Goal: Task Accomplishment & Management: Manage account settings

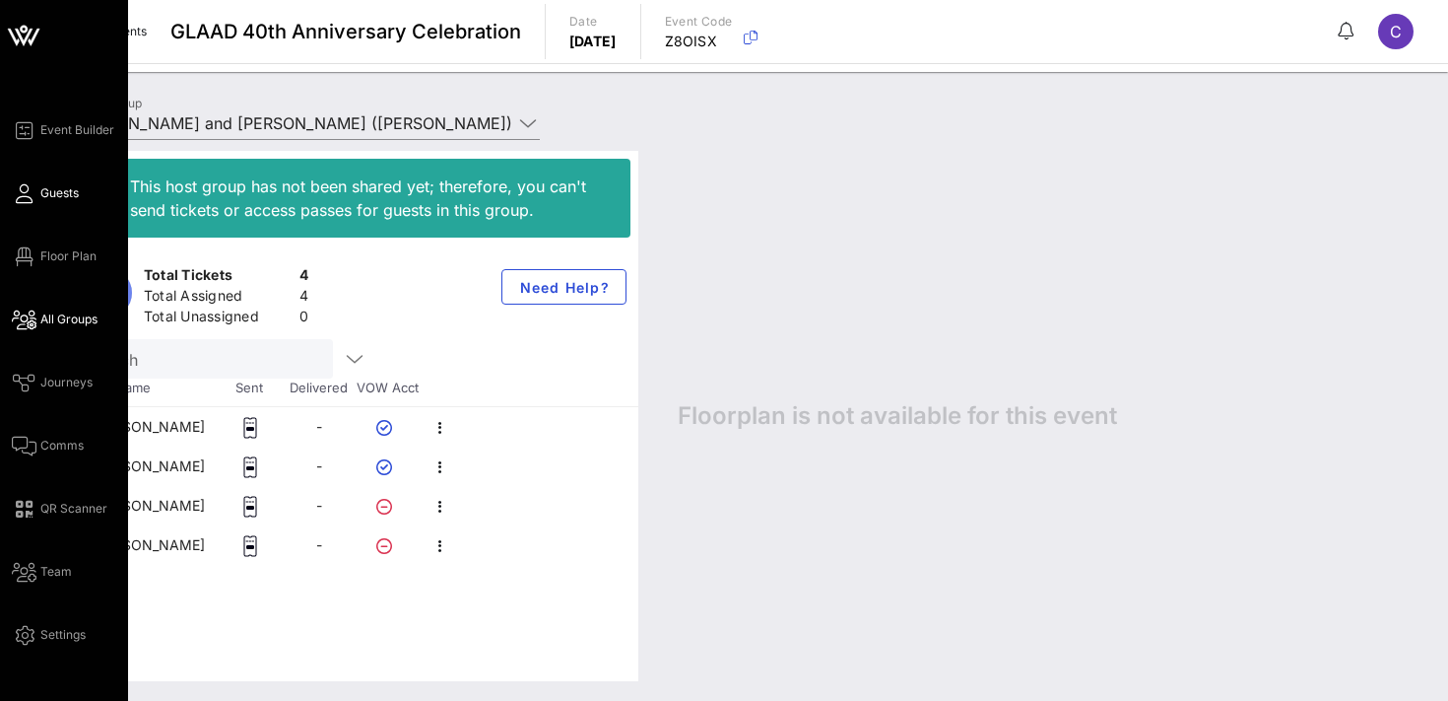
click at [71, 193] on span "Guests" at bounding box center [59, 193] width 38 height 18
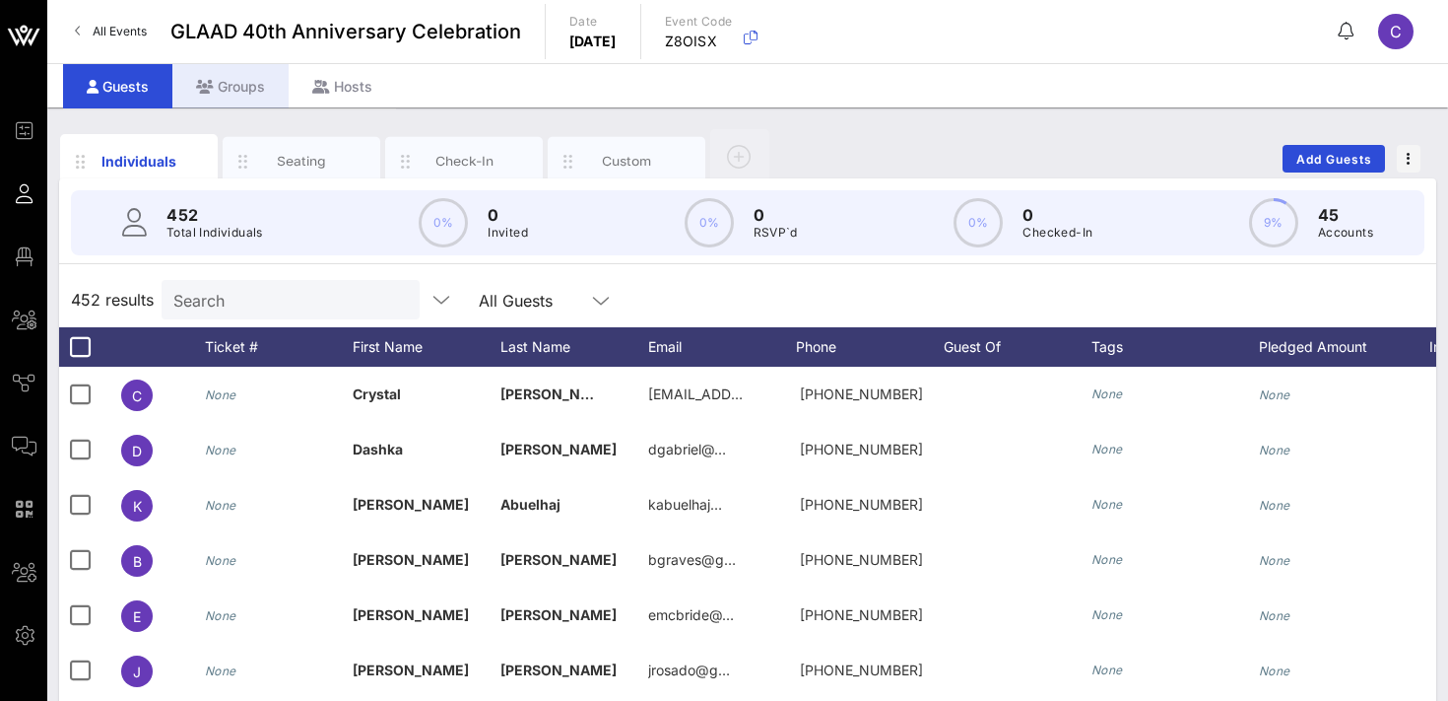
click at [231, 84] on div "Groups" at bounding box center [230, 86] width 116 height 44
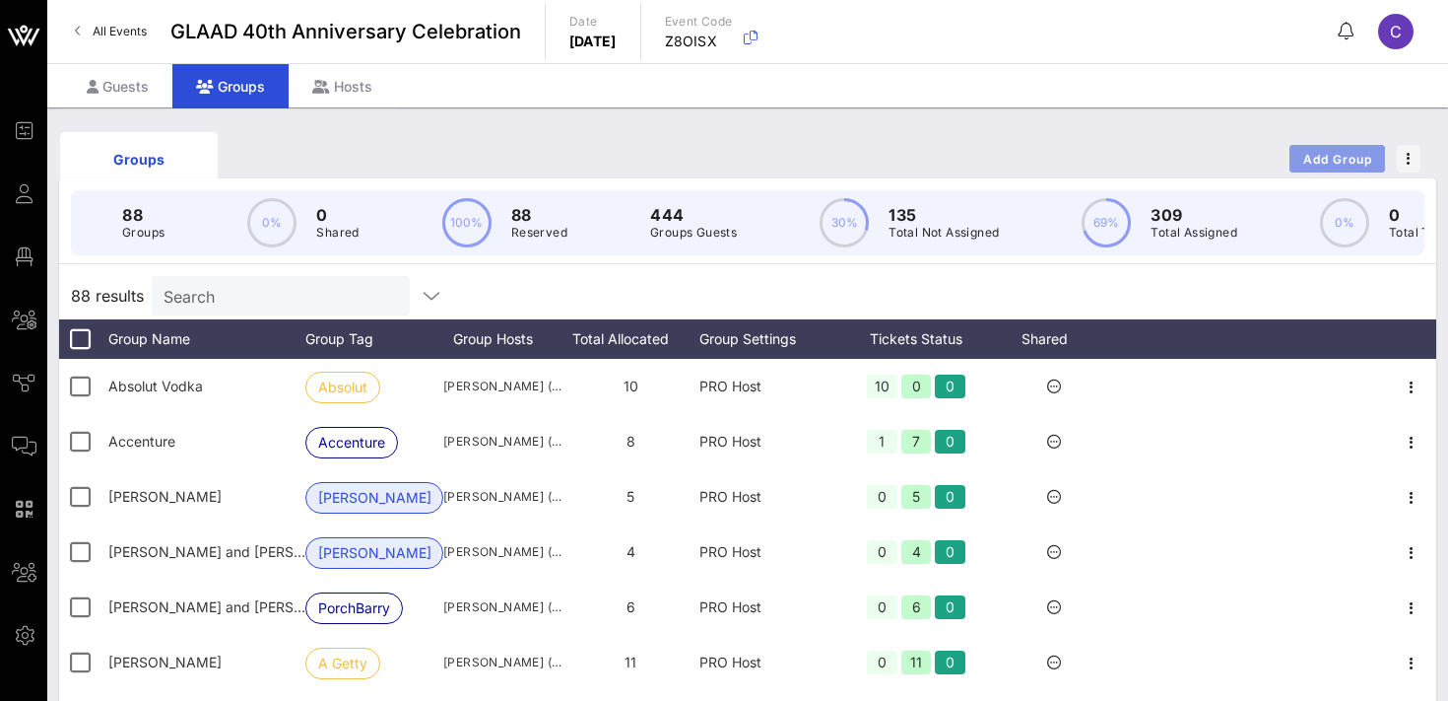
click at [1312, 146] on button "Add Group" at bounding box center [1338, 159] width 96 height 28
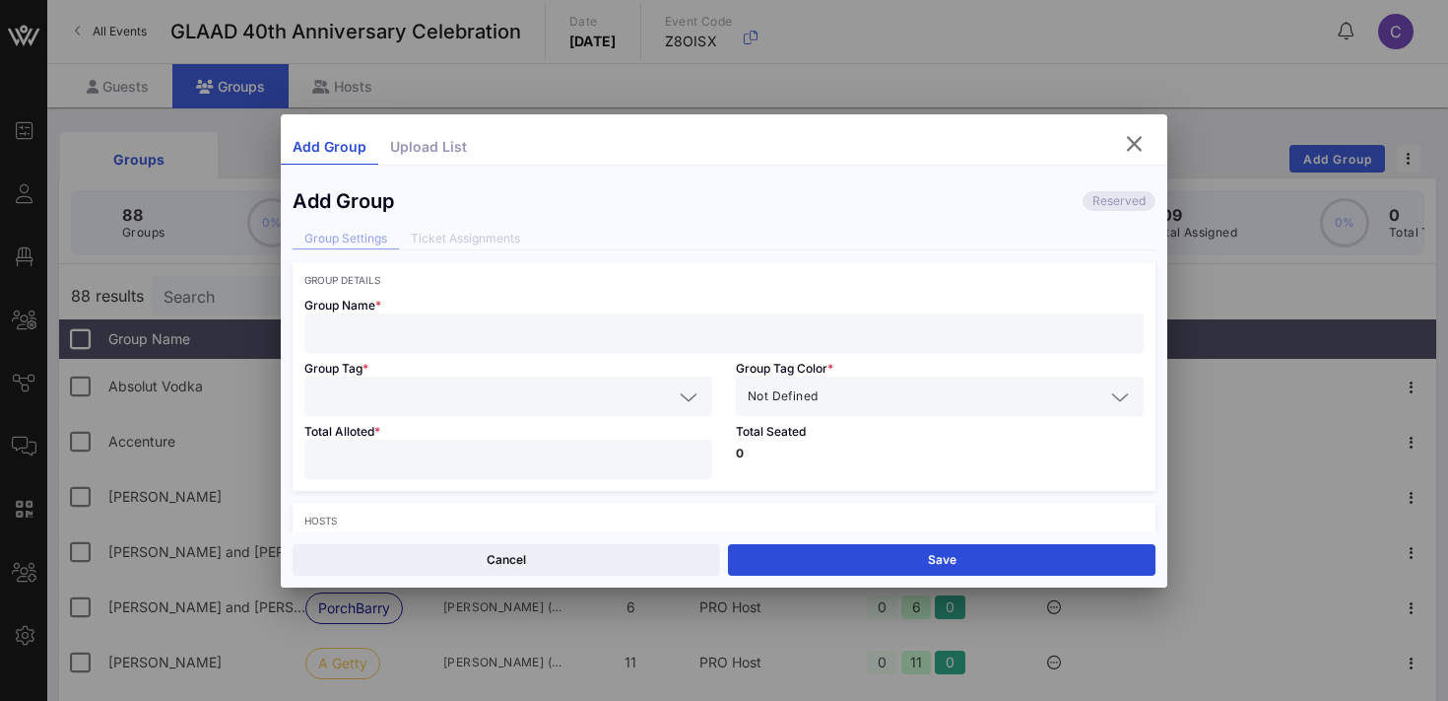
click at [467, 340] on input "text" at bounding box center [724, 333] width 816 height 26
type input "[PERSON_NAME]"
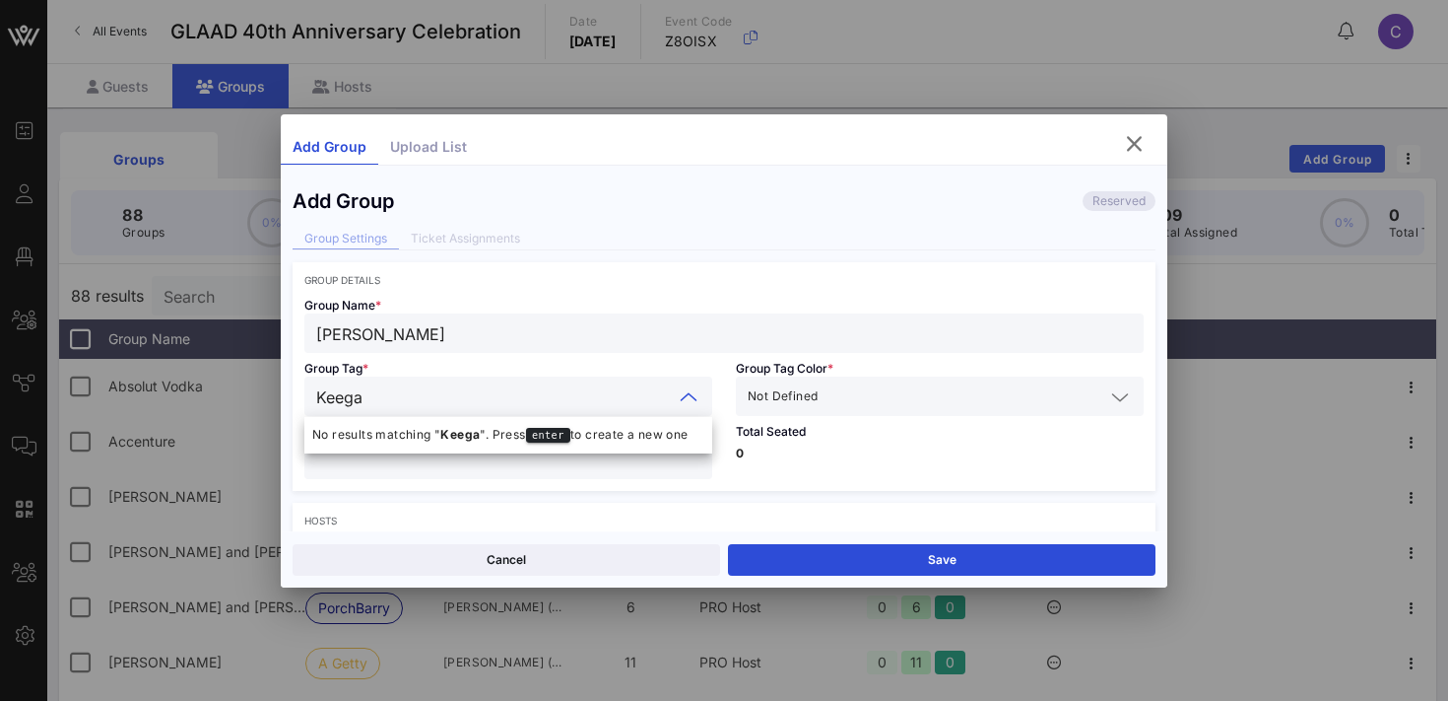
type input "[PERSON_NAME]"
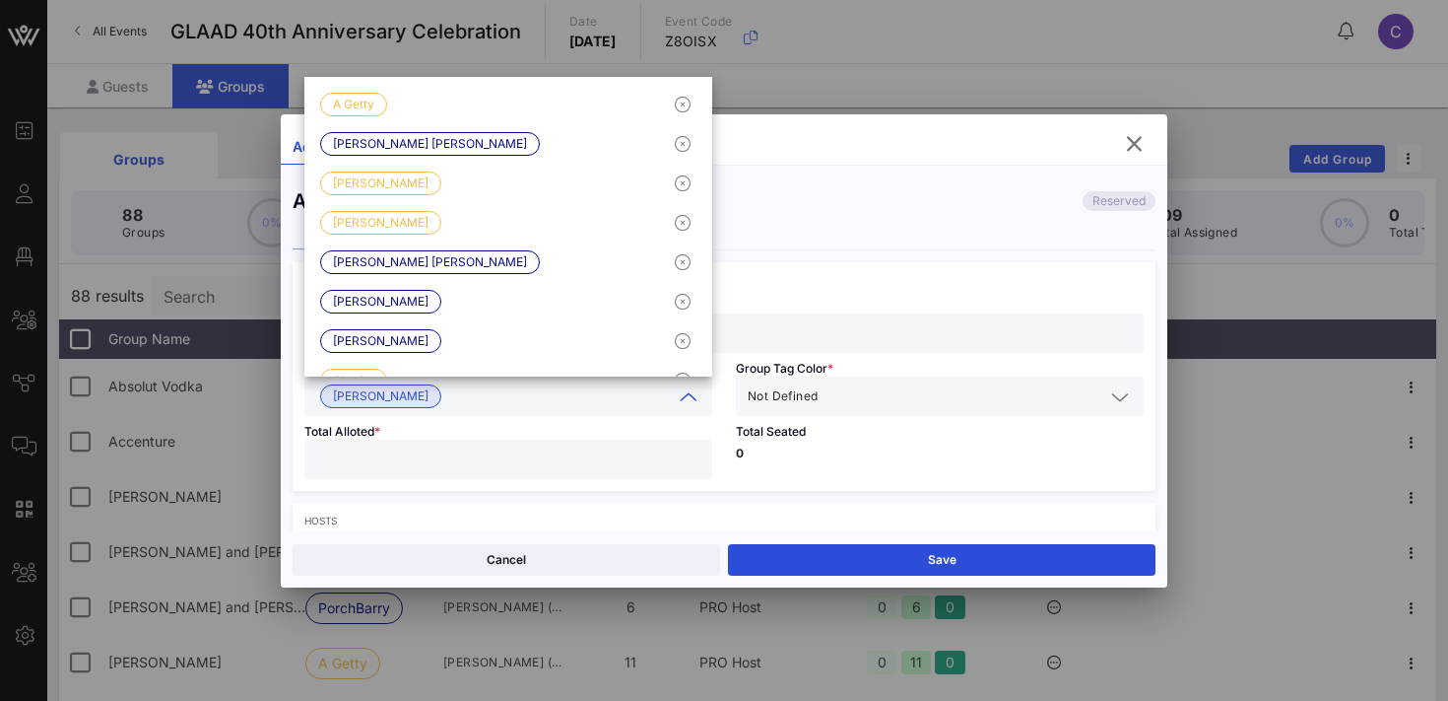
click at [856, 394] on input "text" at bounding box center [963, 396] width 283 height 26
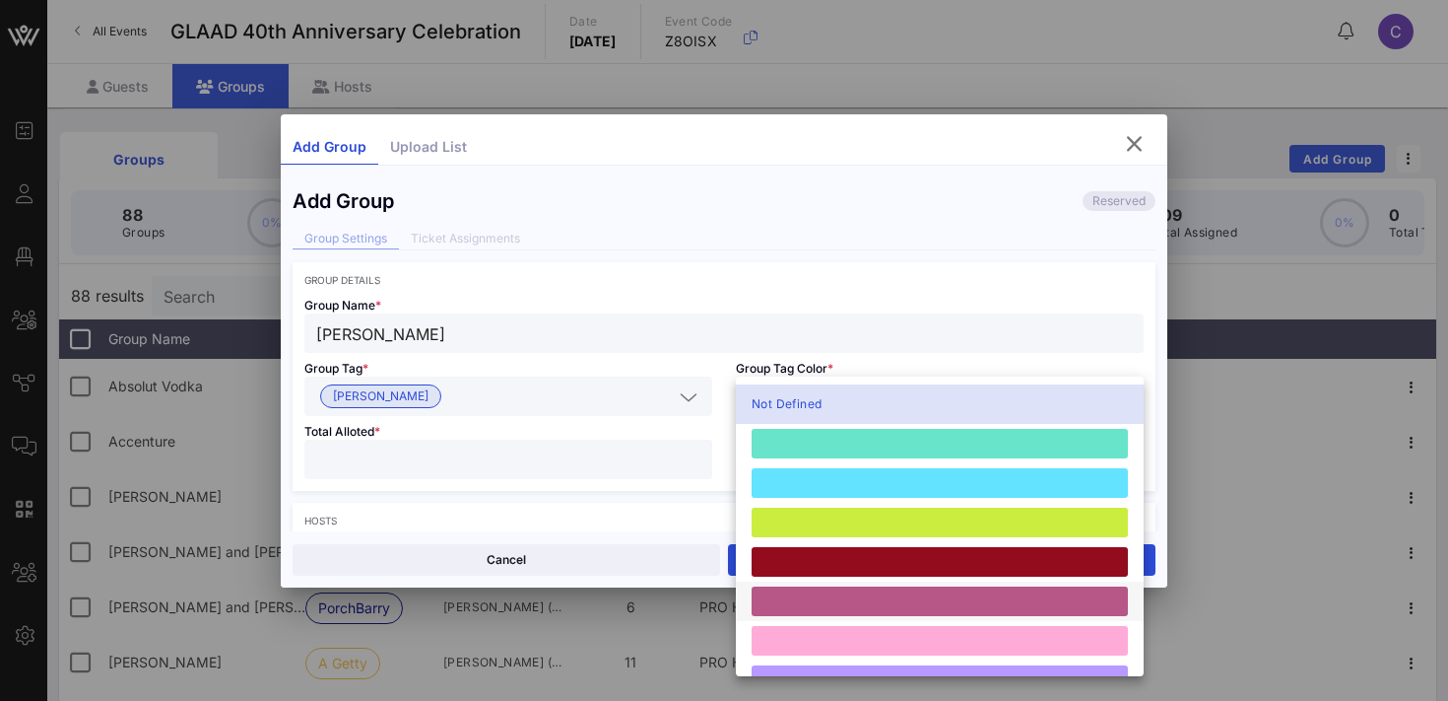
scroll to position [544, 0]
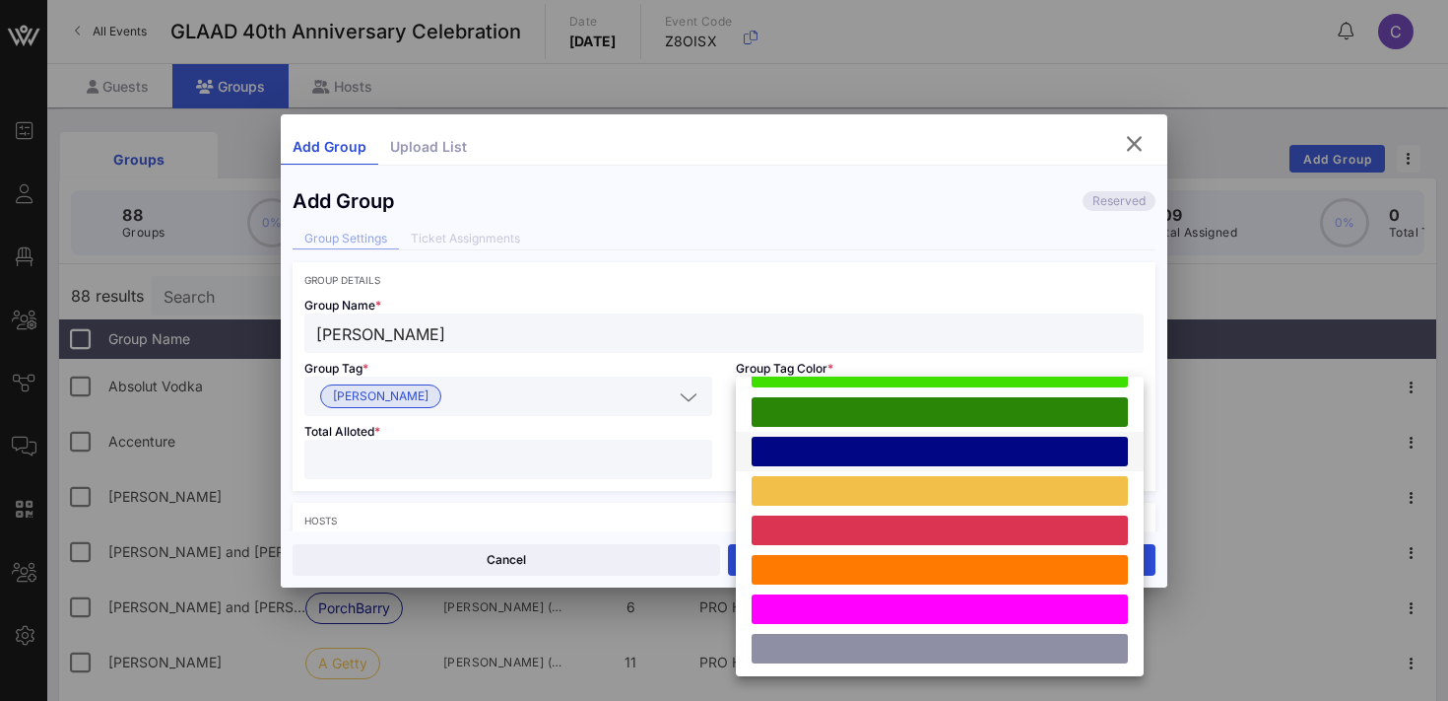
click at [881, 457] on div at bounding box center [940, 451] width 376 height 30
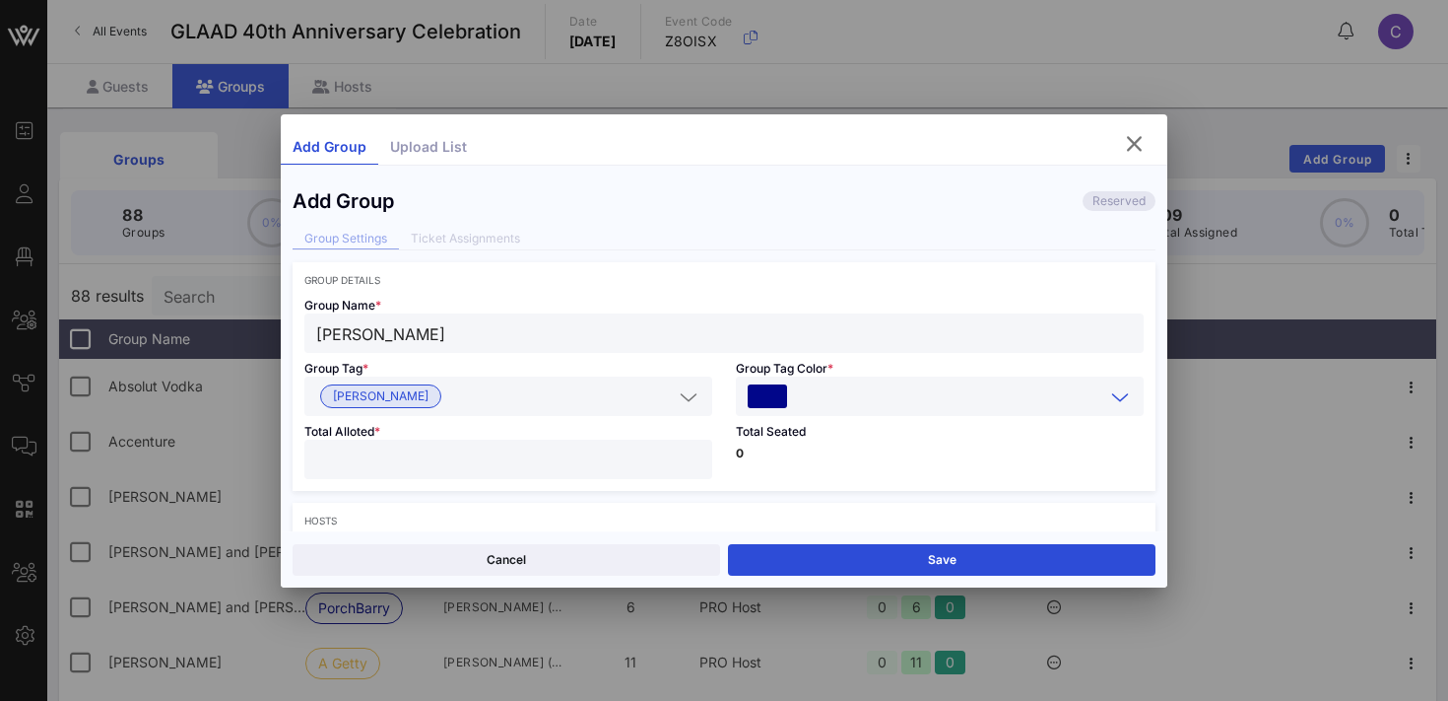
click at [644, 465] on input "number" at bounding box center [508, 459] width 384 height 26
type input "*"
click at [802, 462] on div "Total Seated 0" at bounding box center [940, 453] width 432 height 75
click at [312, 338] on div "[PERSON_NAME]" at bounding box center [723, 332] width 839 height 39
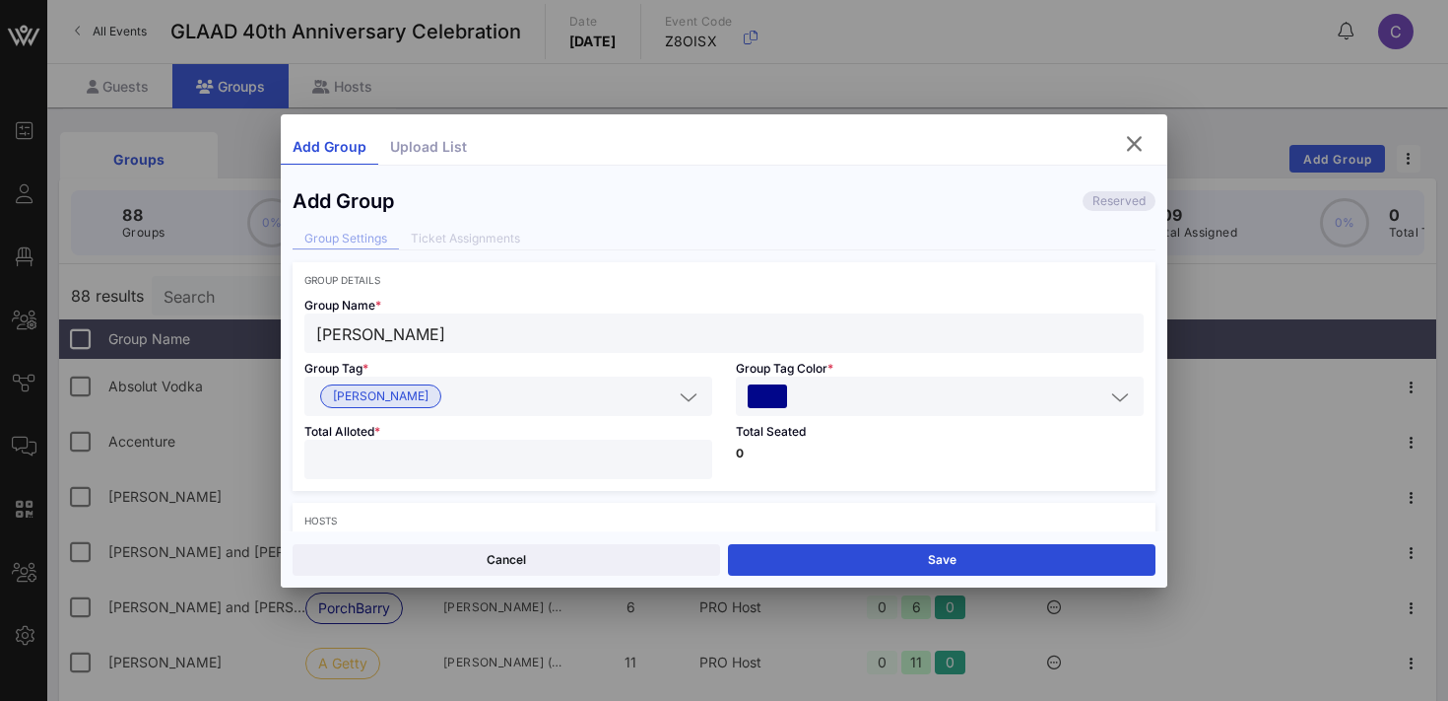
click at [316, 335] on input "[PERSON_NAME]" at bounding box center [724, 333] width 816 height 26
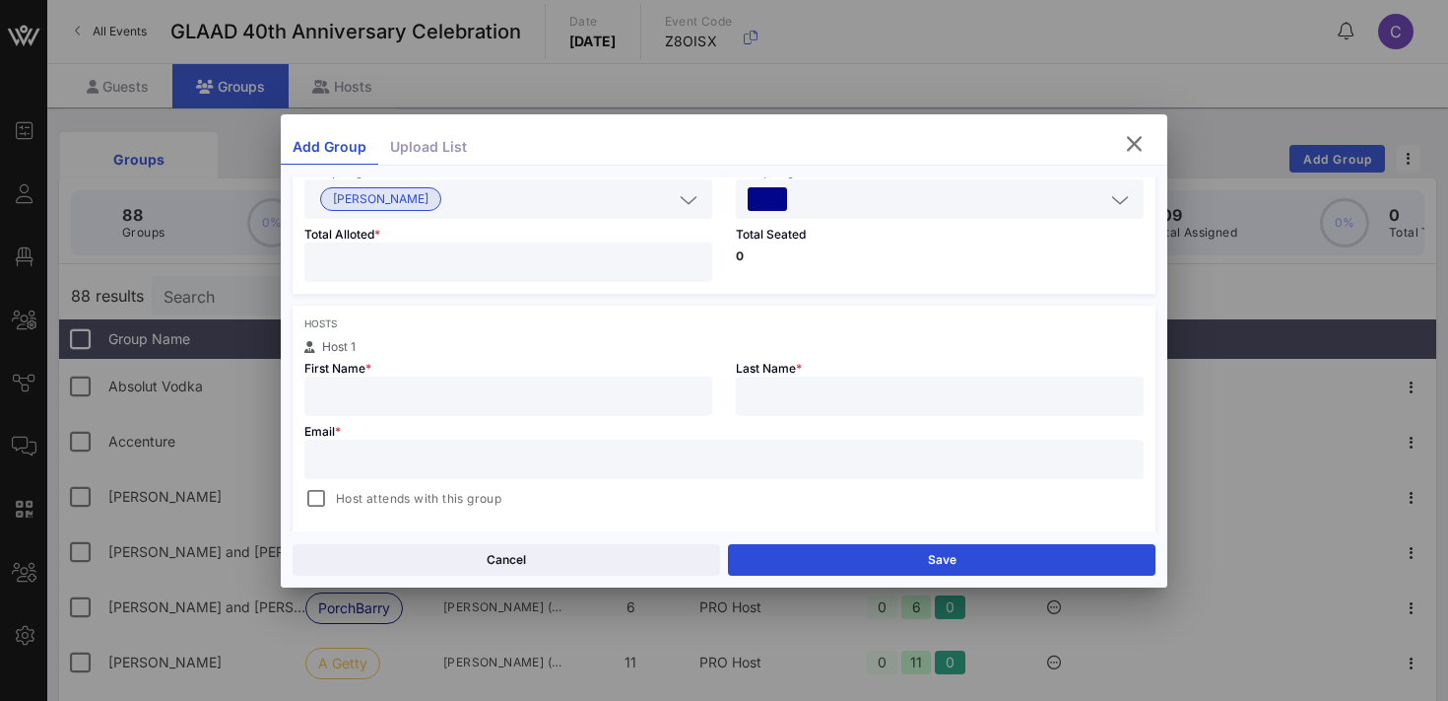
scroll to position [198, 0]
type input "[PERSON_NAME]"
click at [480, 460] on input "text" at bounding box center [724, 458] width 816 height 26
paste input "[EMAIL_ADDRESS][DOMAIN_NAME]"
type input "[EMAIL_ADDRESS][DOMAIN_NAME]"
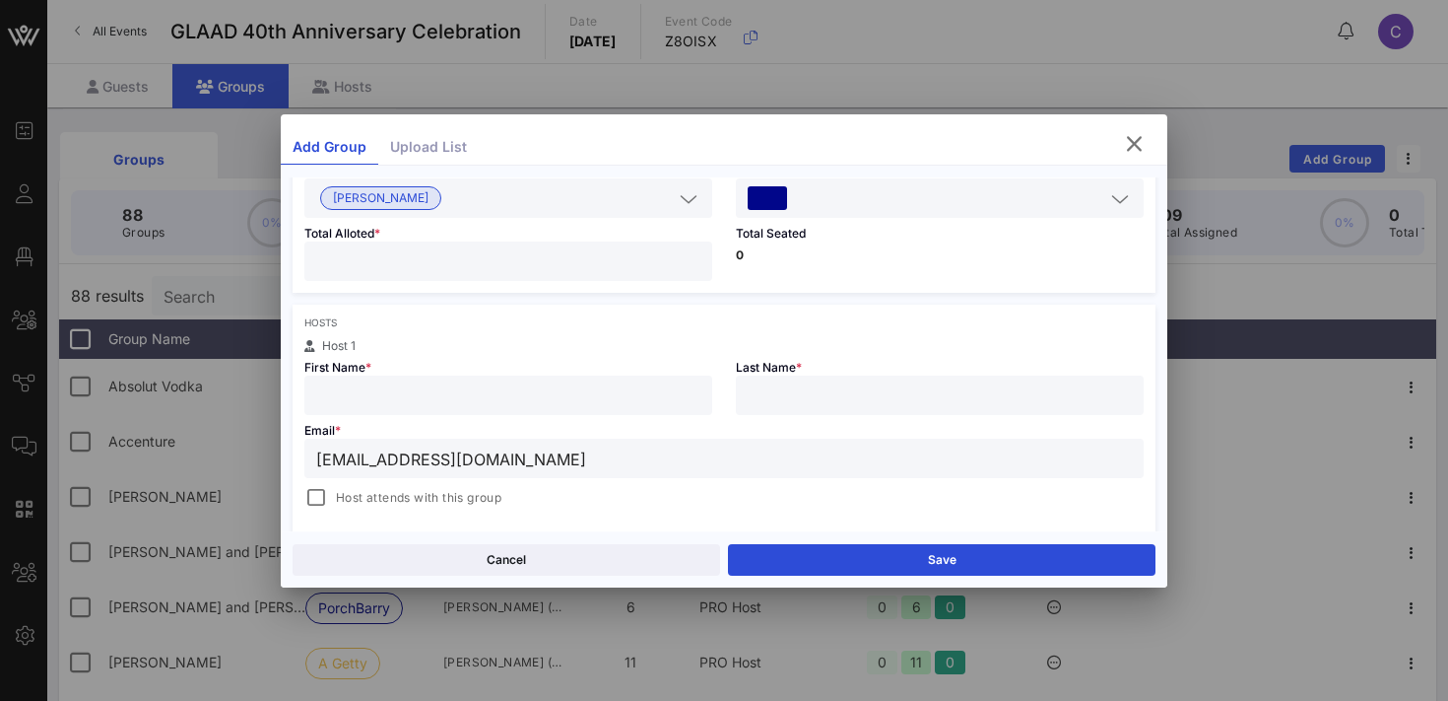
click at [368, 400] on input "text" at bounding box center [508, 395] width 384 height 26
type input "N"
type input "[PERSON_NAME]"
click at [314, 493] on div at bounding box center [316, 498] width 28 height 28
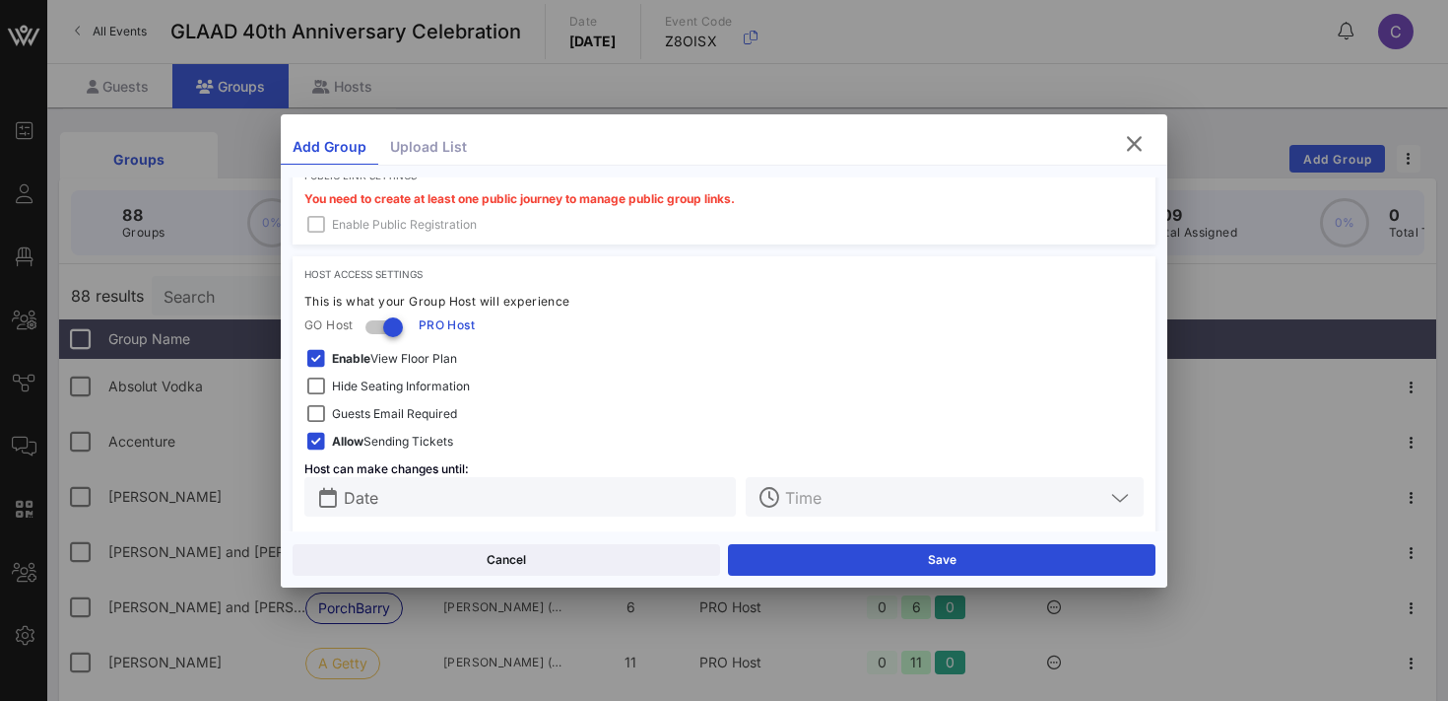
scroll to position [613, 0]
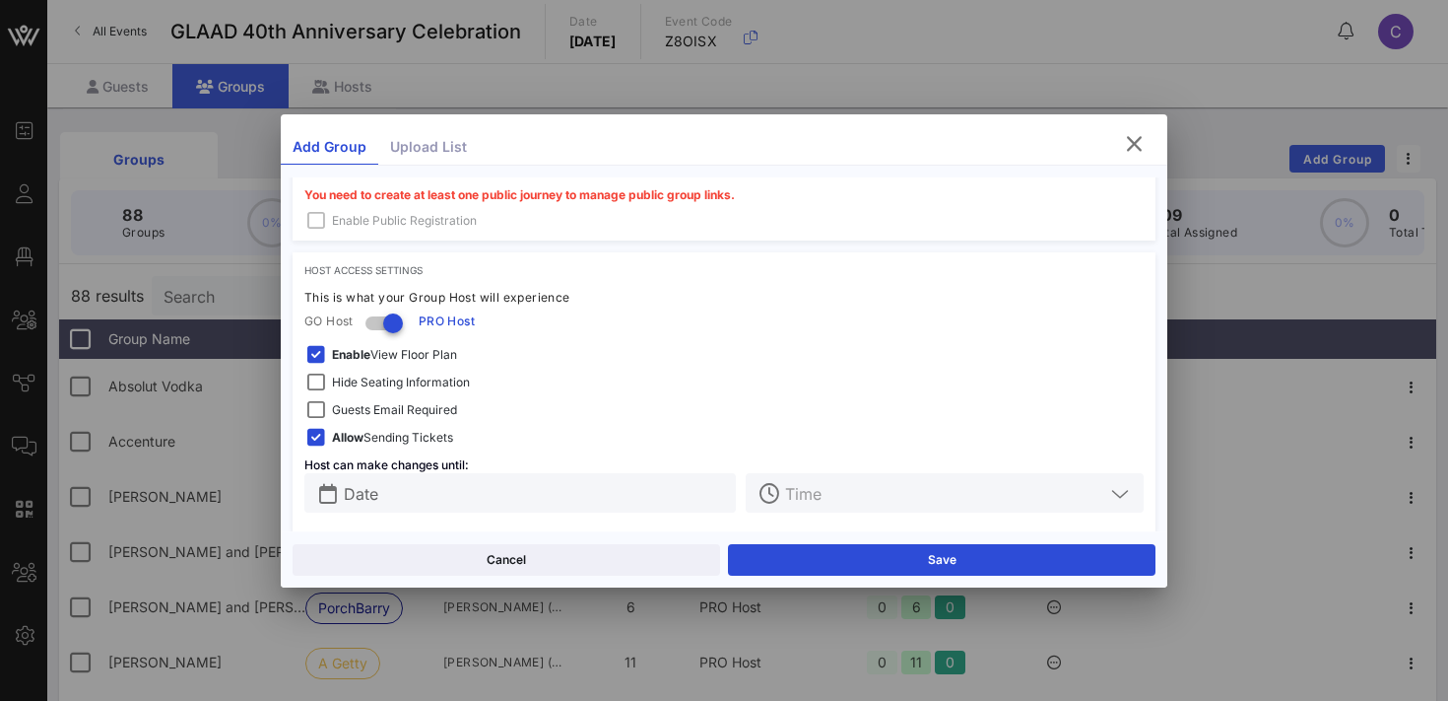
click at [376, 372] on span "Hide Seating Information" at bounding box center [401, 382] width 138 height 20
click at [387, 357] on span "Enable View Floor Plan" at bounding box center [394, 355] width 125 height 20
click at [386, 400] on span "Guests Email Required" at bounding box center [394, 410] width 125 height 20
click at [403, 492] on input "Date" at bounding box center [534, 493] width 380 height 26
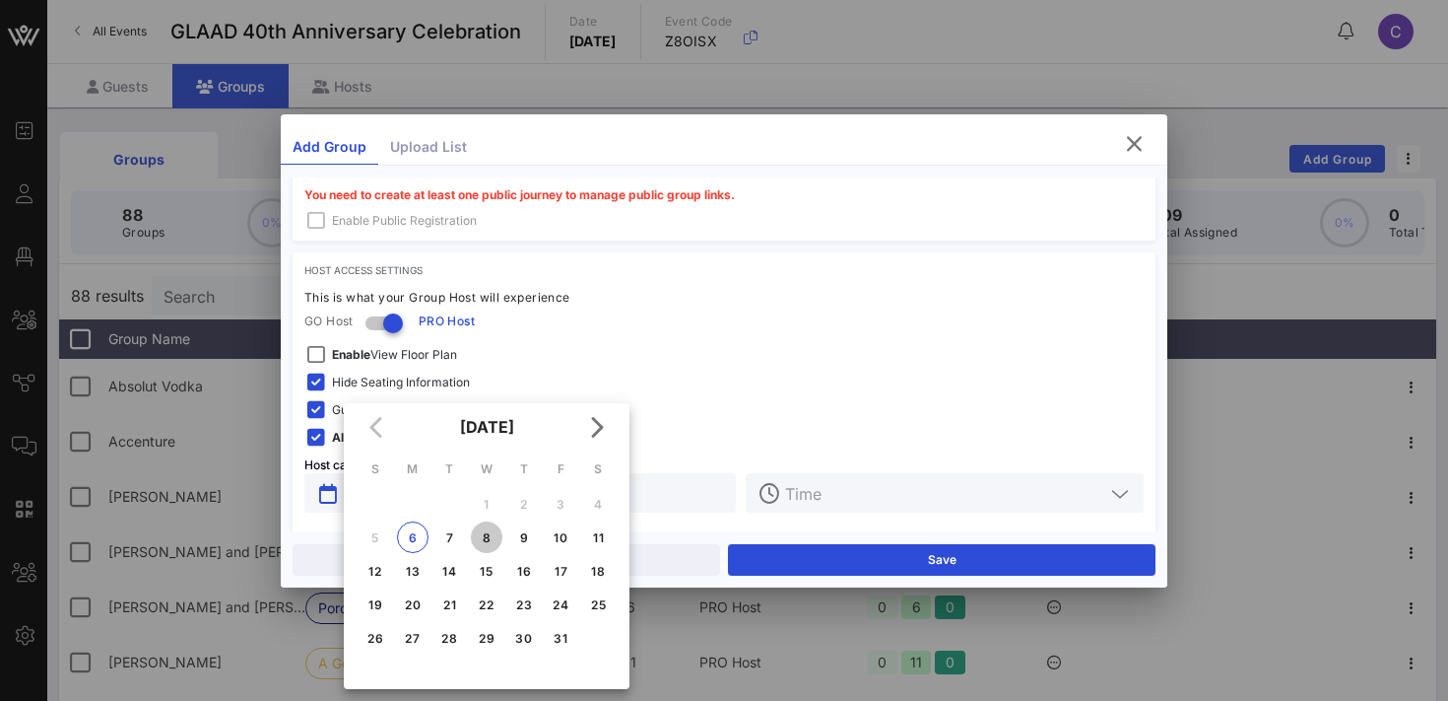
click at [487, 534] on div "8" at bounding box center [487, 537] width 32 height 15
type input "[DATE]"
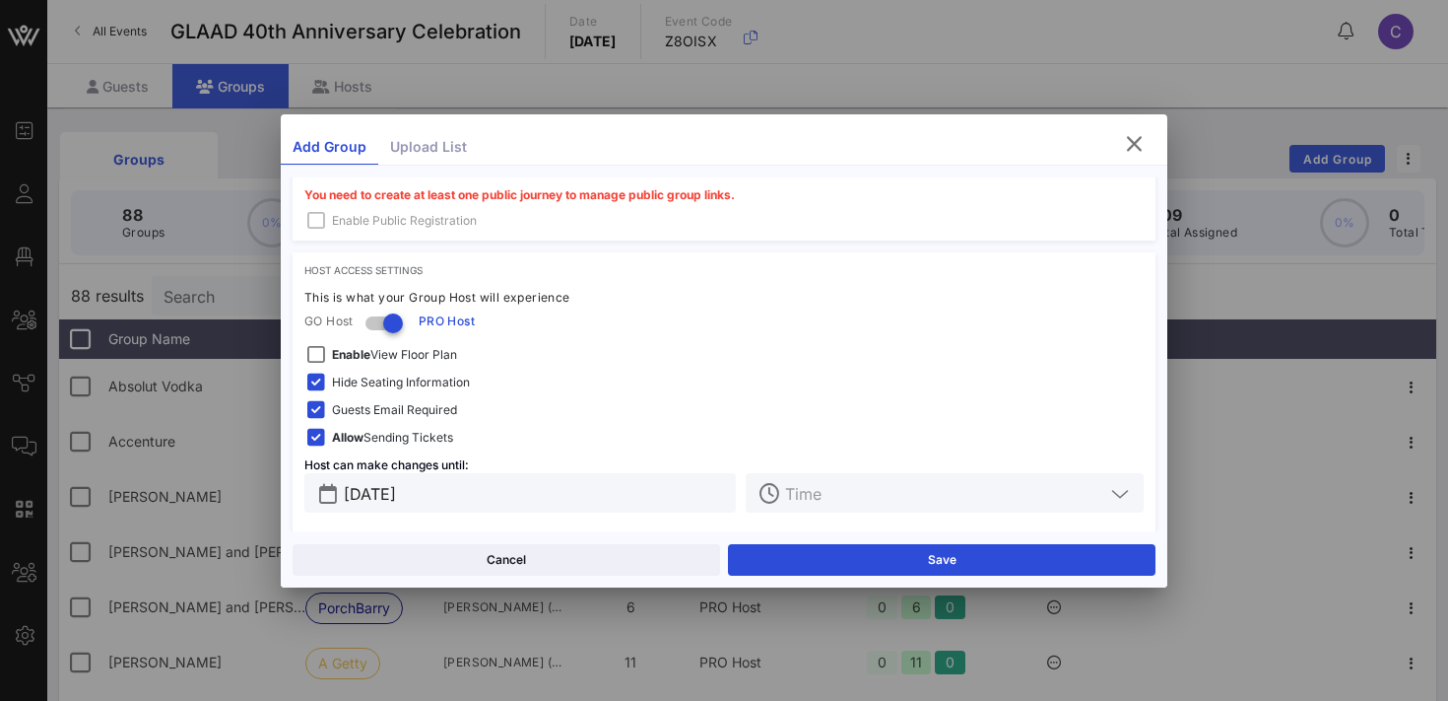
click at [868, 486] on input "text" at bounding box center [944, 493] width 319 height 26
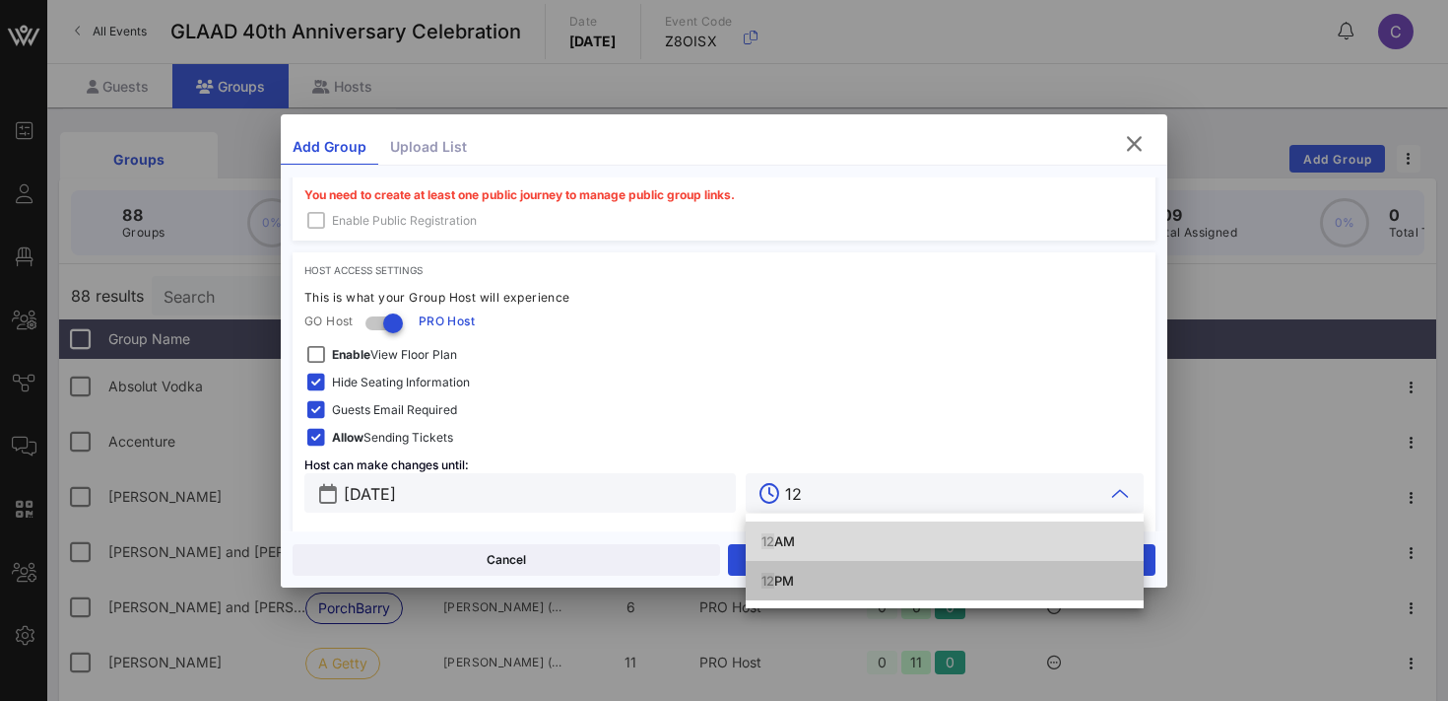
click at [794, 581] on div "12 PM" at bounding box center [945, 580] width 367 height 16
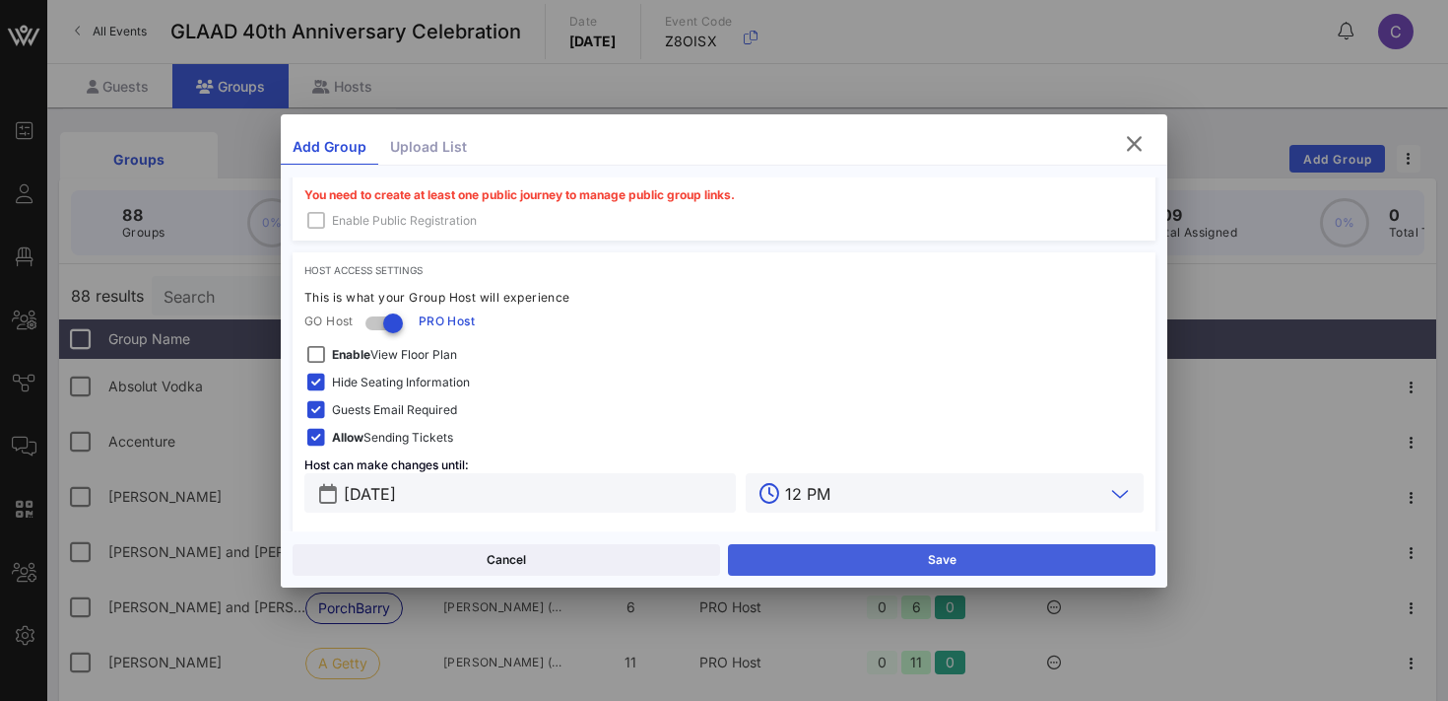
type input "12 PM"
click at [831, 561] on button "Save" at bounding box center [942, 560] width 428 height 32
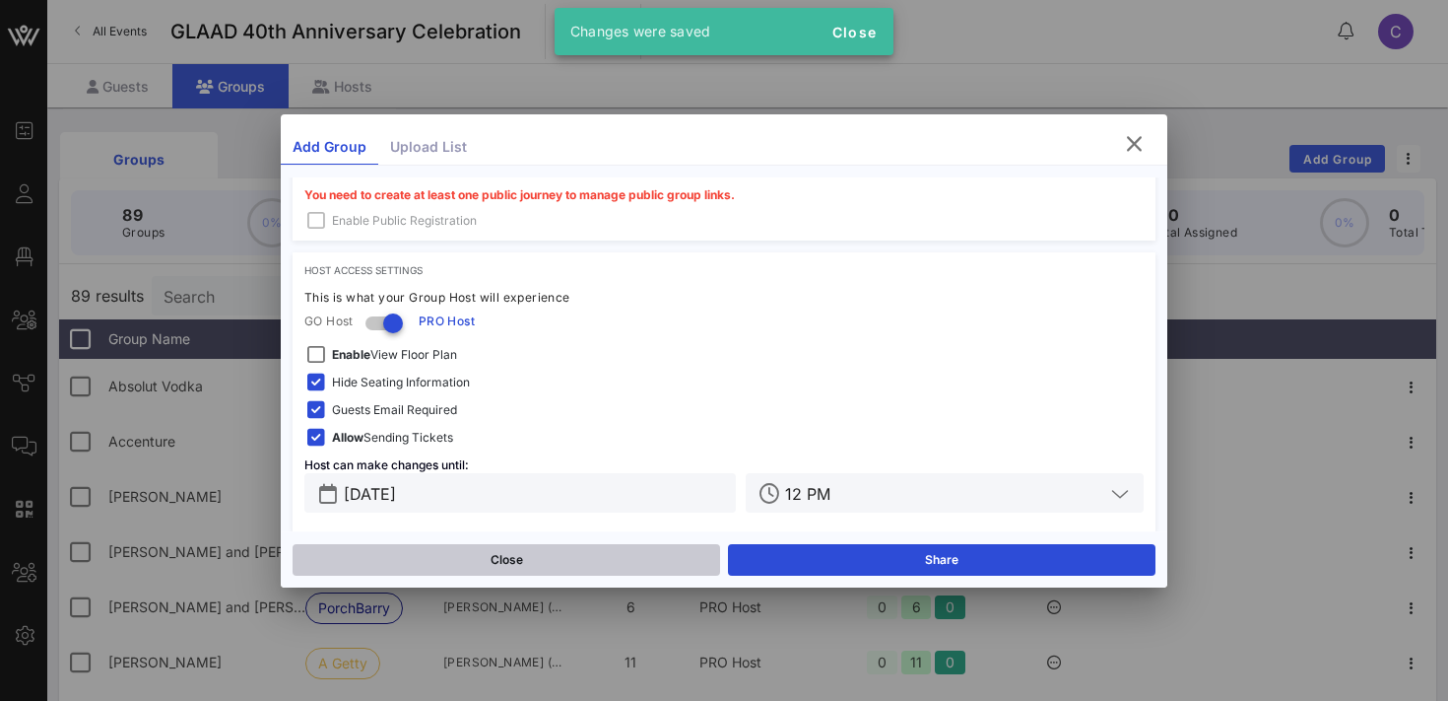
click at [611, 559] on button "Close" at bounding box center [507, 560] width 428 height 32
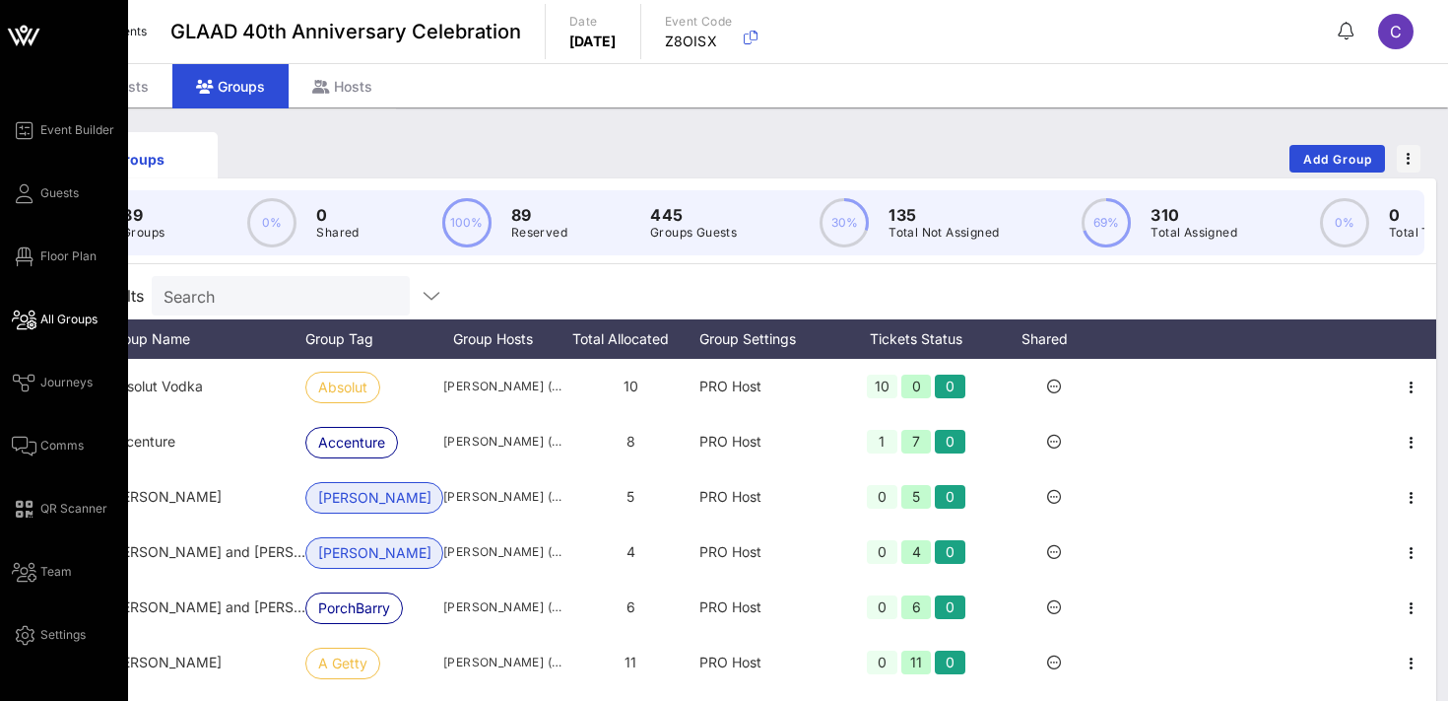
click at [56, 317] on span "All Groups" at bounding box center [68, 319] width 57 height 18
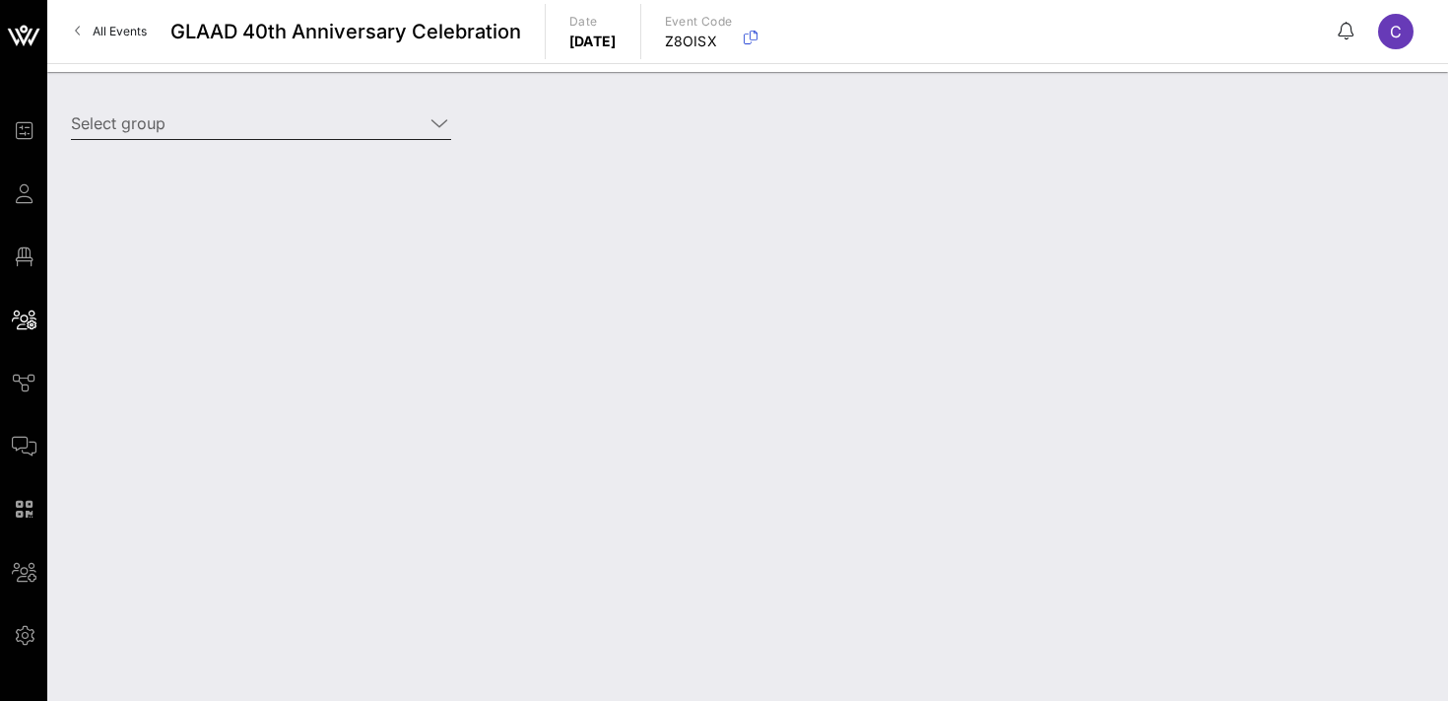
click at [263, 130] on input "Select group" at bounding box center [247, 123] width 353 height 32
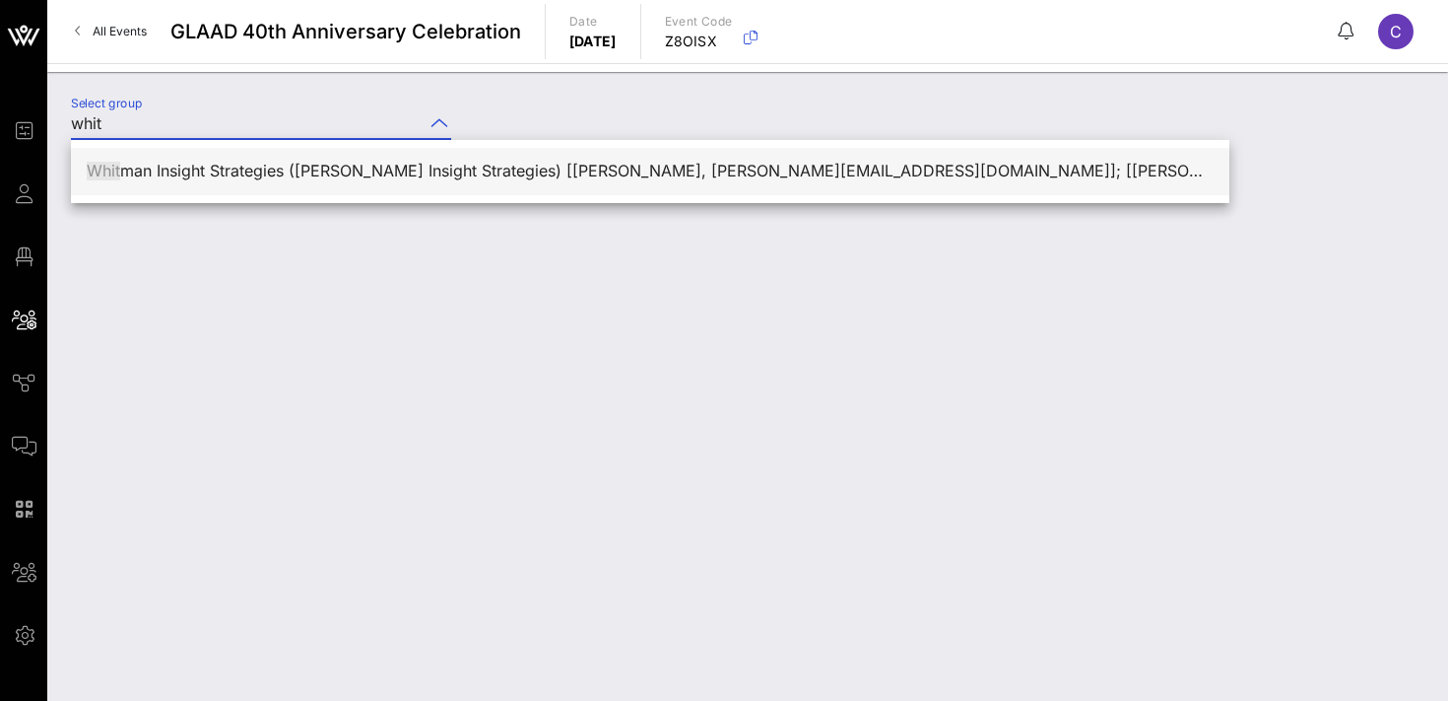
click at [275, 188] on div "Whit man Insight Strategies ([PERSON_NAME] Insight Strategies) [[PERSON_NAME], …" at bounding box center [650, 171] width 1127 height 42
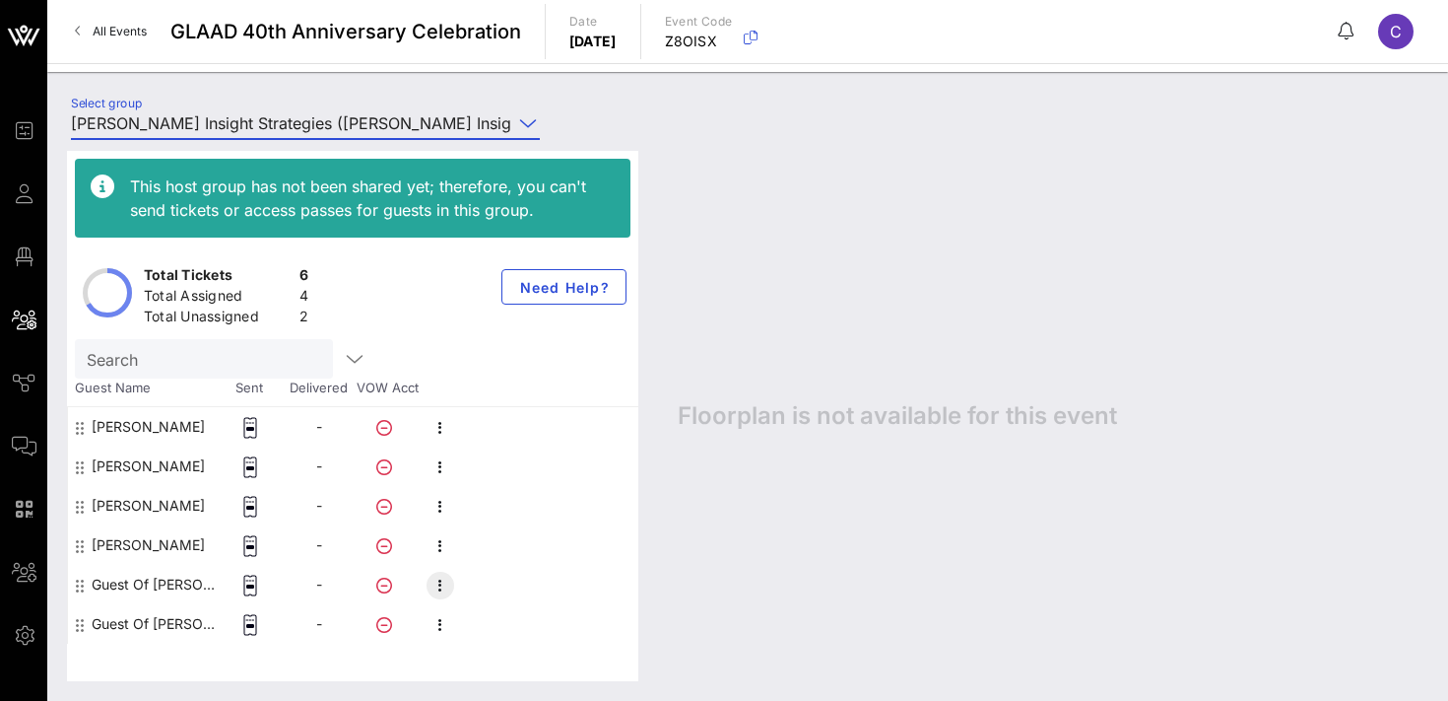
type input "[PERSON_NAME] Insight Strategies ([PERSON_NAME] Insight Strategies) [[PERSON_NA…"
click at [446, 584] on icon "button" at bounding box center [441, 585] width 24 height 24
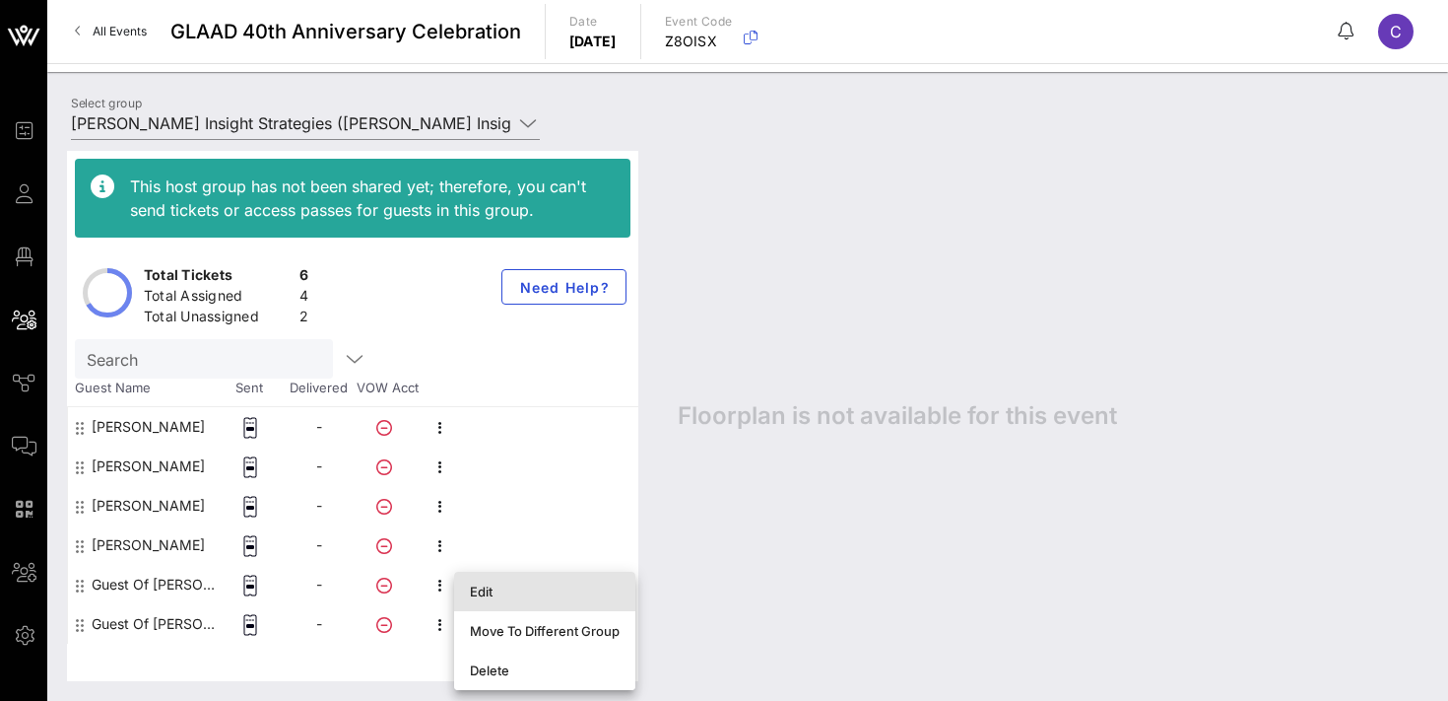
click at [501, 590] on div "Edit" at bounding box center [545, 591] width 150 height 16
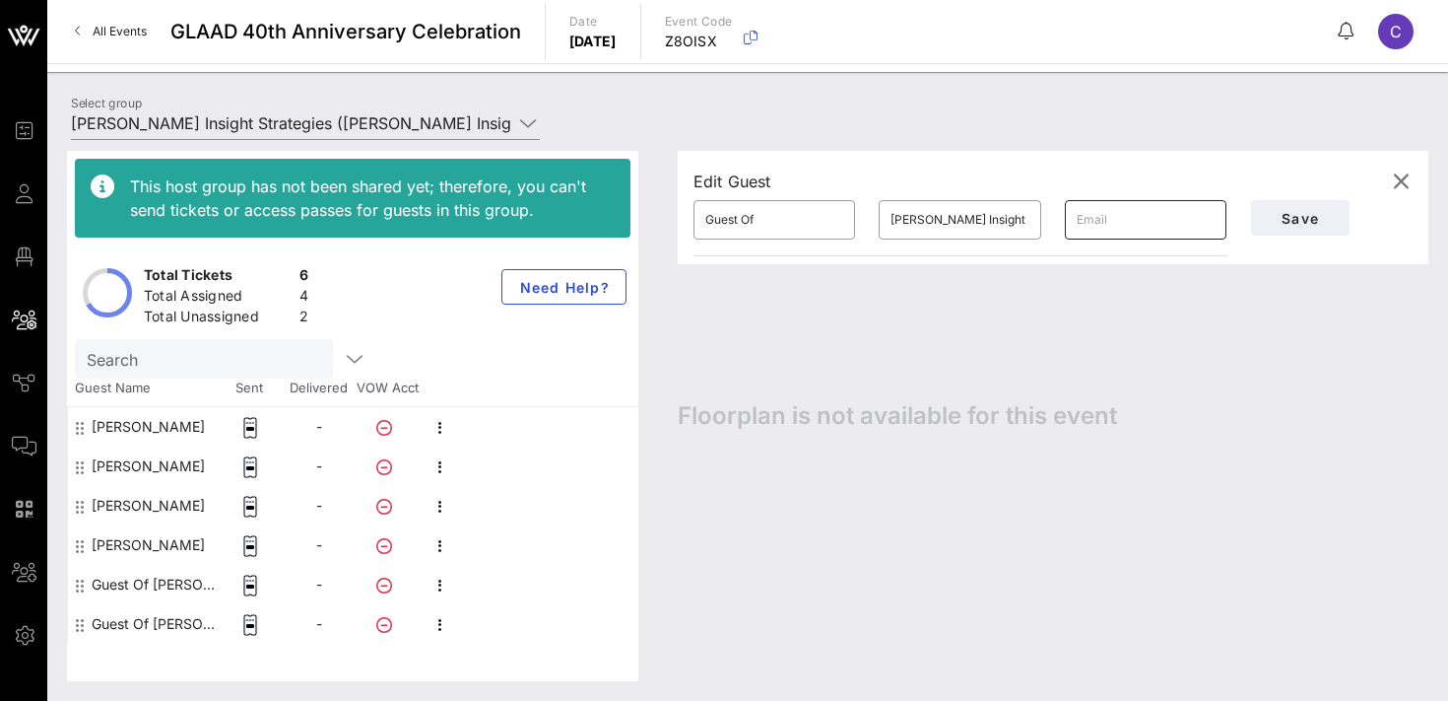
click at [1112, 218] on input "text" at bounding box center [1146, 220] width 138 height 32
paste input "[PERSON_NAME][EMAIL_ADDRESS][PERSON_NAME][DOMAIN_NAME]"
type input "[PERSON_NAME][EMAIL_ADDRESS][PERSON_NAME][DOMAIN_NAME]"
click at [793, 218] on input "Guest Of" at bounding box center [774, 220] width 138 height 32
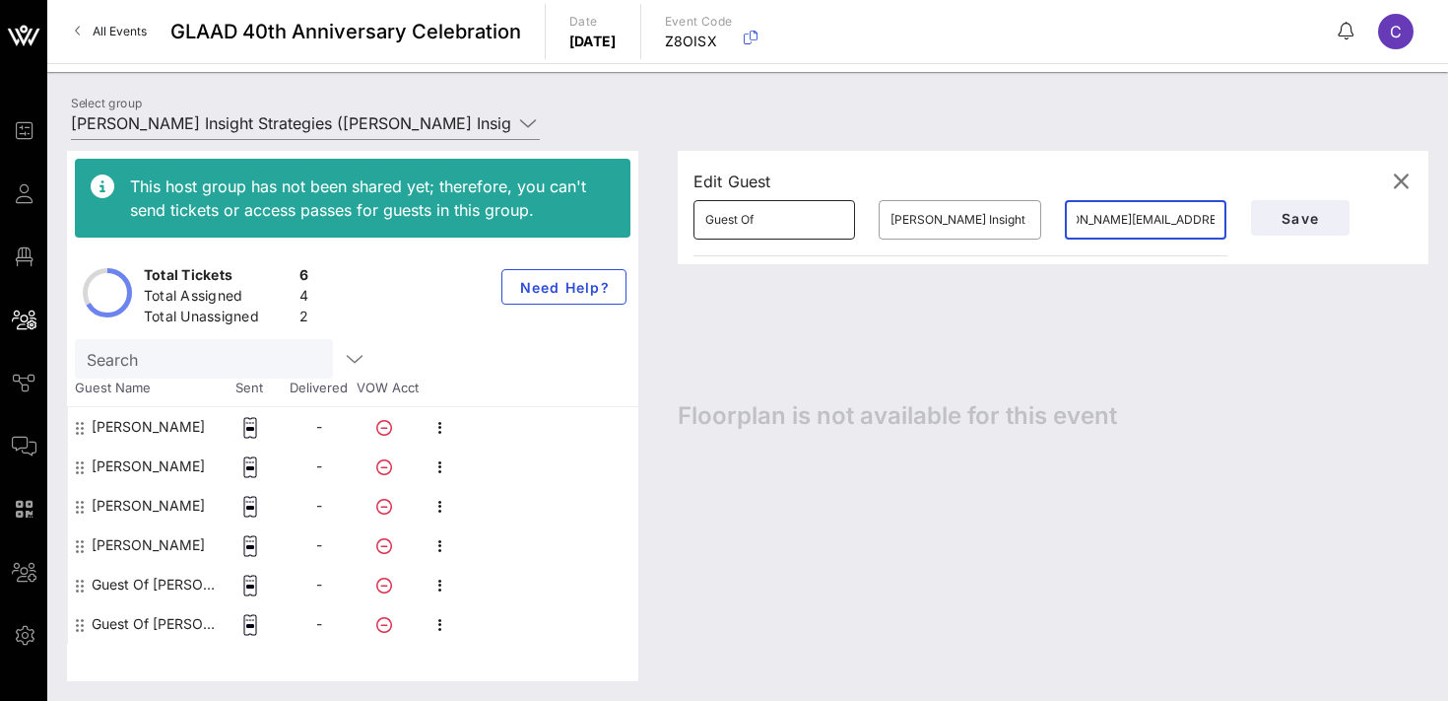
scroll to position [0, 0]
click at [793, 218] on input "Guest Of" at bounding box center [774, 220] width 138 height 32
type input "[PERSON_NAME]"
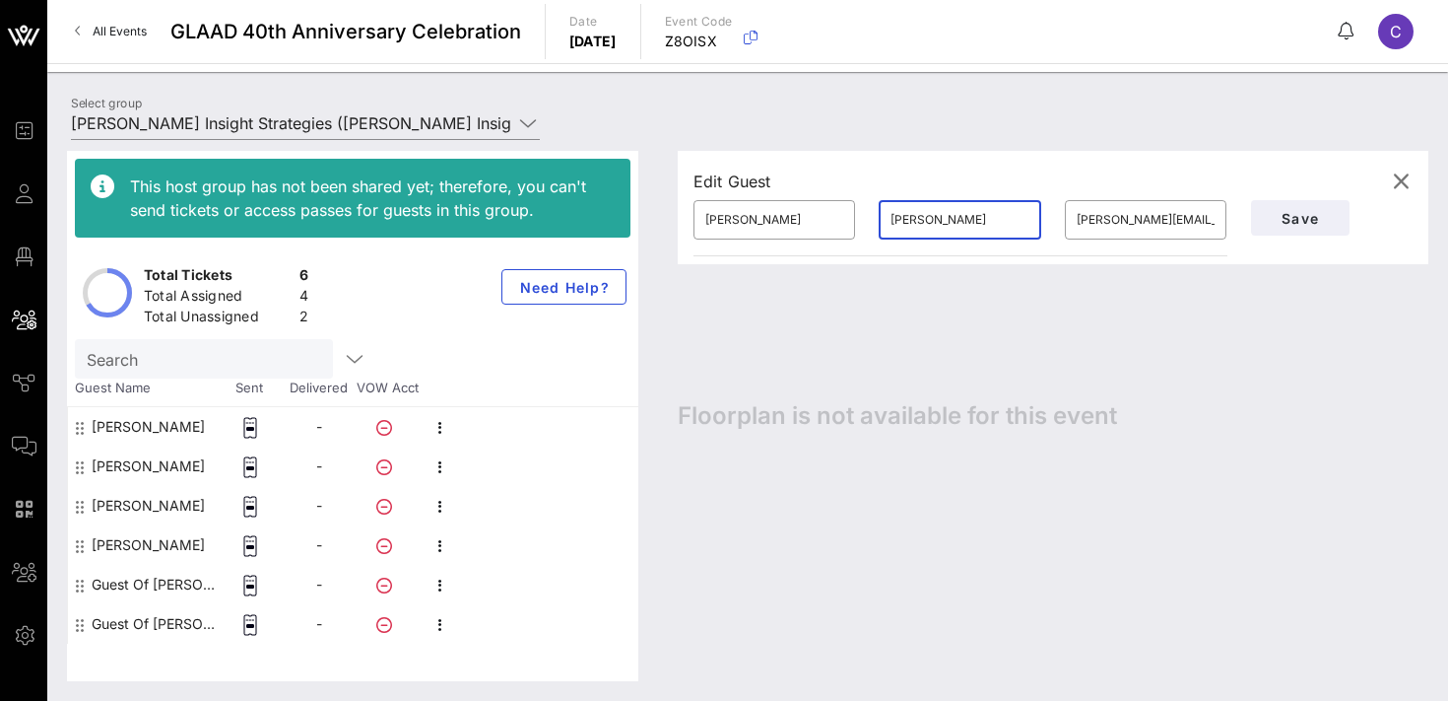
type input "[PERSON_NAME]"
click at [1282, 223] on span "Save" at bounding box center [1300, 218] width 67 height 17
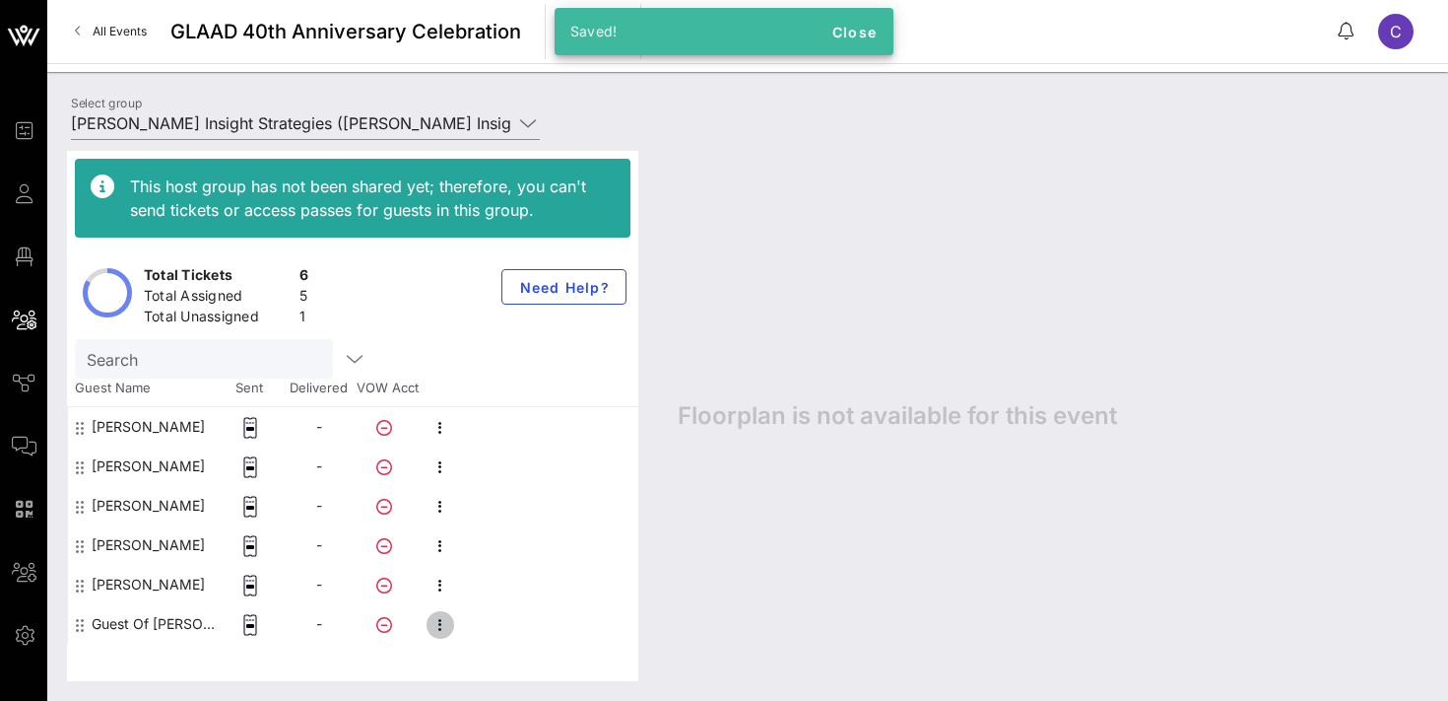
click at [438, 620] on icon "button" at bounding box center [441, 625] width 24 height 24
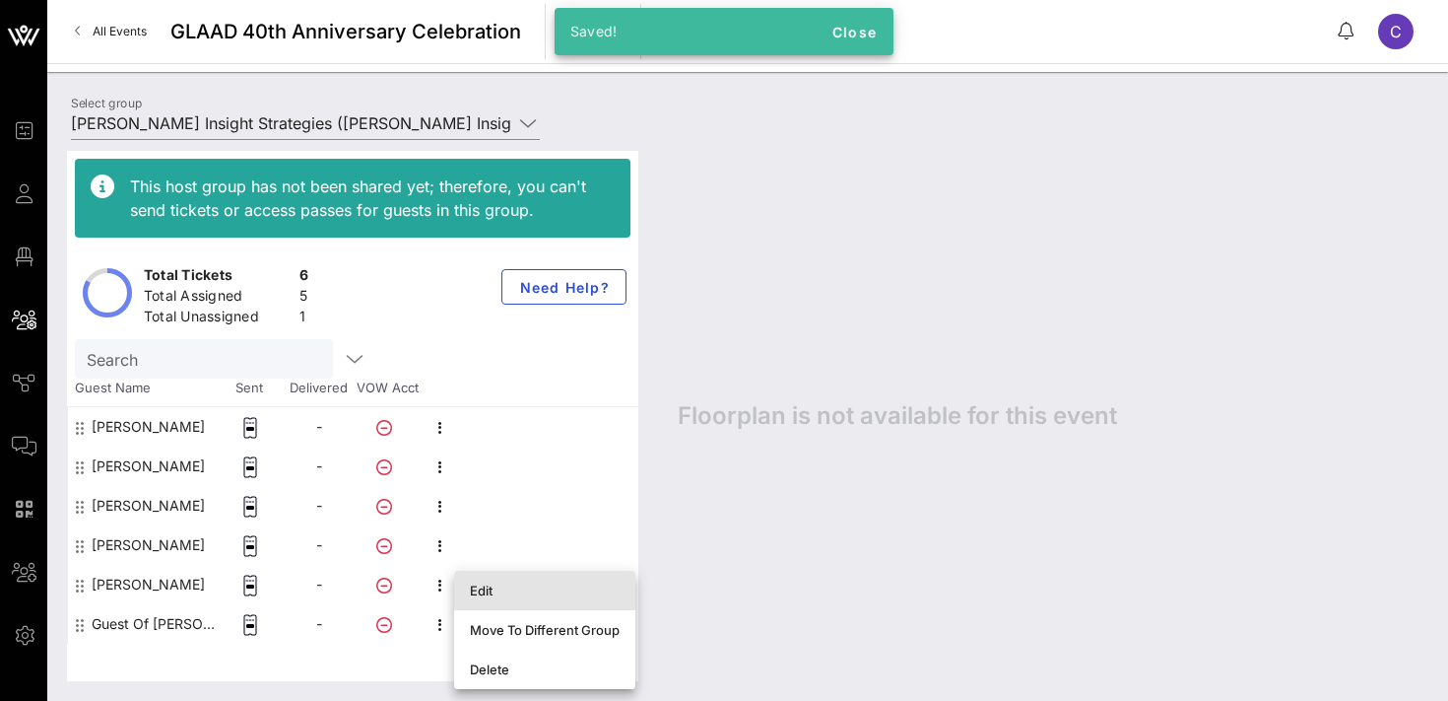
click at [498, 591] on div "Edit" at bounding box center [545, 590] width 150 height 16
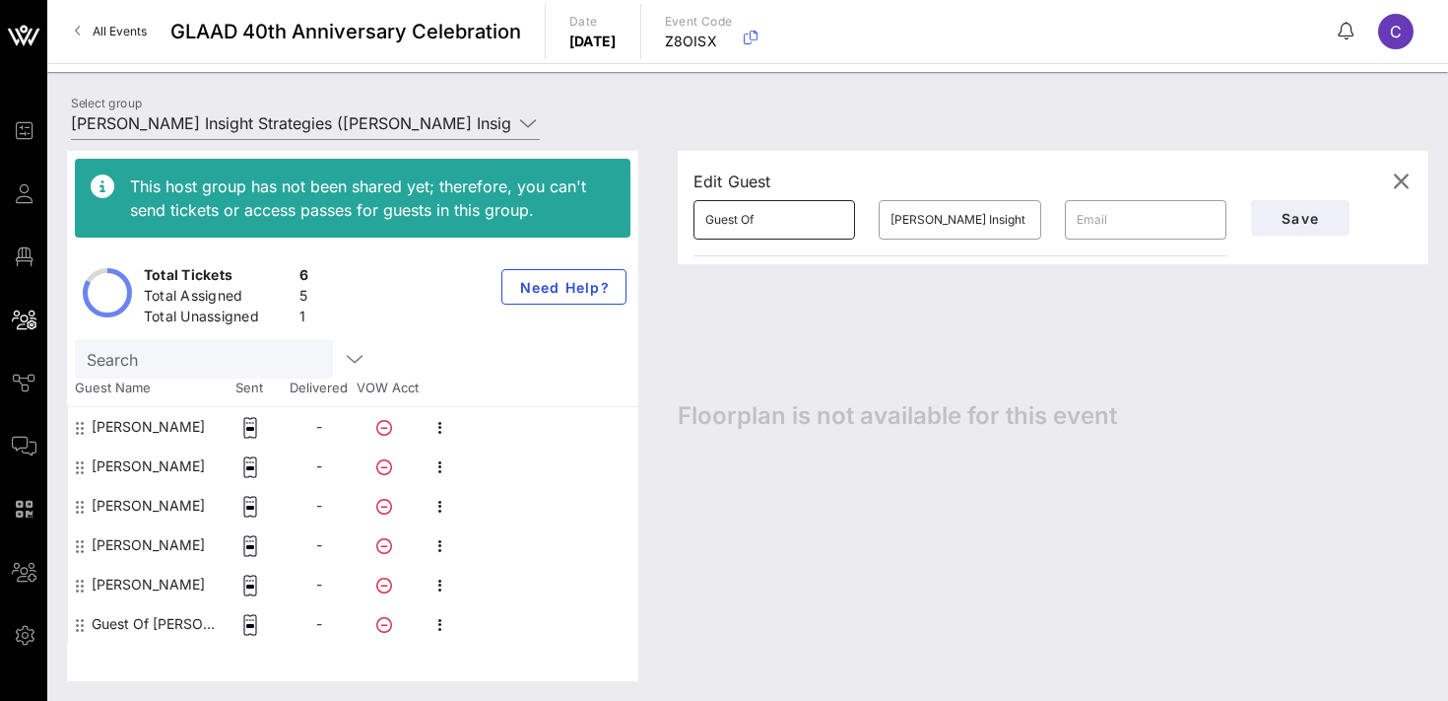
click at [771, 215] on input "Guest Of" at bounding box center [774, 220] width 138 height 32
click at [1101, 212] on input "text" at bounding box center [1146, 220] width 138 height 32
paste input "[EMAIL_ADDRESS][PERSON_NAME][DOMAIN_NAME]"
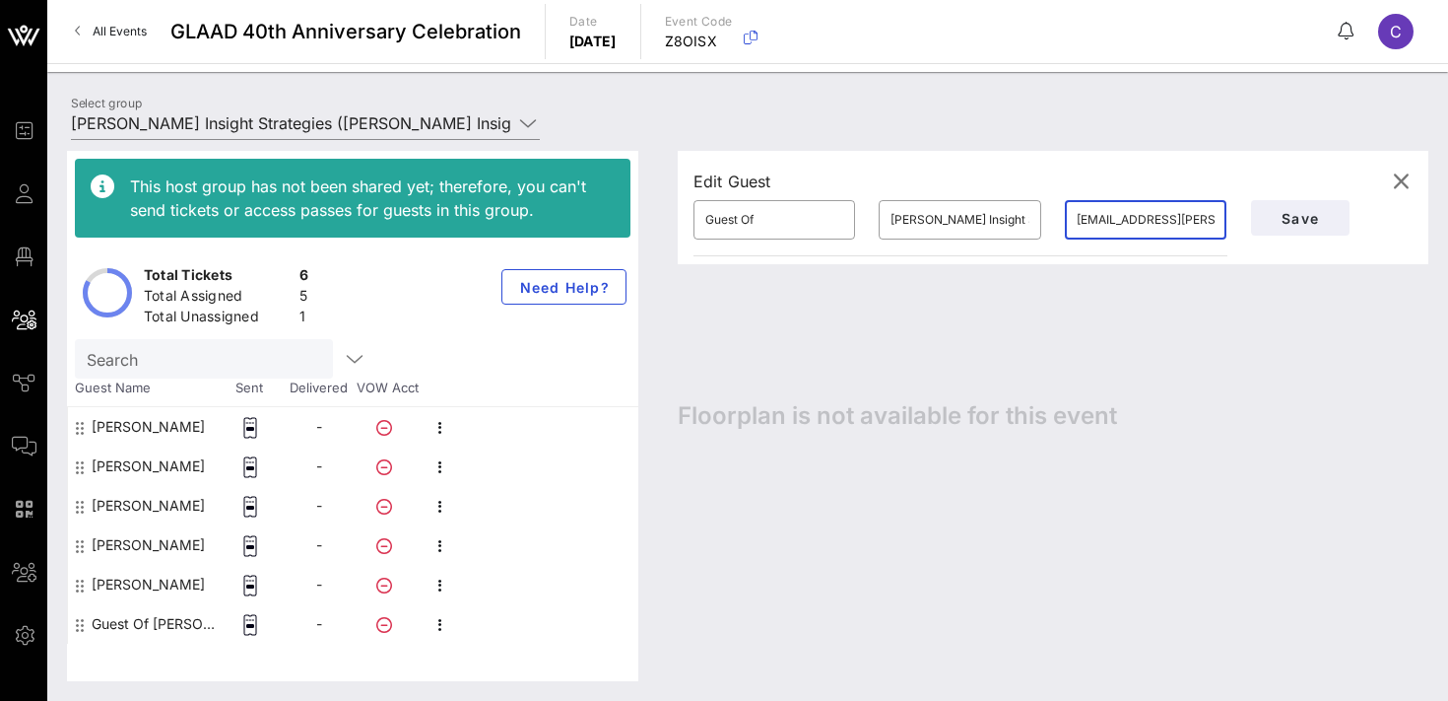
scroll to position [0, 12]
type input "[EMAIL_ADDRESS][PERSON_NAME][DOMAIN_NAME]"
click at [772, 210] on input "Guest Of" at bounding box center [774, 220] width 138 height 32
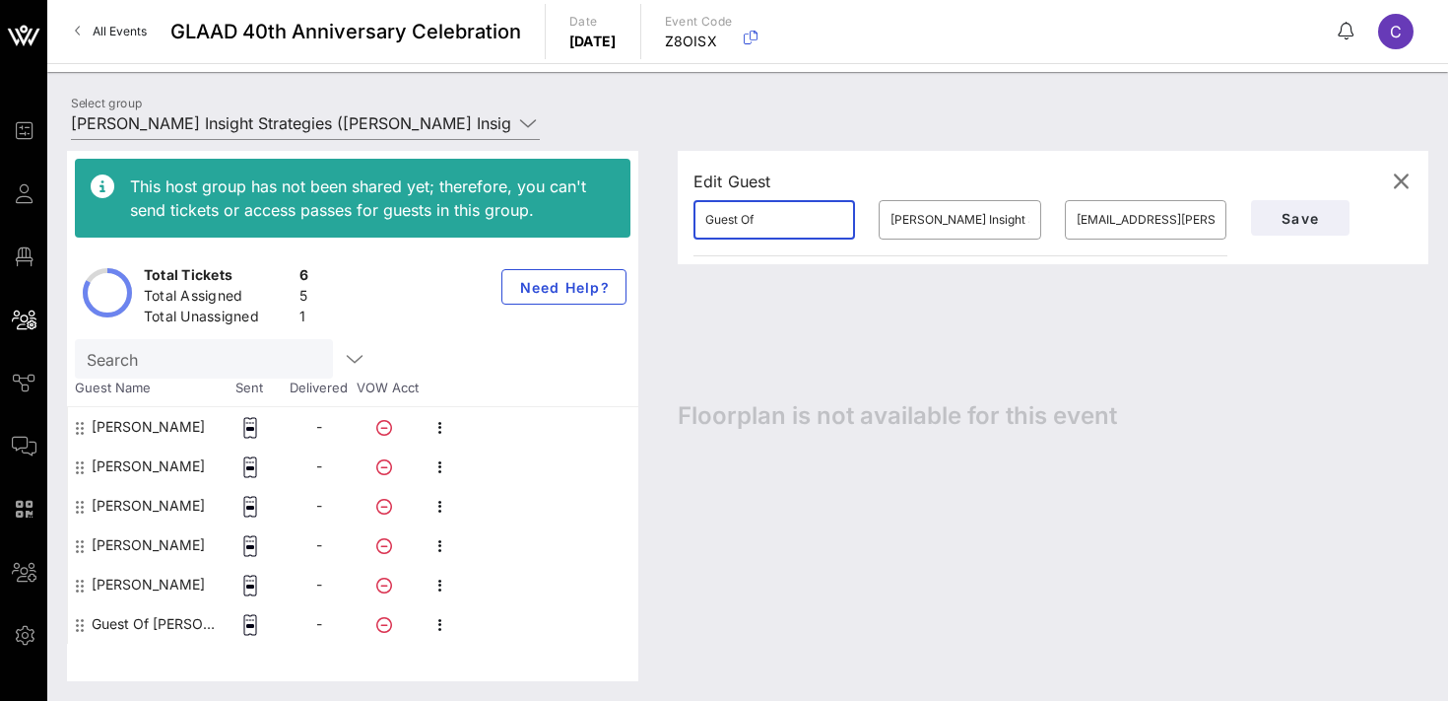
click at [772, 210] on input "Guest Of" at bounding box center [774, 220] width 138 height 32
type input "Benji"
click at [906, 222] on input "[PERSON_NAME]" at bounding box center [960, 220] width 138 height 32
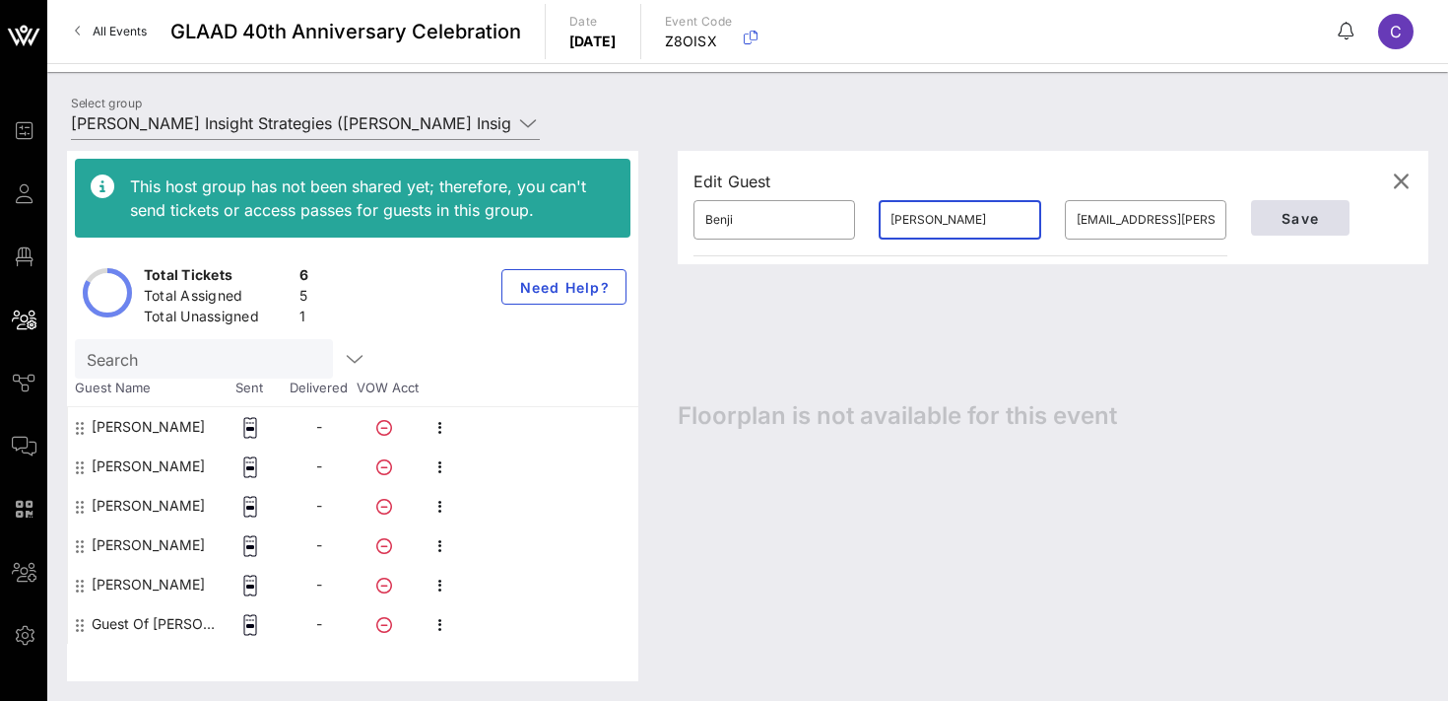
type input "[PERSON_NAME]"
click at [1296, 217] on span "Save" at bounding box center [1300, 218] width 67 height 17
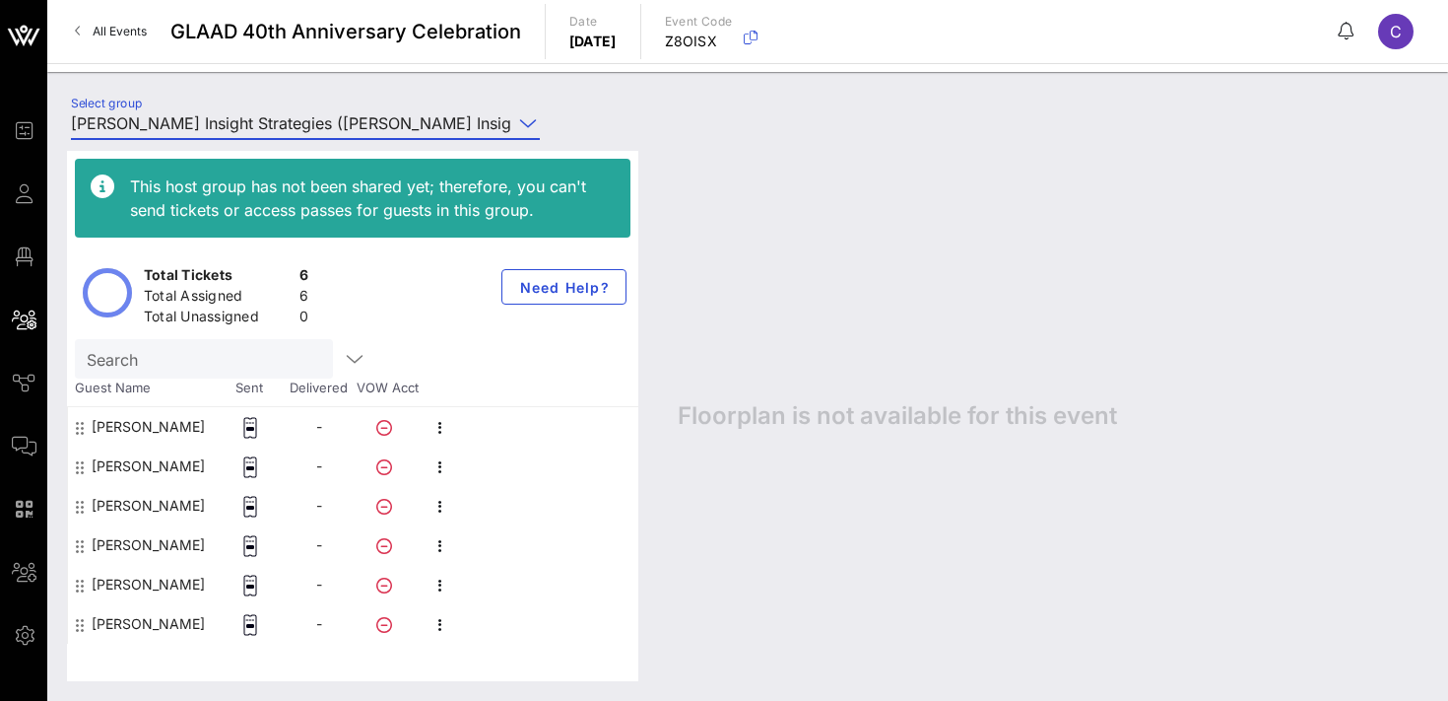
click at [330, 130] on input "[PERSON_NAME] Insight Strategies ([PERSON_NAME] Insight Strategies) [[PERSON_NA…" at bounding box center [291, 123] width 441 height 32
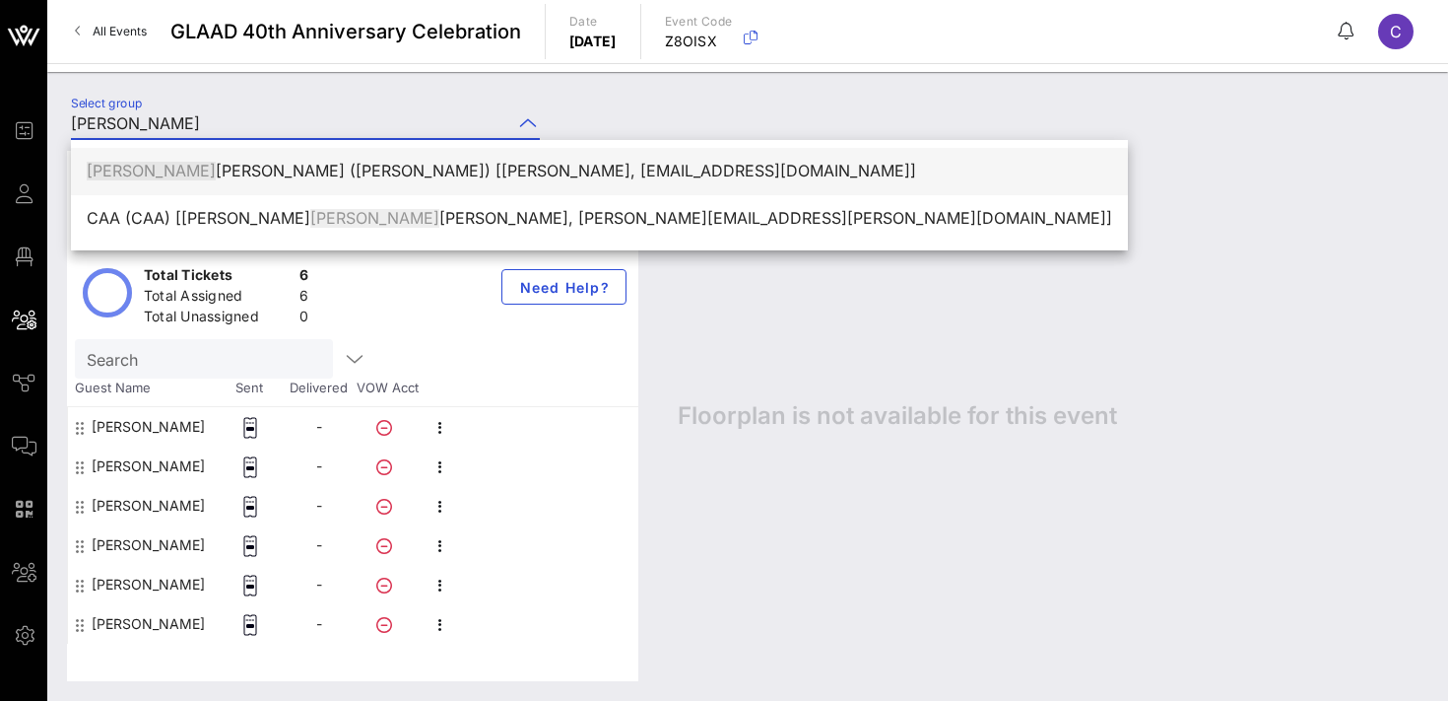
click at [337, 165] on div "[PERSON_NAME] ([PERSON_NAME]) [[PERSON_NAME], [EMAIL_ADDRESS][DOMAIN_NAME]]" at bounding box center [600, 171] width 1026 height 19
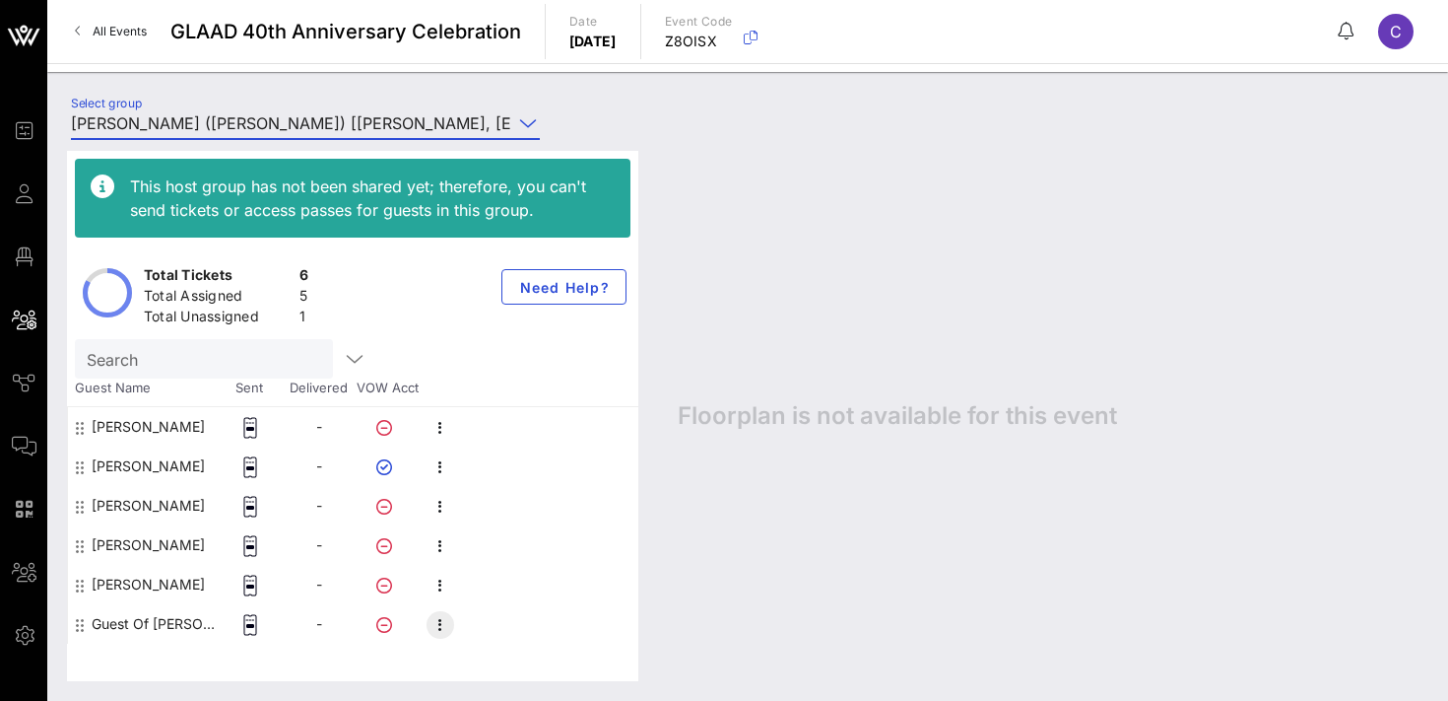
type input "[PERSON_NAME] ([PERSON_NAME]) [[PERSON_NAME], [EMAIL_ADDRESS][DOMAIN_NAME]]"
click at [432, 616] on icon "button" at bounding box center [441, 625] width 24 height 24
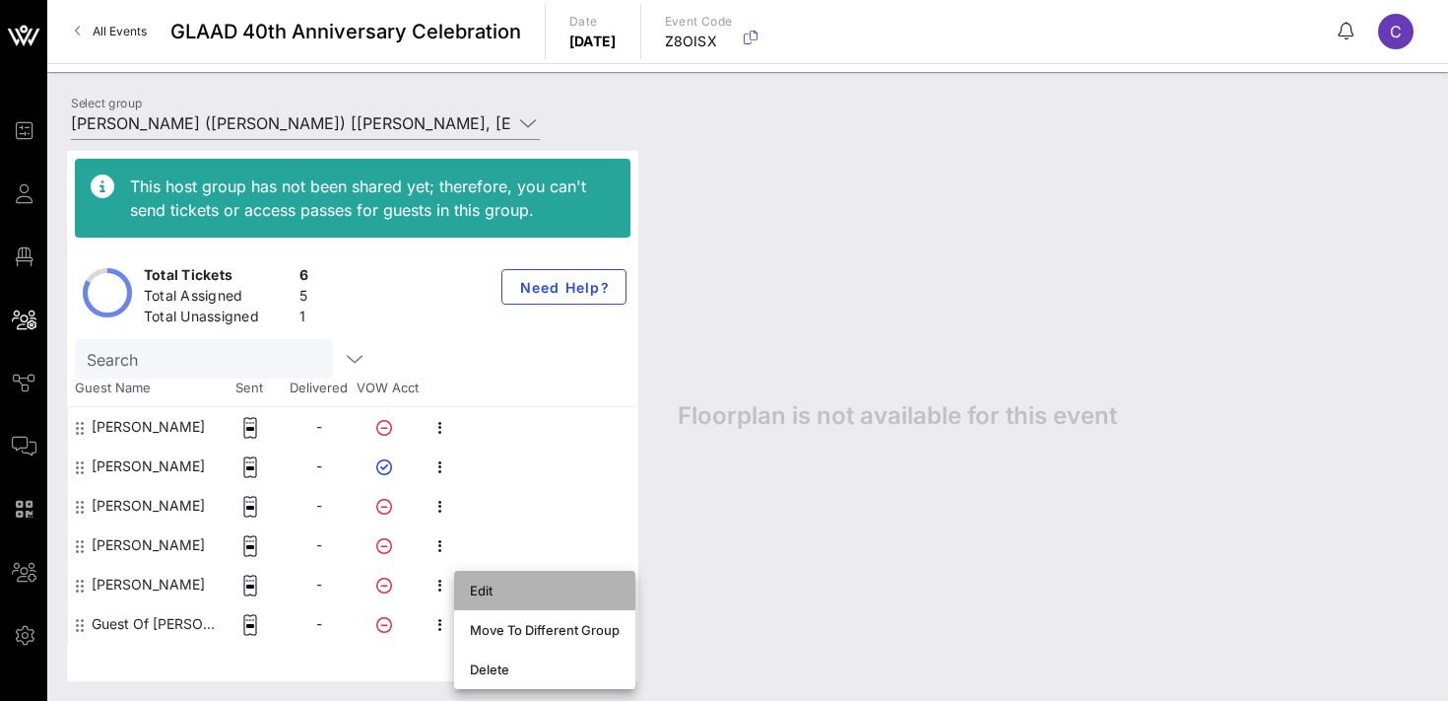
click at [494, 592] on div "Edit" at bounding box center [545, 590] width 150 height 16
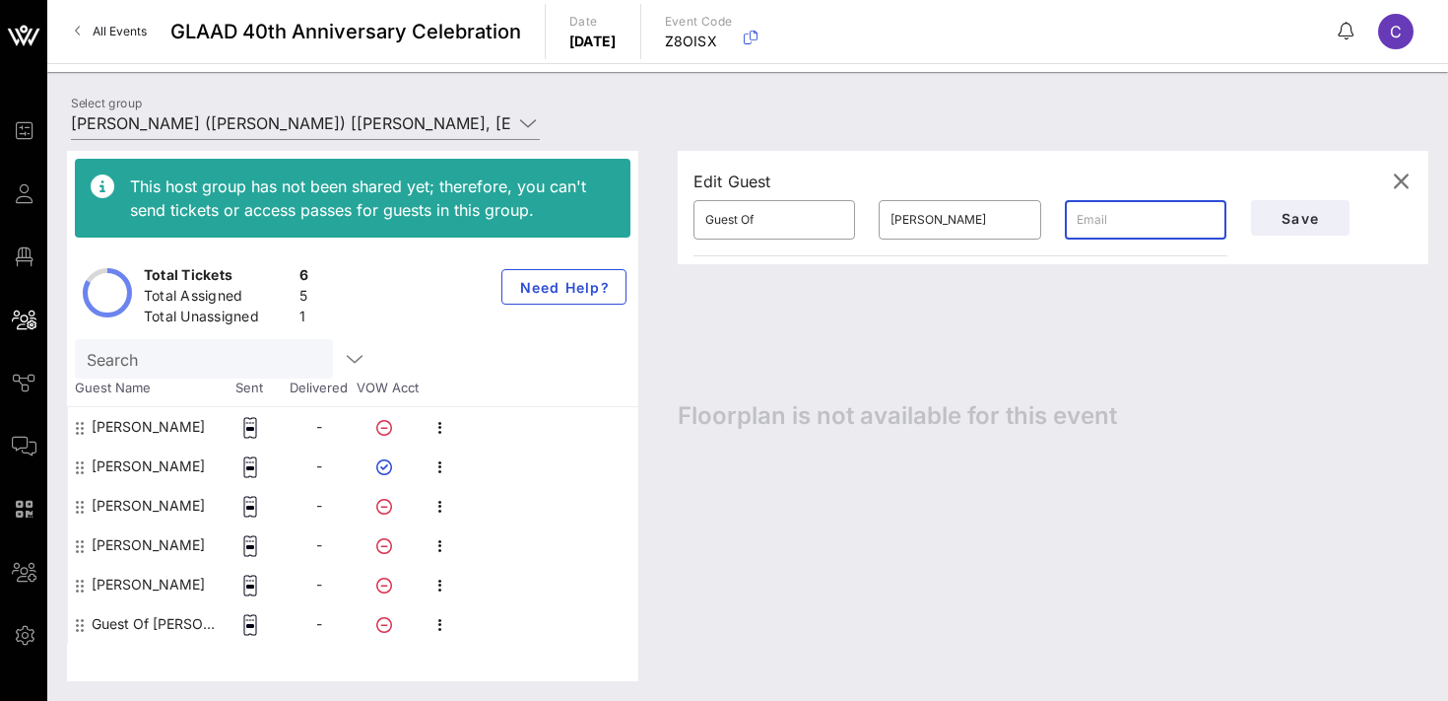
click at [1098, 222] on input "text" at bounding box center [1146, 220] width 138 height 32
paste input "[EMAIL_ADDRESS][DOMAIN_NAME]"
type input "[EMAIL_ADDRESS][DOMAIN_NAME]"
click at [762, 215] on input "Guest Of" at bounding box center [774, 220] width 138 height 32
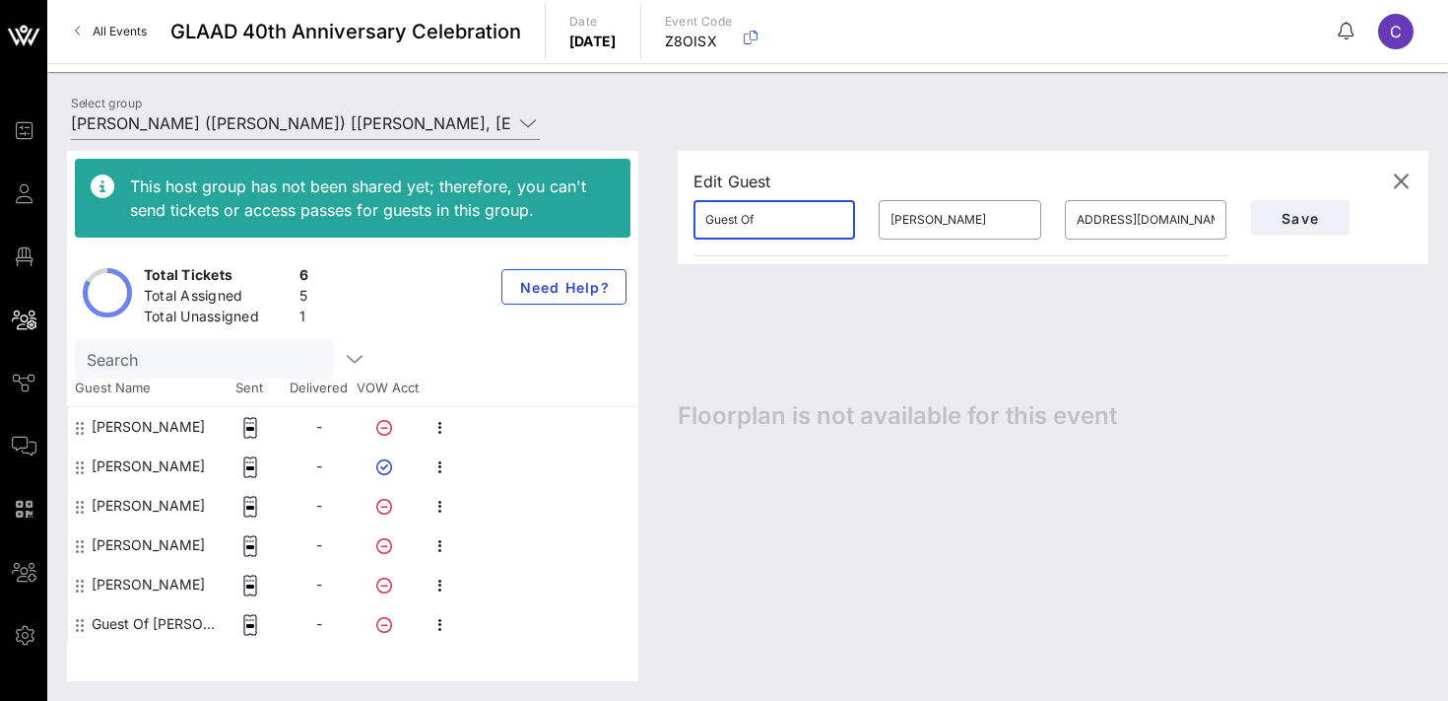
scroll to position [0, 0]
click at [762, 215] on input "Guest Of" at bounding box center [774, 220] width 138 height 32
type input "[PERSON_NAME]"
type input "Brown"
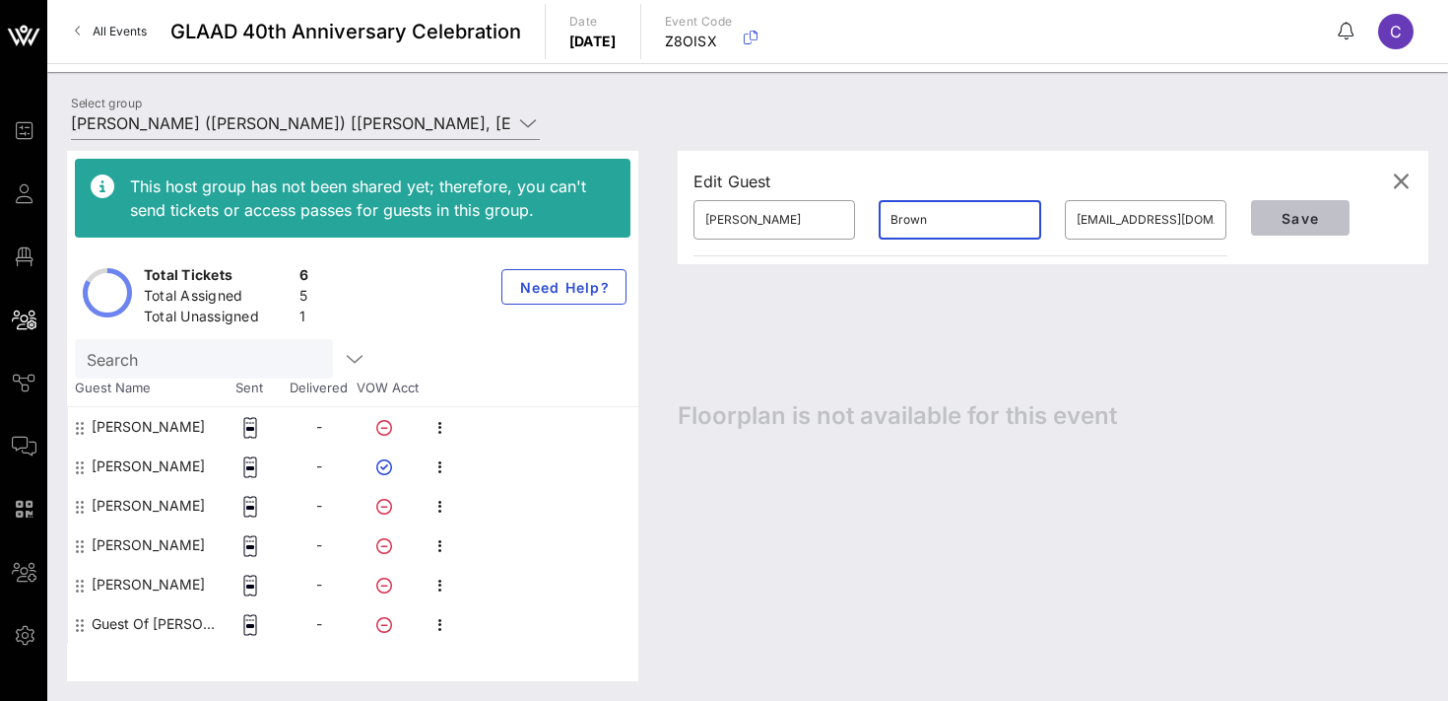
click at [1290, 213] on span "Save" at bounding box center [1300, 218] width 67 height 17
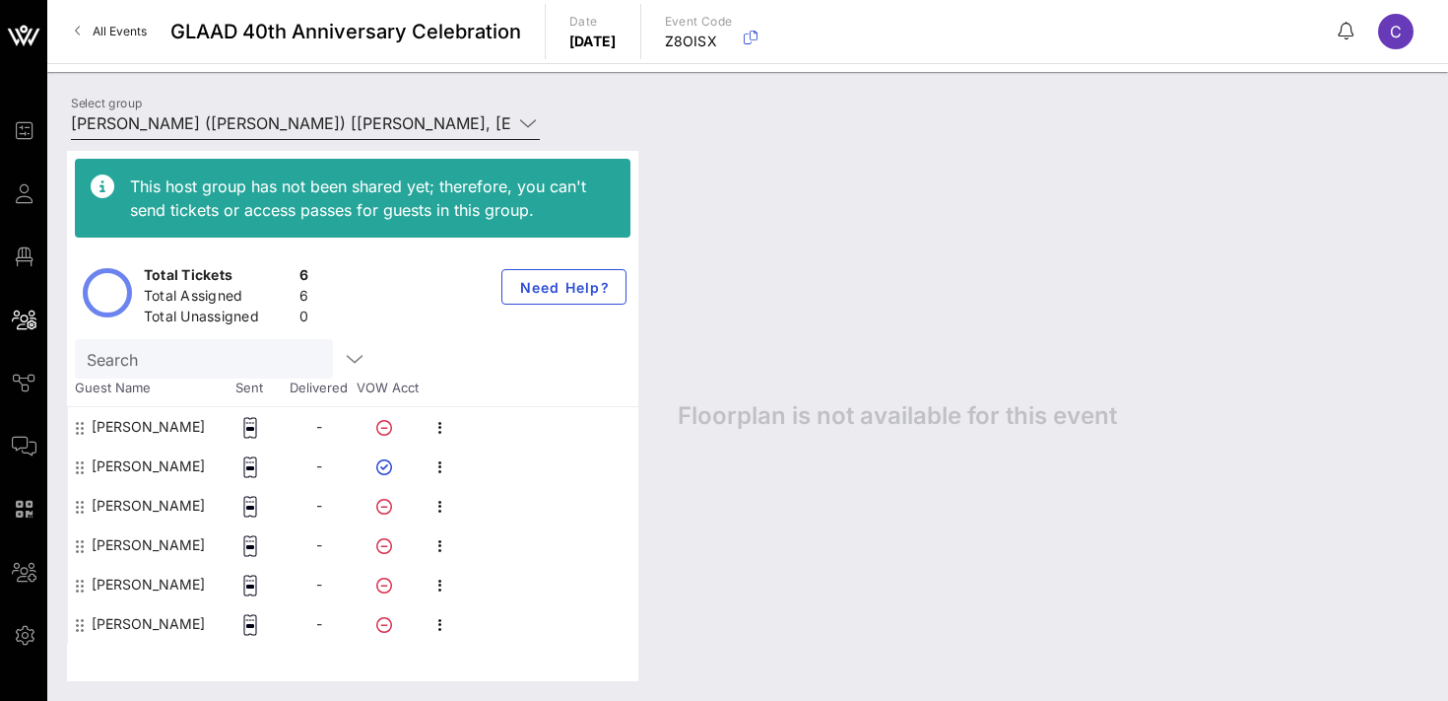
click at [213, 113] on input "[PERSON_NAME] ([PERSON_NAME]) [[PERSON_NAME], [EMAIL_ADDRESS][DOMAIN_NAME]]" at bounding box center [291, 123] width 441 height 32
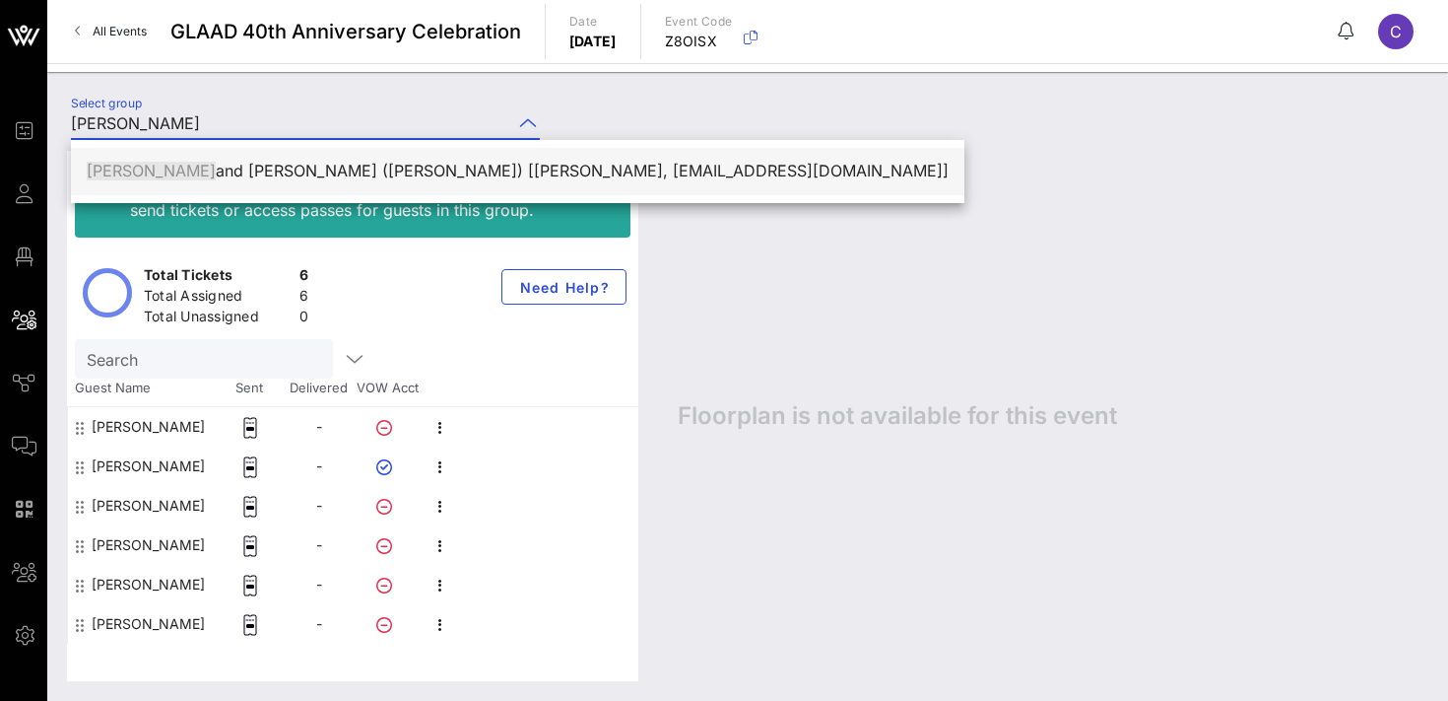
click at [254, 171] on div "[PERSON_NAME] and [PERSON_NAME] ([PERSON_NAME]) [[PERSON_NAME], [EMAIL_ADDRESS]…" at bounding box center [518, 171] width 862 height 19
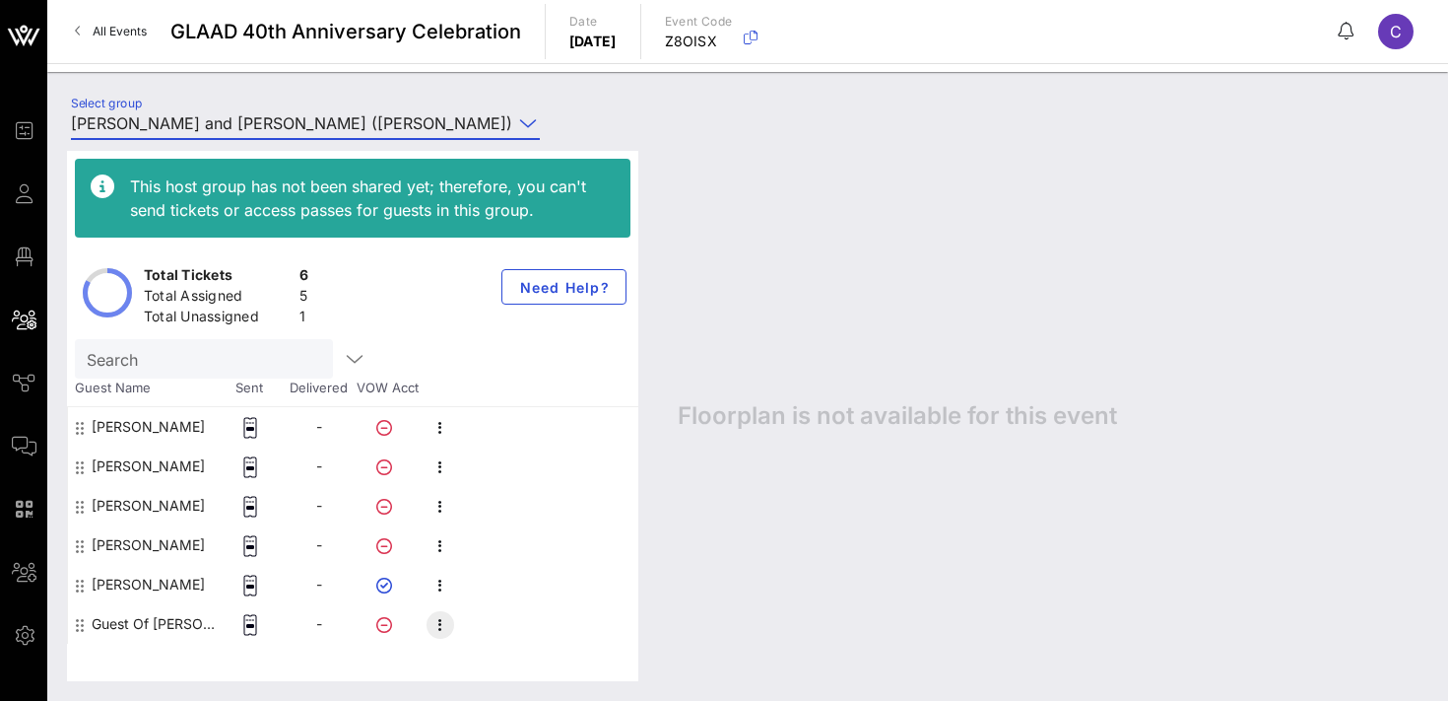
type input "[PERSON_NAME] and [PERSON_NAME] ([PERSON_NAME]) [[PERSON_NAME], [EMAIL_ADDRESS]…"
click at [438, 630] on icon "button" at bounding box center [441, 625] width 24 height 24
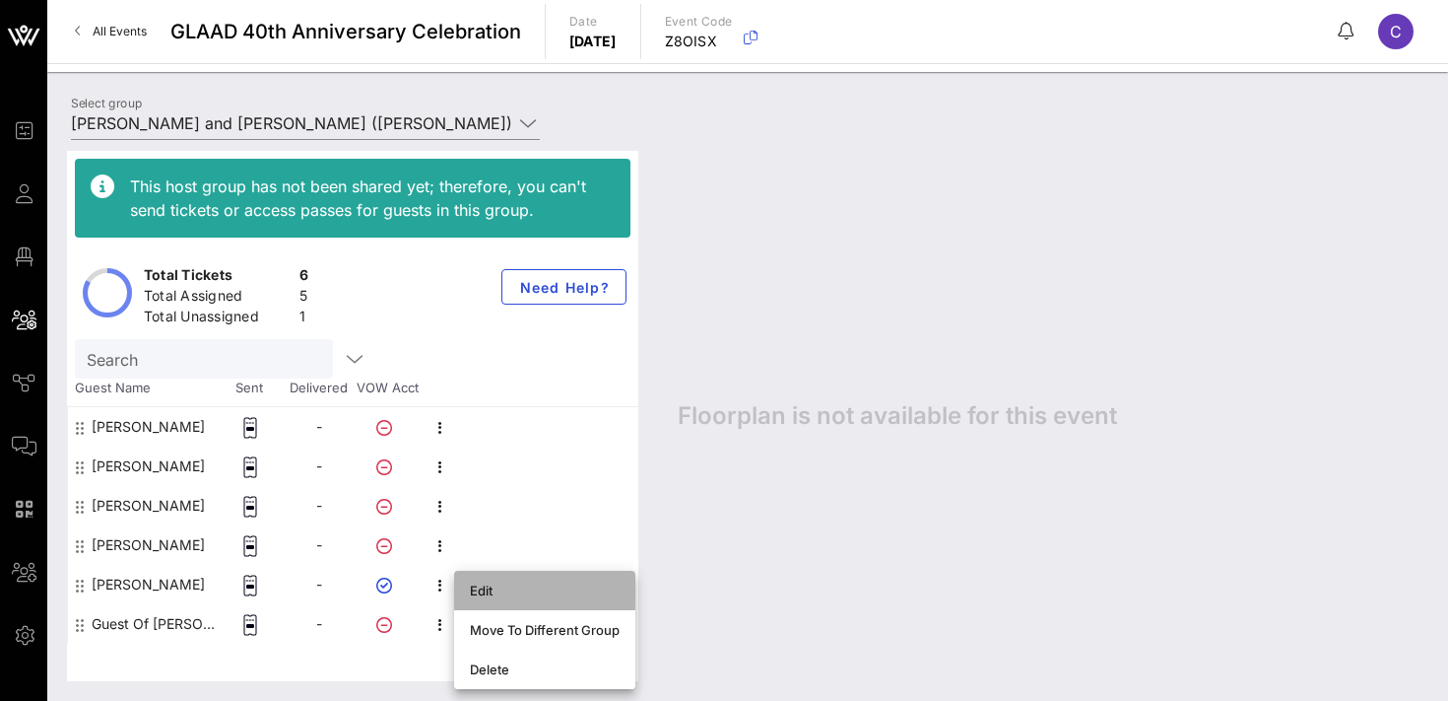
click at [495, 583] on div "Edit" at bounding box center [545, 590] width 150 height 16
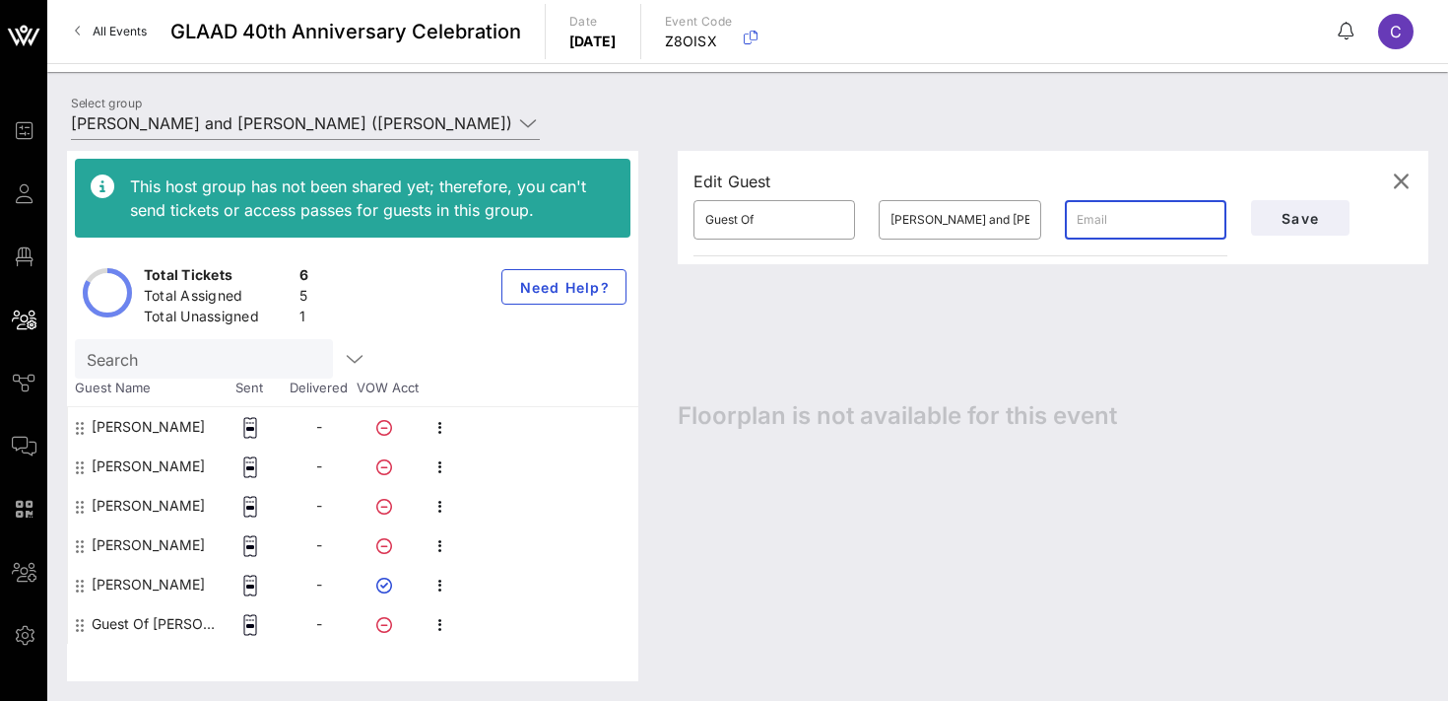
click at [1109, 213] on input "text" at bounding box center [1146, 220] width 138 height 32
paste input "[EMAIL_ADDRESS][DOMAIN_NAME]"
type input "[EMAIL_ADDRESS][DOMAIN_NAME]"
click at [752, 219] on input "Guest Of" at bounding box center [774, 220] width 138 height 32
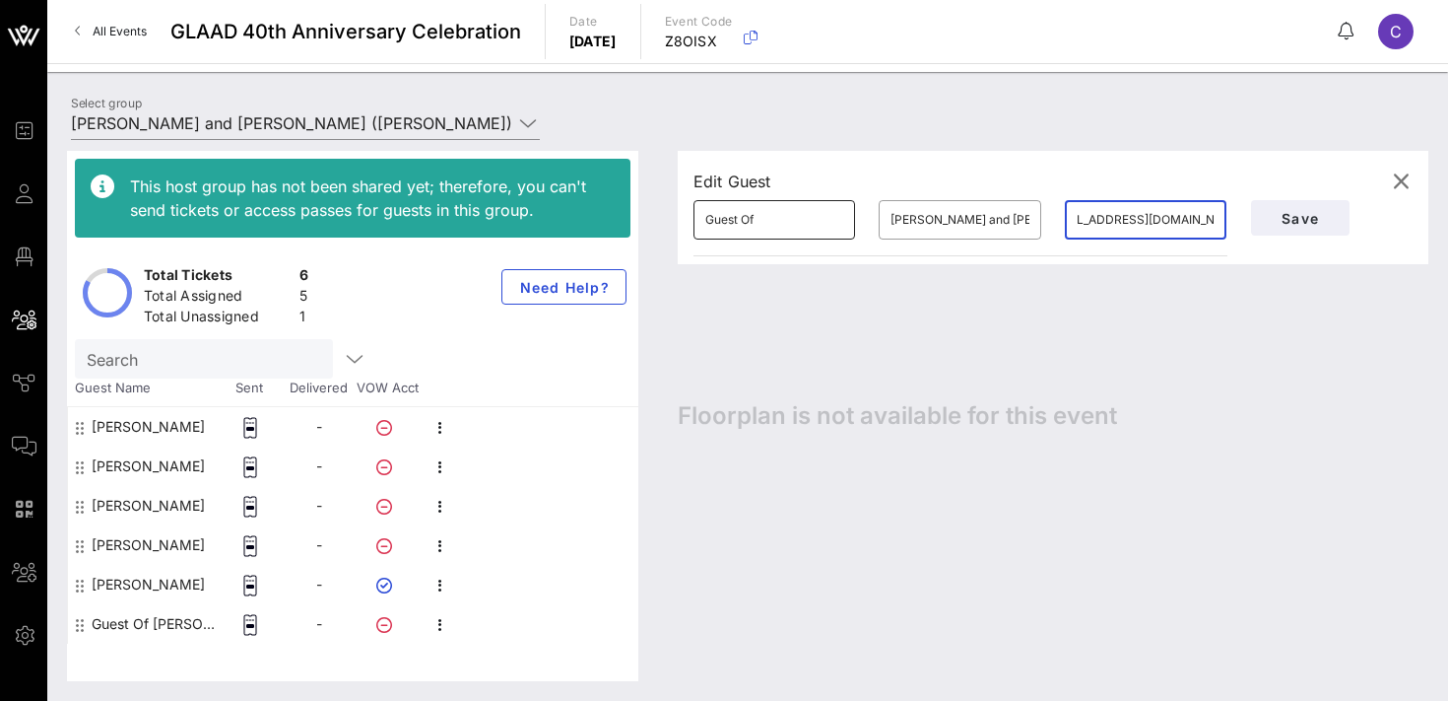
scroll to position [0, 0]
click at [752, 219] on input "Guest Of" at bounding box center [774, 220] width 138 height 32
type input "[PERSON_NAME]"
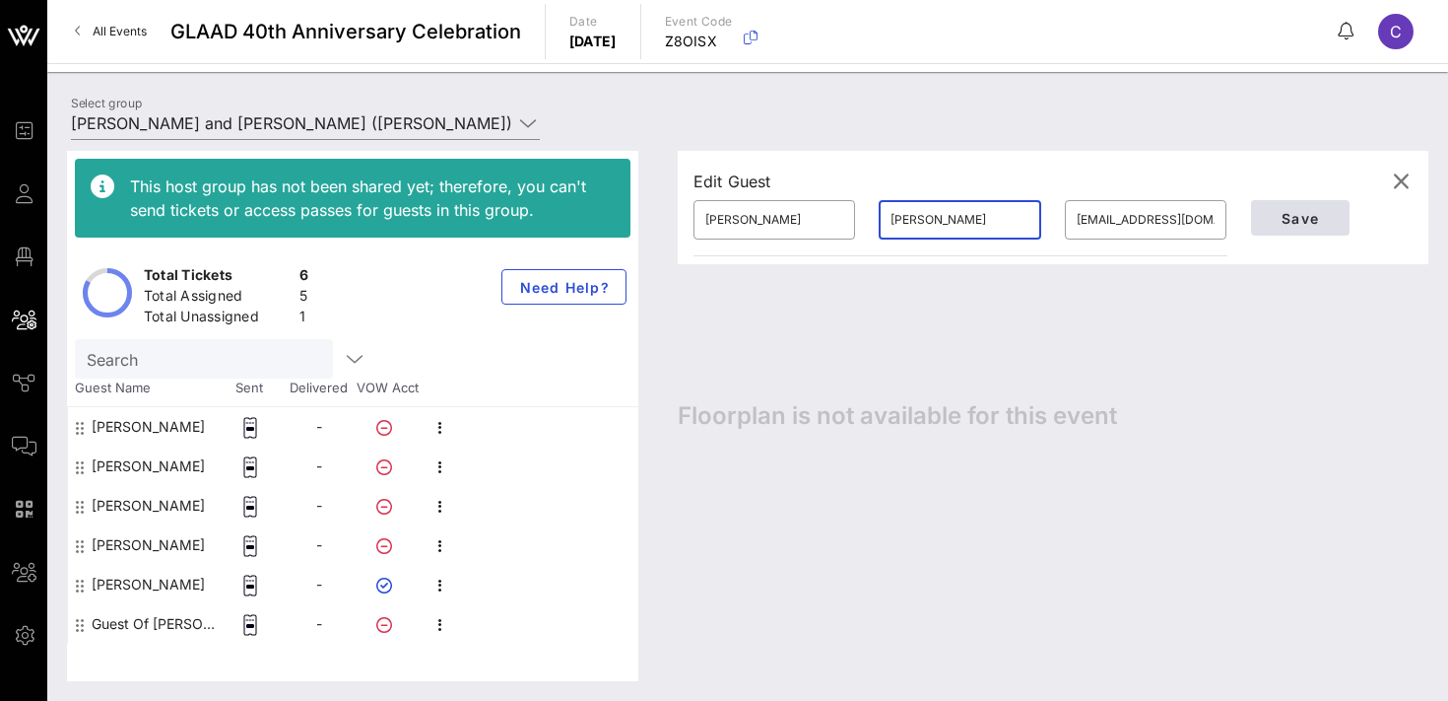
type input "[PERSON_NAME]"
click at [1292, 218] on span "Save" at bounding box center [1300, 218] width 67 height 17
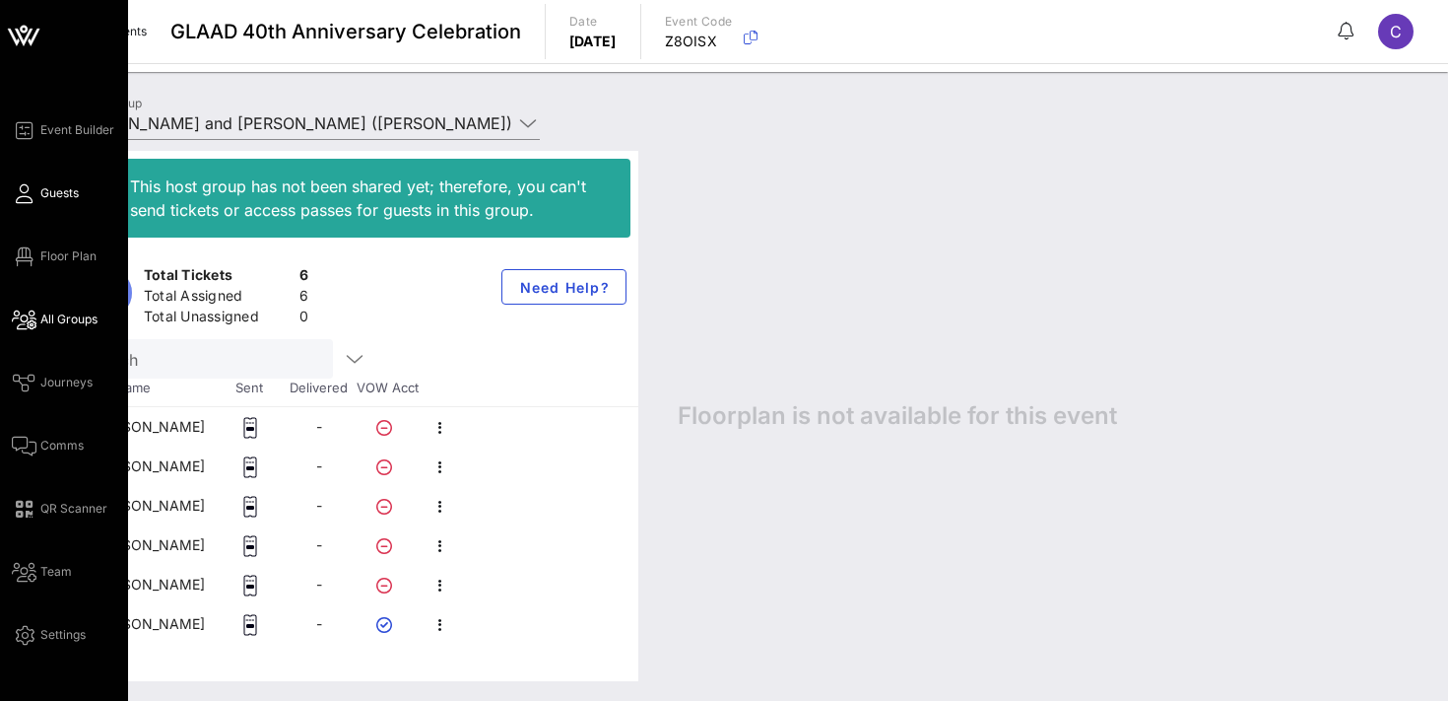
click at [38, 198] on link "Guests" at bounding box center [45, 193] width 67 height 24
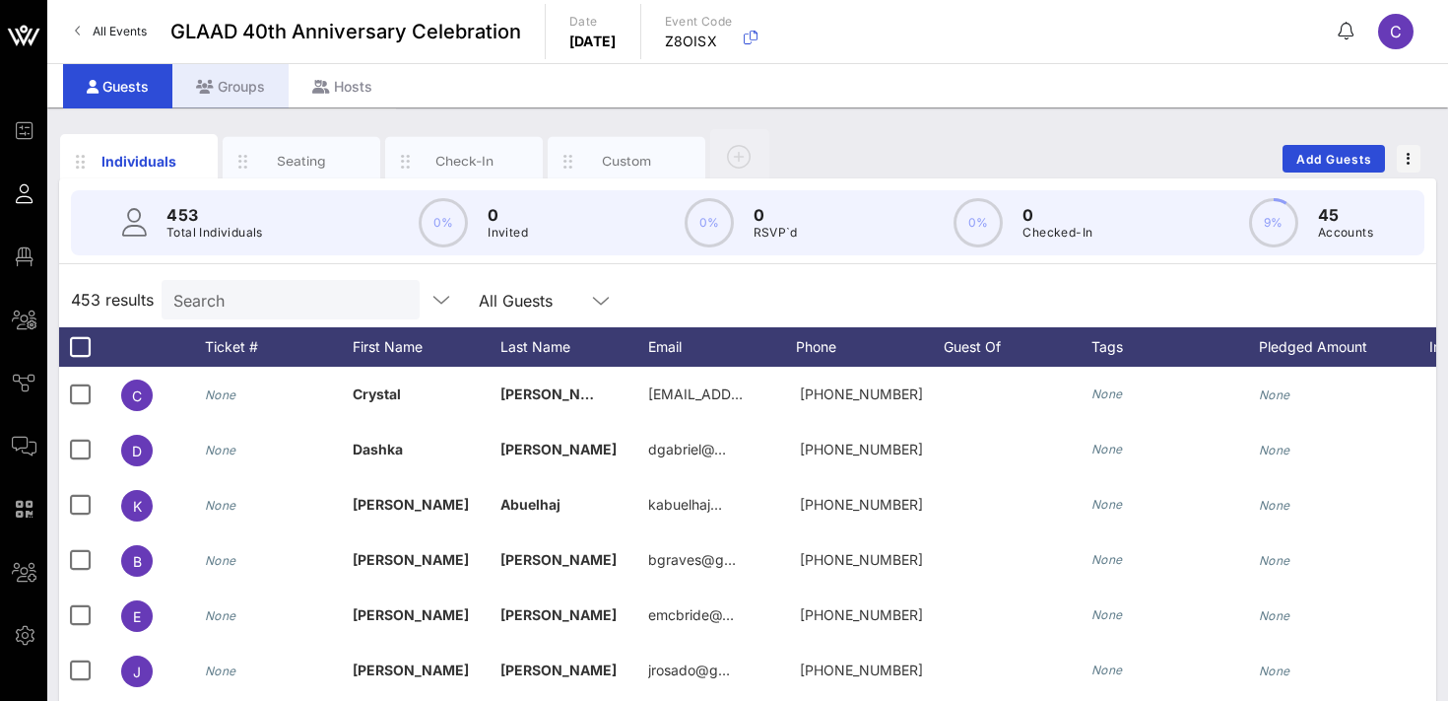
click at [245, 89] on div "Groups" at bounding box center [230, 86] width 116 height 44
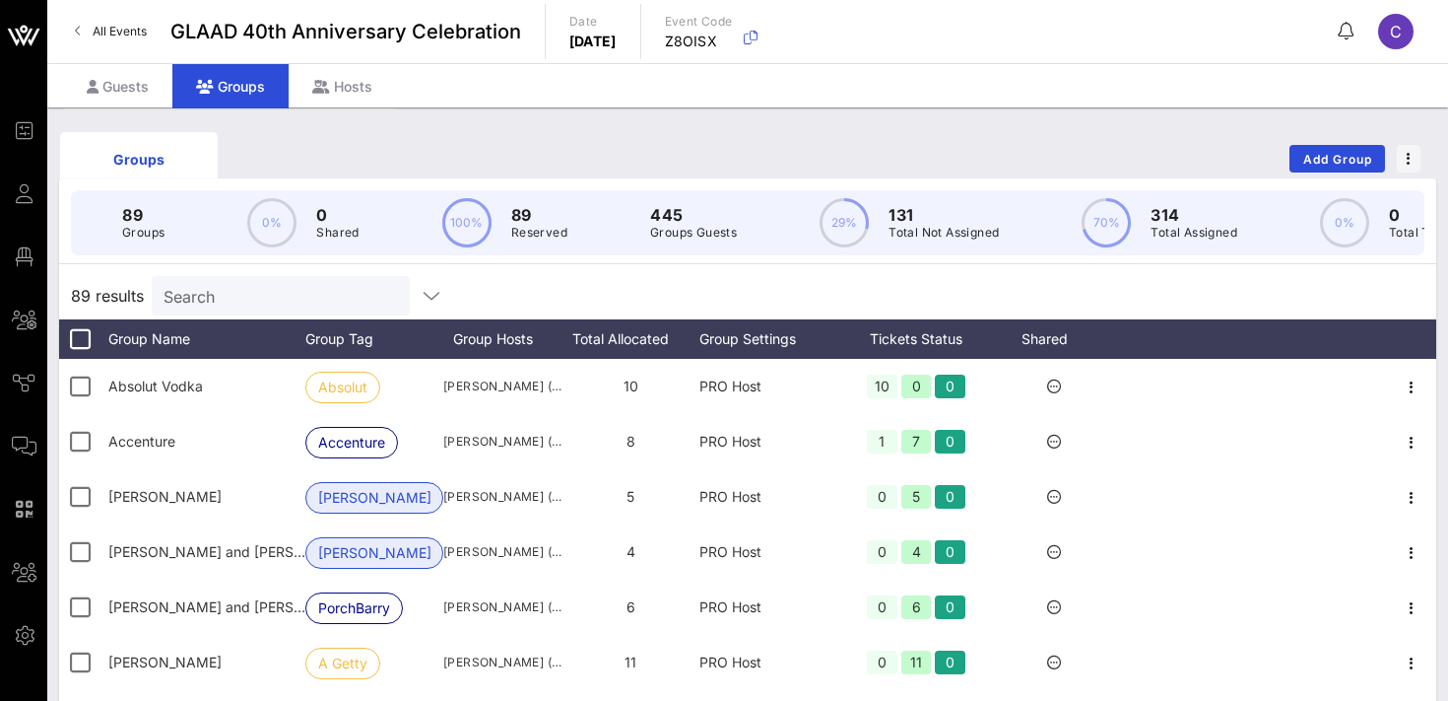
click at [277, 288] on input "Search" at bounding box center [279, 296] width 231 height 26
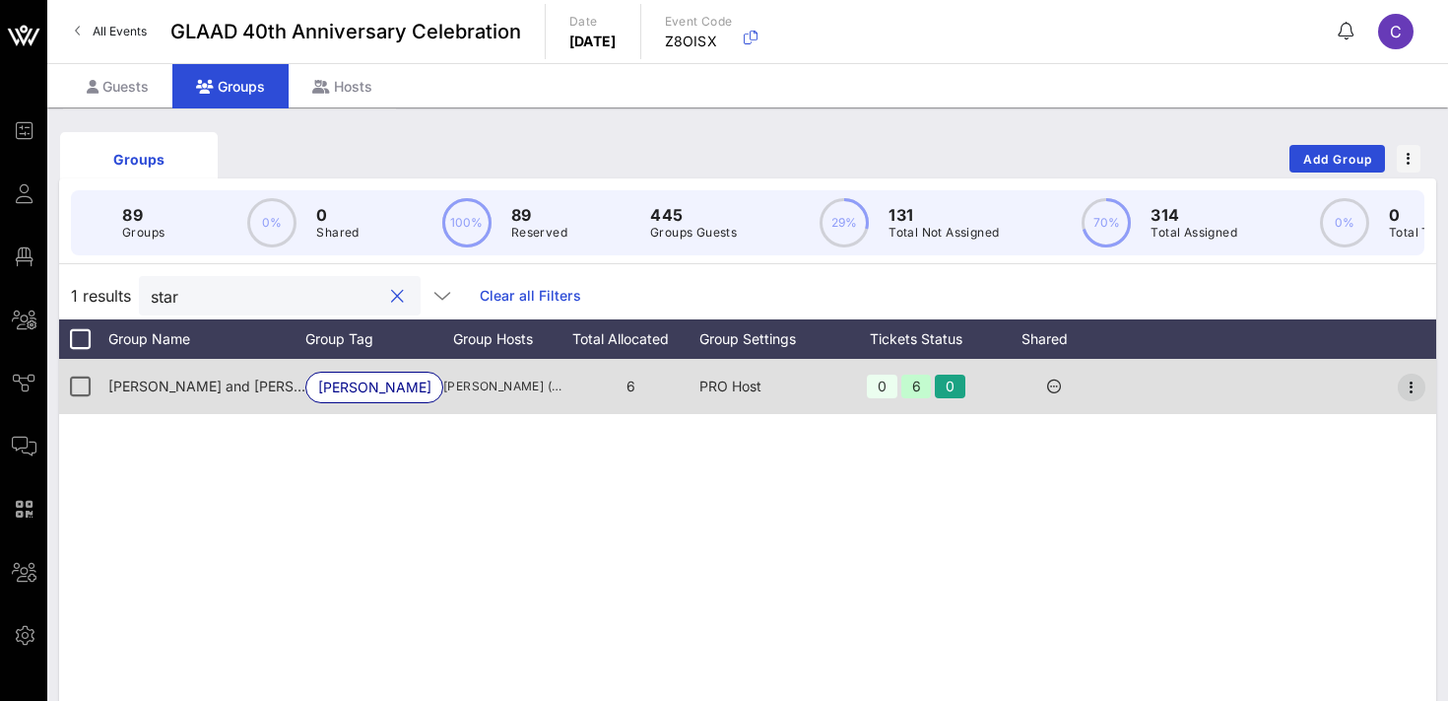
type input "star"
click at [1414, 388] on icon "button" at bounding box center [1412, 387] width 24 height 24
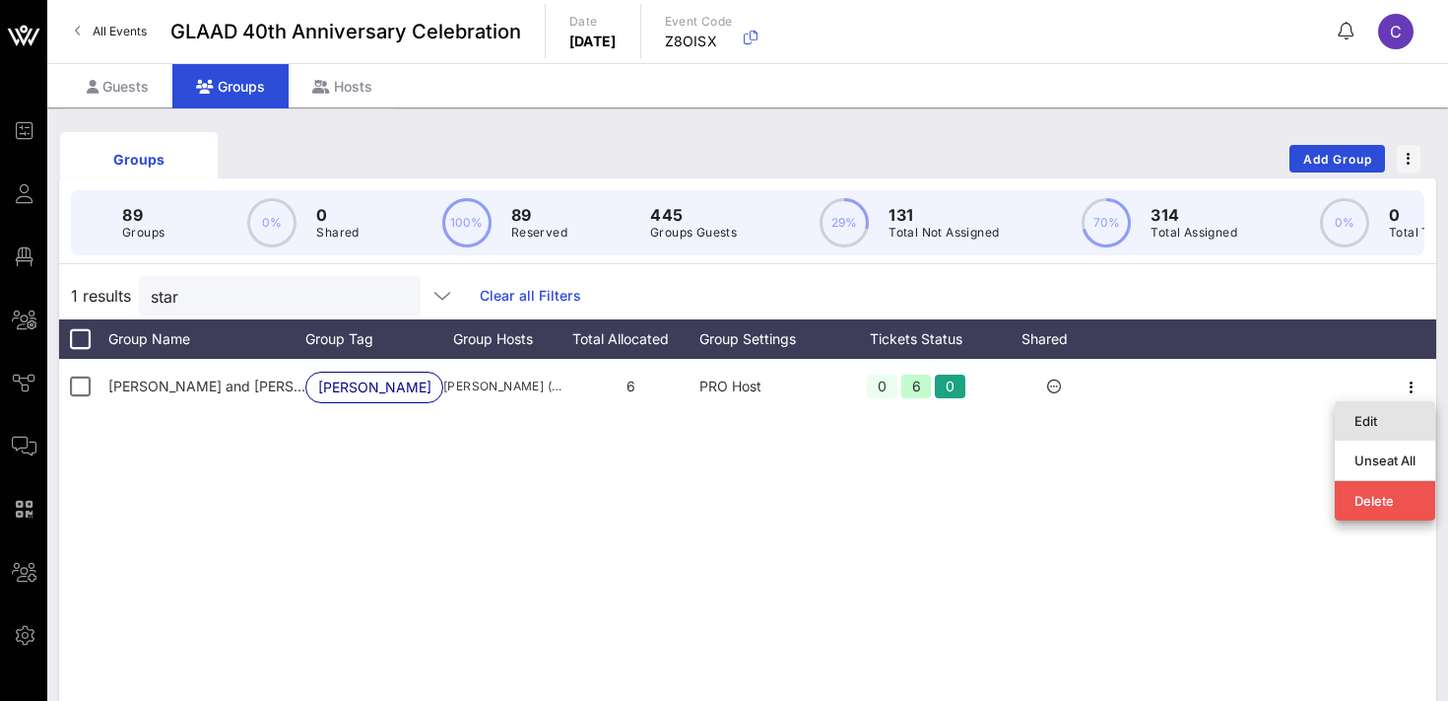
click at [1391, 421] on div "Edit" at bounding box center [1385, 421] width 61 height 16
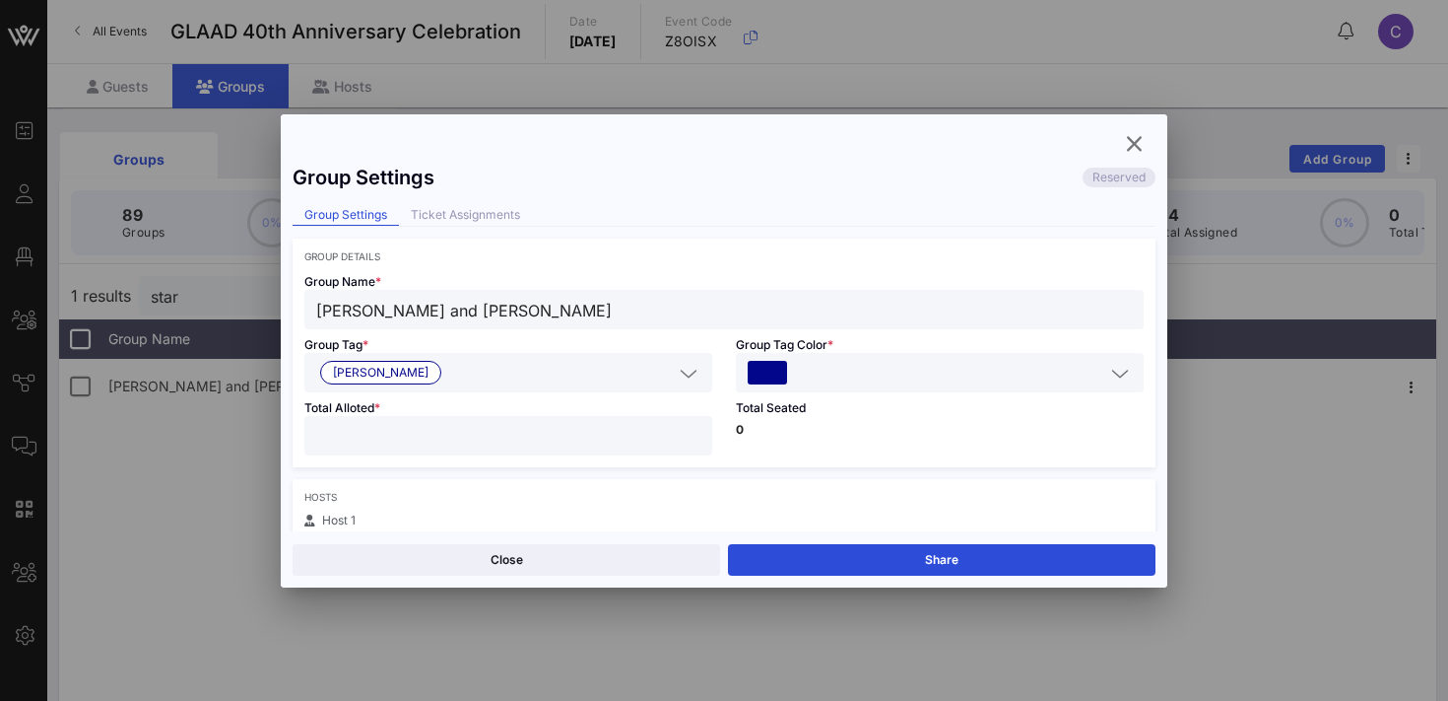
type input "*"
click at [690, 435] on input "*" at bounding box center [508, 436] width 384 height 26
click at [822, 557] on button "Save" at bounding box center [942, 560] width 428 height 32
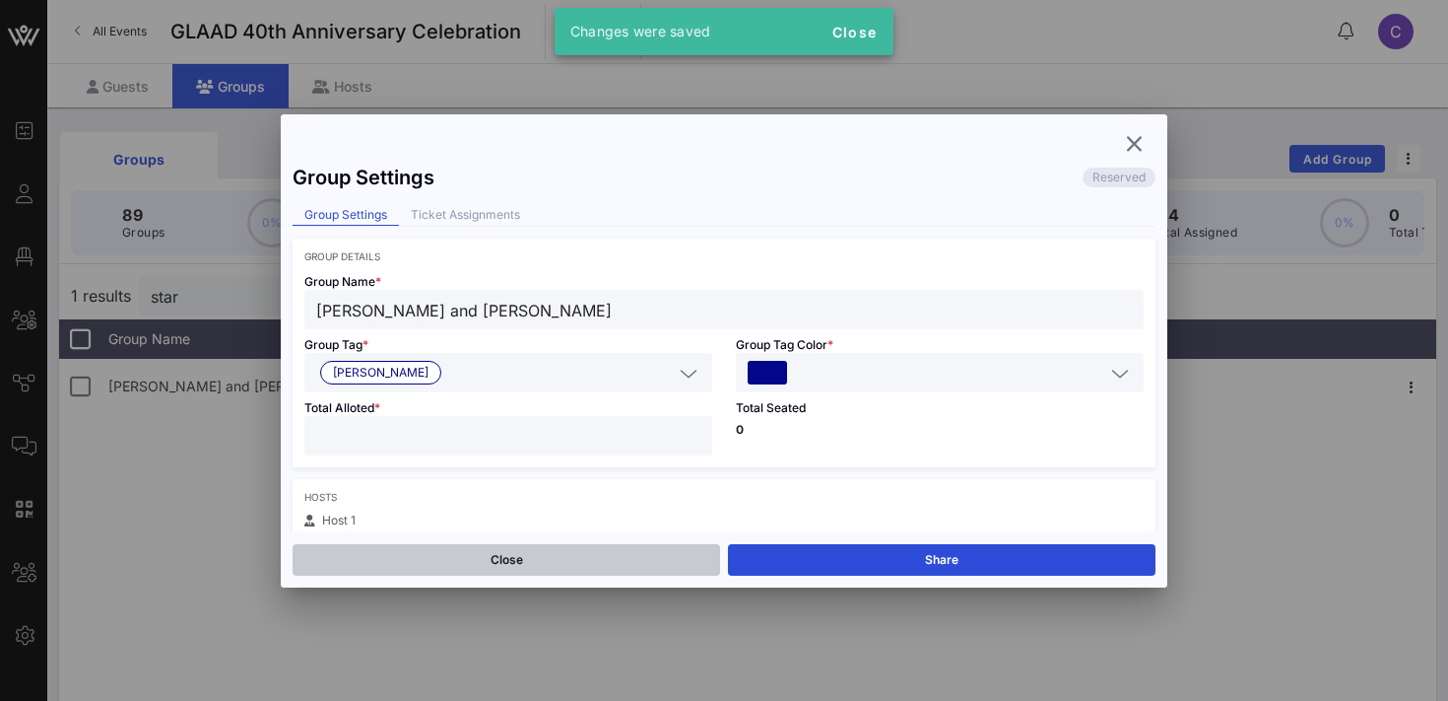
click at [587, 561] on button "Close" at bounding box center [507, 560] width 428 height 32
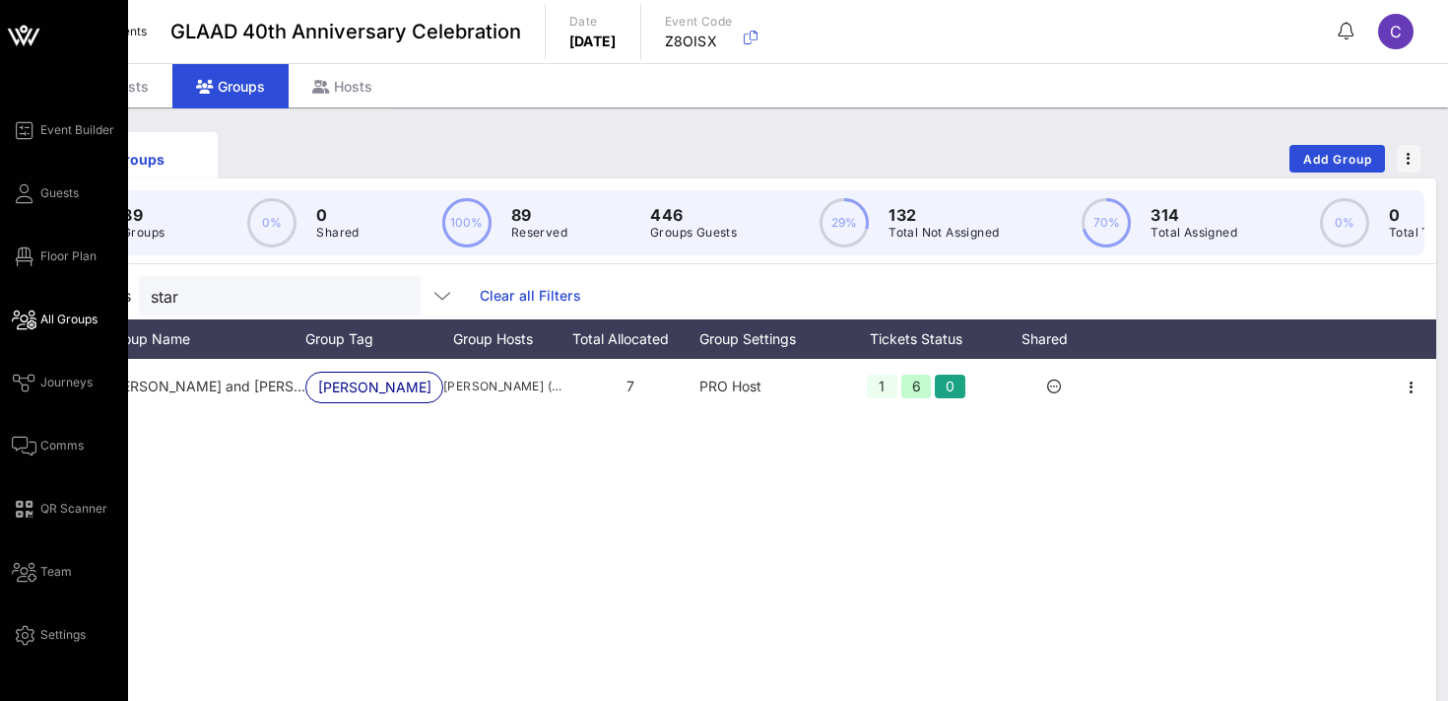
click at [76, 321] on span "All Groups" at bounding box center [68, 319] width 57 height 18
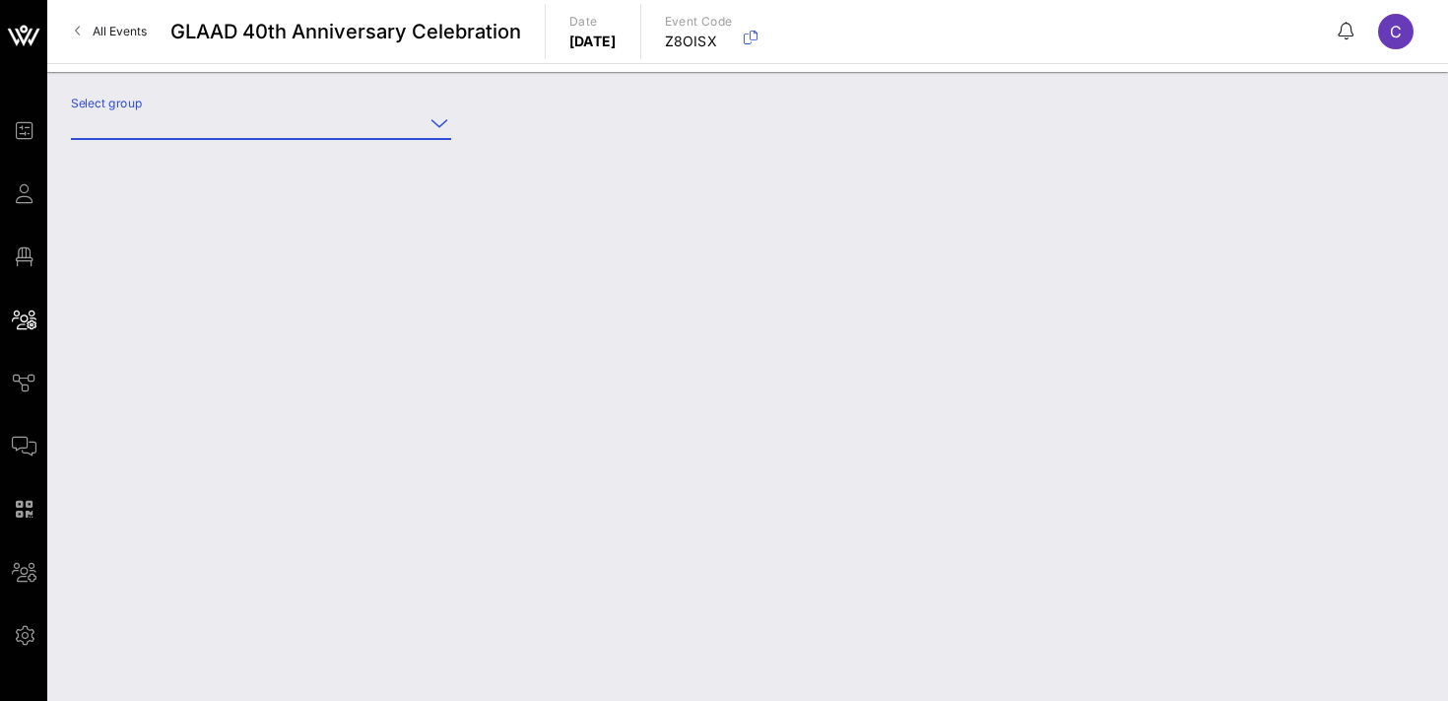
click at [247, 127] on input "Select group" at bounding box center [247, 123] width 353 height 32
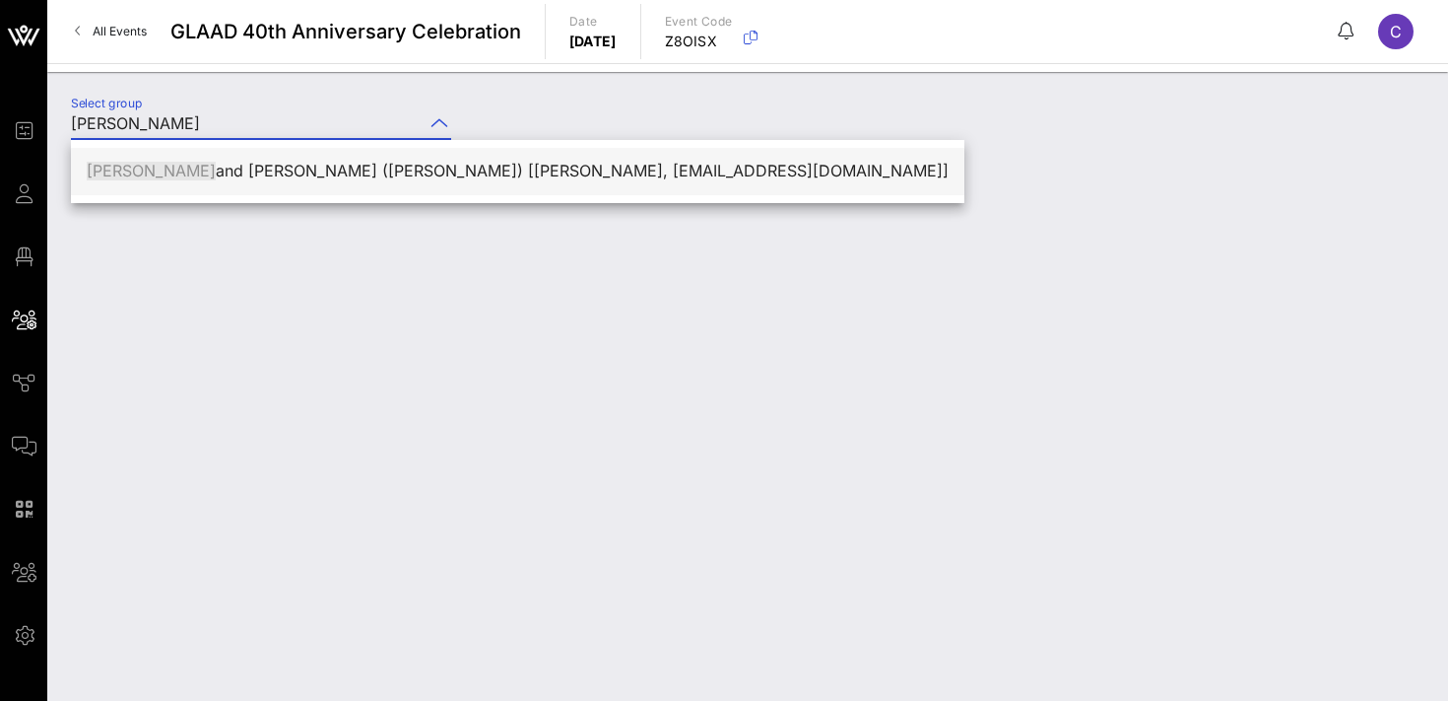
click at [210, 157] on div "[PERSON_NAME] and [PERSON_NAME] ([PERSON_NAME]) [[PERSON_NAME], [EMAIL_ADDRESS]…" at bounding box center [518, 171] width 862 height 42
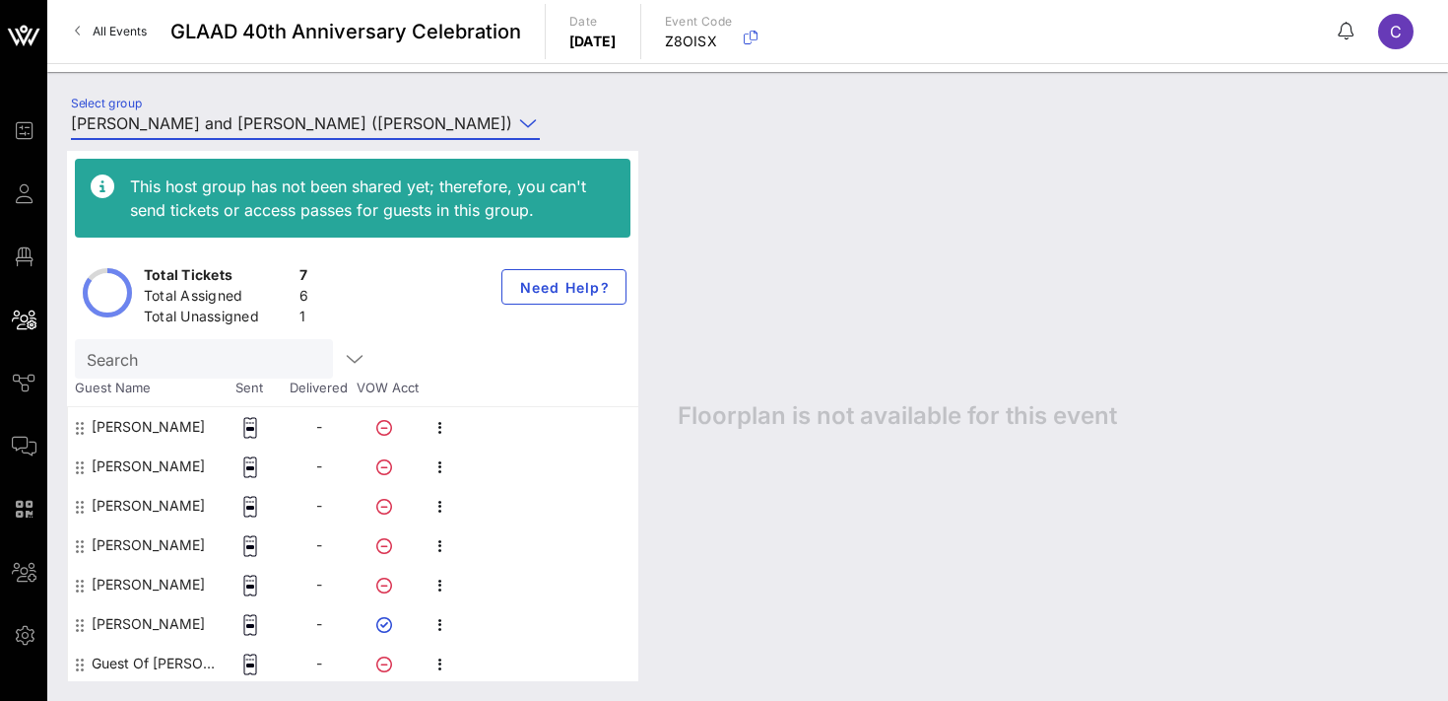
scroll to position [1, 0]
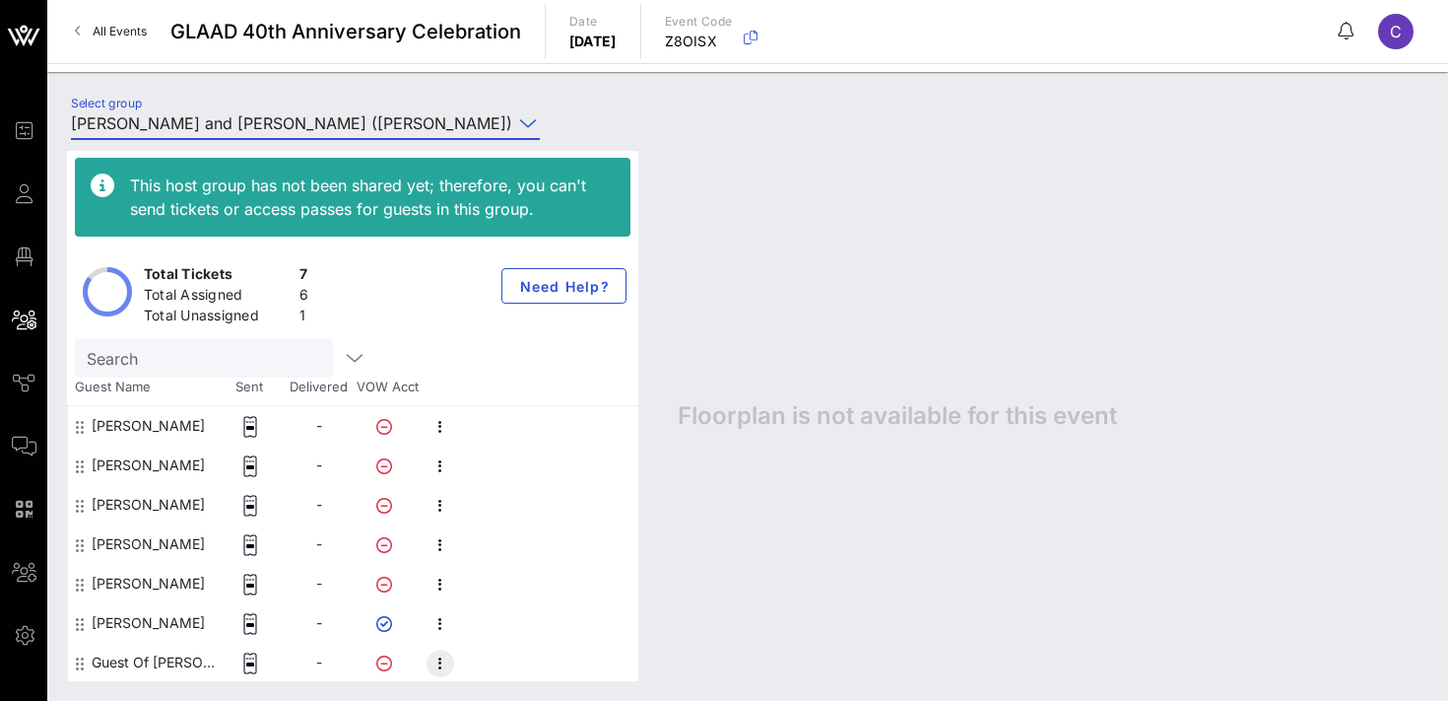
type input "[PERSON_NAME] and [PERSON_NAME] ([PERSON_NAME]) [[PERSON_NAME], [EMAIL_ADDRESS]…"
click at [444, 661] on icon "button" at bounding box center [441, 663] width 24 height 24
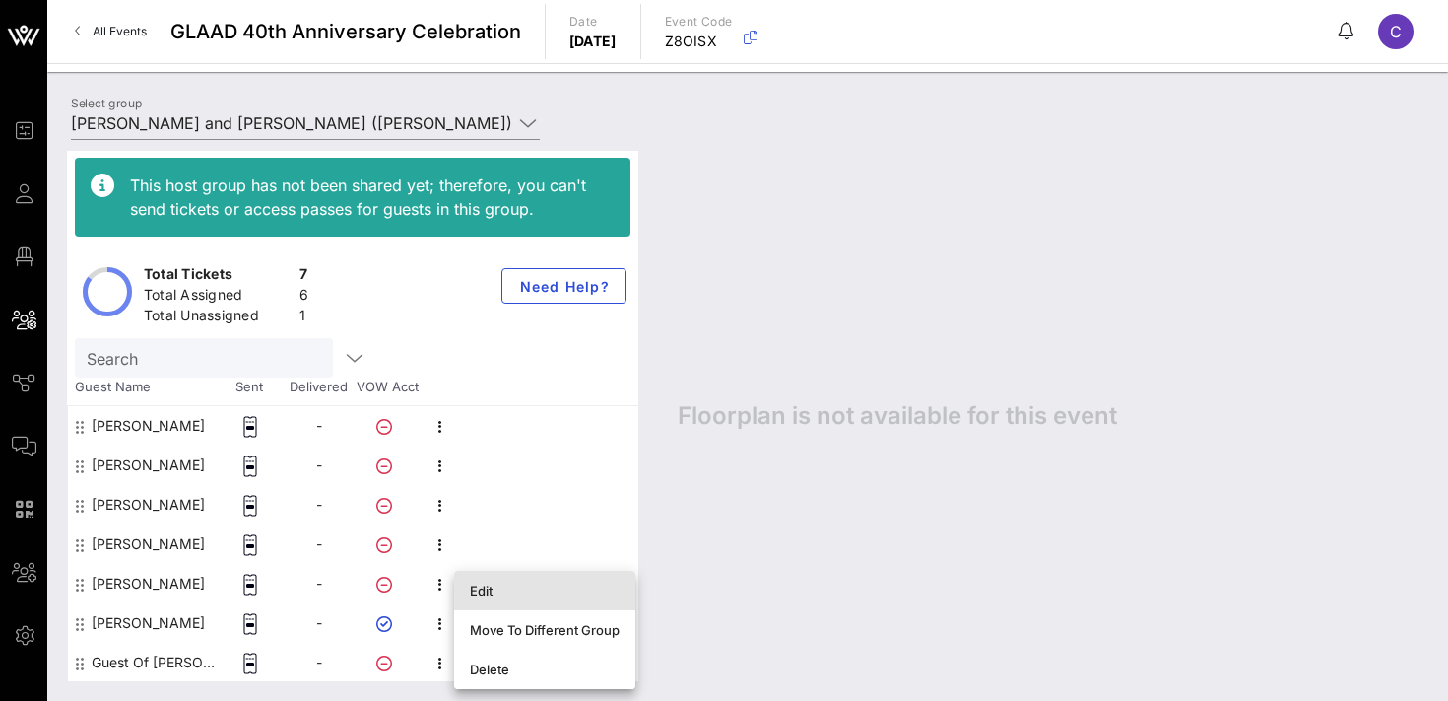
click at [497, 592] on div "Edit" at bounding box center [545, 590] width 150 height 16
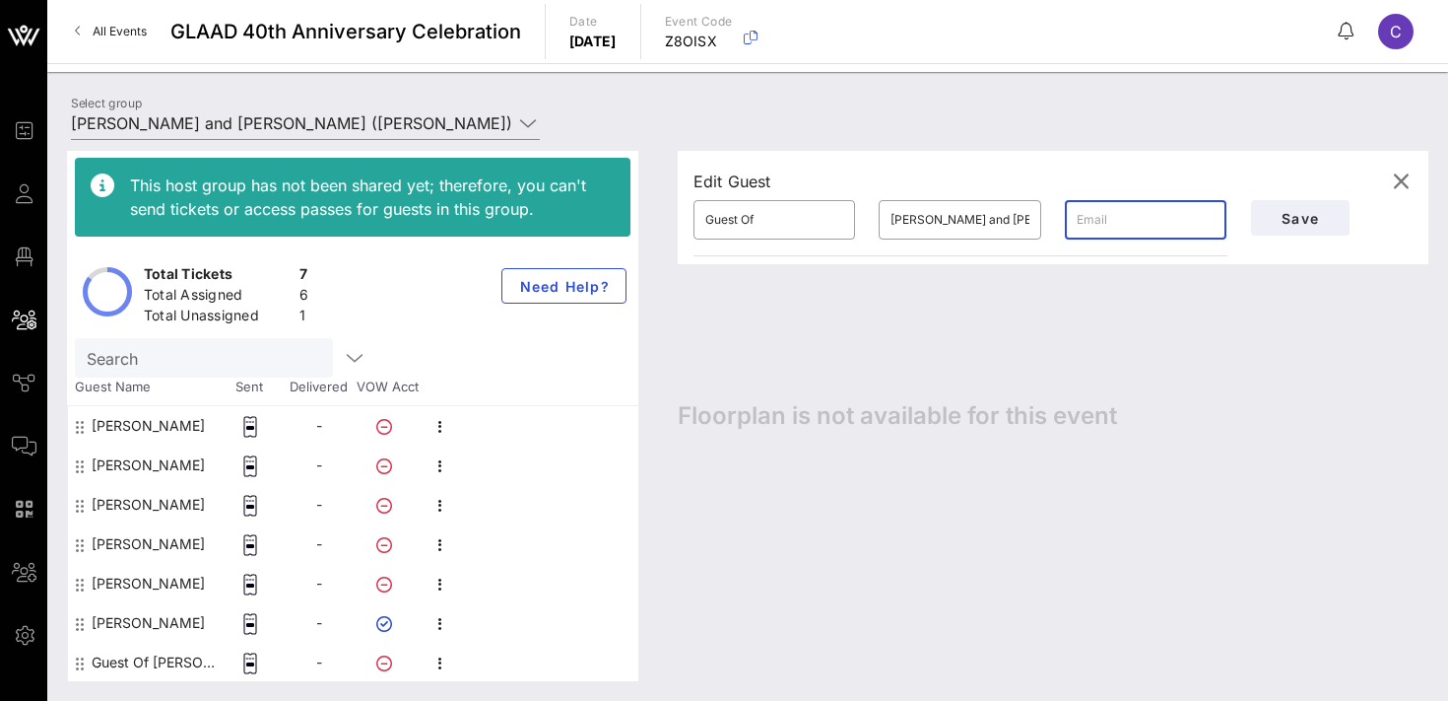
click at [1105, 228] on input "text" at bounding box center [1146, 220] width 138 height 32
paste input "[PERSON_NAME][EMAIL_ADDRESS][PERSON_NAME][DOMAIN_NAME]"
type input "[PERSON_NAME][EMAIL_ADDRESS][PERSON_NAME][DOMAIN_NAME]"
click at [905, 215] on input "[PERSON_NAME] and [PERSON_NAME]" at bounding box center [960, 220] width 138 height 32
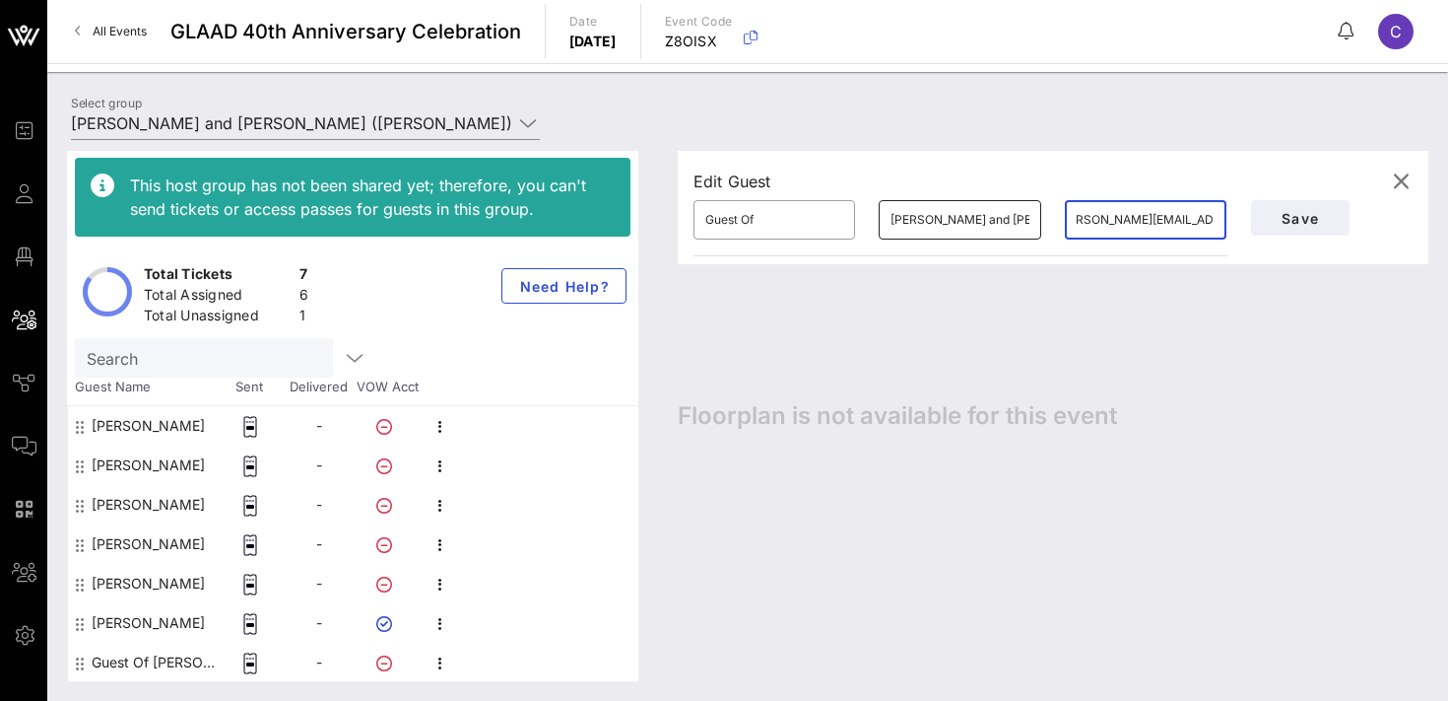
scroll to position [0, 0]
click at [905, 215] on input "[PERSON_NAME] and [PERSON_NAME]" at bounding box center [960, 220] width 138 height 32
type input "[PERSON_NAME]"
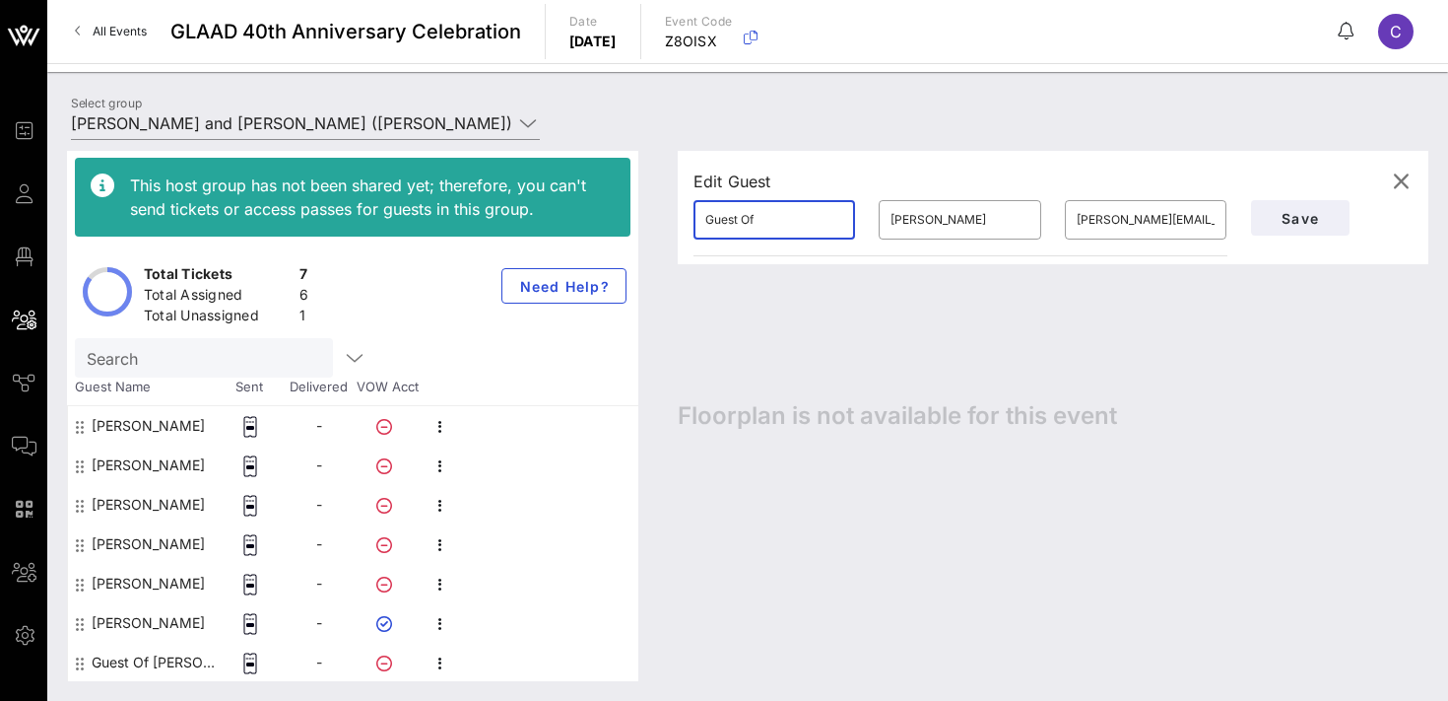
click at [775, 219] on input "Guest Of" at bounding box center [774, 220] width 138 height 32
click at [754, 224] on input "Morely" at bounding box center [774, 220] width 138 height 32
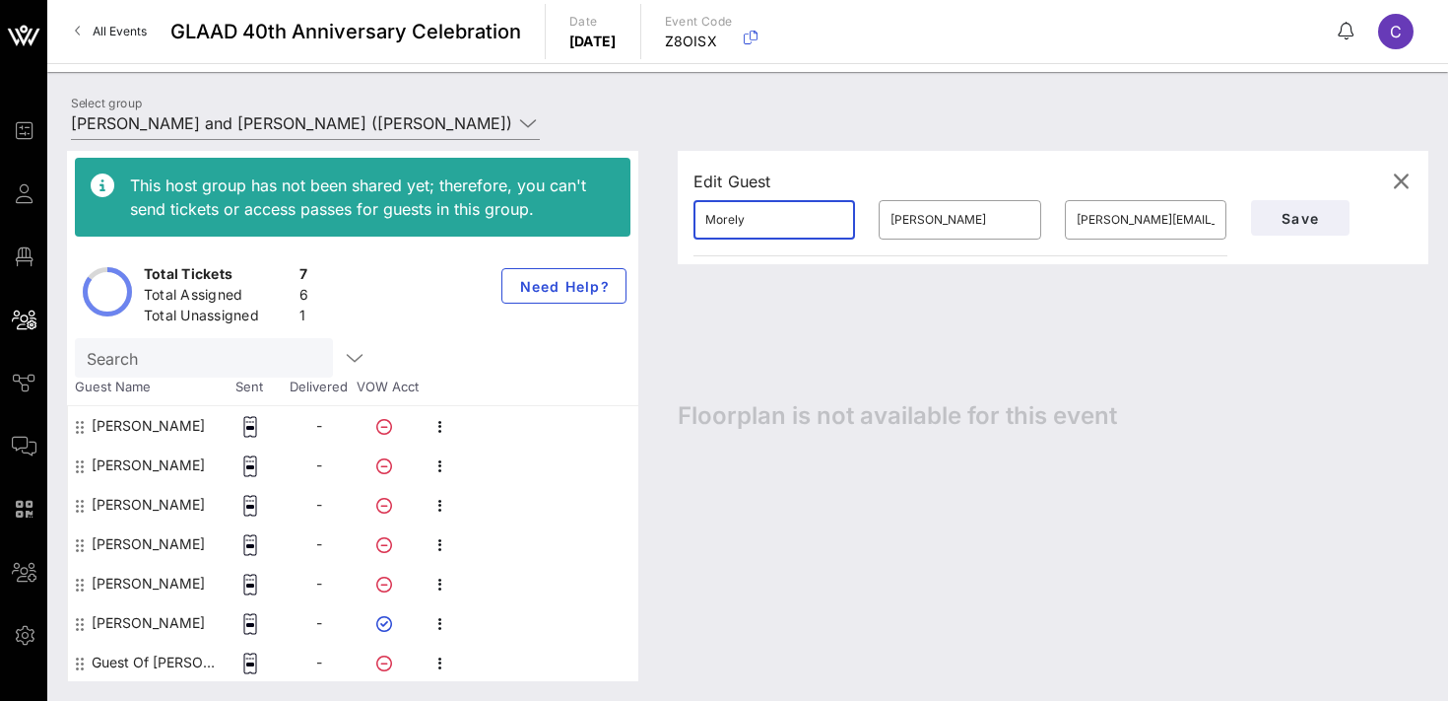
click at [754, 224] on input "Morely" at bounding box center [774, 220] width 138 height 32
type input "[PERSON_NAME]"
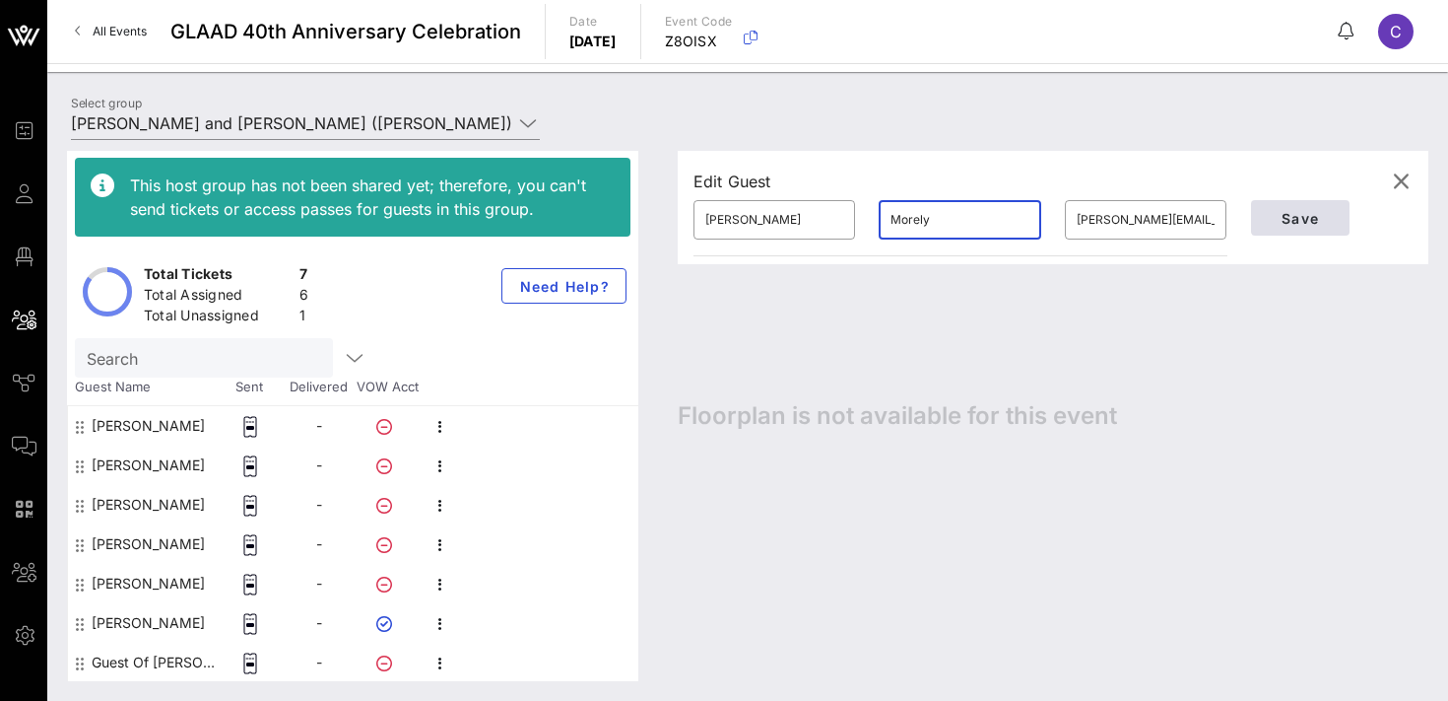
type input "Morely"
click at [1297, 218] on span "Save" at bounding box center [1300, 218] width 67 height 17
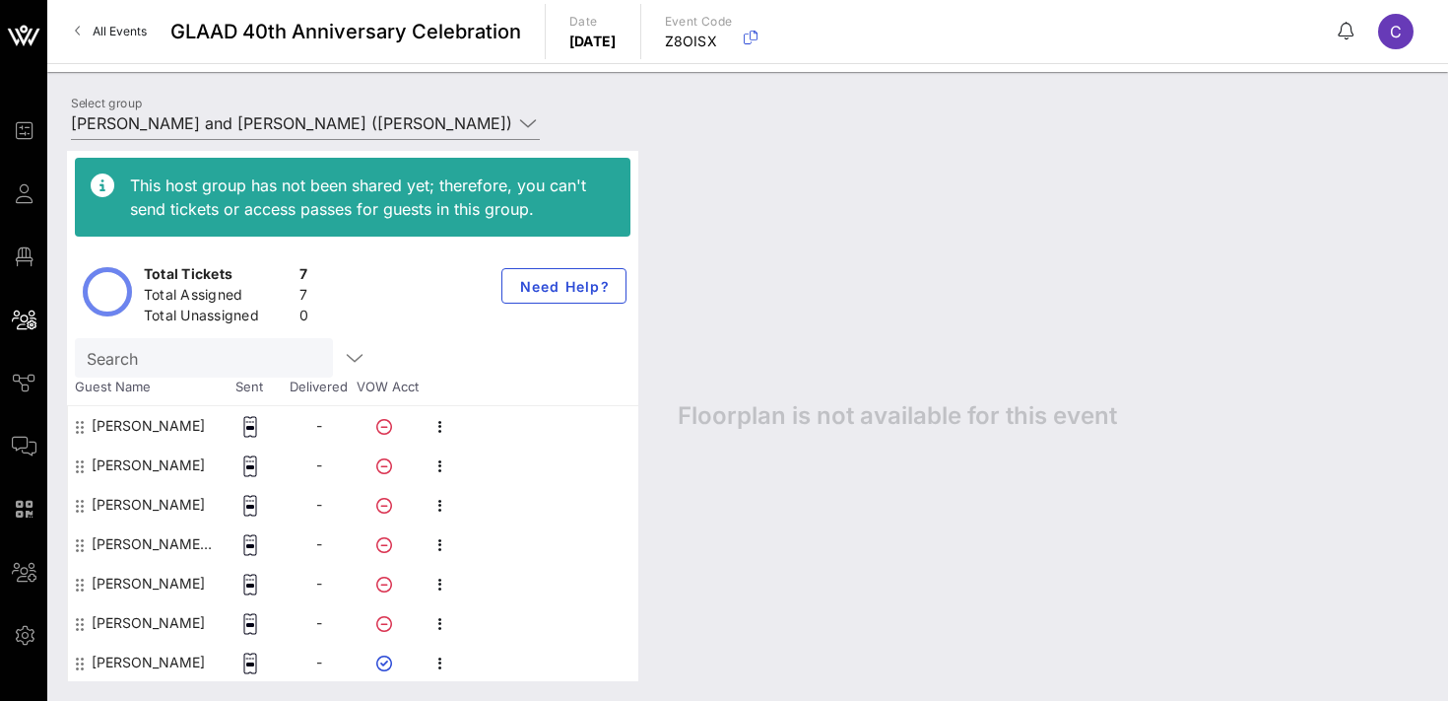
click at [207, 131] on div "This host group has not been shared yet; therefore, you can't send tickets or a…" at bounding box center [747, 416] width 1401 height 570
click at [217, 122] on input "[PERSON_NAME] and [PERSON_NAME] ([PERSON_NAME]) [[PERSON_NAME], [EMAIL_ADDRESS]…" at bounding box center [291, 123] width 441 height 32
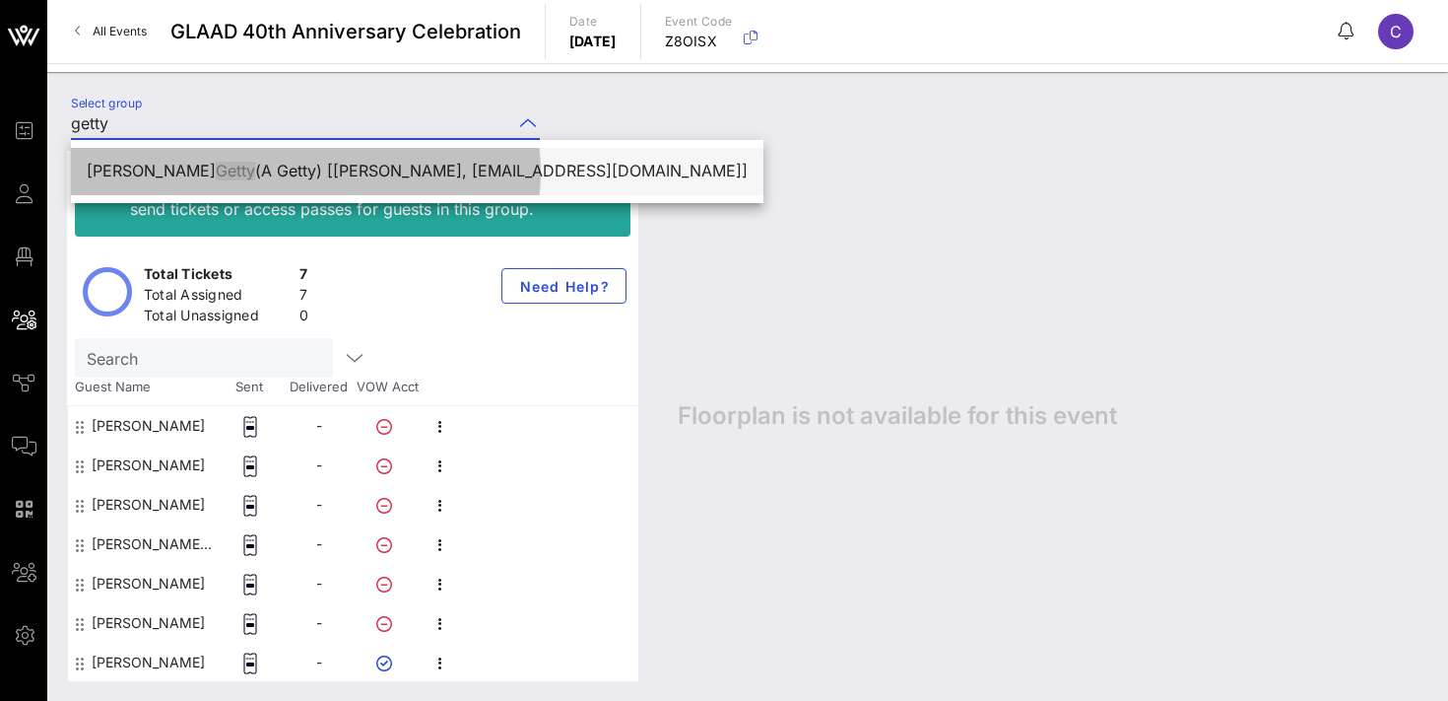
click at [233, 167] on div "[PERSON_NAME] (A Getty) [[PERSON_NAME], [EMAIL_ADDRESS][DOMAIN_NAME]]" at bounding box center [417, 171] width 661 height 19
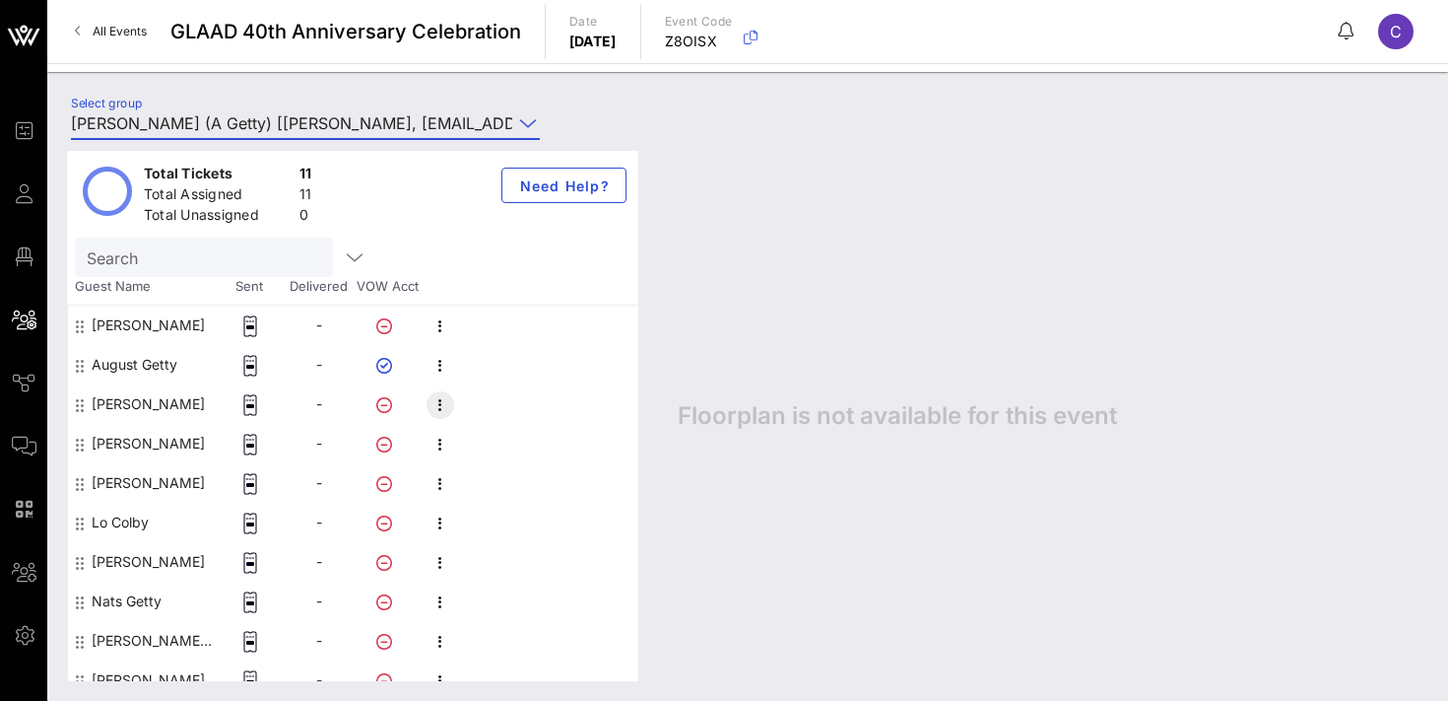
scroll to position [159, 0]
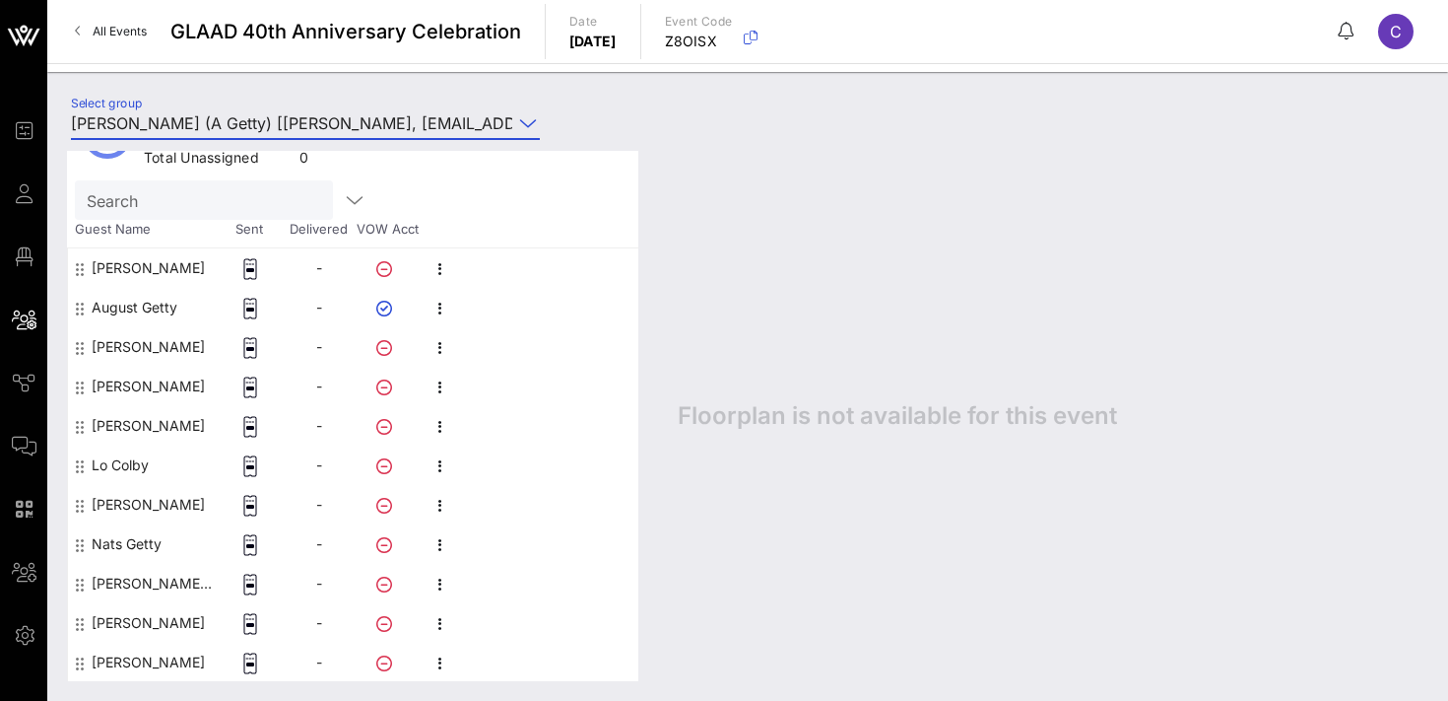
type input "[PERSON_NAME] (A Getty) [[PERSON_NAME], [EMAIL_ADDRESS][DOMAIN_NAME]]"
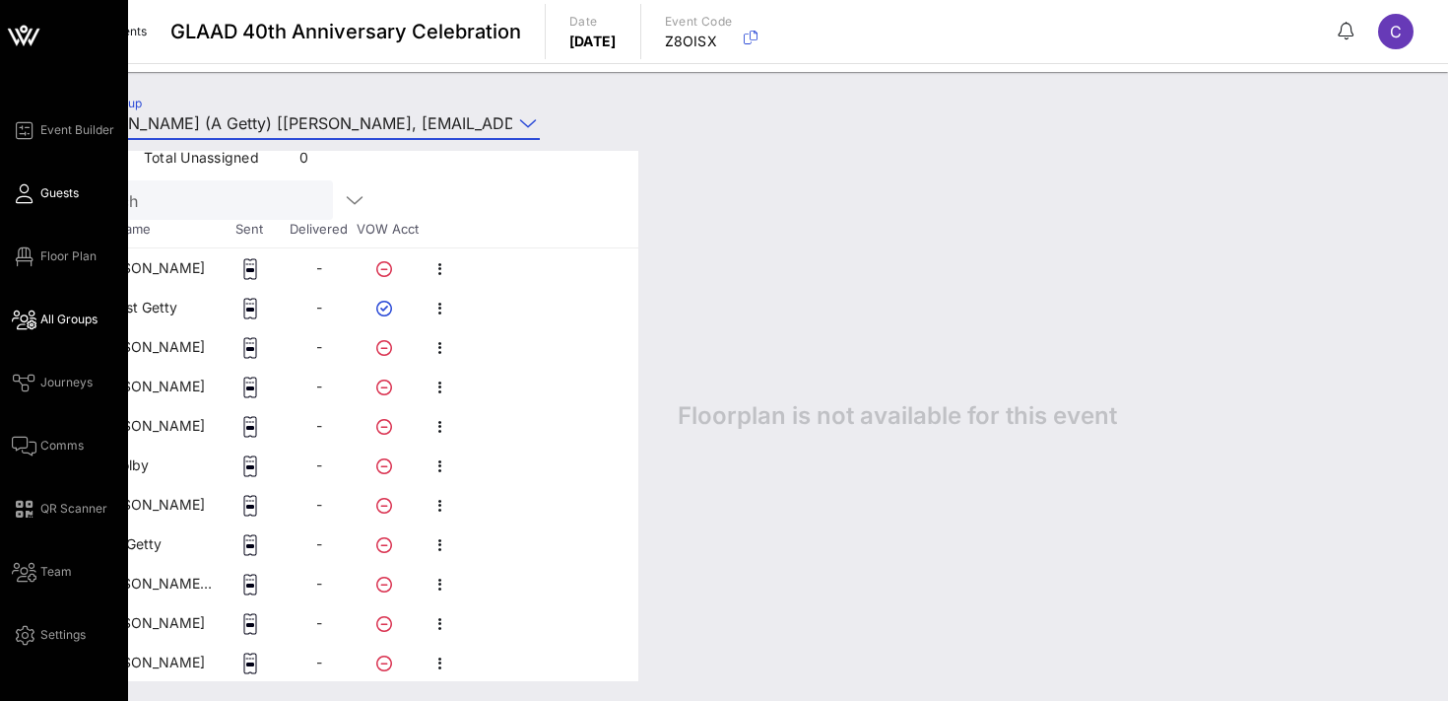
click at [55, 193] on span "Guests" at bounding box center [59, 193] width 38 height 18
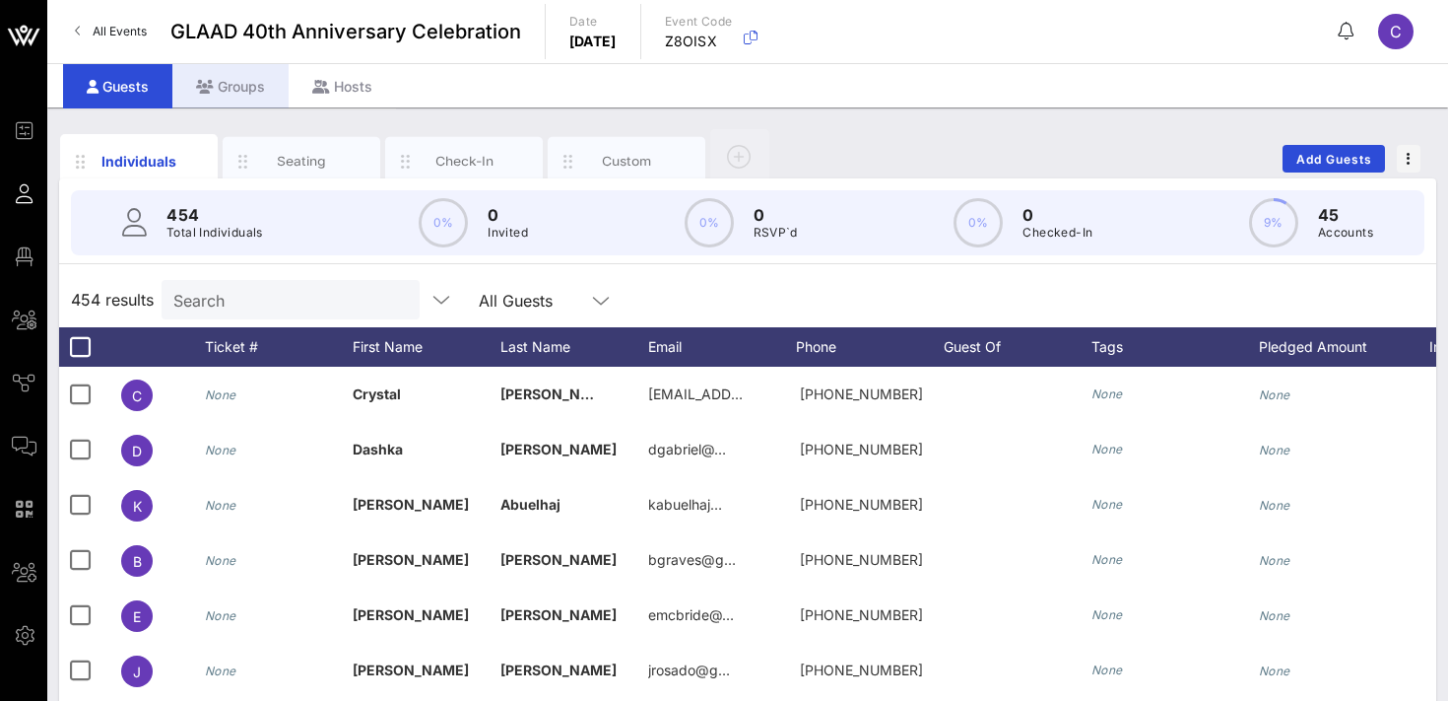
click at [243, 70] on div "Groups" at bounding box center [230, 86] width 116 height 44
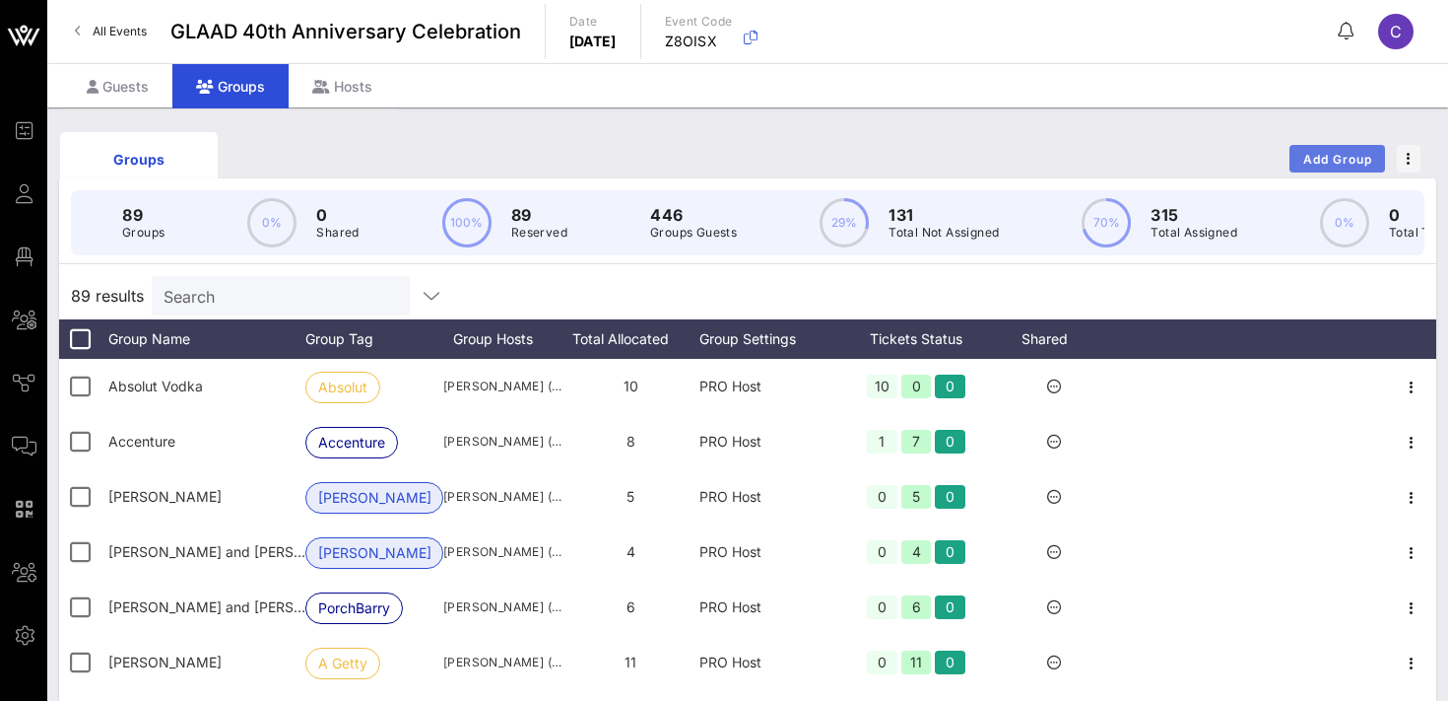
click at [1351, 161] on span "Add Group" at bounding box center [1338, 159] width 71 height 15
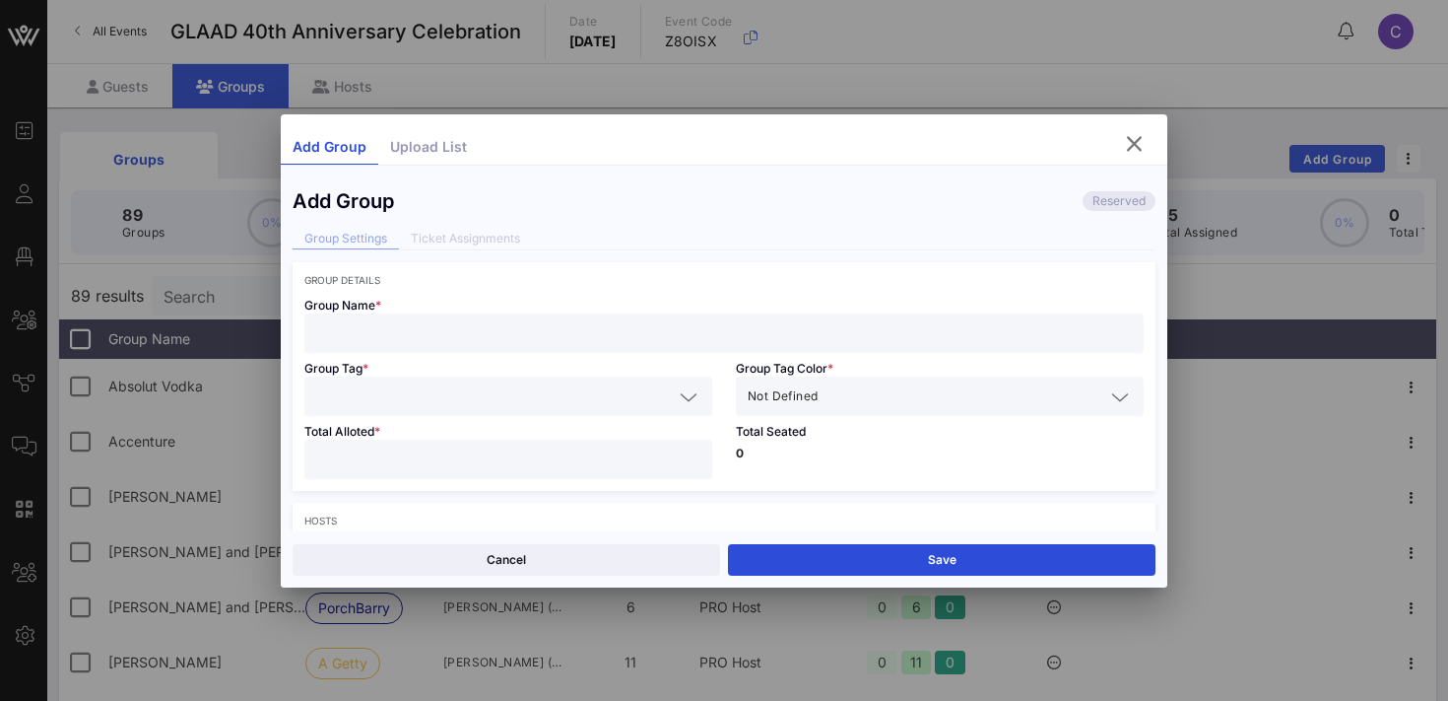
click at [431, 343] on input "text" at bounding box center [724, 333] width 816 height 26
type input "[PERSON_NAME]"
click at [369, 394] on input "text" at bounding box center [494, 396] width 357 height 26
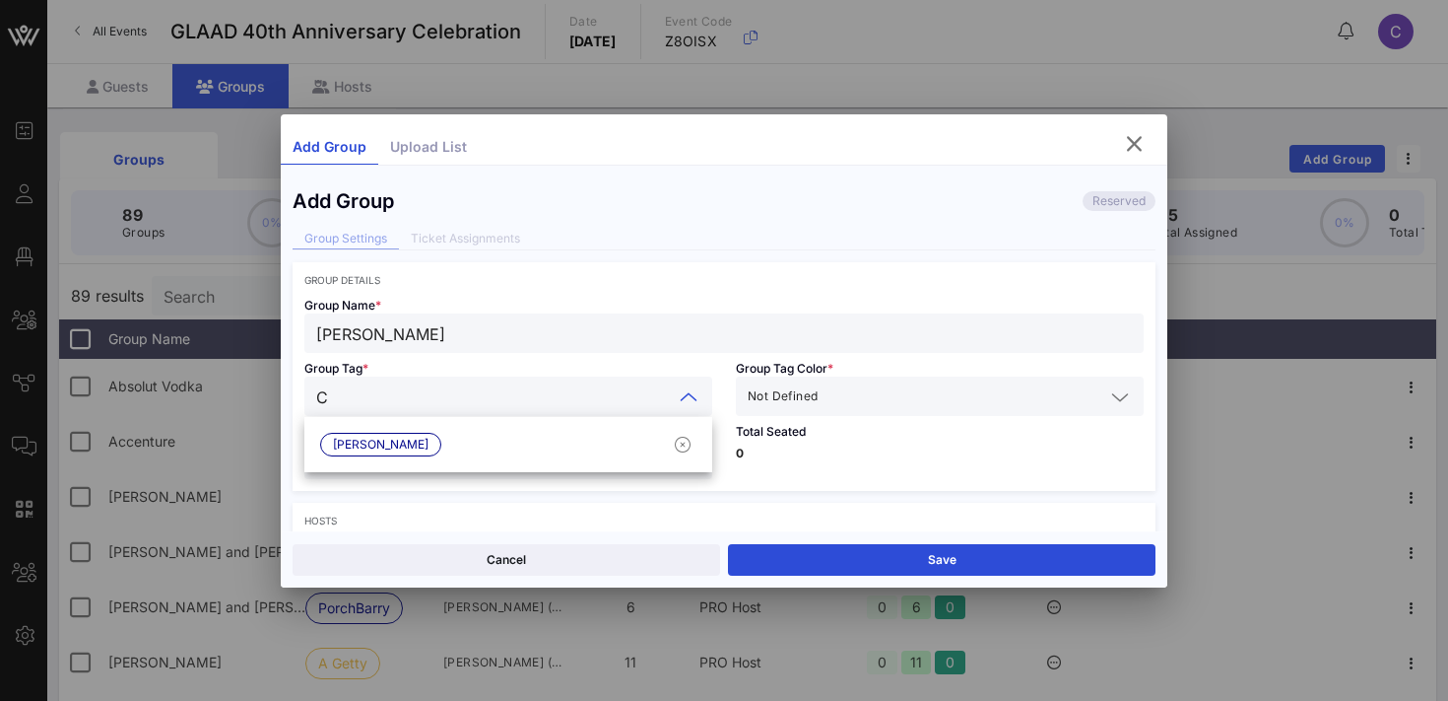
type input "C"
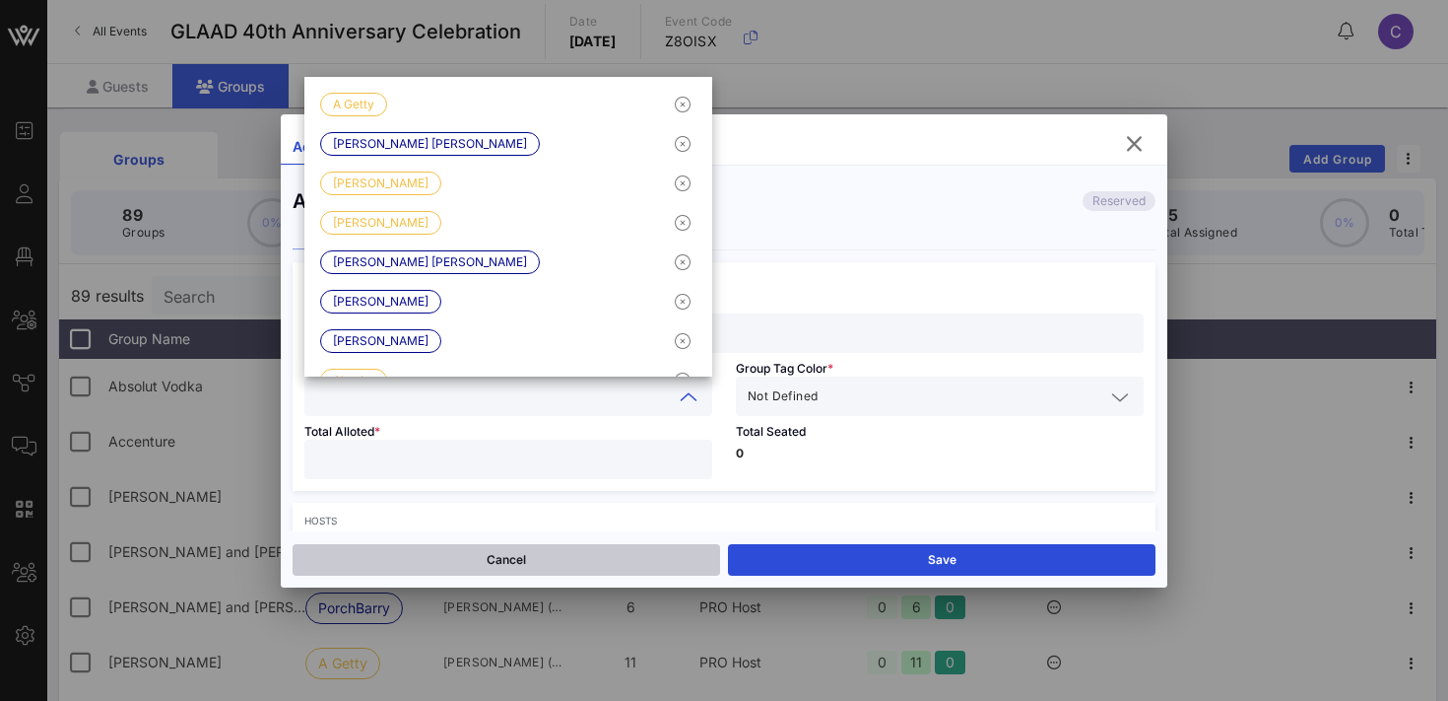
click at [451, 560] on button "Cancel" at bounding box center [507, 560] width 428 height 32
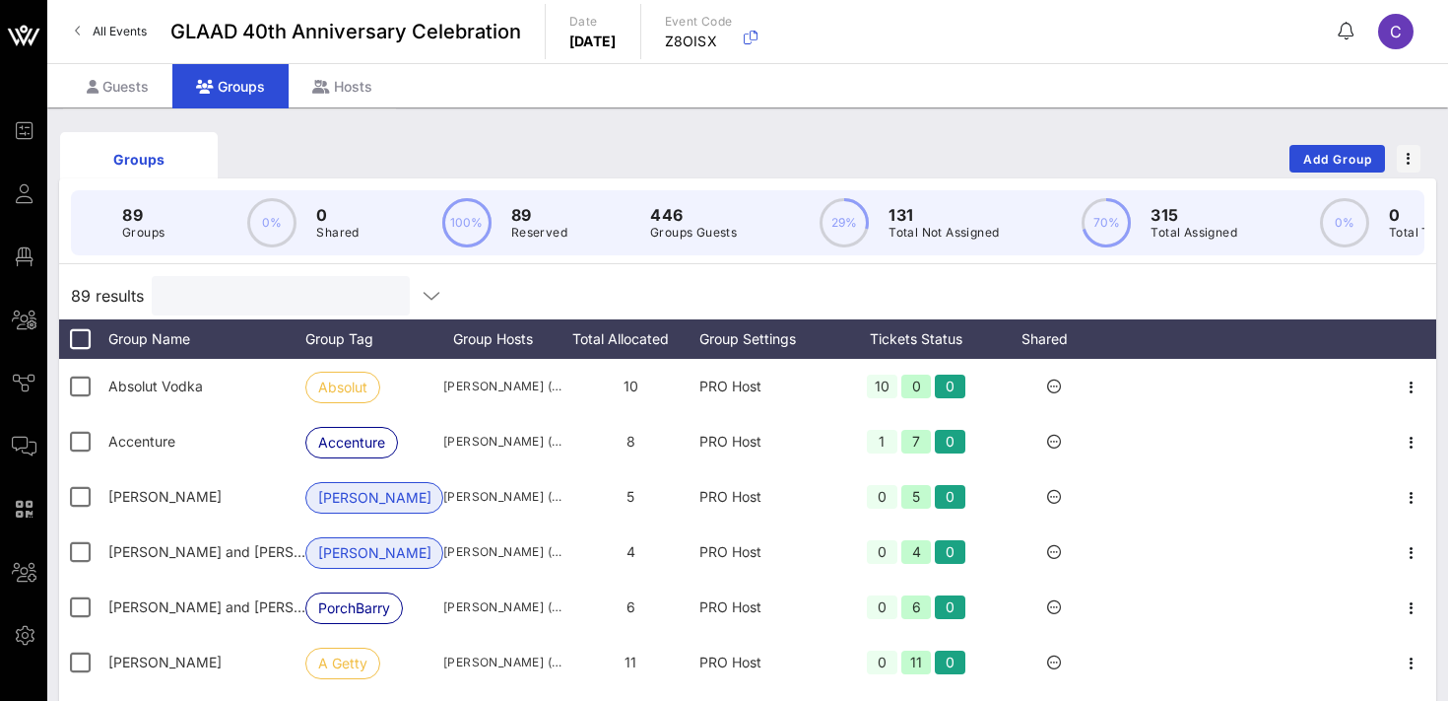
click at [223, 293] on input "text" at bounding box center [279, 296] width 231 height 26
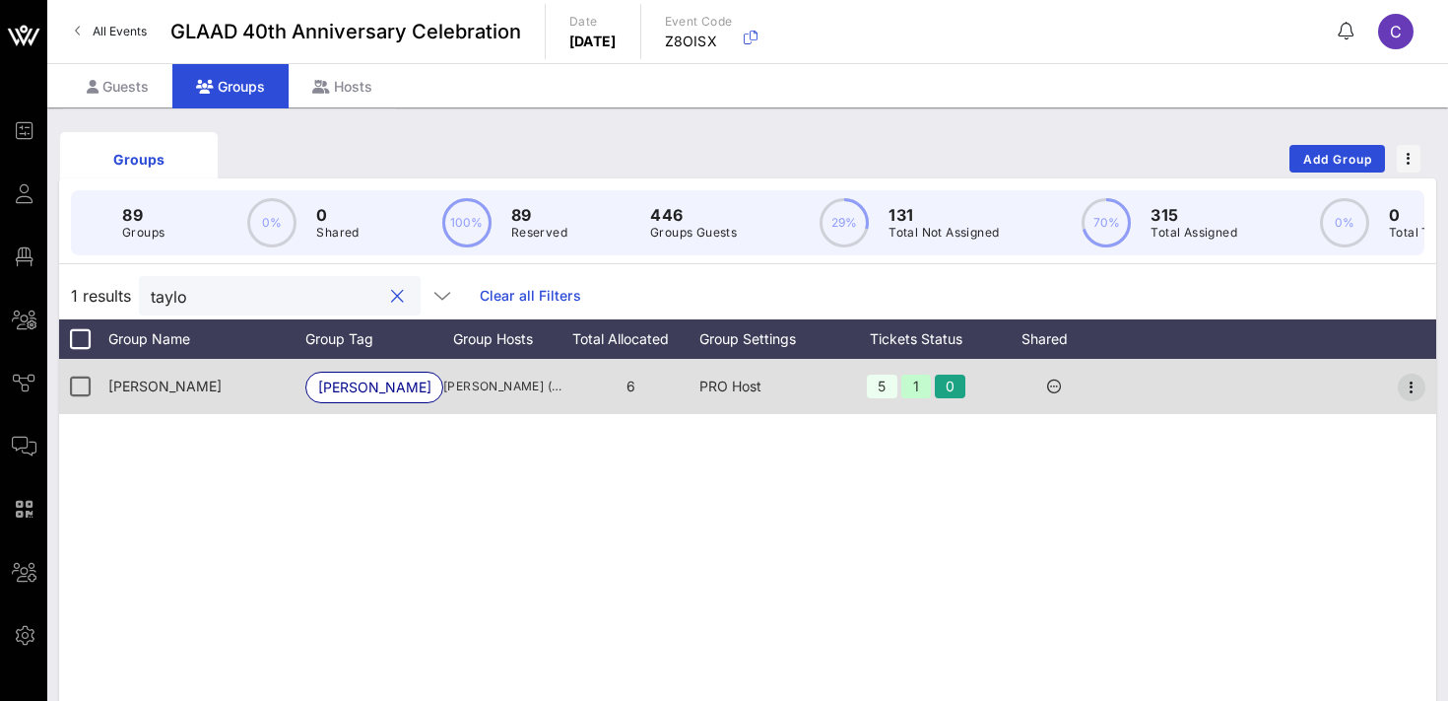
type input "taylo"
click at [1411, 387] on icon "button" at bounding box center [1412, 387] width 24 height 24
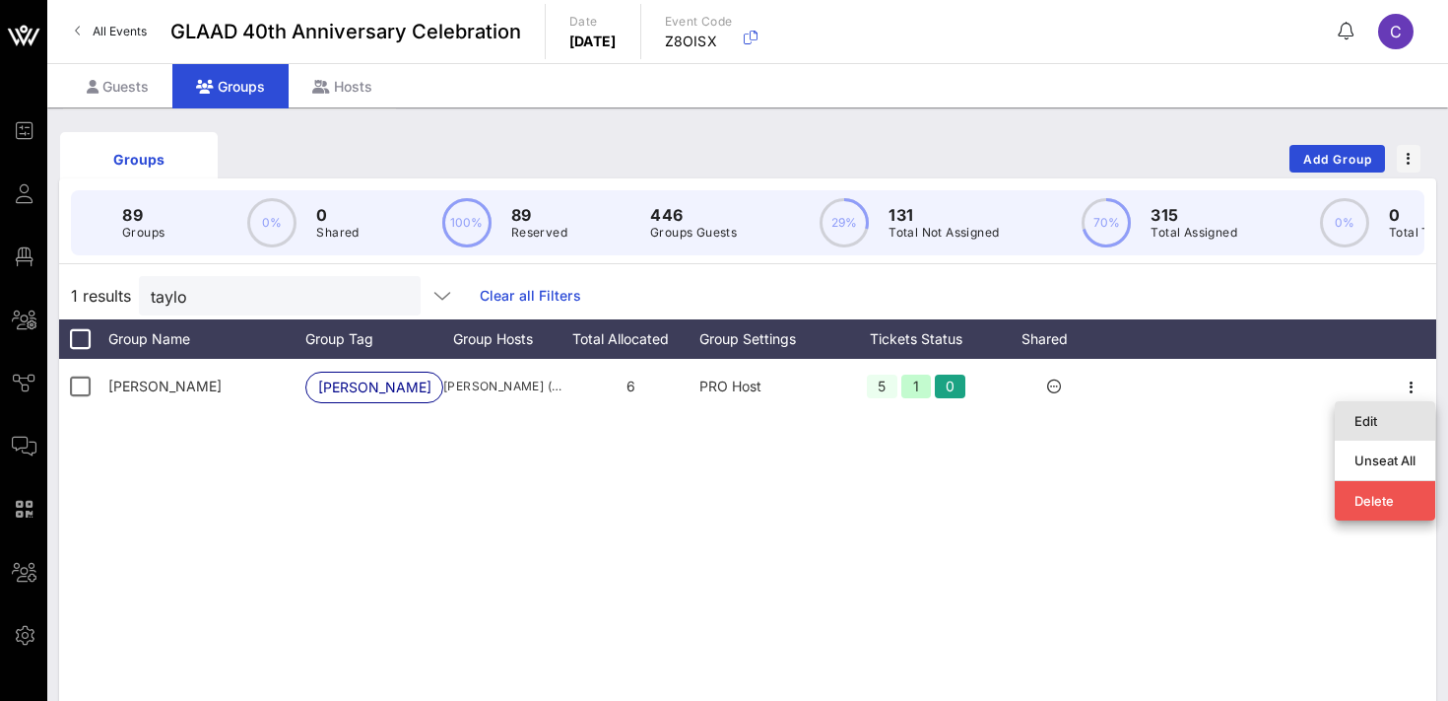
click at [1370, 423] on div "Edit" at bounding box center [1385, 421] width 61 height 16
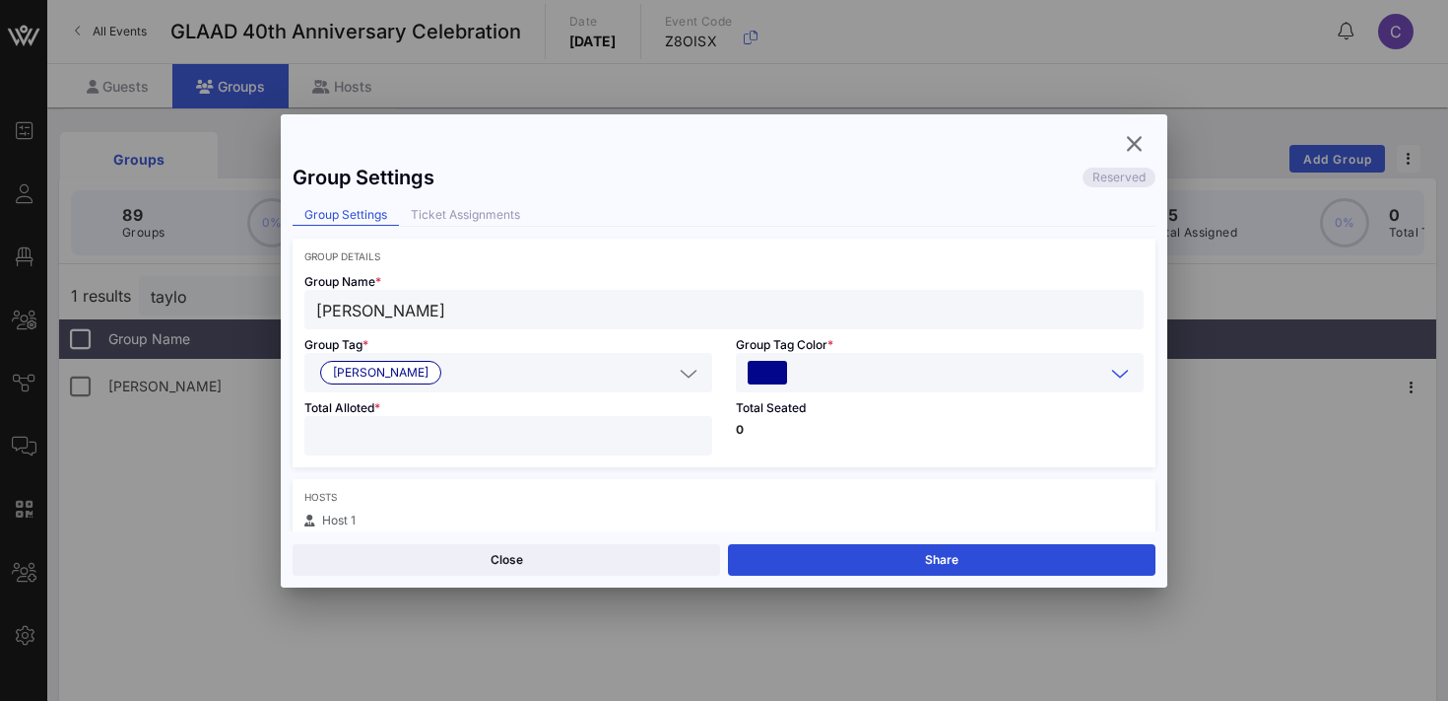
click at [836, 377] on input "text" at bounding box center [947, 373] width 313 height 26
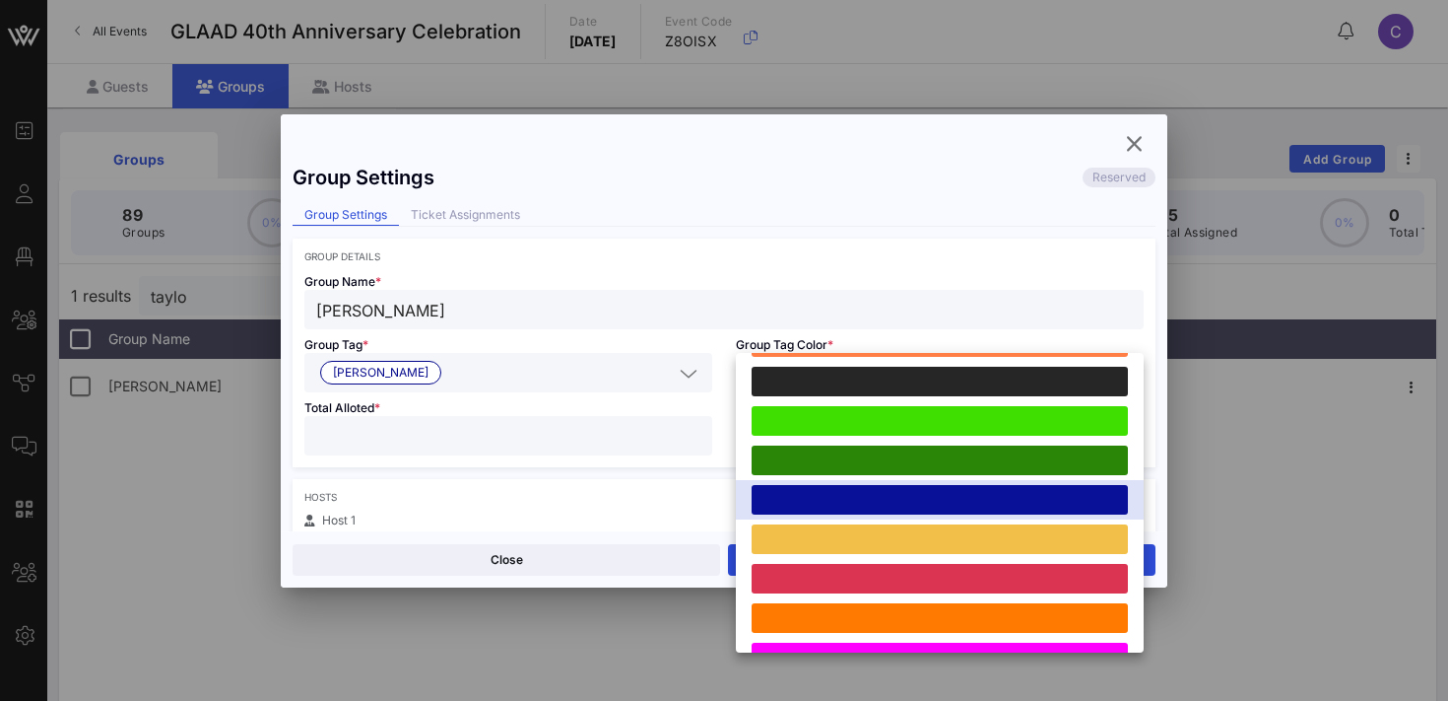
scroll to position [544, 0]
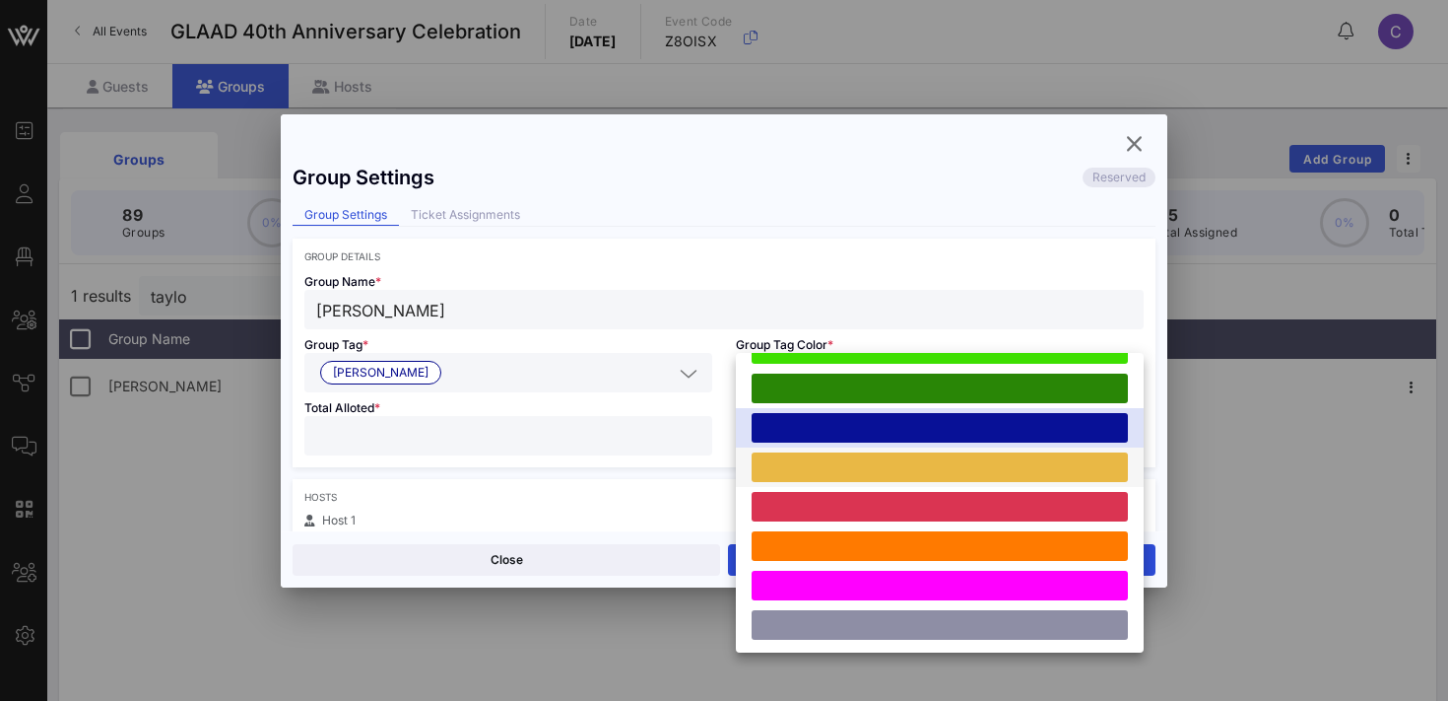
click at [837, 467] on div at bounding box center [940, 467] width 376 height 30
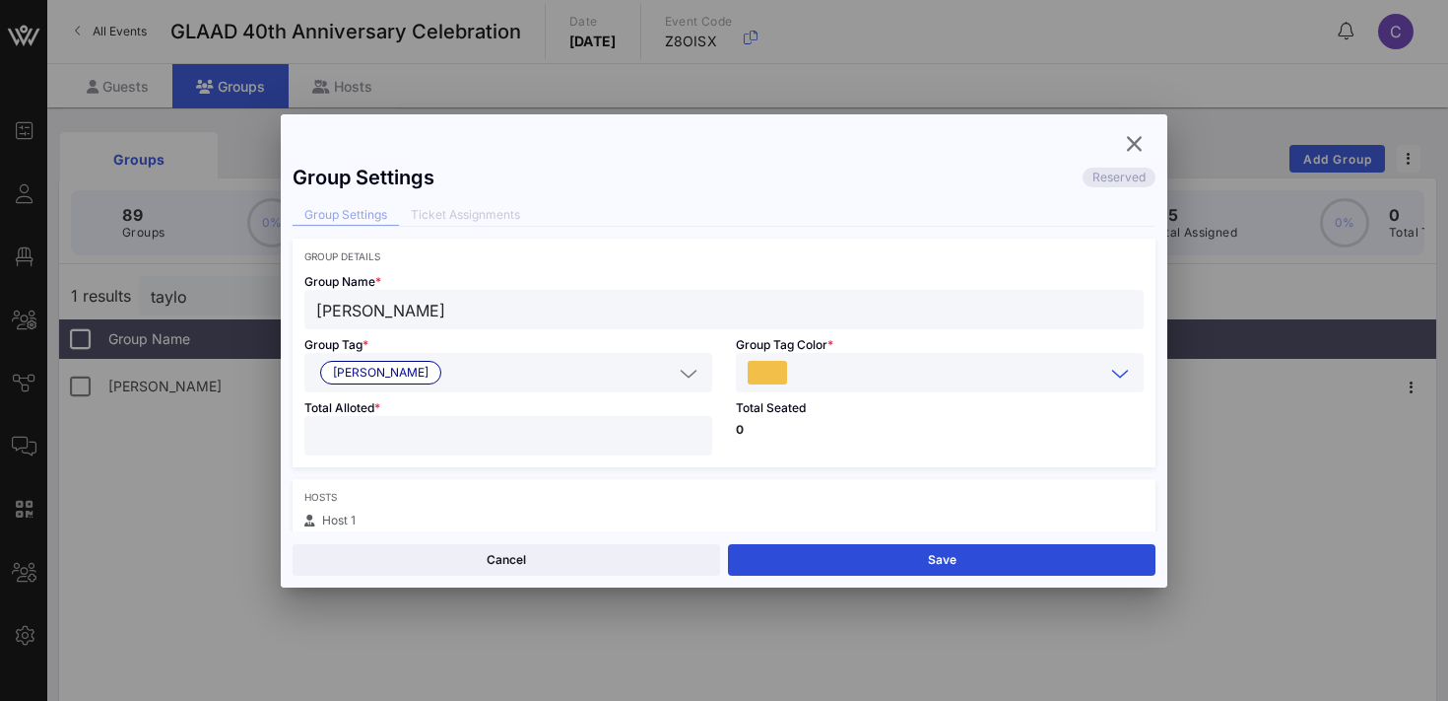
click at [695, 432] on input "*" at bounding box center [508, 436] width 384 height 26
type input "*"
click at [695, 432] on input "*" at bounding box center [508, 436] width 384 height 26
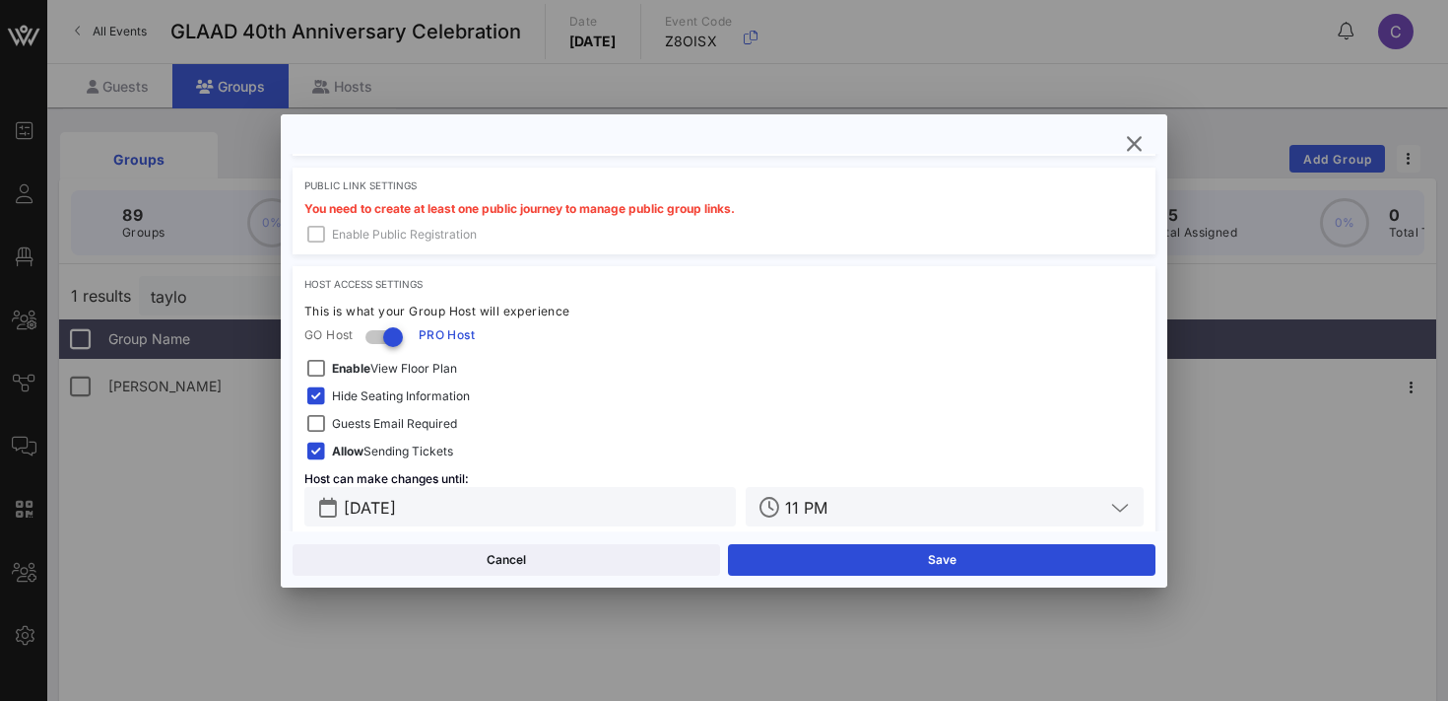
scroll to position [602, 0]
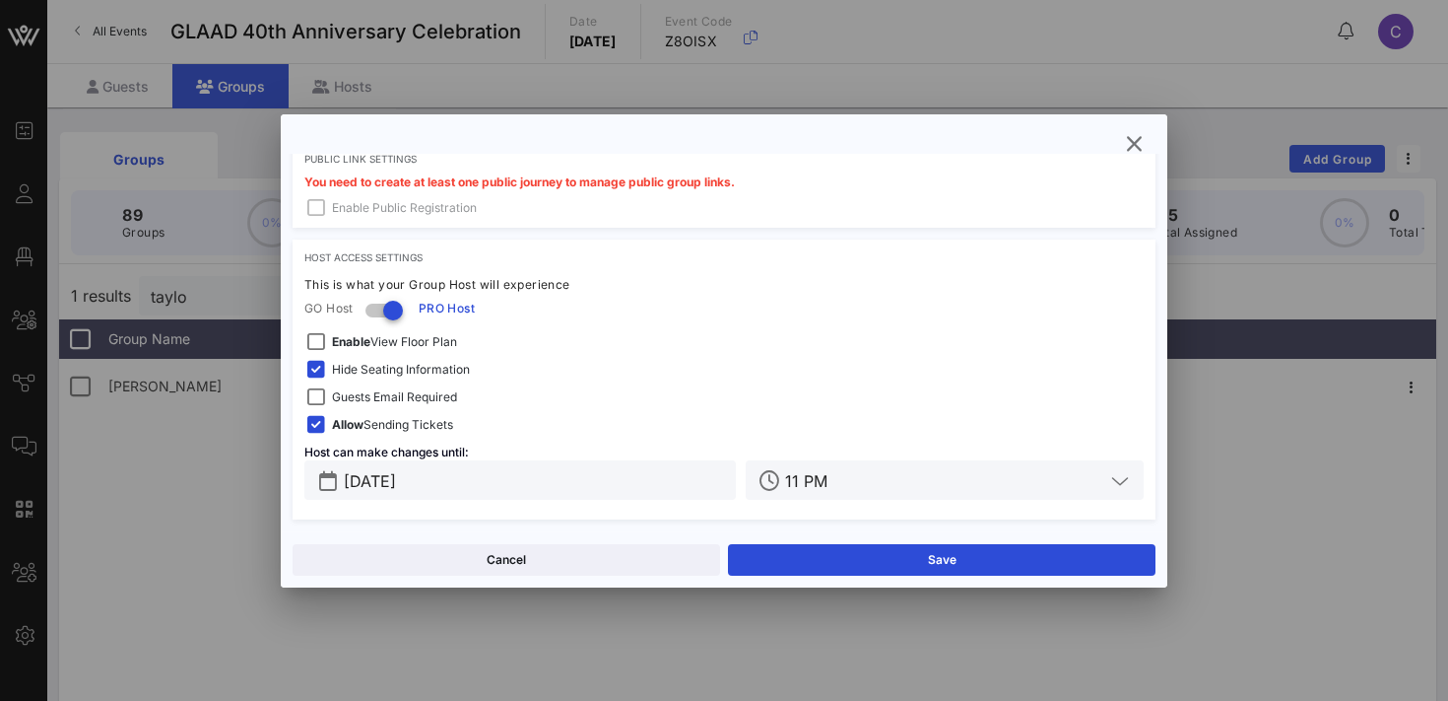
click at [429, 395] on span "Guests Email Required" at bounding box center [394, 397] width 125 height 20
click at [462, 480] on input "[DATE]" at bounding box center [534, 480] width 380 height 26
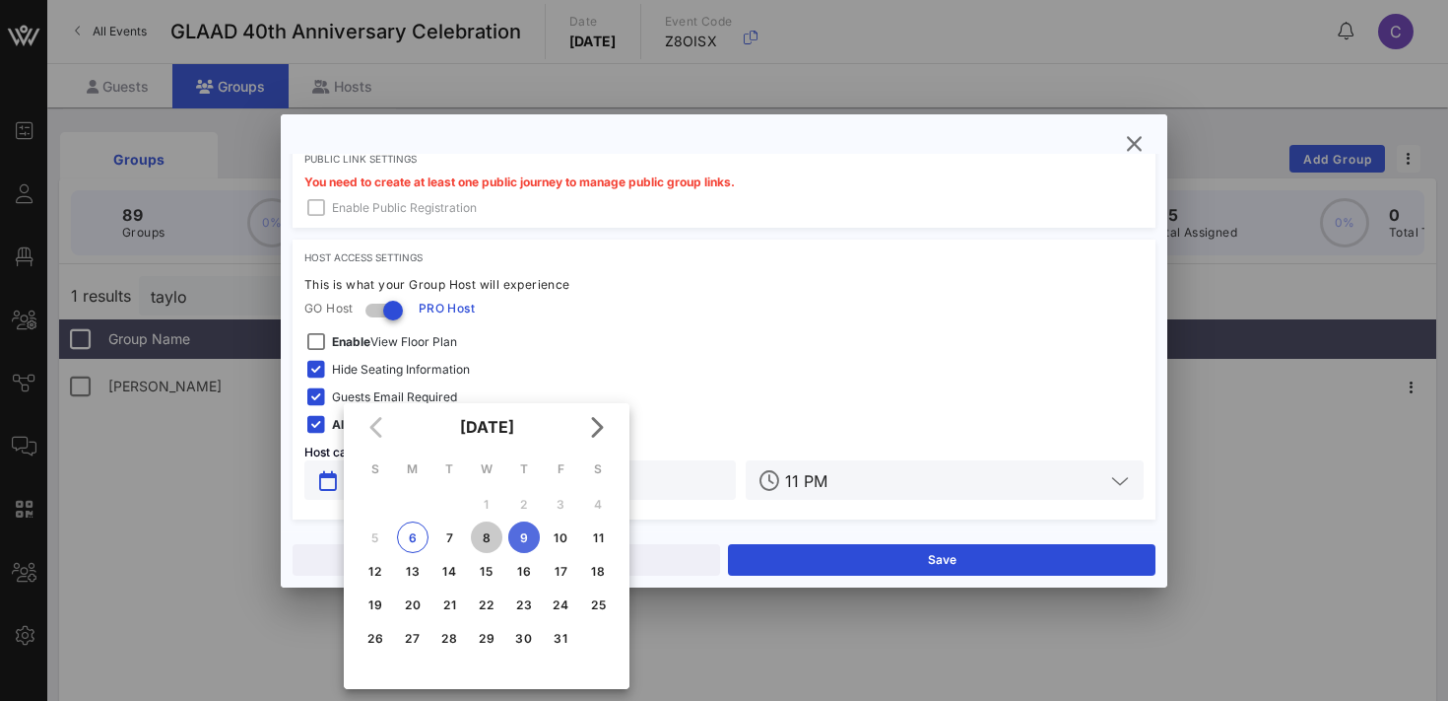
click at [488, 532] on div "8" at bounding box center [487, 537] width 32 height 15
type input "[DATE]"
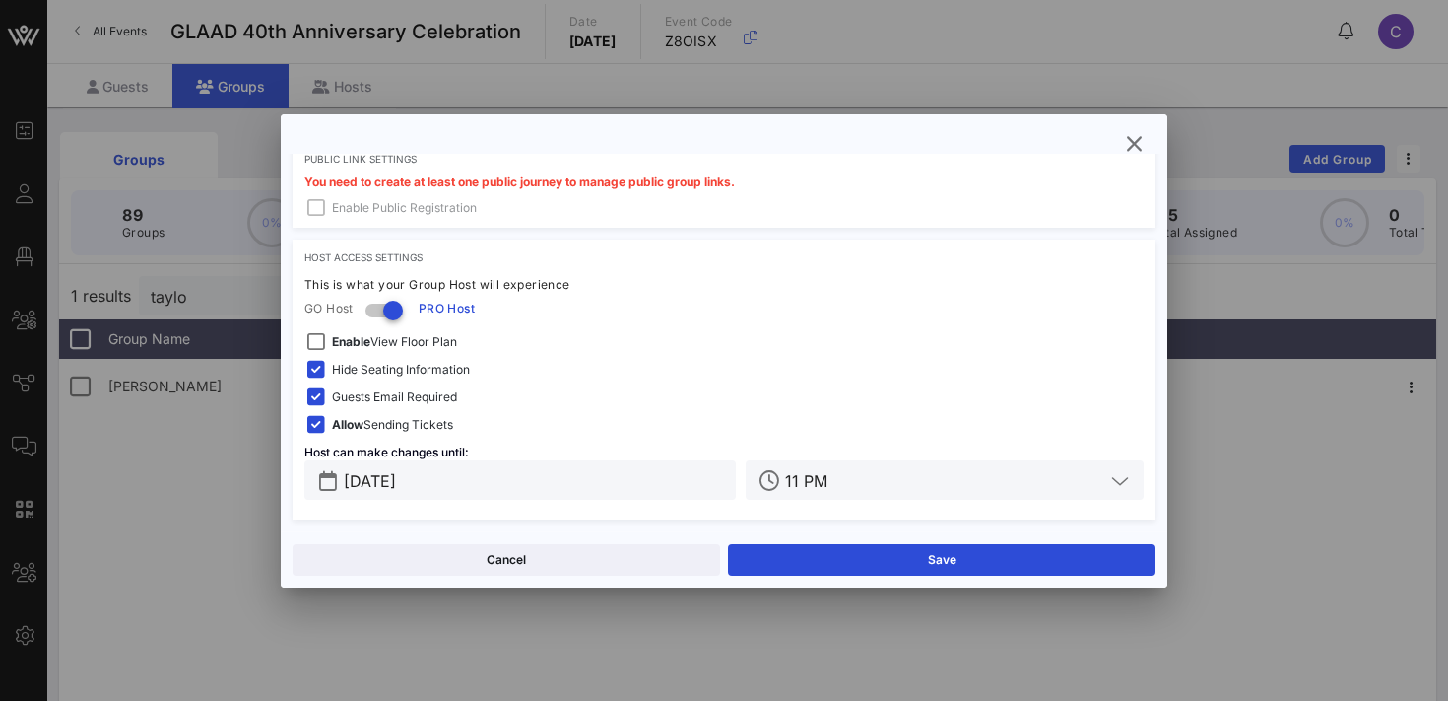
click at [910, 478] on input "11 PM" at bounding box center [944, 480] width 319 height 26
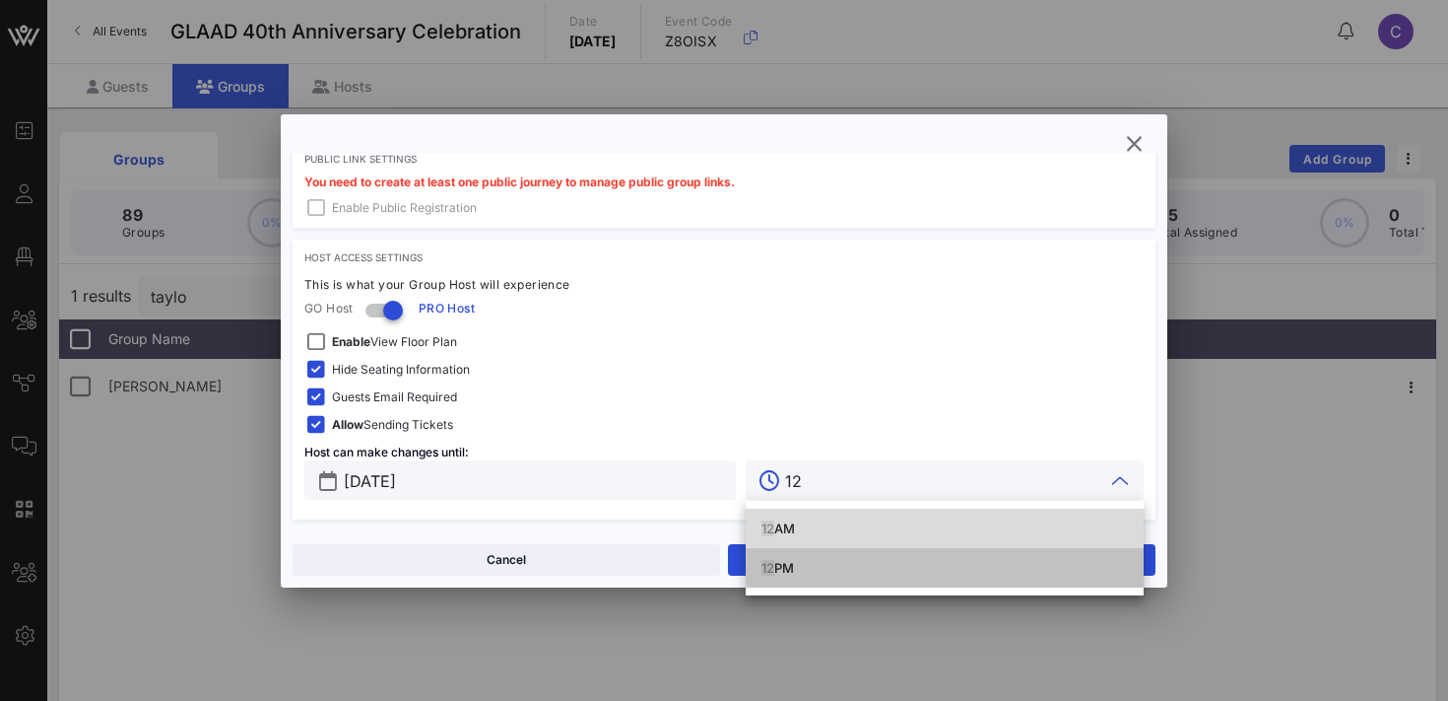
click at [800, 572] on div "12 PM" at bounding box center [945, 568] width 367 height 16
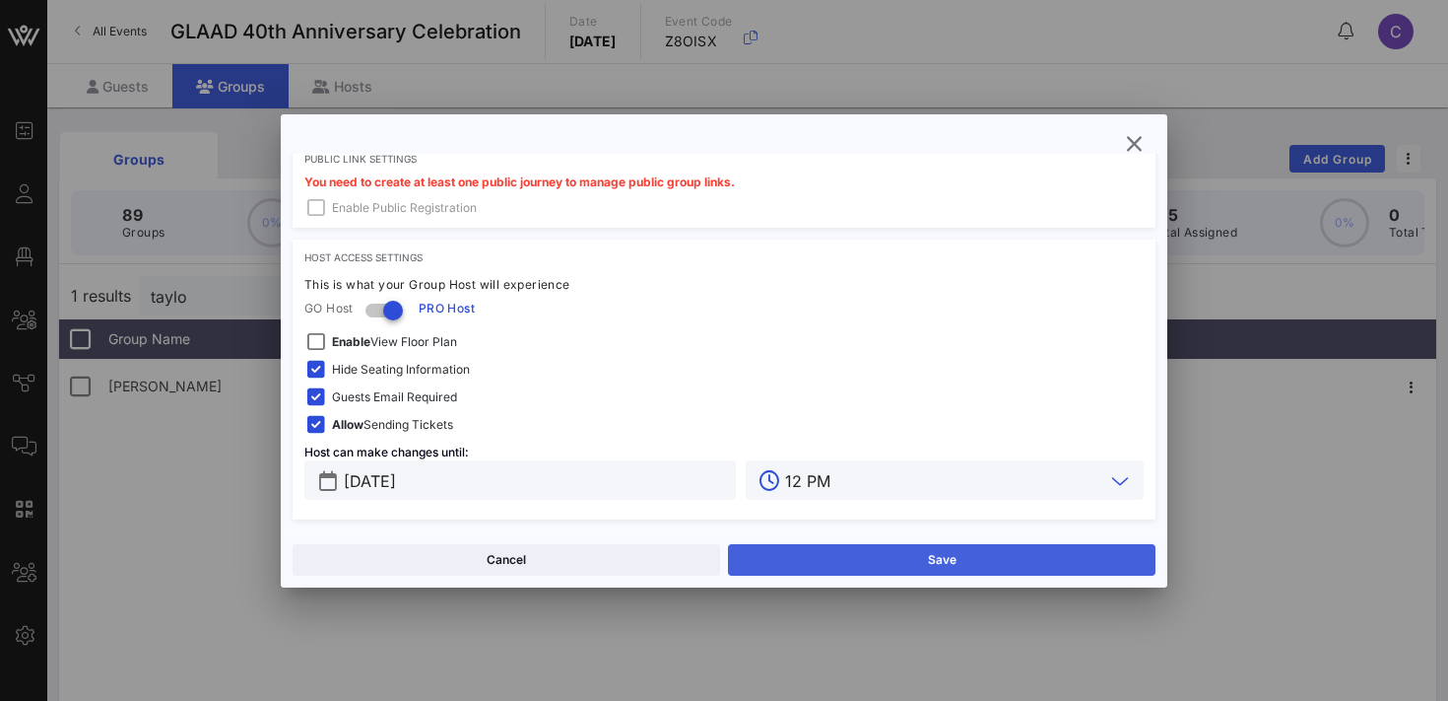
type input "12 PM"
click at [898, 561] on button "Save" at bounding box center [942, 560] width 428 height 32
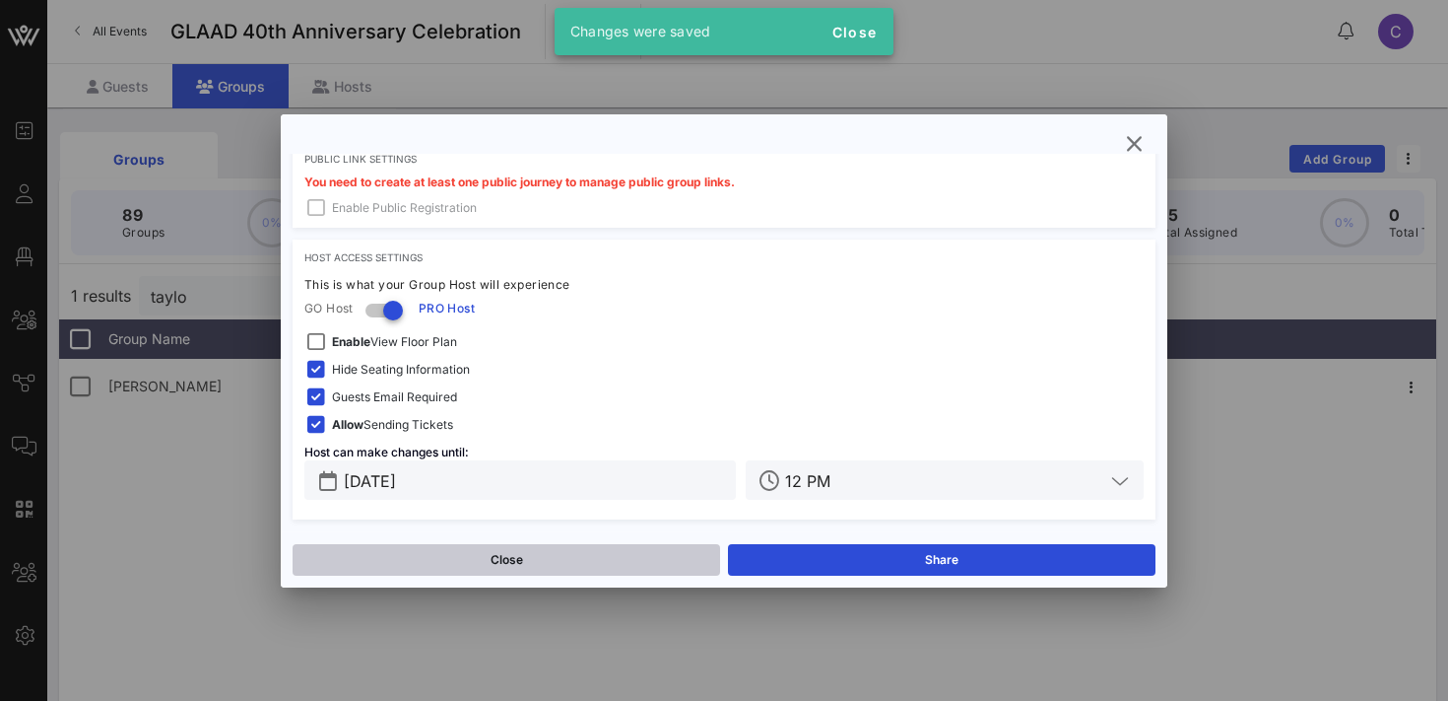
click at [600, 561] on button "Close" at bounding box center [507, 560] width 428 height 32
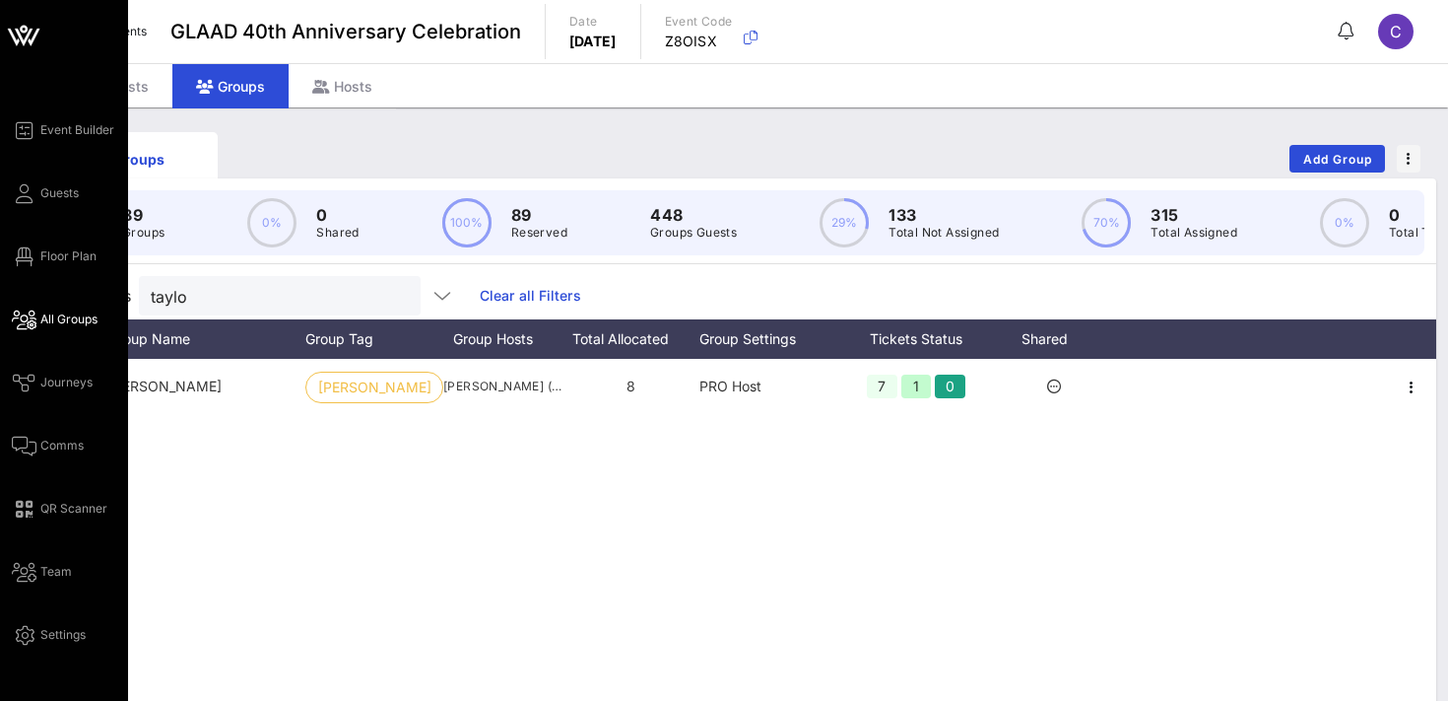
click at [36, 320] on link "All Groups" at bounding box center [55, 319] width 86 height 24
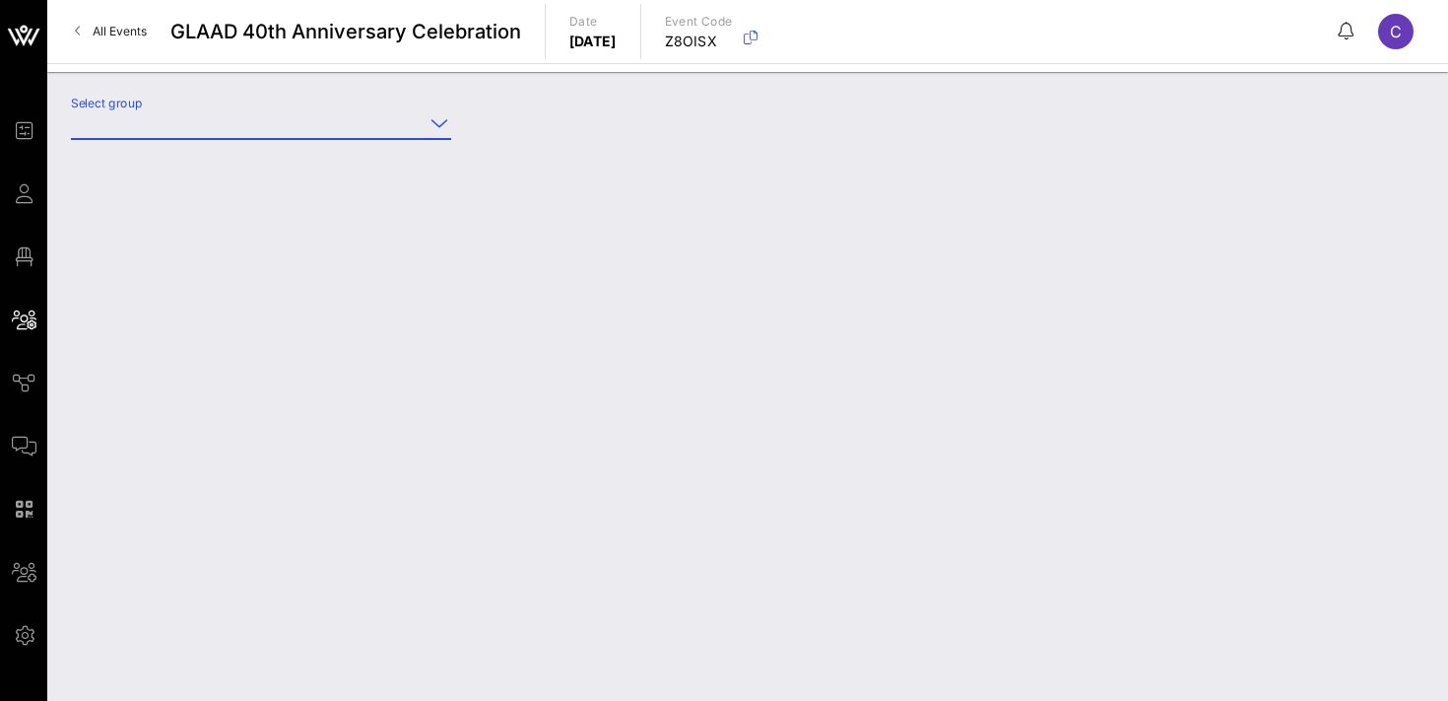
click at [238, 117] on input "Select group" at bounding box center [247, 123] width 353 height 32
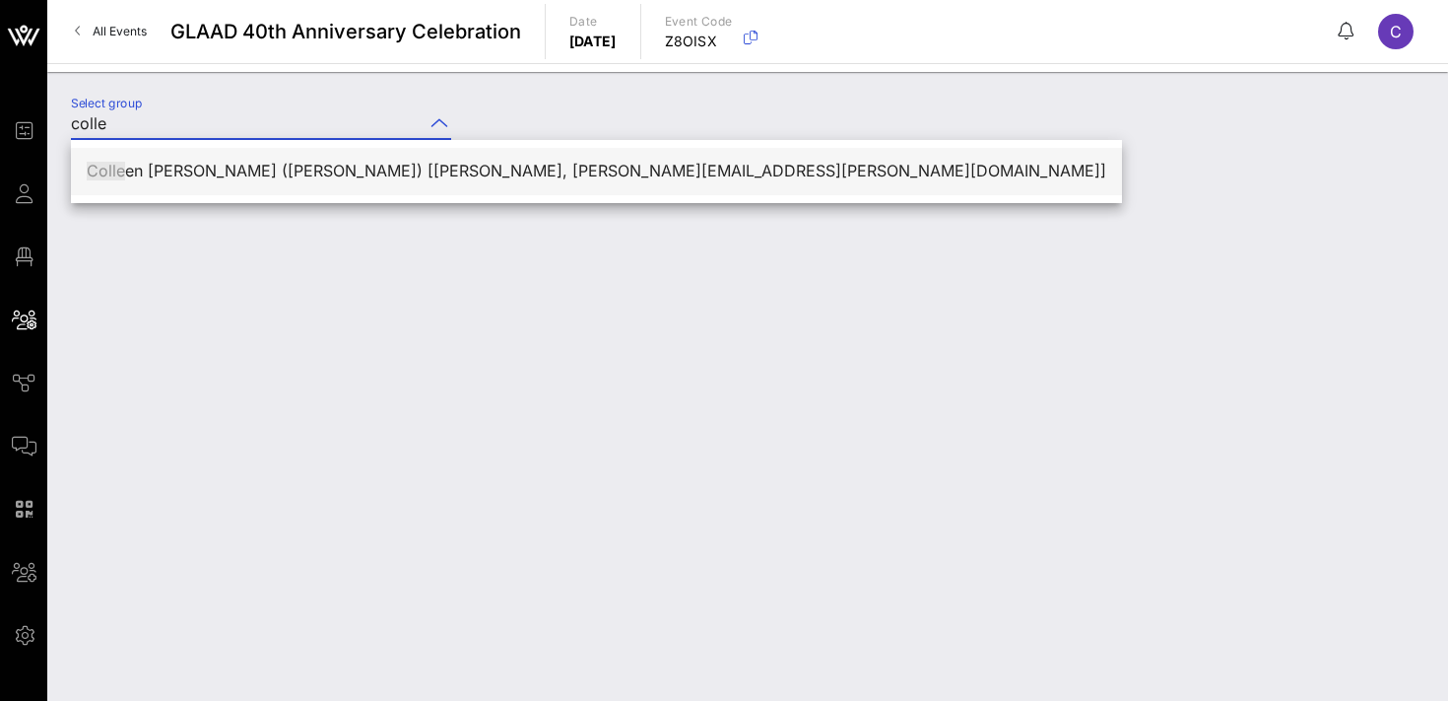
click at [255, 164] on div "Colle en [PERSON_NAME] ([PERSON_NAME]) [[PERSON_NAME], [PERSON_NAME][EMAIL_ADDR…" at bounding box center [597, 171] width 1020 height 19
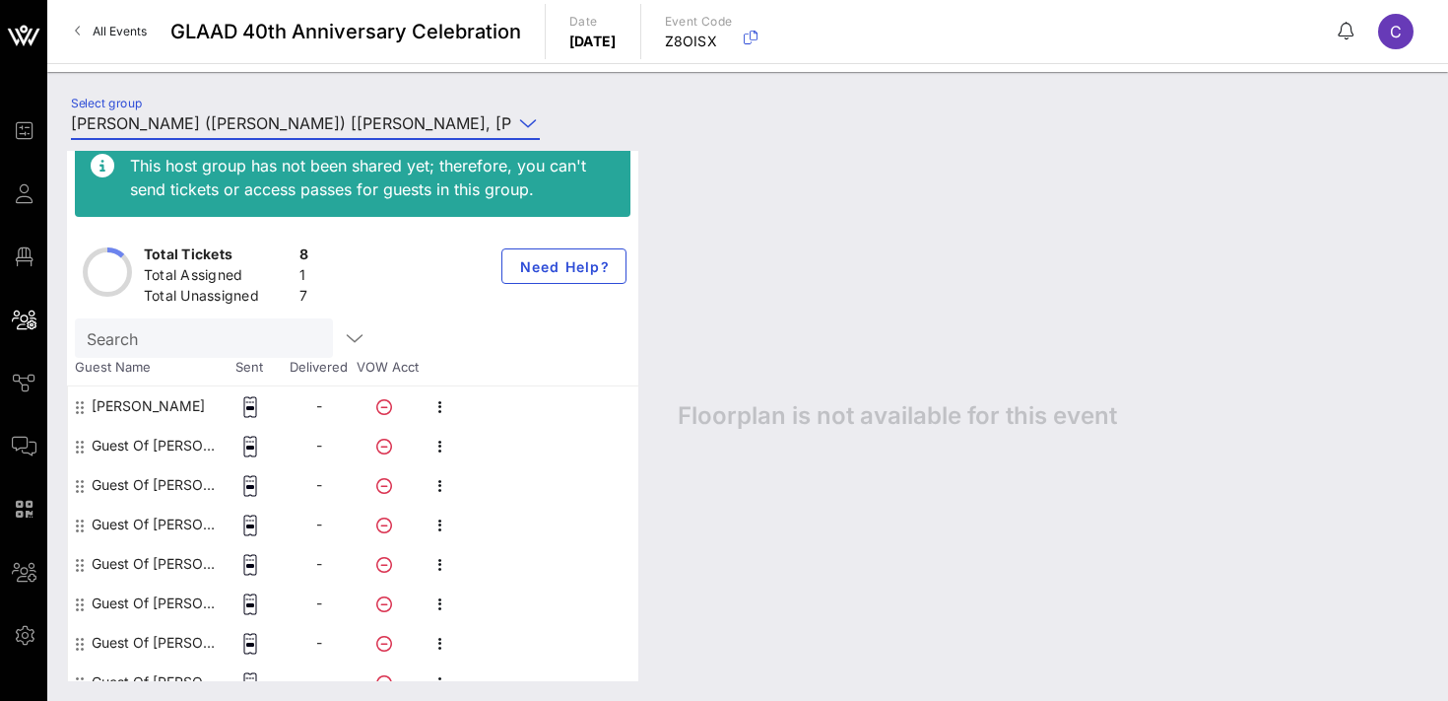
scroll to position [40, 0]
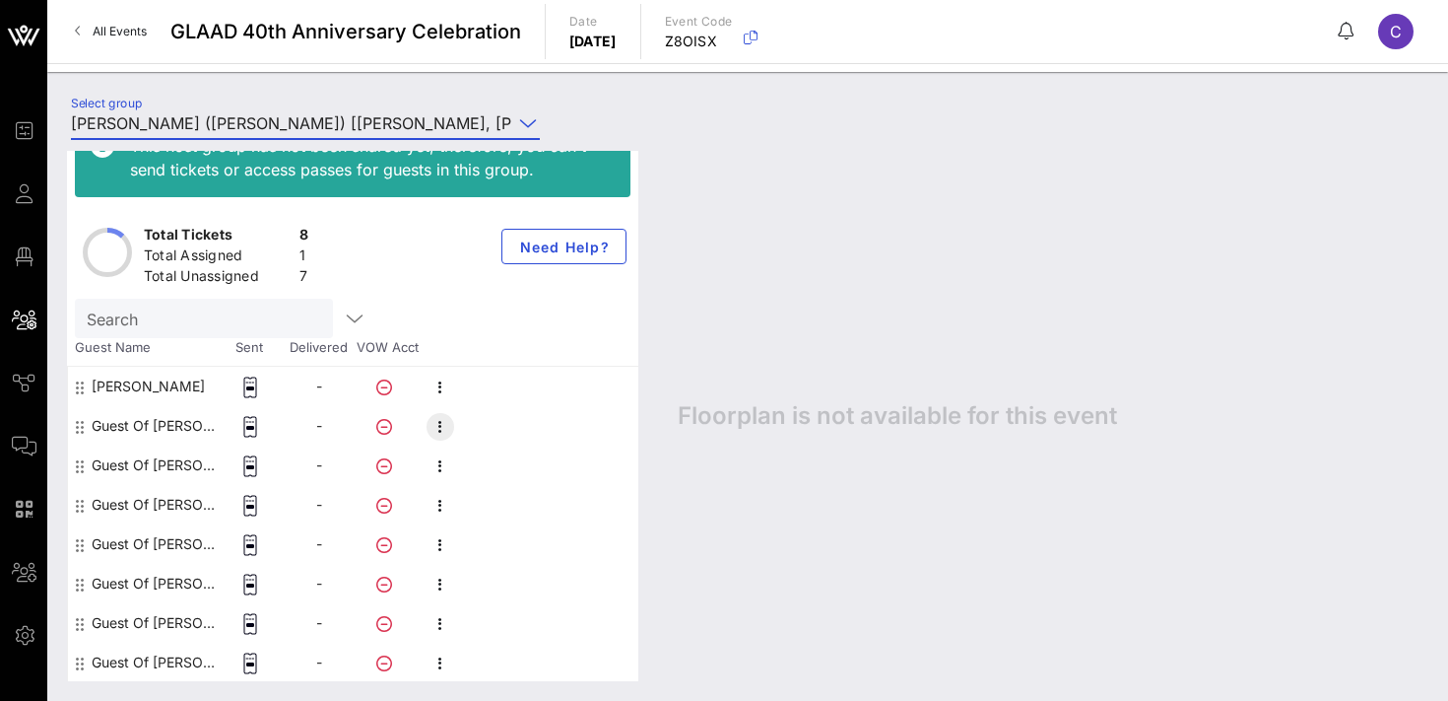
type input "[PERSON_NAME] ([PERSON_NAME]) [[PERSON_NAME], [PERSON_NAME][EMAIL_ADDRESS][PERS…"
click at [437, 424] on icon "button" at bounding box center [441, 427] width 24 height 24
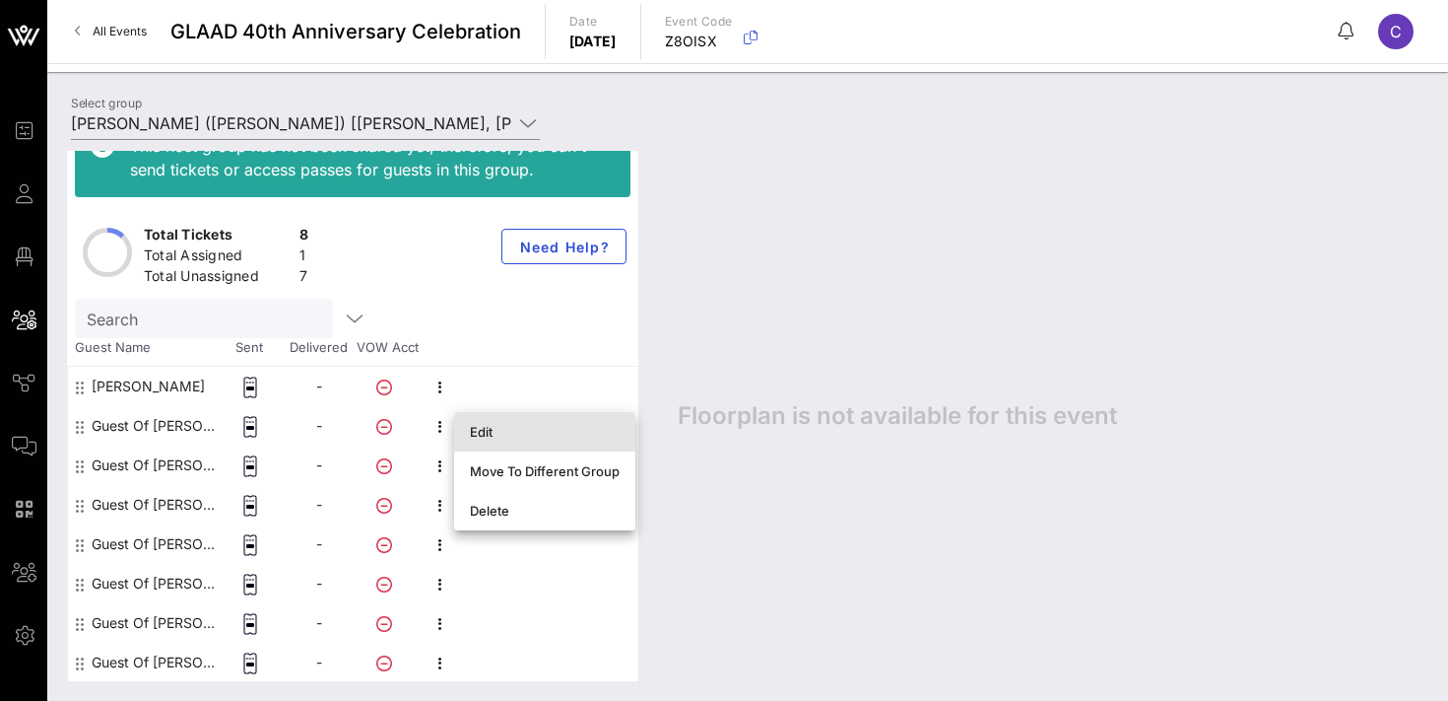
click at [481, 438] on div "Edit" at bounding box center [545, 432] width 150 height 16
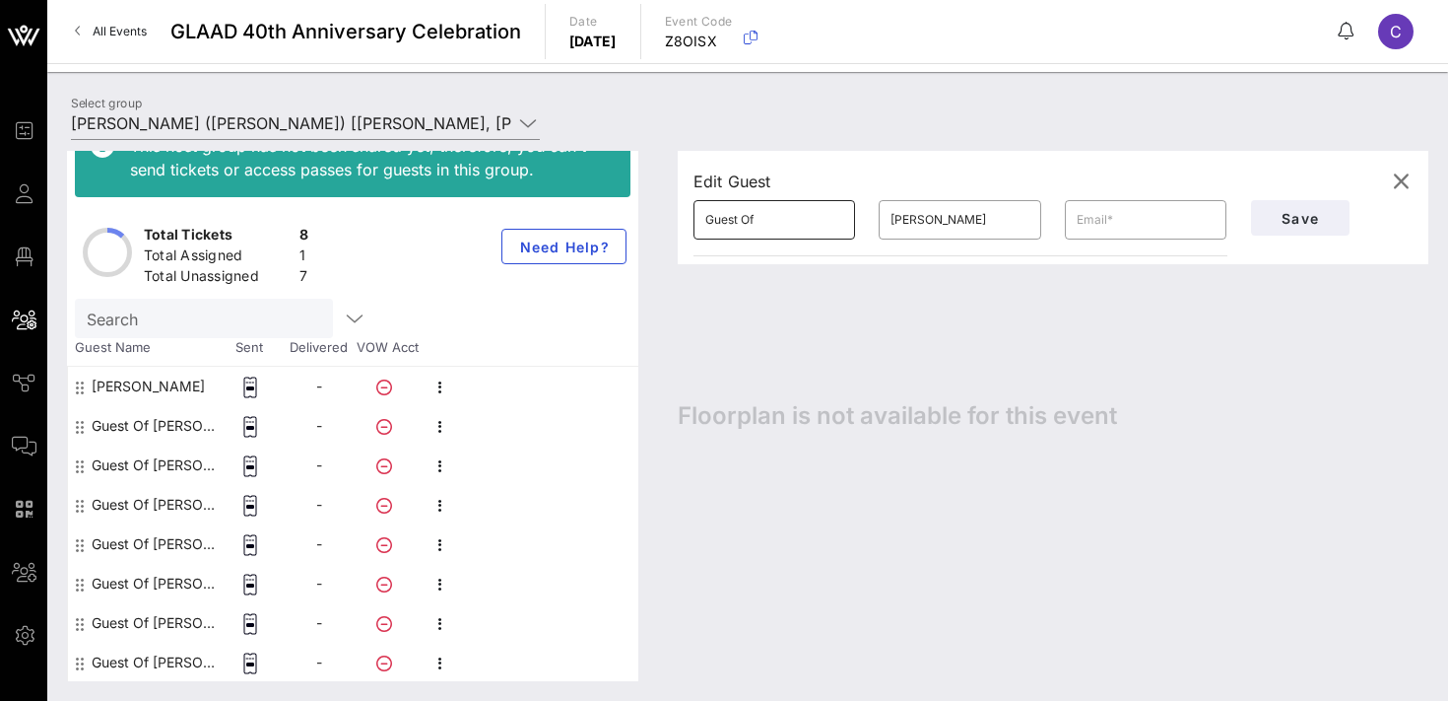
click at [763, 223] on input "Guest Of" at bounding box center [774, 220] width 138 height 32
type input "[PERSON_NAME]"
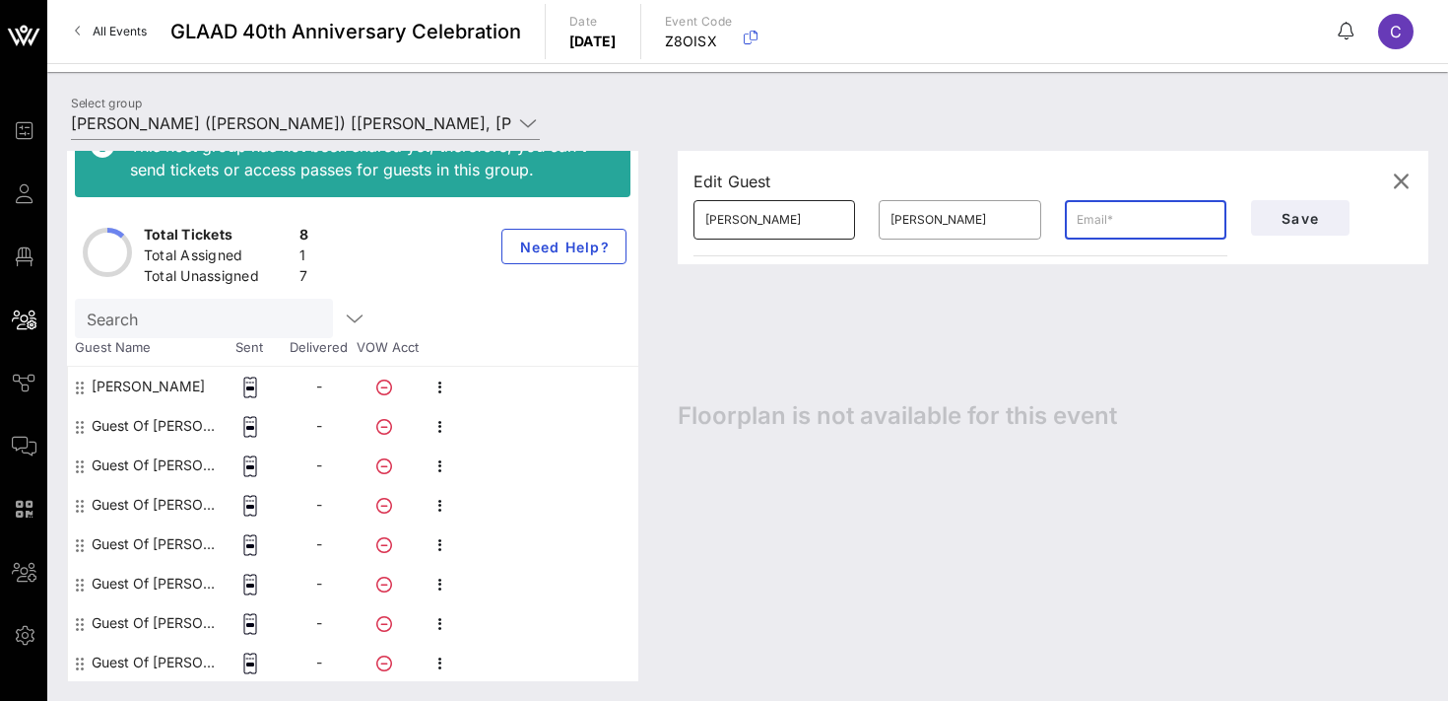
paste input "[EMAIL_ADDRESS][DOMAIN_NAME]"
type input "[EMAIL_ADDRESS][DOMAIN_NAME]"
click at [1262, 215] on button "Save" at bounding box center [1300, 217] width 99 height 35
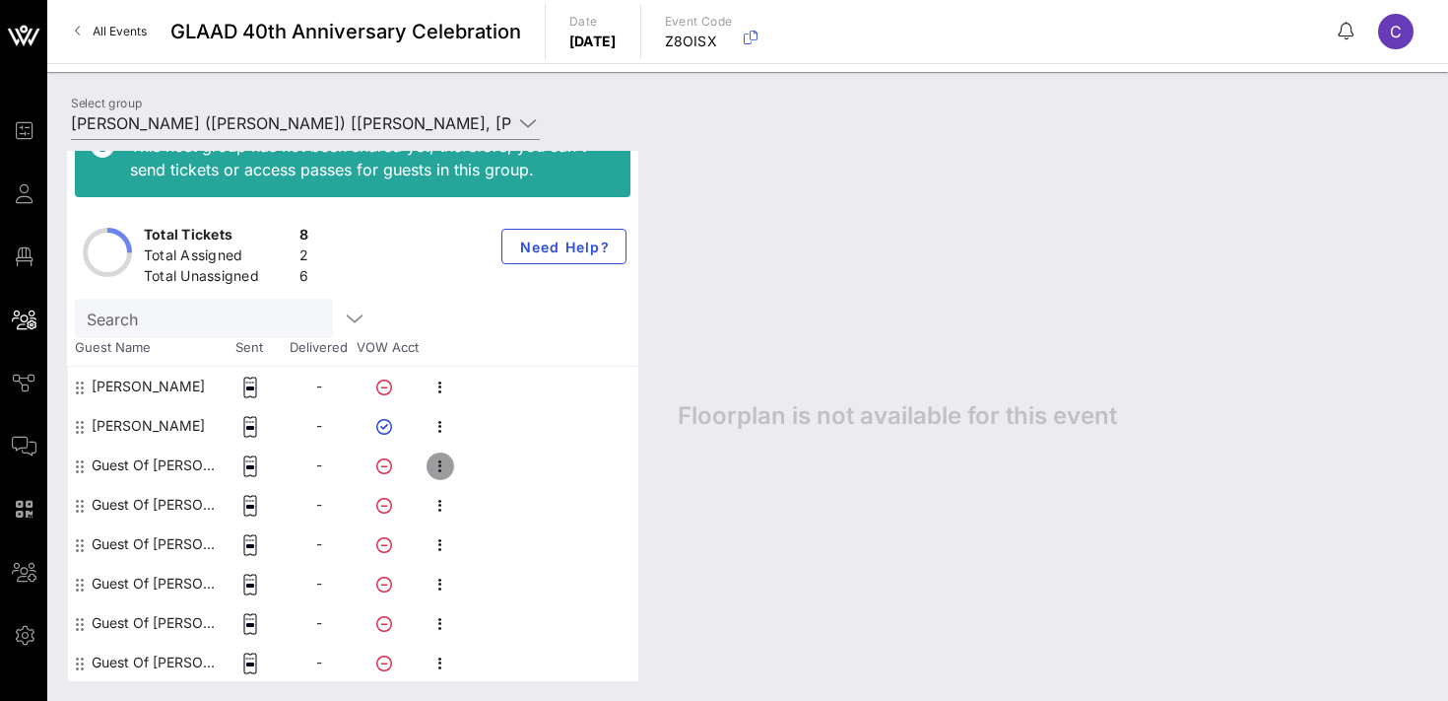
click at [440, 465] on icon "button" at bounding box center [441, 466] width 24 height 24
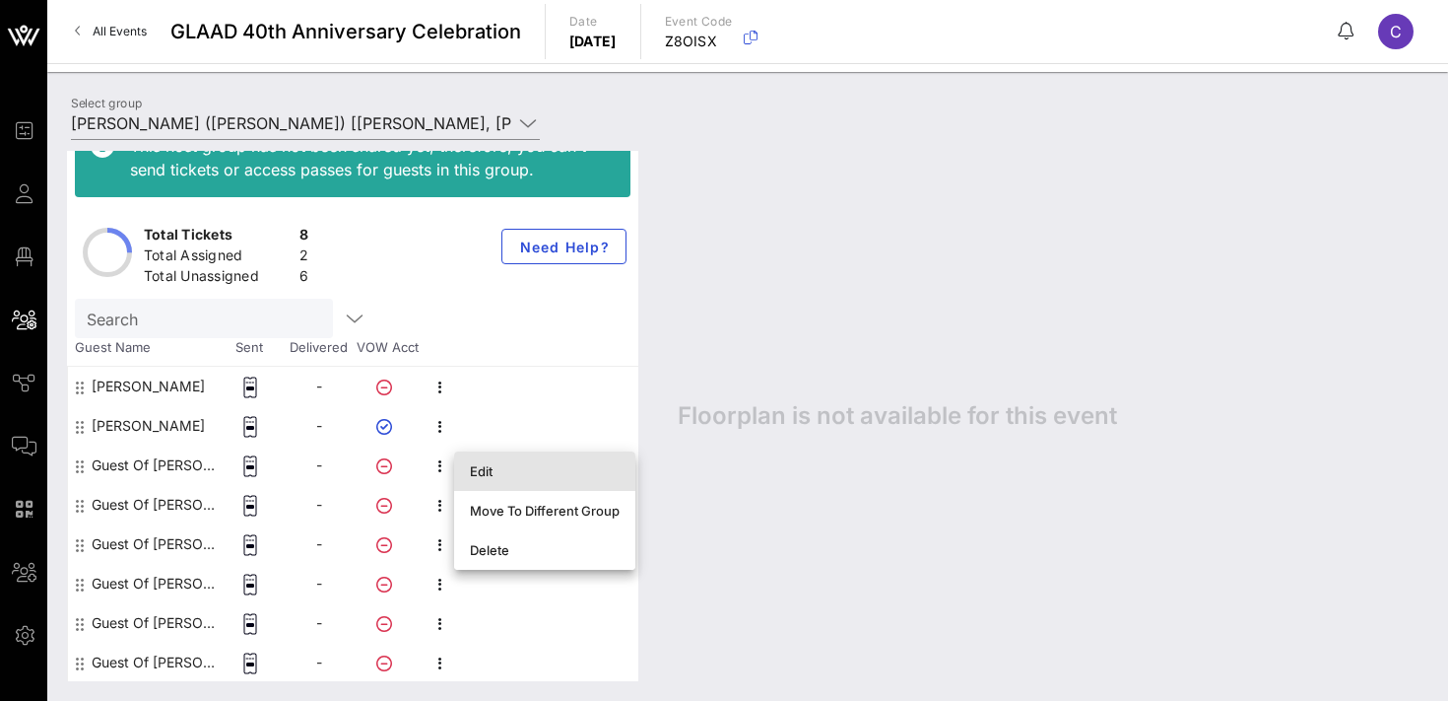
click at [501, 464] on div "Edit" at bounding box center [545, 471] width 150 height 16
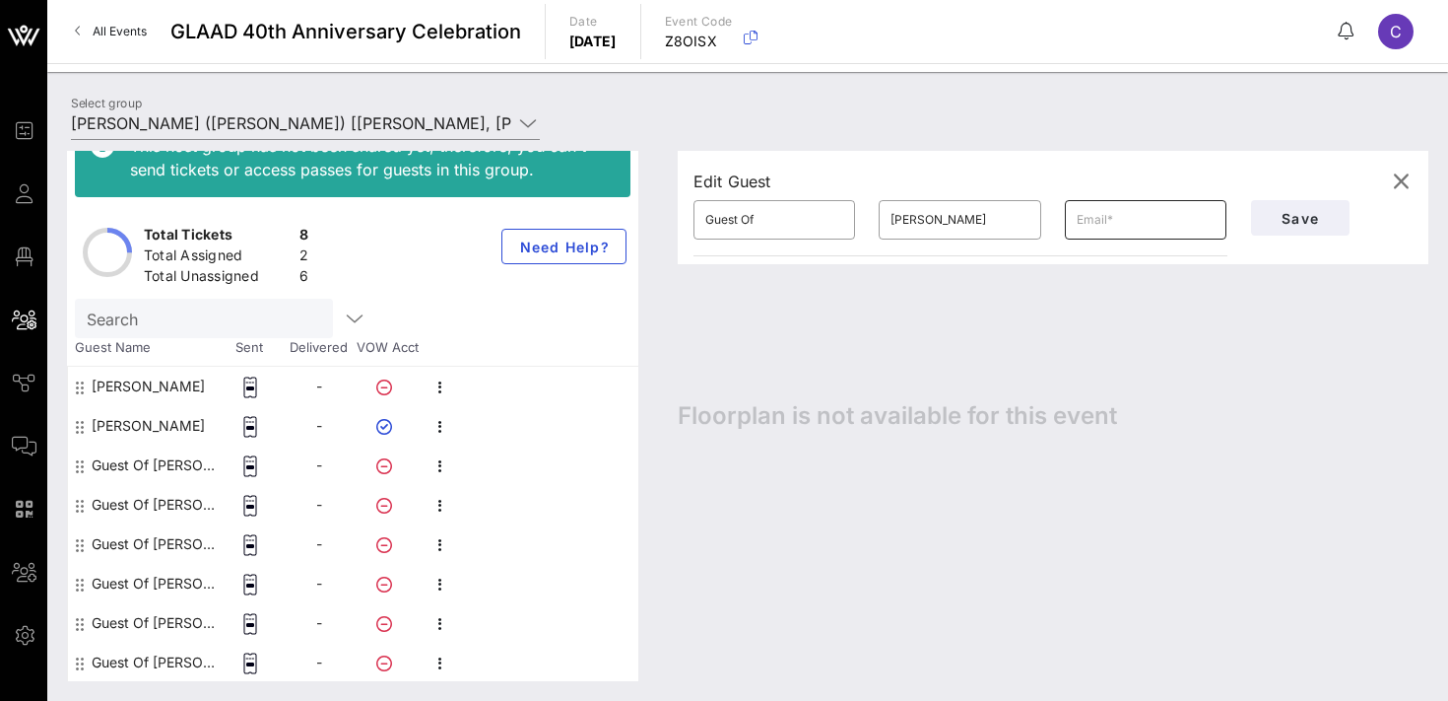
click at [1097, 225] on input "text" at bounding box center [1146, 220] width 138 height 32
paste input "[EMAIL_ADDRESS][DOMAIN_NAME]"
type input "[EMAIL_ADDRESS][DOMAIN_NAME]"
click at [771, 226] on input "Guest Of" at bounding box center [774, 220] width 138 height 32
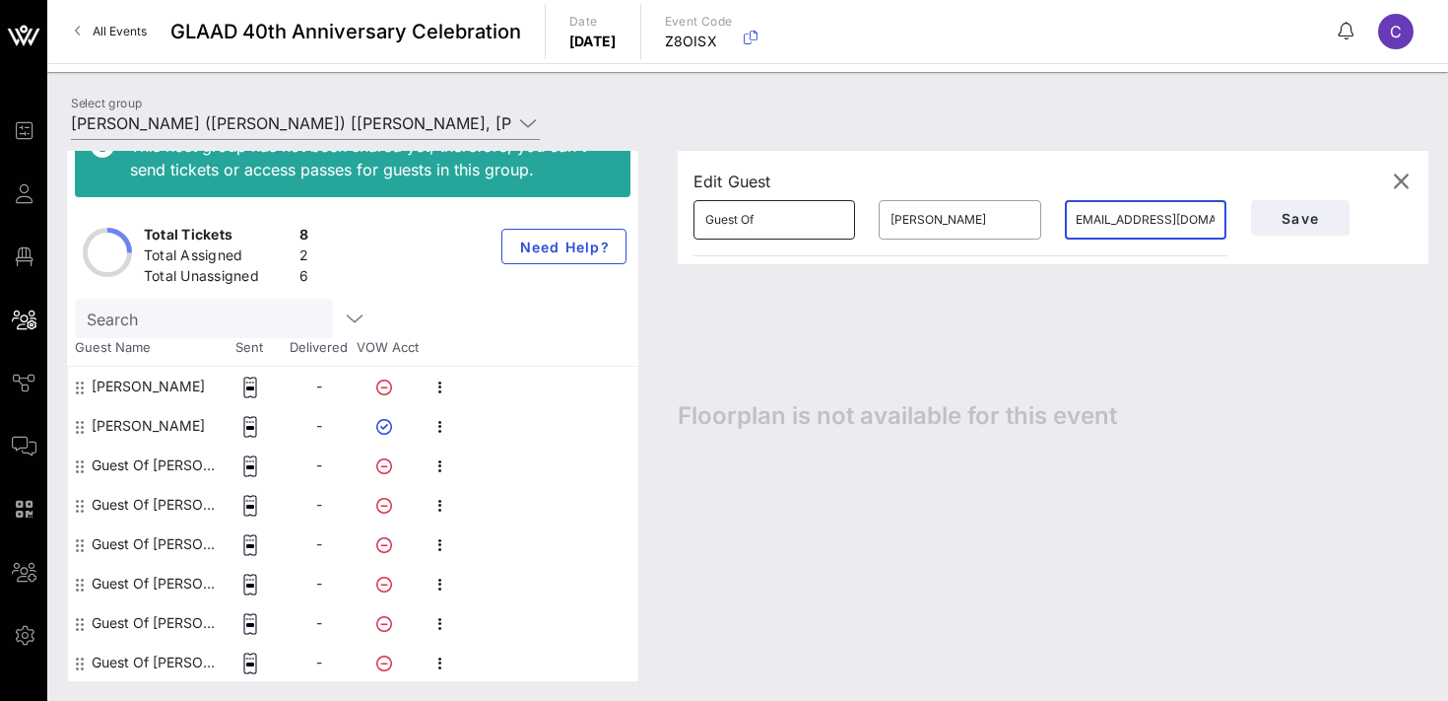
scroll to position [0, 0]
click at [771, 226] on input "Guest Of" at bounding box center [774, 220] width 138 height 32
type input "[PERSON_NAME]"
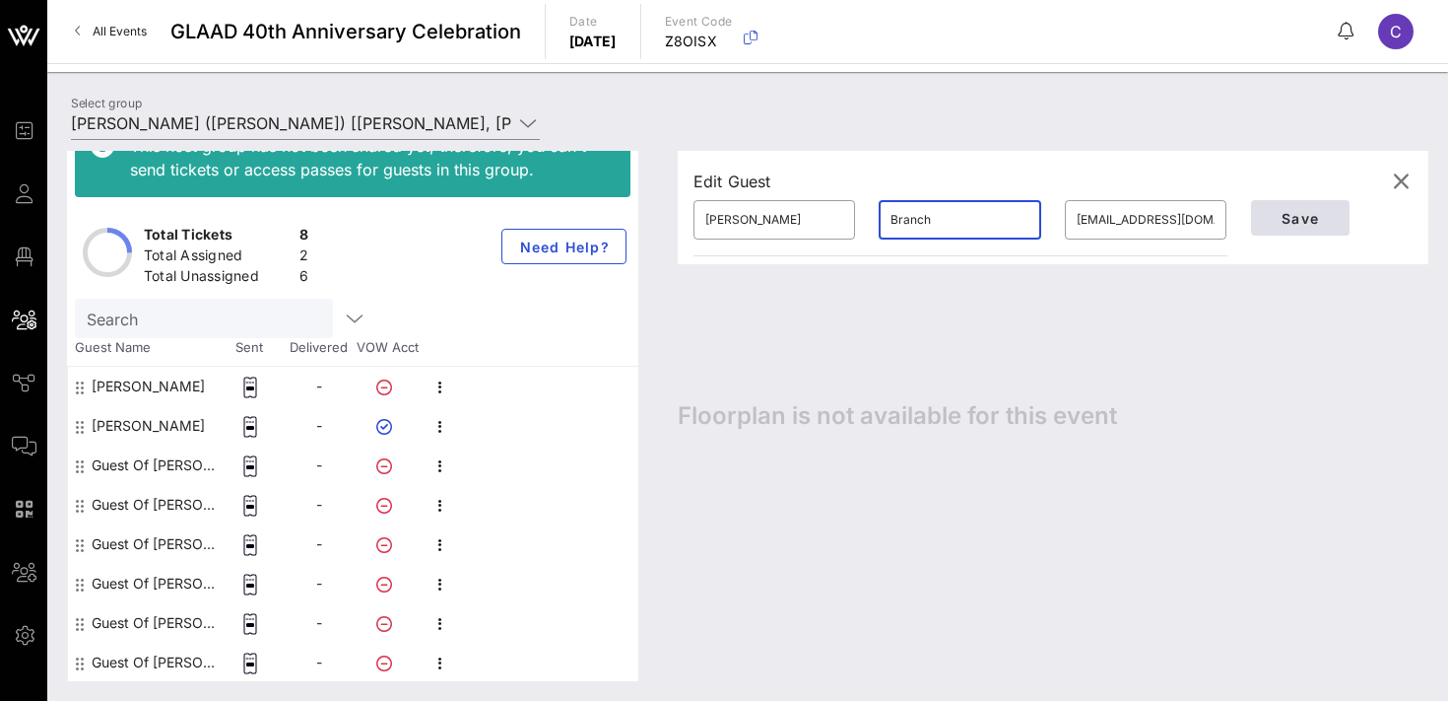
type input "Branch"
click at [1301, 221] on span "Save" at bounding box center [1300, 218] width 67 height 17
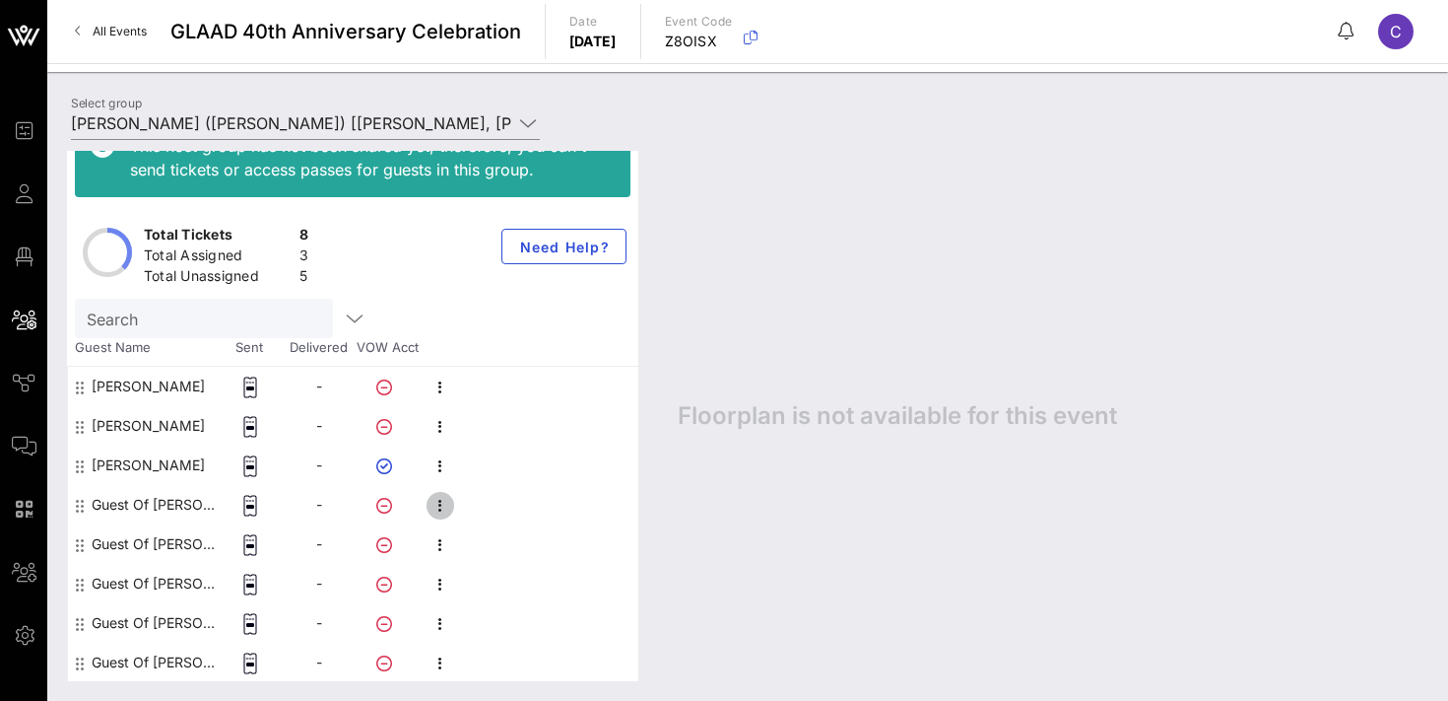
click at [439, 512] on icon "button" at bounding box center [441, 506] width 24 height 24
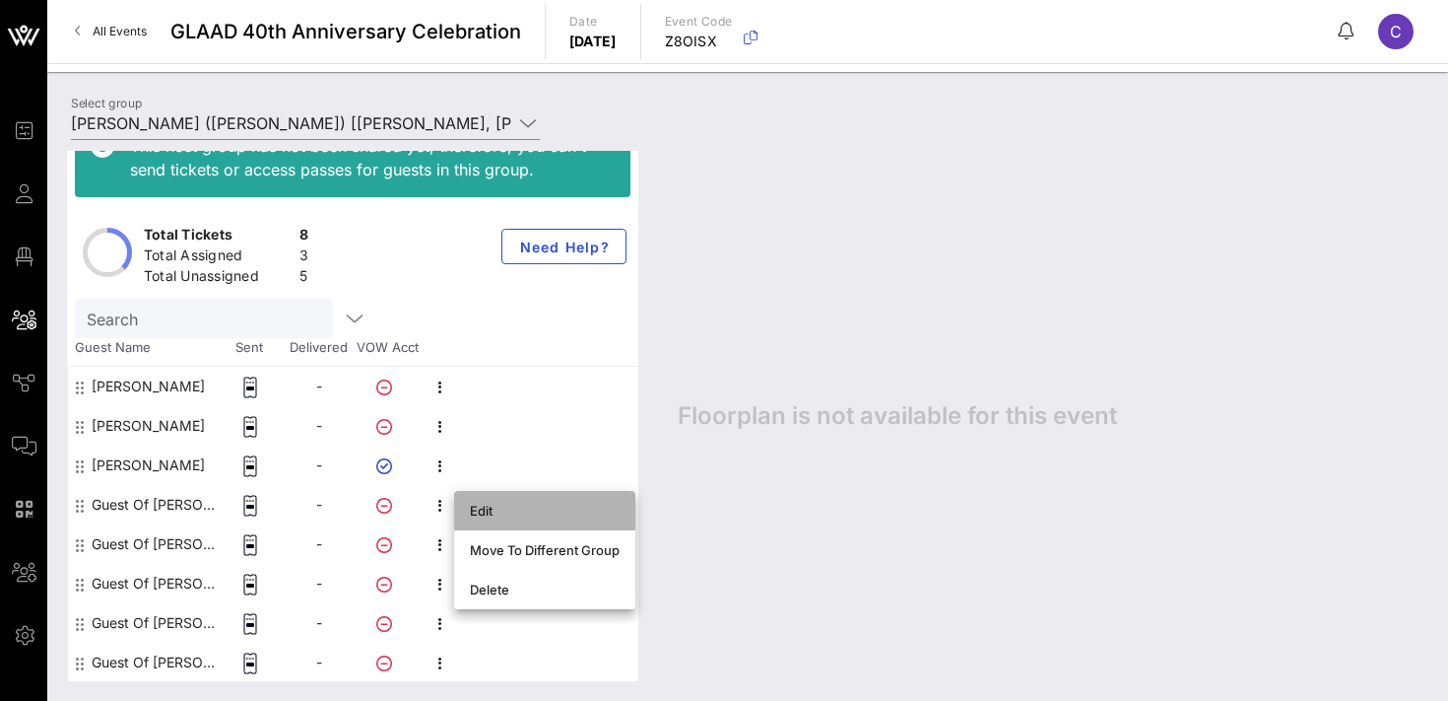
click at [491, 511] on div "Edit" at bounding box center [545, 511] width 150 height 16
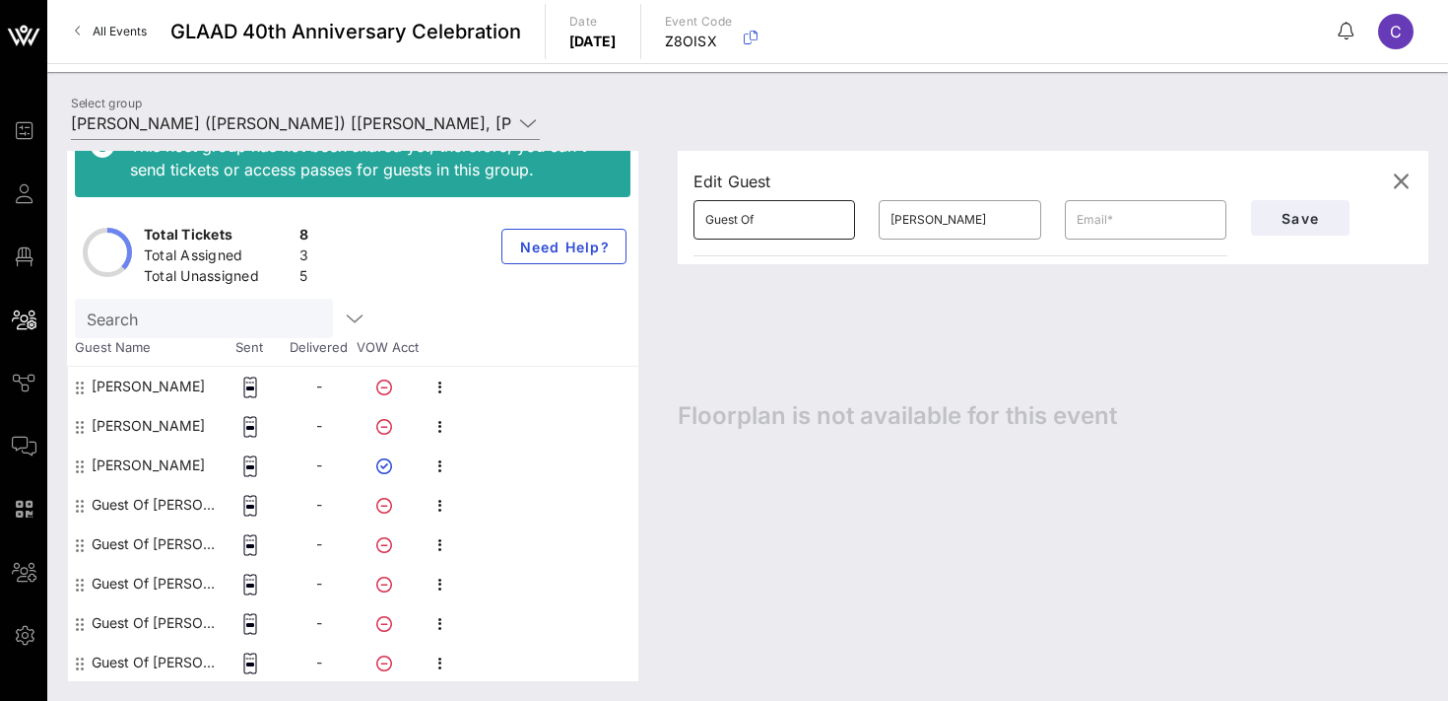
click at [784, 229] on input "Guest Of" at bounding box center [774, 220] width 138 height 32
type input "[PERSON_NAME]"
type input "Bobcombe"
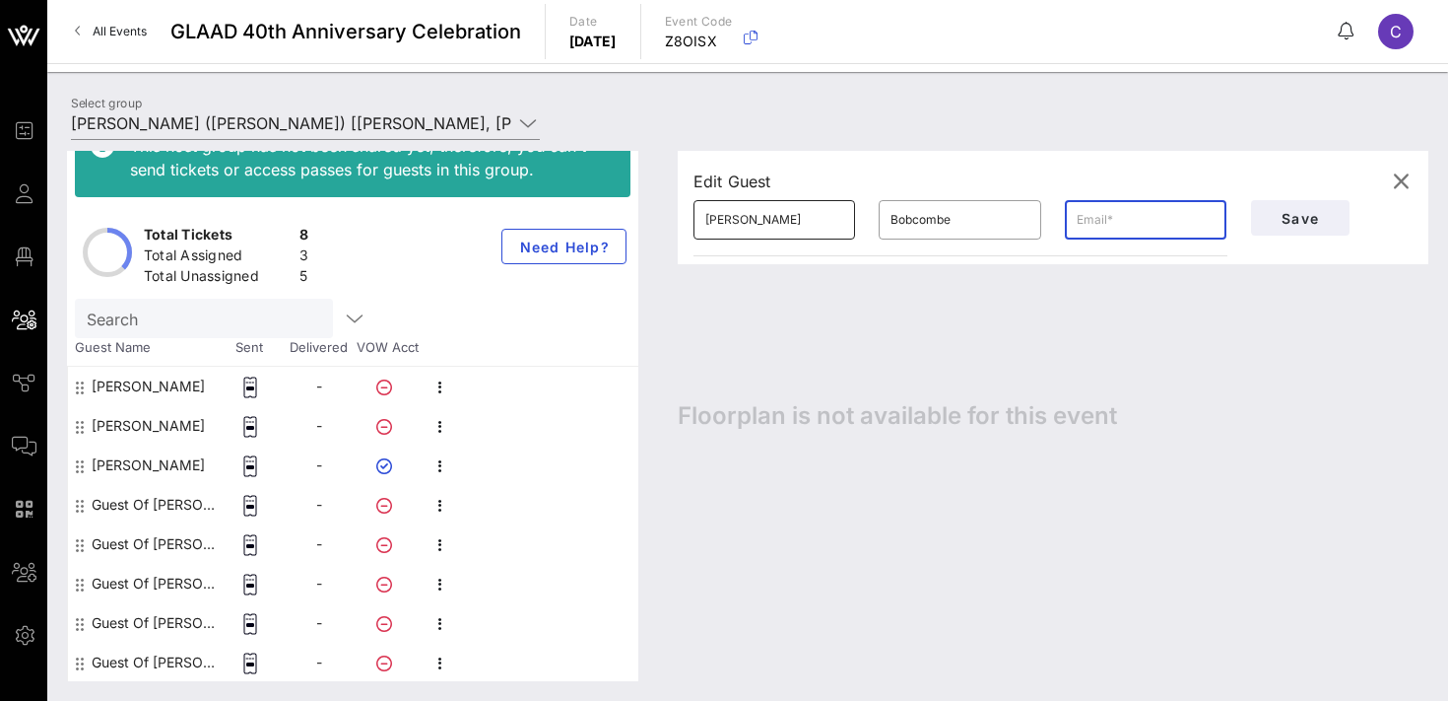
paste input "[EMAIL_ADDRESS][DOMAIN_NAME]"
type input "[EMAIL_ADDRESS][DOMAIN_NAME]"
click at [1313, 221] on span "Save" at bounding box center [1300, 218] width 67 height 17
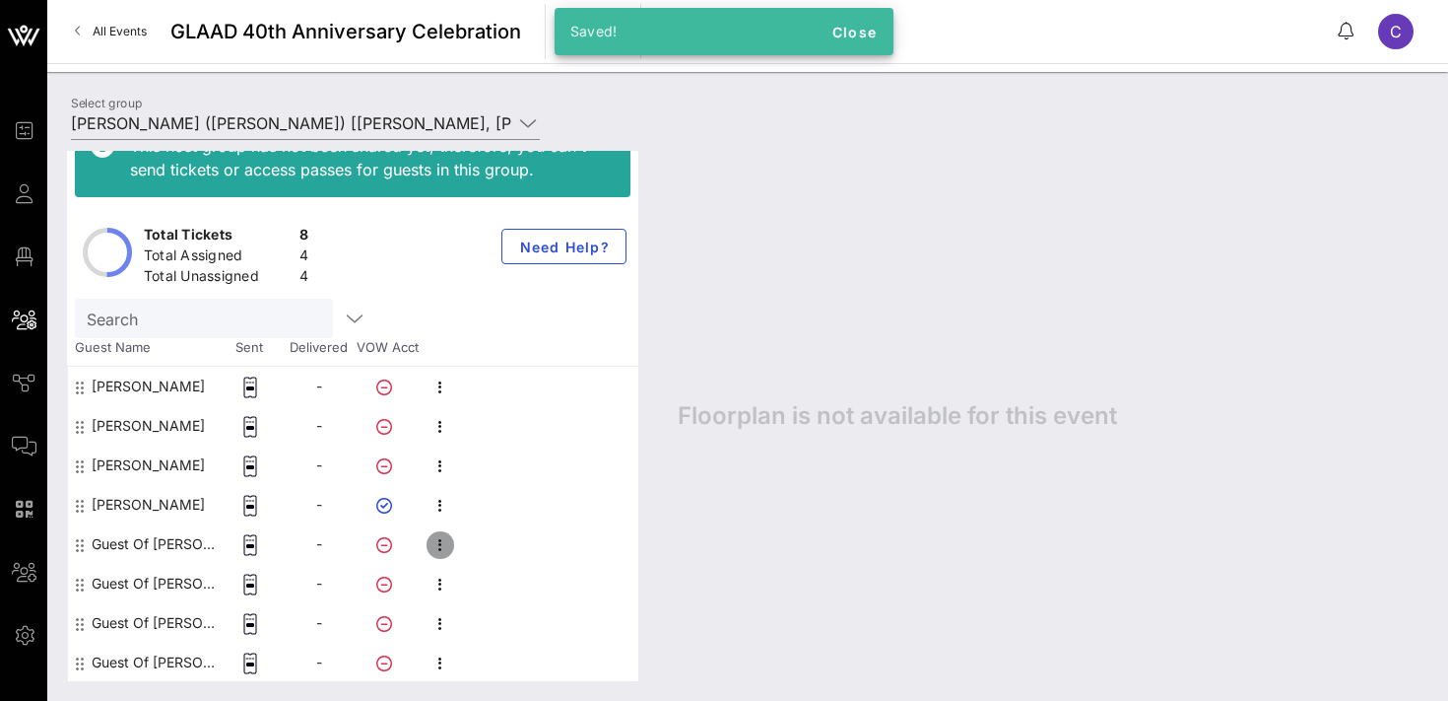
click at [441, 538] on icon "button" at bounding box center [441, 545] width 24 height 24
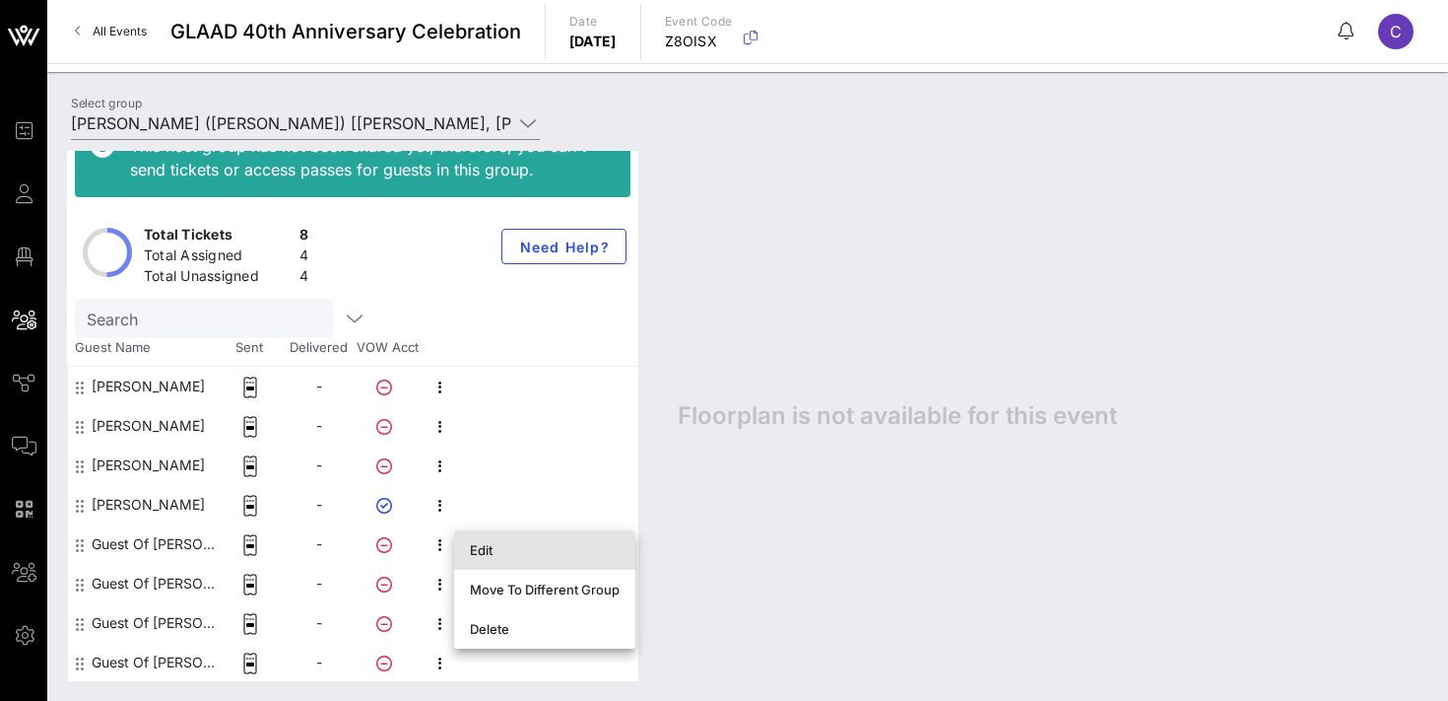
click at [493, 549] on div "Edit" at bounding box center [545, 550] width 150 height 16
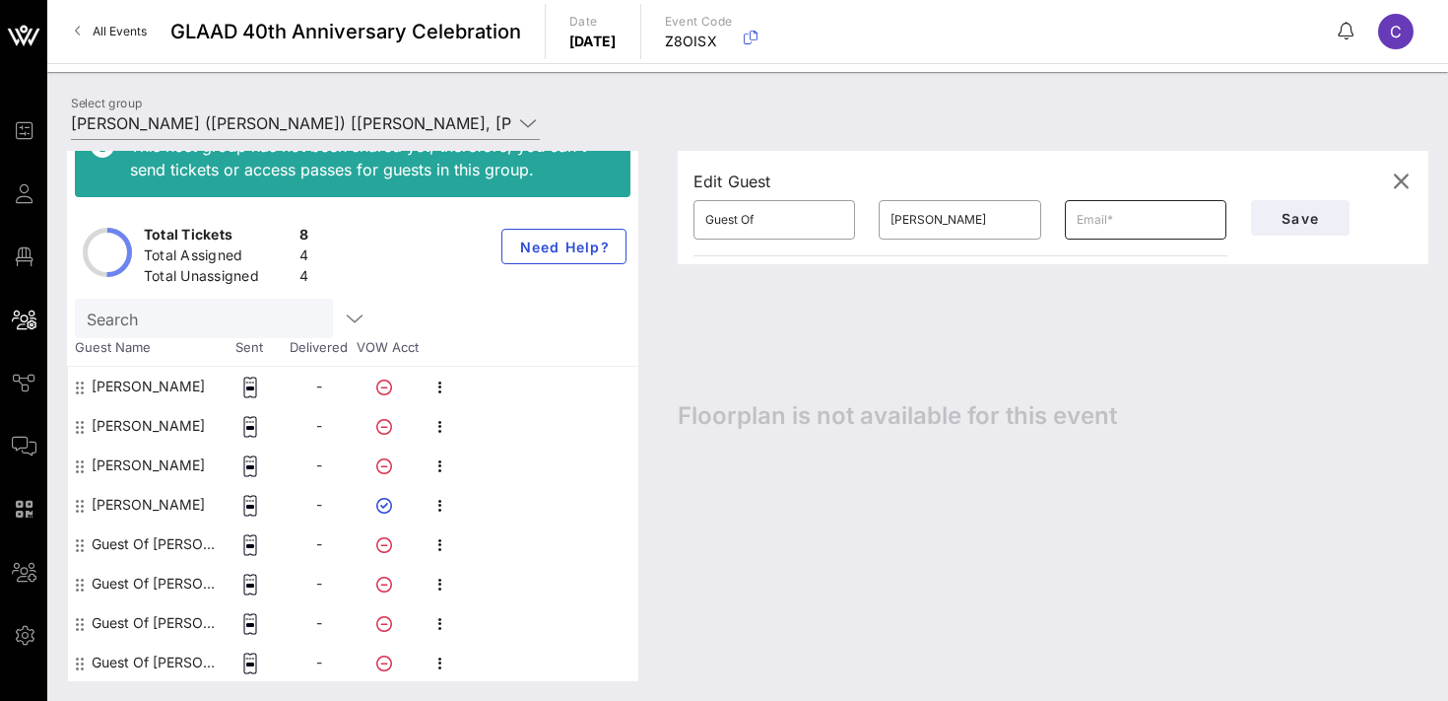
click at [1125, 222] on input "text" at bounding box center [1146, 220] width 138 height 32
paste input "[EMAIL_ADDRESS][DOMAIN_NAME]"
type input "[EMAIL_ADDRESS][DOMAIN_NAME]"
click at [769, 226] on input "Guest Of" at bounding box center [774, 220] width 138 height 32
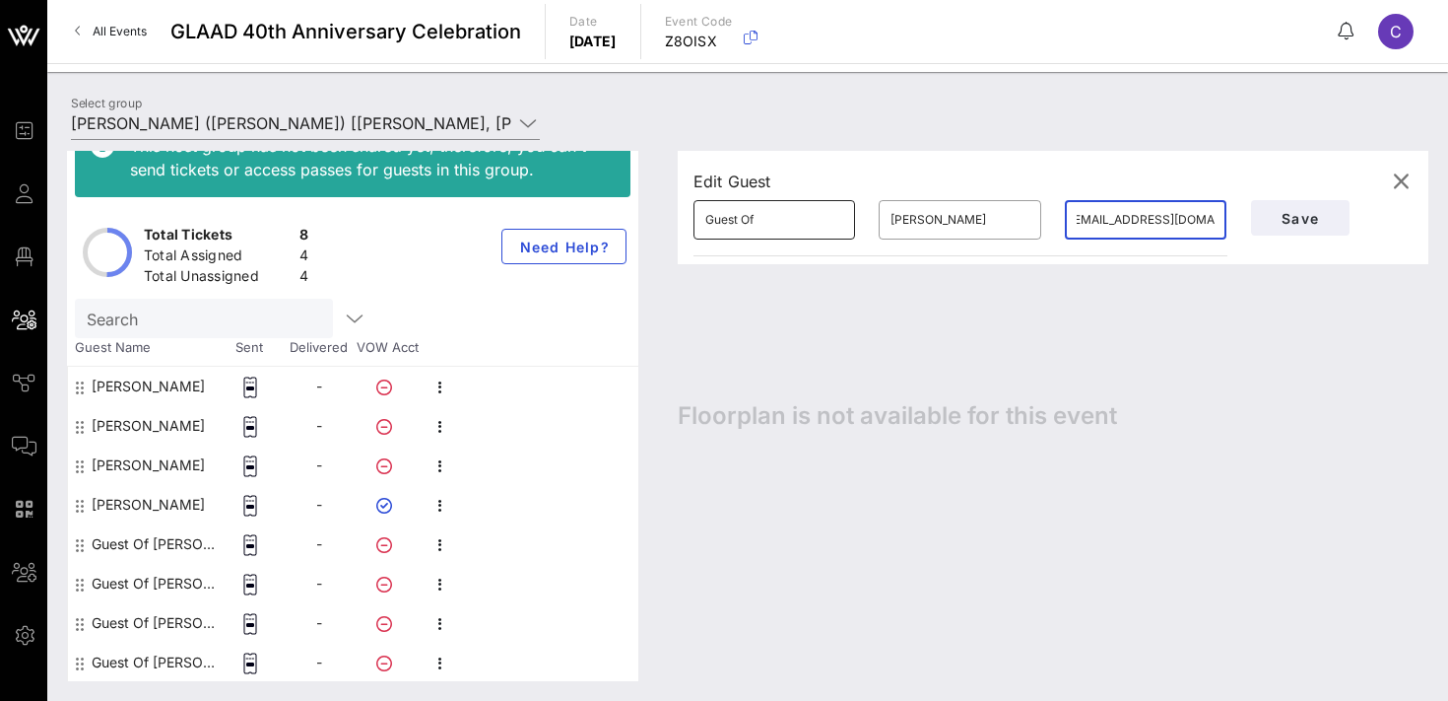
scroll to position [0, 0]
click at [769, 226] on input "Guest Of" at bounding box center [774, 220] width 138 height 32
type input "[PERSON_NAME]"
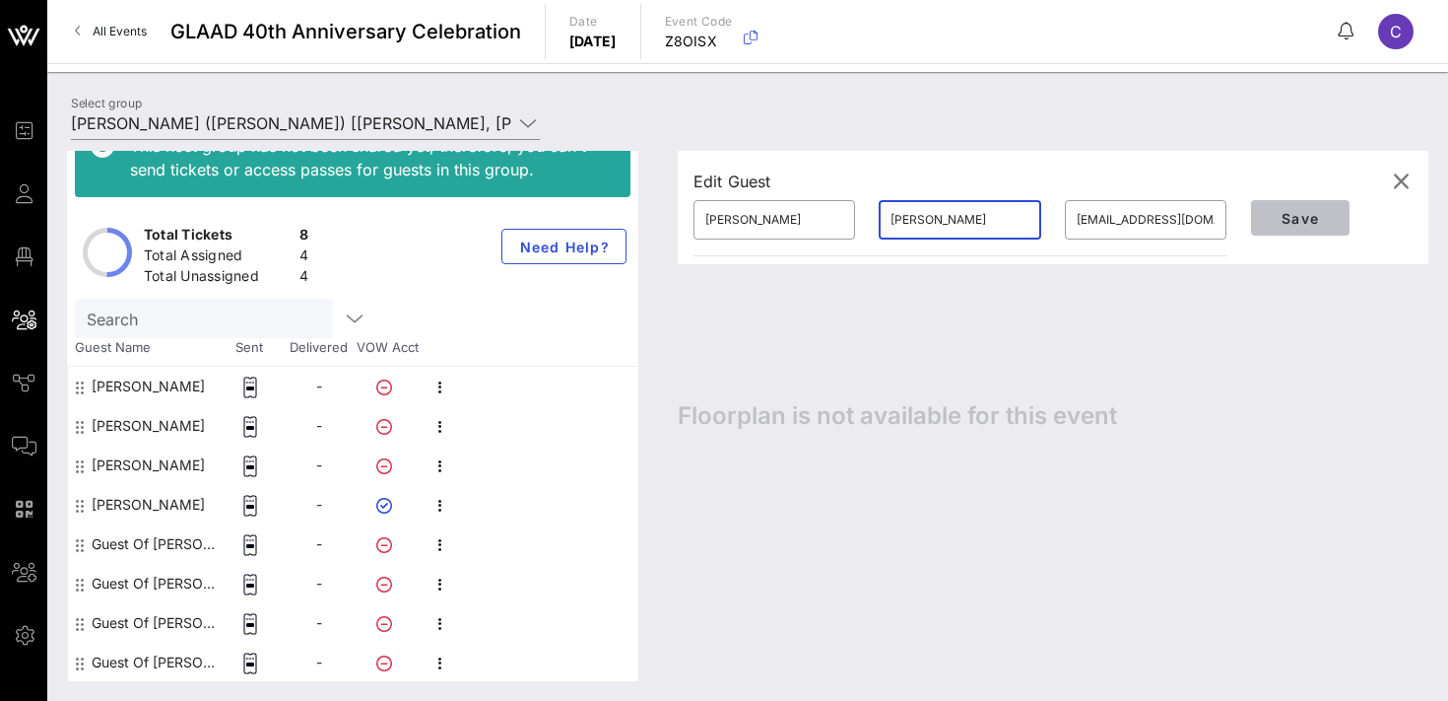
click at [1293, 219] on span "Save" at bounding box center [1300, 218] width 67 height 17
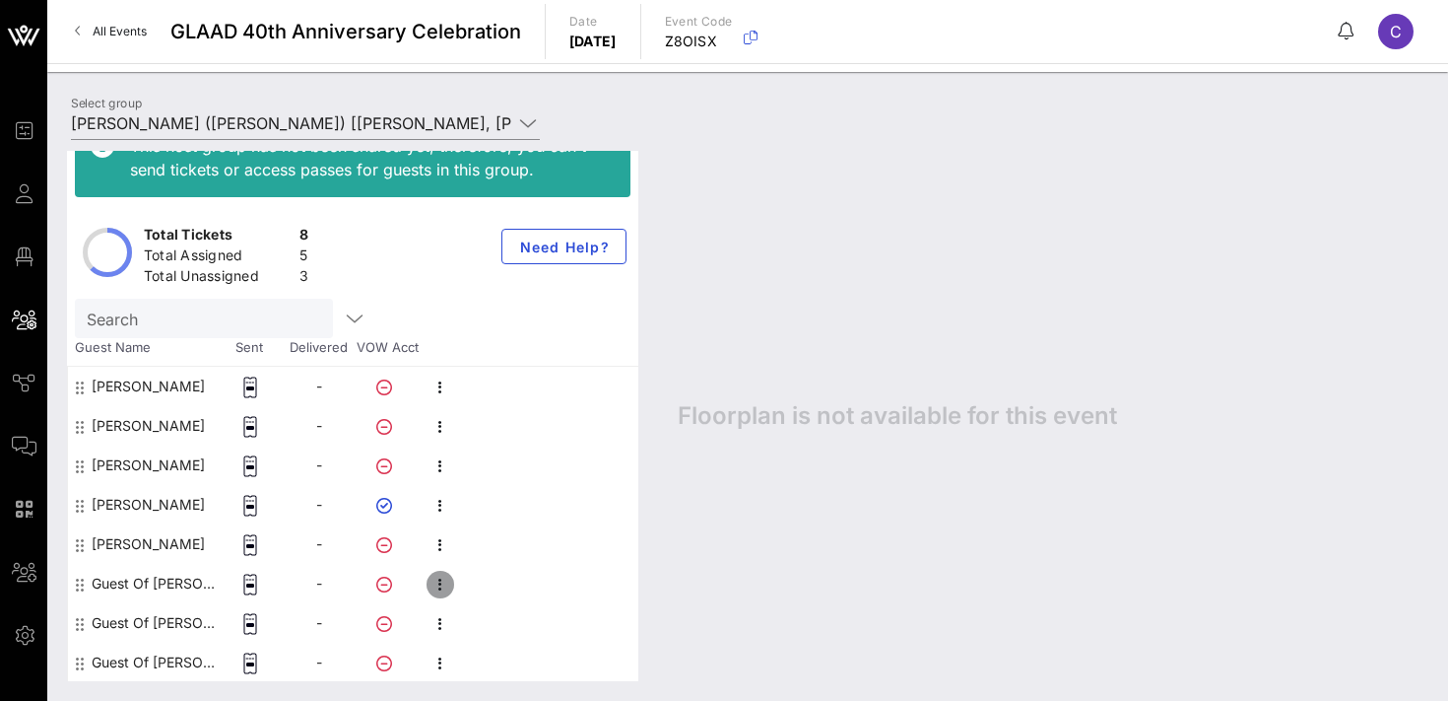
click at [437, 585] on icon "button" at bounding box center [441, 584] width 24 height 24
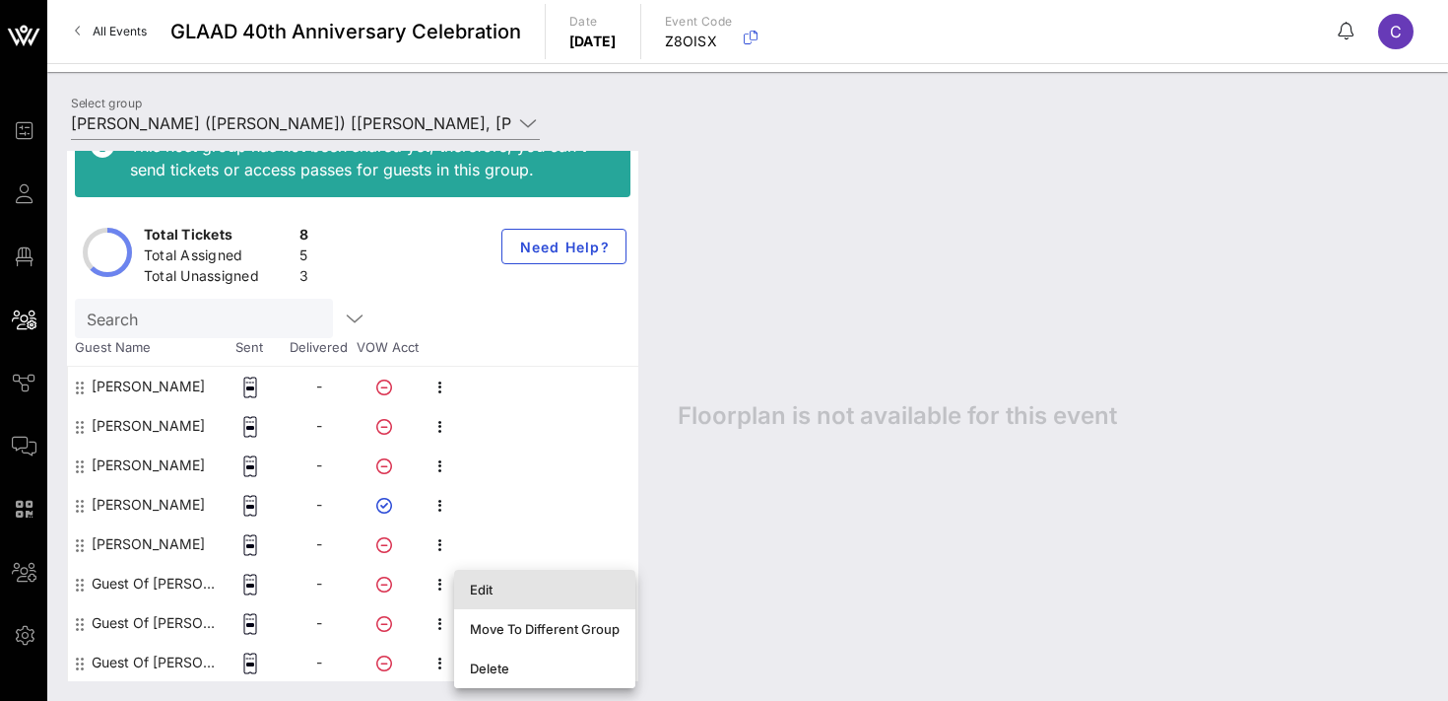
click at [490, 588] on div "Edit" at bounding box center [545, 589] width 150 height 16
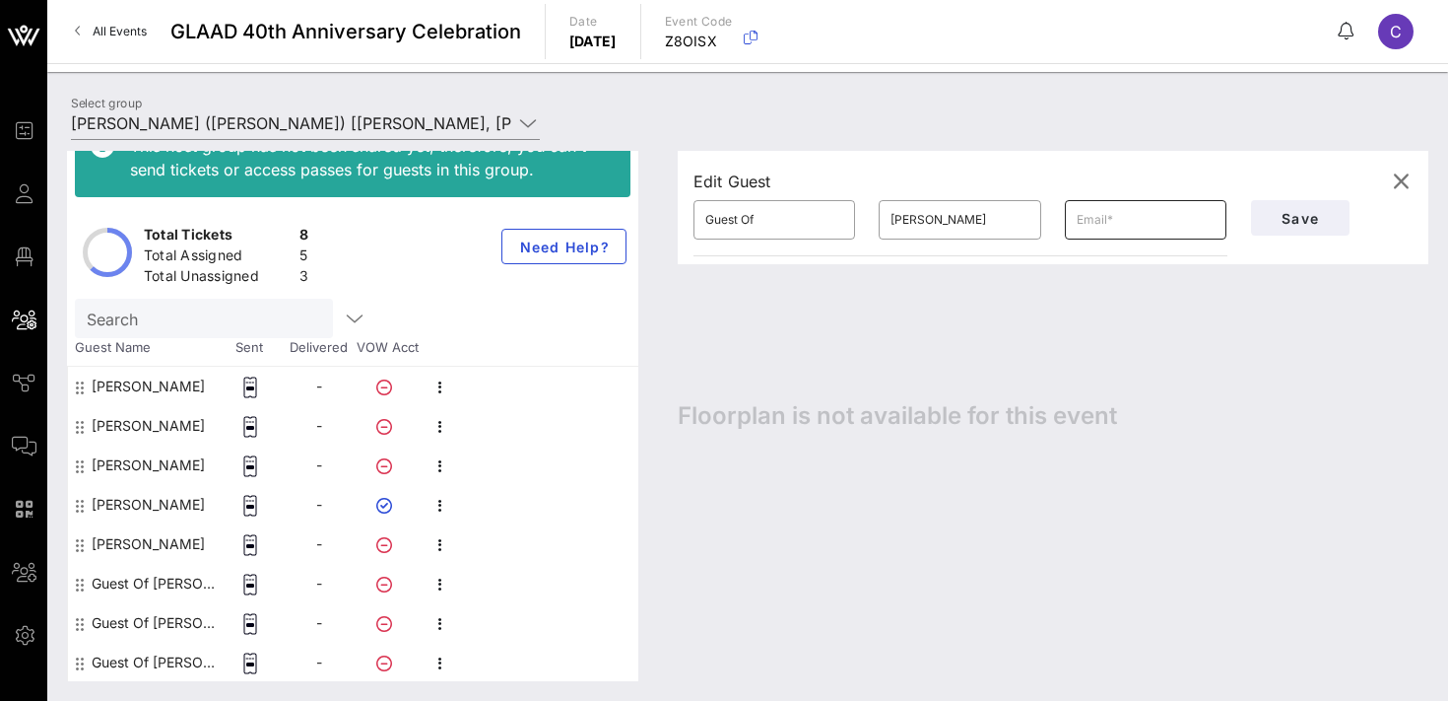
click at [1104, 224] on input "text" at bounding box center [1146, 220] width 138 height 32
paste input "[EMAIL_ADDRESS][DOMAIN_NAME]"
type input "[EMAIL_ADDRESS][DOMAIN_NAME]"
click at [765, 222] on input "Guest Of" at bounding box center [774, 220] width 138 height 32
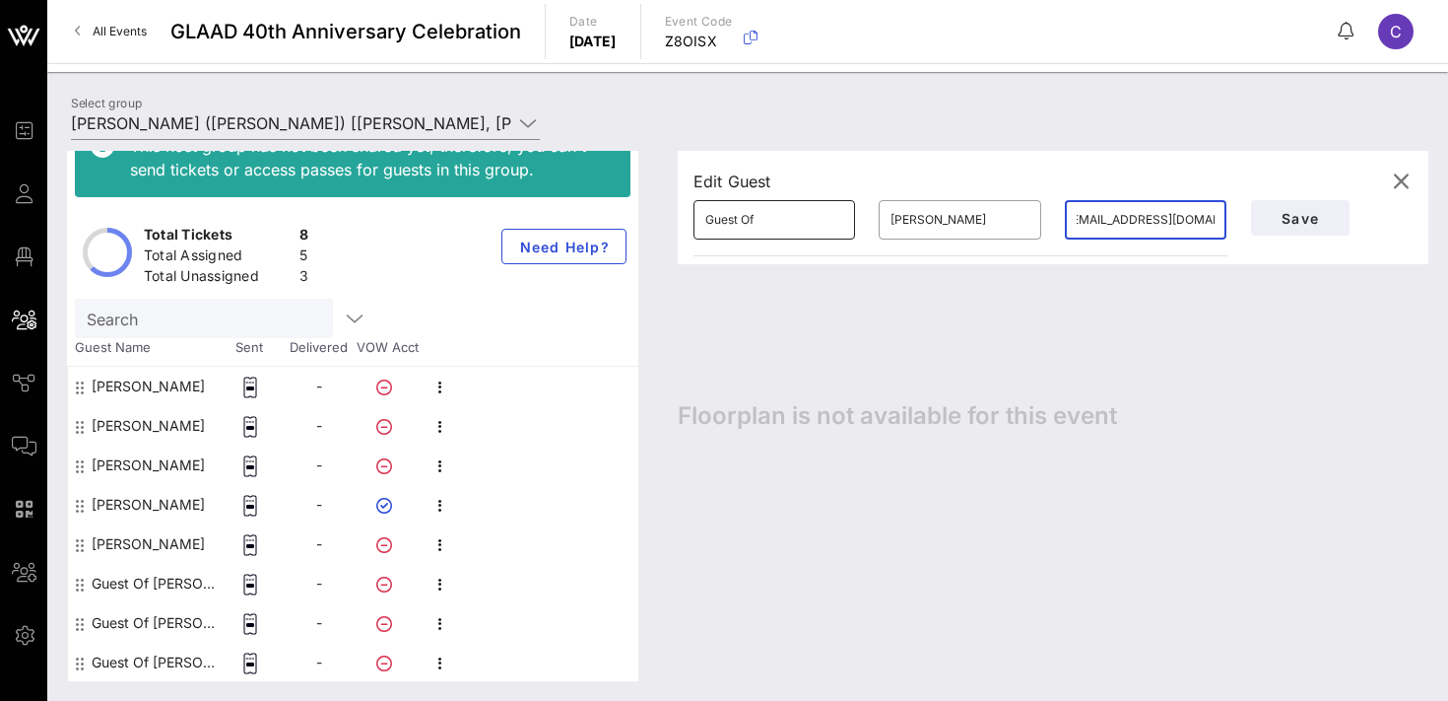
scroll to position [0, 0]
click at [765, 222] on input "Guest Of" at bounding box center [774, 220] width 138 height 32
type input "[PERSON_NAME]"
click at [945, 222] on input "[PERSON_NAME]" at bounding box center [960, 220] width 138 height 32
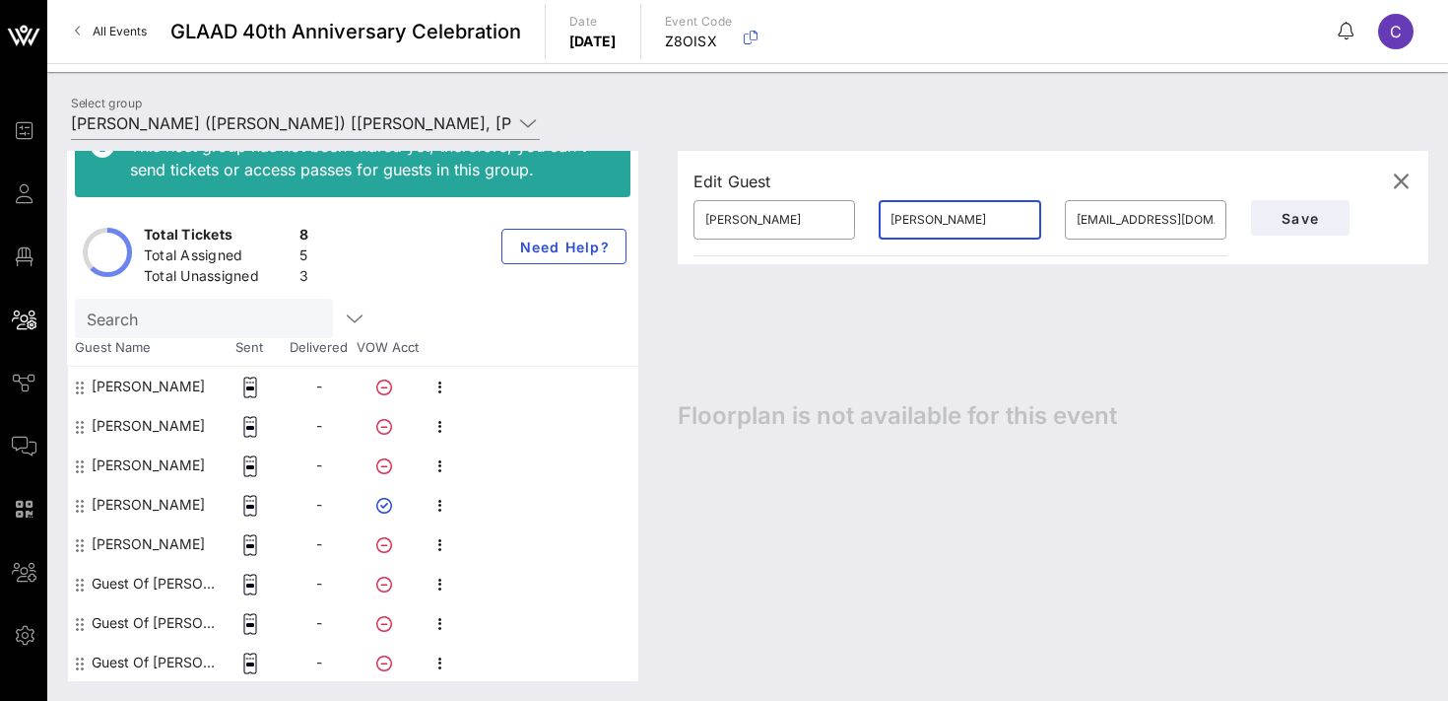
click at [945, 222] on input "[PERSON_NAME]" at bounding box center [960, 220] width 138 height 32
type input "[PERSON_NAME]"
click at [748, 223] on input "[PERSON_NAME]" at bounding box center [774, 220] width 138 height 32
type input "Romeldia"
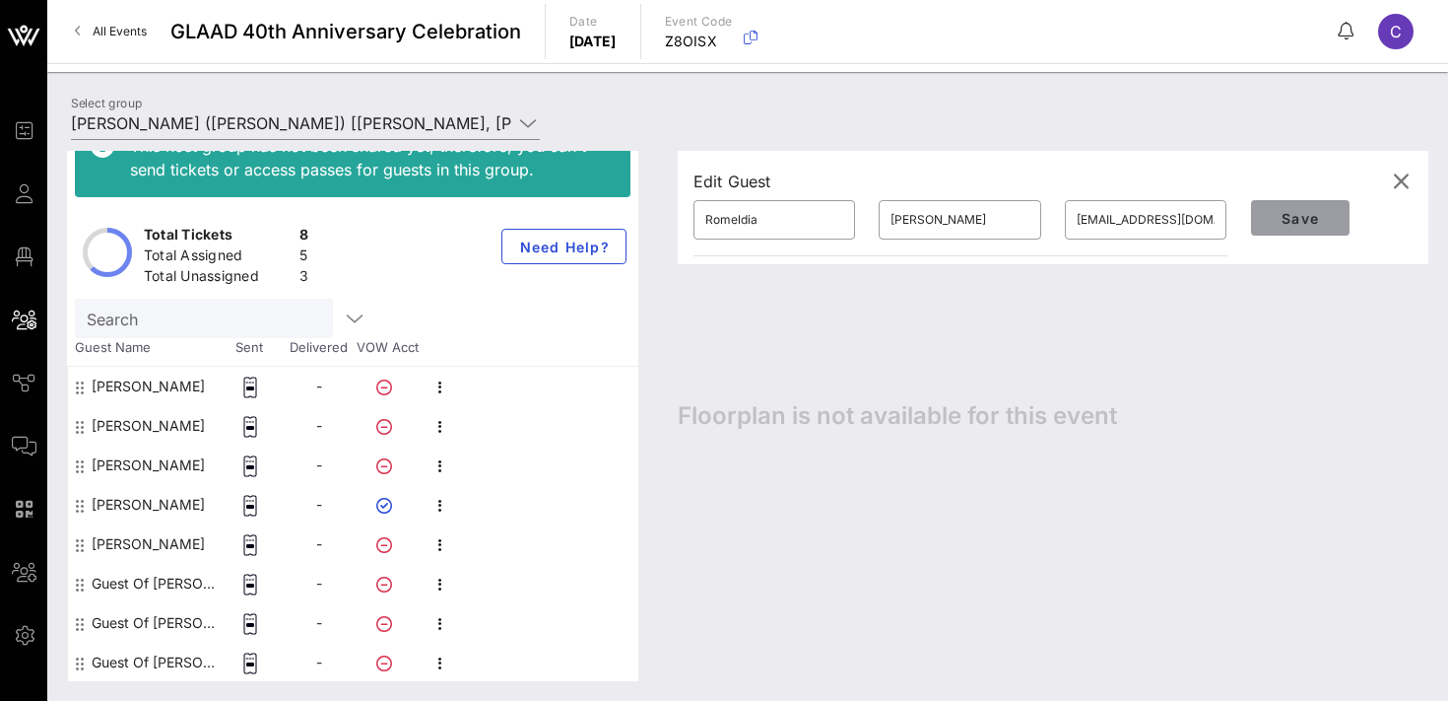
click at [1299, 206] on button "Save" at bounding box center [1300, 217] width 99 height 35
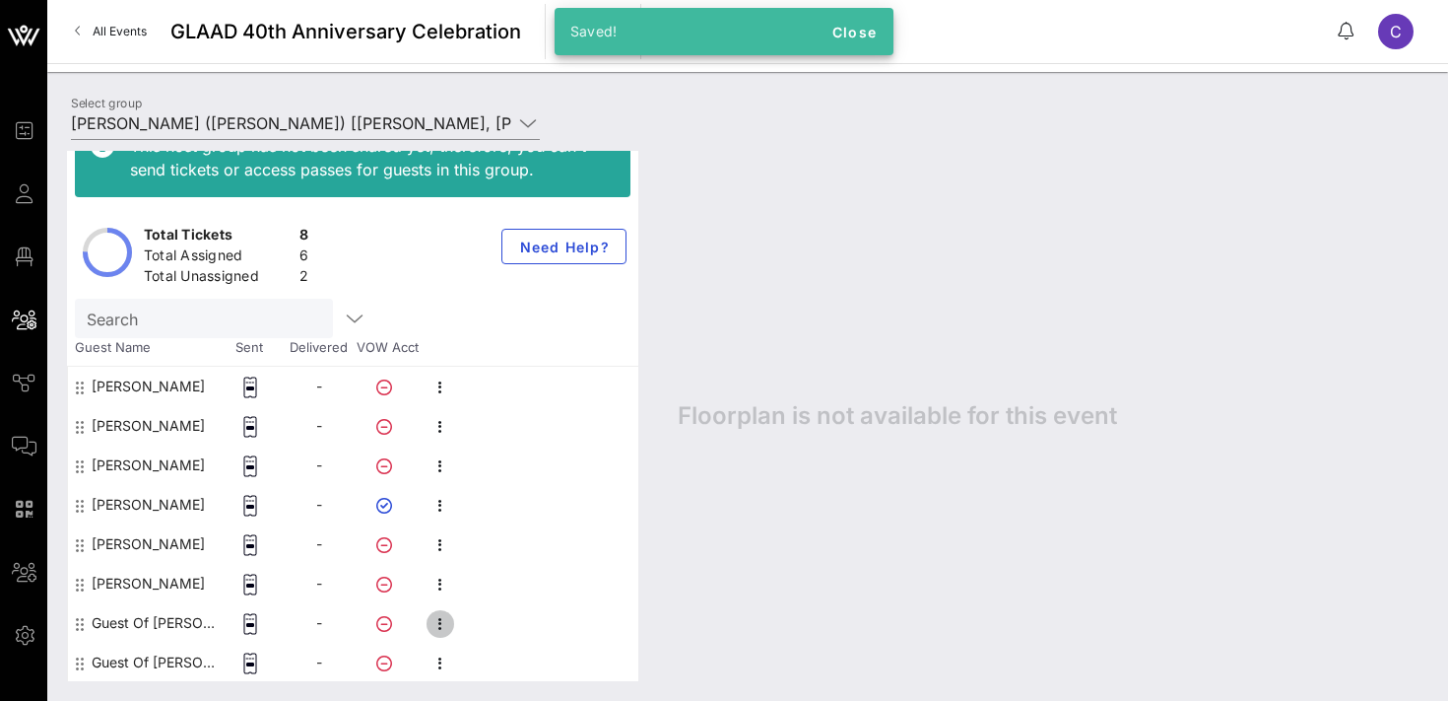
click at [438, 626] on icon "button" at bounding box center [441, 624] width 24 height 24
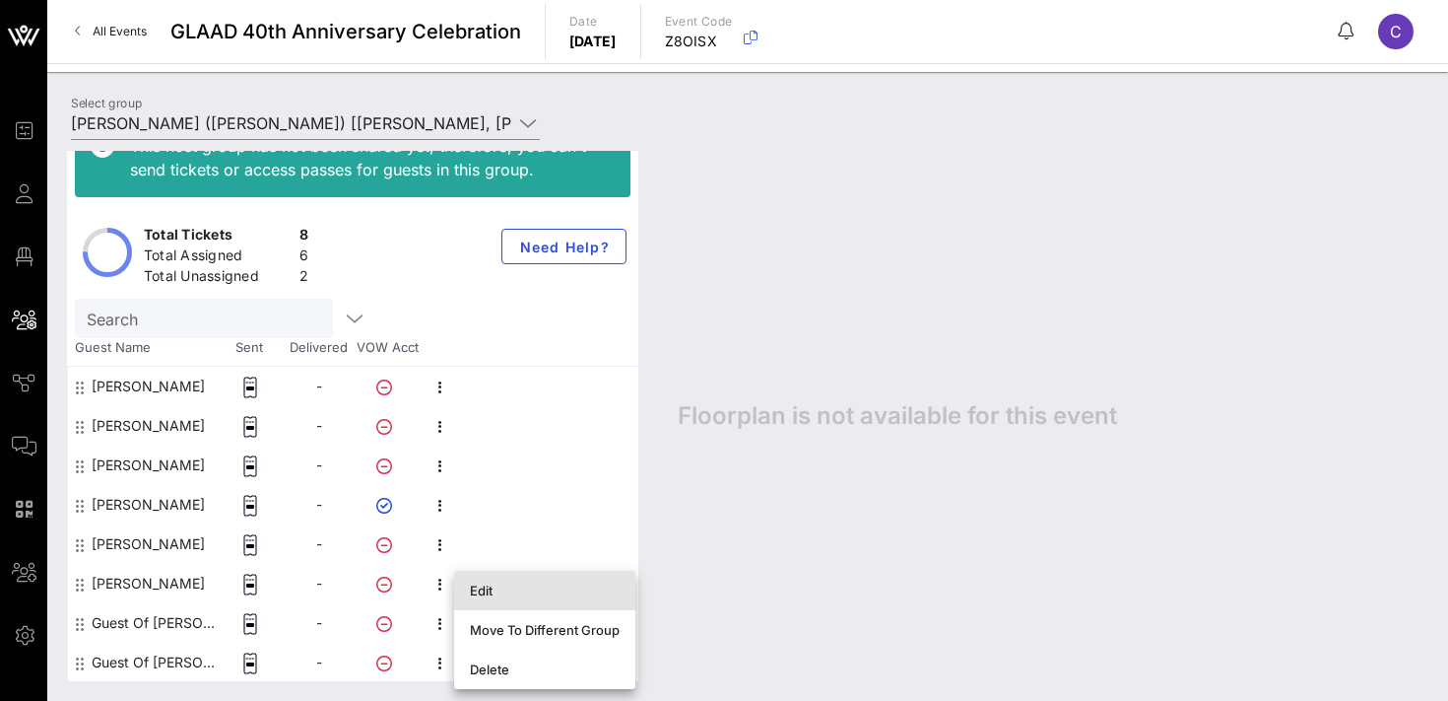
click at [516, 589] on div "Edit" at bounding box center [545, 590] width 150 height 16
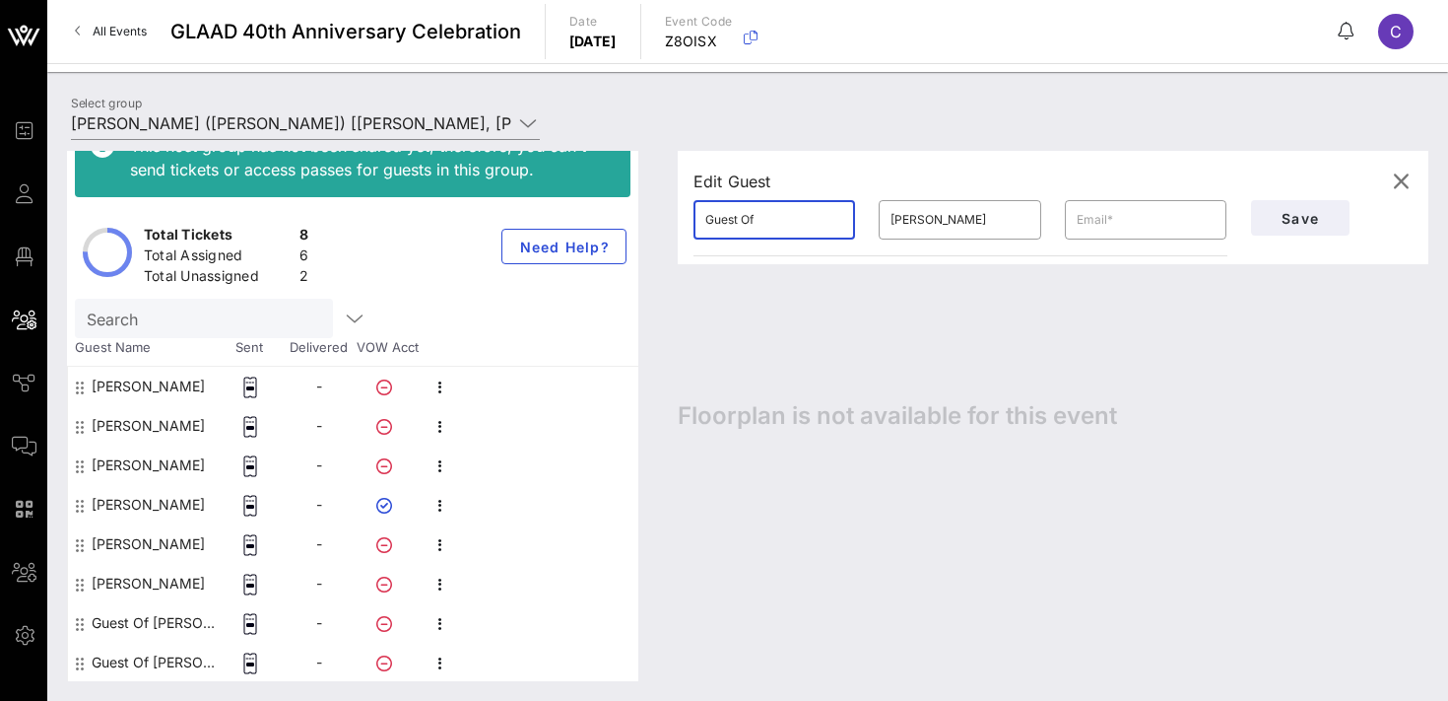
click at [795, 228] on input "Guest Of" at bounding box center [774, 220] width 138 height 32
click at [1128, 216] on input "text" at bounding box center [1146, 220] width 138 height 32
paste input "[PERSON_NAME][EMAIL_ADDRESS][PERSON_NAME][DOMAIN_NAME]"
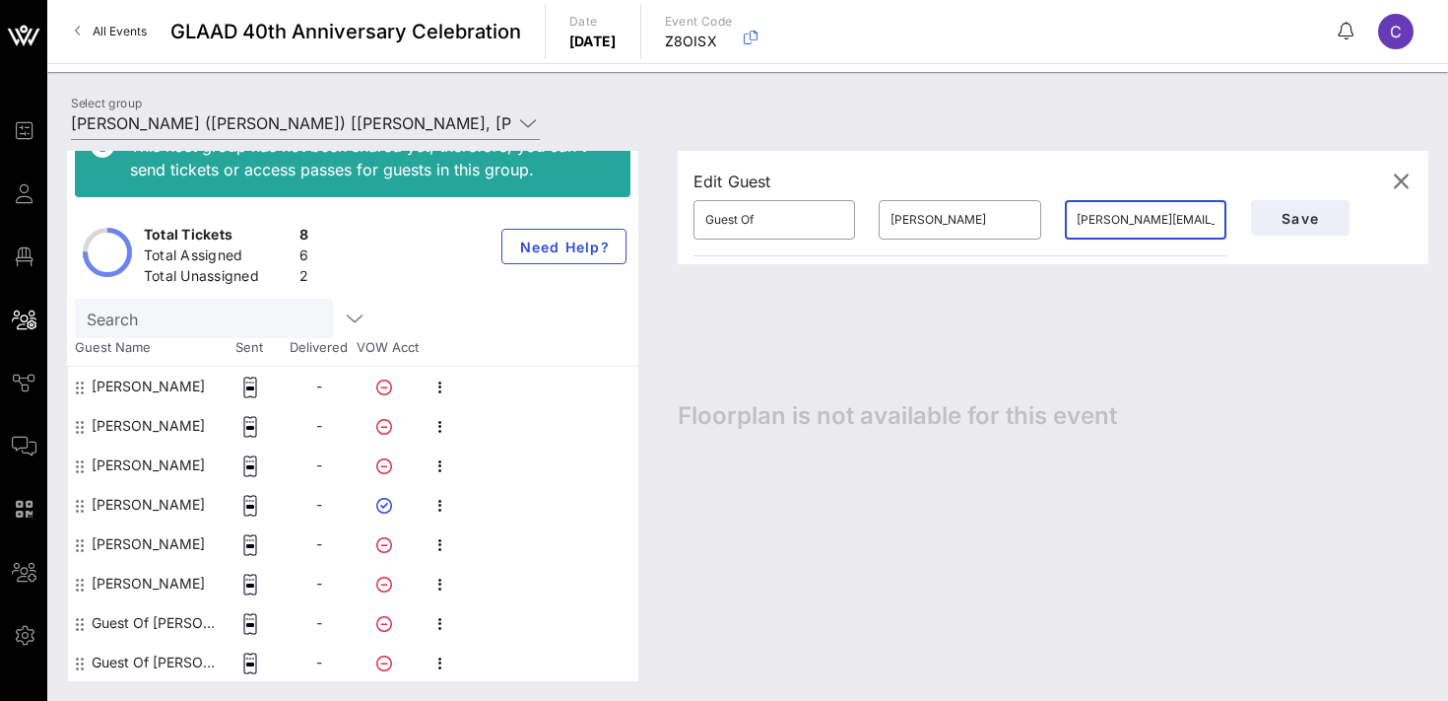
scroll to position [0, 20]
type input "[PERSON_NAME][EMAIL_ADDRESS][PERSON_NAME][DOMAIN_NAME]"
click at [756, 230] on input "Guest Of" at bounding box center [774, 220] width 138 height 32
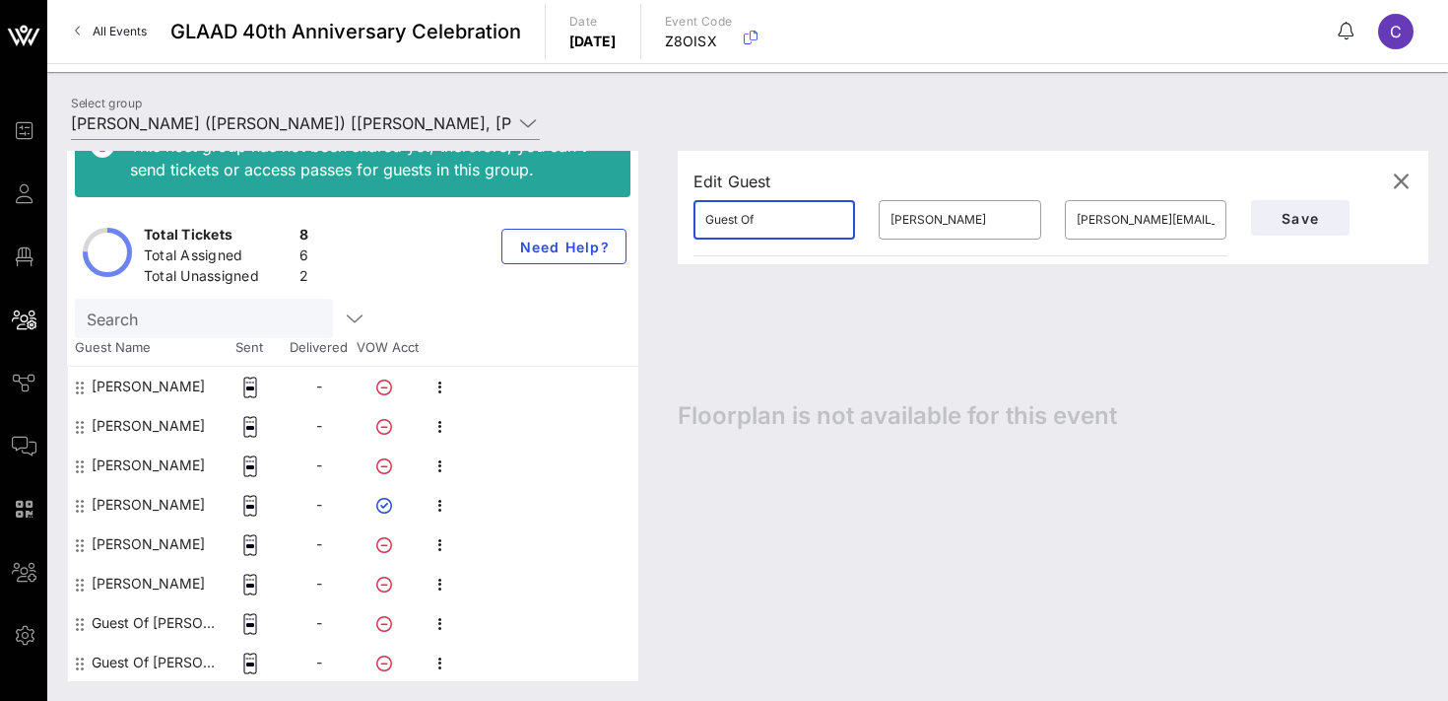
click at [756, 230] on input "Guest Of" at bounding box center [774, 220] width 138 height 32
type input "[PERSON_NAME]"
click at [1286, 216] on span "Save" at bounding box center [1300, 218] width 67 height 17
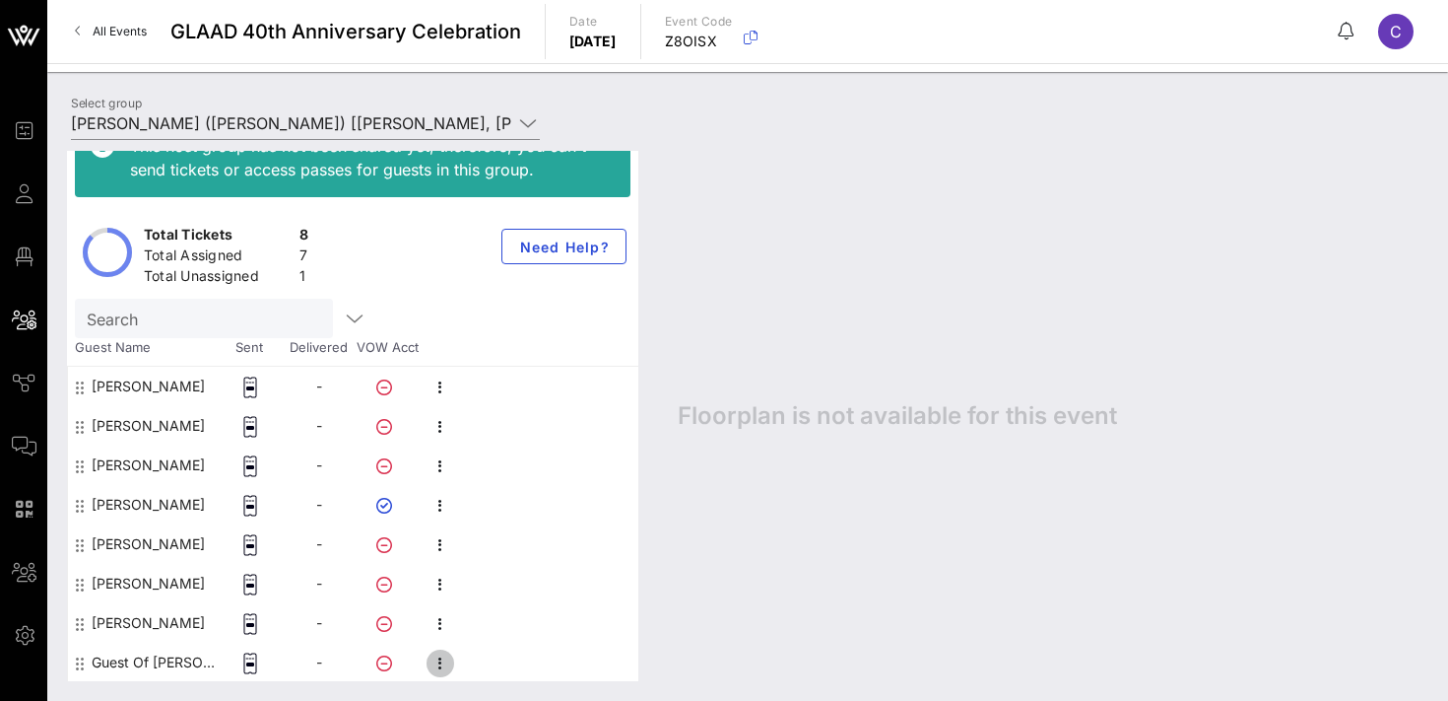
click at [438, 662] on icon "button" at bounding box center [441, 663] width 24 height 24
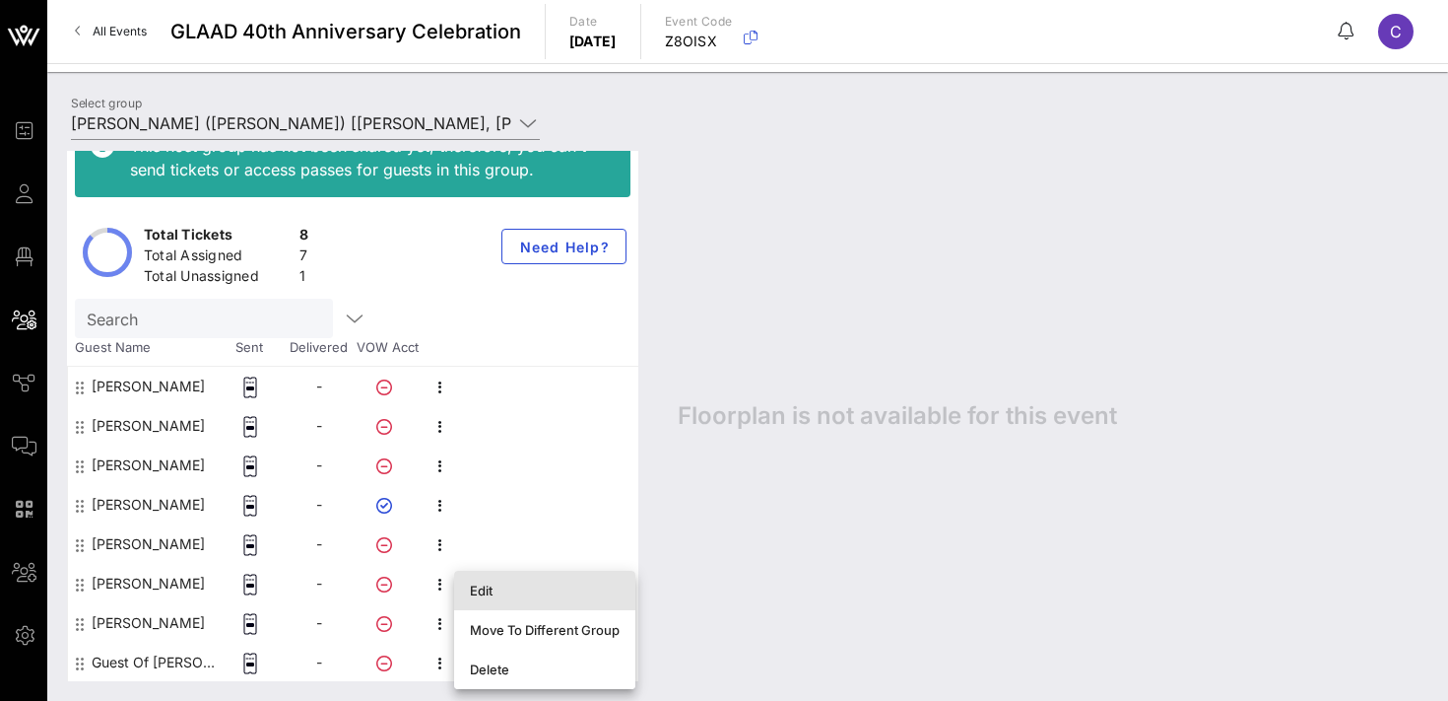
click at [489, 598] on div "Edit" at bounding box center [545, 590] width 150 height 32
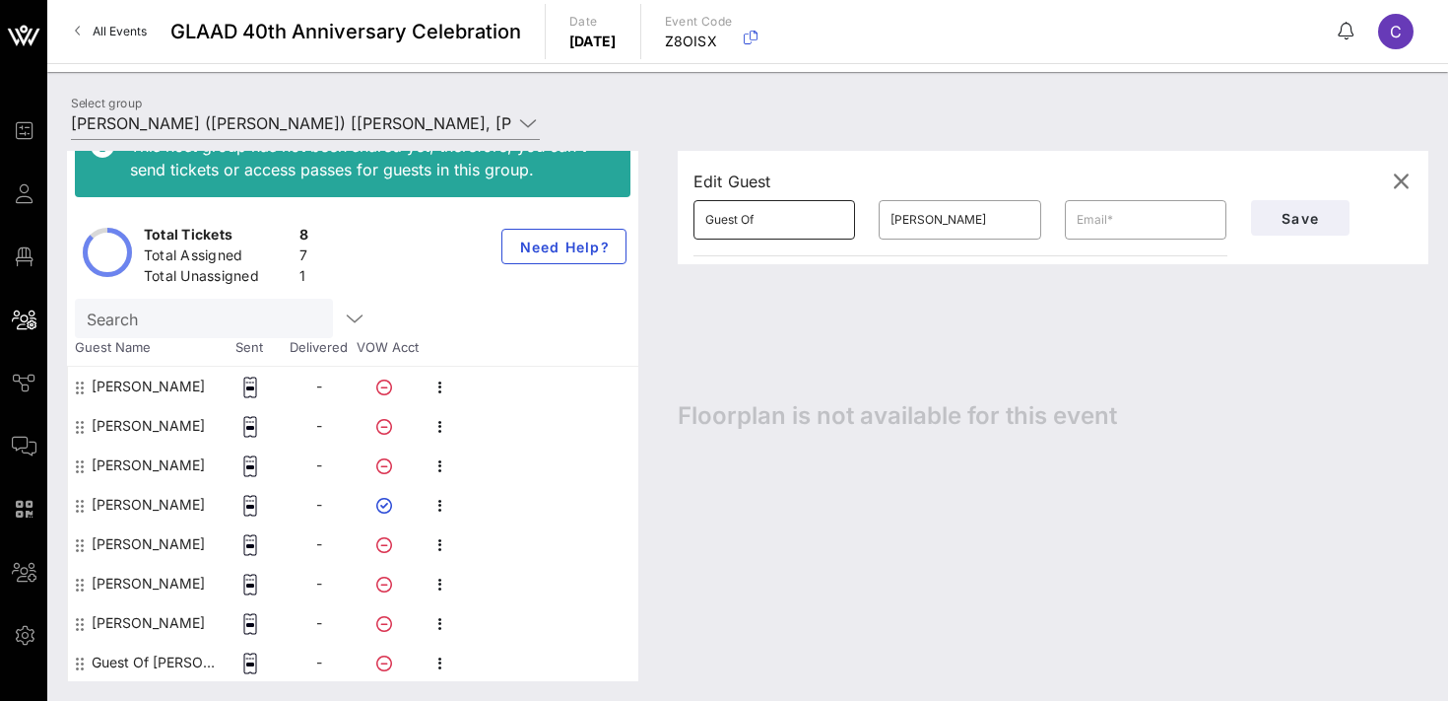
click at [788, 225] on input "Guest Of" at bounding box center [774, 220] width 138 height 32
type input "[PERSON_NAME]"
type input "White"
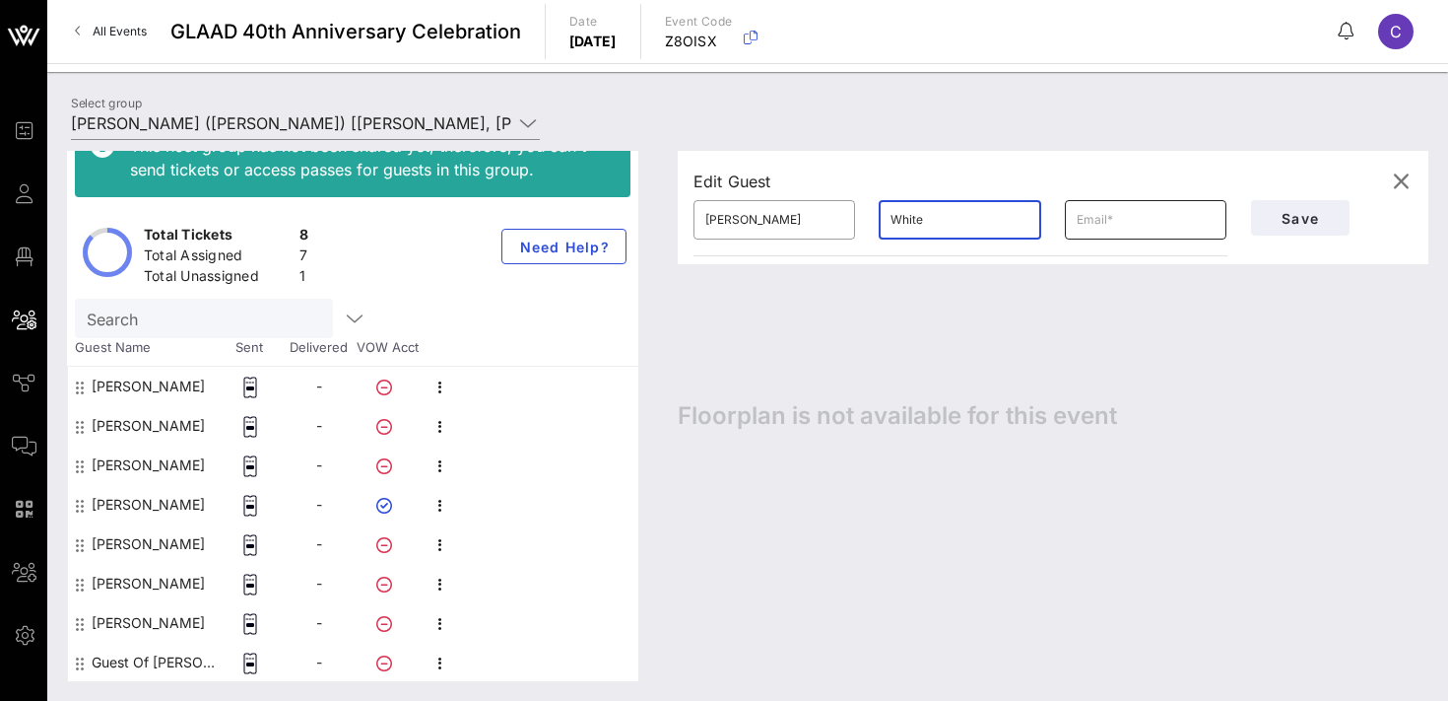
click at [1137, 223] on input "text" at bounding box center [1146, 220] width 138 height 32
paste input "[EMAIL_ADDRESS][DOMAIN_NAME]"
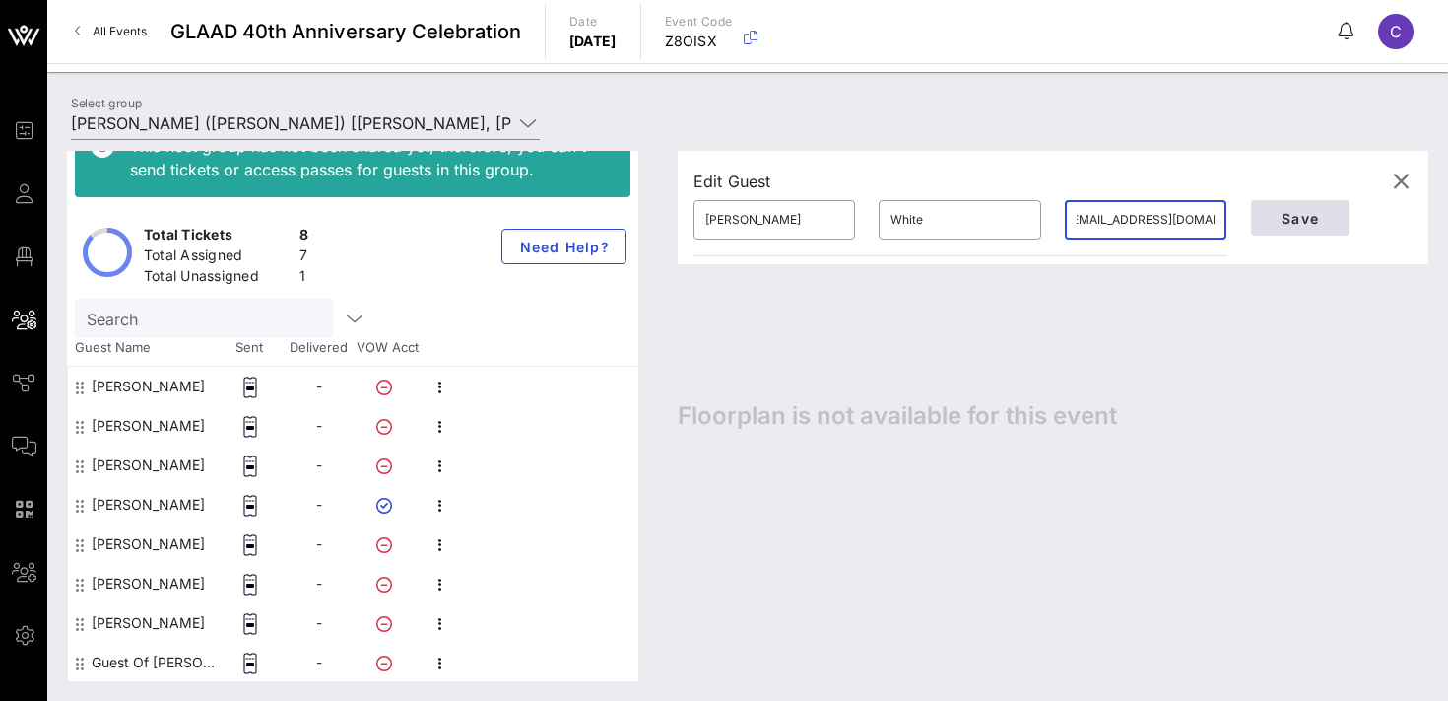
type input "[EMAIL_ADDRESS][DOMAIN_NAME]"
click at [1302, 215] on span "Save" at bounding box center [1300, 218] width 67 height 17
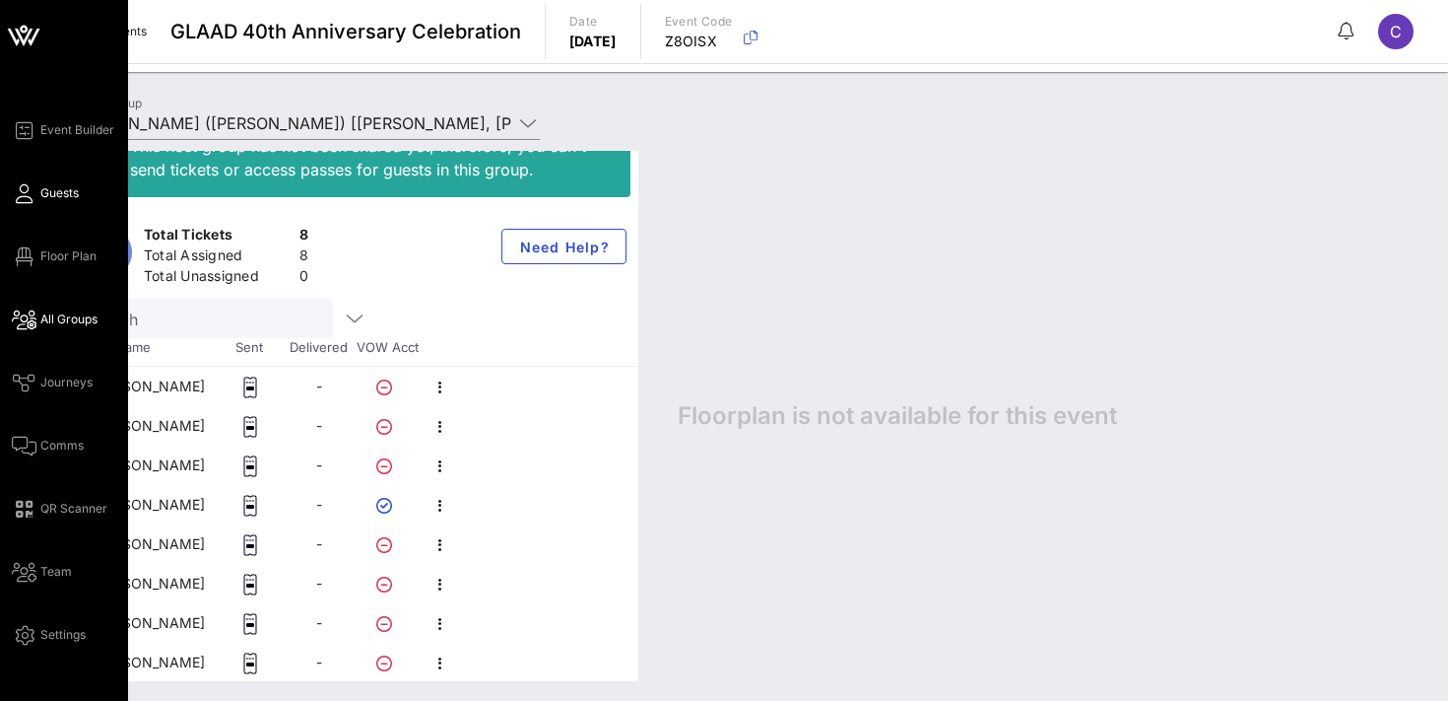
click at [36, 187] on link "Guests" at bounding box center [45, 193] width 67 height 24
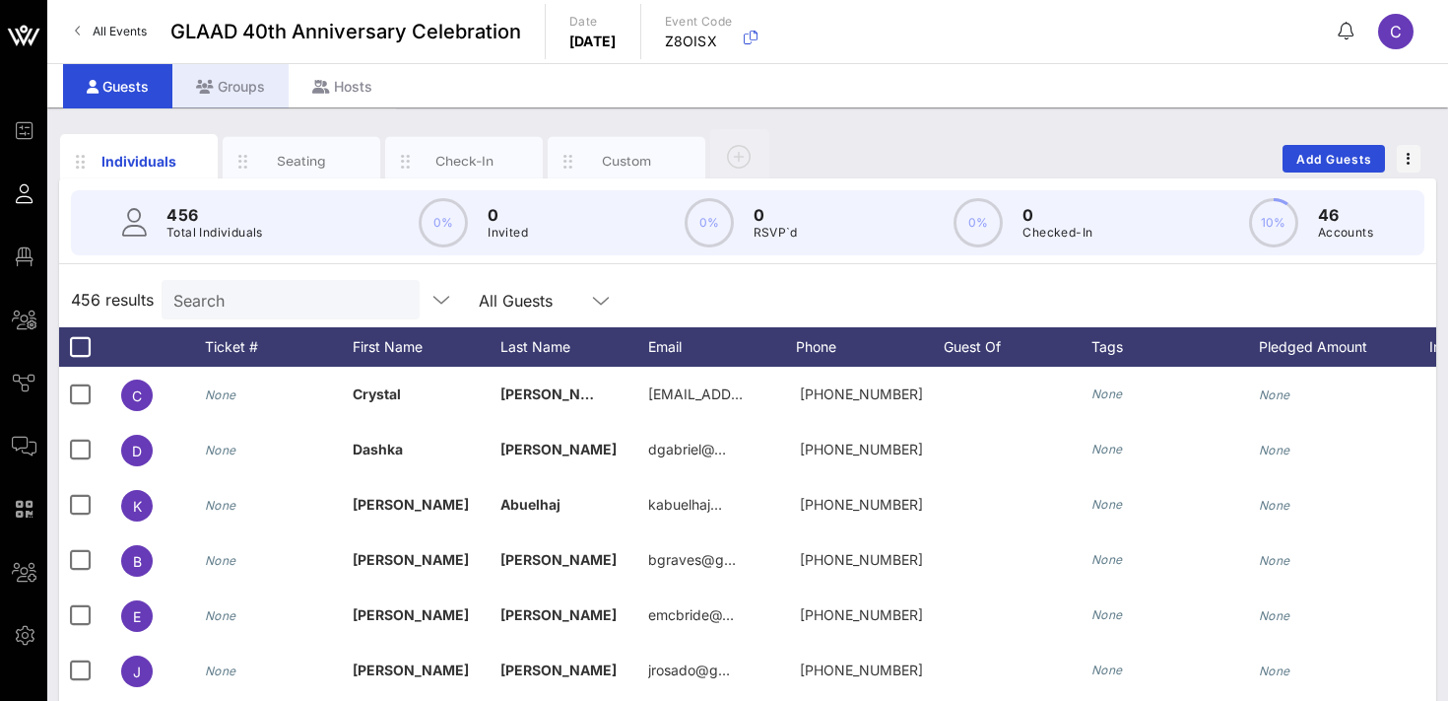
click at [230, 79] on div "Groups" at bounding box center [230, 86] width 116 height 44
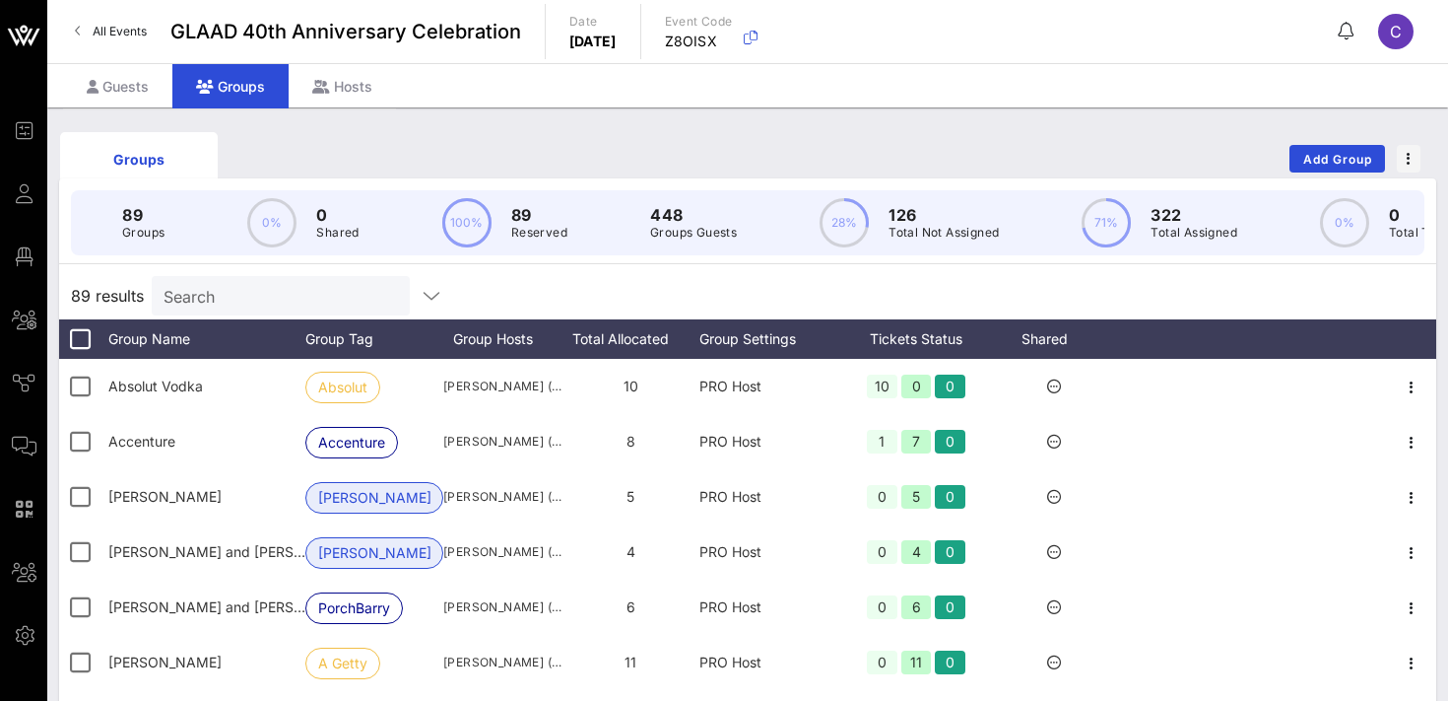
click at [224, 308] on div "Search" at bounding box center [279, 295] width 231 height 39
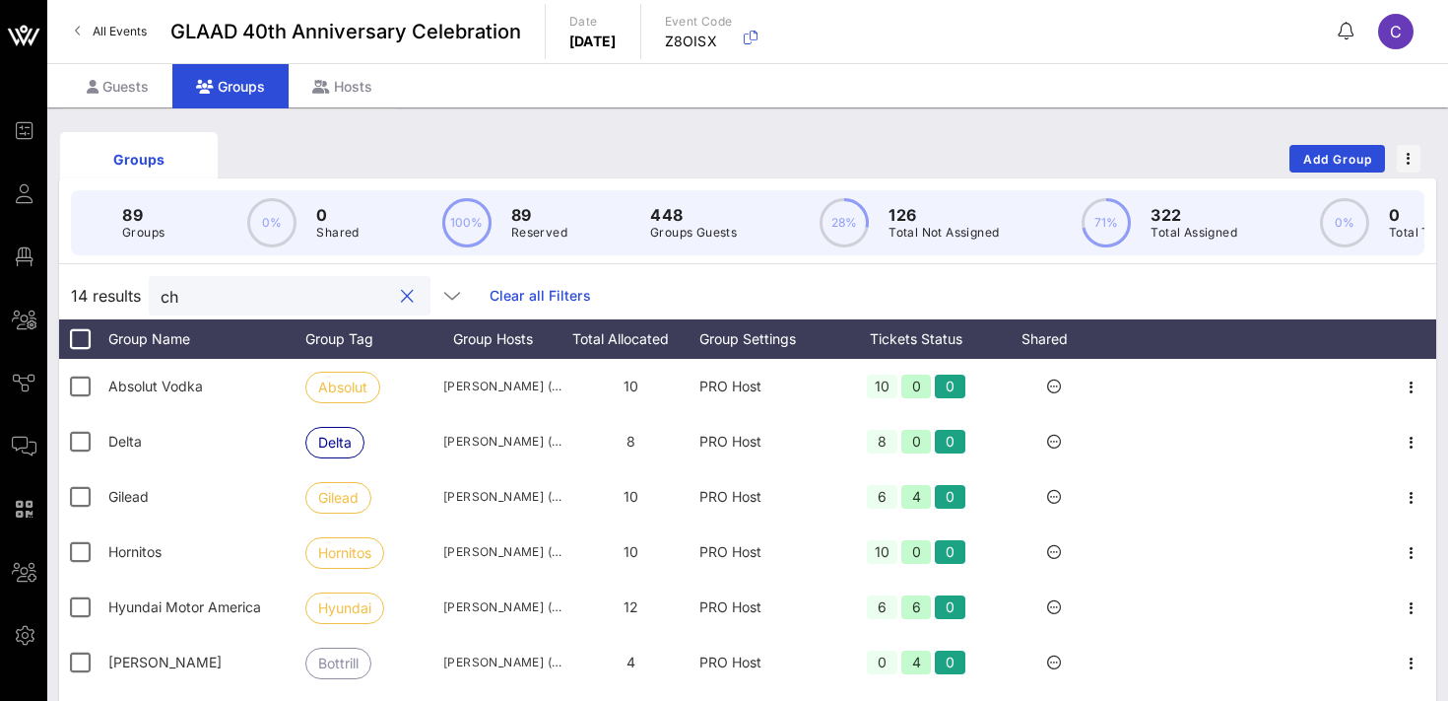
type input "c"
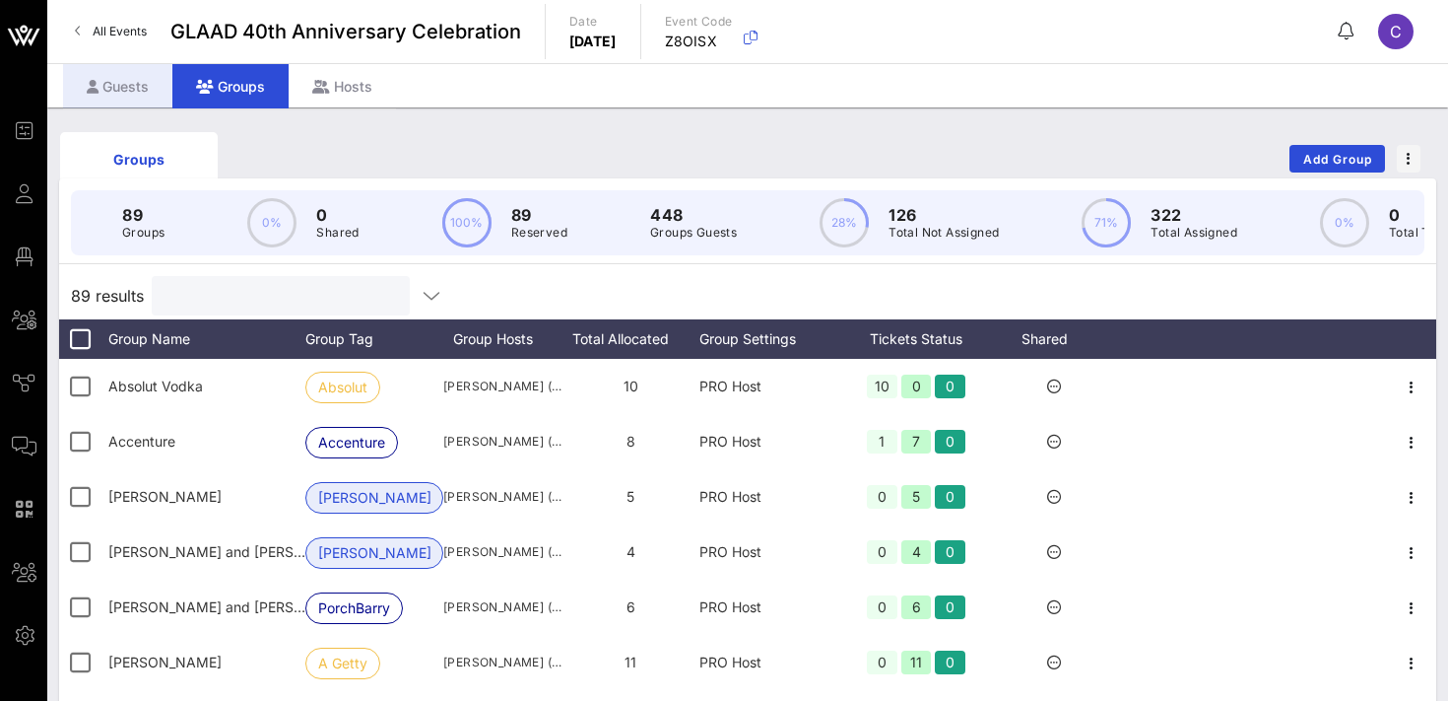
click at [134, 87] on div "Guests" at bounding box center [117, 86] width 109 height 44
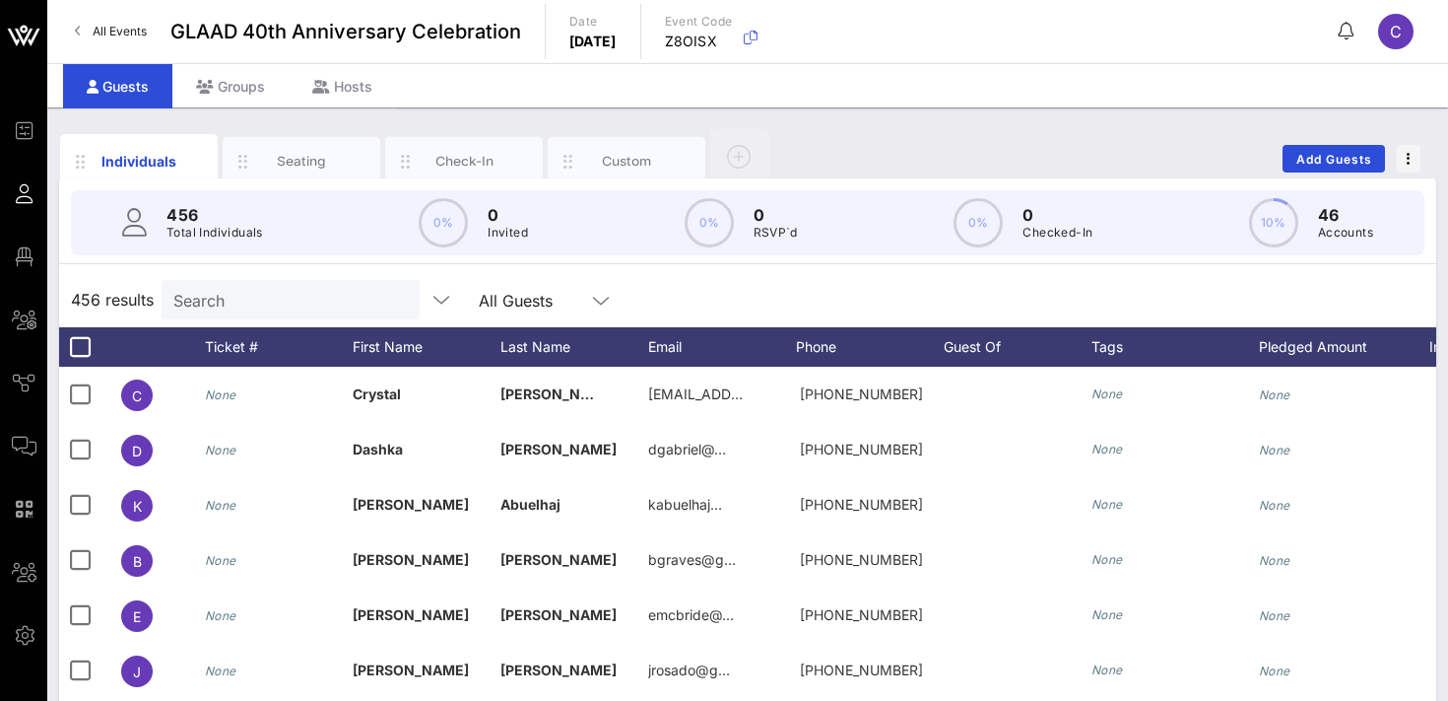
click at [231, 299] on input "Search" at bounding box center [288, 300] width 231 height 26
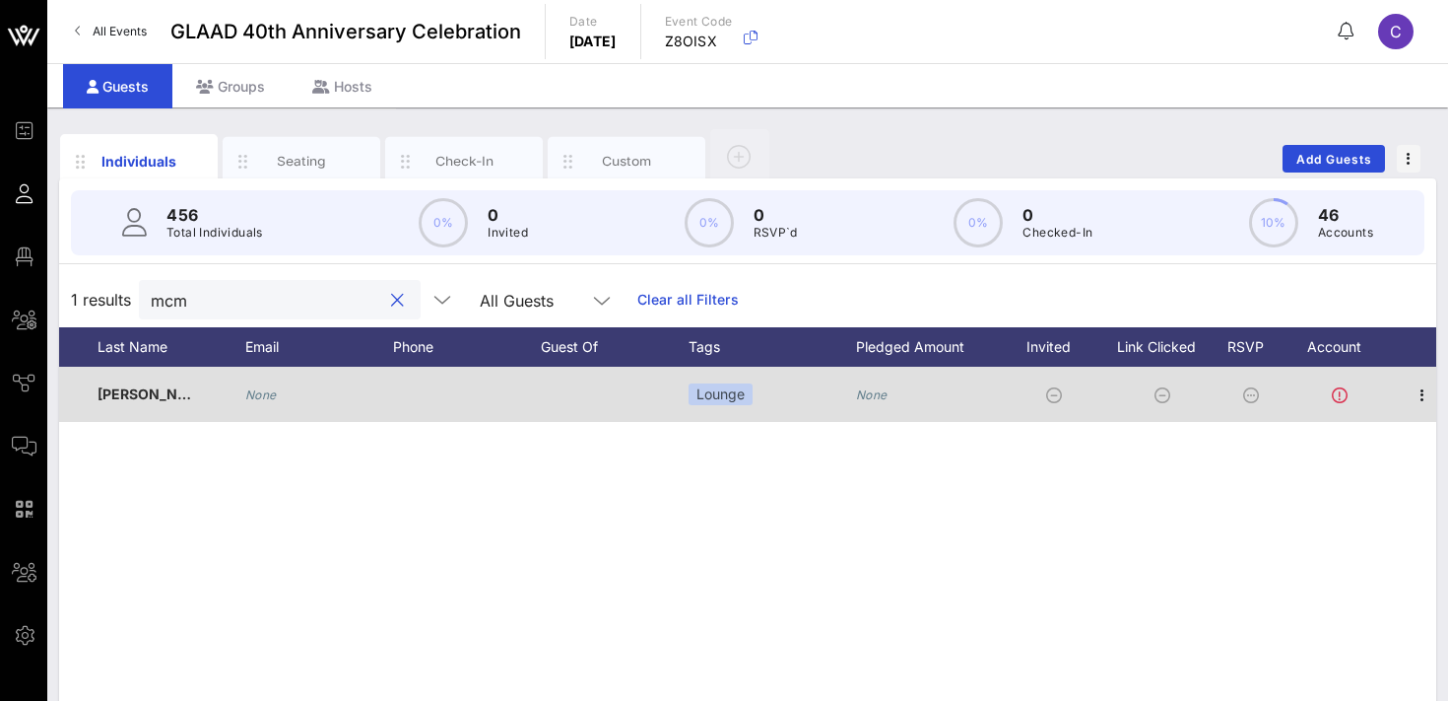
scroll to position [0, 414]
type input "mcm"
click at [1417, 383] on icon "button" at bounding box center [1412, 395] width 24 height 24
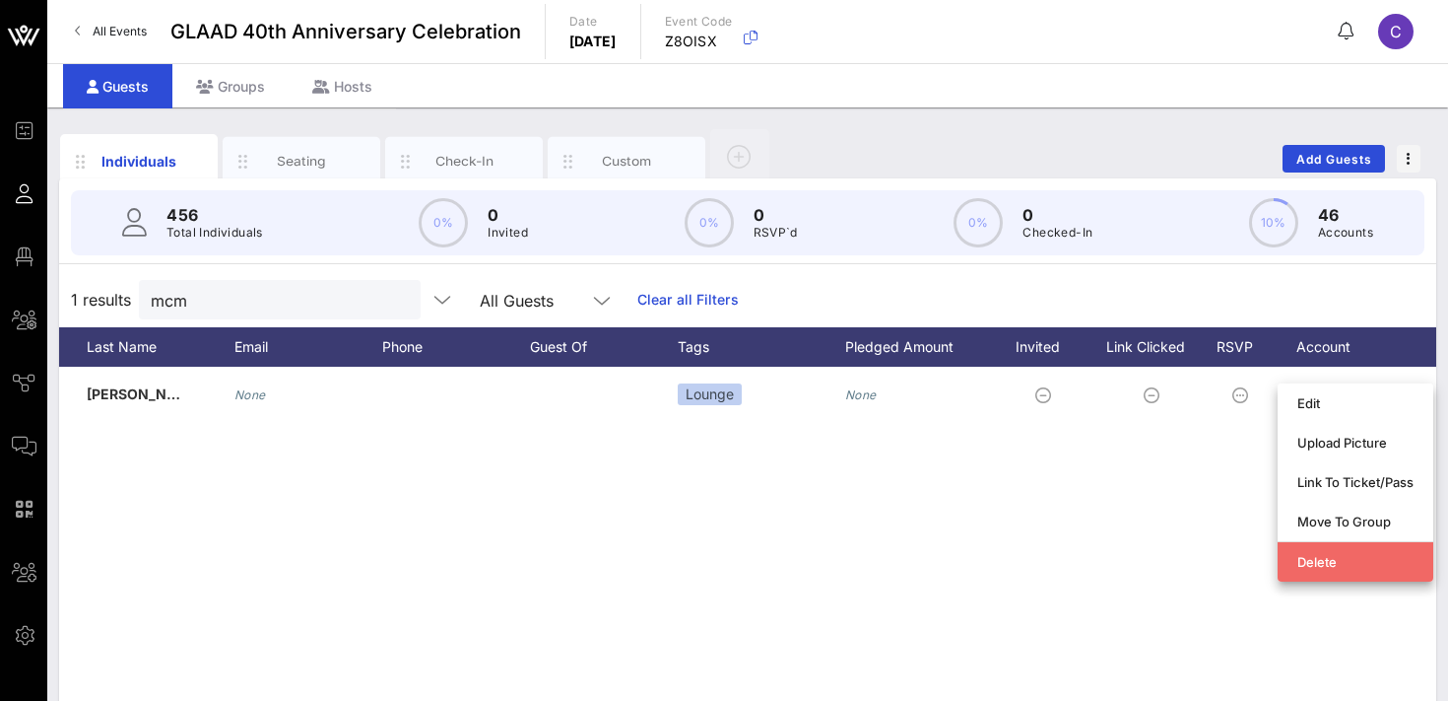
click at [1327, 559] on div "Delete" at bounding box center [1356, 562] width 116 height 16
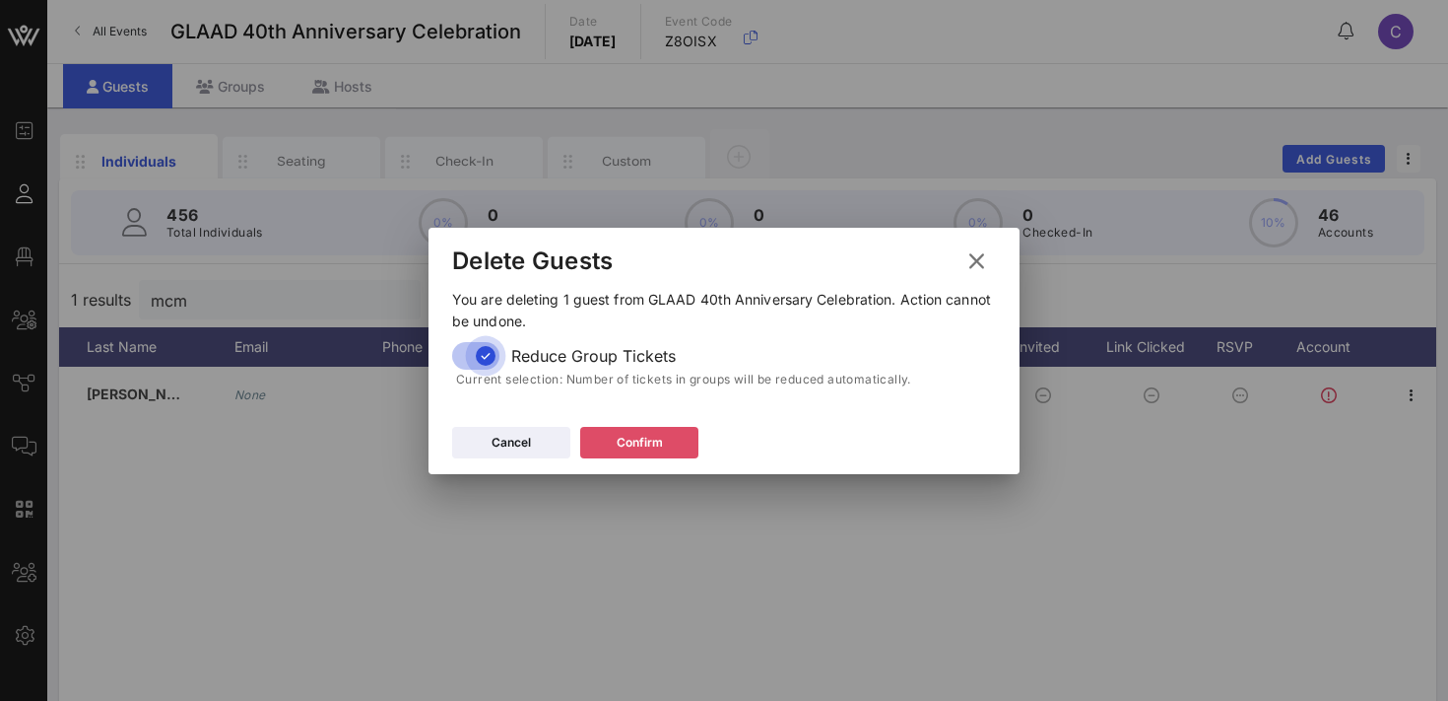
click at [611, 436] on button "Confirm" at bounding box center [639, 443] width 118 height 32
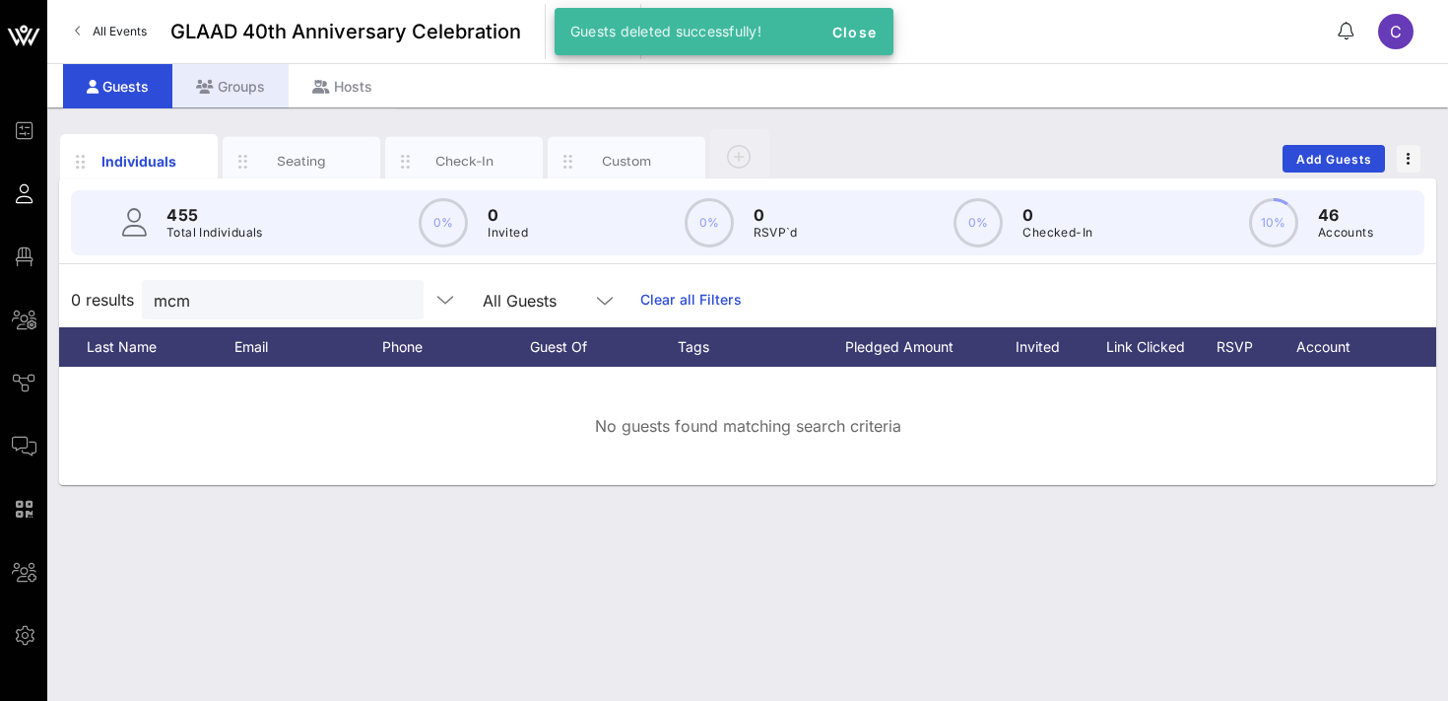
click at [243, 82] on div "Groups" at bounding box center [230, 86] width 116 height 44
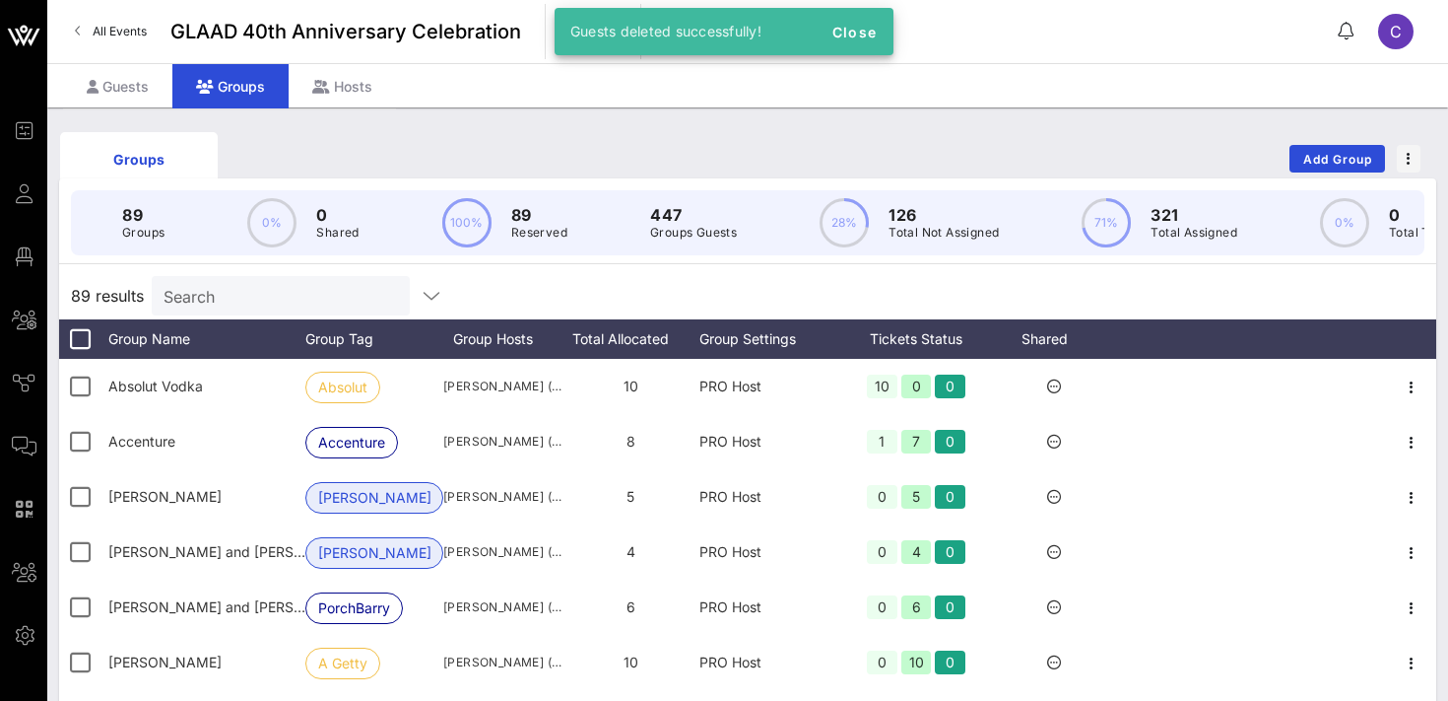
click at [250, 294] on input "Search" at bounding box center [279, 296] width 231 height 26
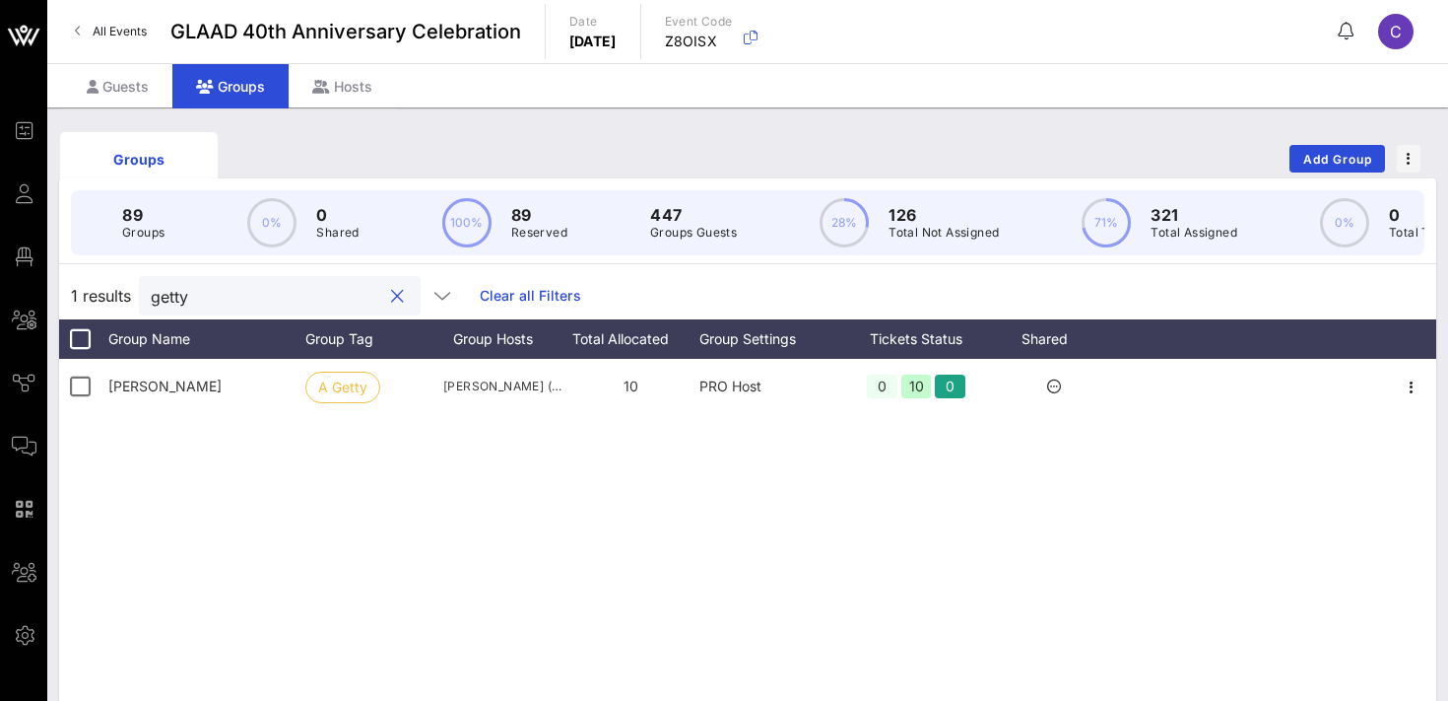
type input "getty"
click at [1331, 162] on span "Add Group" at bounding box center [1338, 159] width 71 height 15
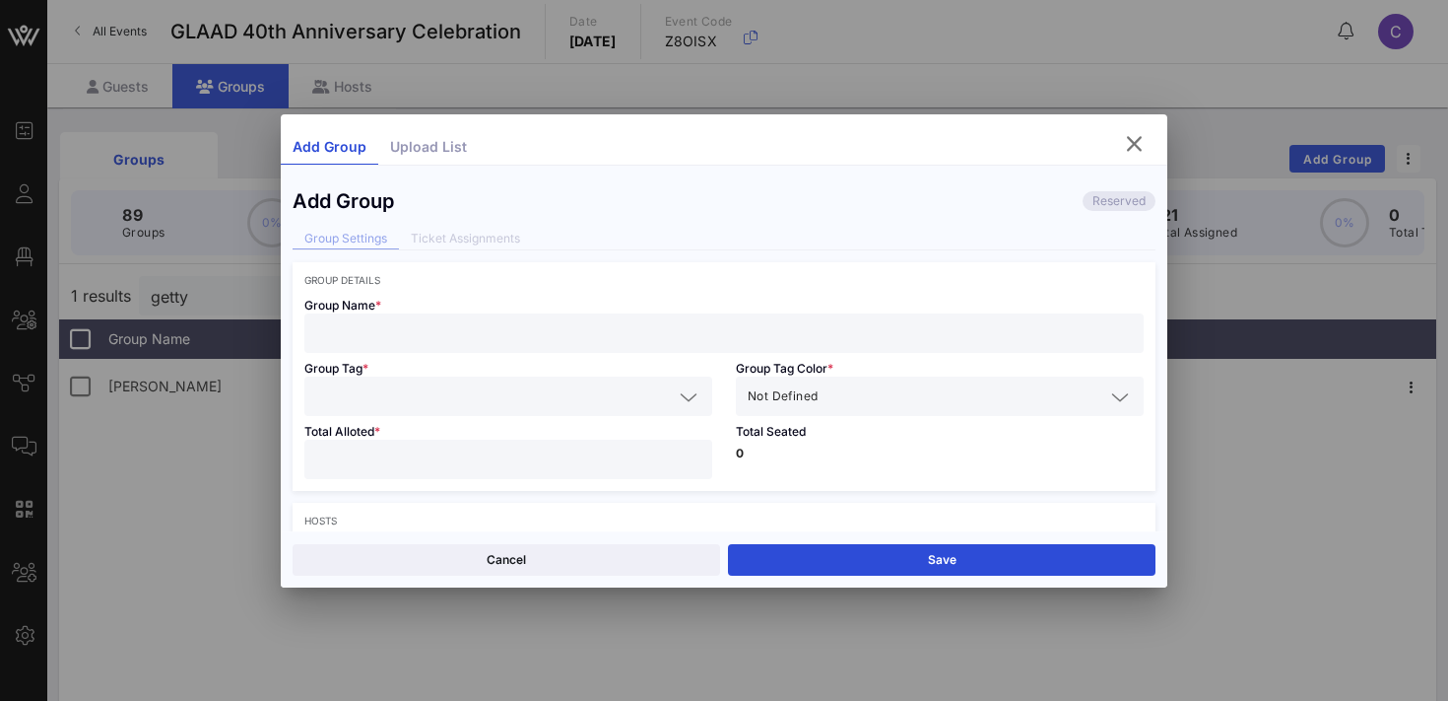
click at [574, 336] on input "text" at bounding box center [724, 333] width 816 height 26
type input "[PERSON_NAME]"
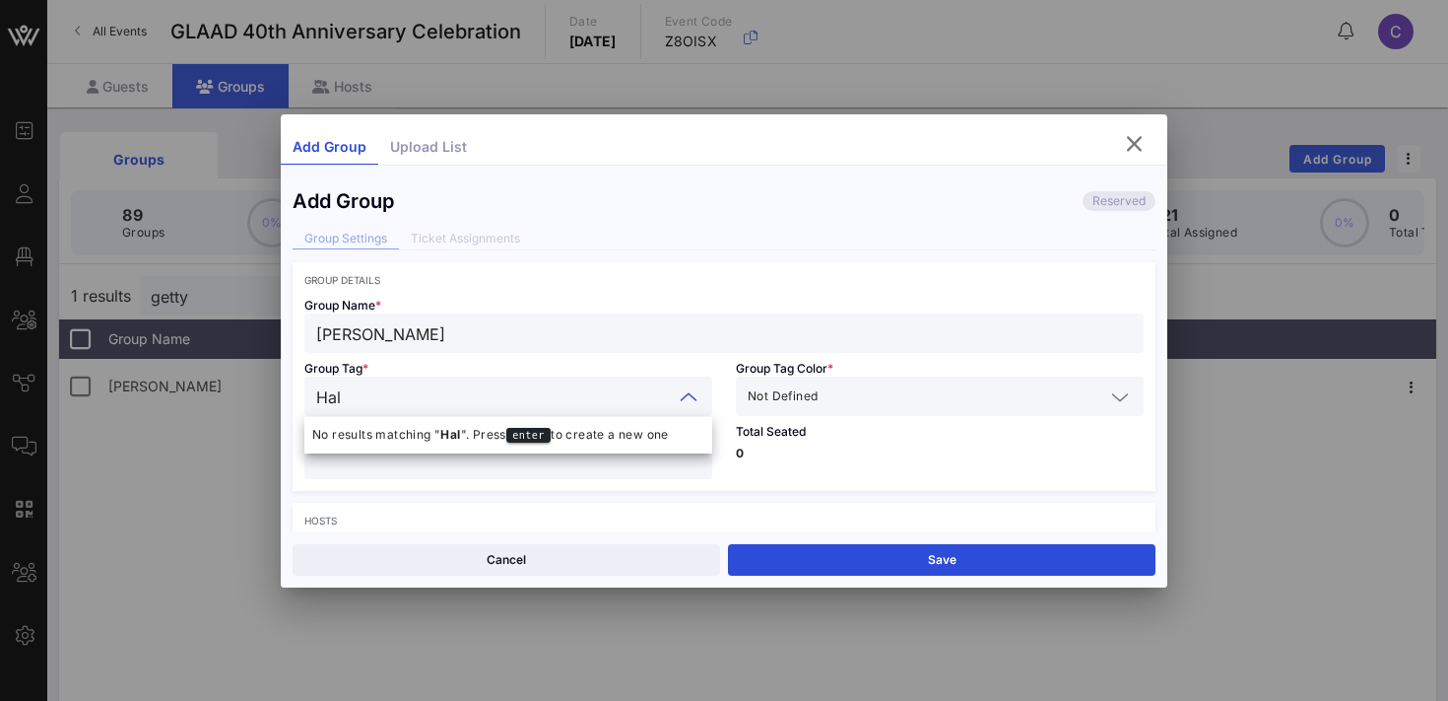
type input "[PERSON_NAME]"
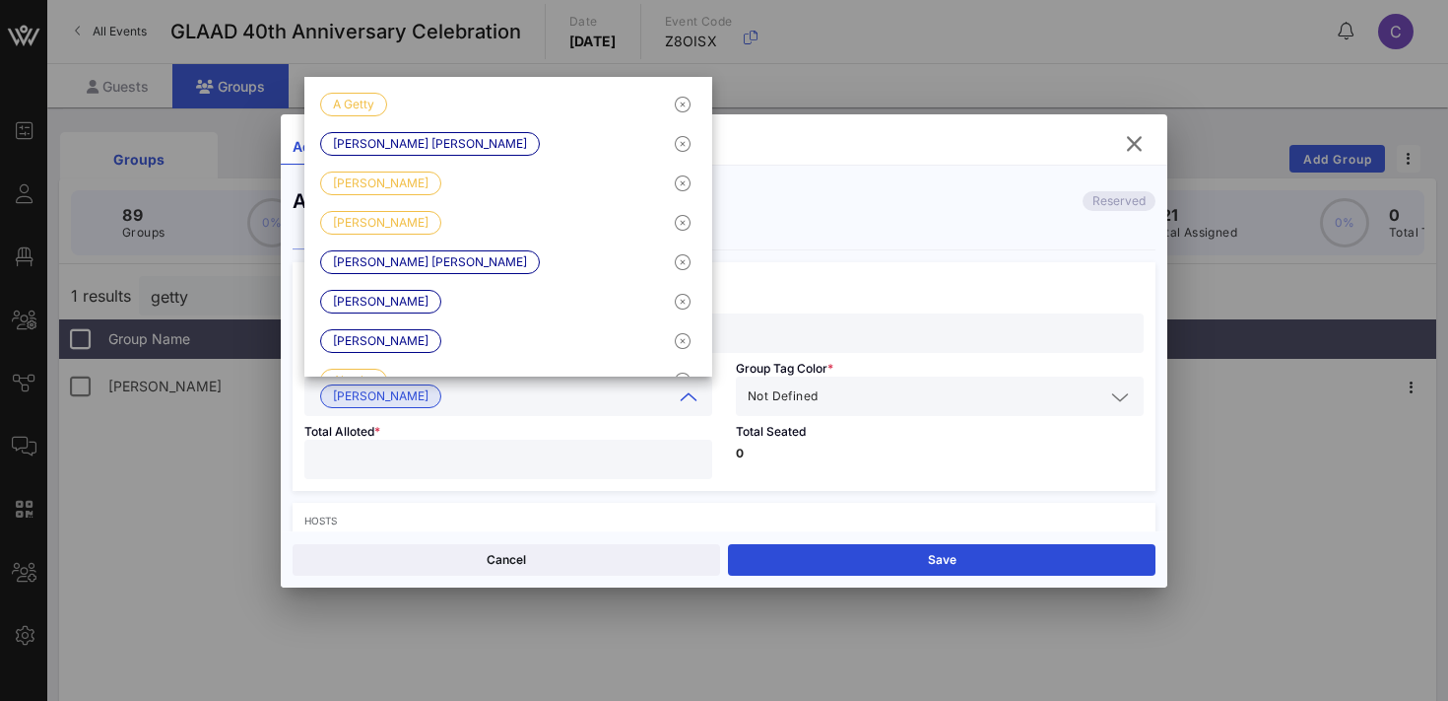
click at [873, 394] on input "text" at bounding box center [963, 396] width 283 height 26
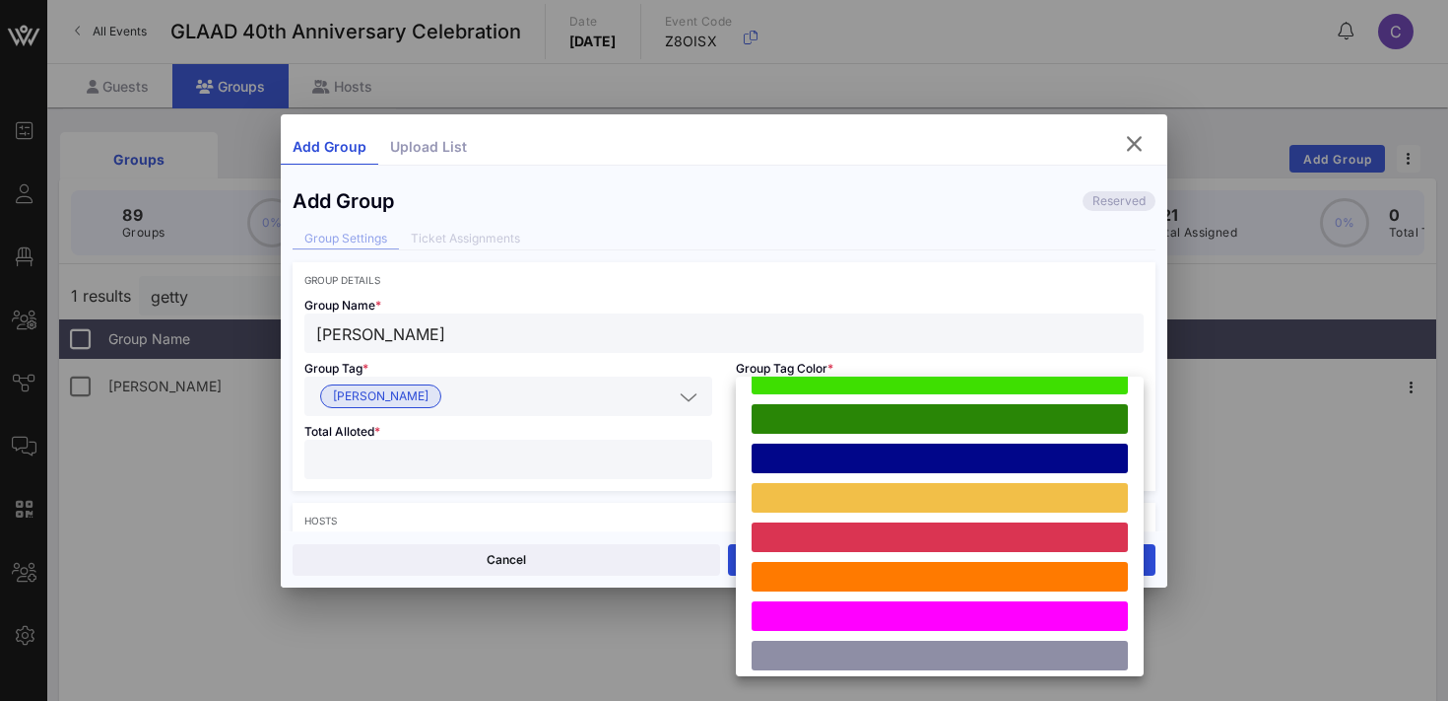
scroll to position [544, 0]
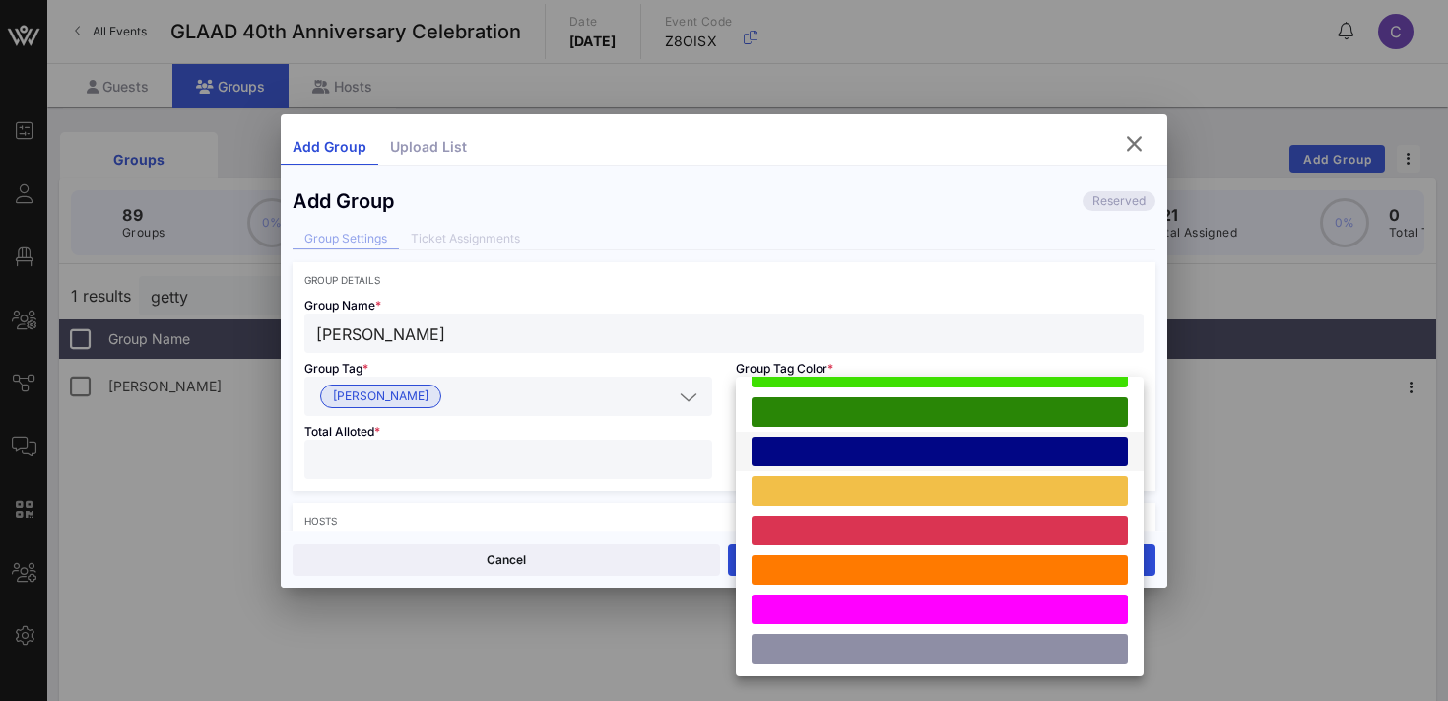
click at [885, 452] on div at bounding box center [940, 451] width 376 height 30
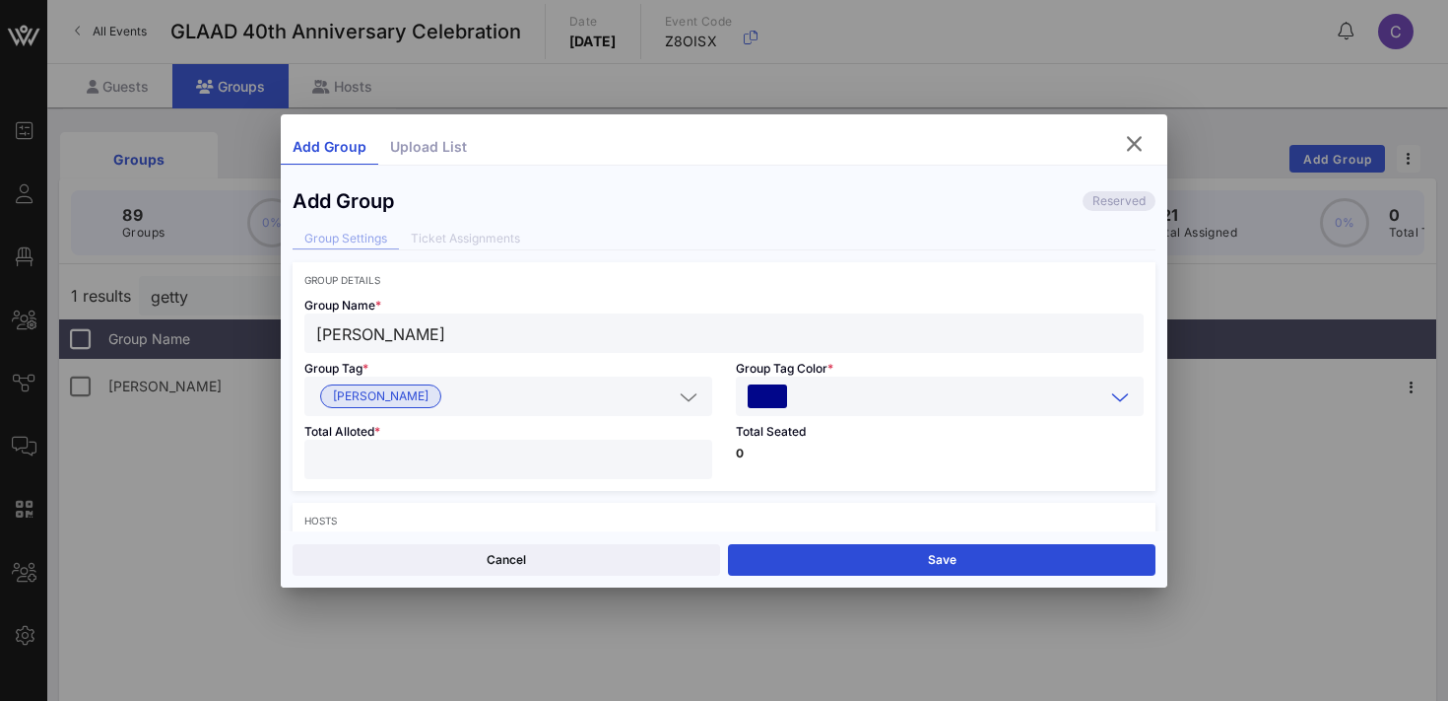
click at [554, 465] on input "number" at bounding box center [508, 459] width 384 height 26
type input "*"
click at [876, 449] on p "0" at bounding box center [940, 453] width 408 height 12
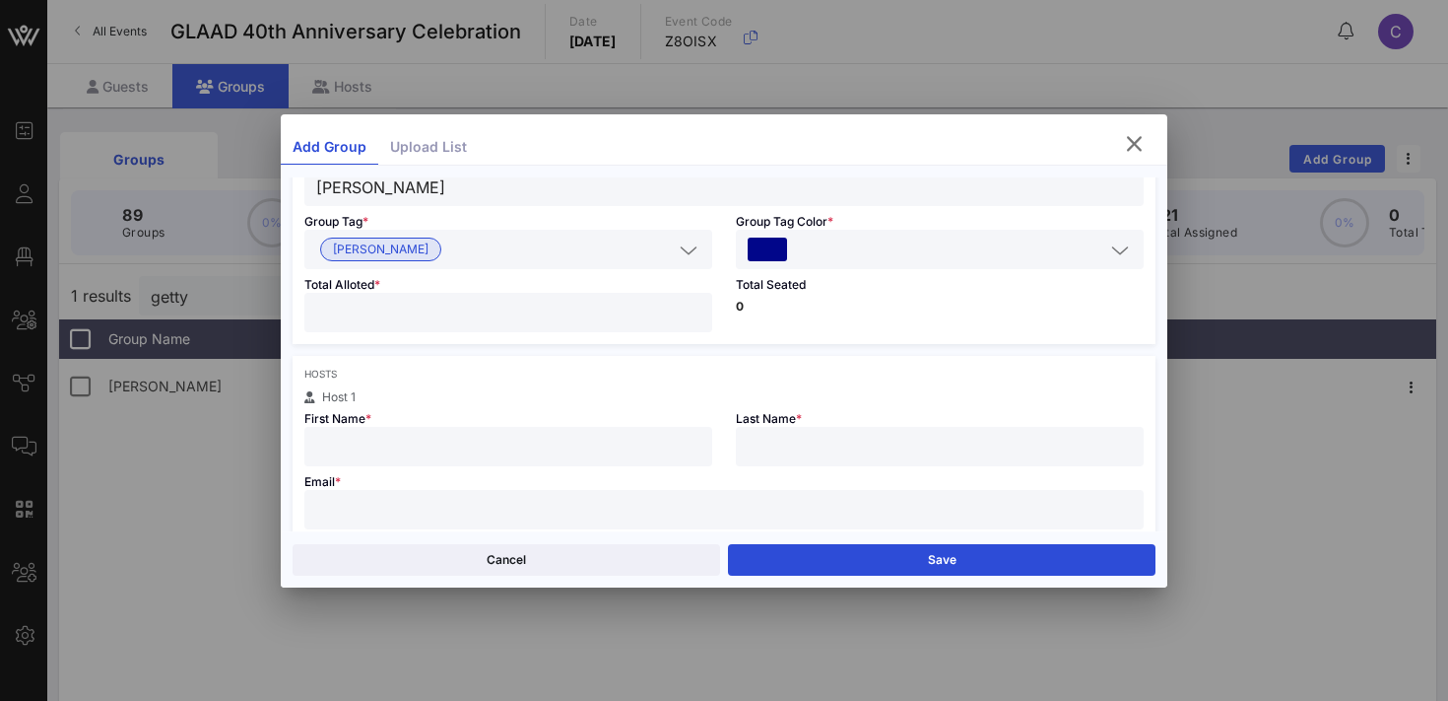
scroll to position [199, 0]
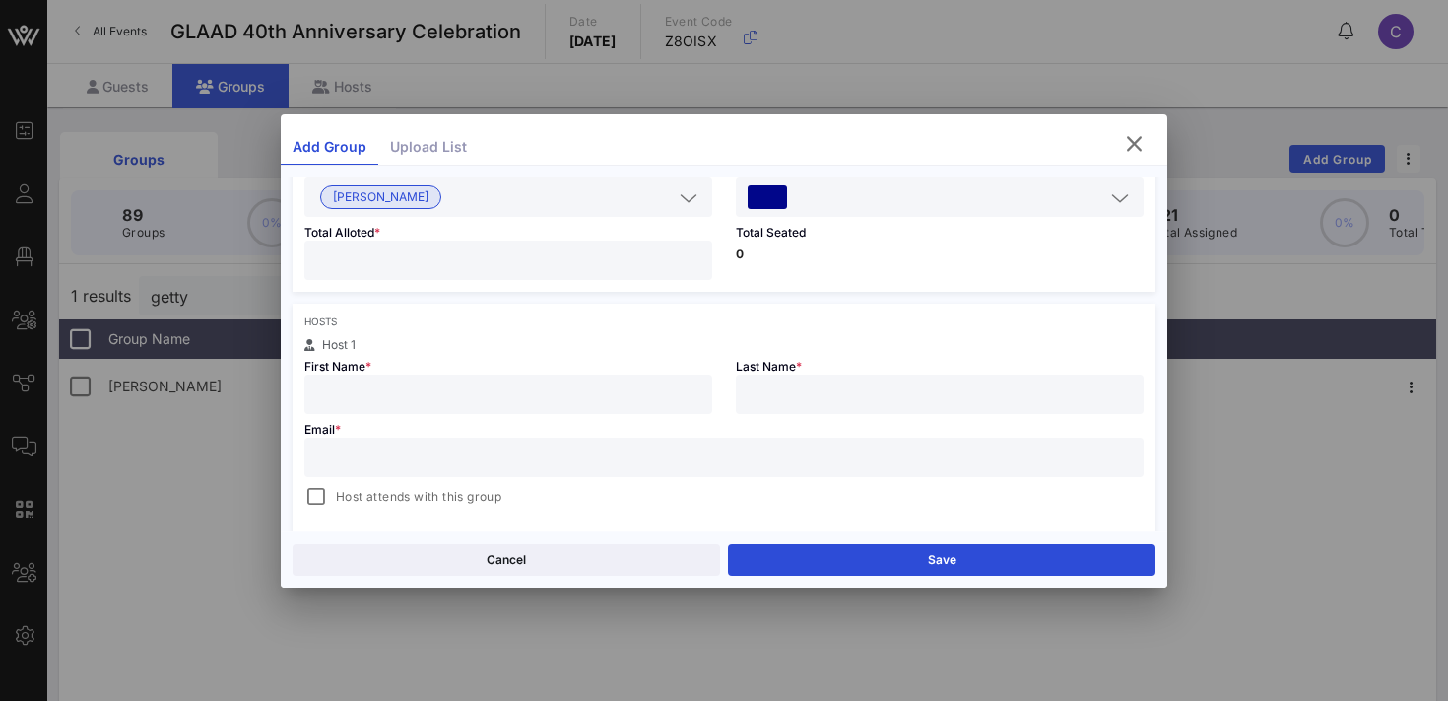
click at [511, 400] on input "text" at bounding box center [508, 394] width 384 height 26
type input "Will"
type input "[PERSON_NAME]"
paste input "[EMAIL_ADDRESS][DOMAIN_NAME]"
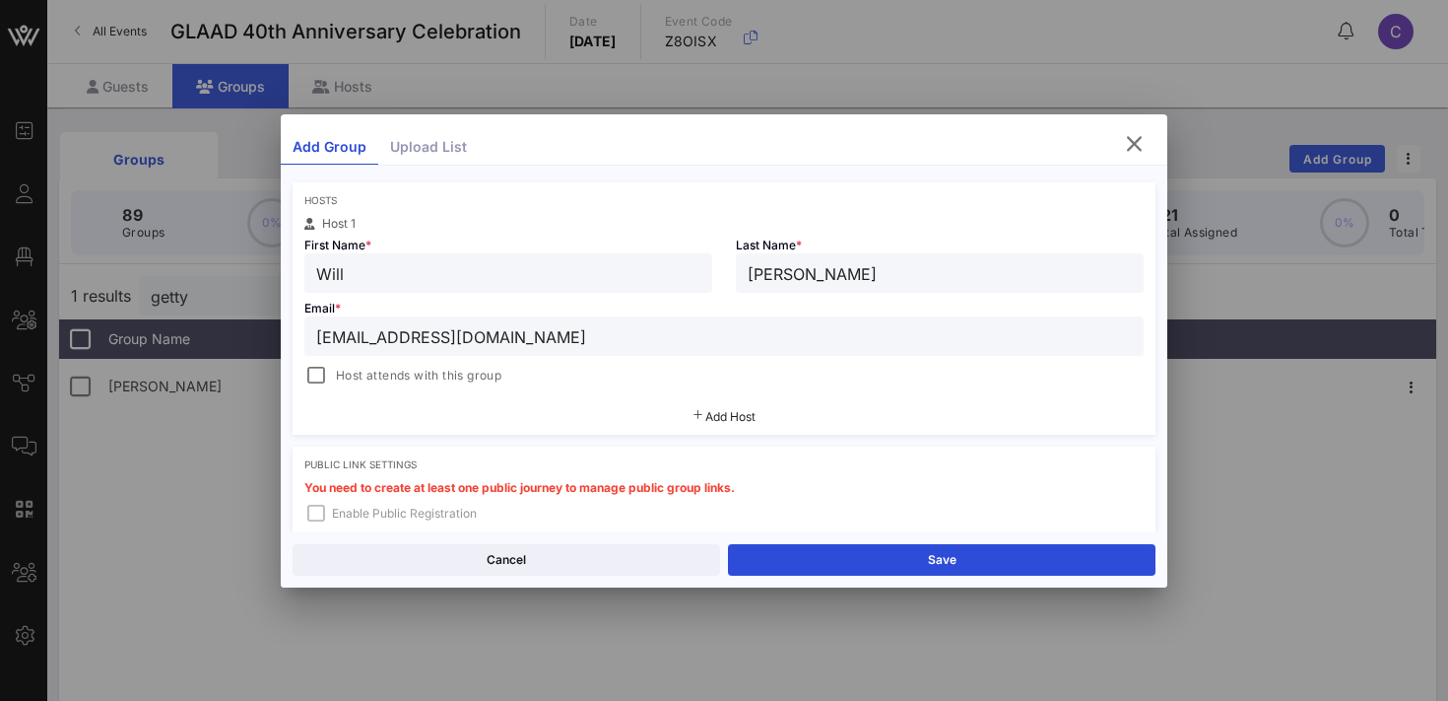
scroll to position [328, 0]
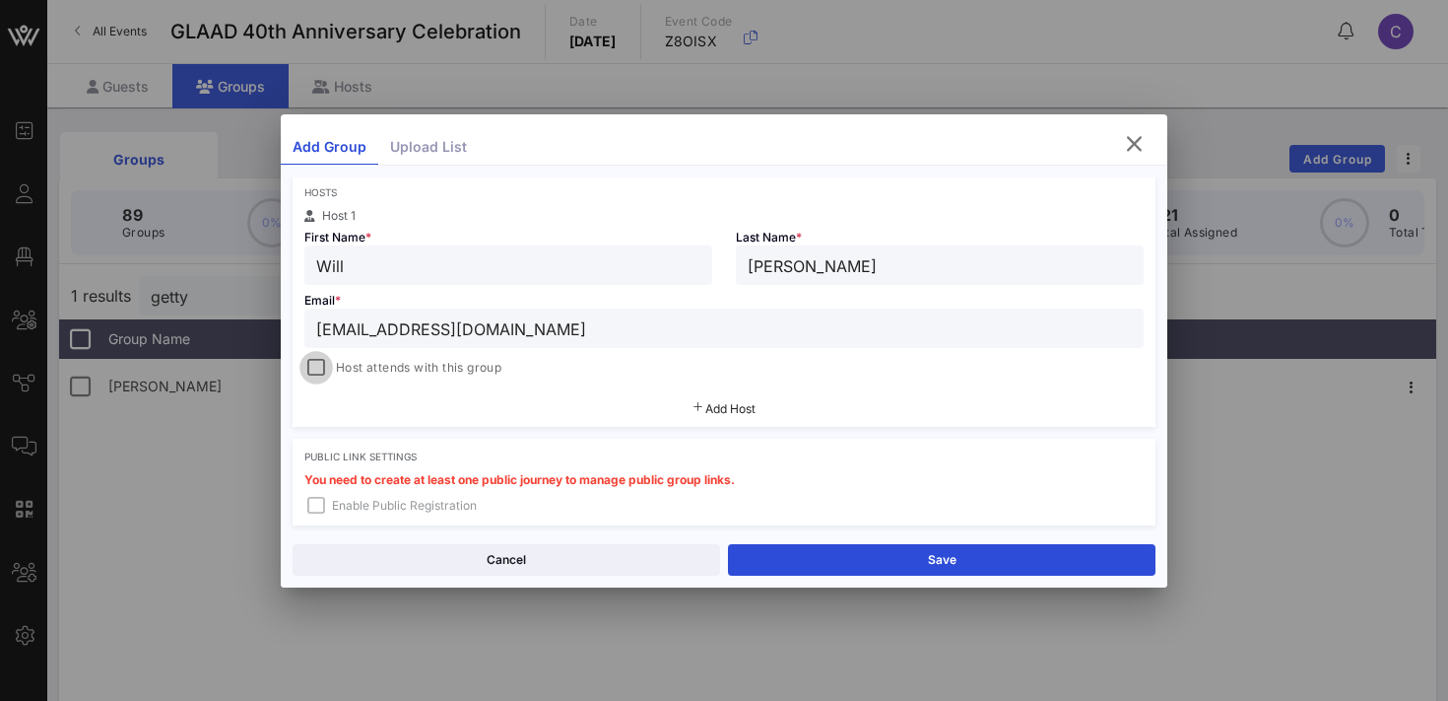
type input "[EMAIL_ADDRESS][DOMAIN_NAME]"
click at [322, 369] on div at bounding box center [316, 368] width 28 height 28
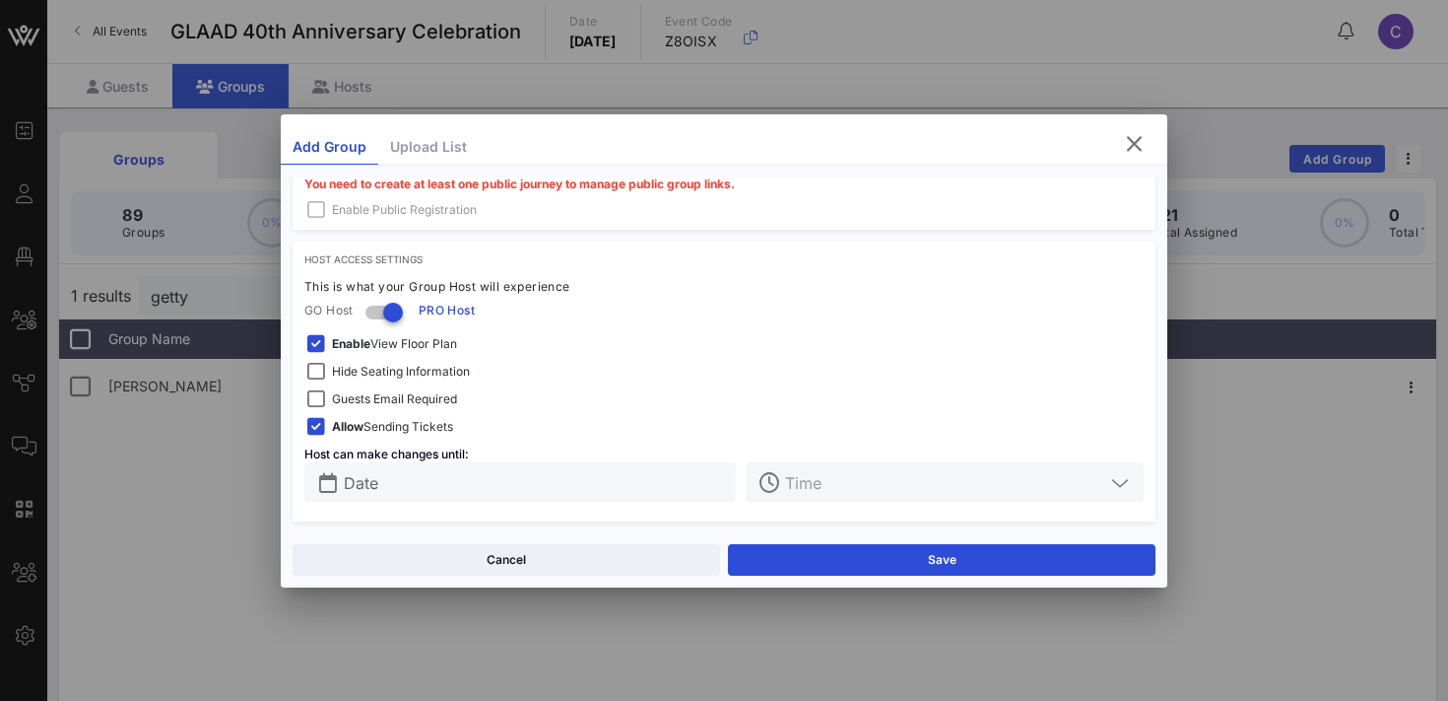
scroll to position [626, 0]
click at [358, 372] on span "Hide Seating Information" at bounding box center [401, 370] width 138 height 20
click at [359, 344] on strong "Enable" at bounding box center [351, 341] width 38 height 15
click at [365, 400] on span "Guests Email Required" at bounding box center [394, 397] width 125 height 20
click at [380, 483] on input "Date" at bounding box center [534, 480] width 380 height 26
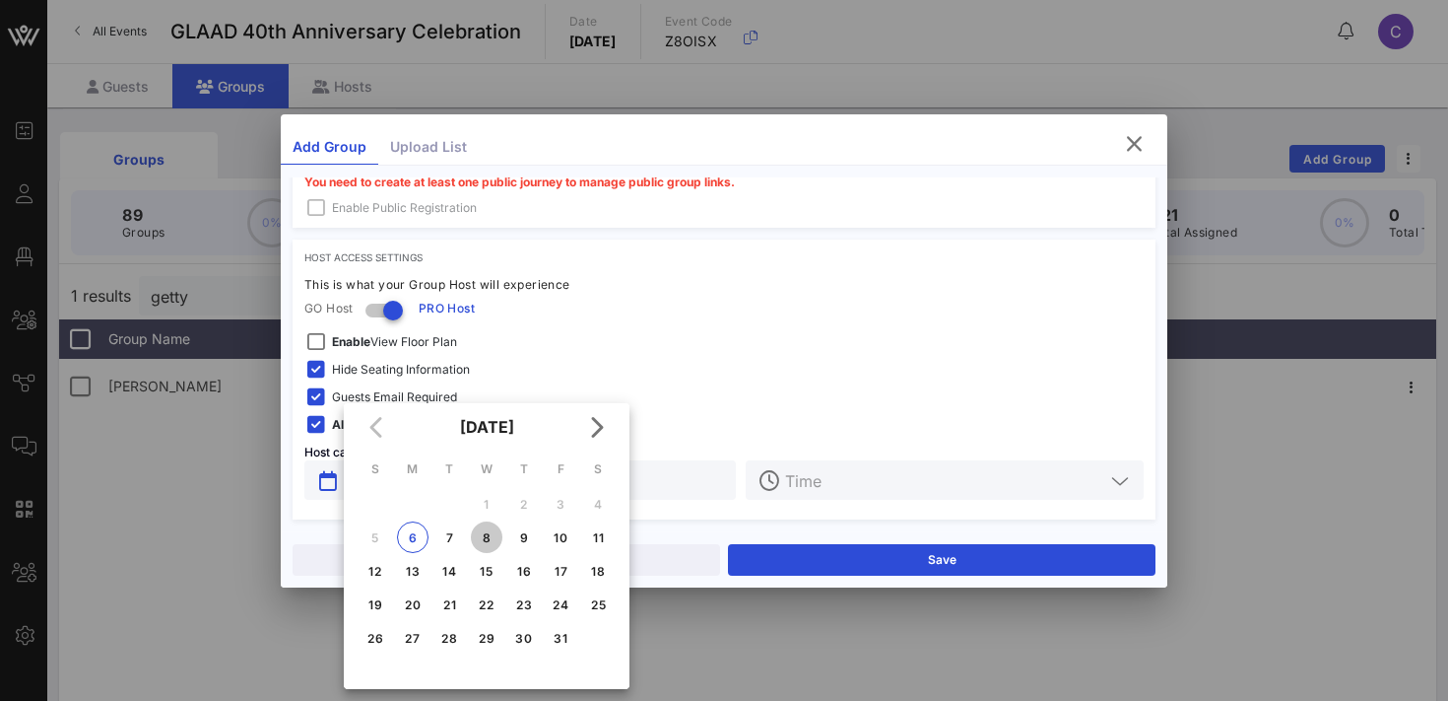
click at [489, 534] on div "8" at bounding box center [487, 537] width 32 height 15
type input "[DATE]"
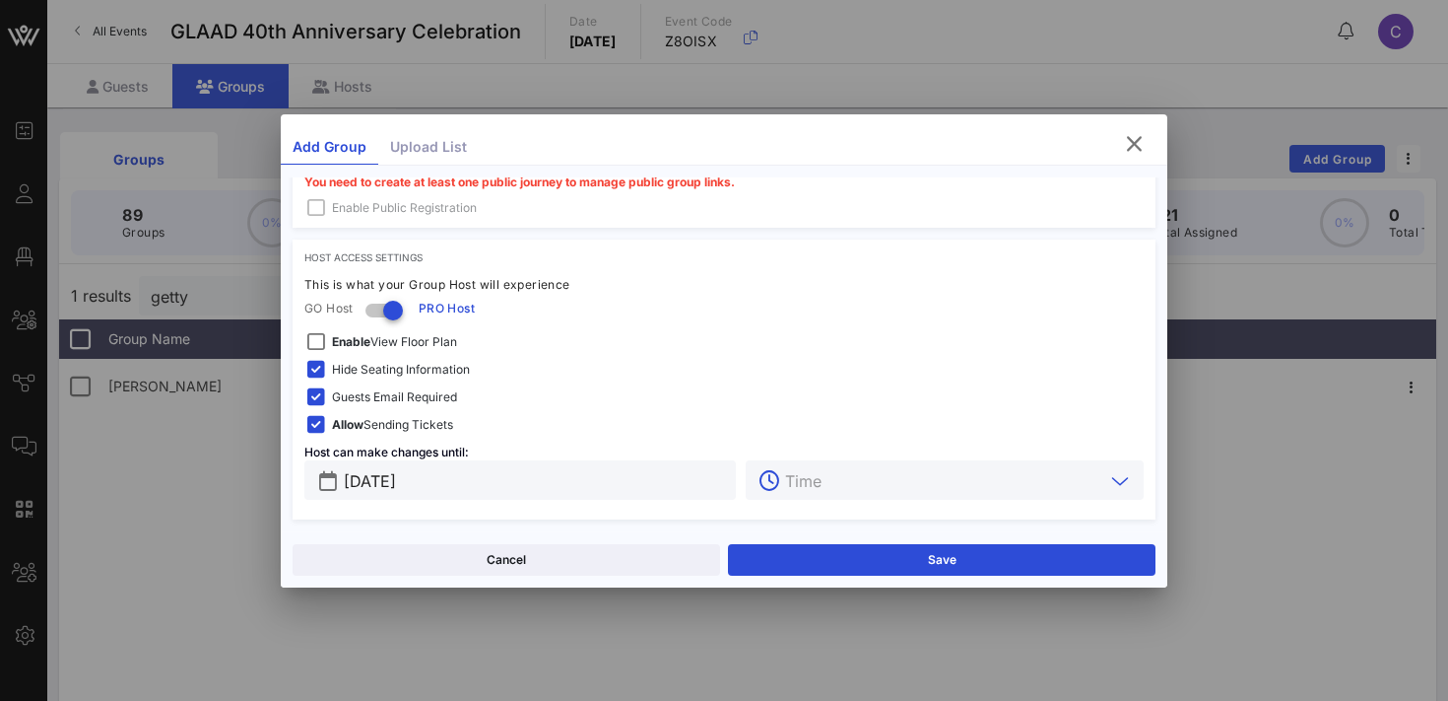
click at [838, 488] on input "text" at bounding box center [944, 480] width 319 height 26
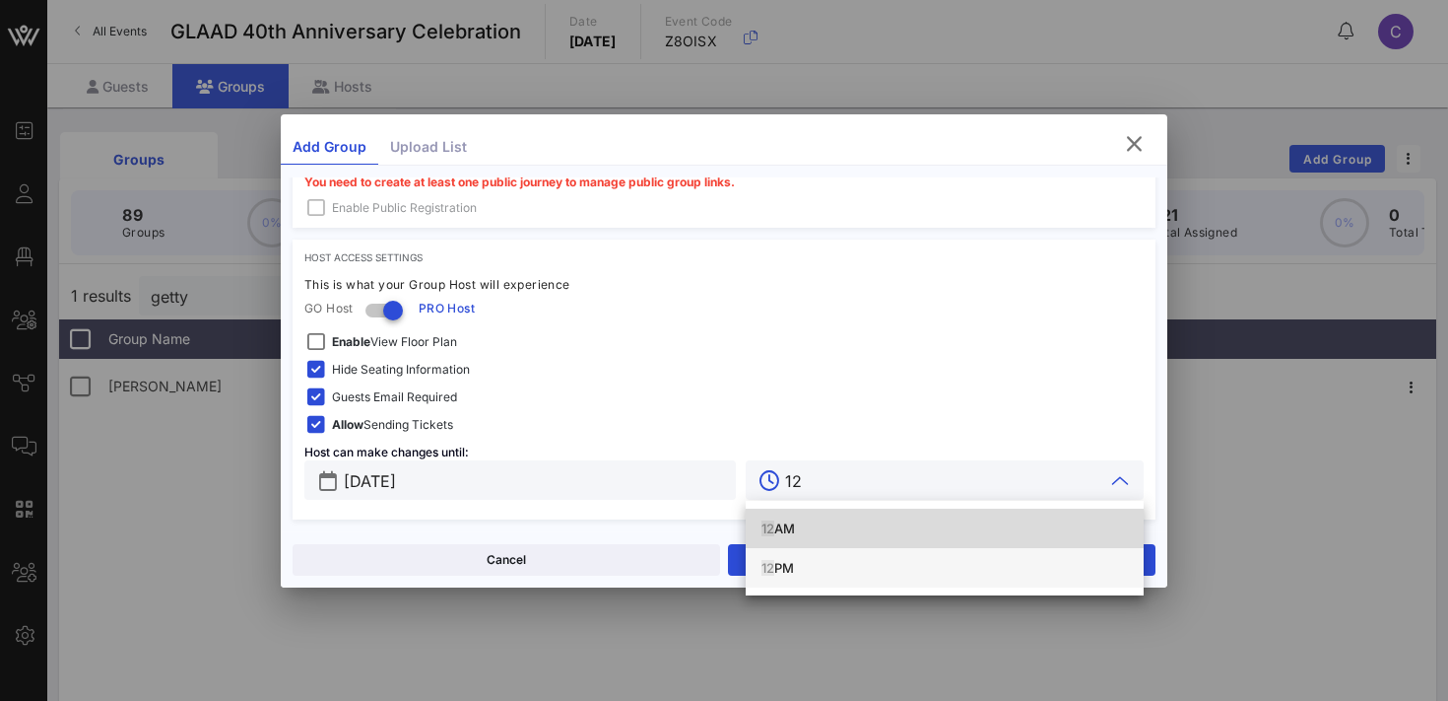
click at [798, 565] on div "12 PM" at bounding box center [945, 568] width 367 height 16
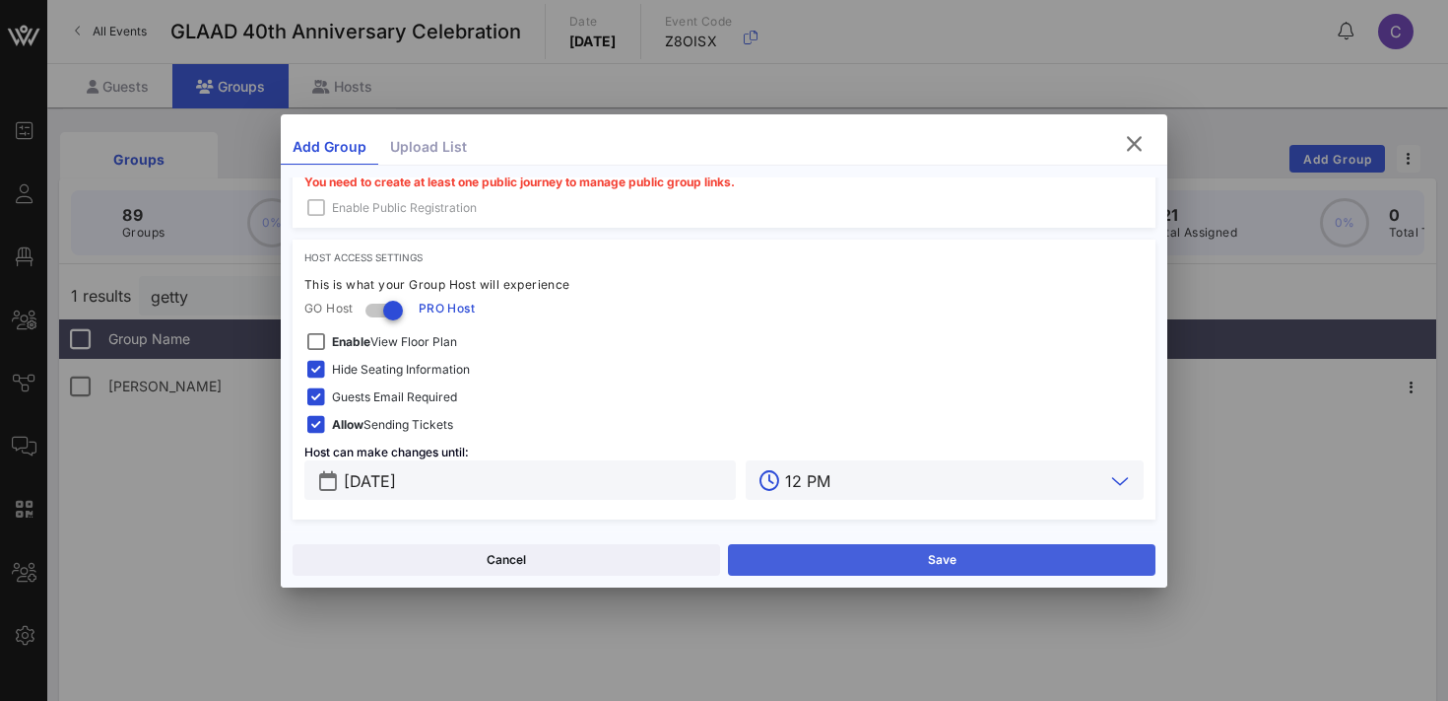
type input "12 PM"
click at [979, 555] on button "Save" at bounding box center [942, 560] width 428 height 32
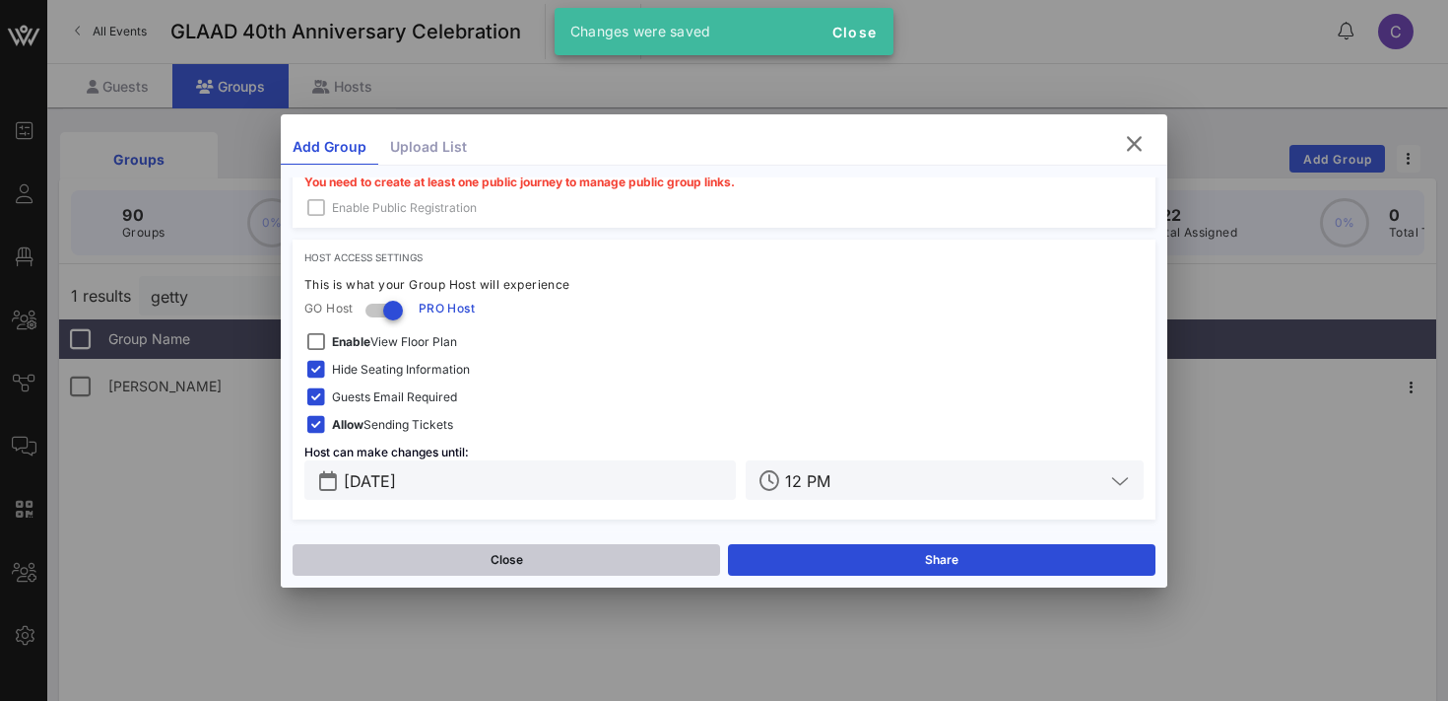
click at [669, 552] on button "Close" at bounding box center [507, 560] width 428 height 32
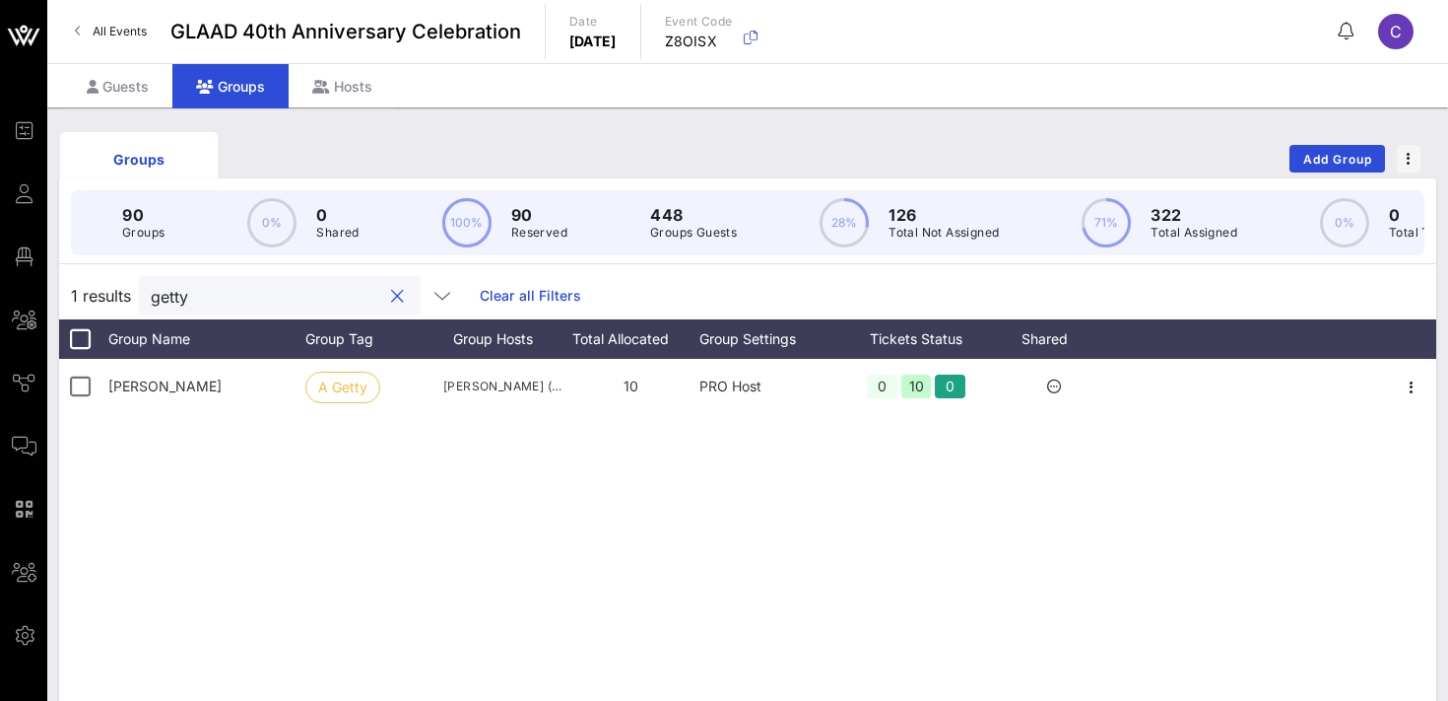
click at [207, 303] on input "getty" at bounding box center [266, 296] width 231 height 26
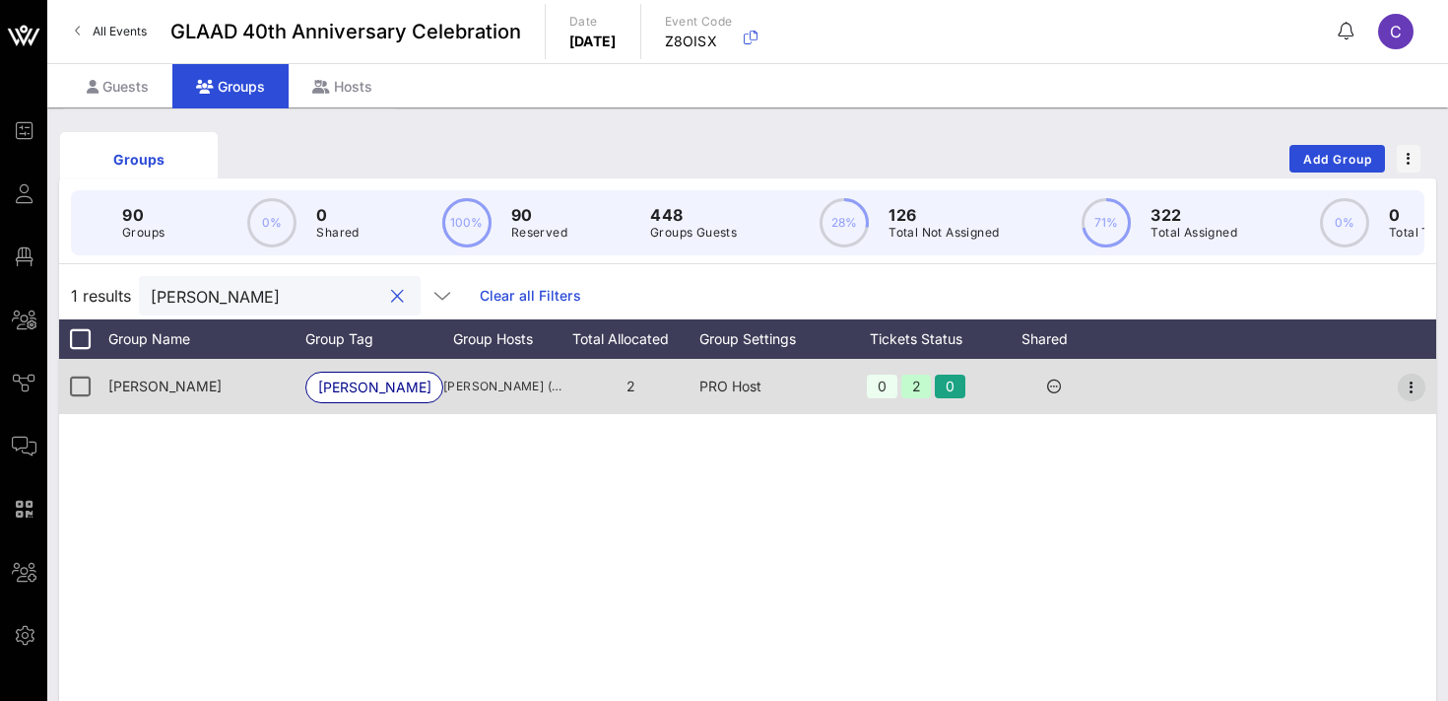
type input "[PERSON_NAME]"
click at [1415, 384] on icon "button" at bounding box center [1412, 387] width 24 height 24
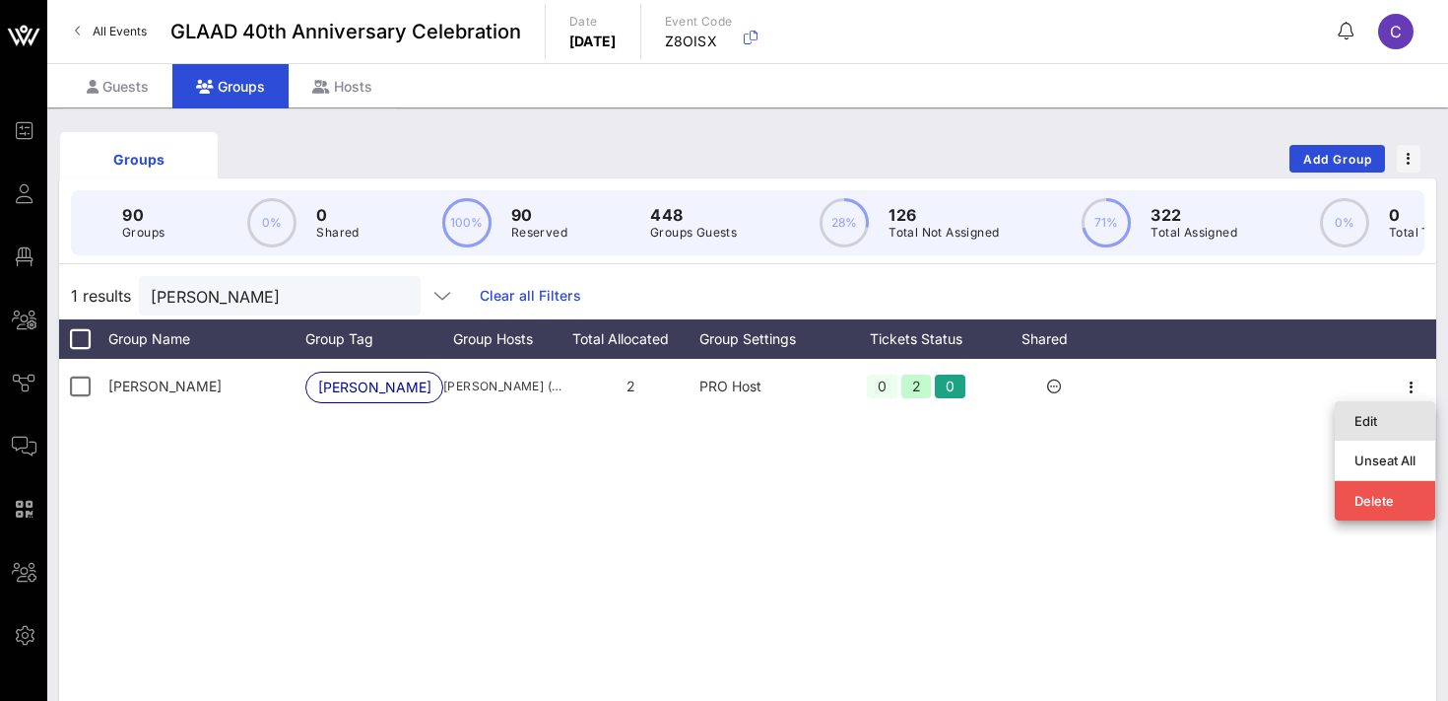
click at [1365, 419] on div "Edit" at bounding box center [1385, 421] width 61 height 16
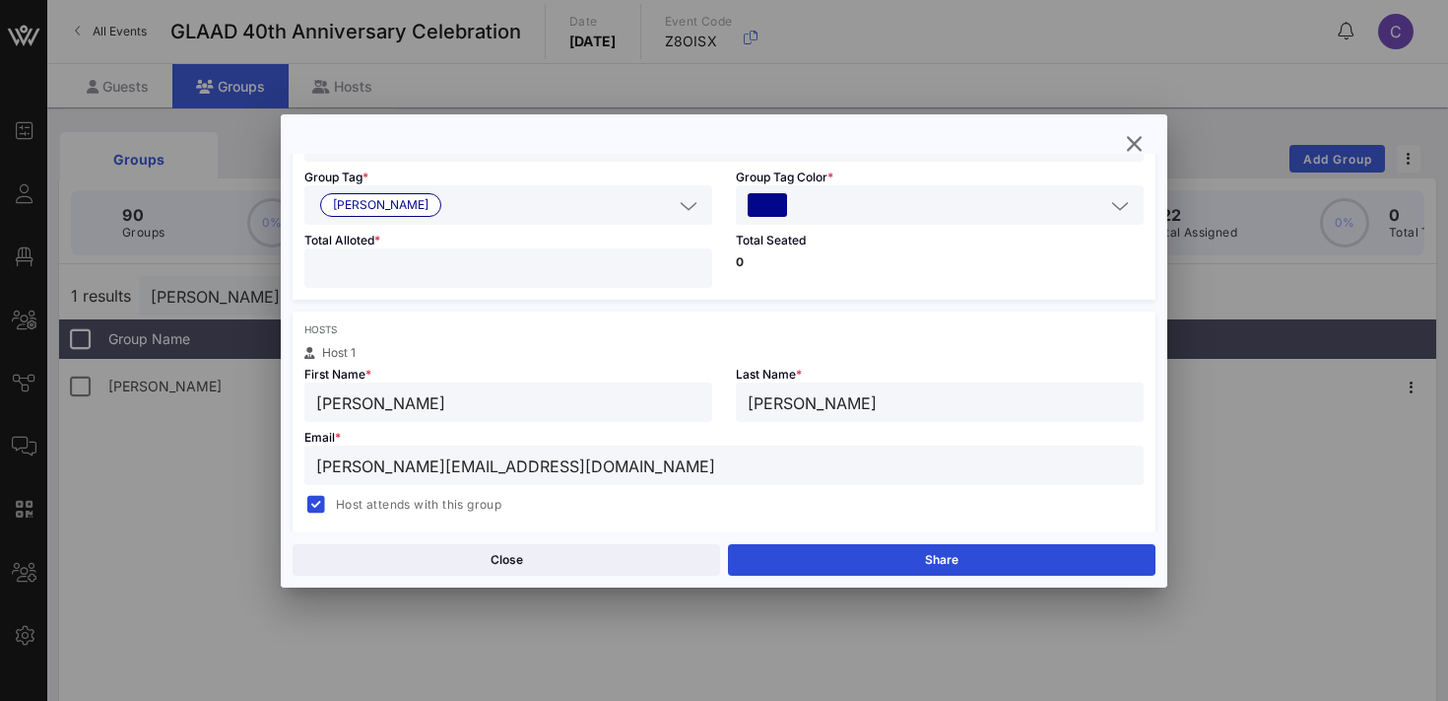
scroll to position [172, 0]
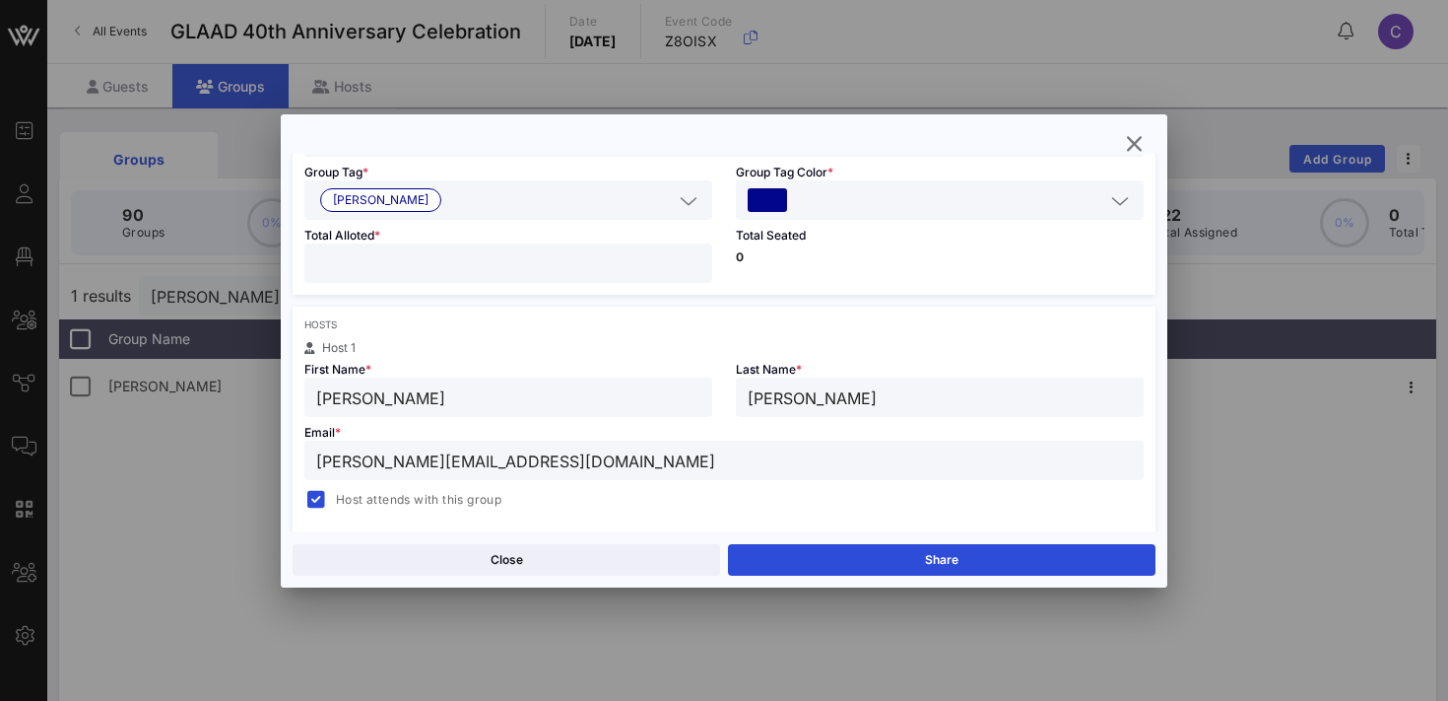
drag, startPoint x: 484, startPoint y: 458, endPoint x: 319, endPoint y: 465, distance: 164.7
click at [319, 465] on input "[PERSON_NAME][EMAIL_ADDRESS][DOMAIN_NAME]" at bounding box center [724, 460] width 816 height 26
click at [1261, 501] on div at bounding box center [724, 350] width 1448 height 701
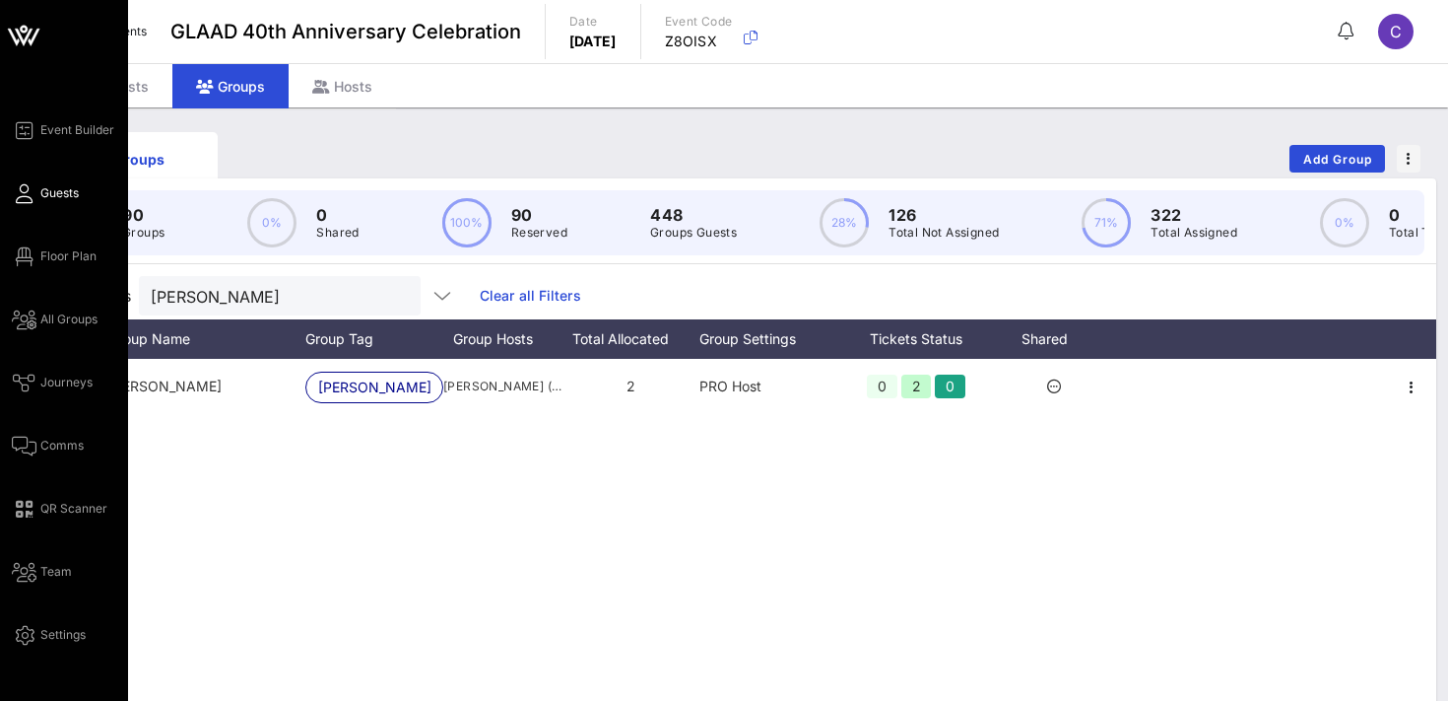
click at [65, 192] on span "Guests" at bounding box center [59, 193] width 38 height 18
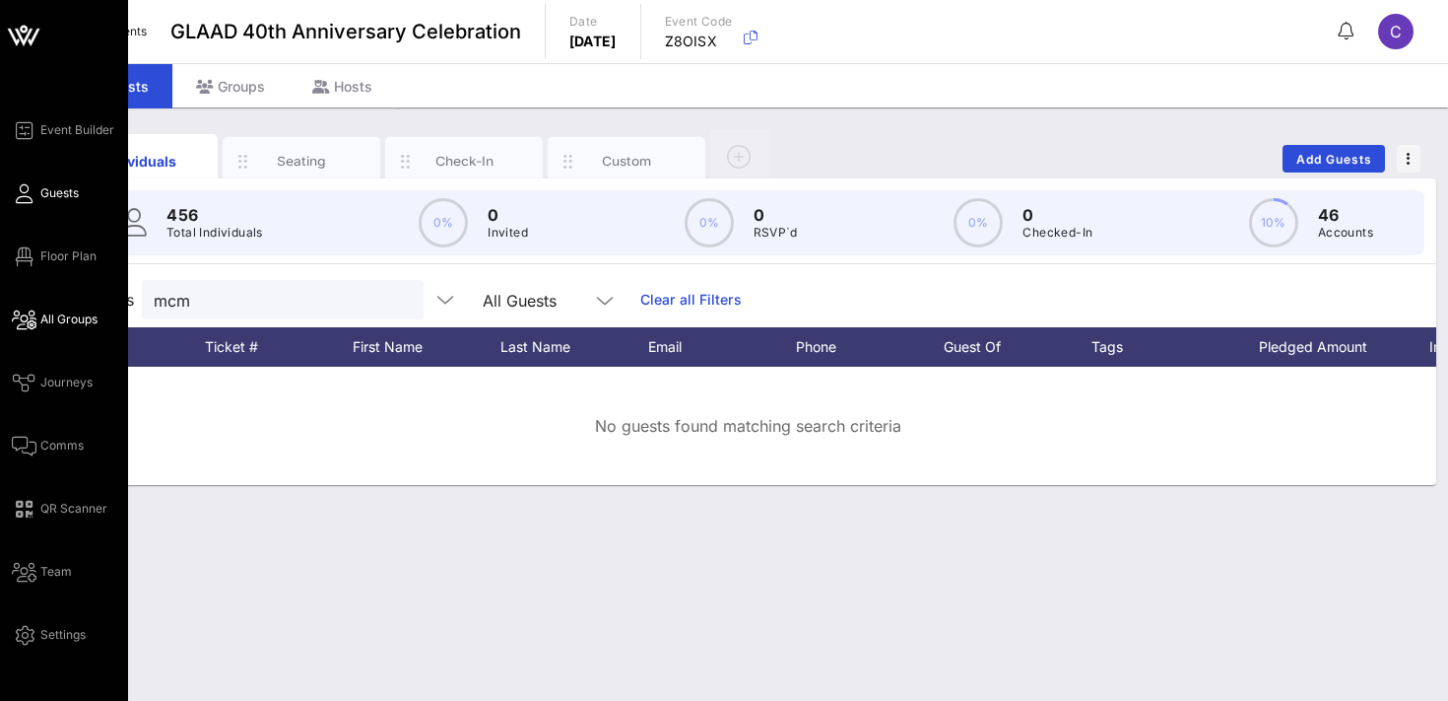
click at [77, 319] on span "All Groups" at bounding box center [68, 319] width 57 height 18
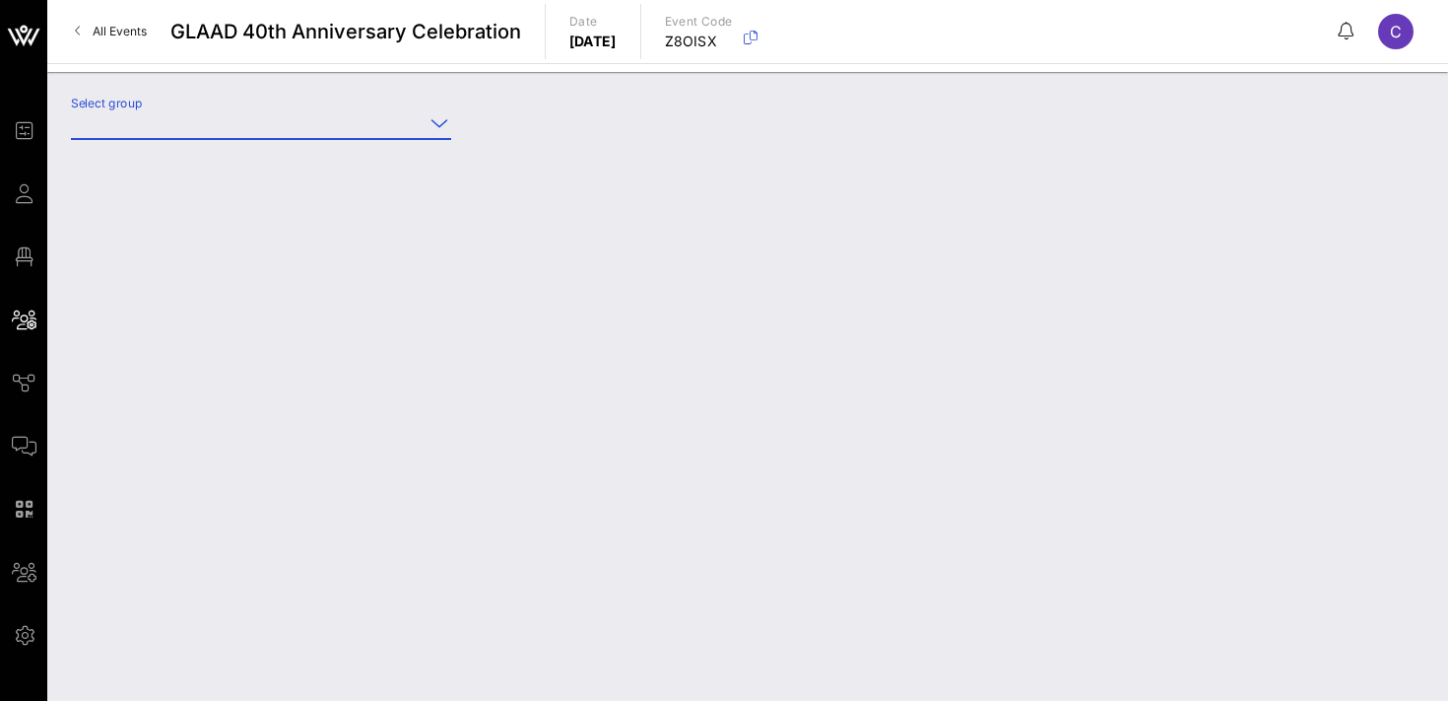
click at [216, 127] on input "Select group" at bounding box center [247, 123] width 353 height 32
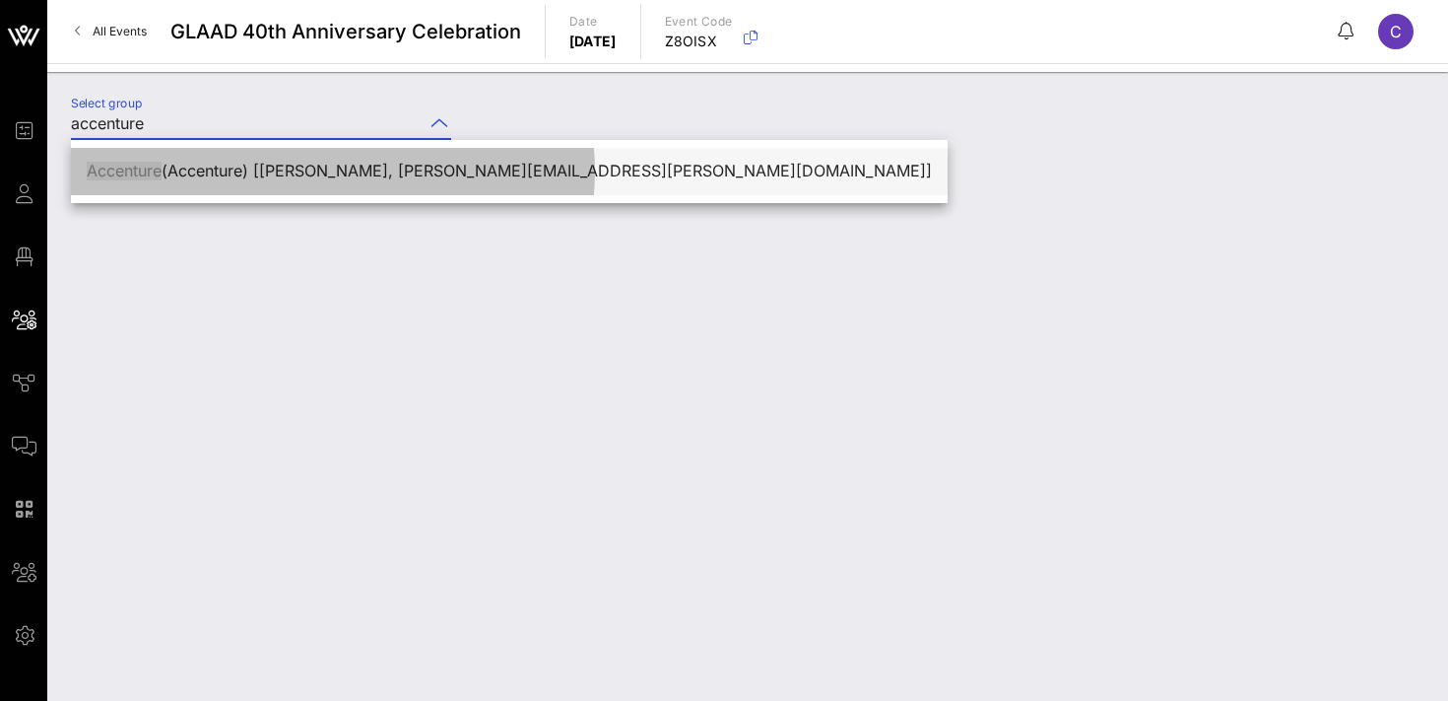
click at [221, 180] on div "Accenture (Accenture) [[PERSON_NAME], [PERSON_NAME][EMAIL_ADDRESS][PERSON_NAME]…" at bounding box center [509, 171] width 845 height 19
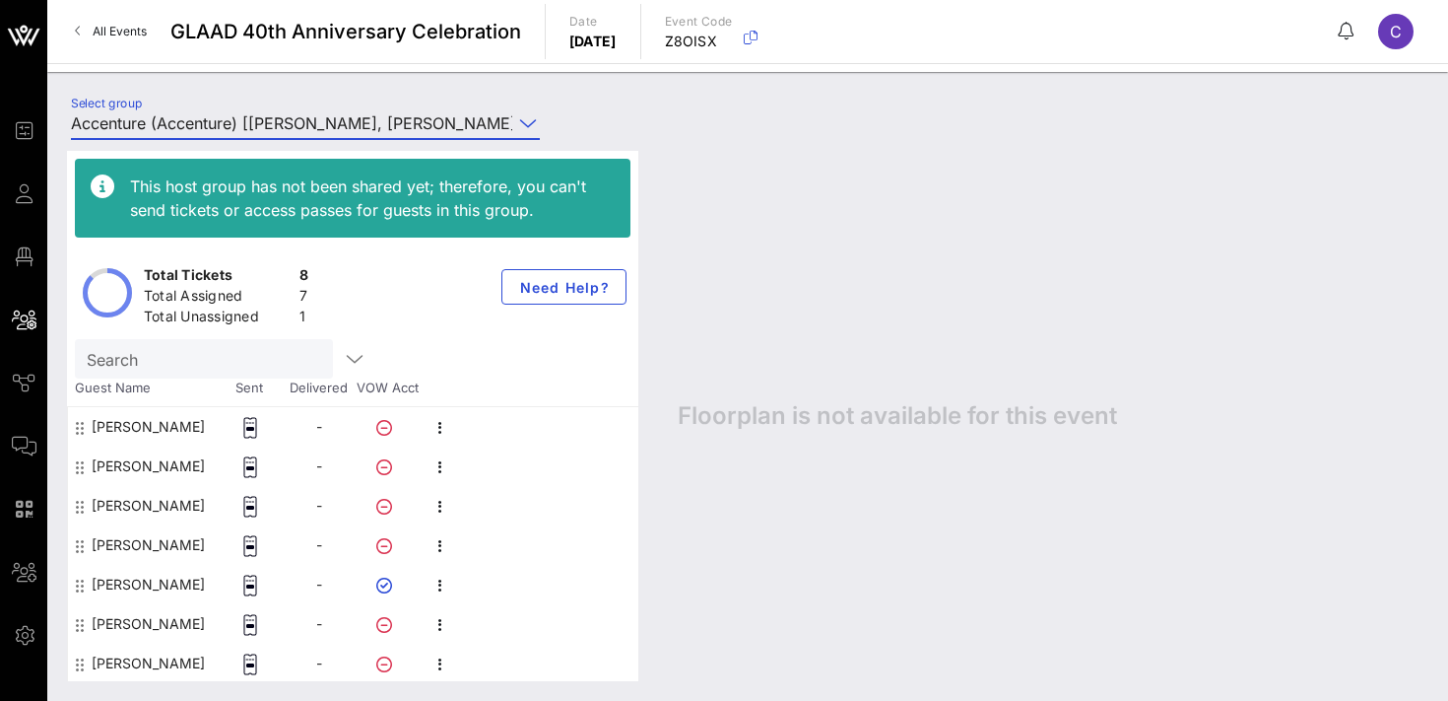
scroll to position [40, 0]
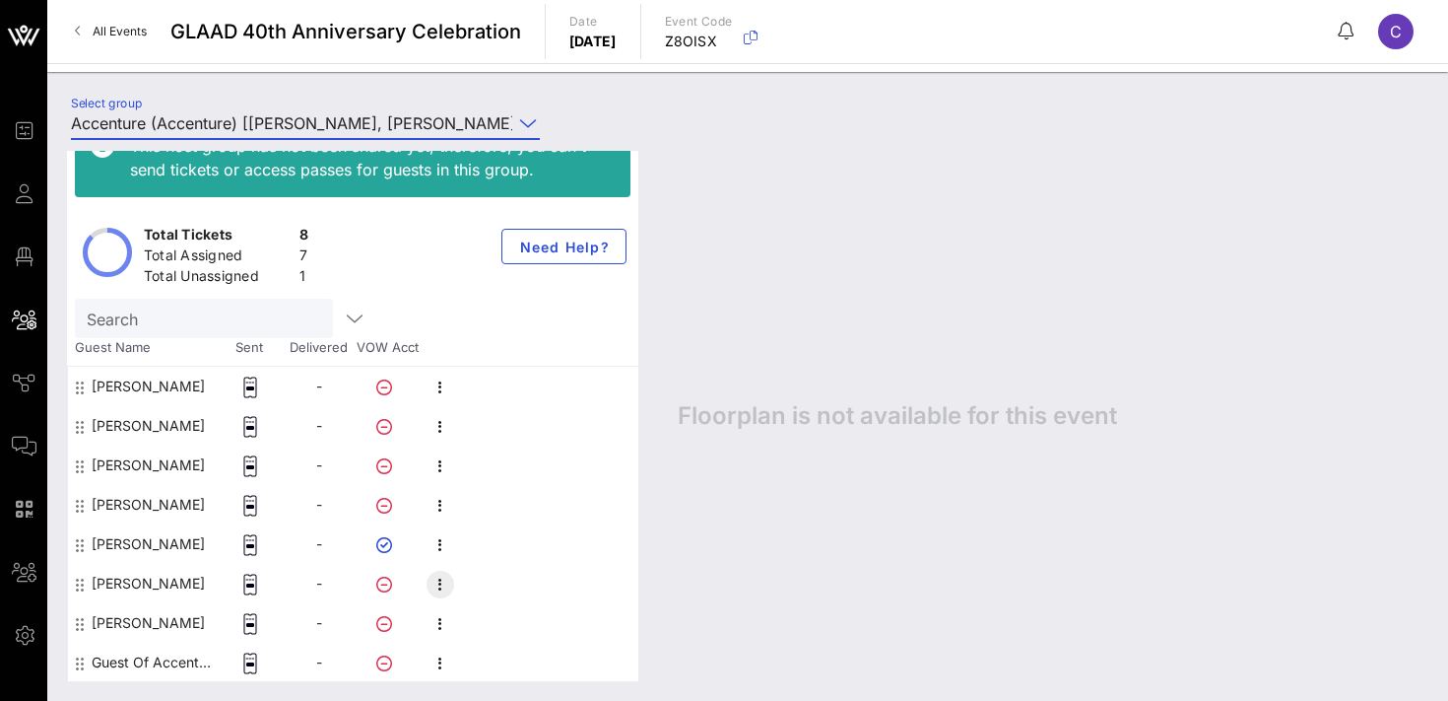
type input "Accenture (Accenture) [[PERSON_NAME], [PERSON_NAME][EMAIL_ADDRESS][PERSON_NAME]…"
click at [437, 577] on icon "button" at bounding box center [441, 584] width 24 height 24
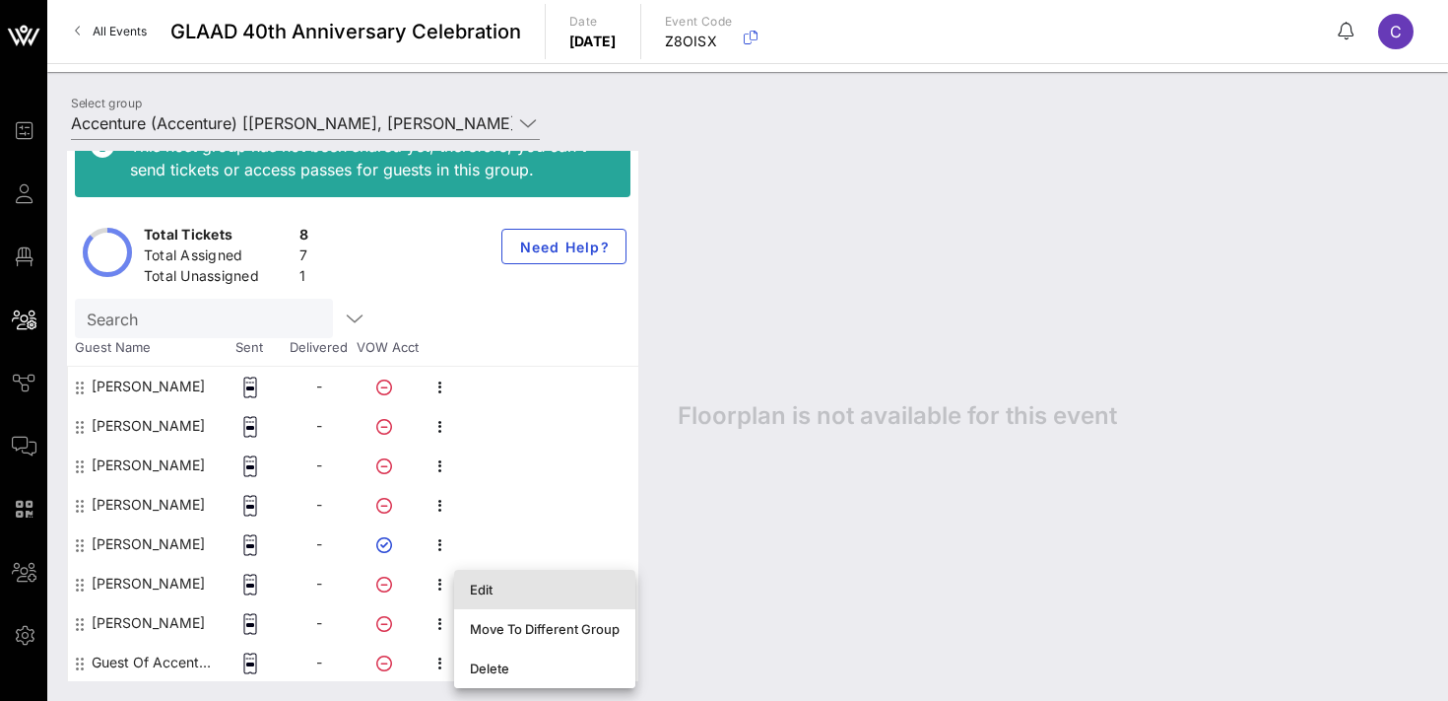
click at [479, 585] on div "Edit" at bounding box center [545, 589] width 150 height 16
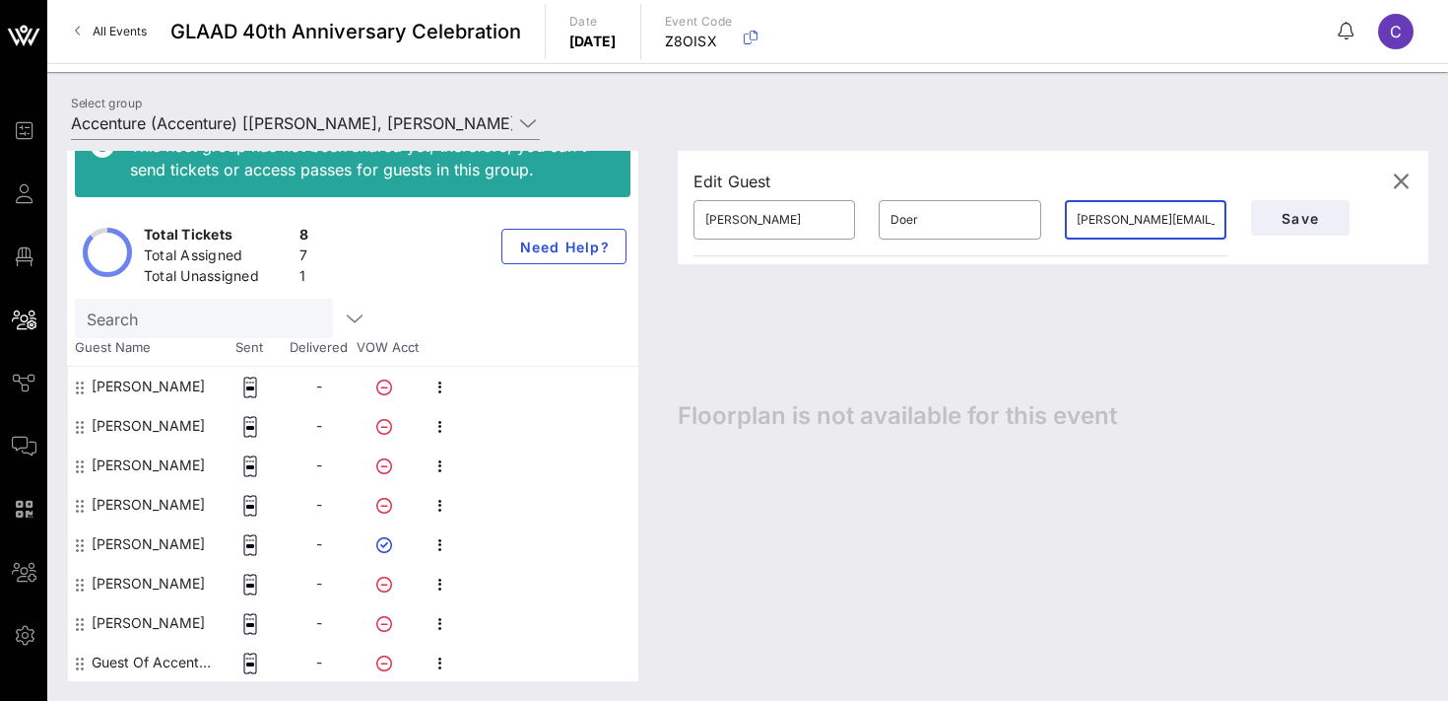
click at [1127, 221] on input "[PERSON_NAME][EMAIL_ADDRESS][DOMAIN_NAME]" at bounding box center [1146, 220] width 138 height 32
paste input "[PERSON_NAME].[PERSON_NAME]"
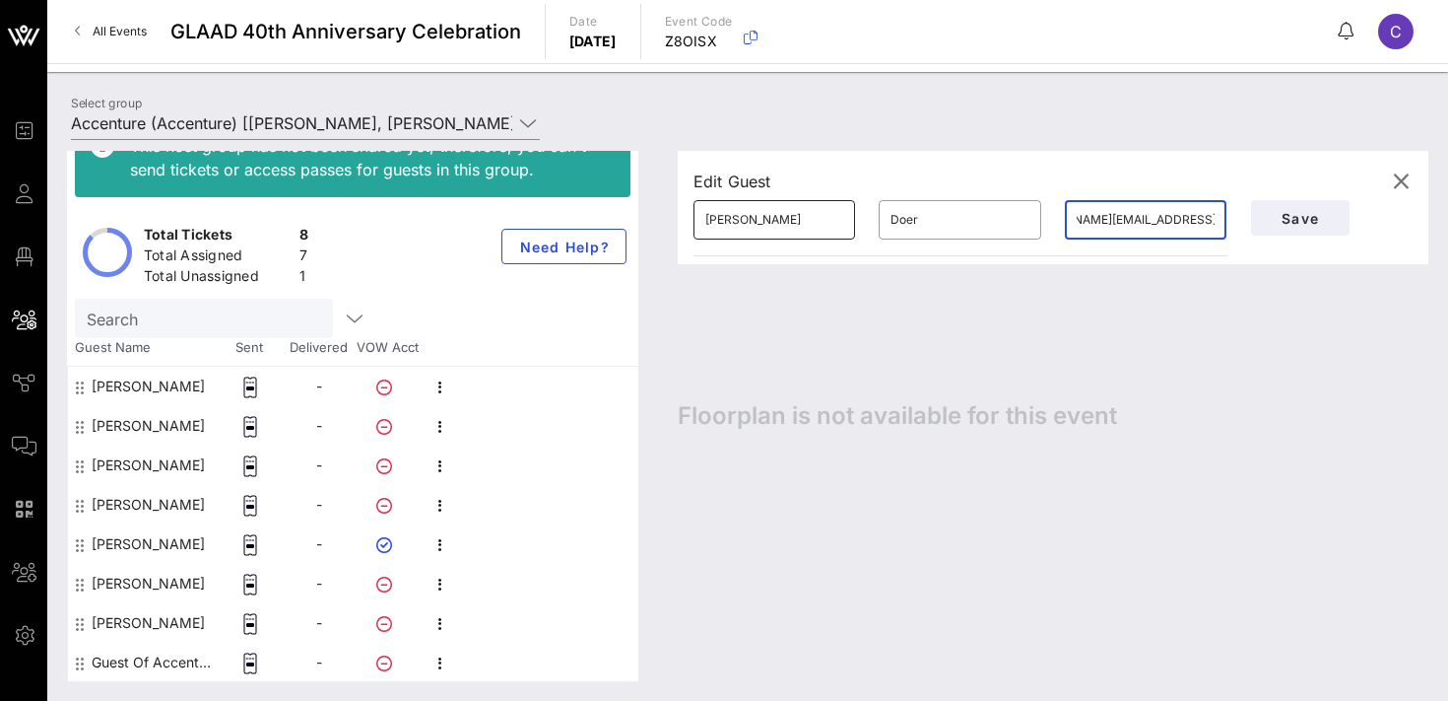
type input "[PERSON_NAME][EMAIL_ADDRESS][PERSON_NAME][DOMAIN_NAME]"
click at [759, 216] on input "[PERSON_NAME]" at bounding box center [774, 220] width 138 height 32
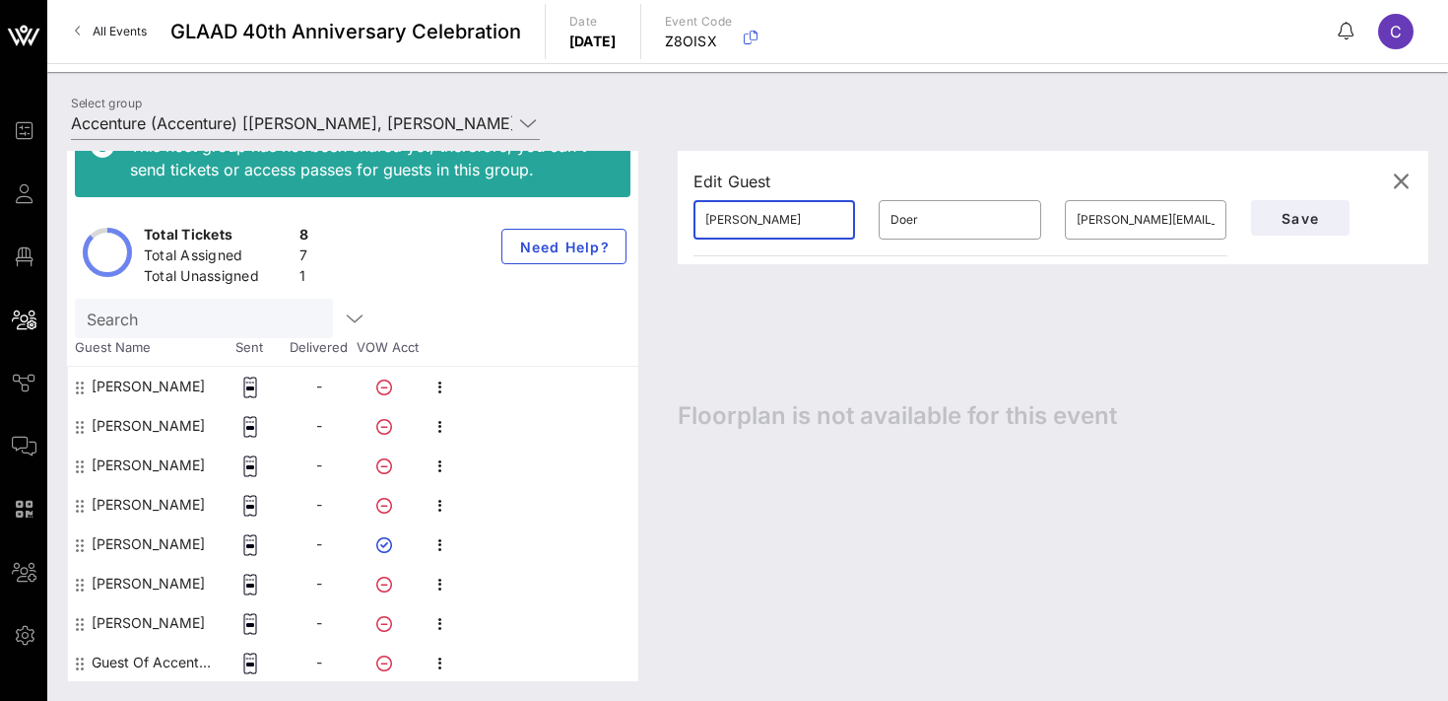
type input "[PERSON_NAME]"
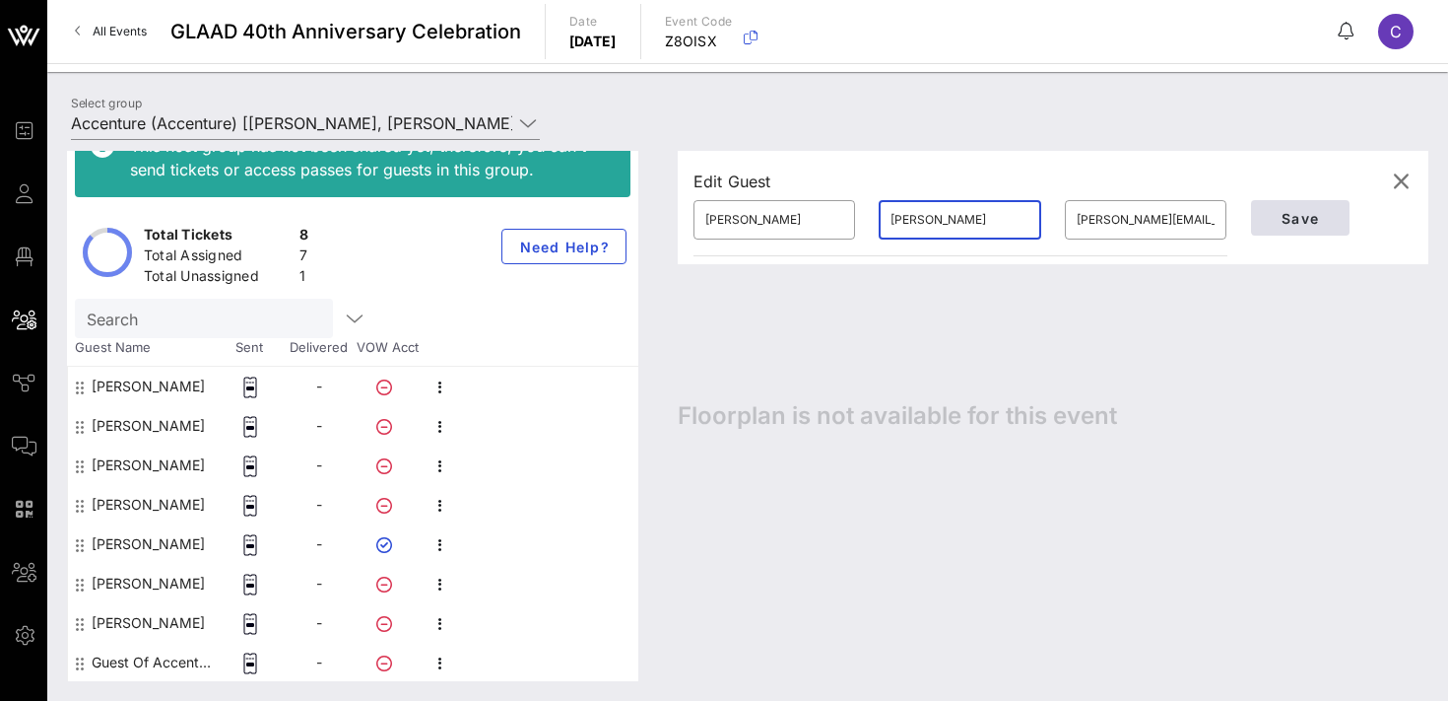
type input "[PERSON_NAME]"
click at [1325, 212] on span "Save" at bounding box center [1300, 218] width 67 height 17
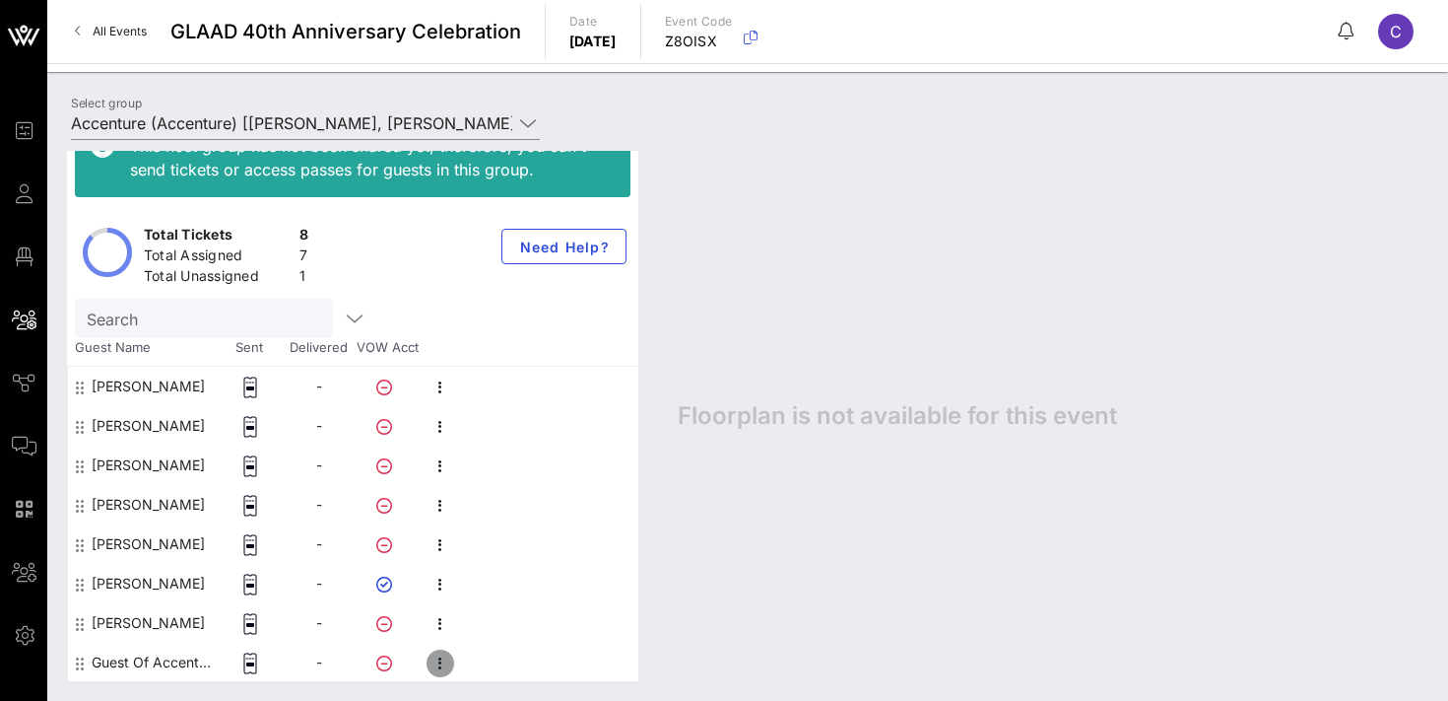
click at [438, 660] on icon "button" at bounding box center [441, 663] width 24 height 24
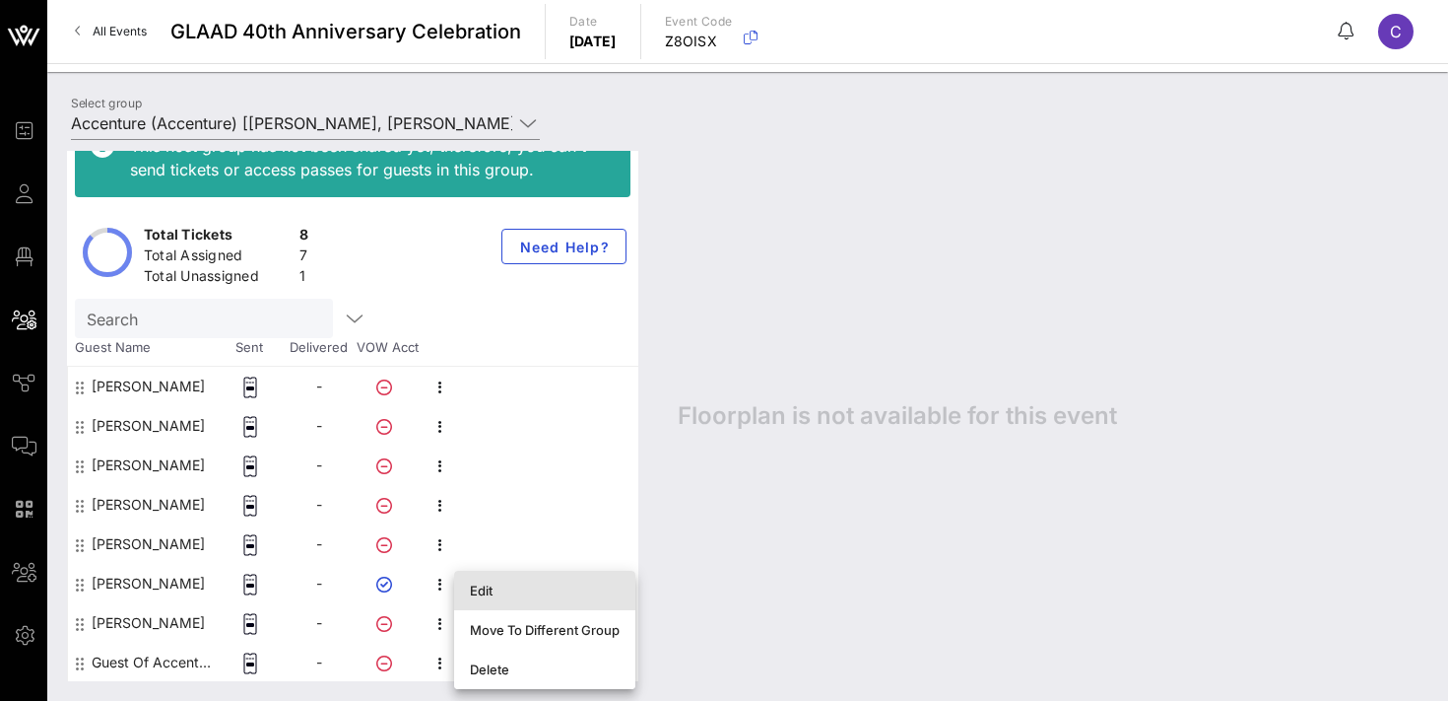
click at [505, 592] on div "Edit" at bounding box center [545, 590] width 150 height 16
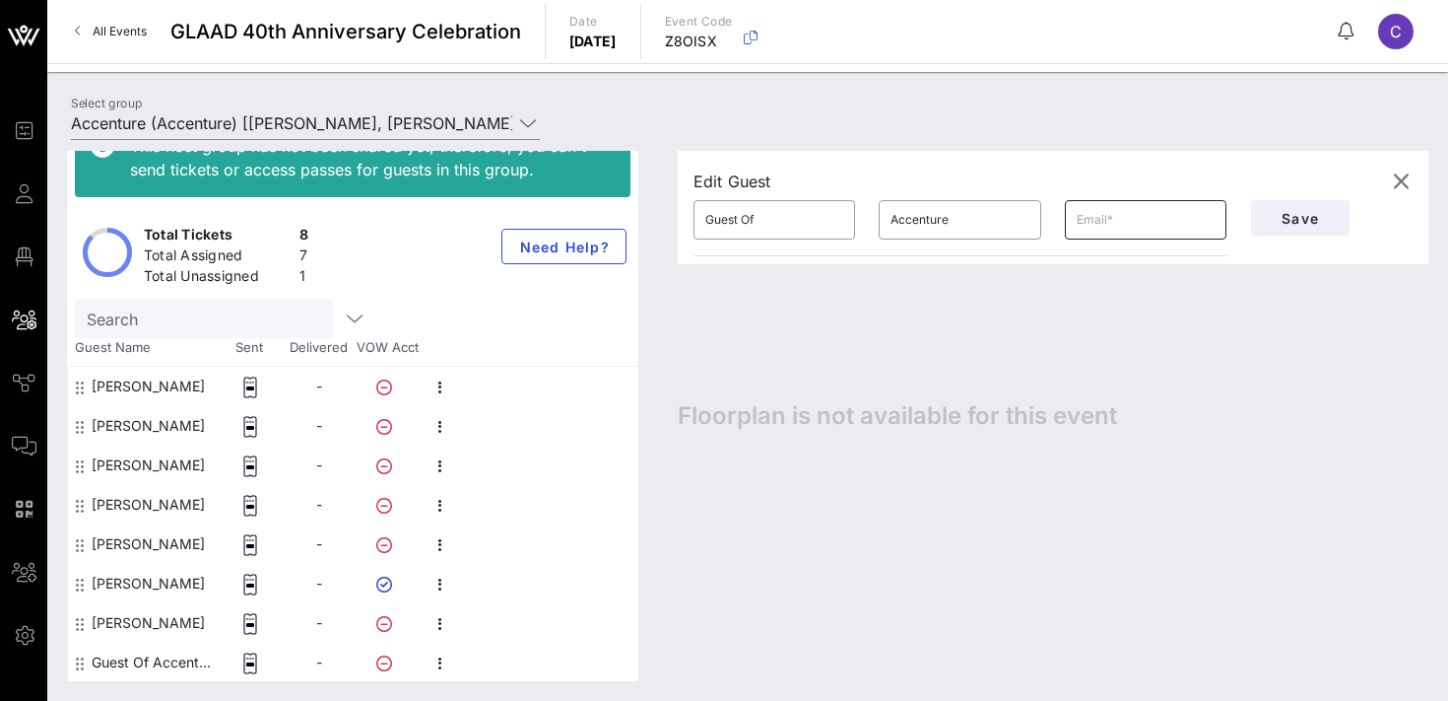
click at [1102, 227] on input "text" at bounding box center [1146, 220] width 138 height 32
paste input "[PERSON_NAME][EMAIL_ADDRESS][PERSON_NAME][DOMAIN_NAME]"
type input "[PERSON_NAME][EMAIL_ADDRESS][PERSON_NAME][DOMAIN_NAME]"
click at [921, 222] on input "Accenture" at bounding box center [960, 220] width 138 height 32
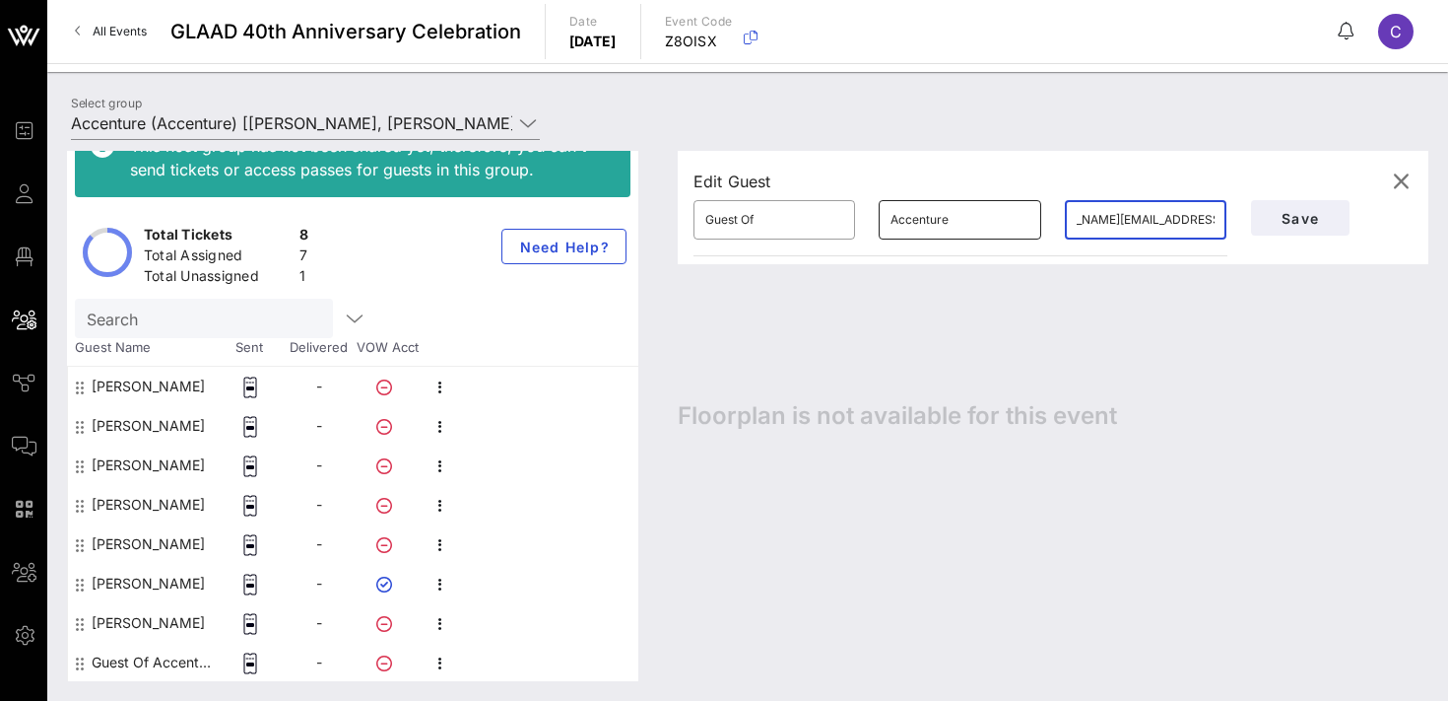
scroll to position [0, 0]
click at [921, 222] on input "Accenture" at bounding box center [960, 220] width 138 height 32
type input "[PERSON_NAME]"
click at [795, 214] on input "Guest Of" at bounding box center [774, 220] width 138 height 32
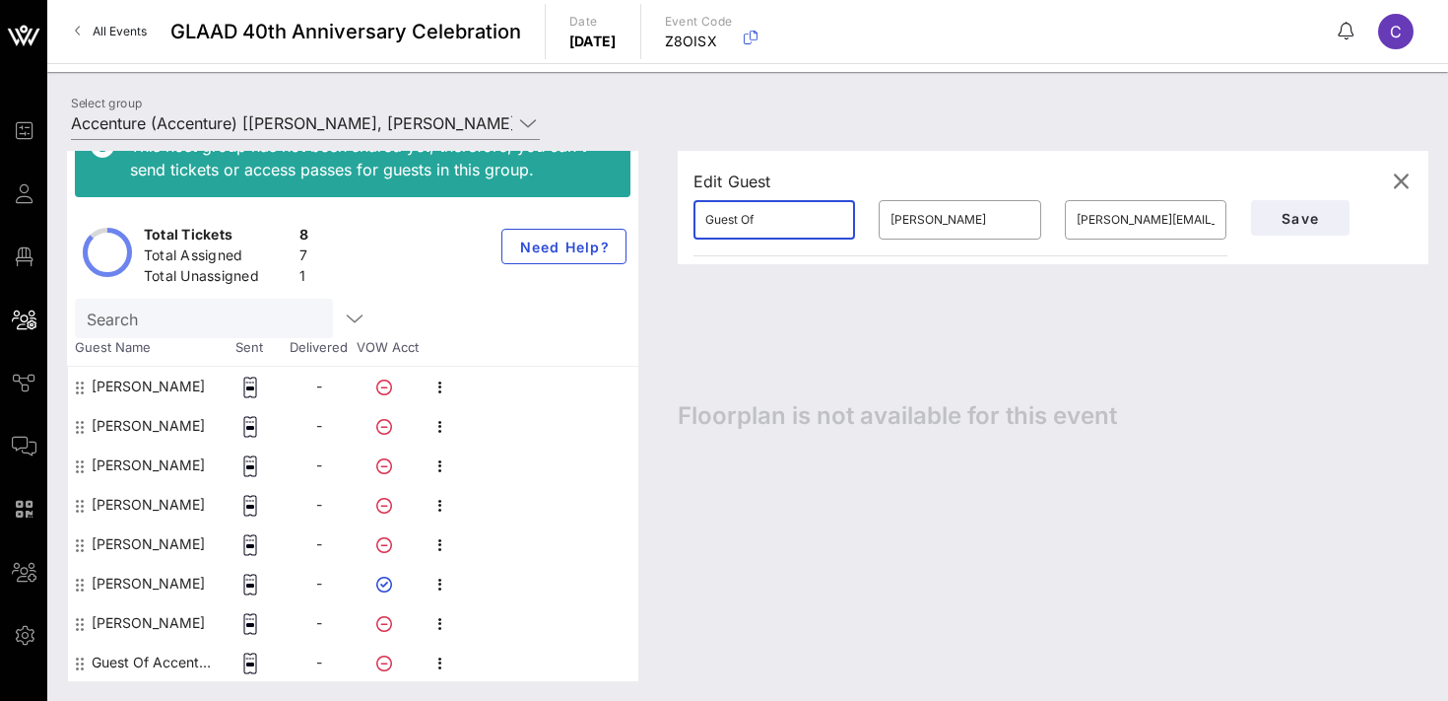
click at [795, 214] on input "Guest Of" at bounding box center [774, 220] width 138 height 32
type input "[PERSON_NAME]"
click at [1288, 220] on span "Save" at bounding box center [1300, 218] width 67 height 17
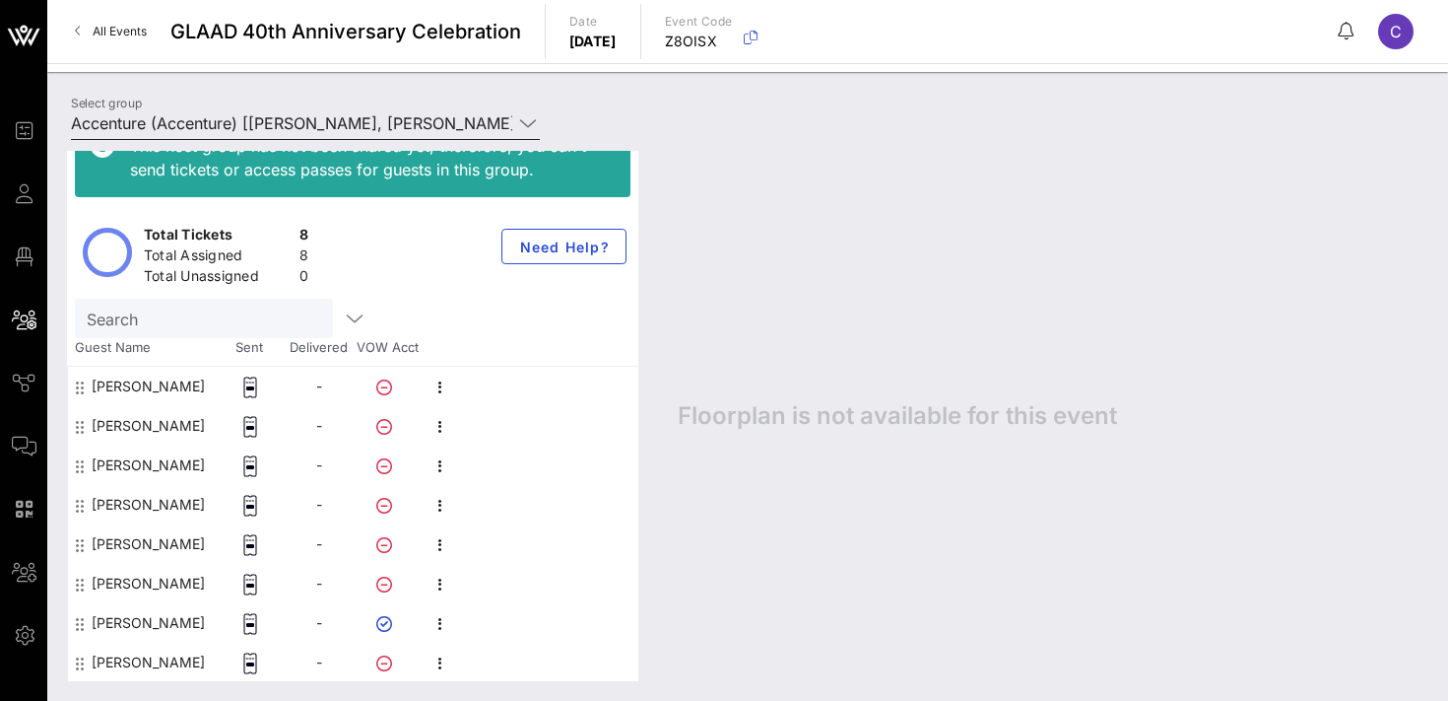
click at [287, 116] on input "Accenture (Accenture) [[PERSON_NAME], [PERSON_NAME][EMAIL_ADDRESS][PERSON_NAME]…" at bounding box center [291, 123] width 441 height 32
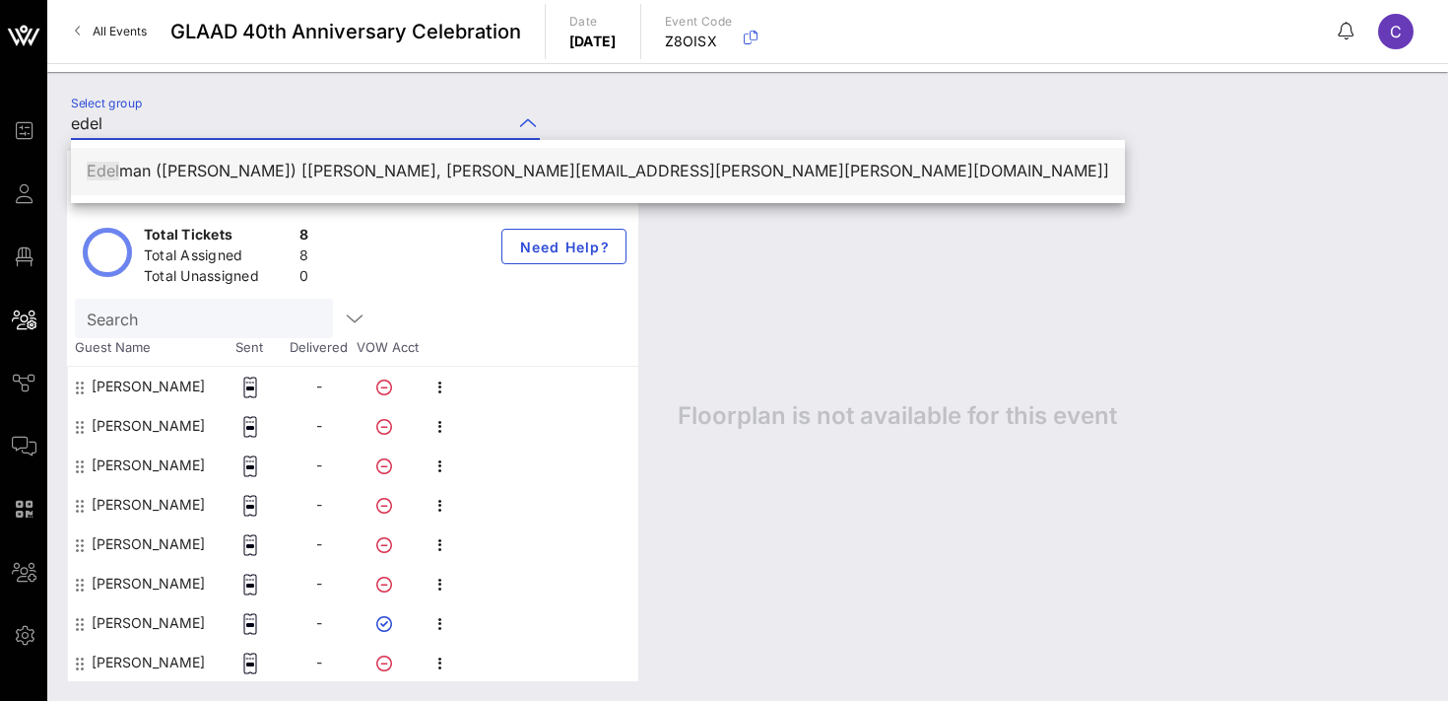
click at [274, 168] on div "[PERSON_NAME] ([PERSON_NAME]) [[PERSON_NAME], [PERSON_NAME][EMAIL_ADDRESS][PERS…" at bounding box center [598, 171] width 1023 height 19
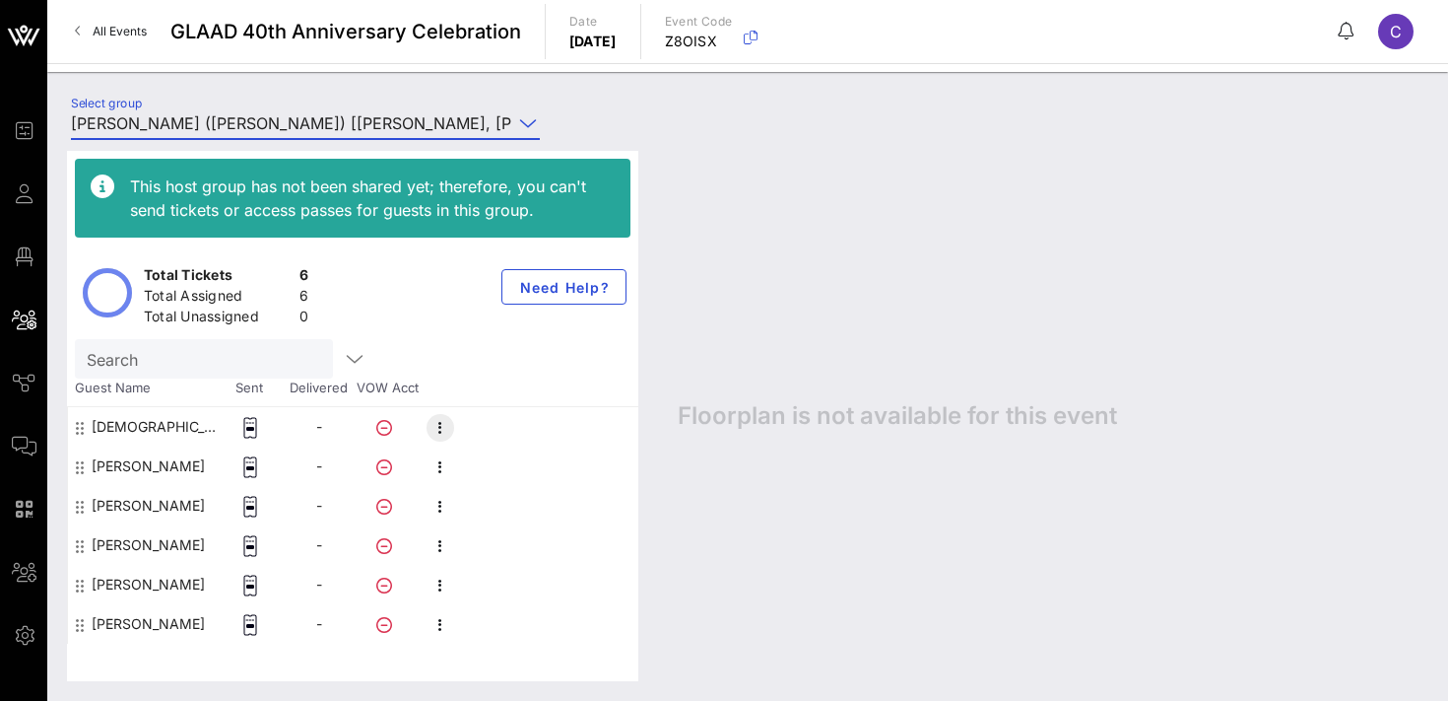
type input "[PERSON_NAME] ([PERSON_NAME]) [[PERSON_NAME], [PERSON_NAME][EMAIL_ADDRESS][PERS…"
click at [442, 426] on icon "button" at bounding box center [441, 428] width 24 height 24
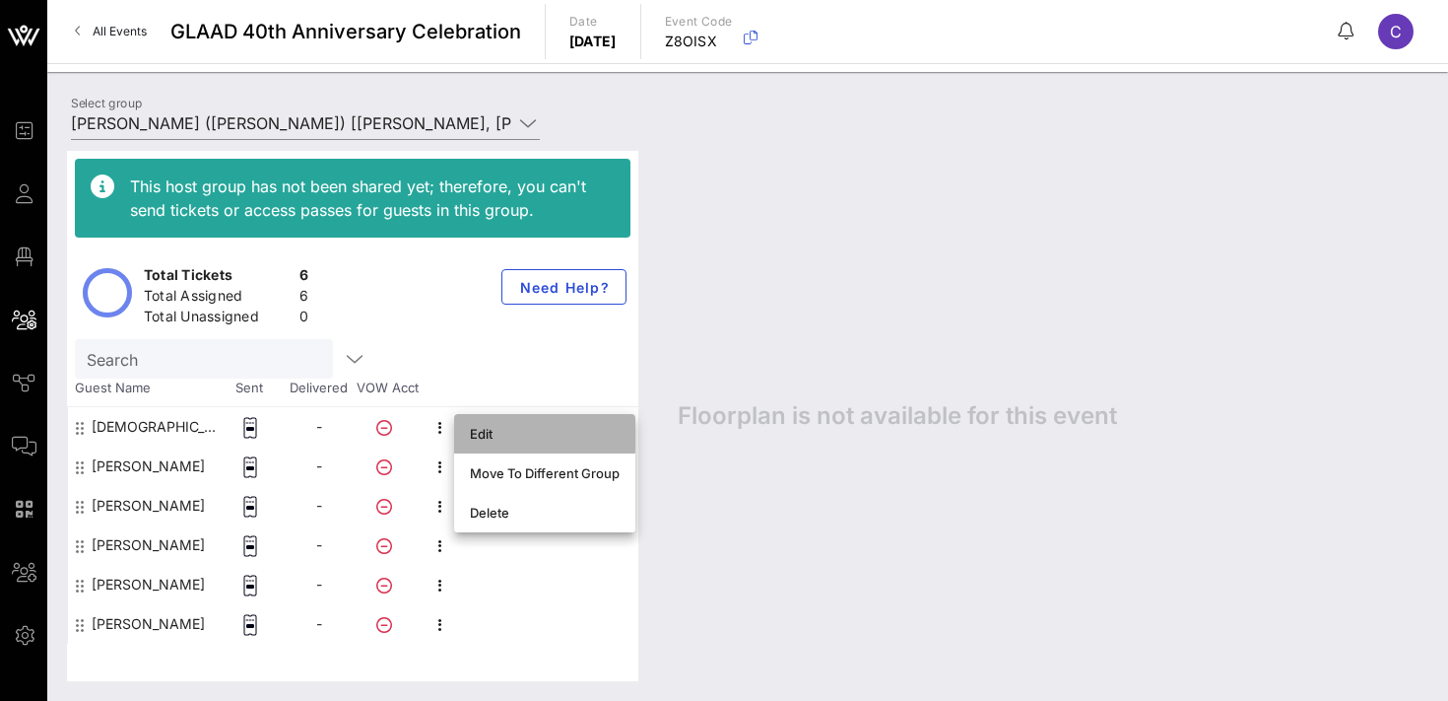
click at [475, 438] on div "Edit" at bounding box center [545, 434] width 150 height 16
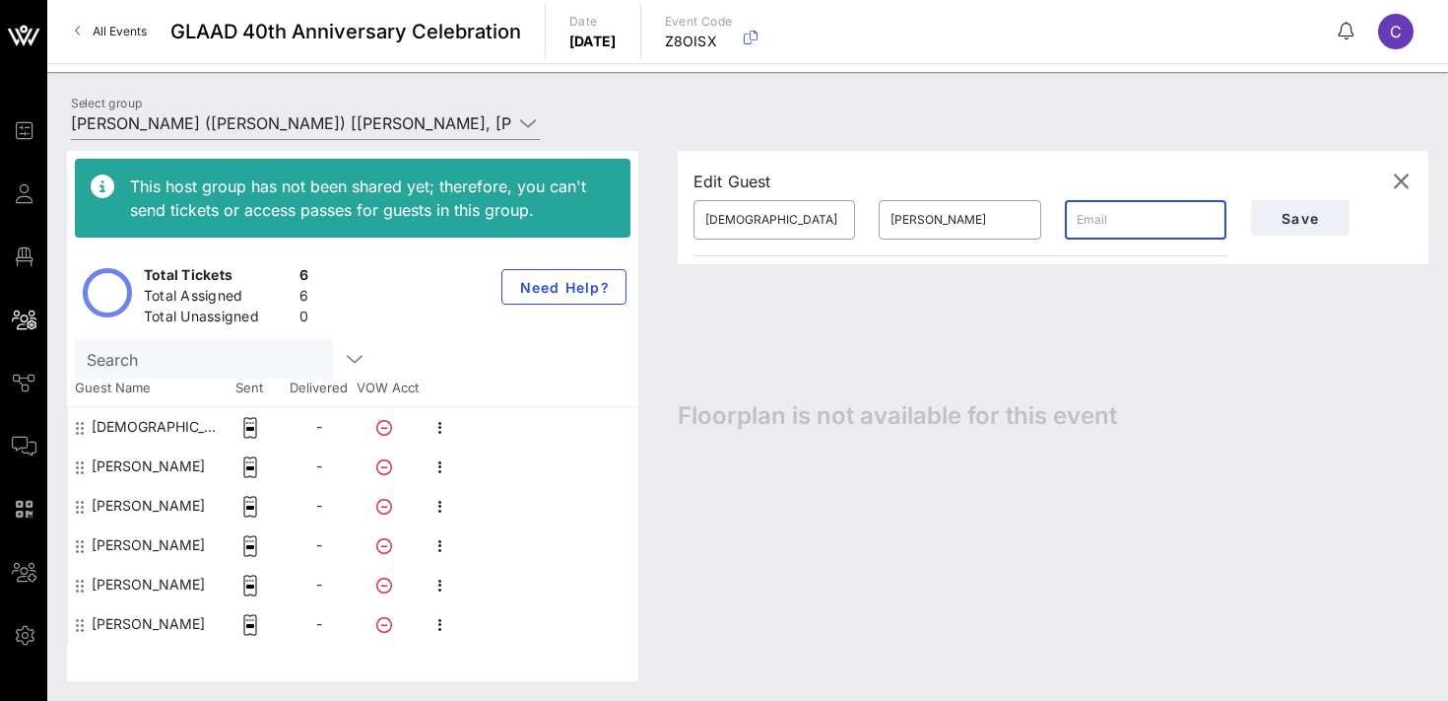
click at [1094, 232] on input "text" at bounding box center [1146, 220] width 138 height 32
paste input "[EMAIL_ADDRESS][DOMAIN_NAME]"
type input "[EMAIL_ADDRESS][DOMAIN_NAME]"
click at [1291, 210] on span "Save" at bounding box center [1300, 218] width 67 height 17
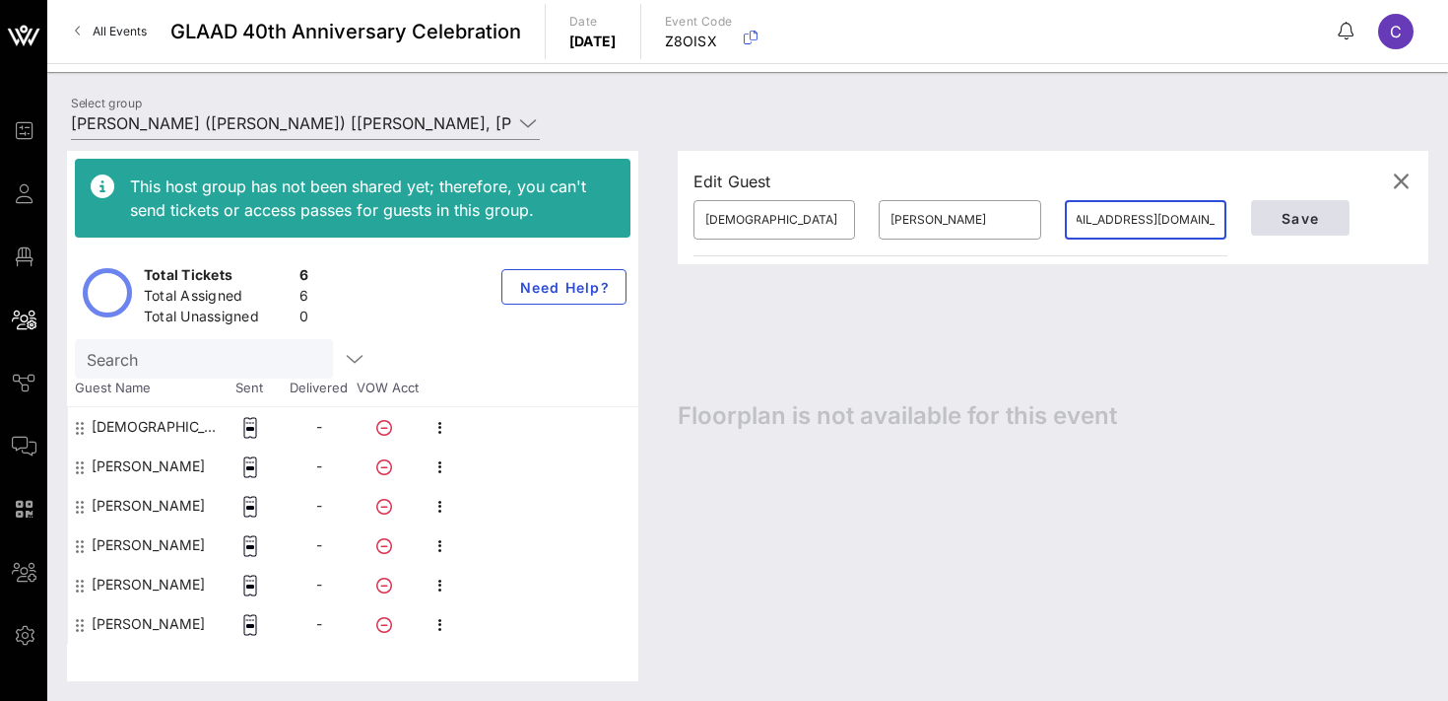
scroll to position [0, 0]
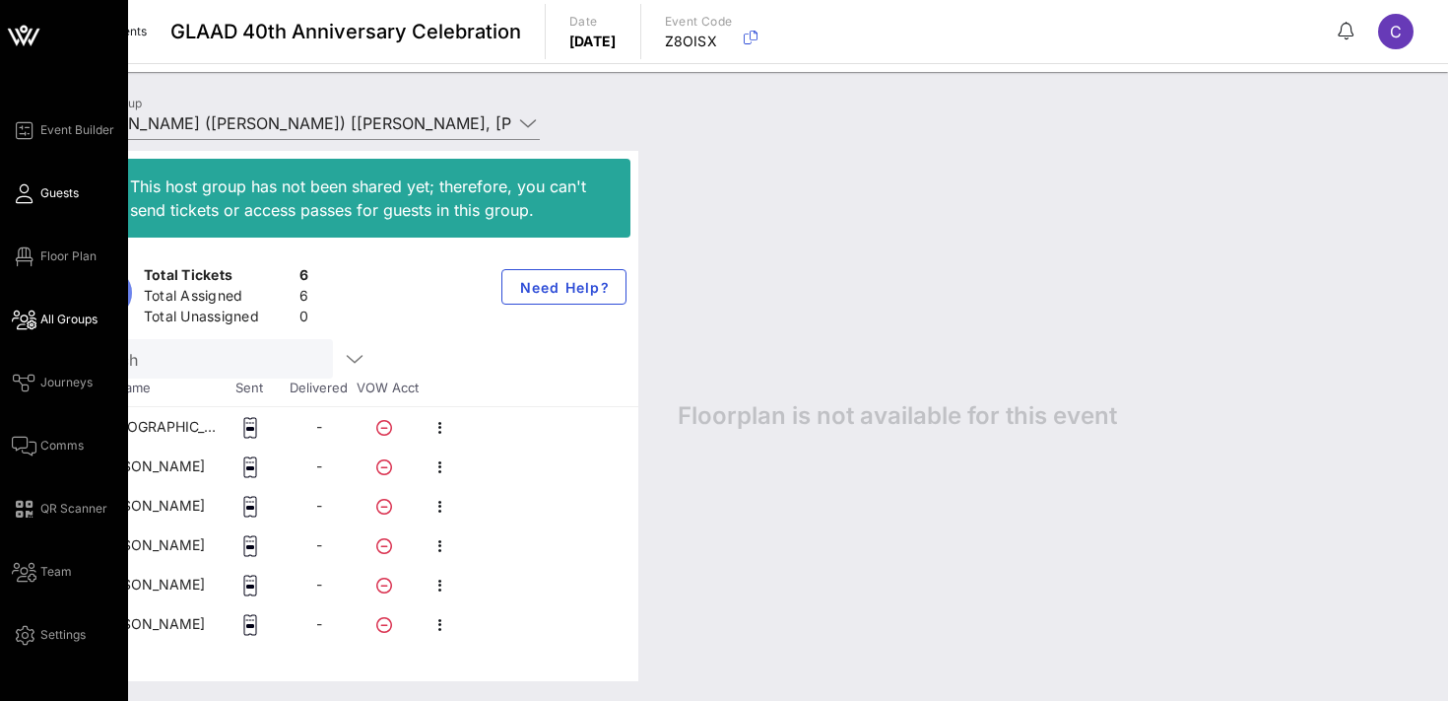
click at [32, 192] on icon at bounding box center [24, 193] width 25 height 3
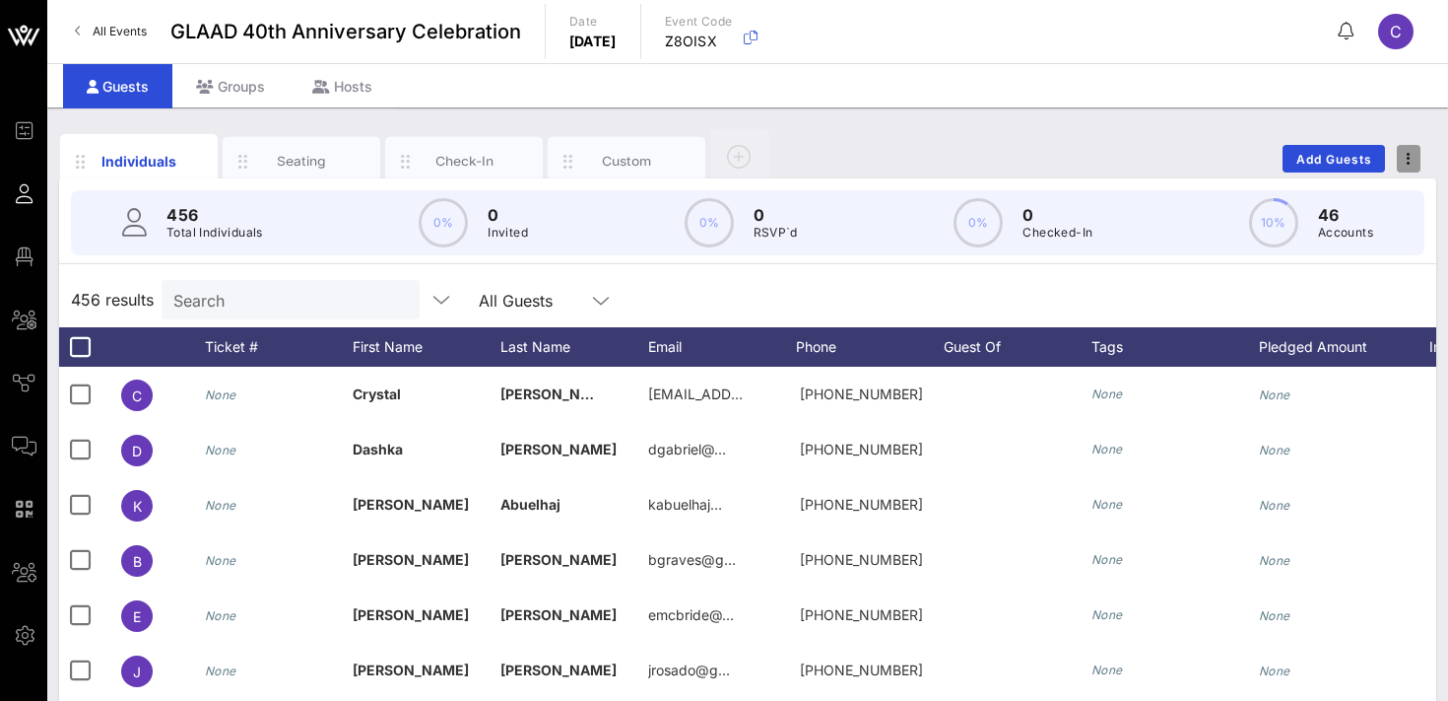
click at [1410, 150] on button "button" at bounding box center [1409, 159] width 24 height 28
click at [1372, 189] on div "Export To CSV" at bounding box center [1372, 192] width 95 height 16
click at [303, 149] on div "Seating" at bounding box center [302, 161] width 158 height 49
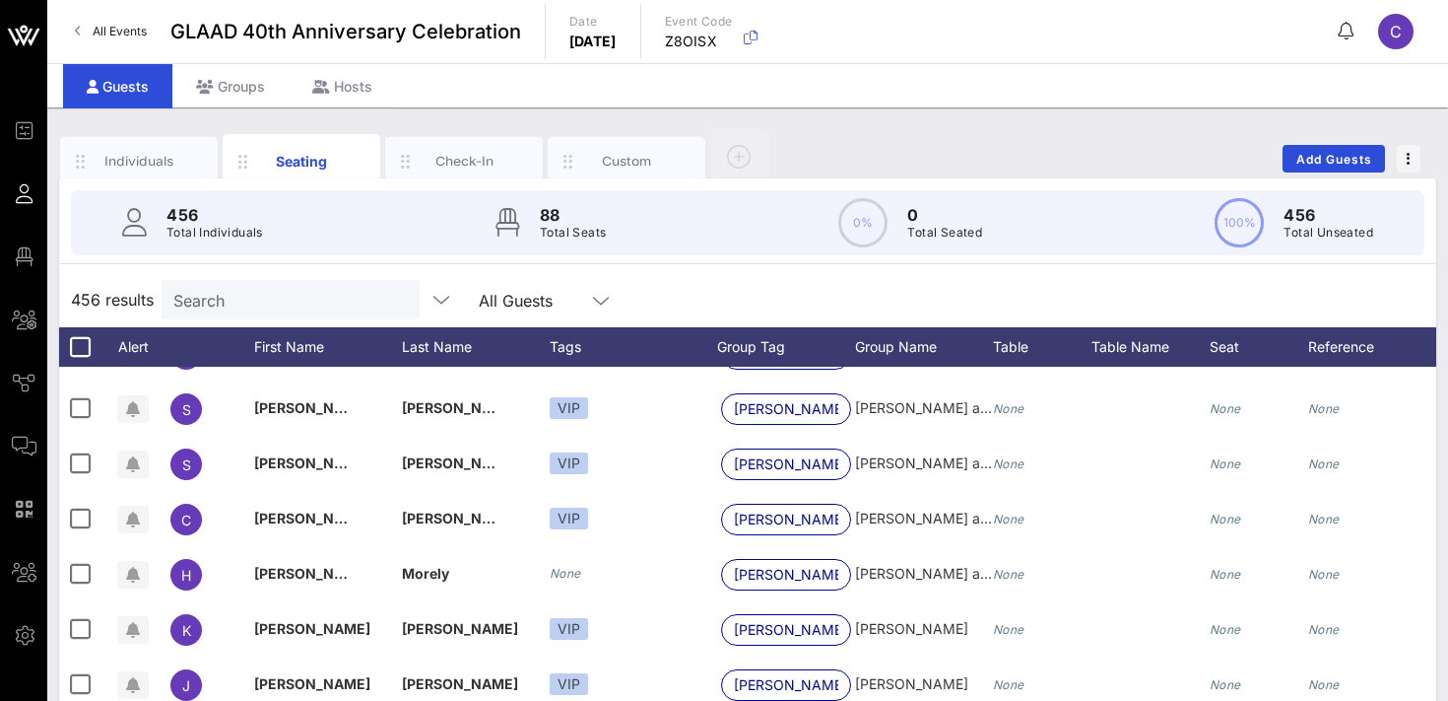
scroll to position [2818, 0]
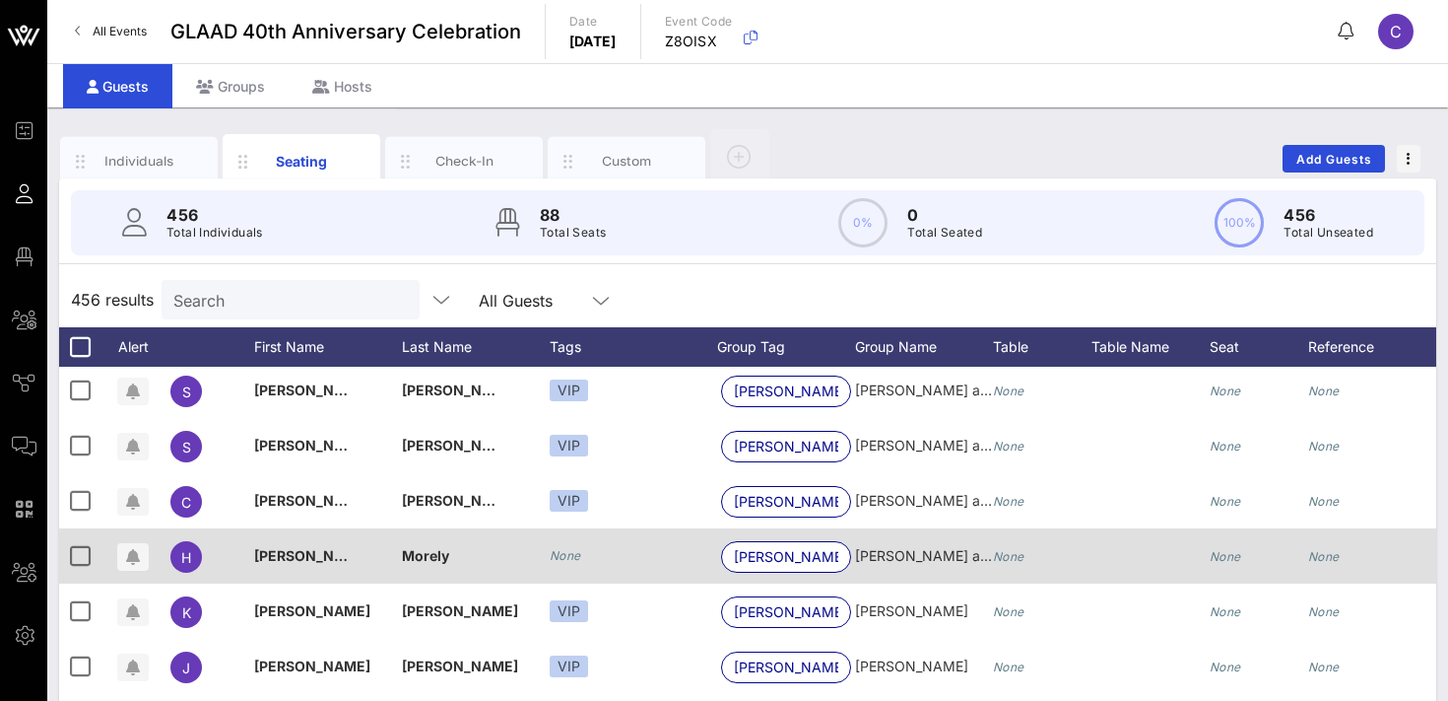
click at [563, 551] on icon "None" at bounding box center [566, 555] width 32 height 15
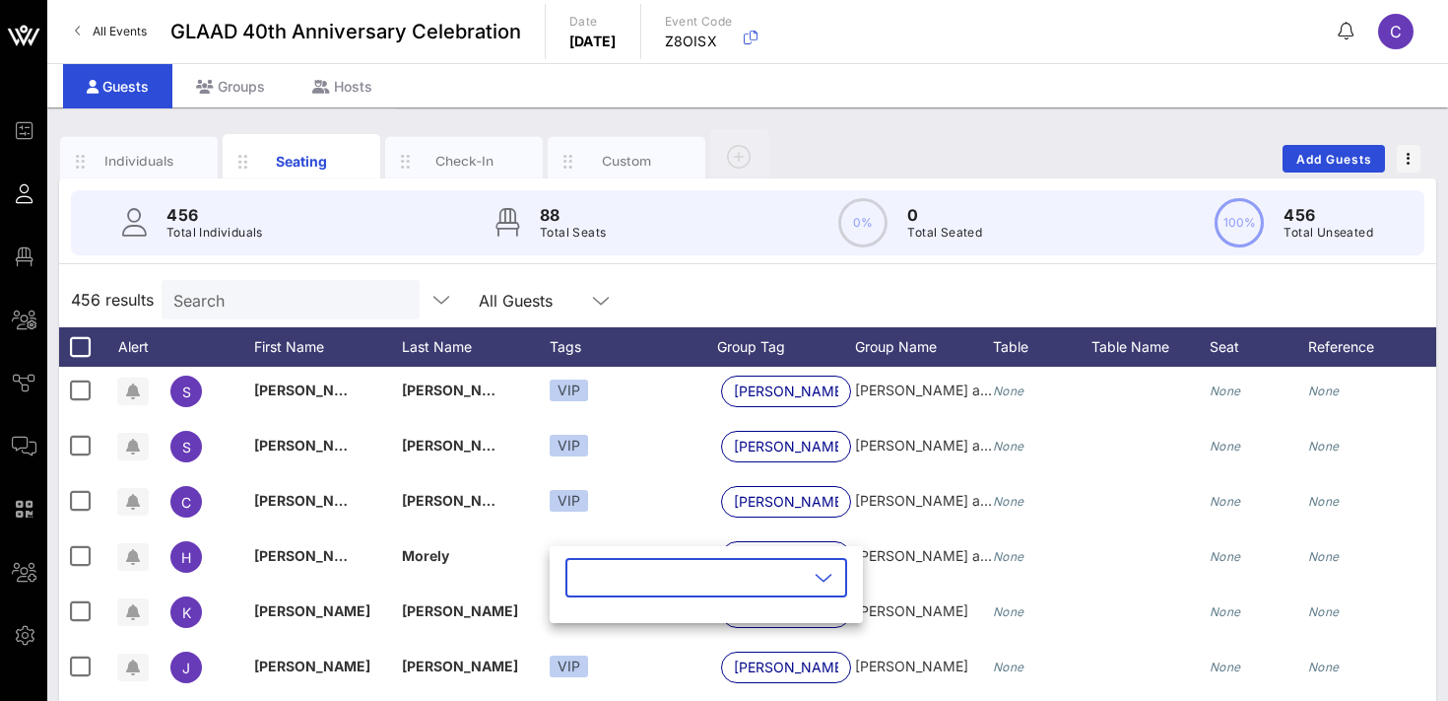
click at [622, 570] on input "text" at bounding box center [692, 578] width 231 height 32
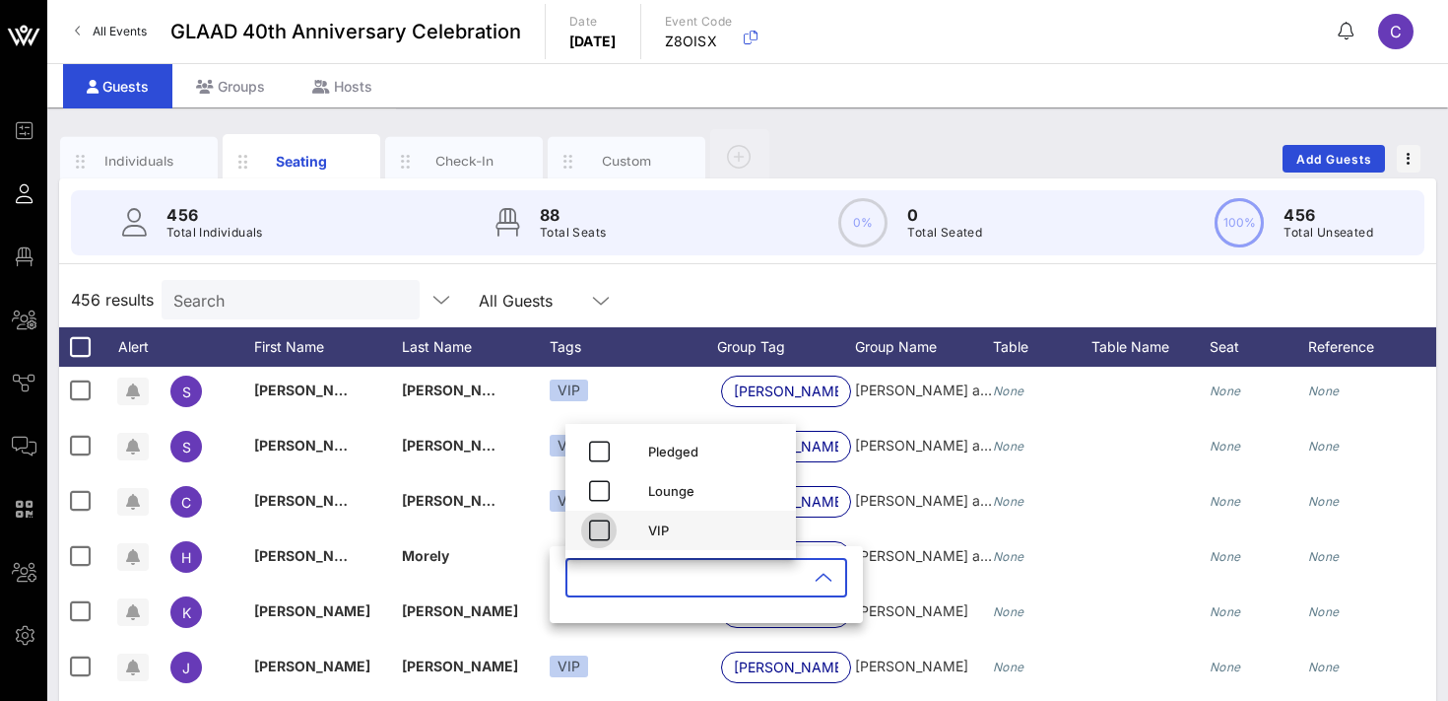
click at [604, 531] on icon "button" at bounding box center [599, 530] width 24 height 24
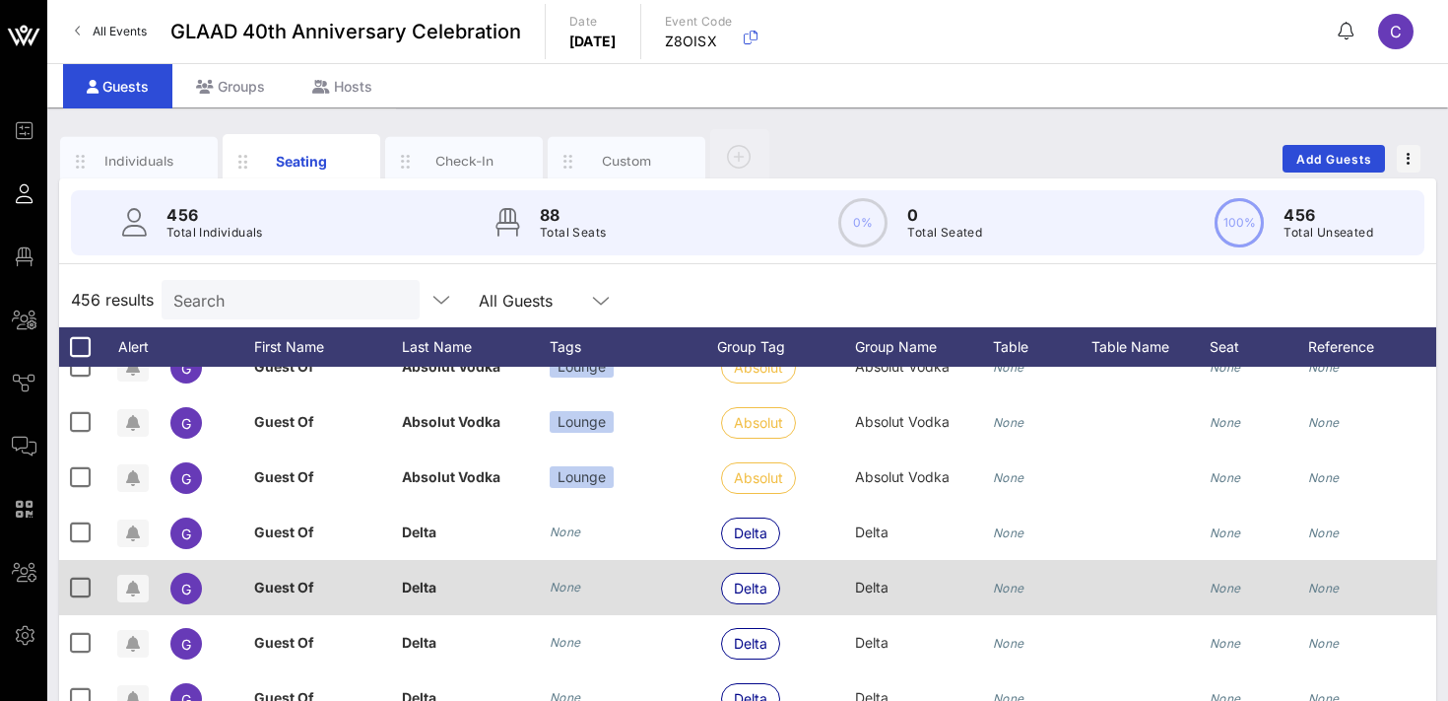
scroll to position [3547, 0]
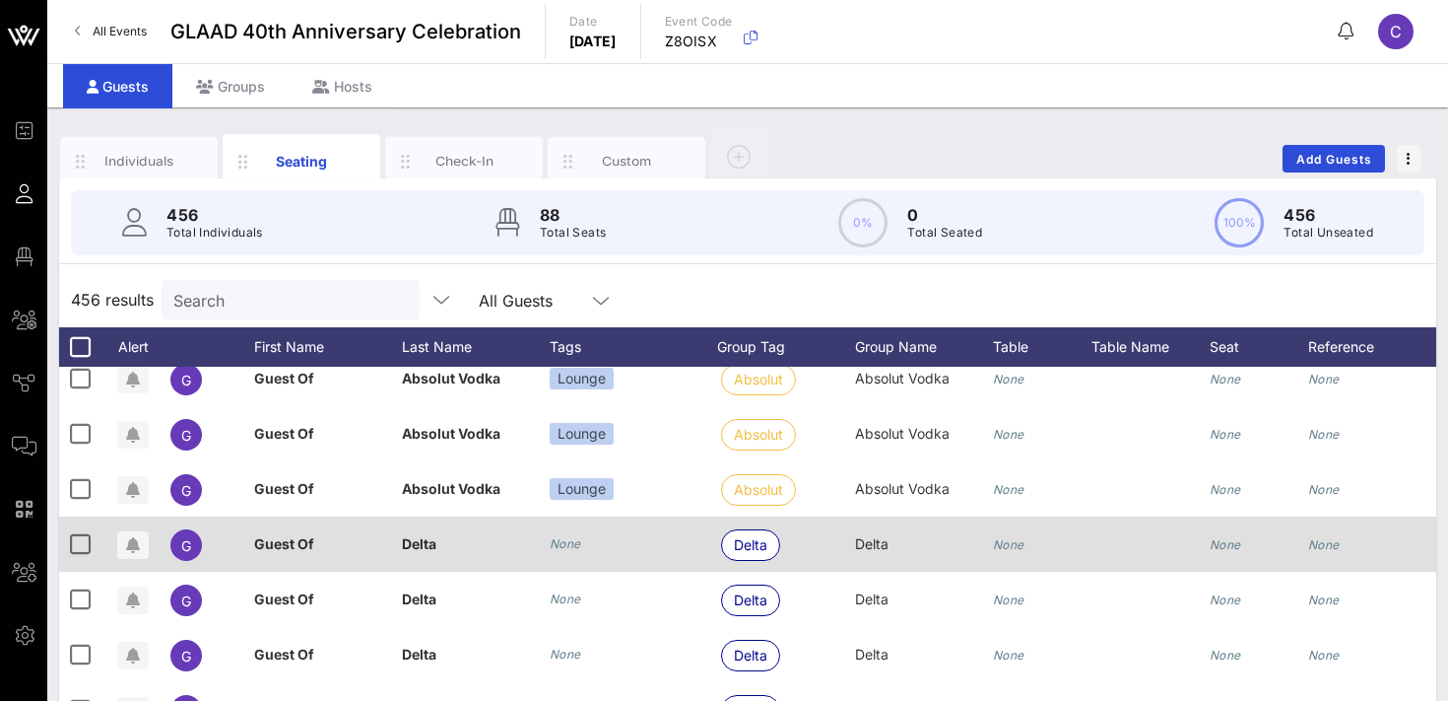
click at [574, 547] on icon "None" at bounding box center [566, 543] width 32 height 15
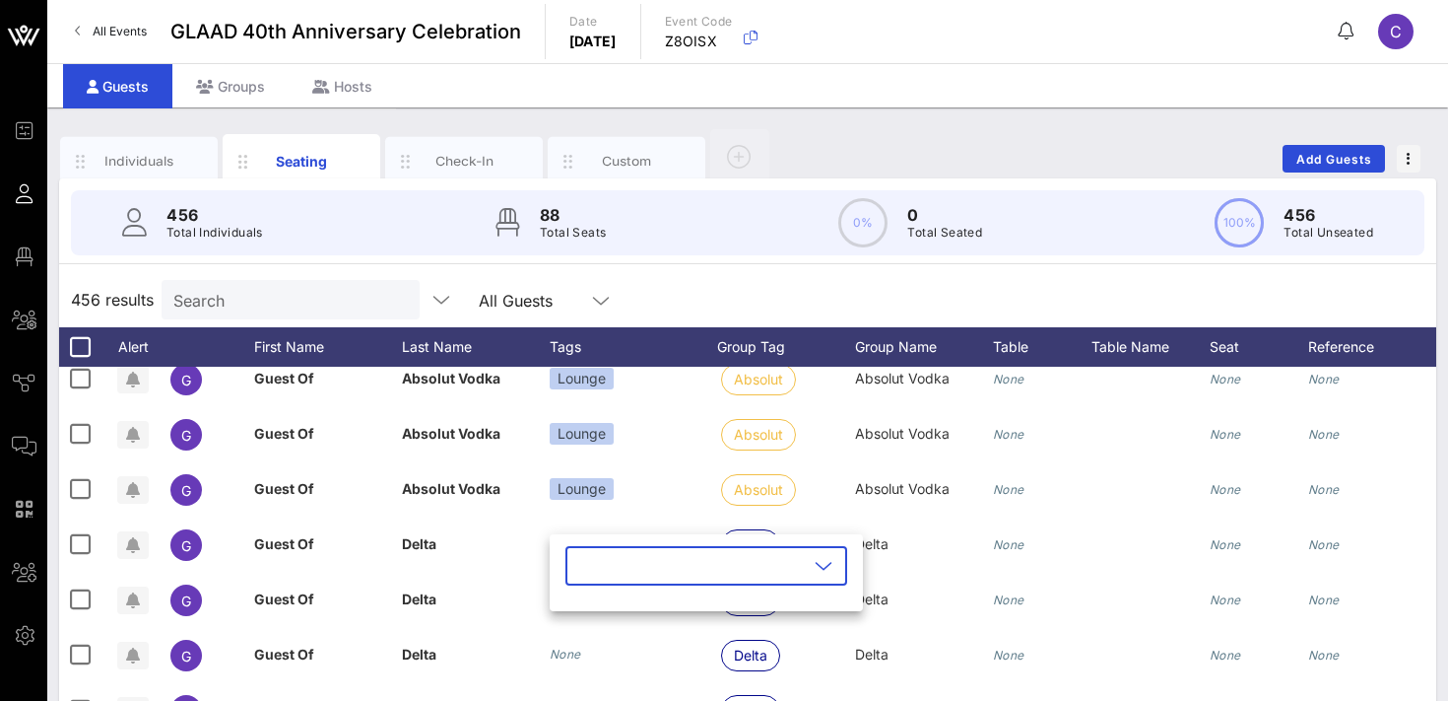
click at [598, 567] on input "text" at bounding box center [692, 566] width 231 height 32
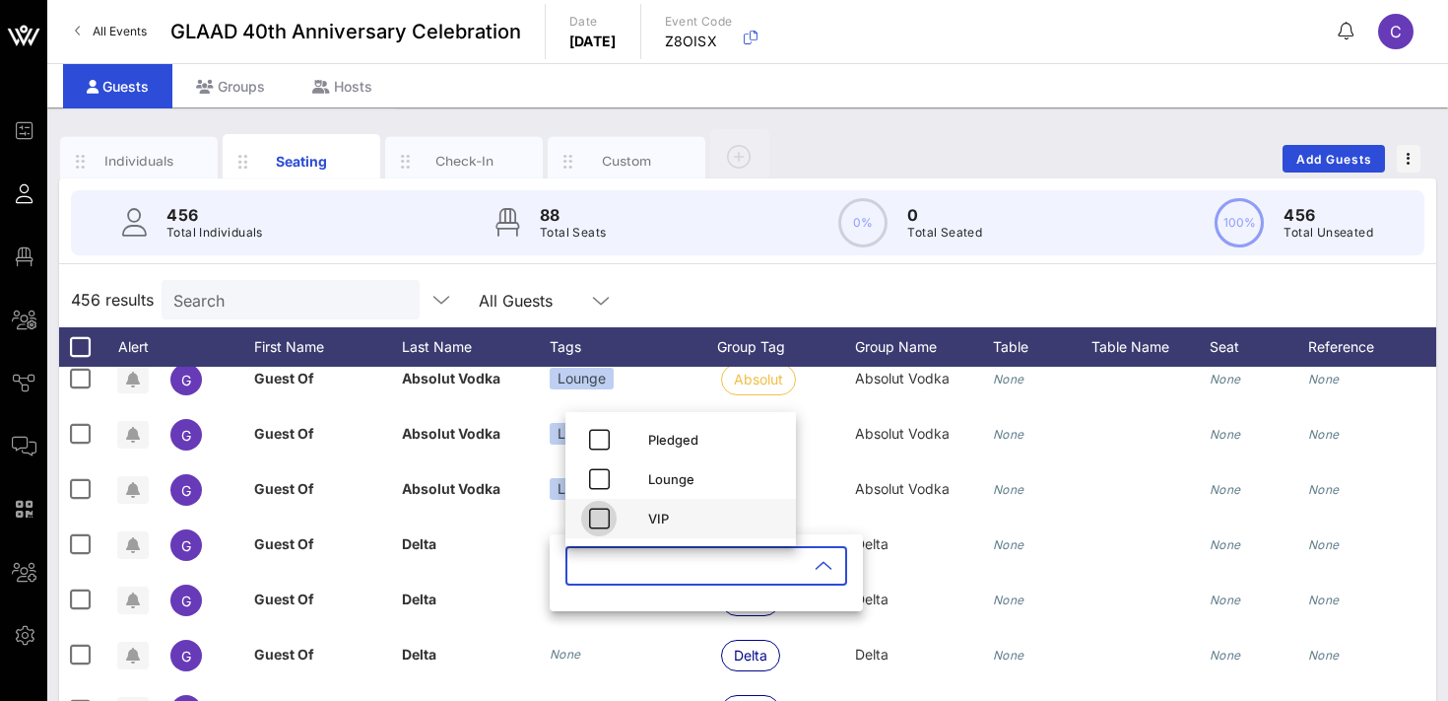
click at [602, 518] on icon "button" at bounding box center [599, 518] width 24 height 24
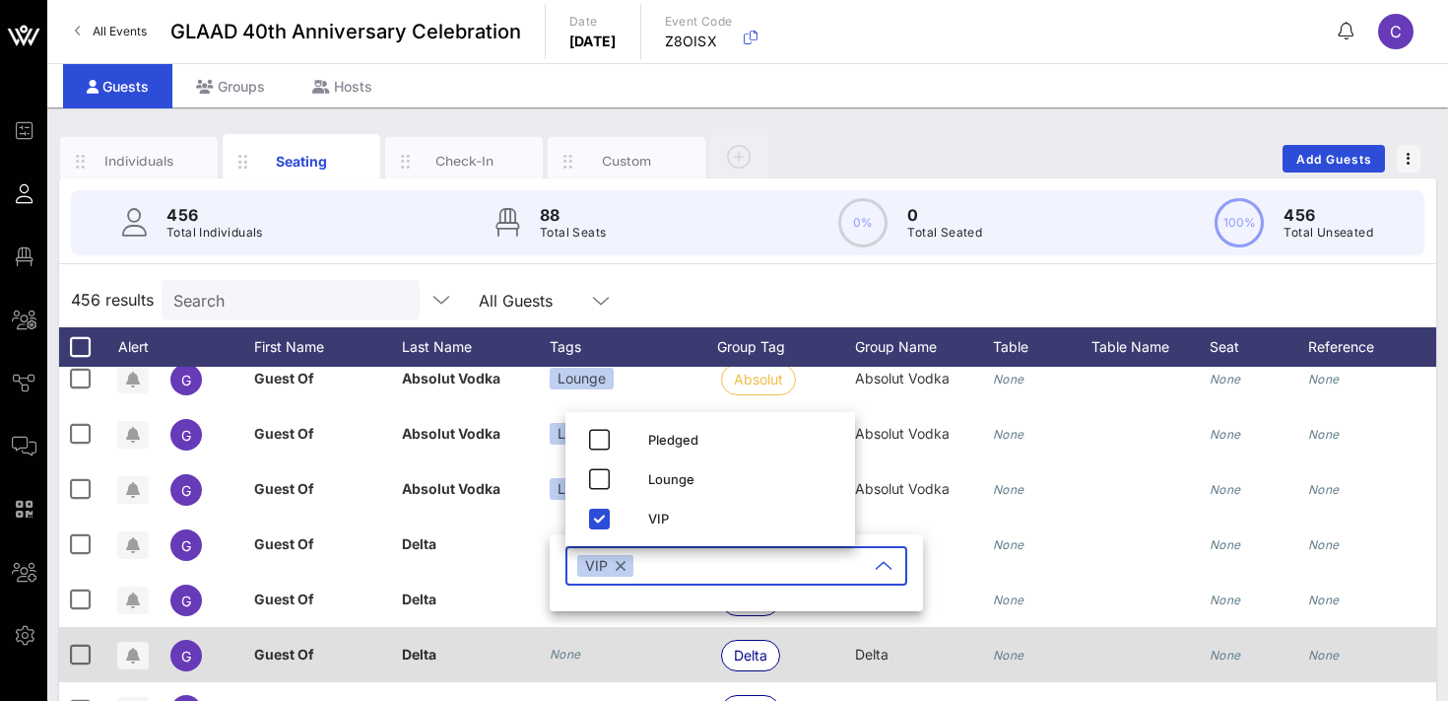
click at [565, 658] on icon "None" at bounding box center [566, 653] width 32 height 15
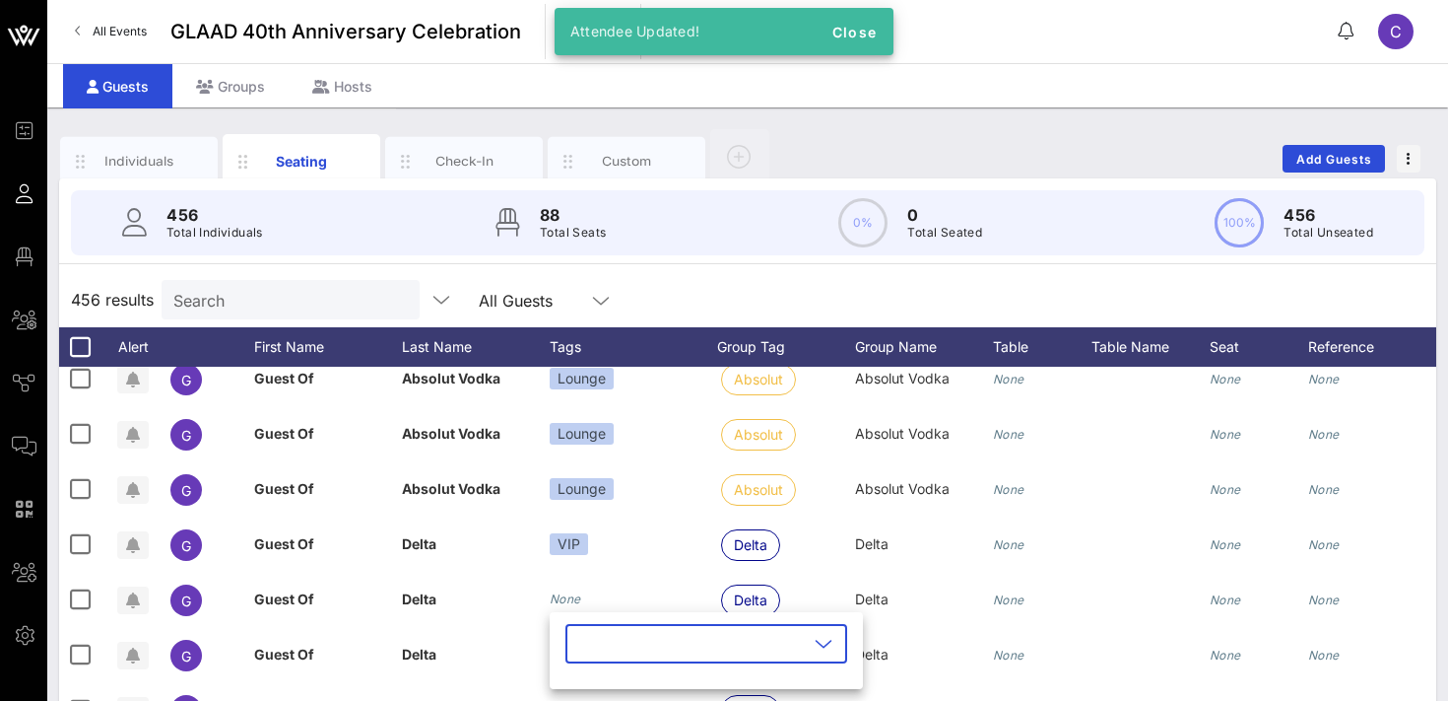
click at [579, 654] on input "text" at bounding box center [692, 644] width 231 height 32
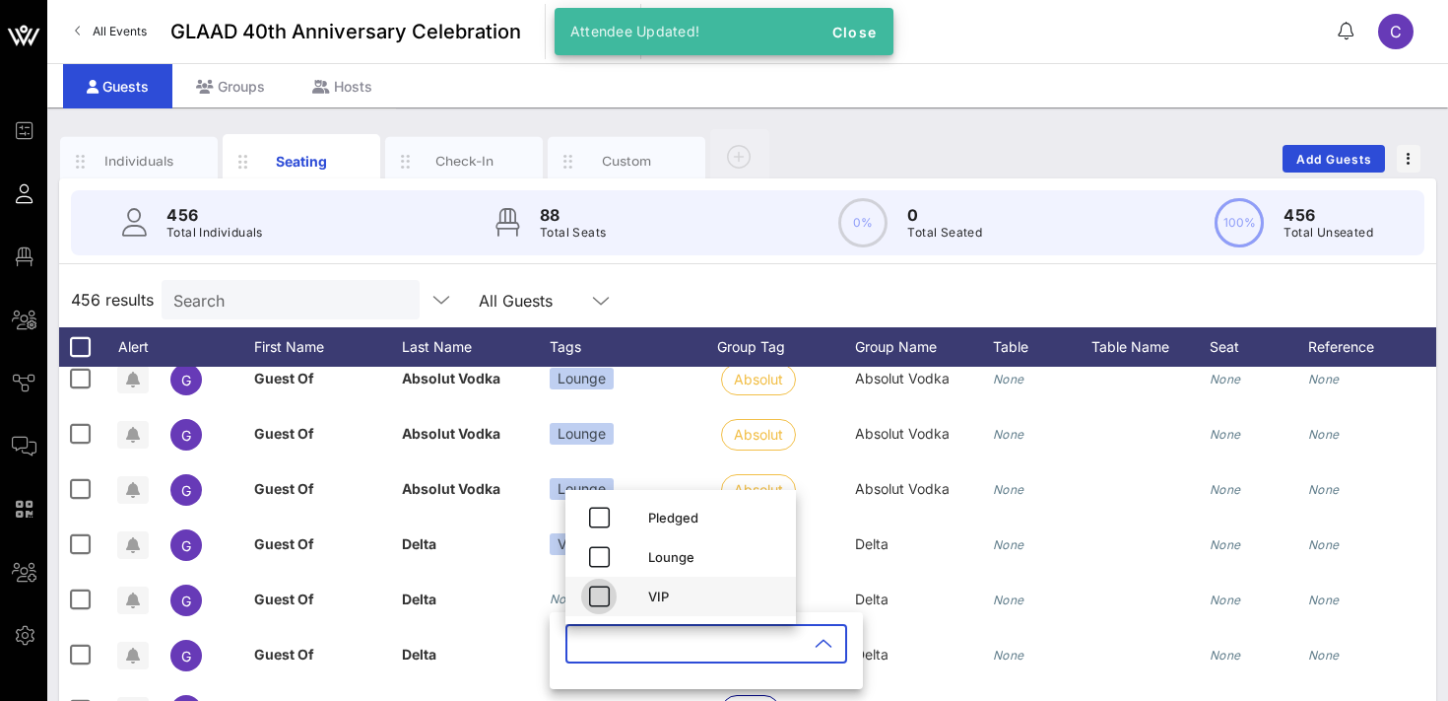
click at [595, 588] on icon "button" at bounding box center [599, 596] width 24 height 24
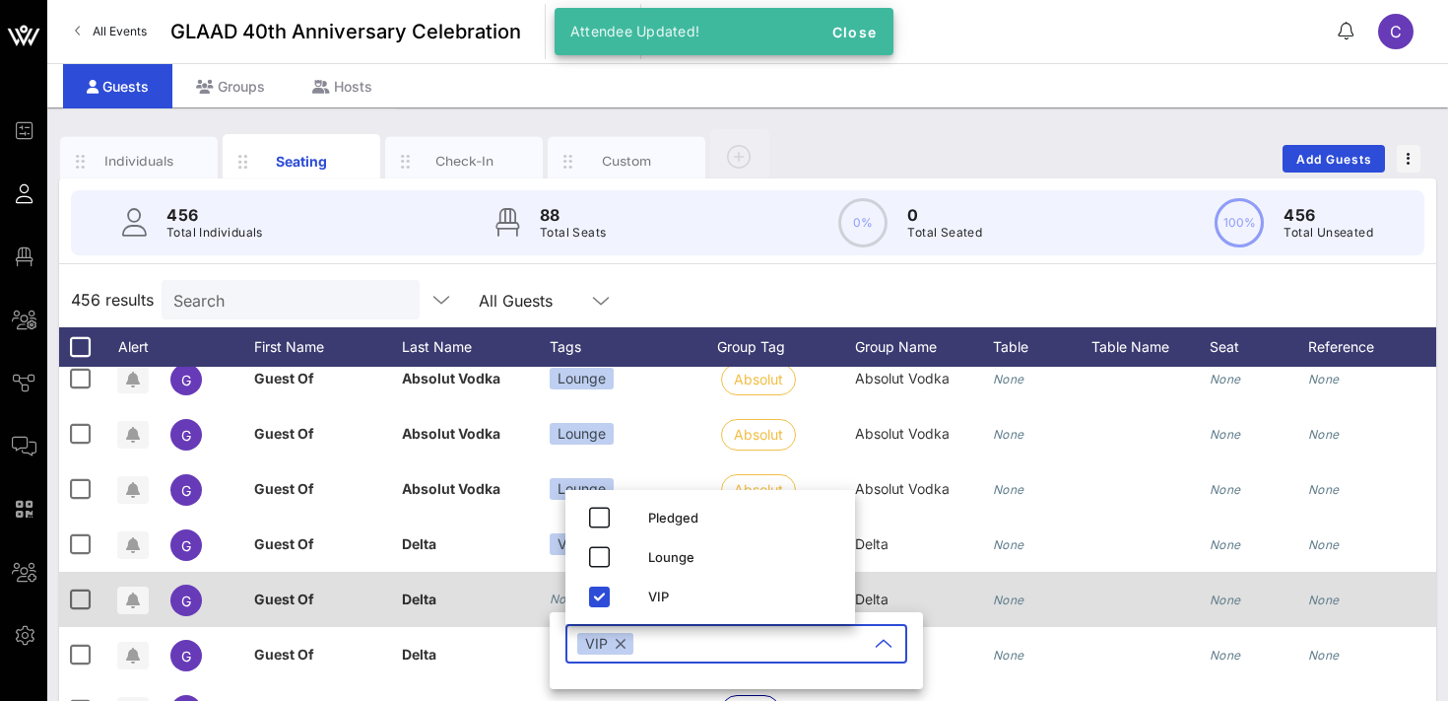
click at [558, 598] on icon "None" at bounding box center [566, 598] width 32 height 15
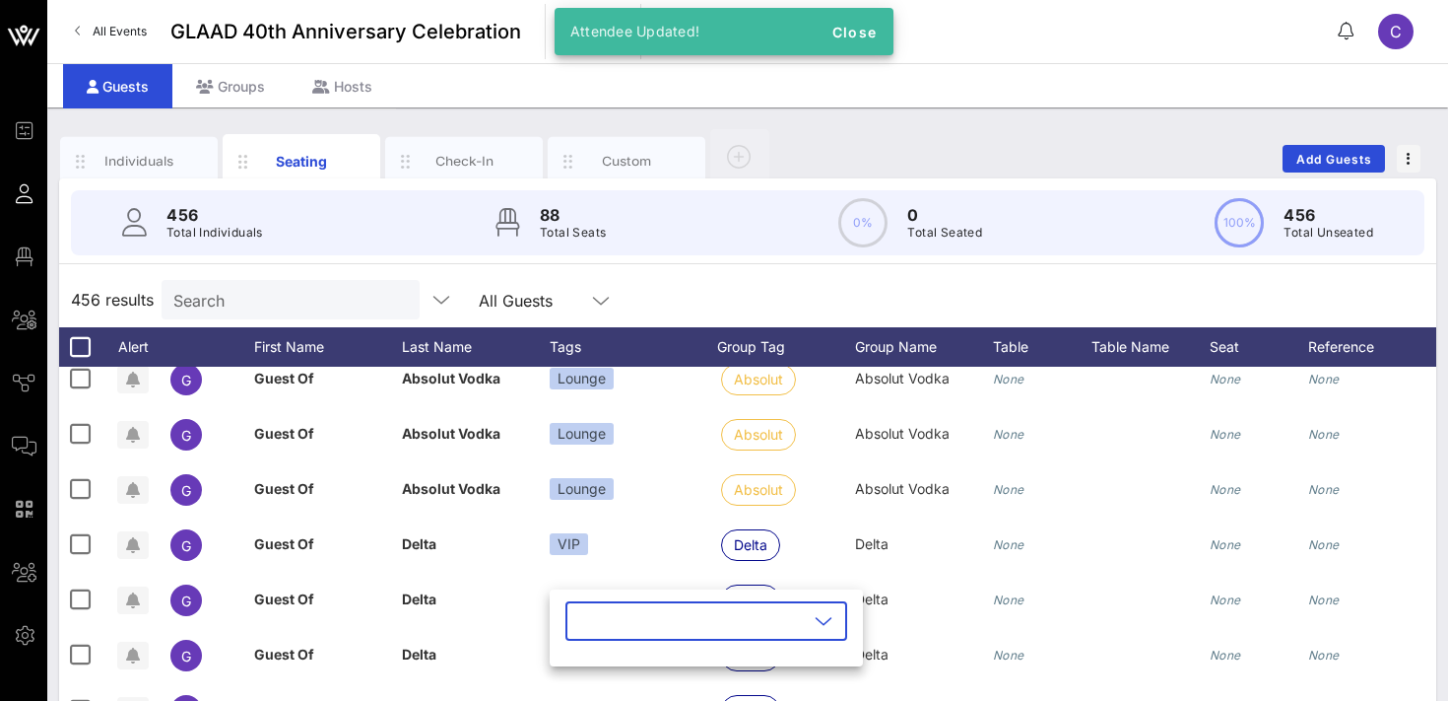
click at [586, 617] on input "text" at bounding box center [692, 621] width 231 height 32
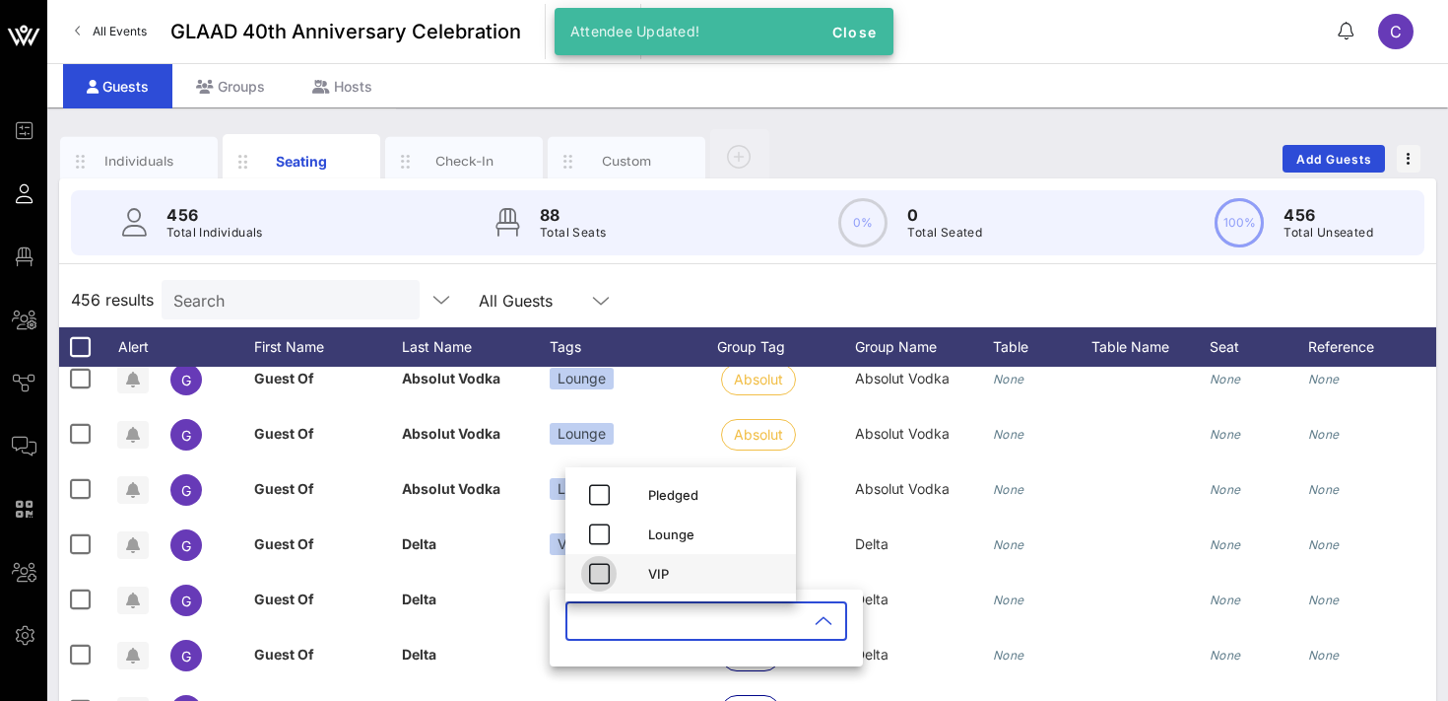
click at [599, 573] on icon "button" at bounding box center [599, 574] width 24 height 24
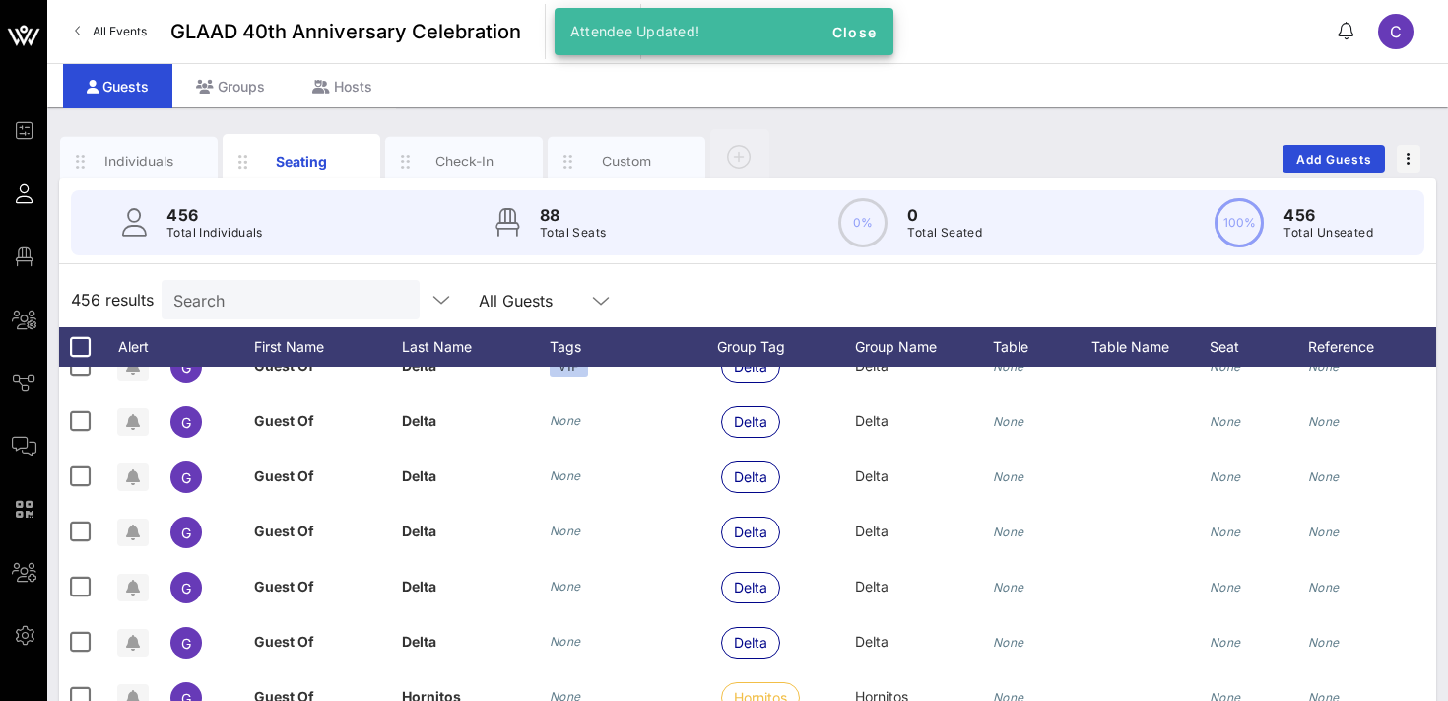
scroll to position [3843, 0]
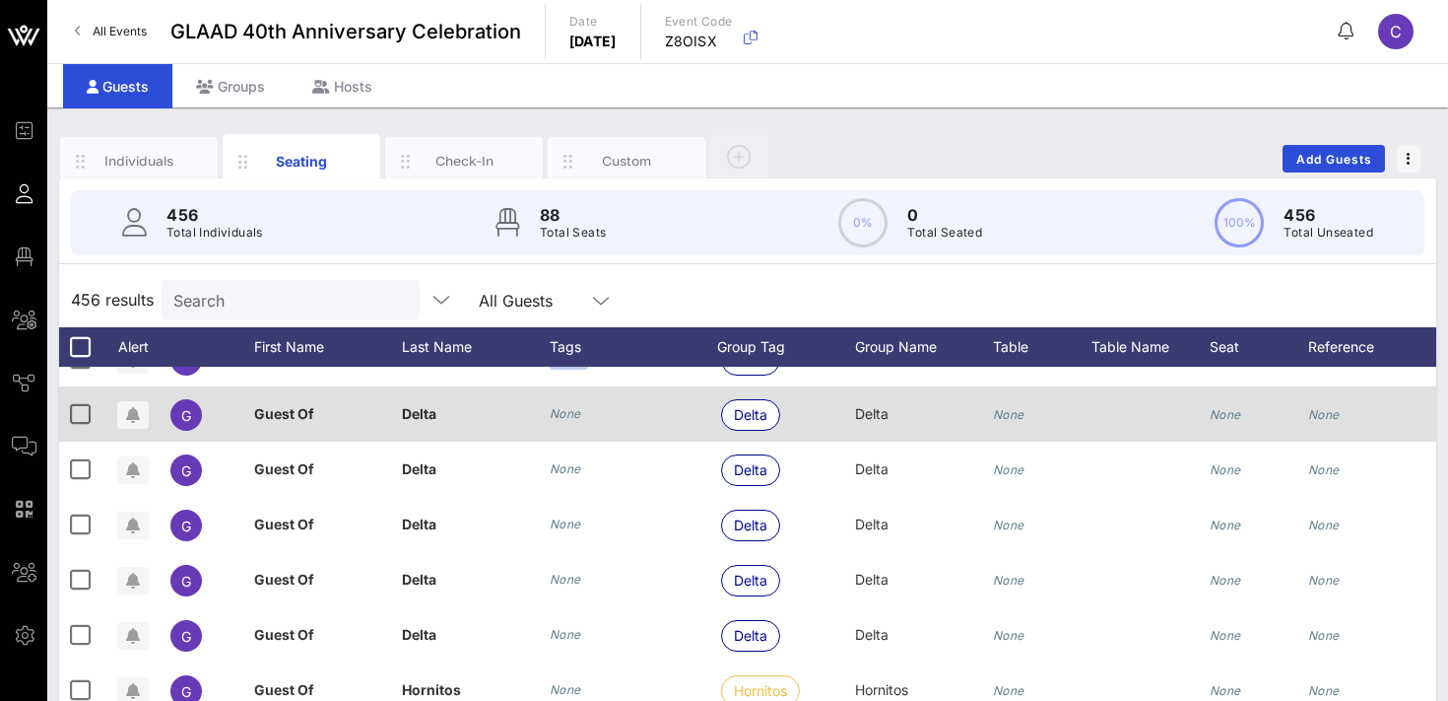
click at [571, 421] on div "None" at bounding box center [566, 414] width 32 height 20
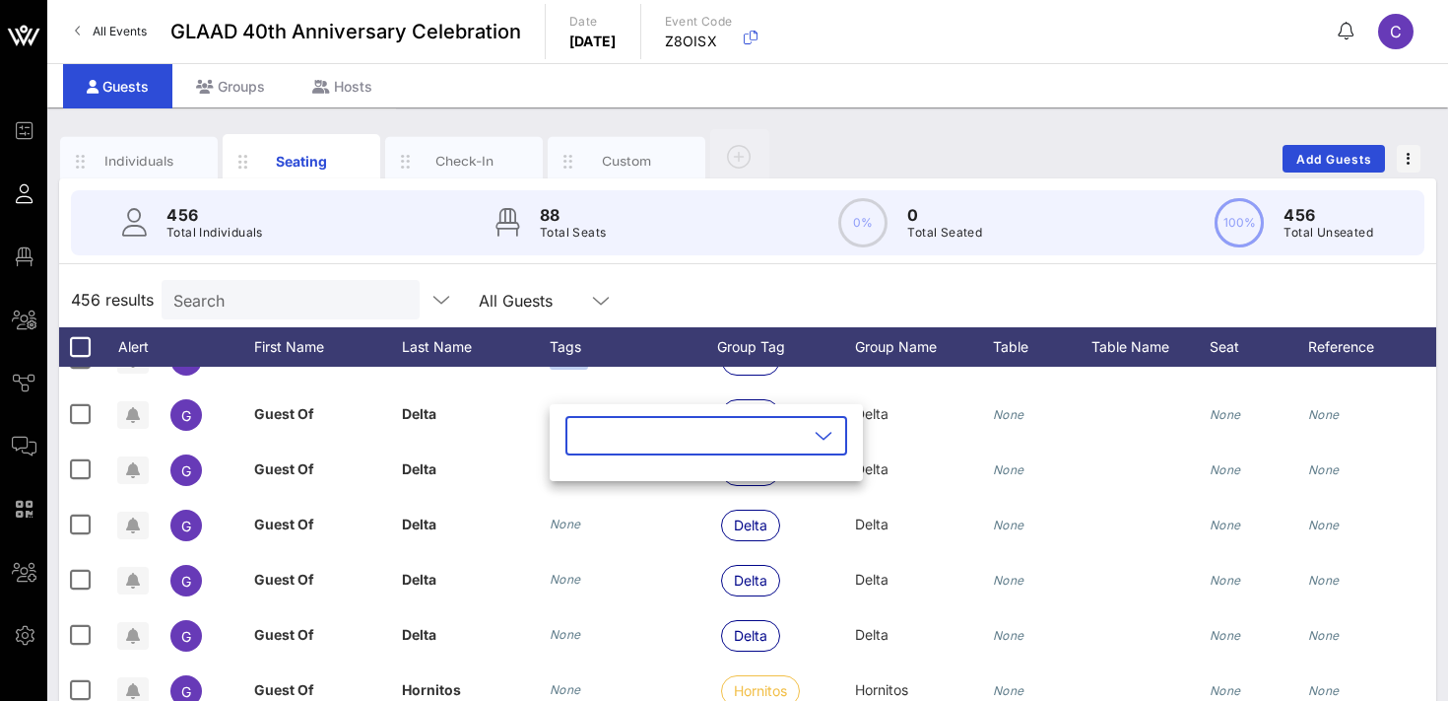
click at [585, 437] on input "text" at bounding box center [692, 436] width 231 height 32
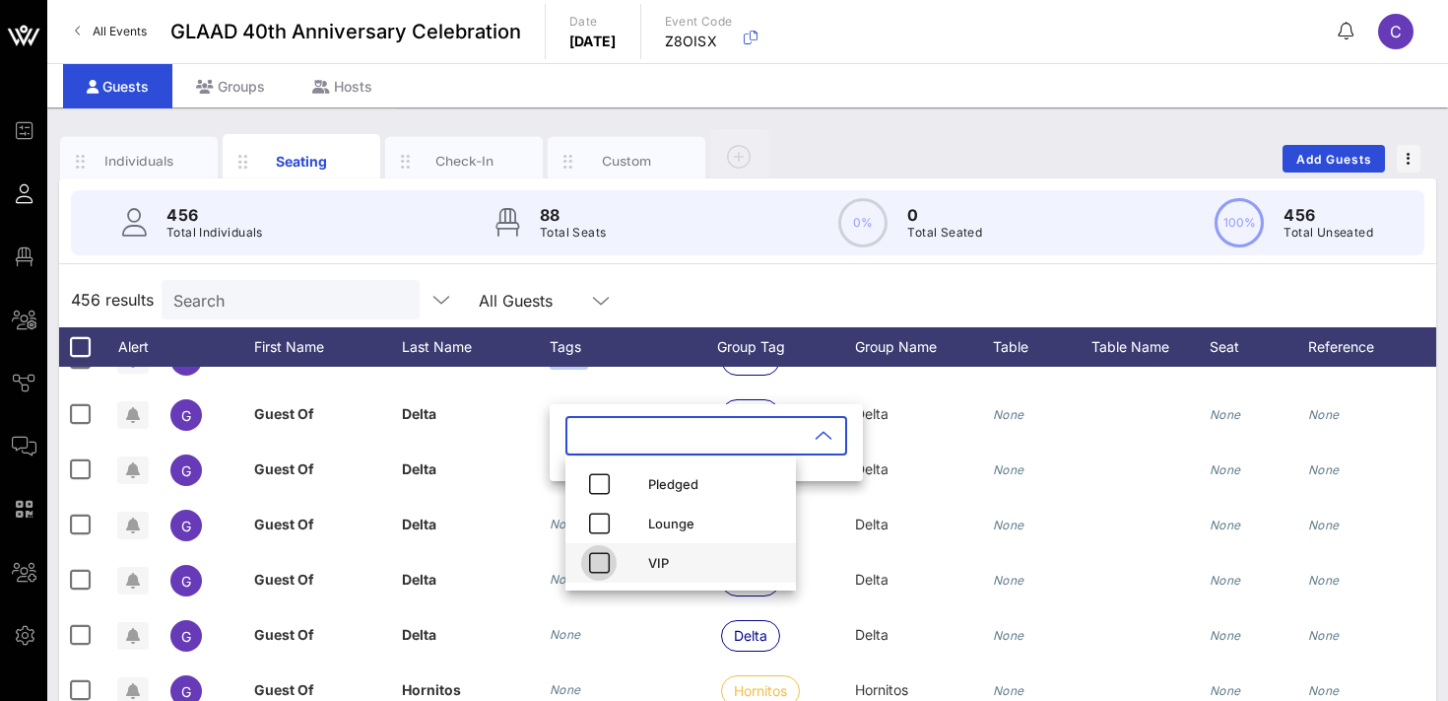
click at [599, 559] on icon "button" at bounding box center [599, 563] width 24 height 24
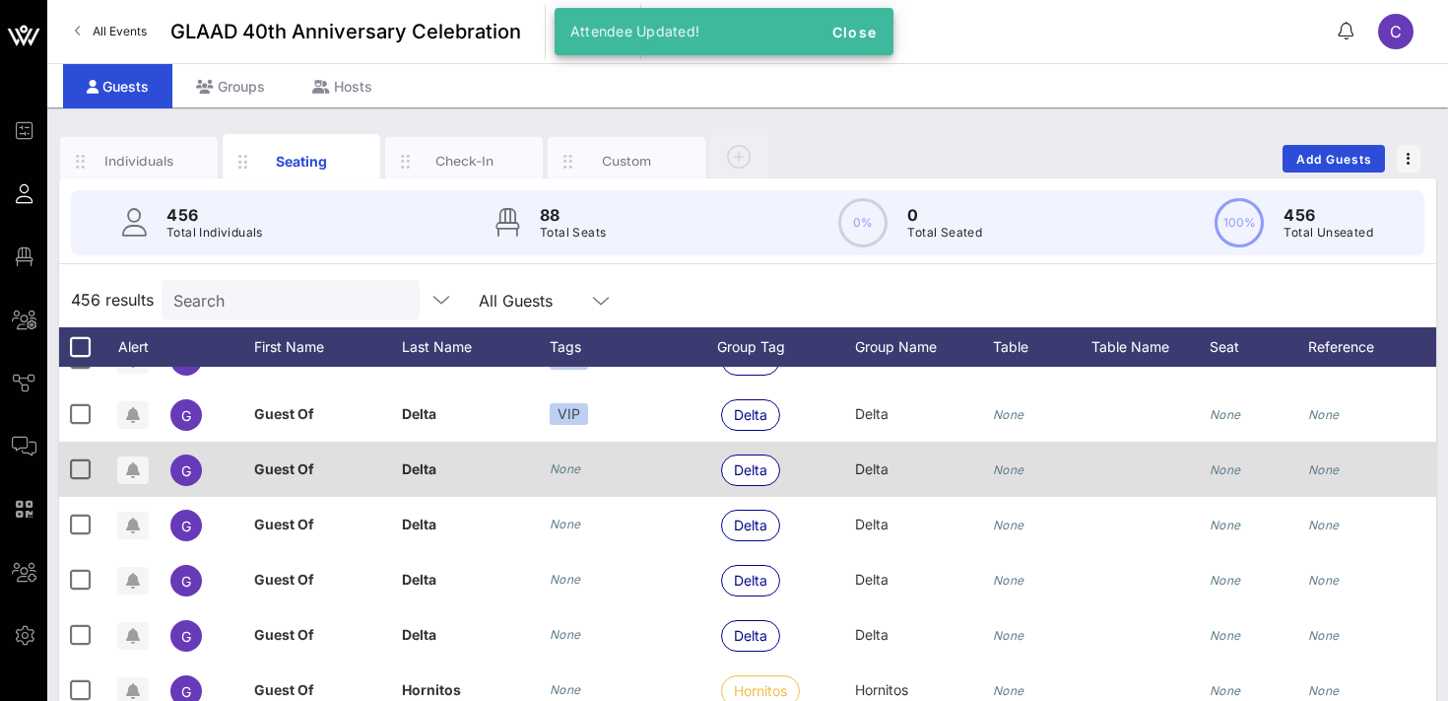
click at [566, 466] on icon "None" at bounding box center [566, 468] width 32 height 15
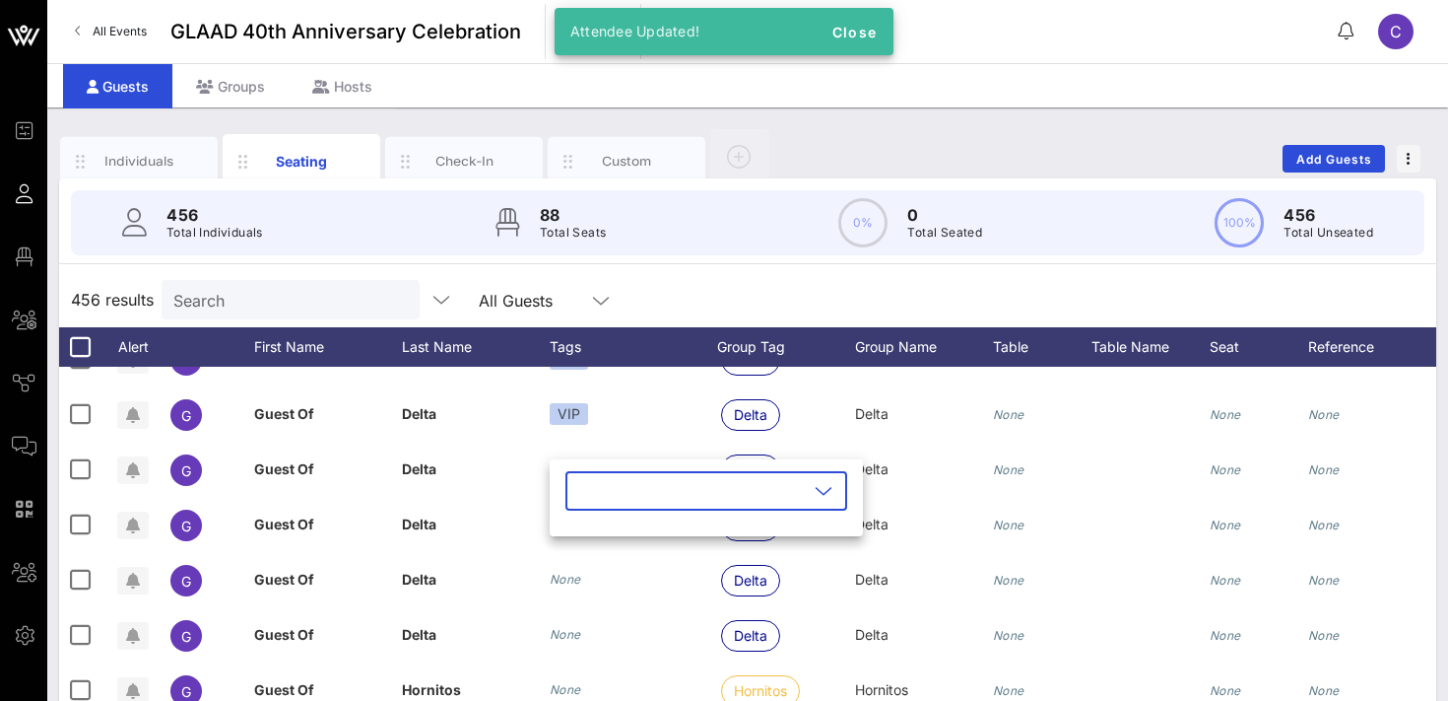
click at [591, 485] on input "text" at bounding box center [692, 491] width 231 height 32
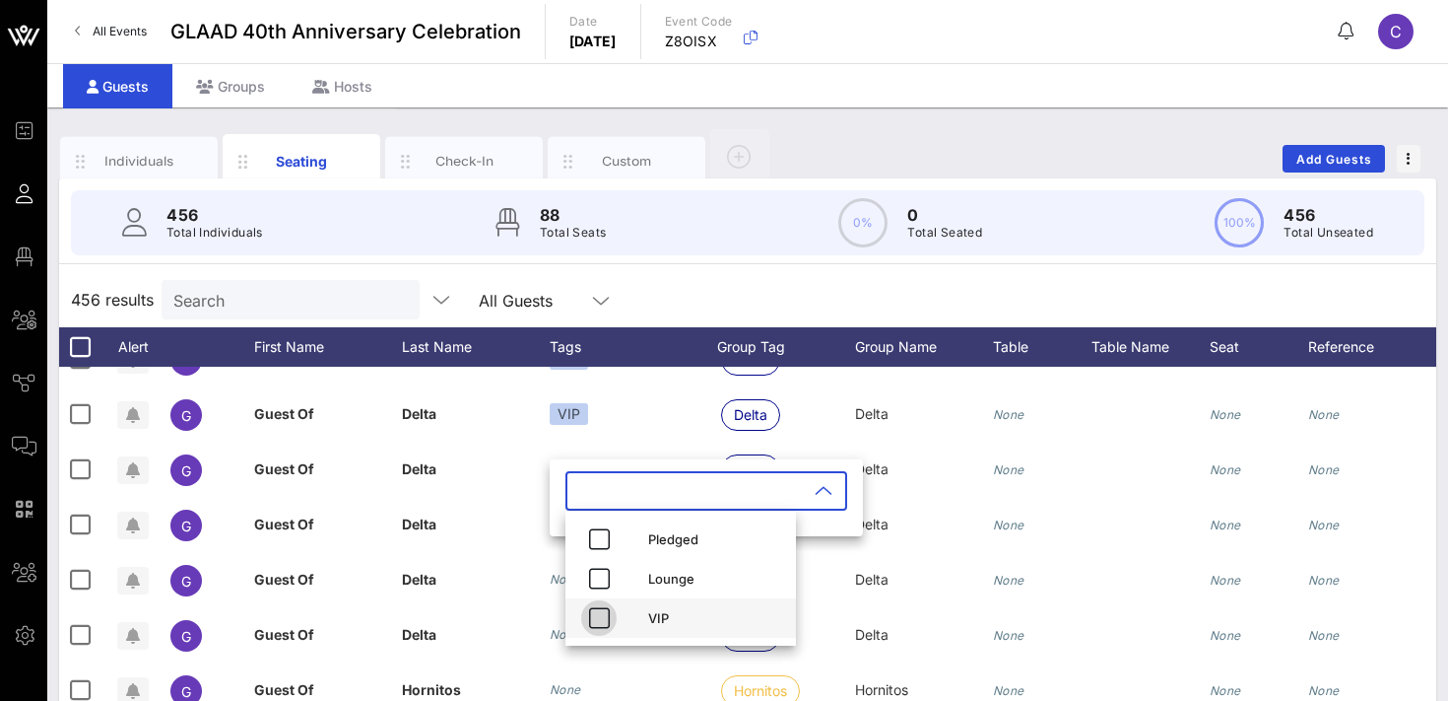
click at [597, 606] on icon "button" at bounding box center [599, 618] width 24 height 24
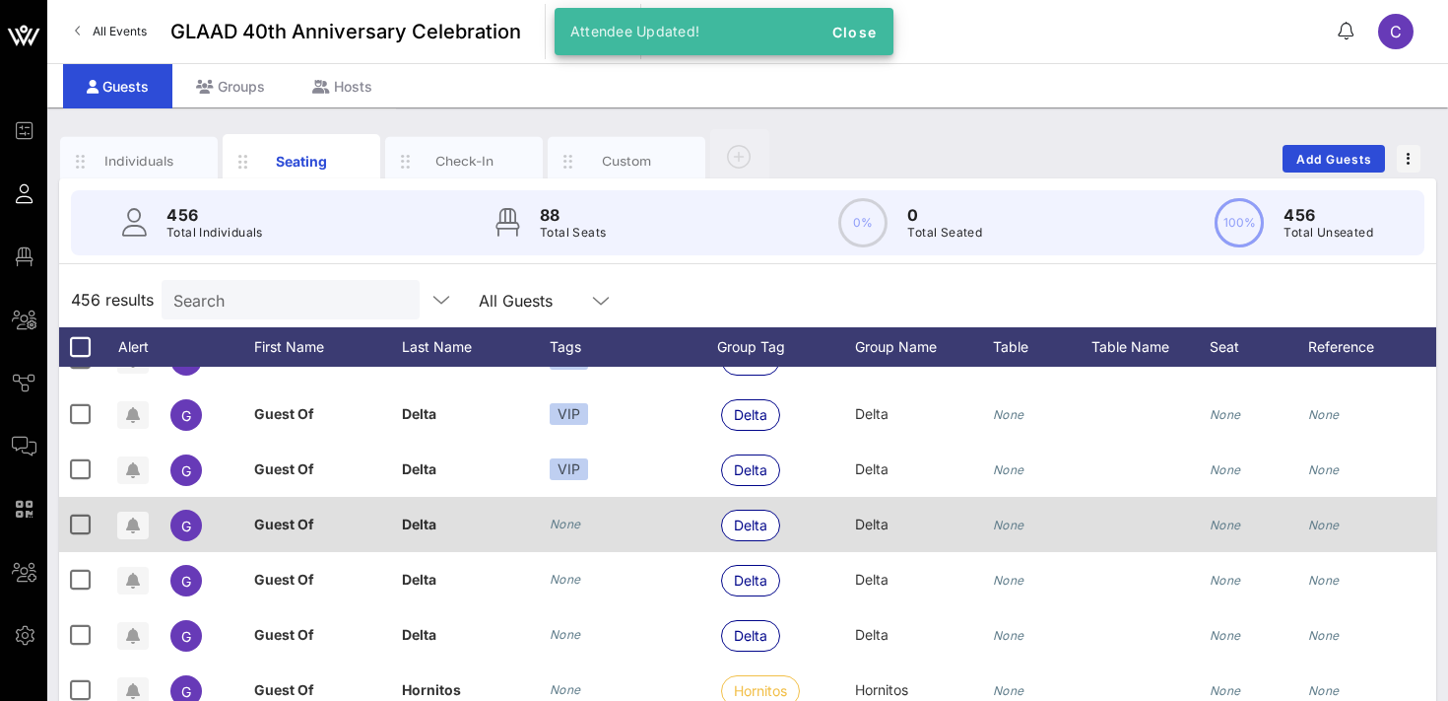
click at [564, 526] on icon "None" at bounding box center [566, 523] width 32 height 15
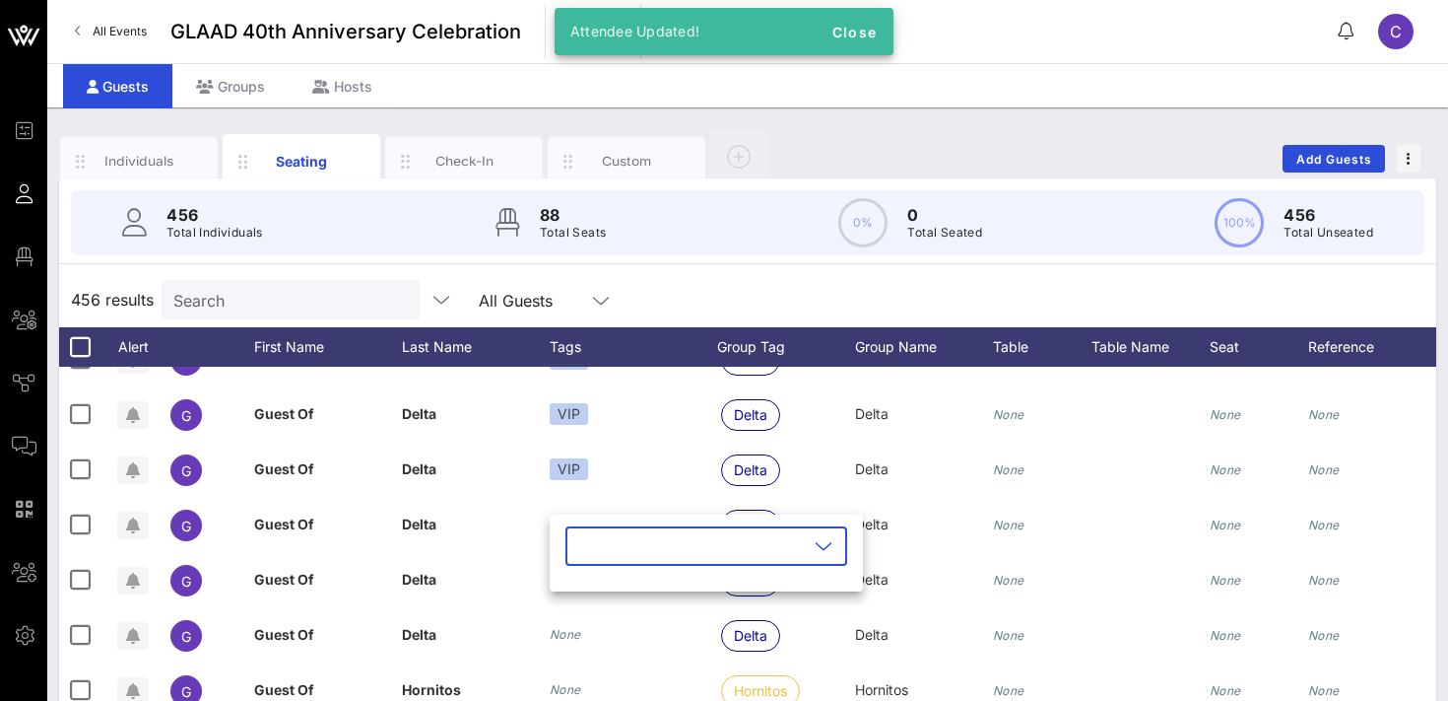
click at [591, 549] on input "text" at bounding box center [692, 546] width 231 height 32
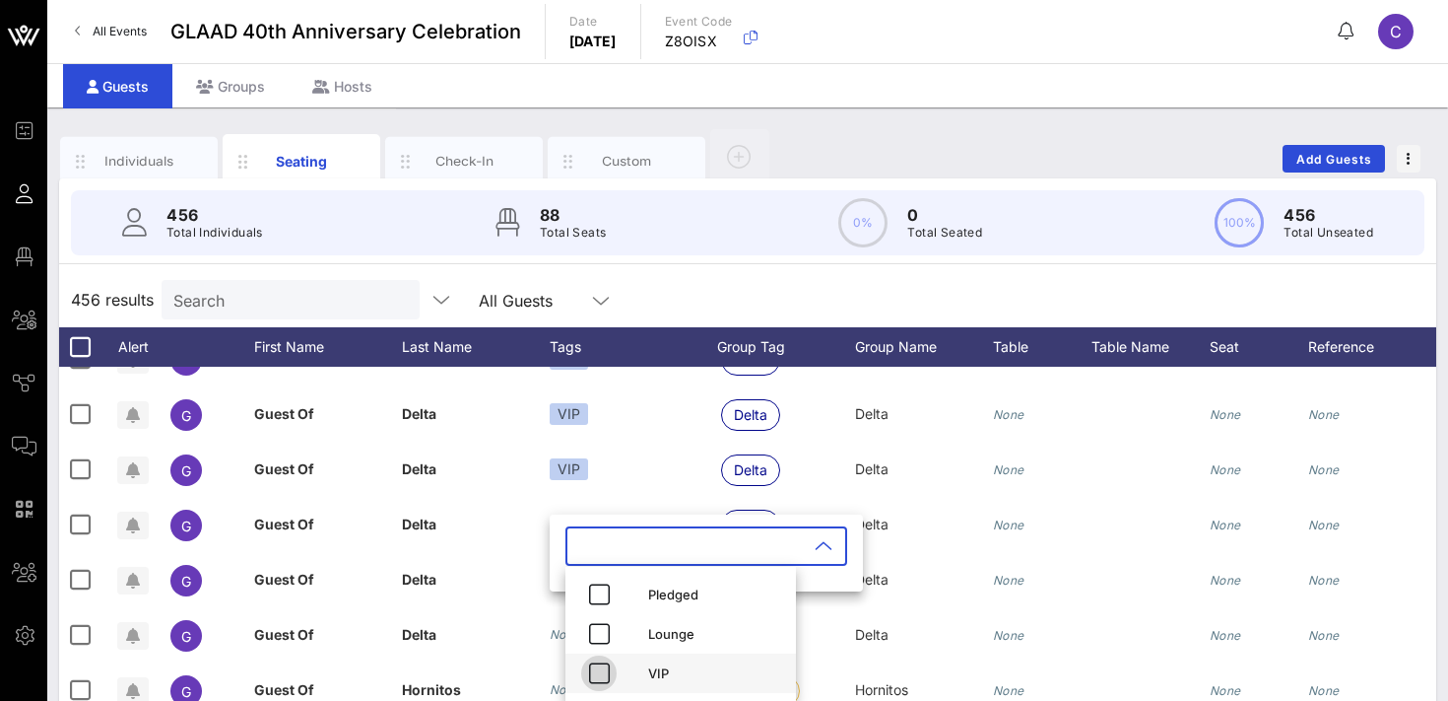
click at [600, 673] on icon "button" at bounding box center [599, 673] width 24 height 24
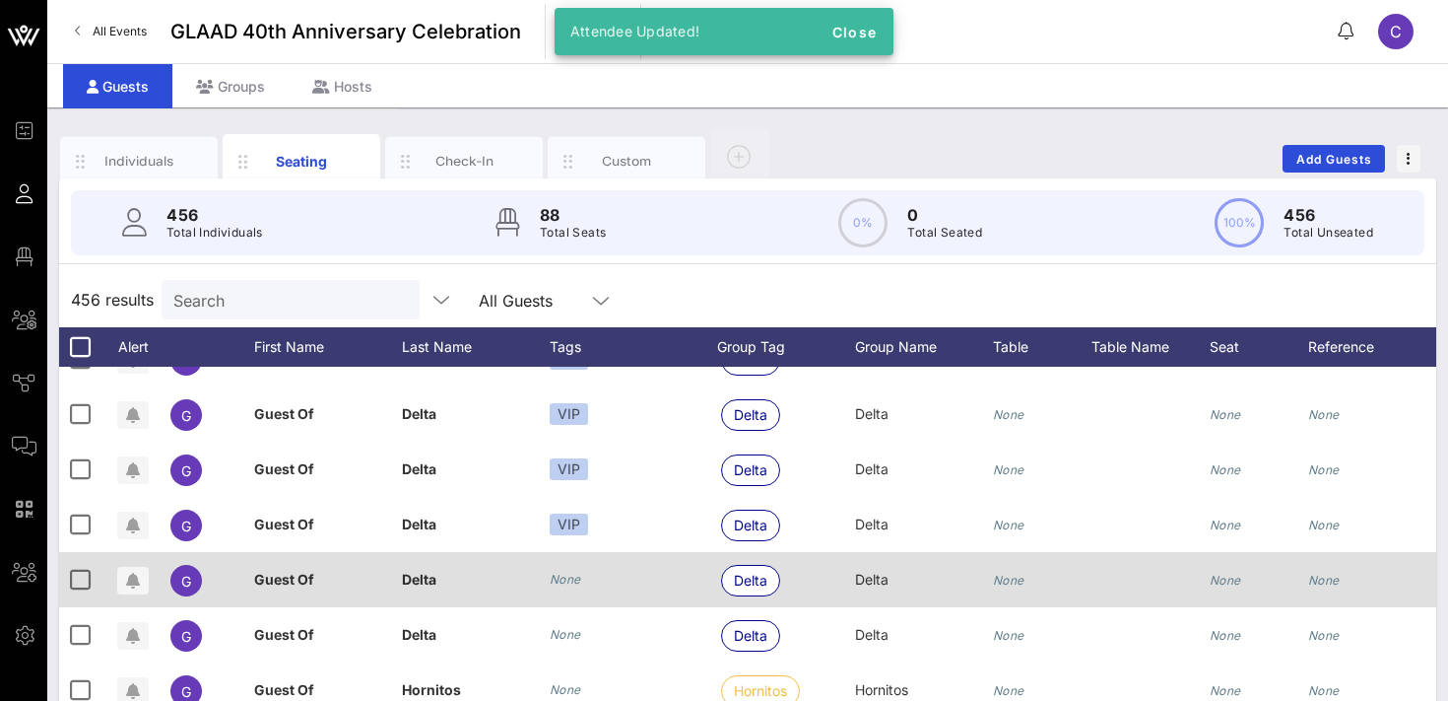
click at [574, 581] on icon "None" at bounding box center [566, 578] width 32 height 15
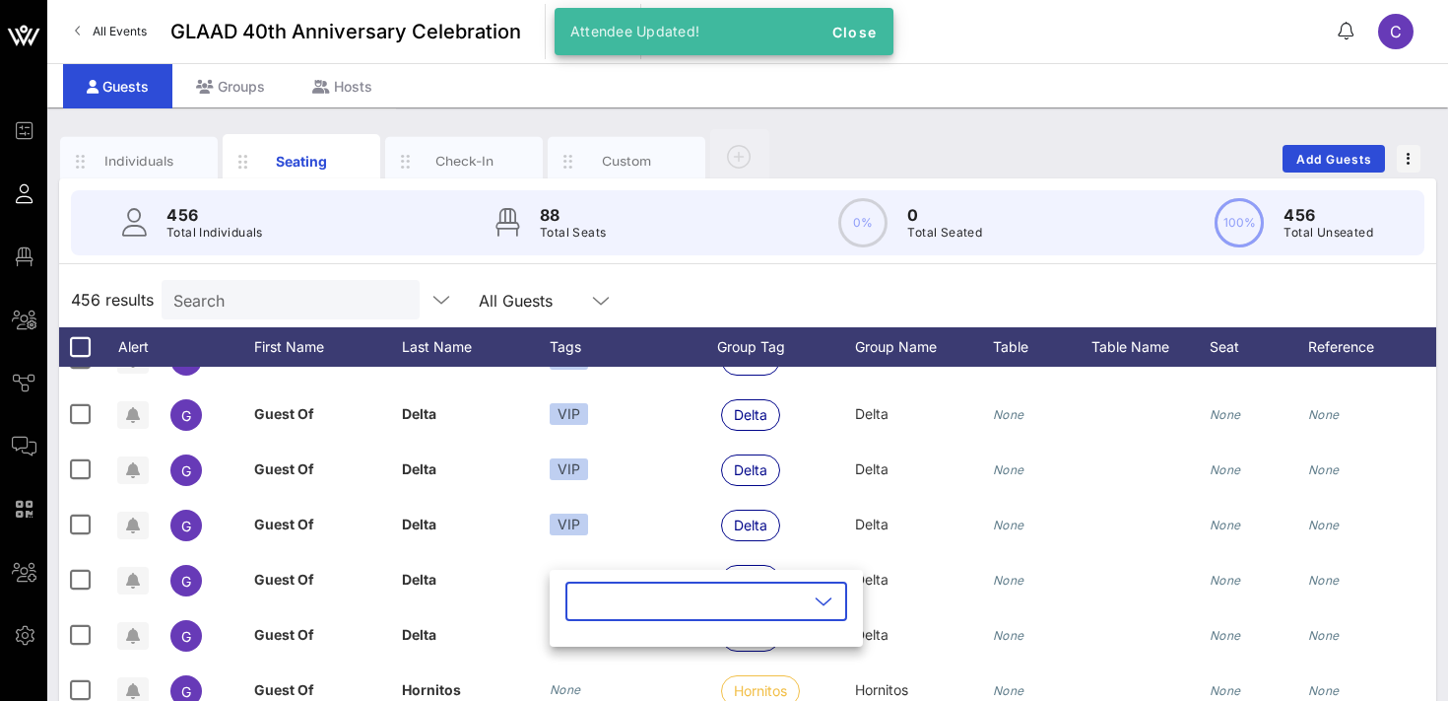
click at [591, 611] on input "text" at bounding box center [692, 601] width 231 height 32
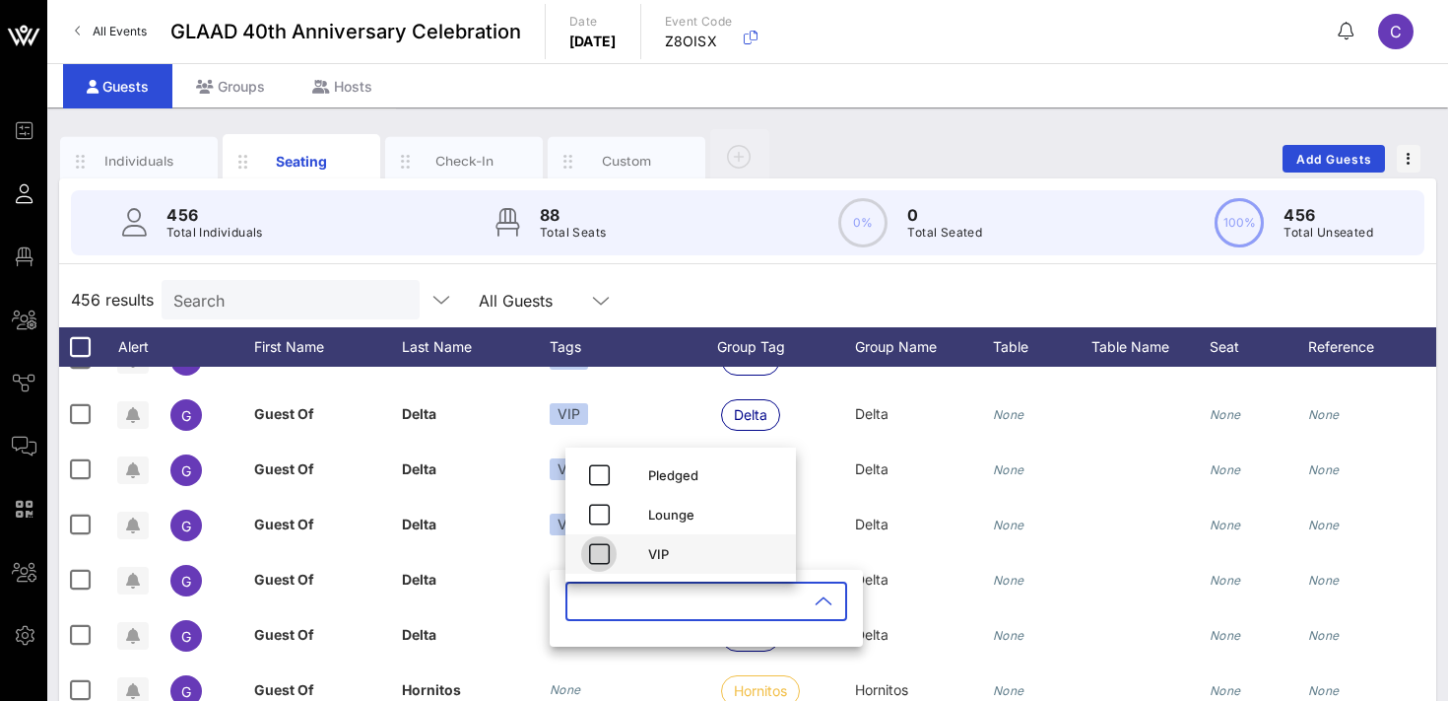
click at [602, 550] on icon "button" at bounding box center [599, 554] width 24 height 24
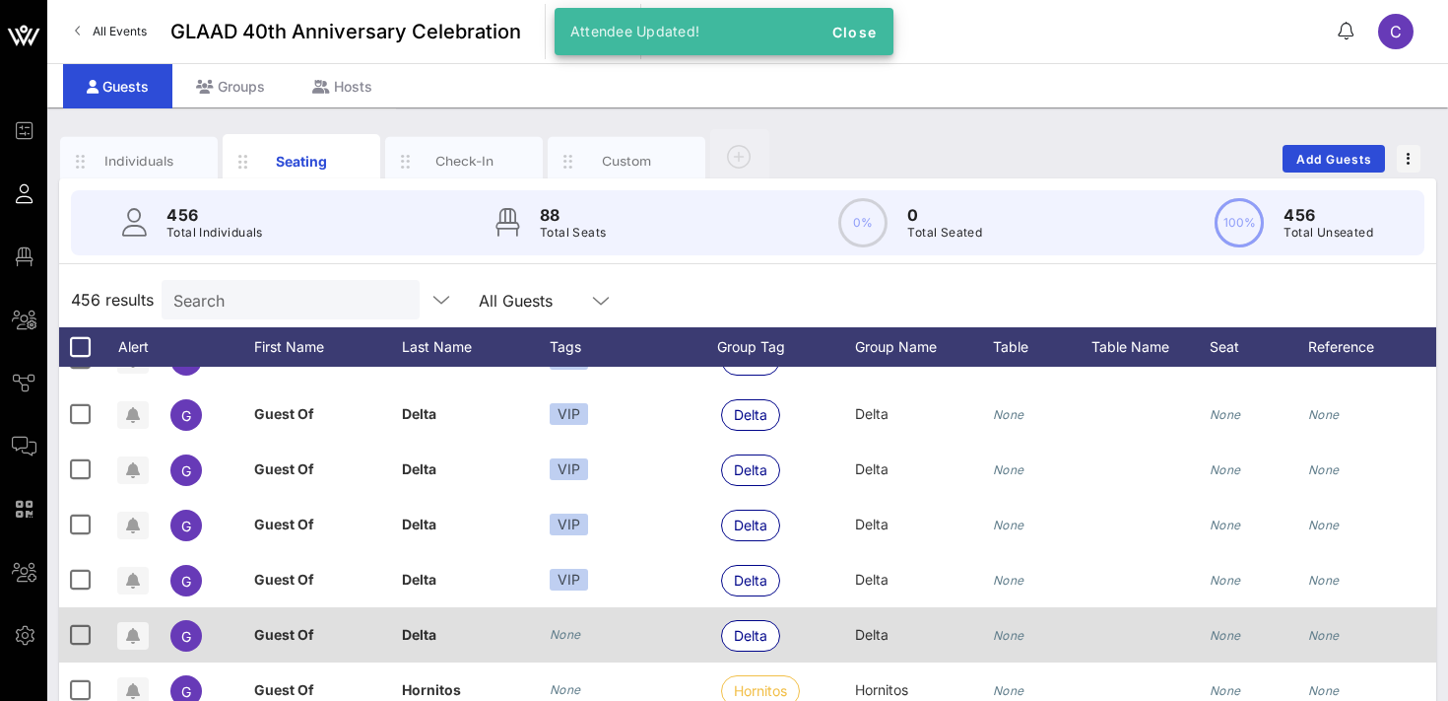
click at [562, 631] on icon "None" at bounding box center [566, 634] width 32 height 15
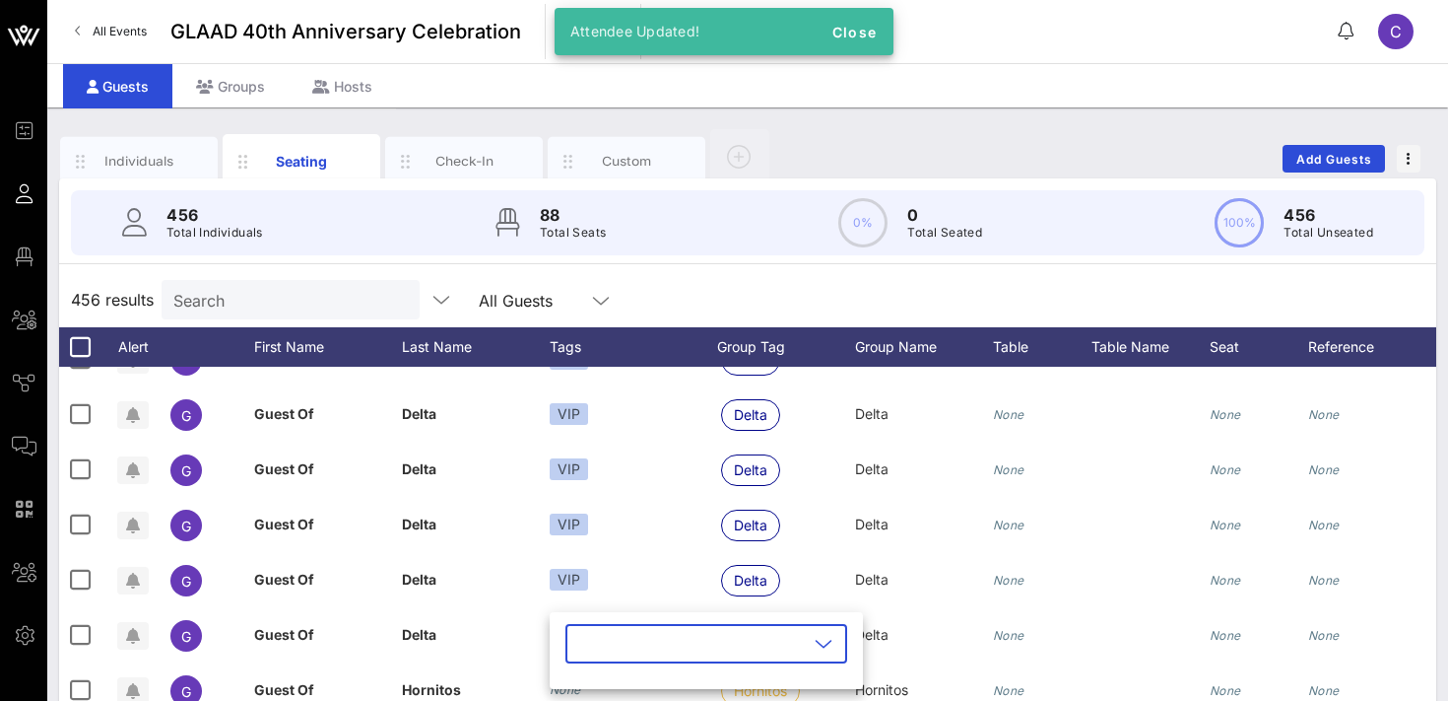
click at [593, 640] on input "text" at bounding box center [692, 644] width 231 height 32
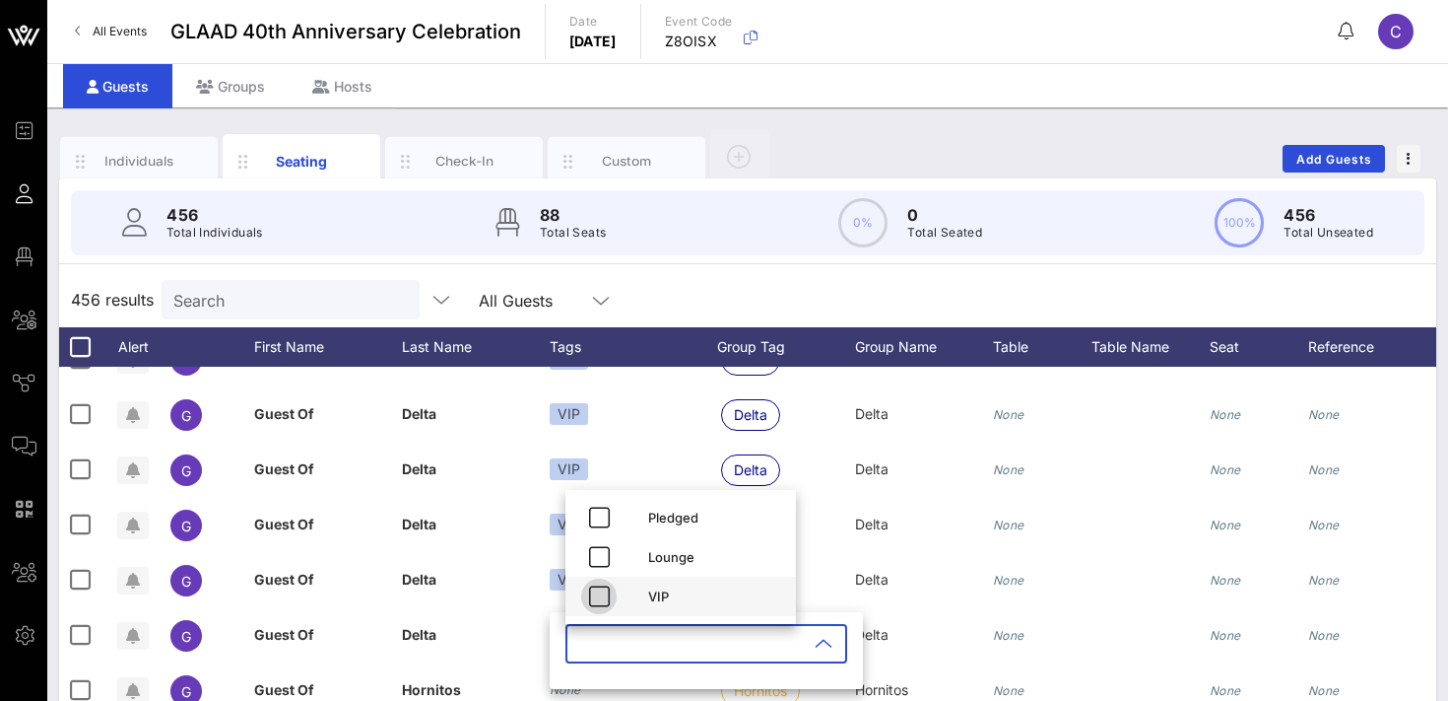
click at [595, 593] on icon "button" at bounding box center [599, 596] width 24 height 24
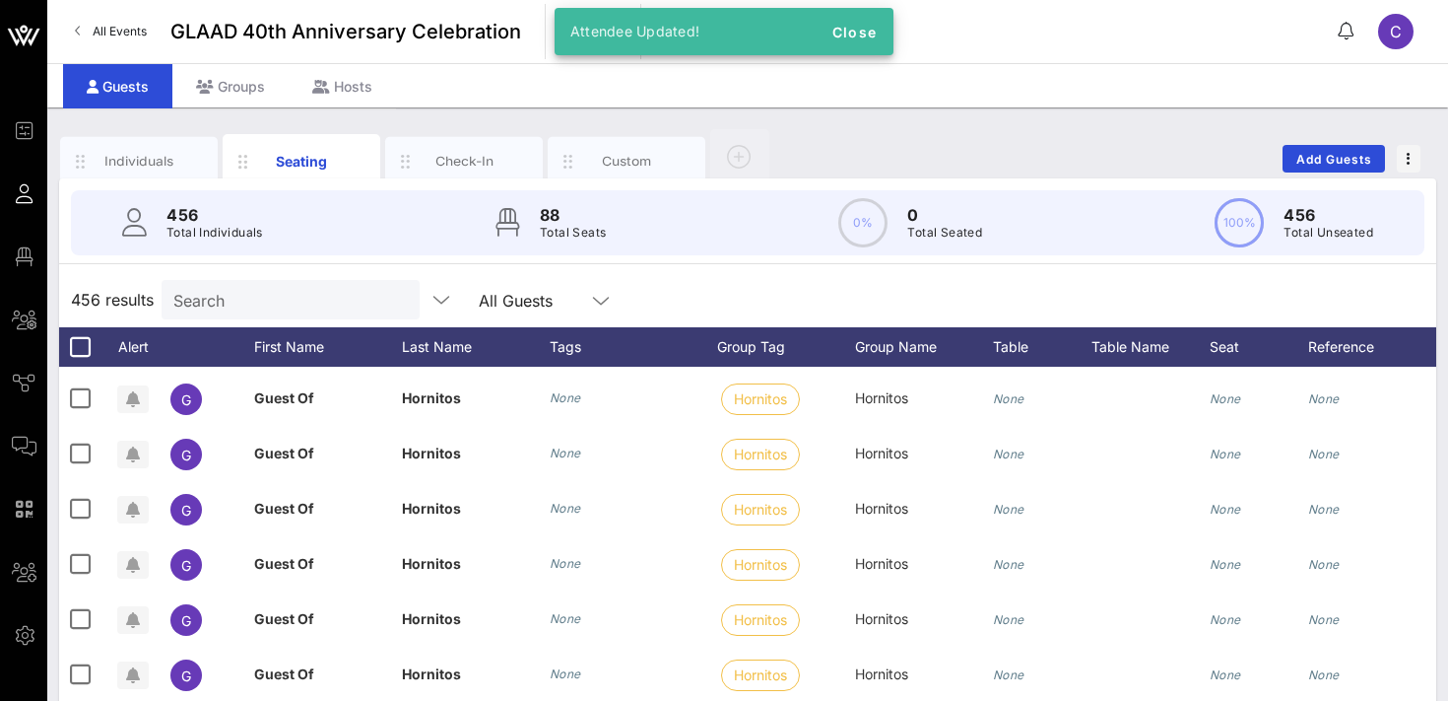
scroll to position [4149, 0]
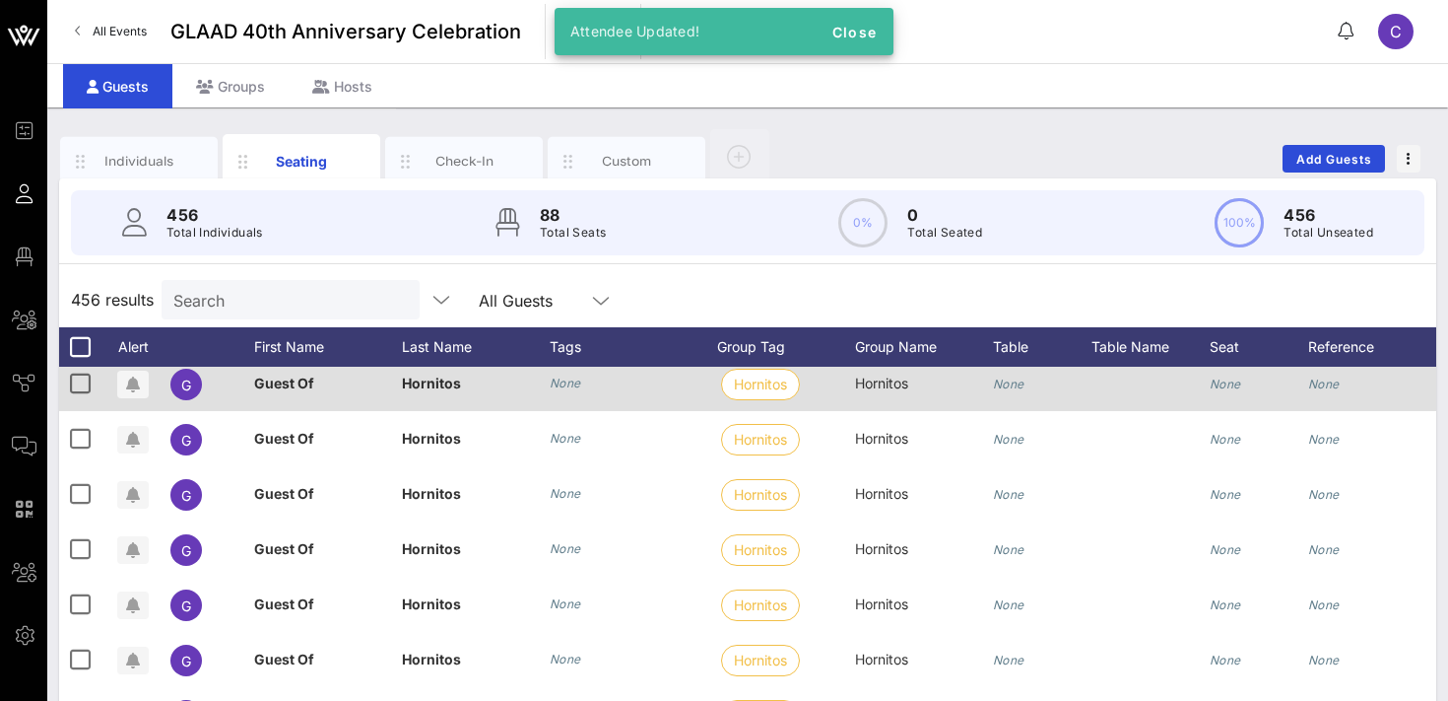
click at [566, 391] on div "None" at bounding box center [566, 383] width 32 height 20
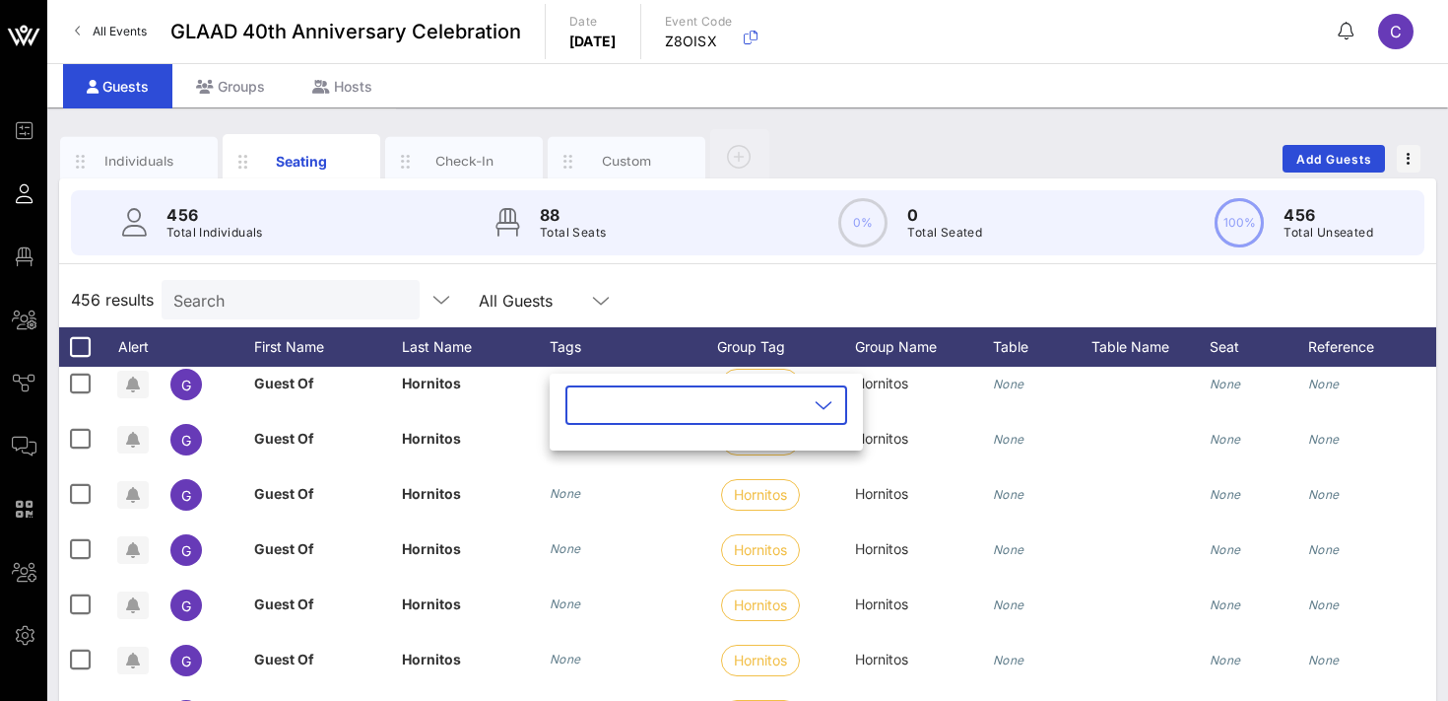
click at [585, 394] on input "text" at bounding box center [692, 405] width 231 height 32
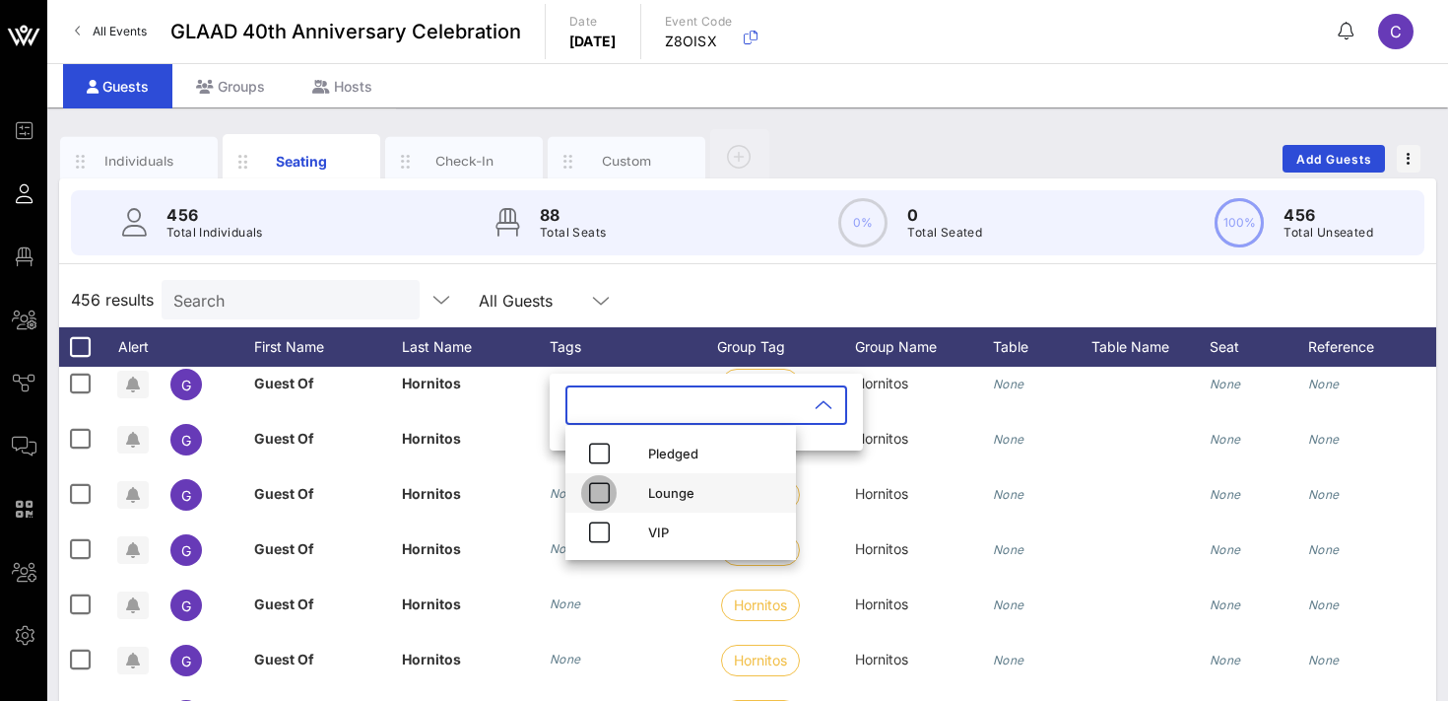
click at [591, 498] on icon "button" at bounding box center [599, 493] width 24 height 24
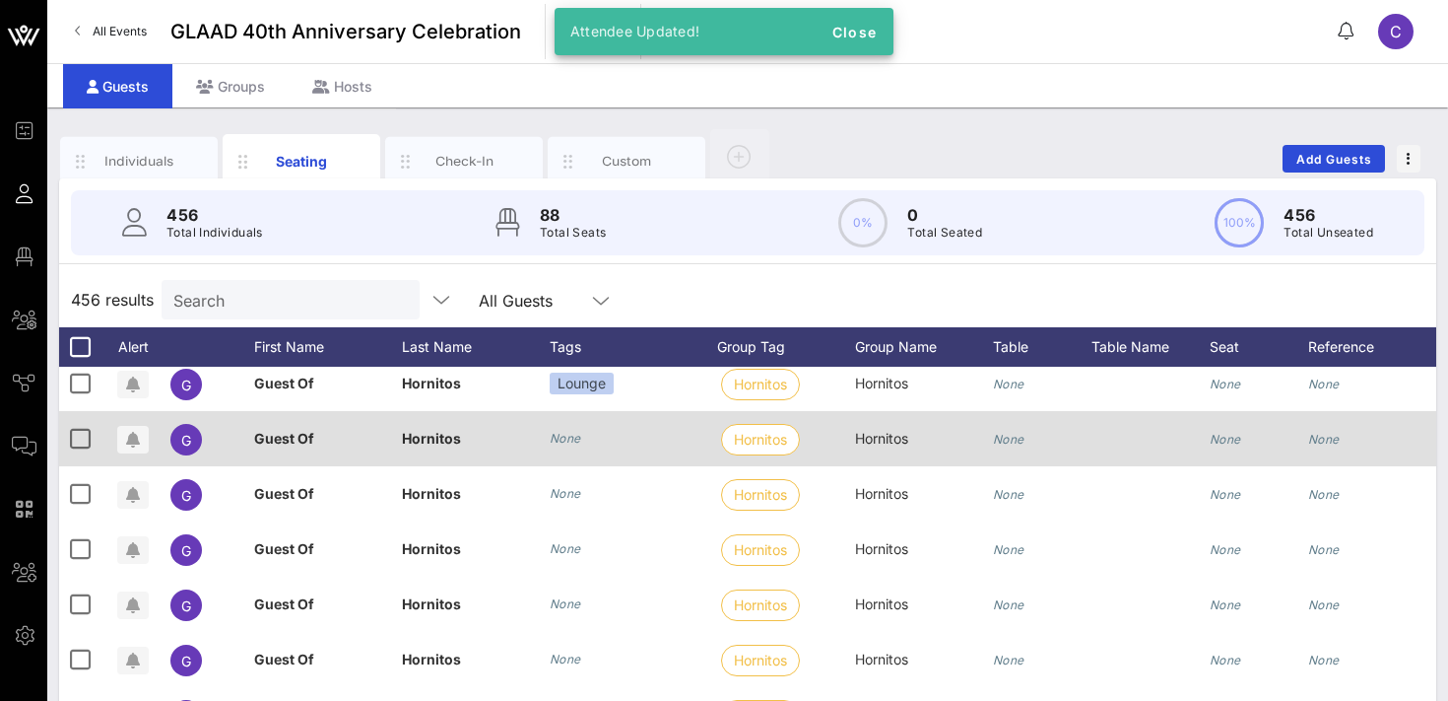
click at [574, 436] on icon "None" at bounding box center [566, 438] width 32 height 15
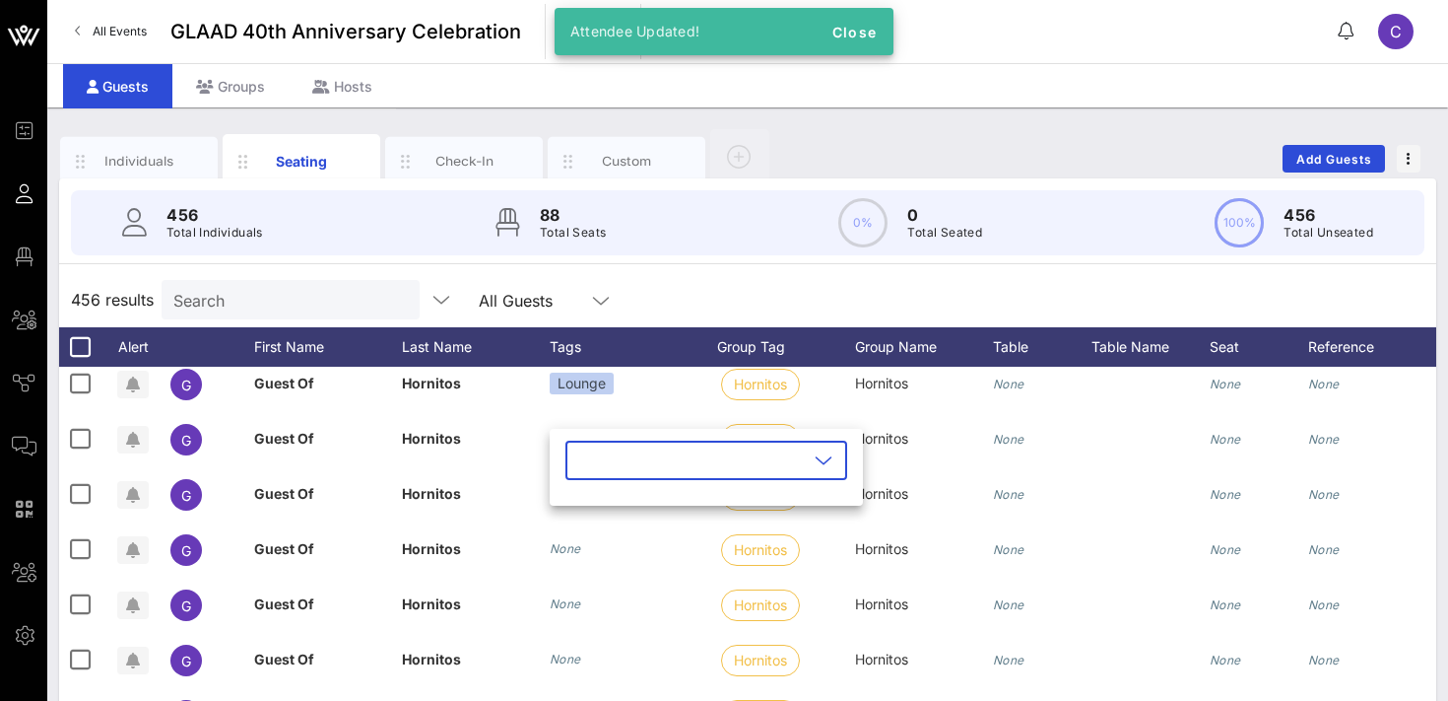
click at [591, 457] on input "text" at bounding box center [692, 460] width 231 height 32
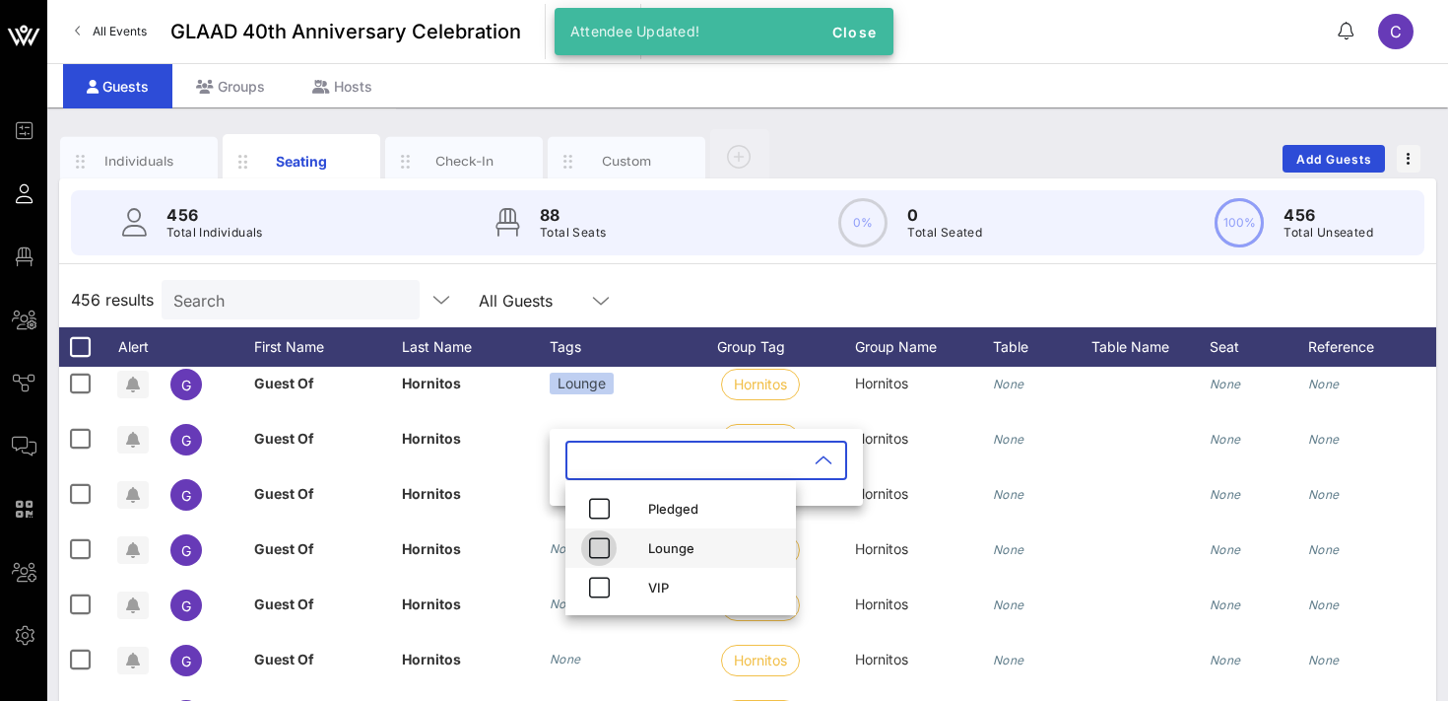
click at [593, 542] on icon "button" at bounding box center [599, 548] width 24 height 24
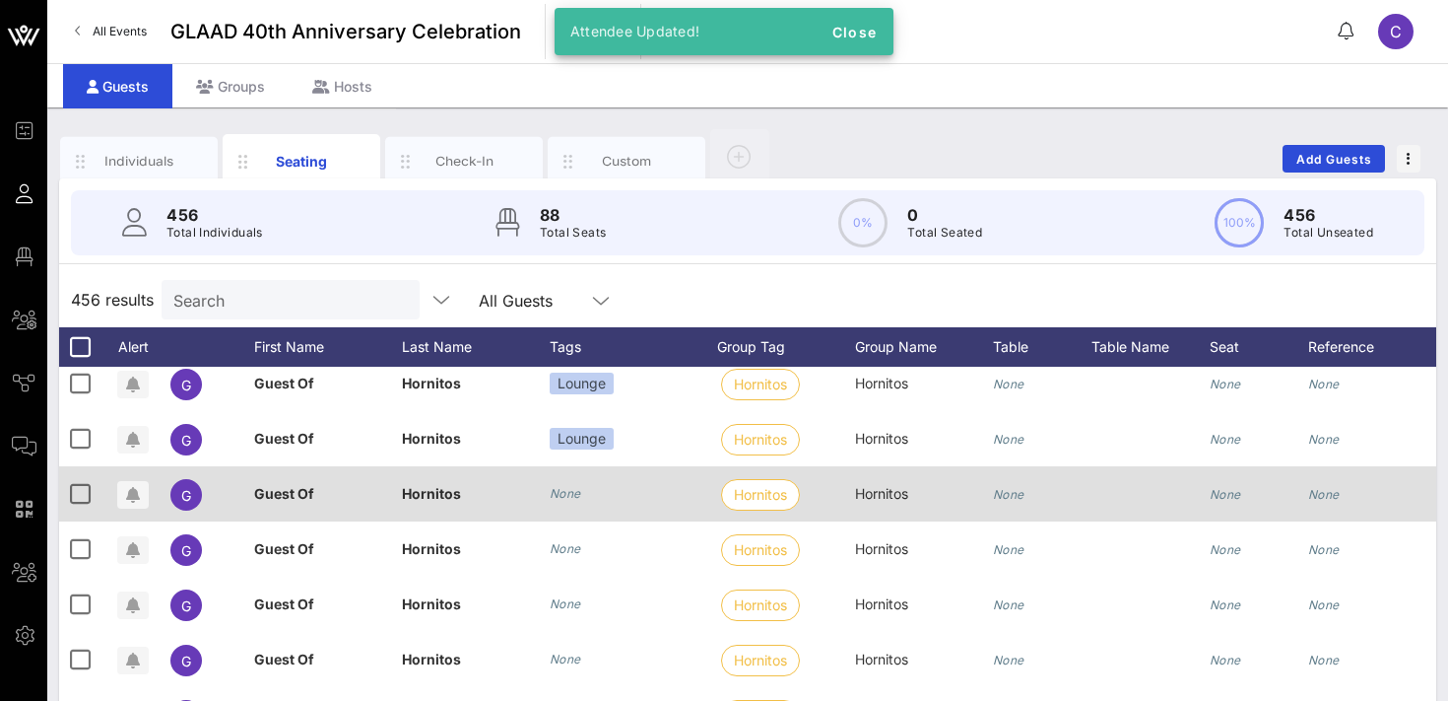
click at [565, 490] on icon "None" at bounding box center [566, 493] width 32 height 15
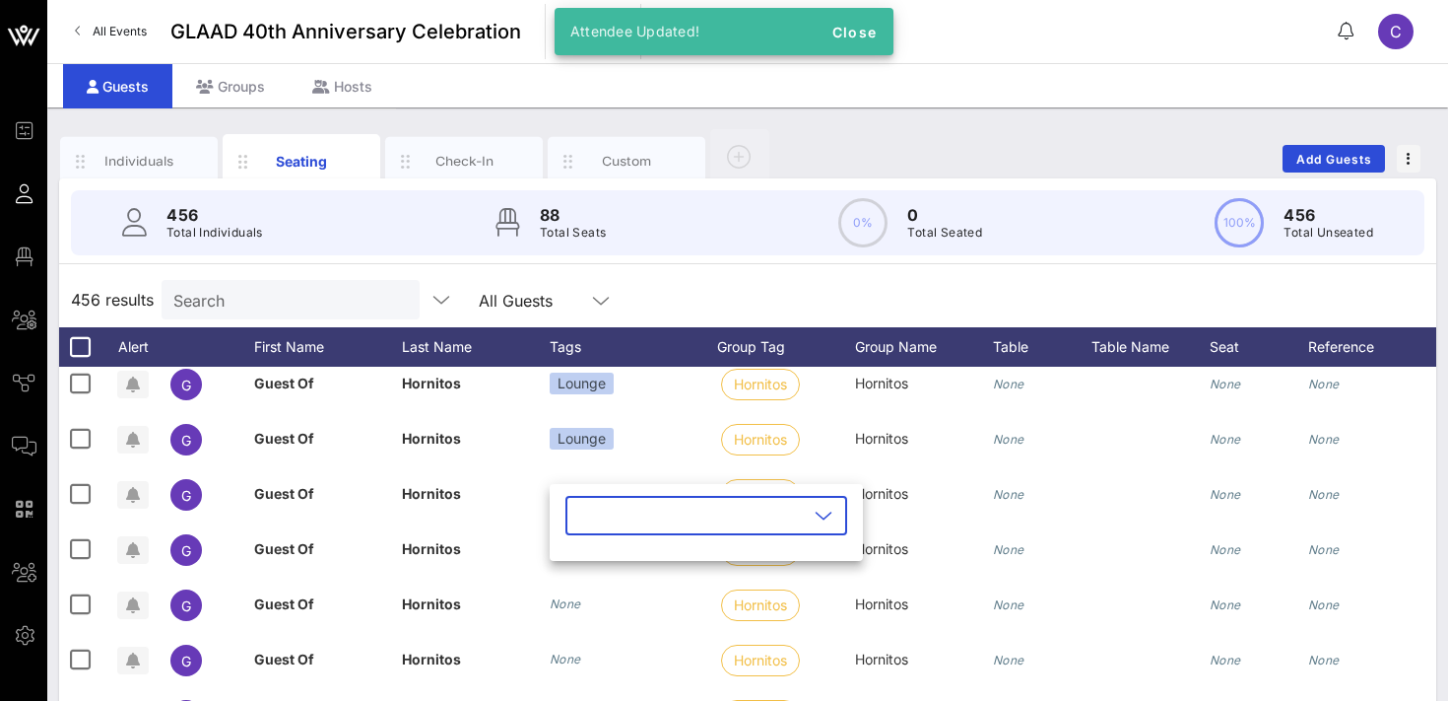
click at [587, 514] on input "text" at bounding box center [692, 516] width 231 height 32
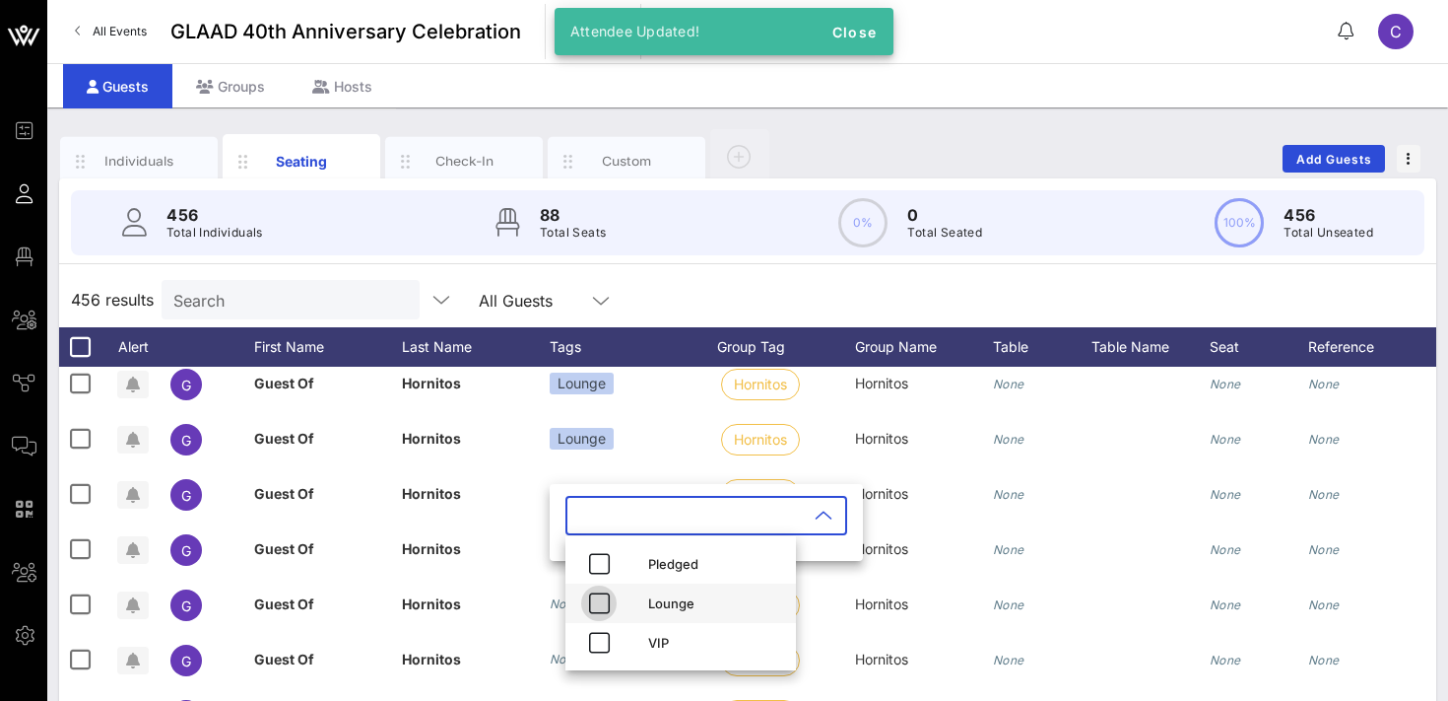
click at [598, 609] on icon "button" at bounding box center [599, 603] width 24 height 24
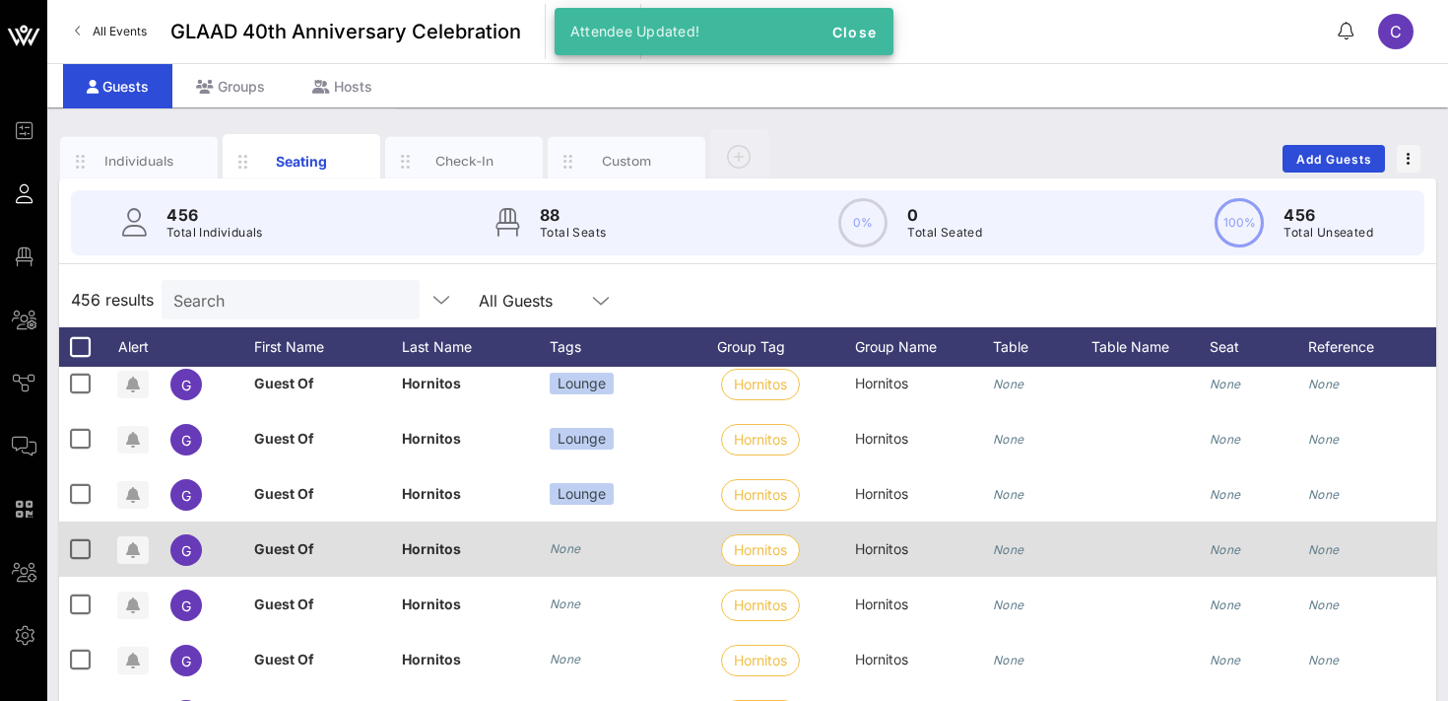
click at [571, 556] on div "None" at bounding box center [566, 549] width 32 height 20
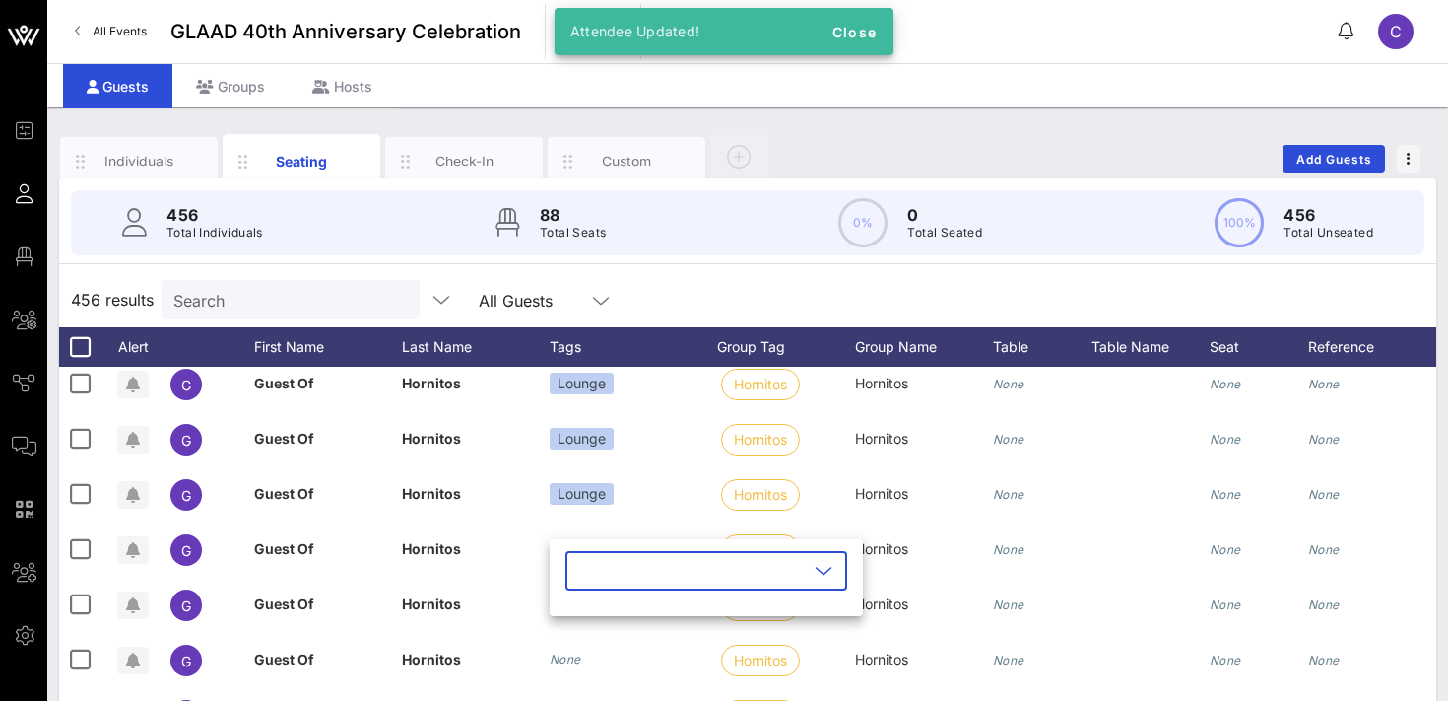
click at [587, 576] on input "text" at bounding box center [692, 571] width 231 height 32
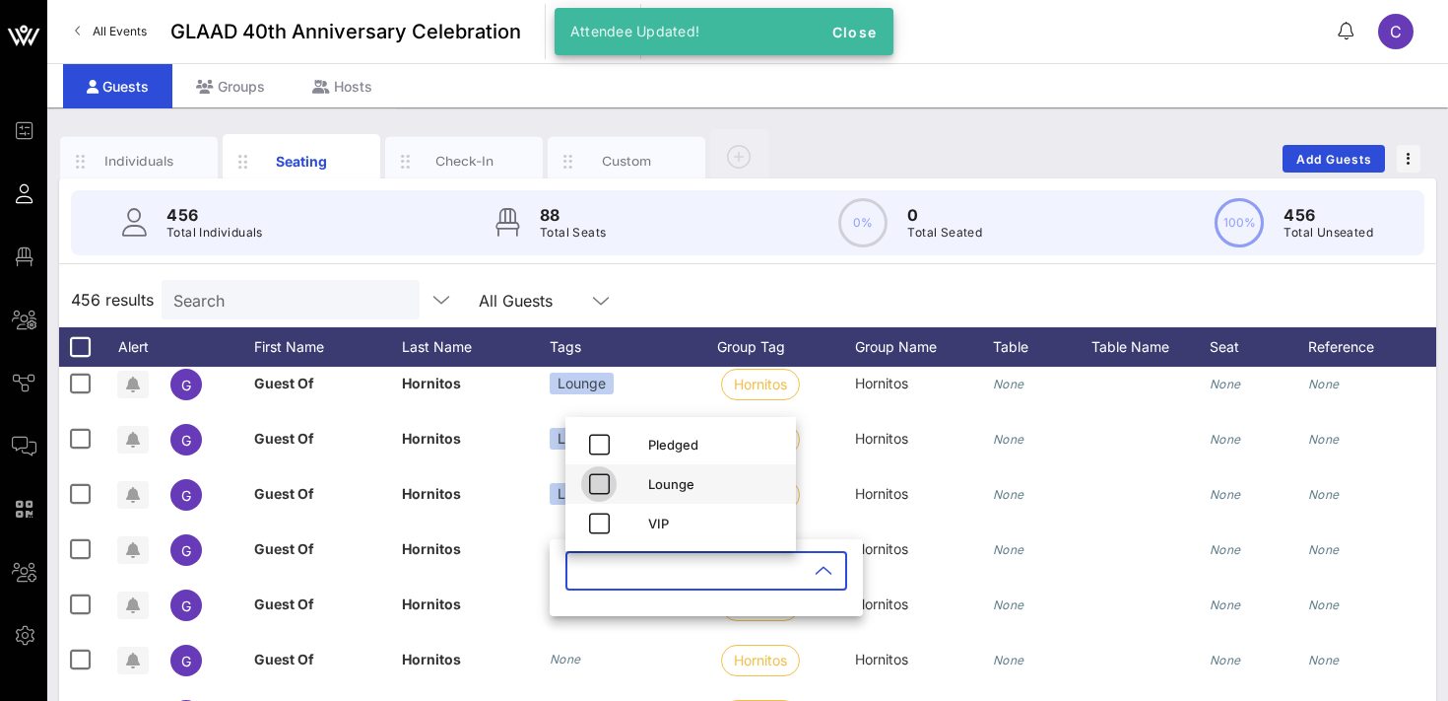
click at [597, 479] on icon "button" at bounding box center [599, 484] width 24 height 24
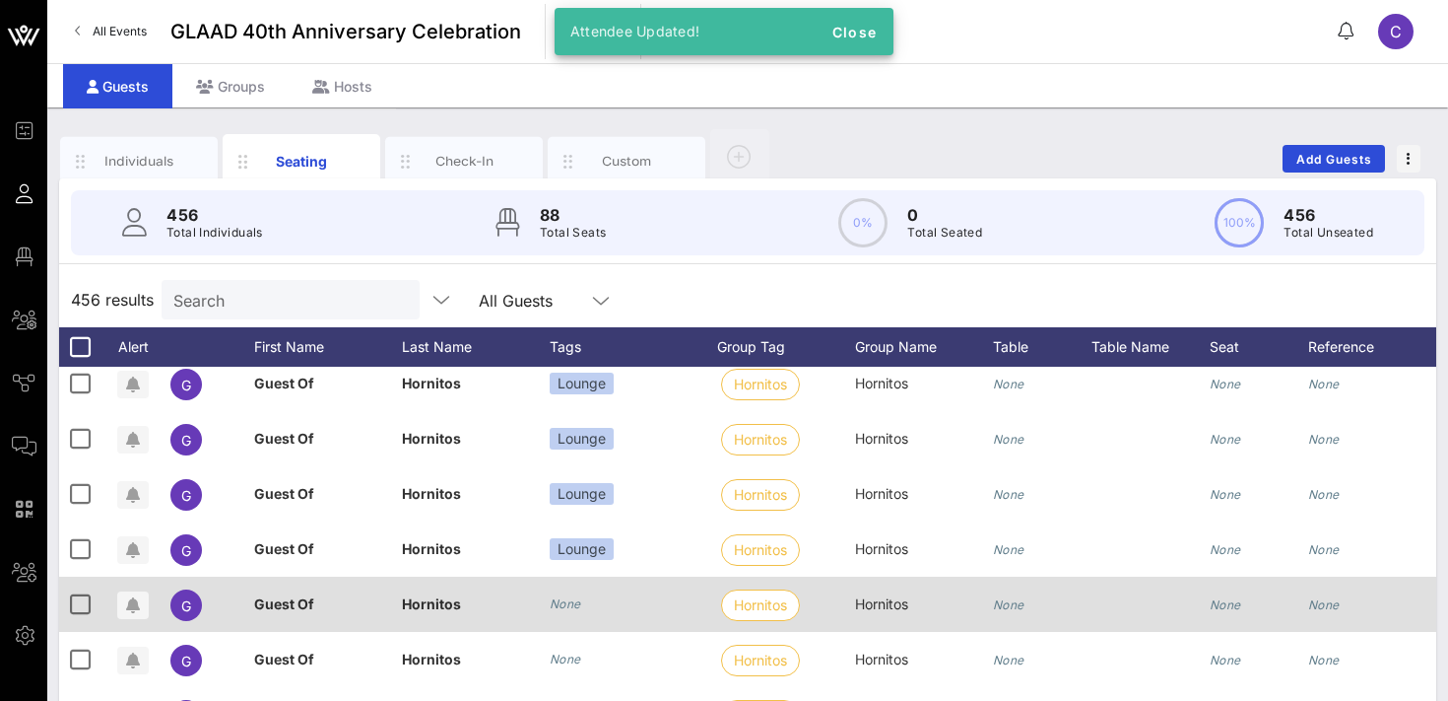
click at [568, 600] on icon "None" at bounding box center [566, 603] width 32 height 15
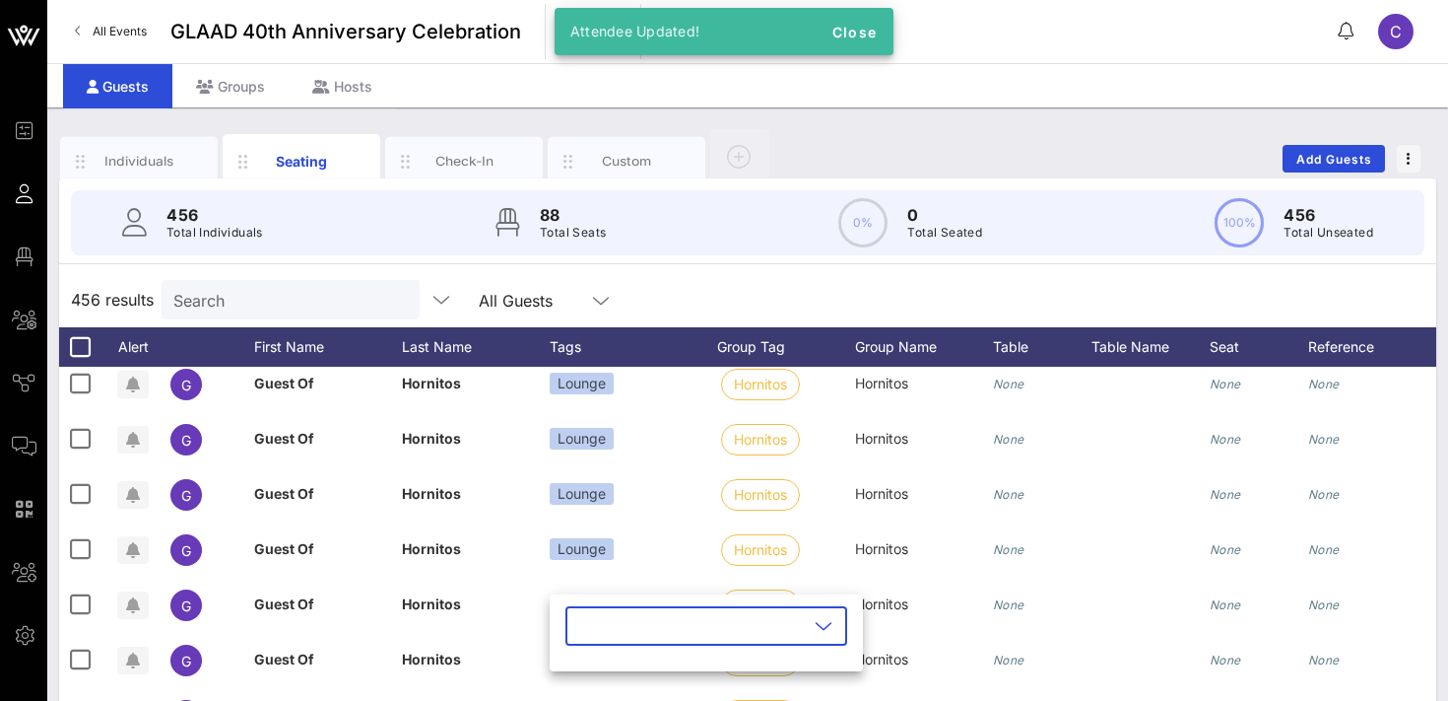
click at [605, 619] on input "text" at bounding box center [692, 626] width 231 height 32
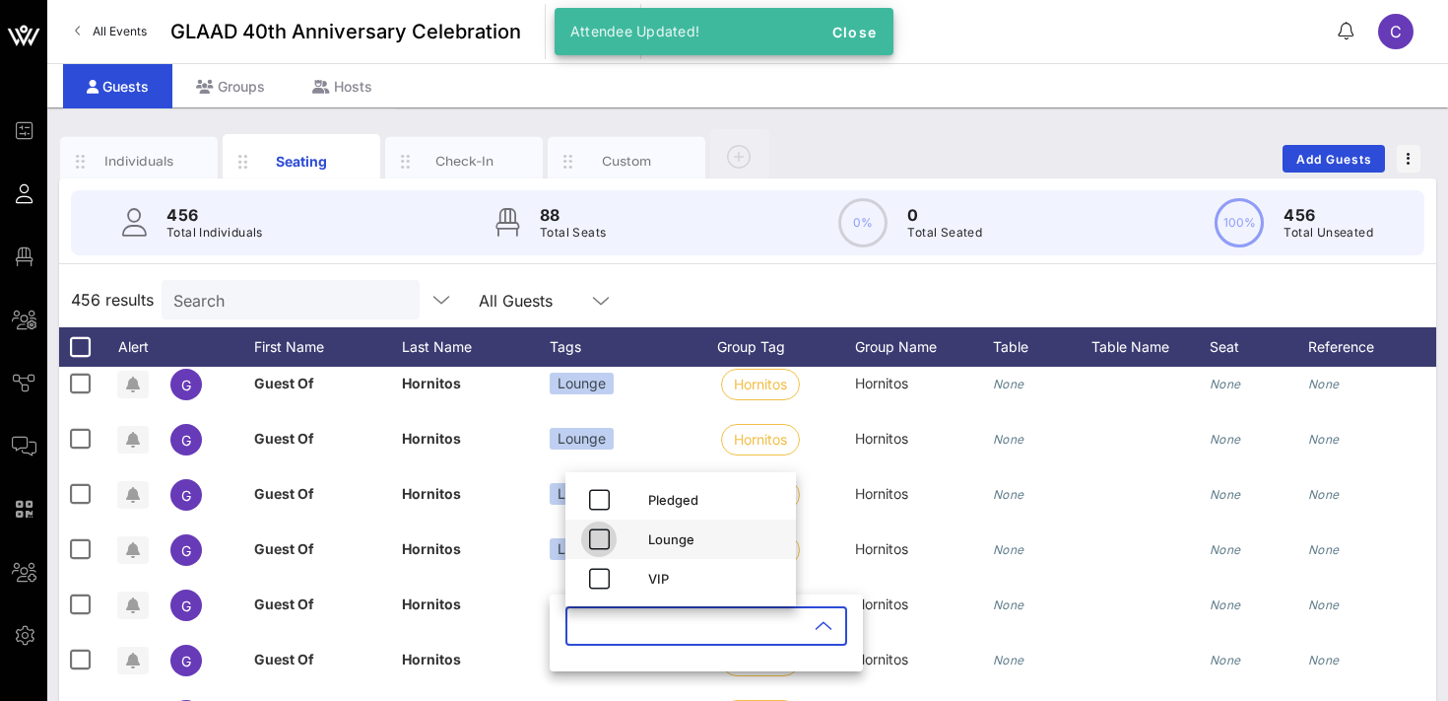
click at [601, 551] on button "button" at bounding box center [598, 538] width 35 height 35
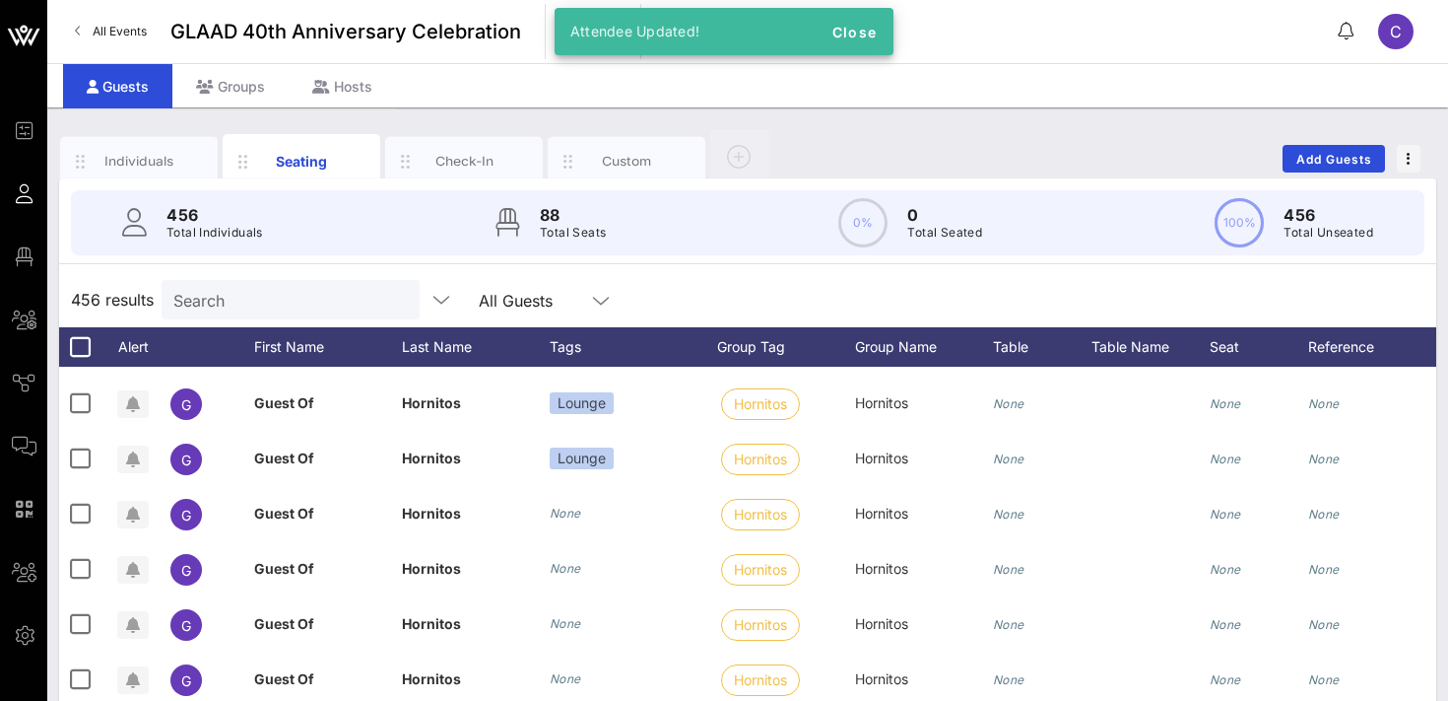
scroll to position [4297, 0]
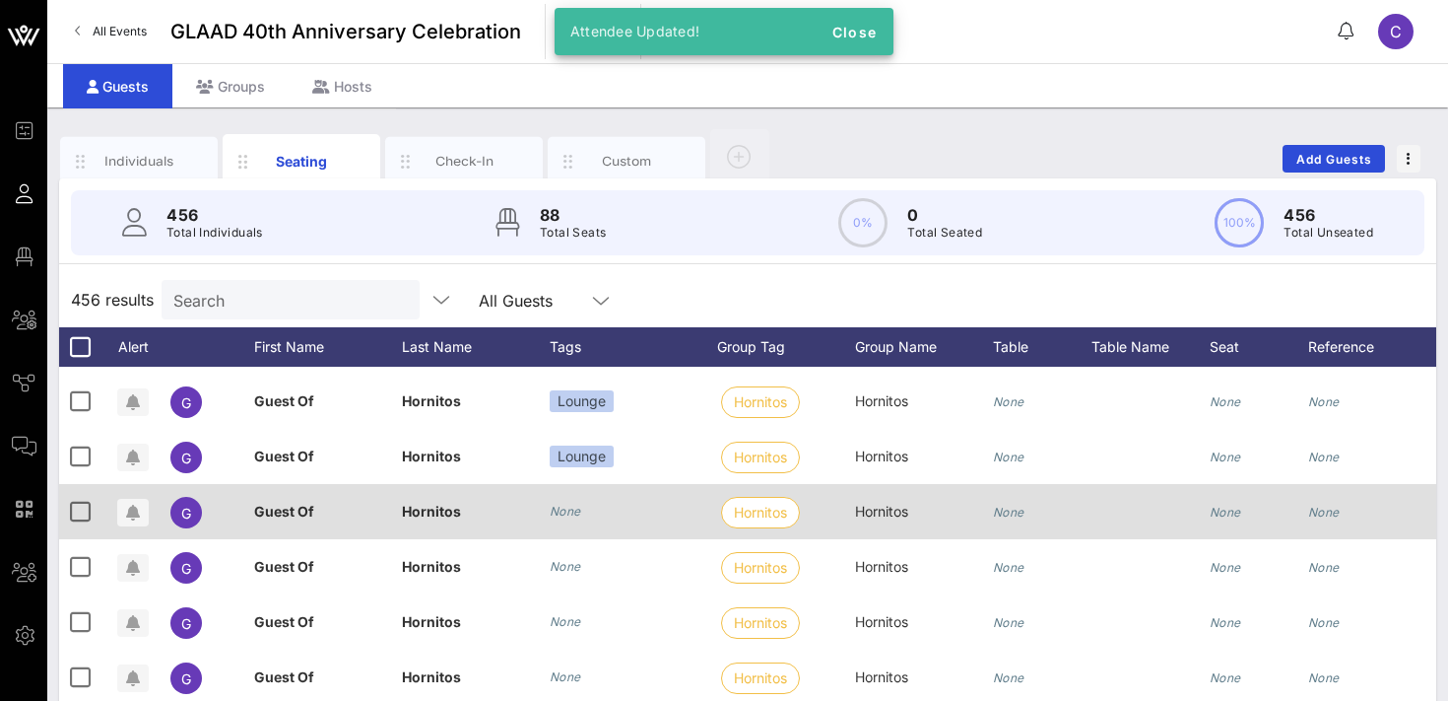
click at [566, 506] on icon "None" at bounding box center [566, 510] width 32 height 15
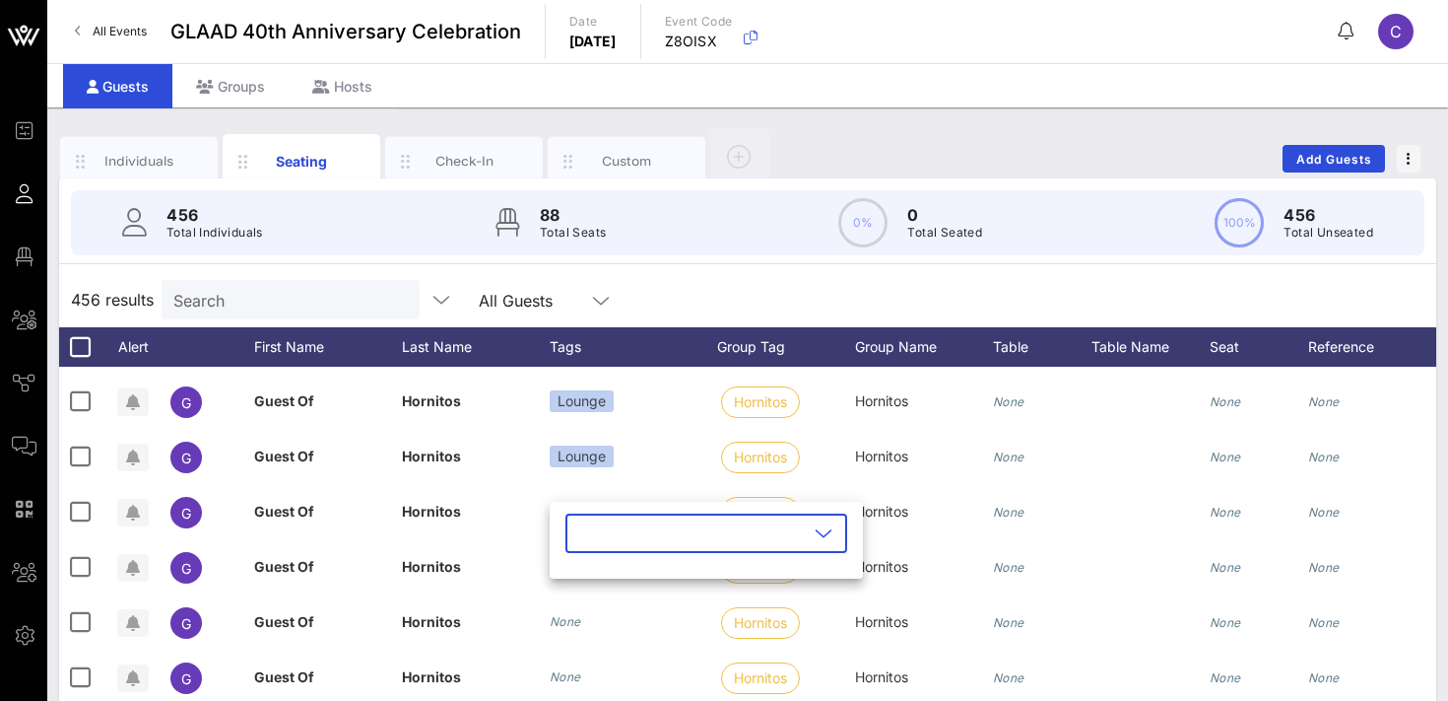
click at [584, 525] on input "text" at bounding box center [692, 533] width 231 height 32
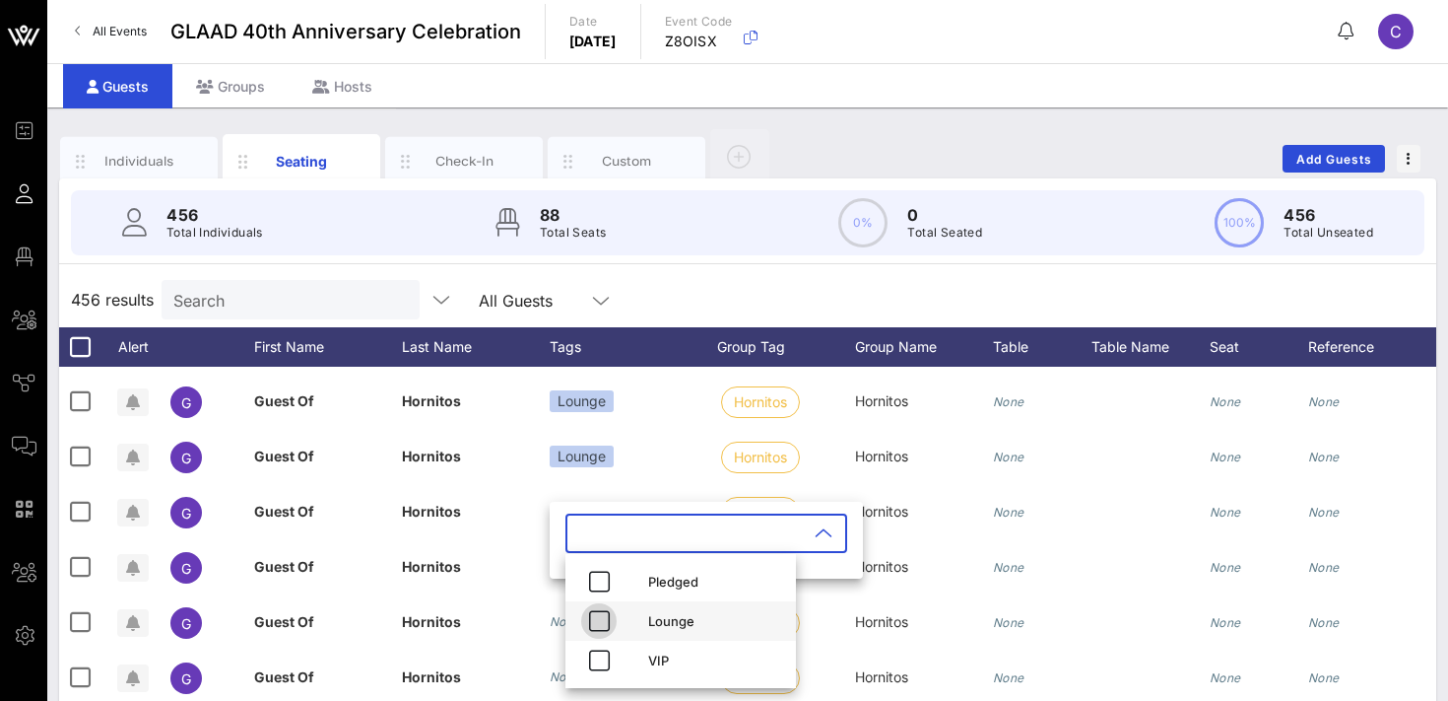
click at [598, 616] on icon "button" at bounding box center [599, 621] width 24 height 24
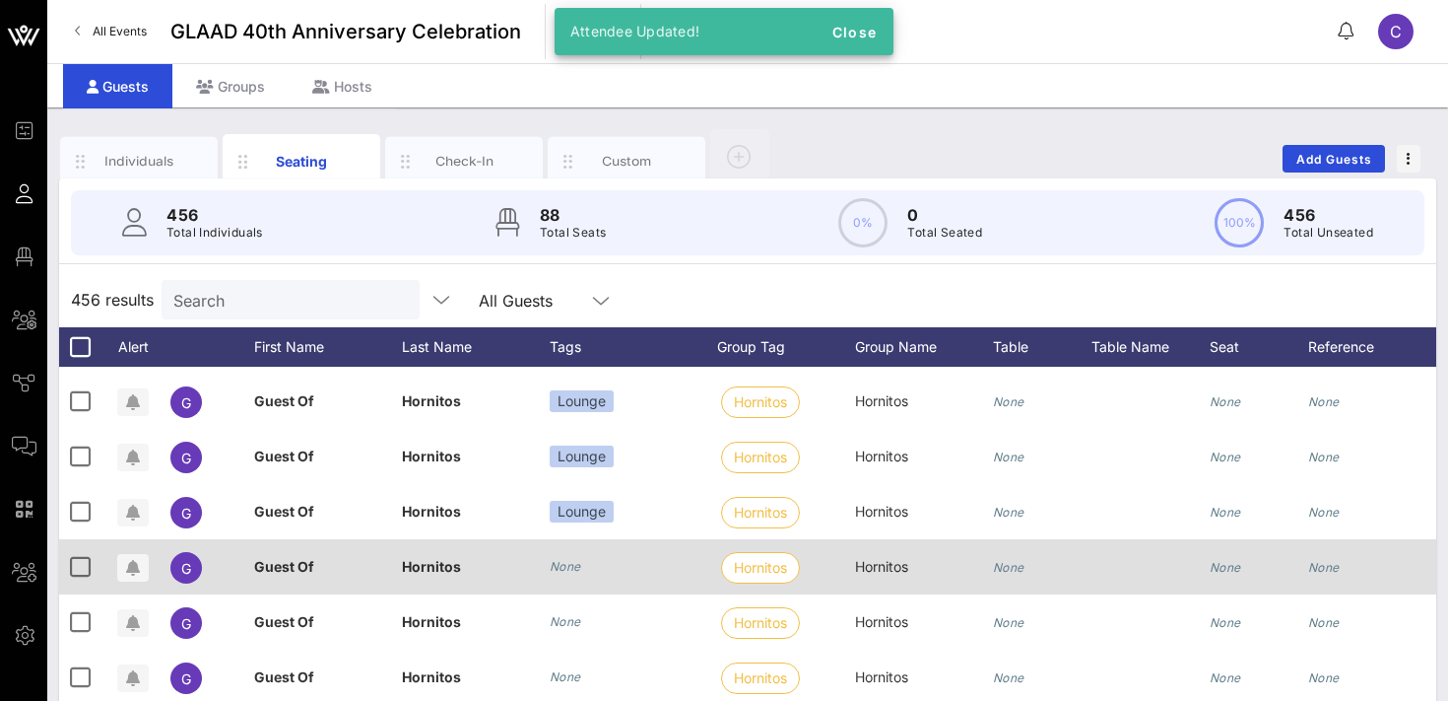
click at [573, 566] on icon "None" at bounding box center [566, 566] width 32 height 15
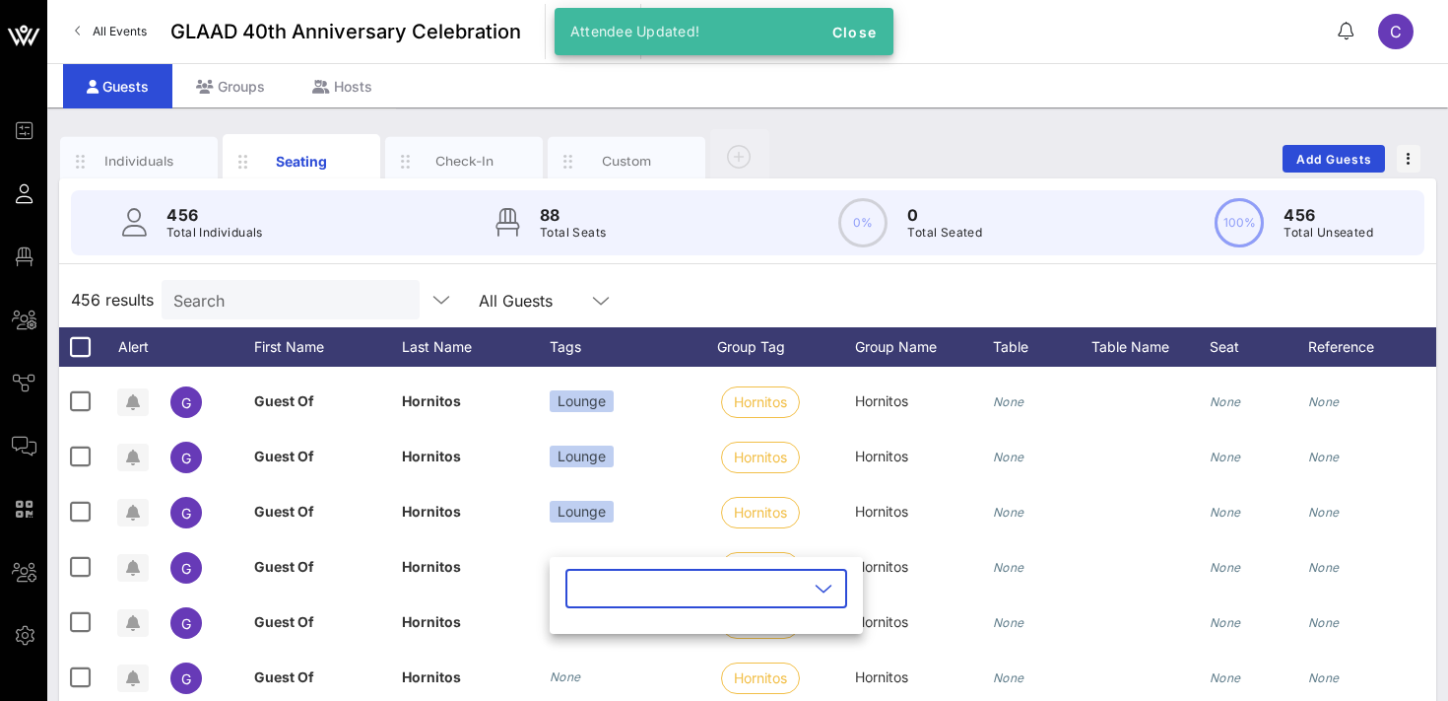
click at [588, 588] on input "text" at bounding box center [692, 588] width 231 height 32
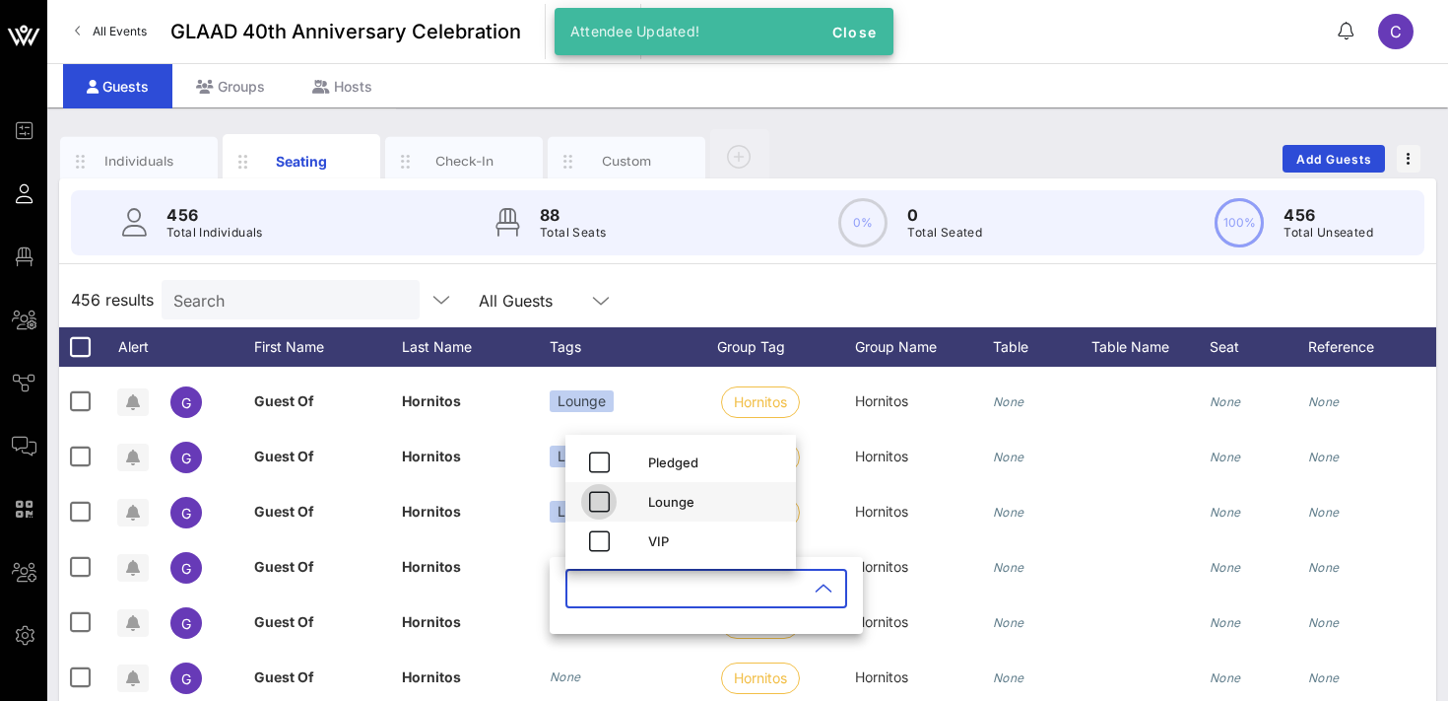
click at [603, 501] on icon "button" at bounding box center [599, 502] width 24 height 24
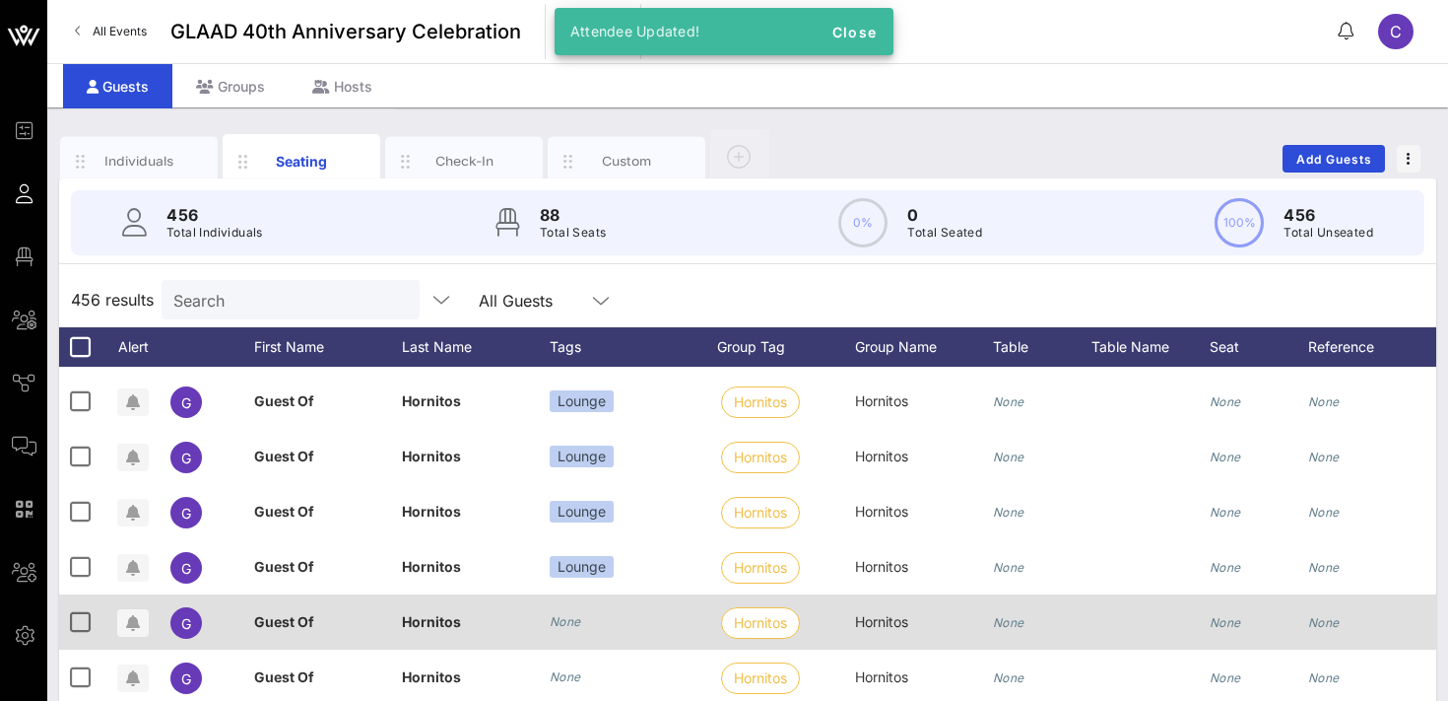
click at [568, 623] on icon "None" at bounding box center [566, 621] width 32 height 15
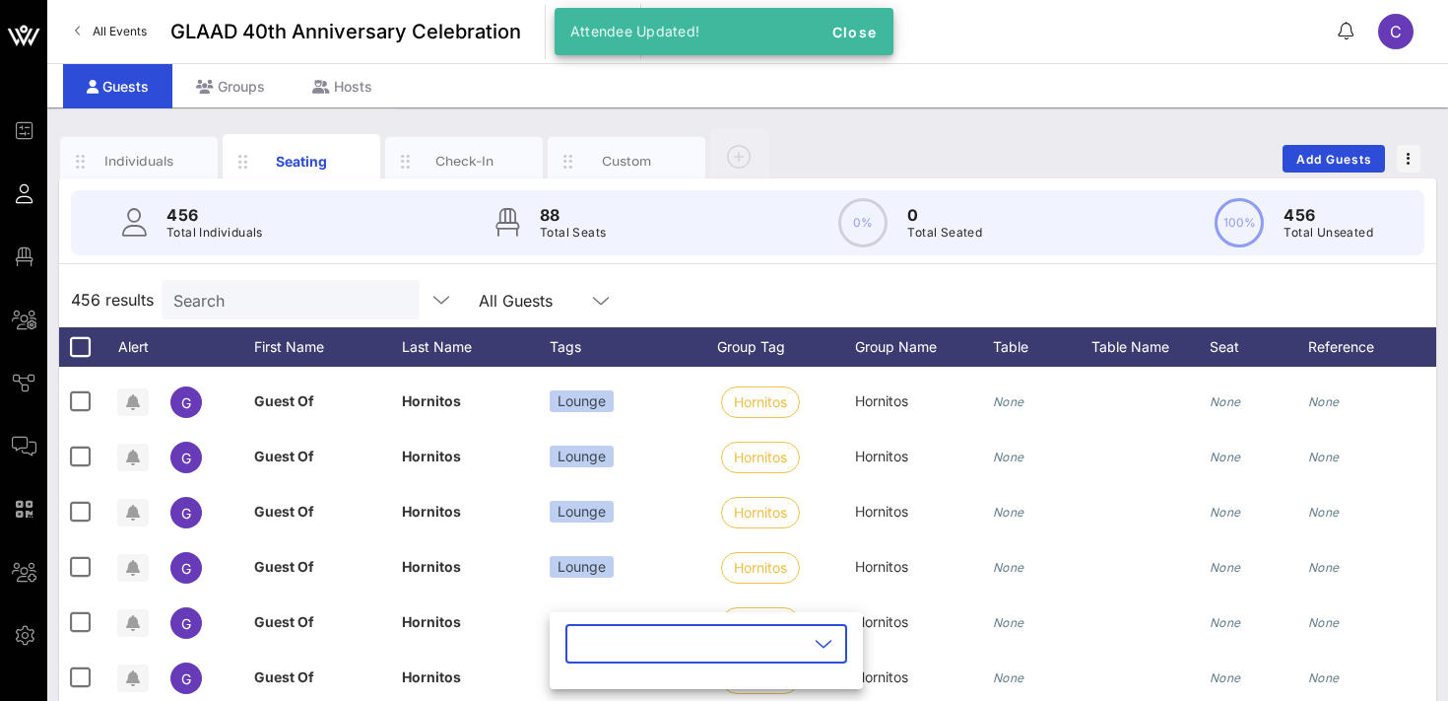
click at [618, 653] on input "text" at bounding box center [692, 644] width 231 height 32
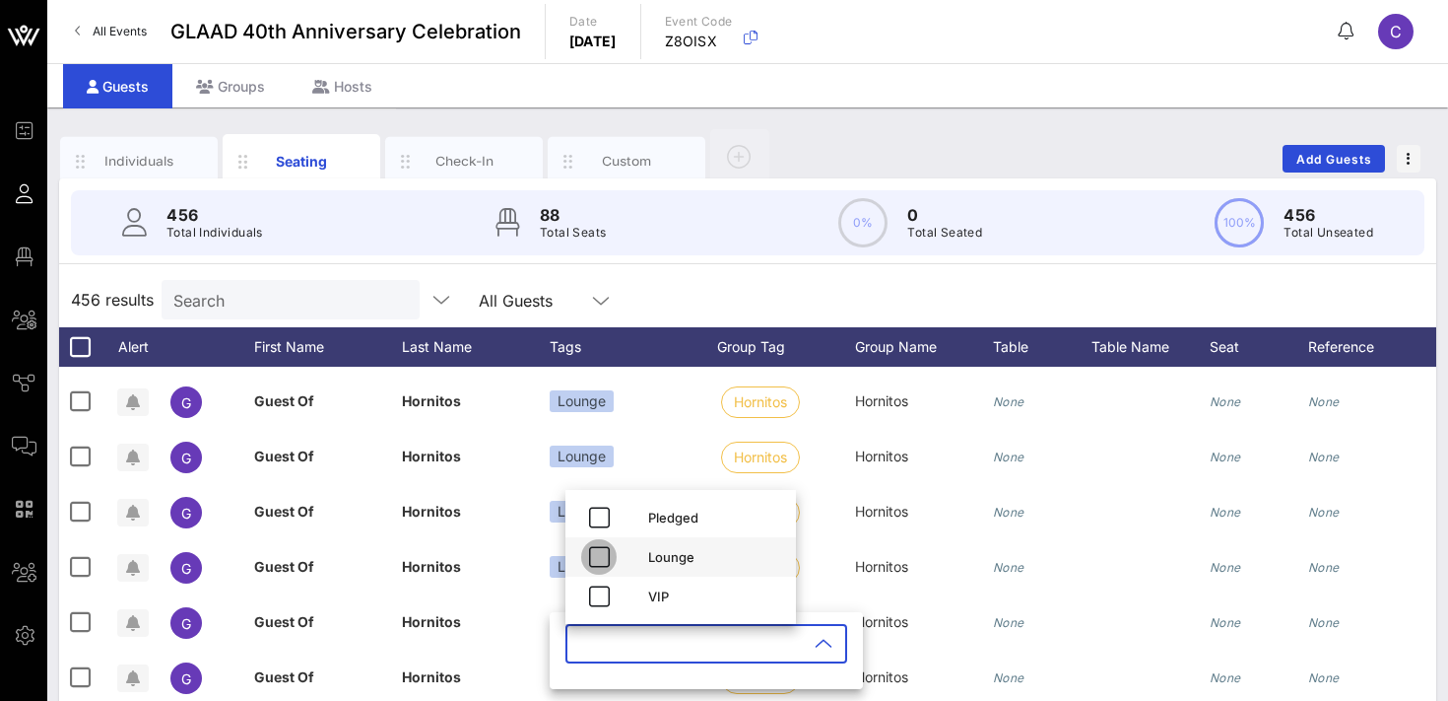
click at [607, 556] on icon "button" at bounding box center [599, 557] width 24 height 24
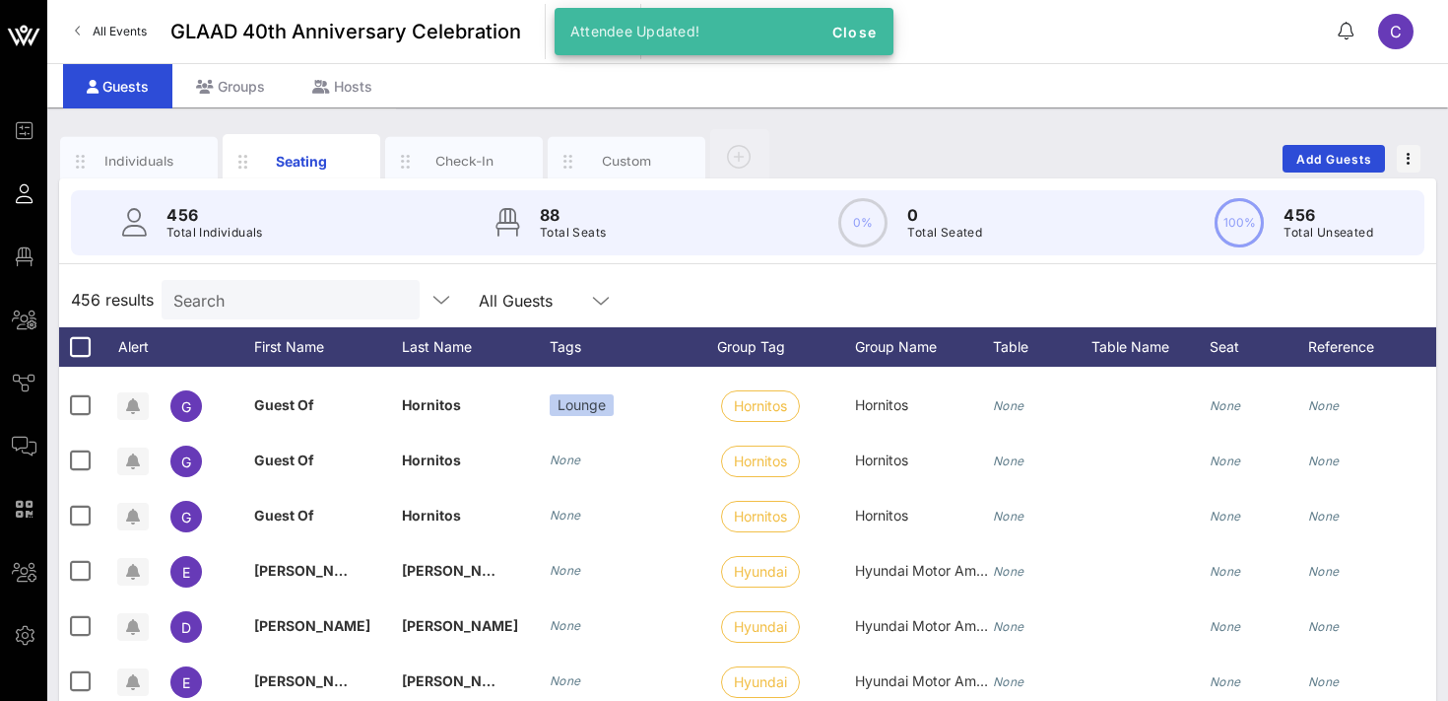
scroll to position [4532, 0]
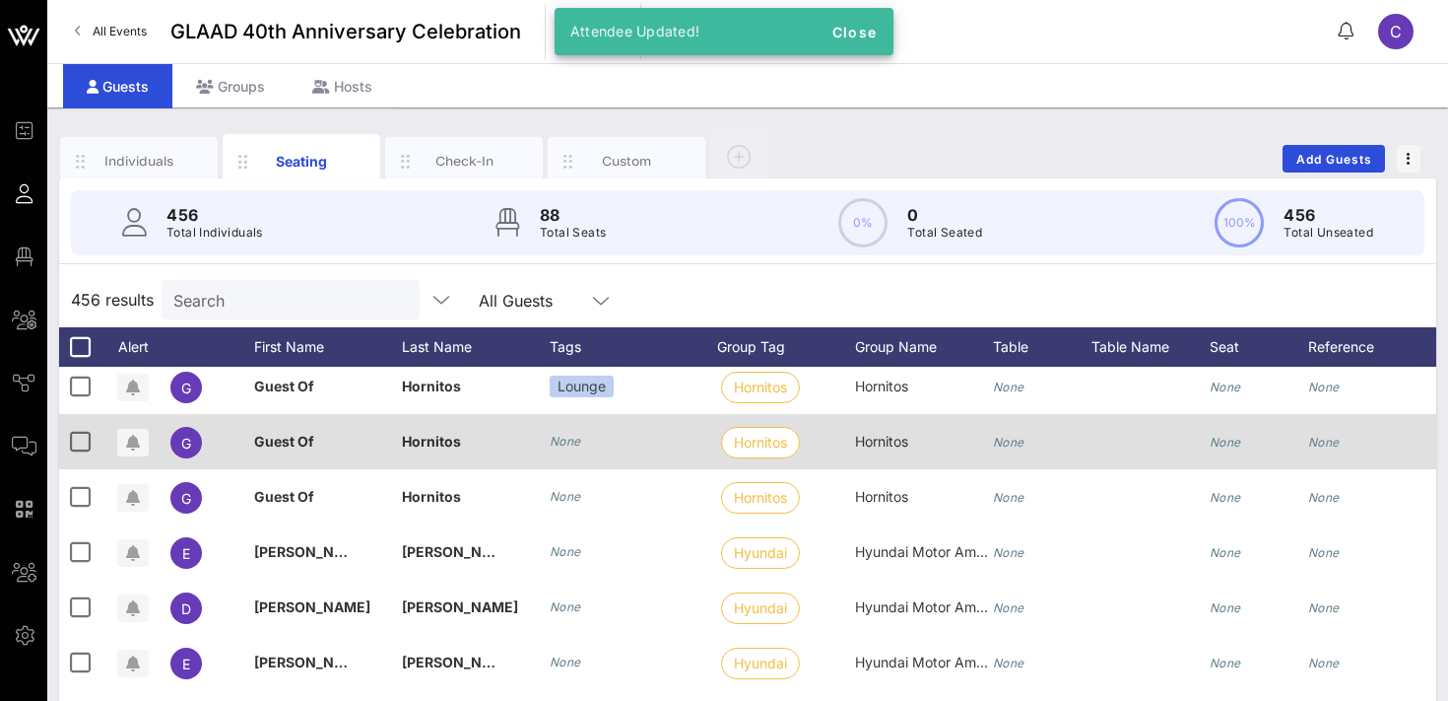
click at [567, 447] on icon "None" at bounding box center [566, 441] width 32 height 15
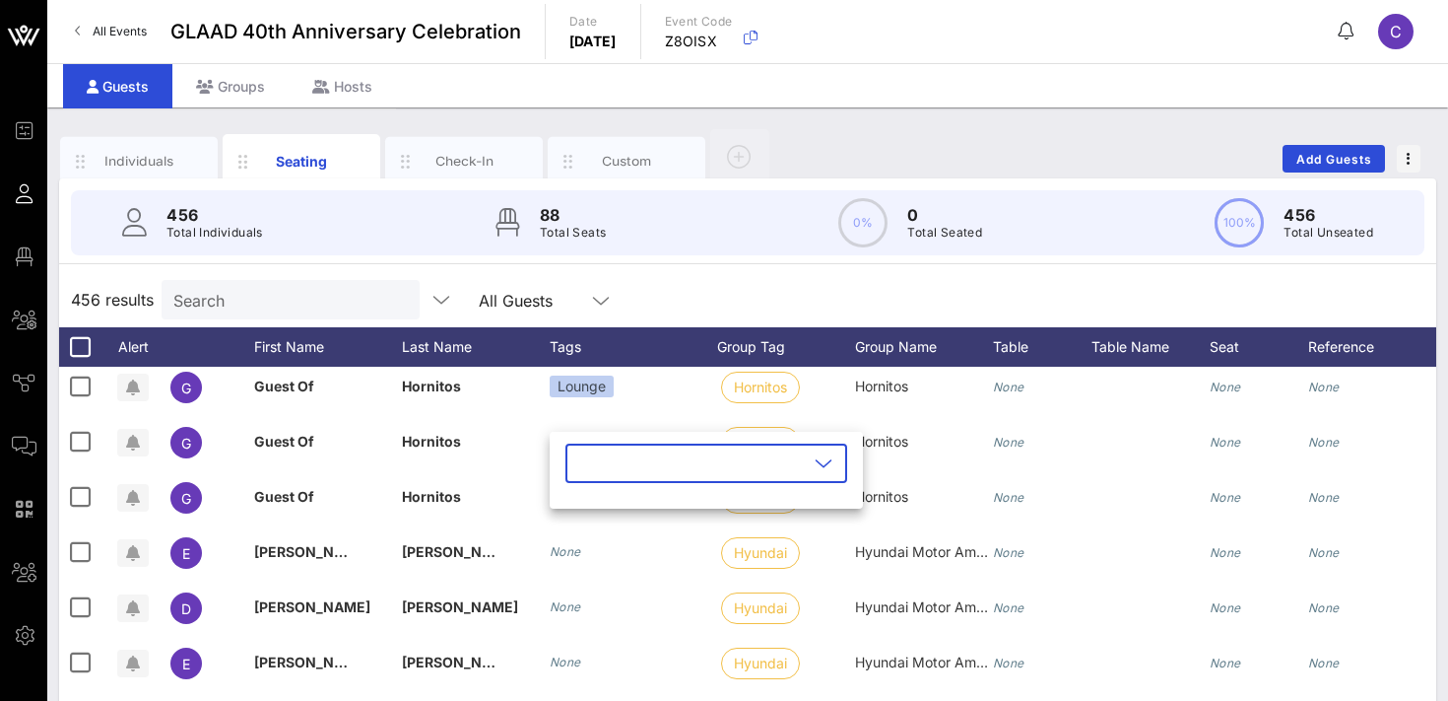
click at [586, 468] on input "text" at bounding box center [692, 463] width 231 height 32
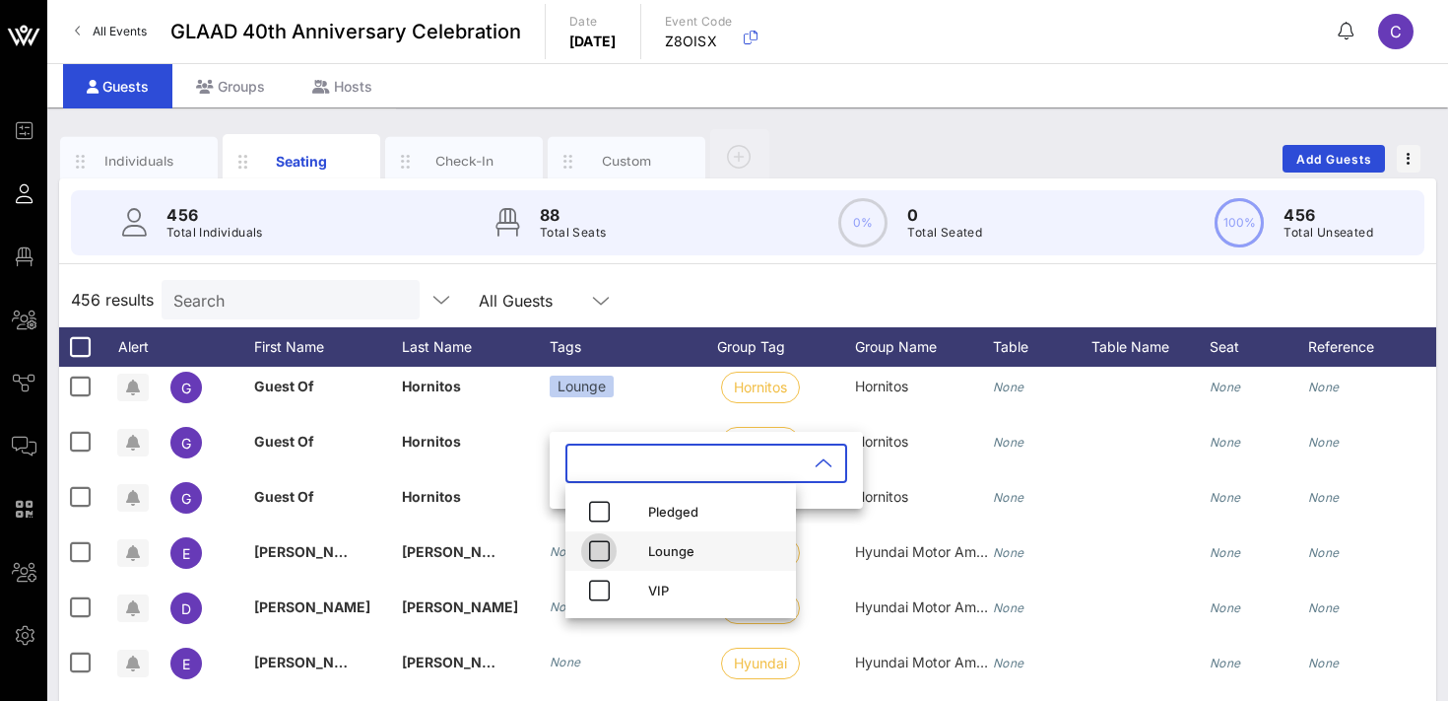
click at [599, 543] on icon "button" at bounding box center [599, 551] width 24 height 24
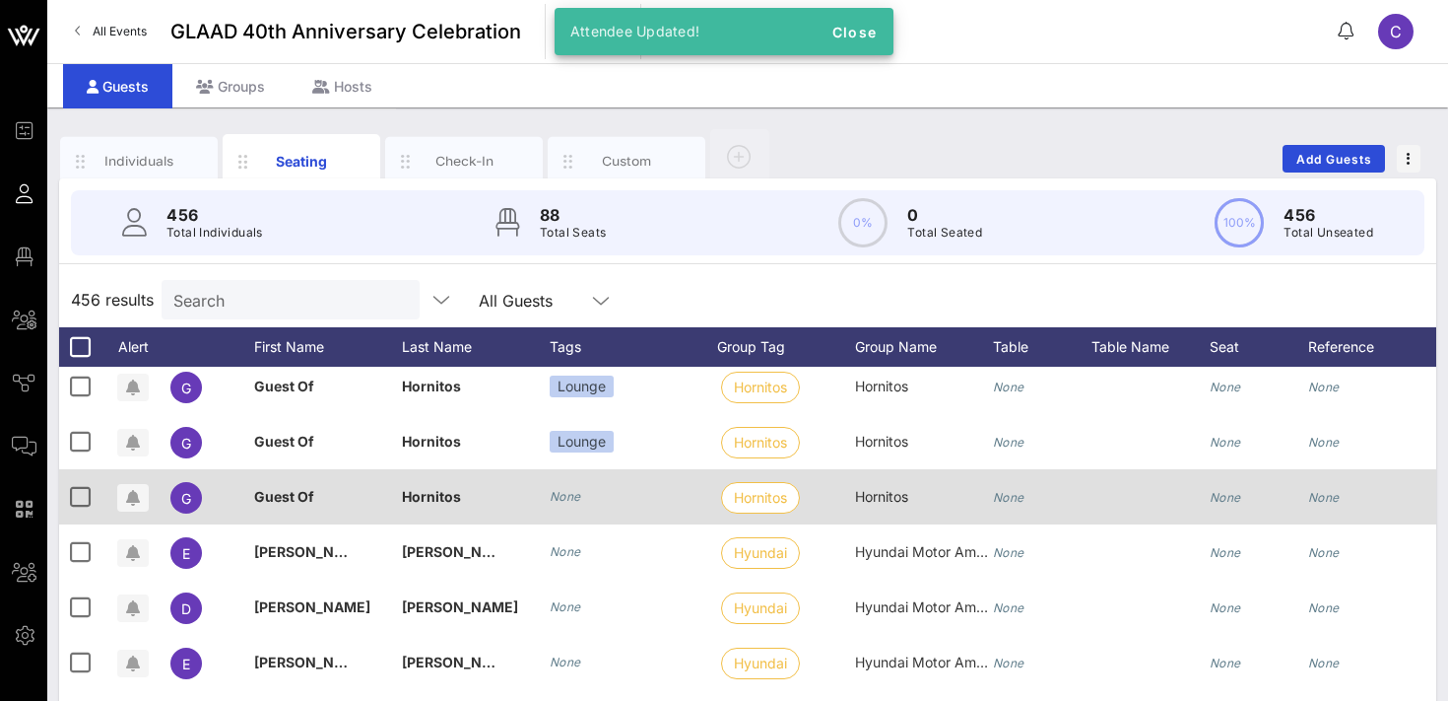
click at [570, 495] on icon "None" at bounding box center [566, 496] width 32 height 15
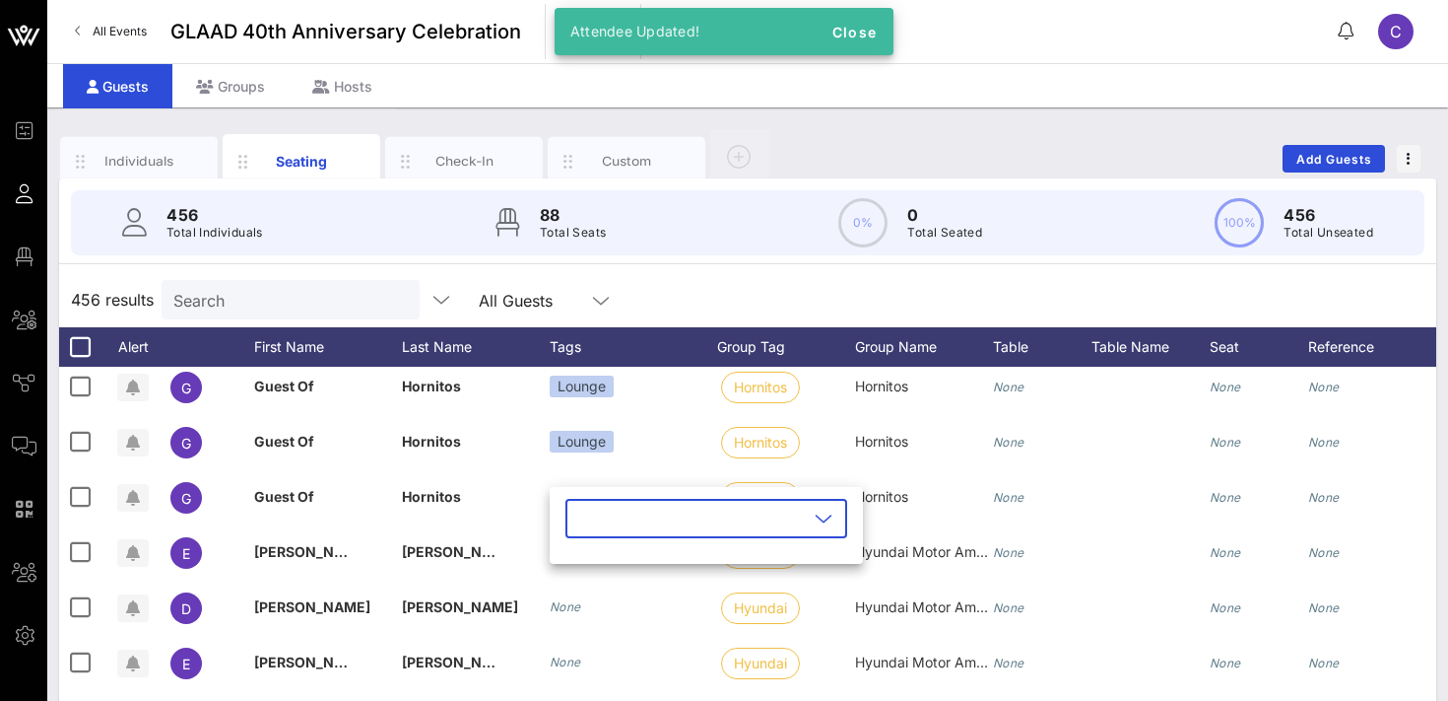
click at [592, 509] on input "text" at bounding box center [692, 519] width 231 height 32
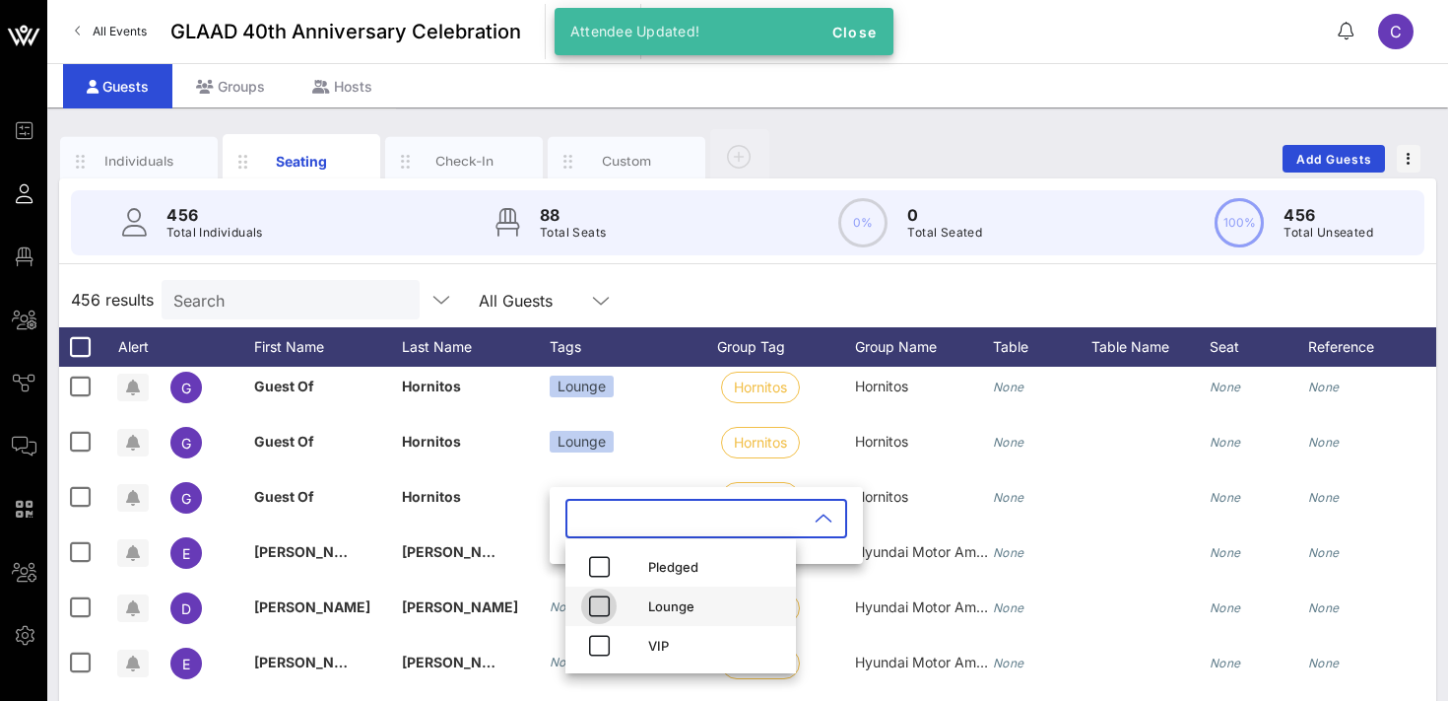
click at [599, 601] on icon "button" at bounding box center [599, 606] width 24 height 24
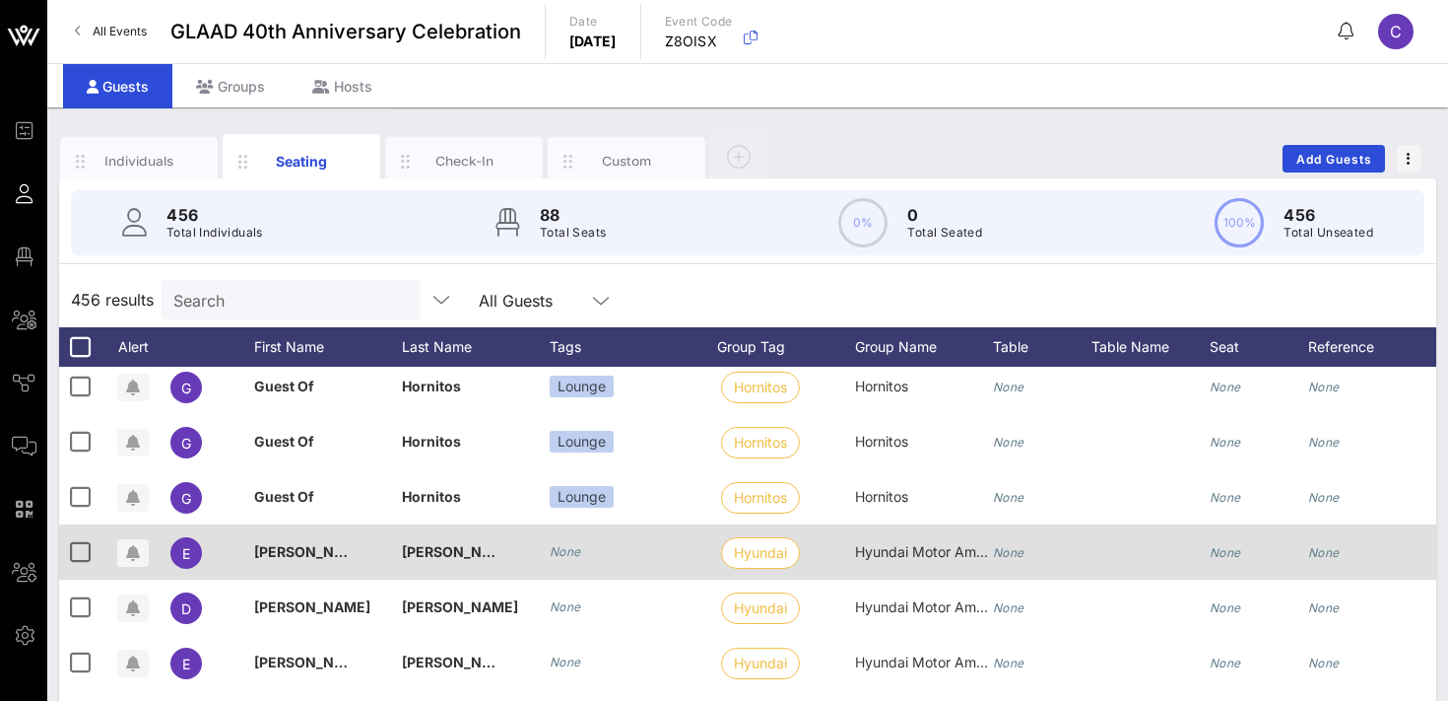
click at [573, 546] on icon "None" at bounding box center [566, 551] width 32 height 15
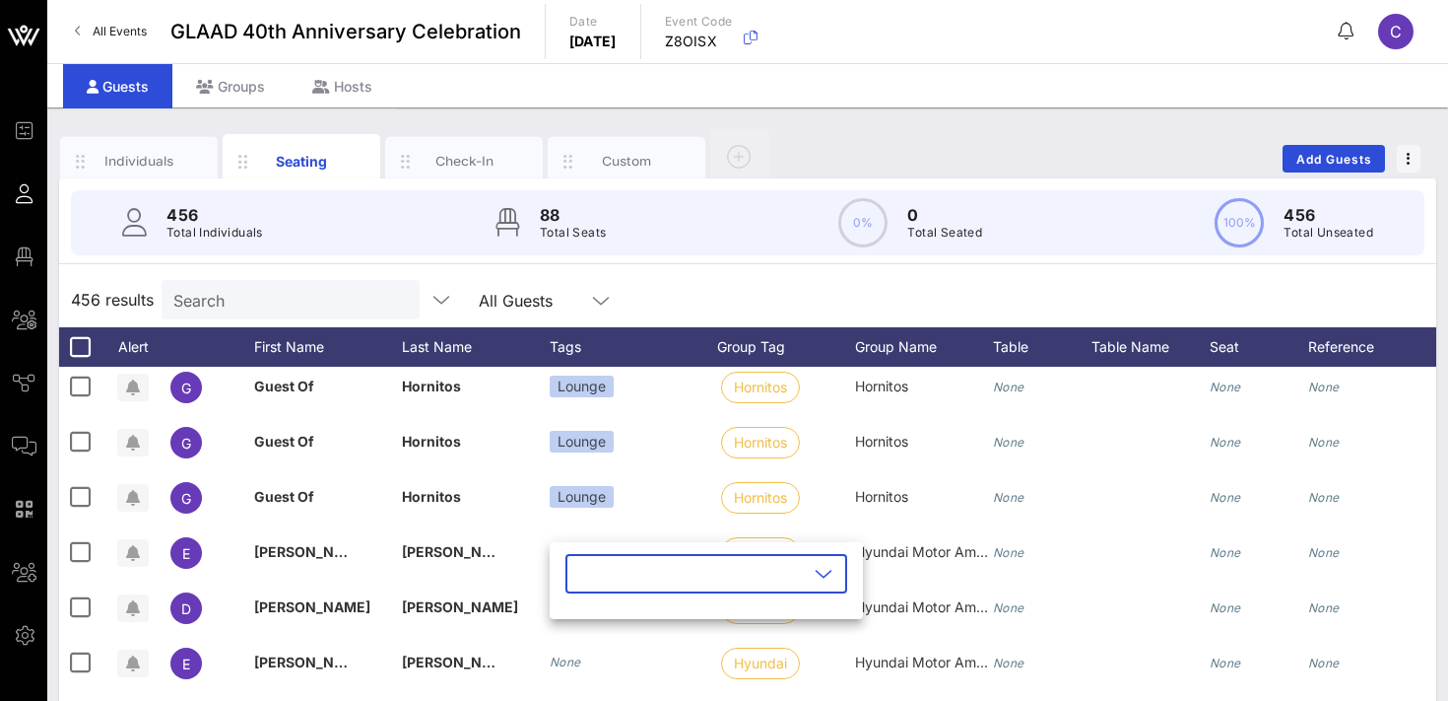
click at [597, 580] on input "text" at bounding box center [692, 574] width 231 height 32
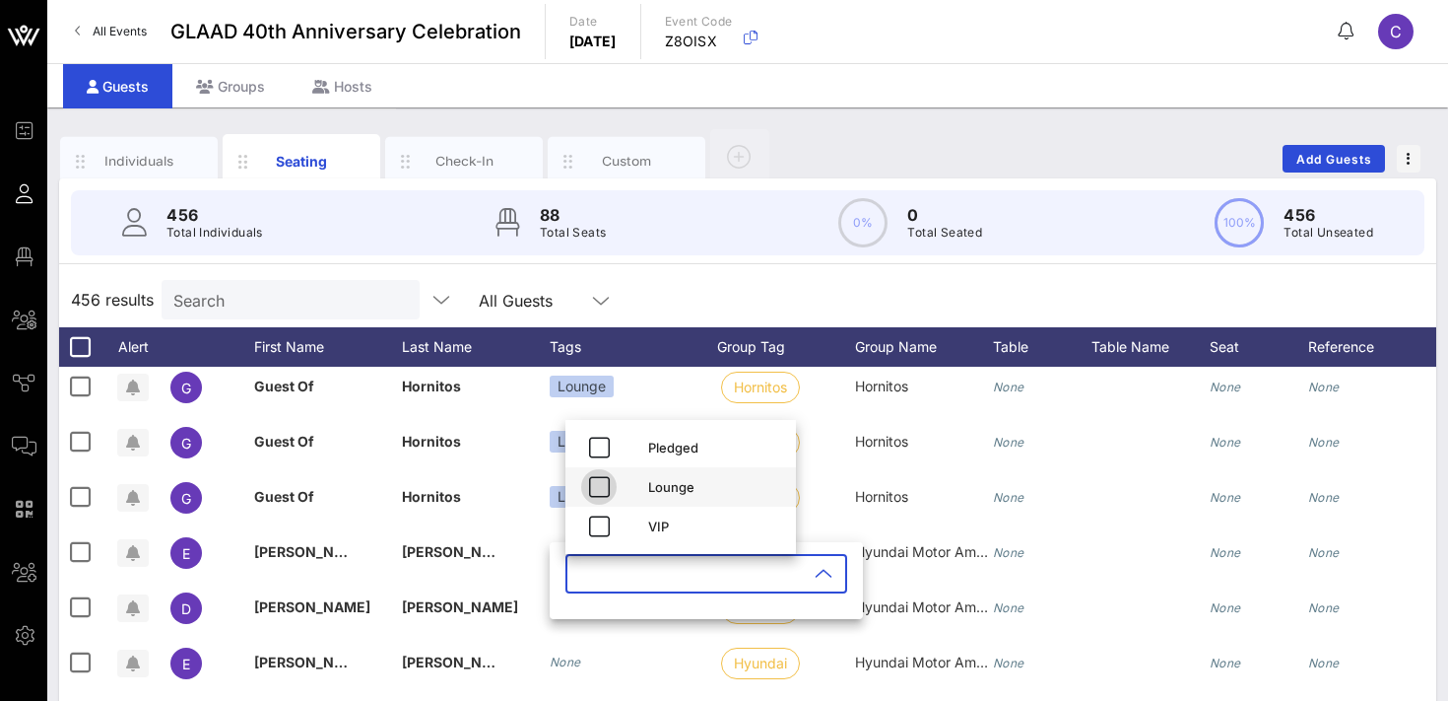
click at [600, 481] on icon "button" at bounding box center [599, 487] width 24 height 24
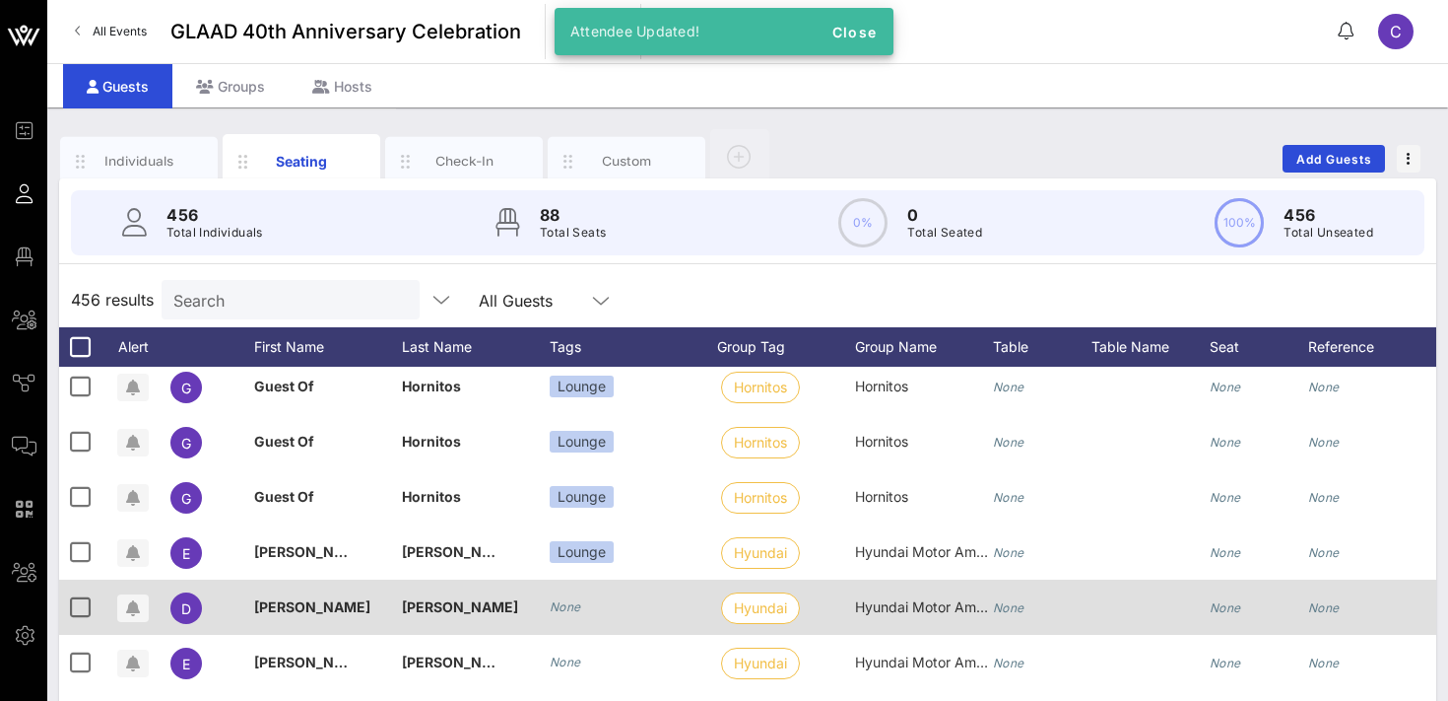
click at [568, 606] on icon "None" at bounding box center [566, 606] width 32 height 15
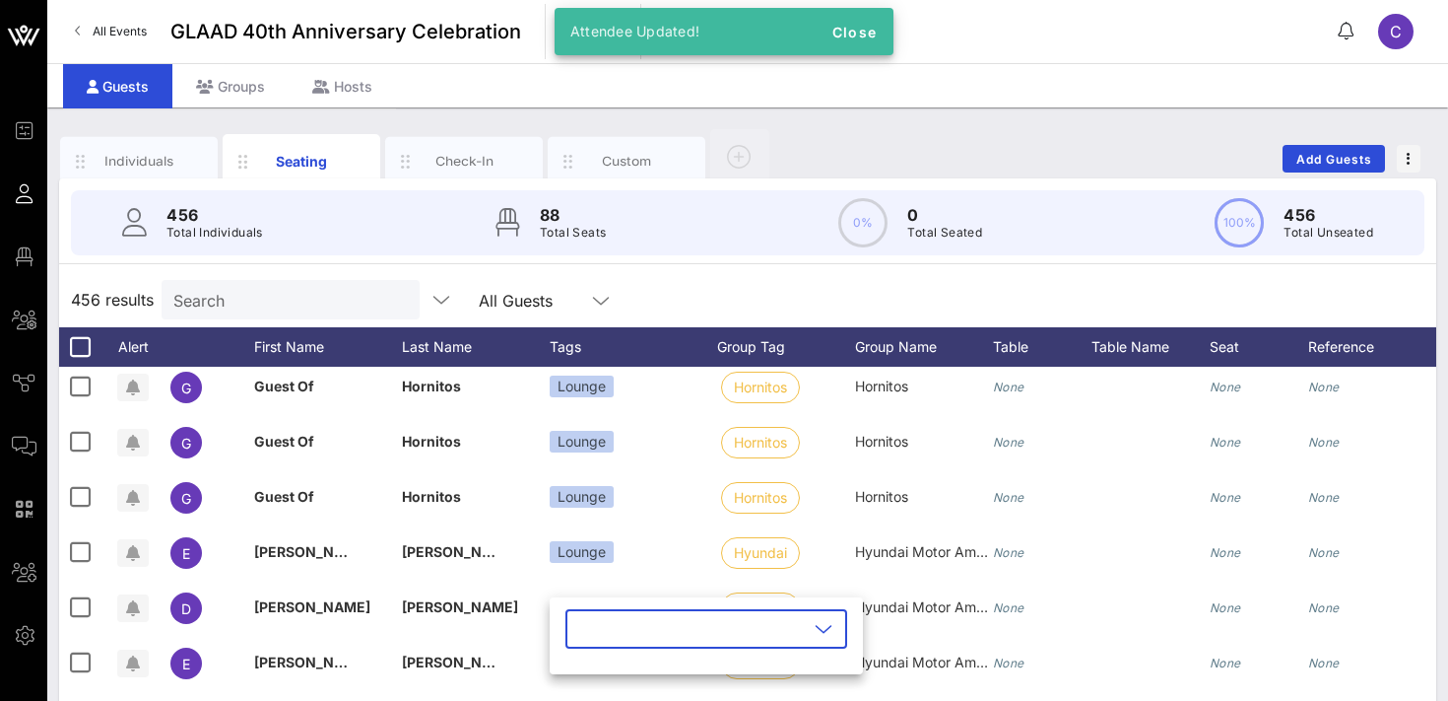
click at [612, 620] on input "text" at bounding box center [692, 629] width 231 height 32
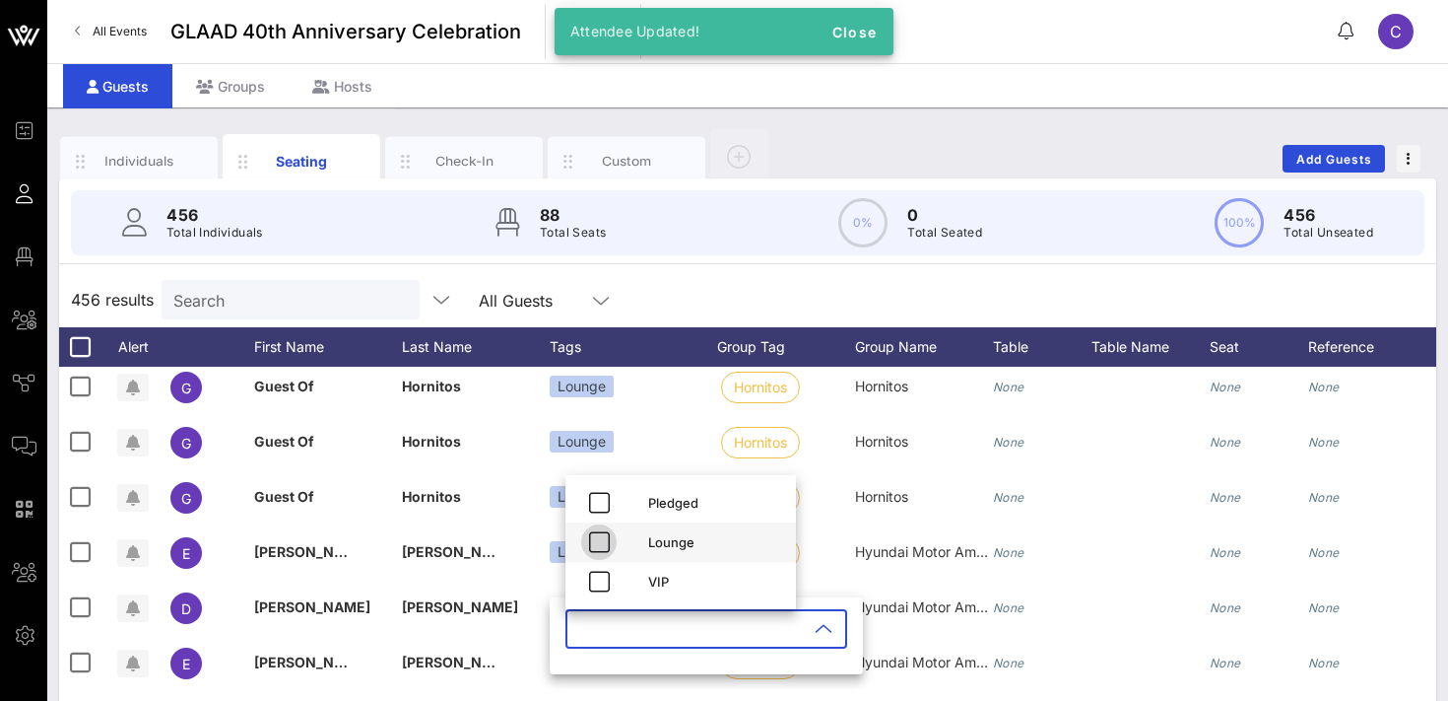
click at [602, 541] on icon "button" at bounding box center [599, 542] width 24 height 24
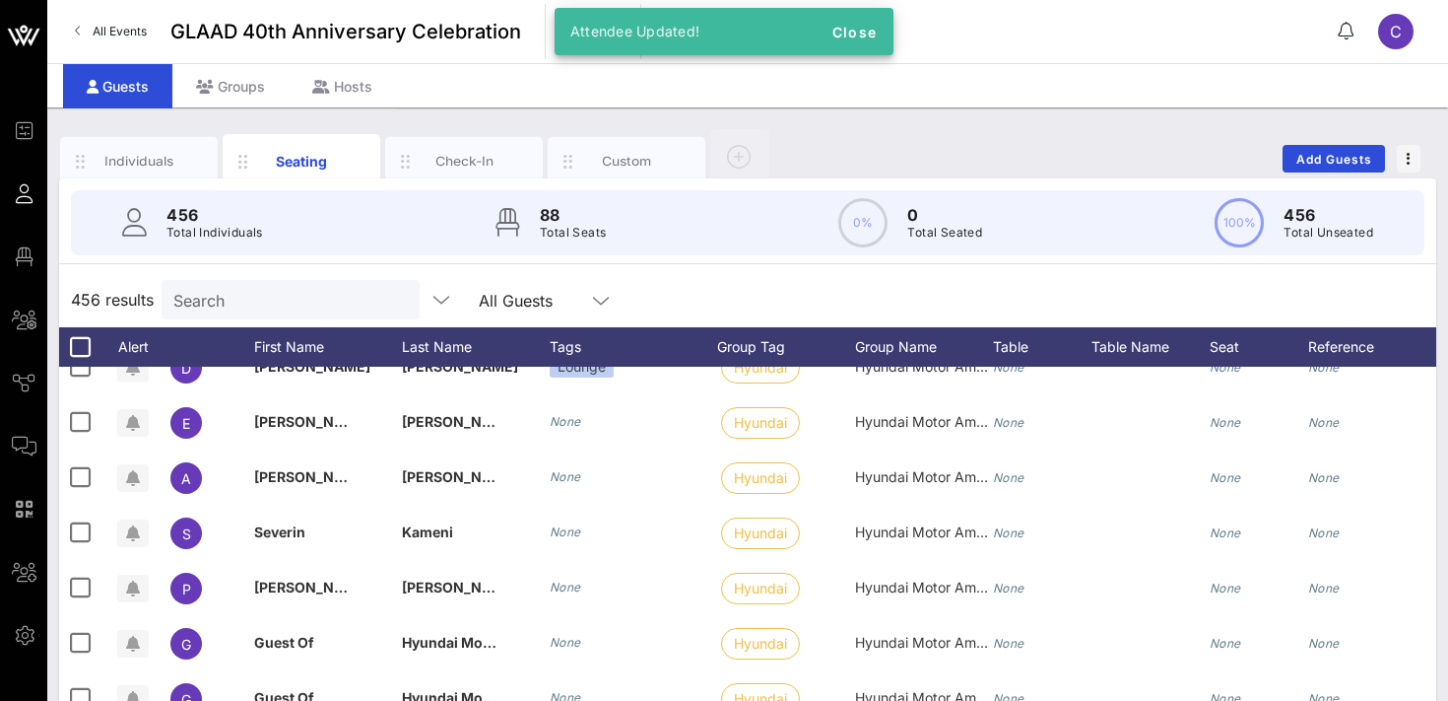
scroll to position [4778, 0]
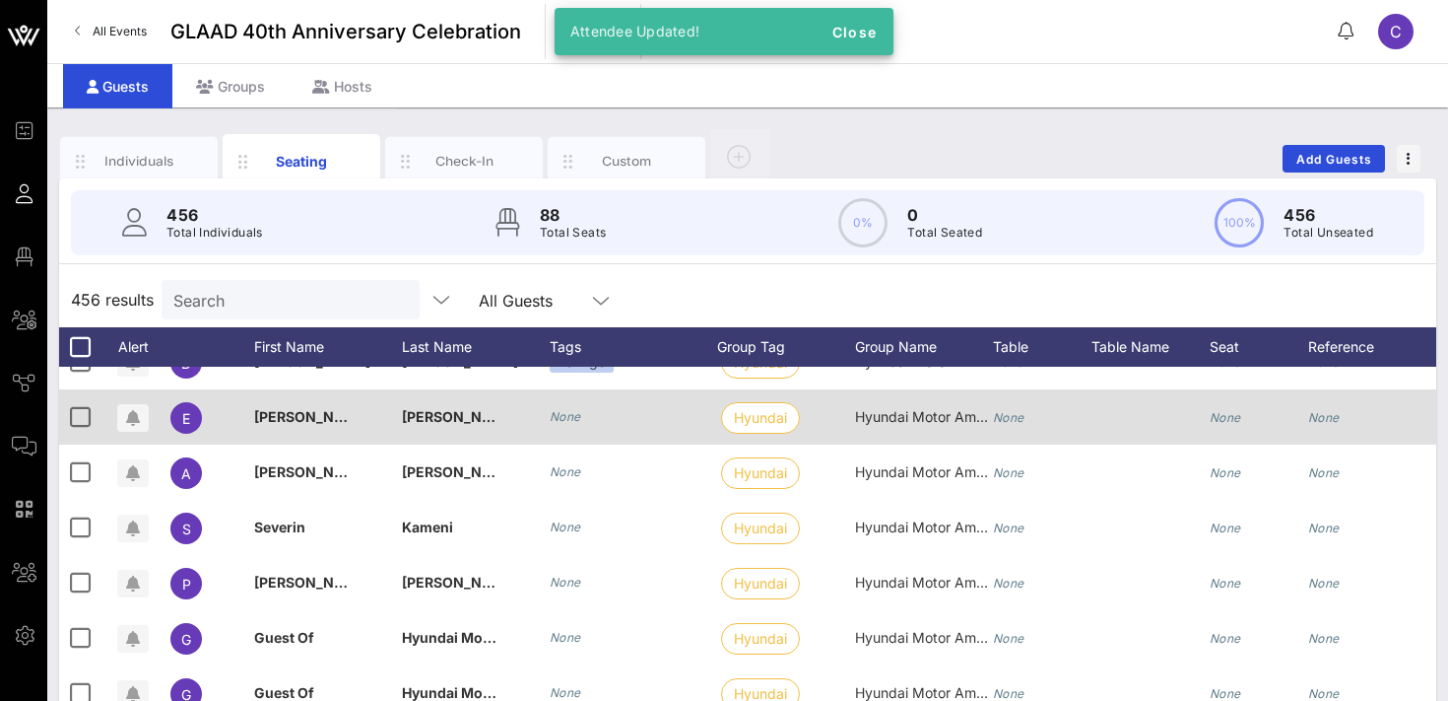
click at [573, 425] on div "None" at bounding box center [566, 417] width 32 height 20
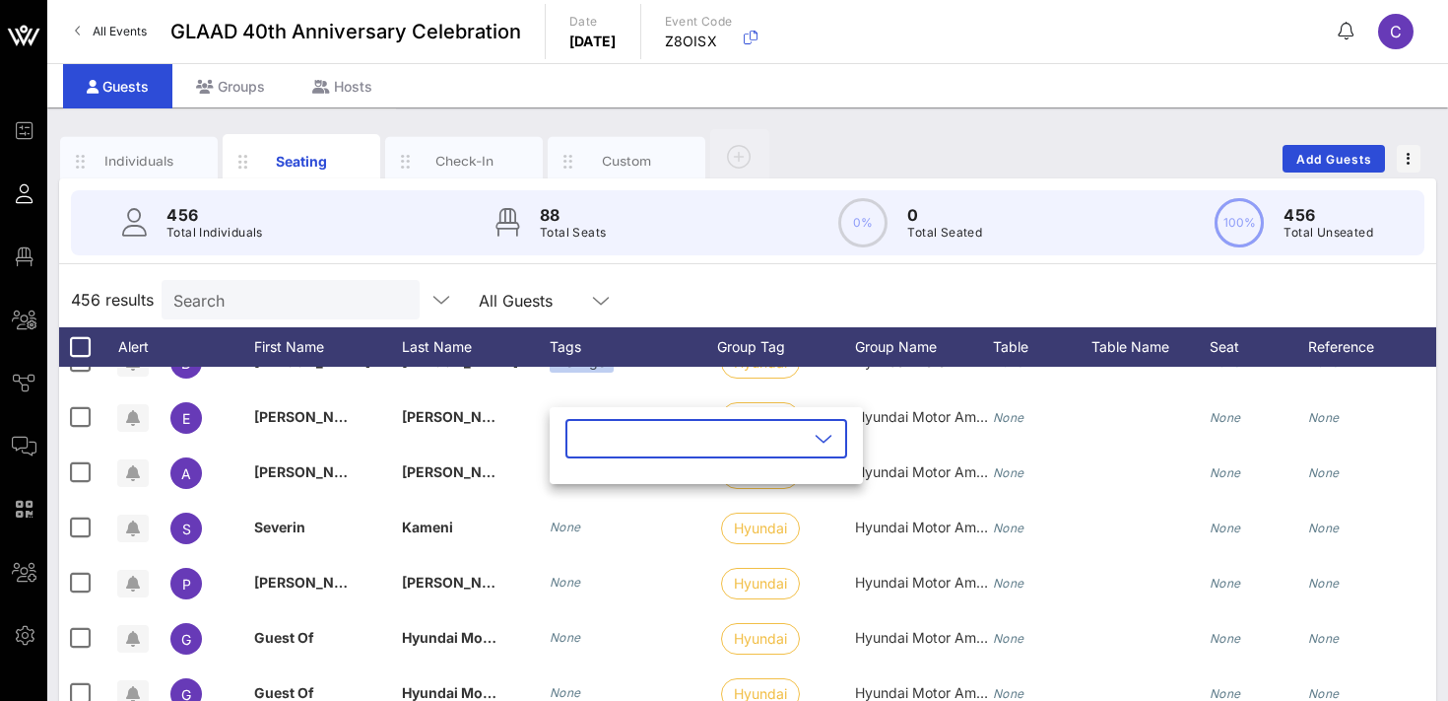
click at [589, 449] on input "text" at bounding box center [692, 439] width 231 height 32
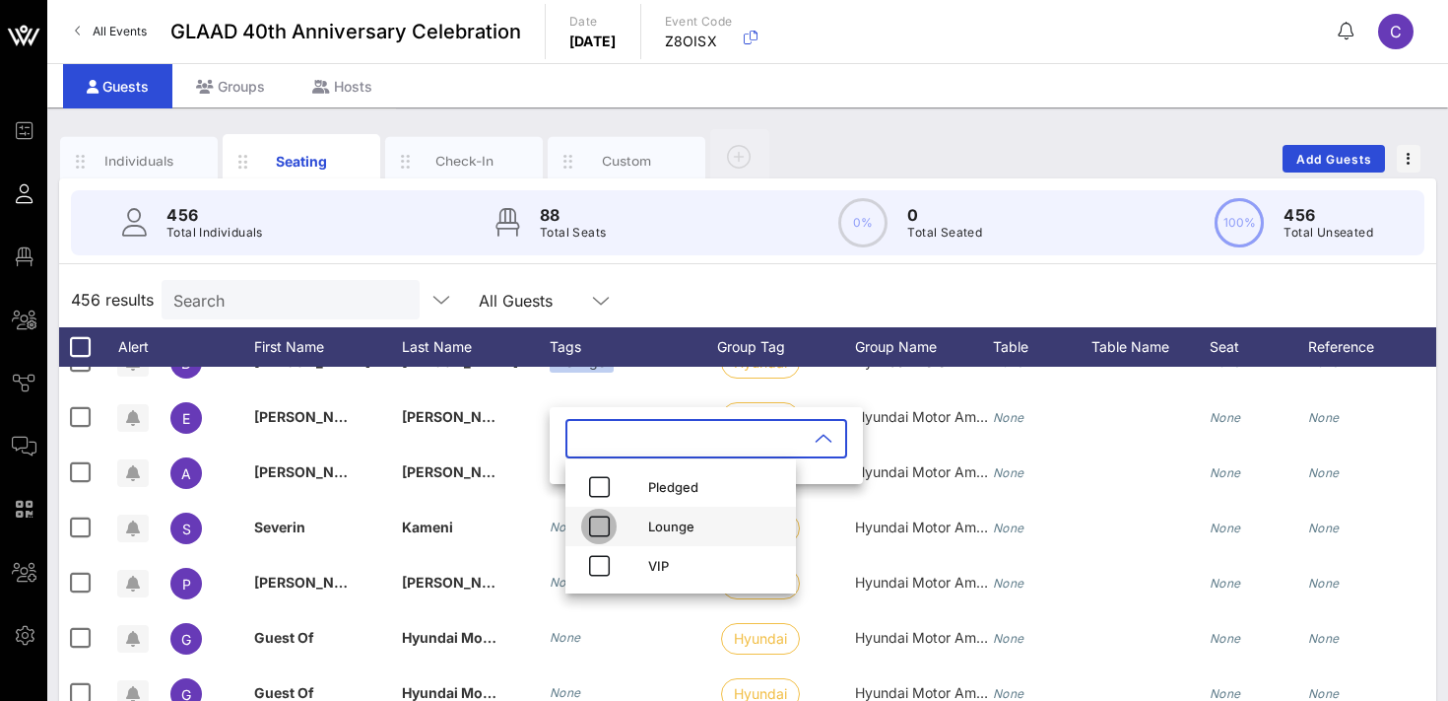
click at [599, 523] on icon "button" at bounding box center [599, 526] width 24 height 24
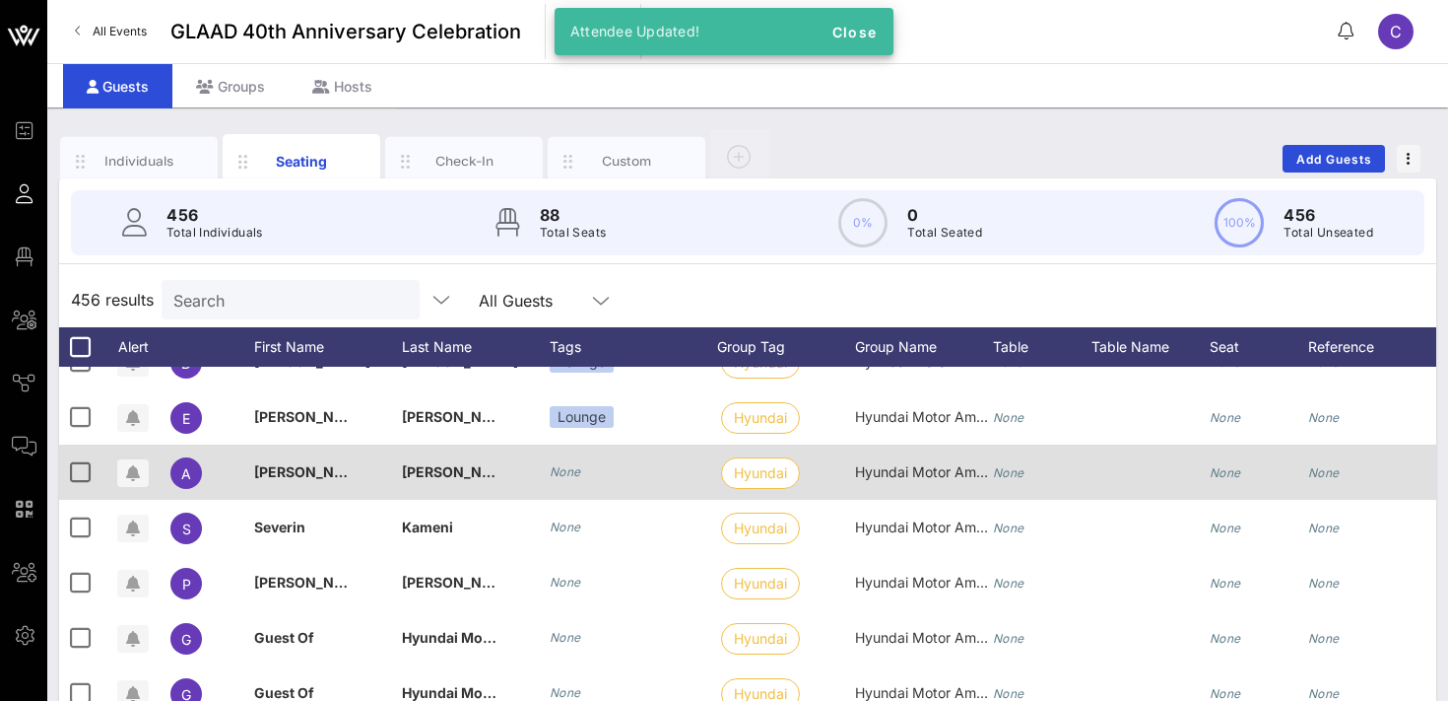
click at [561, 457] on div "None" at bounding box center [634, 471] width 168 height 55
click at [561, 471] on icon "None" at bounding box center [566, 471] width 32 height 15
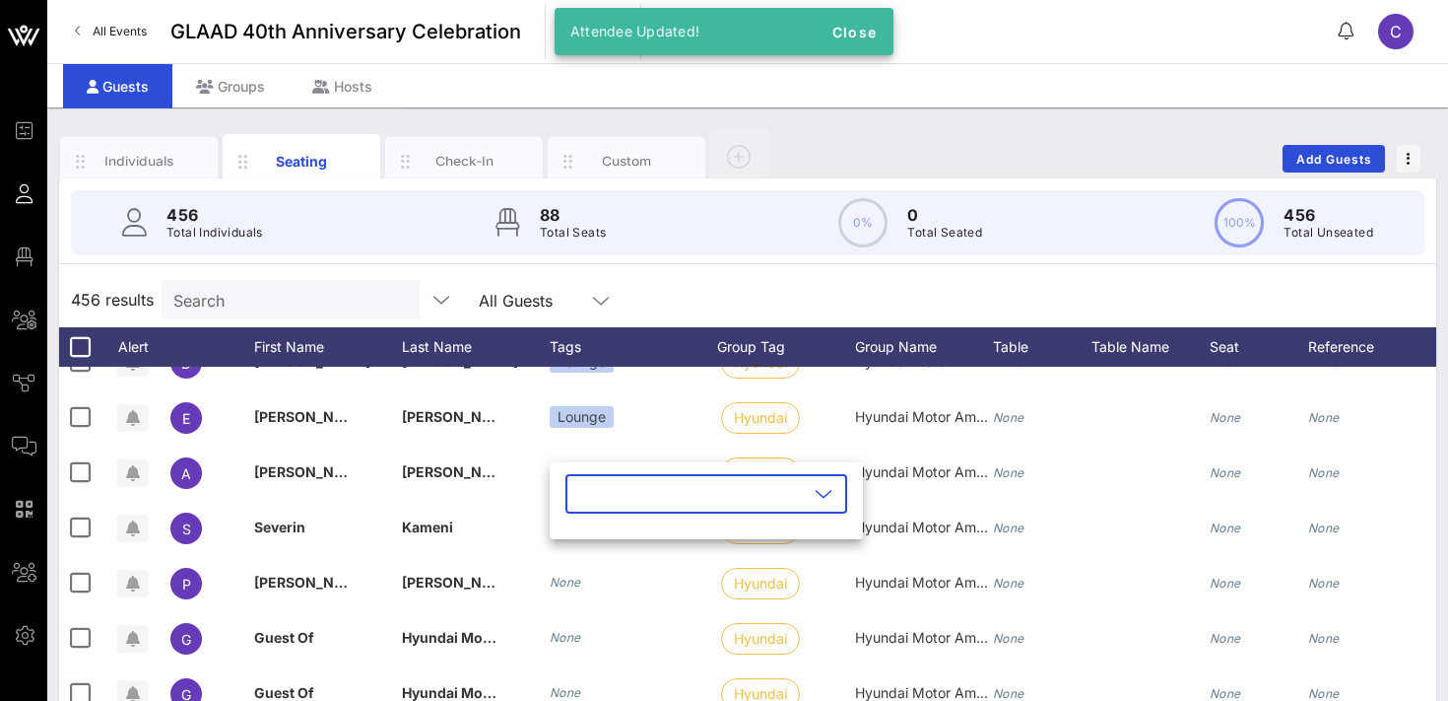
click at [590, 486] on input "text" at bounding box center [692, 494] width 231 height 32
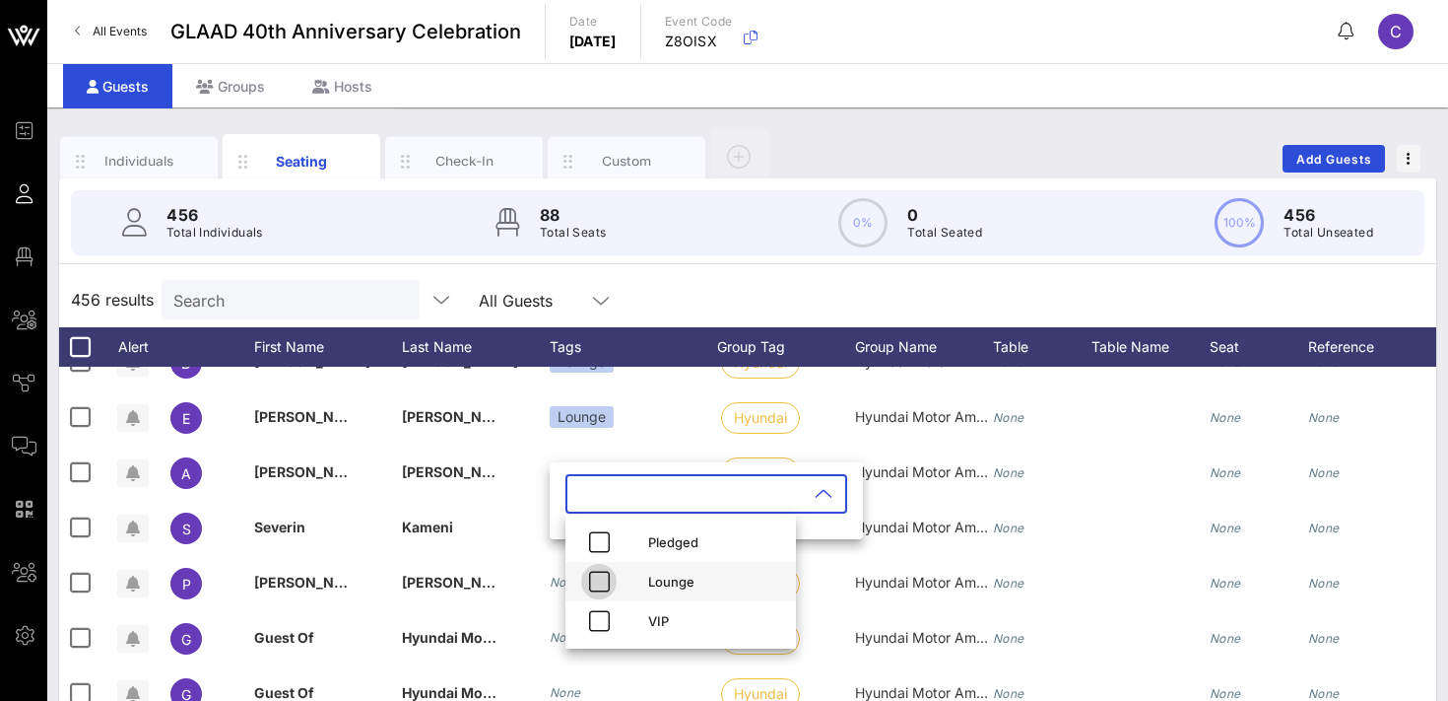
click at [595, 576] on icon "button" at bounding box center [599, 582] width 24 height 24
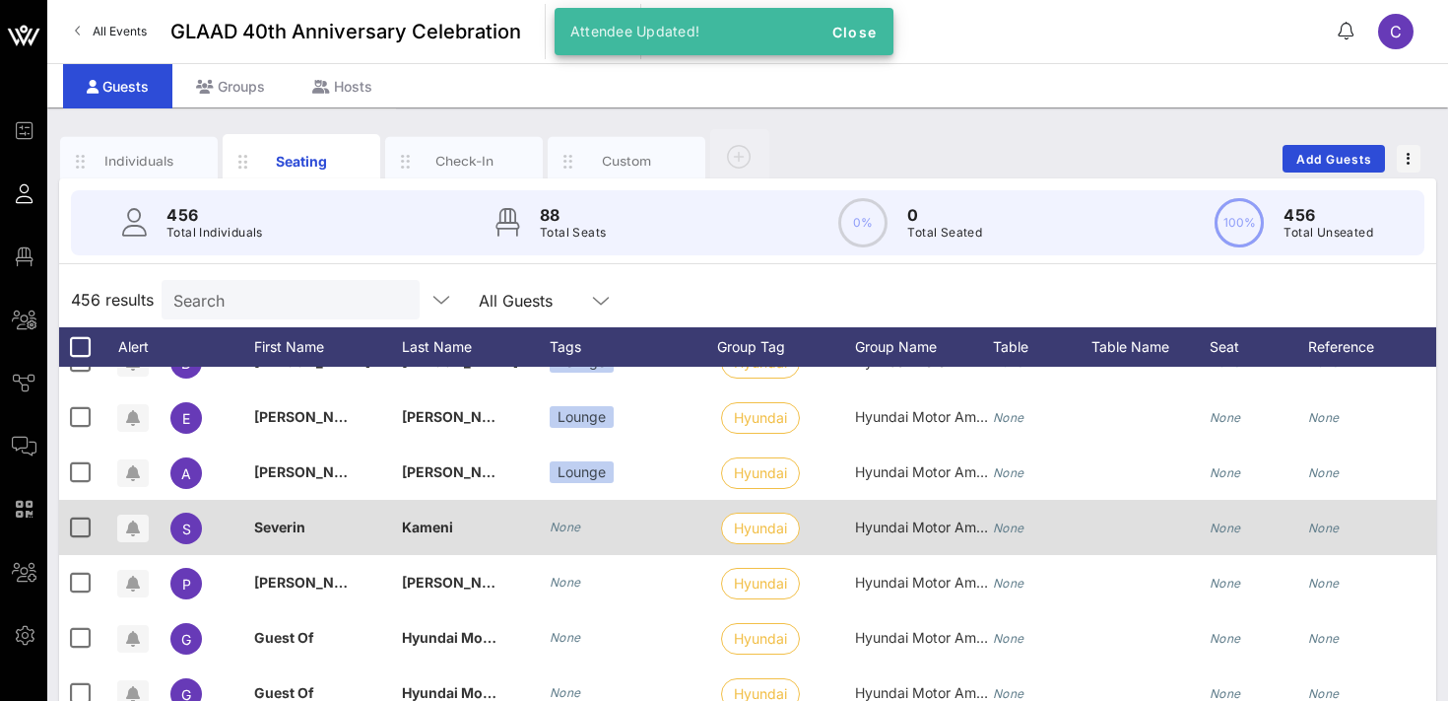
click at [568, 523] on icon "None" at bounding box center [566, 526] width 32 height 15
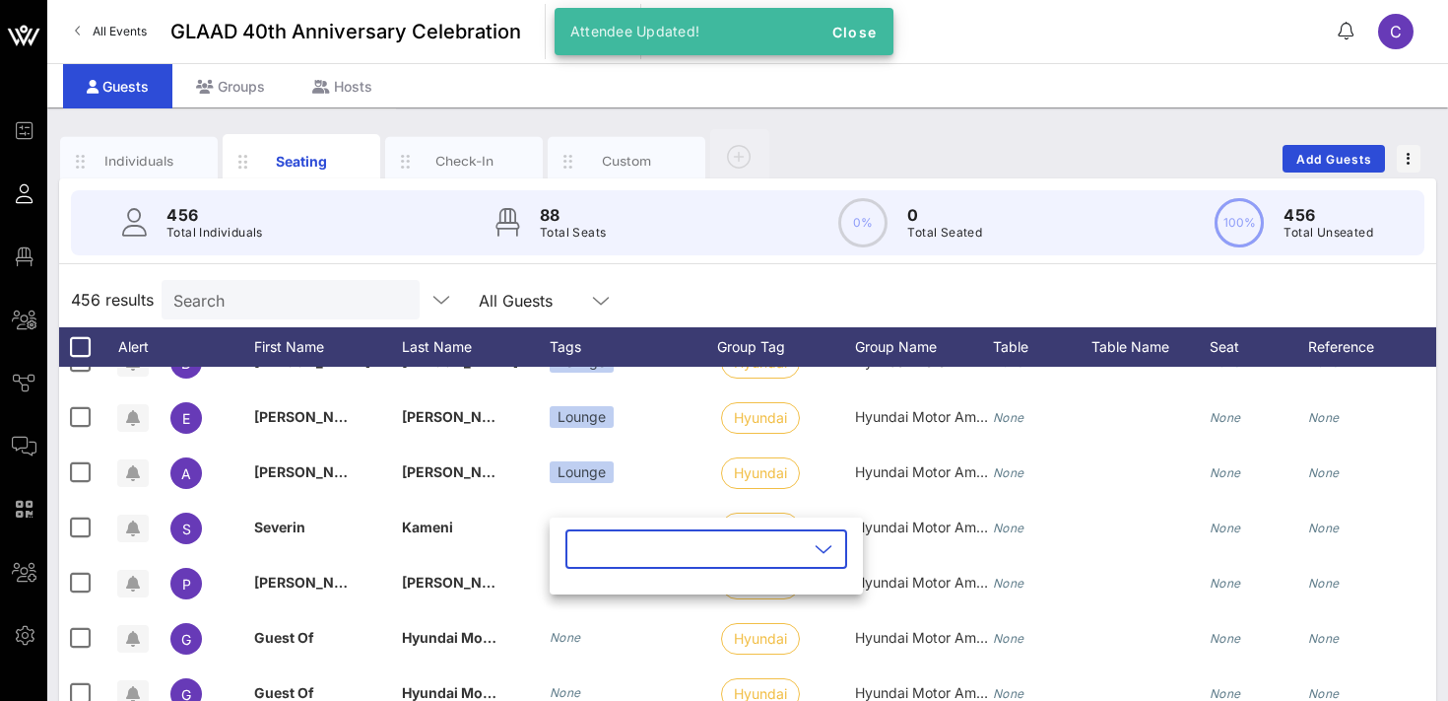
click at [580, 546] on input "text" at bounding box center [692, 549] width 231 height 32
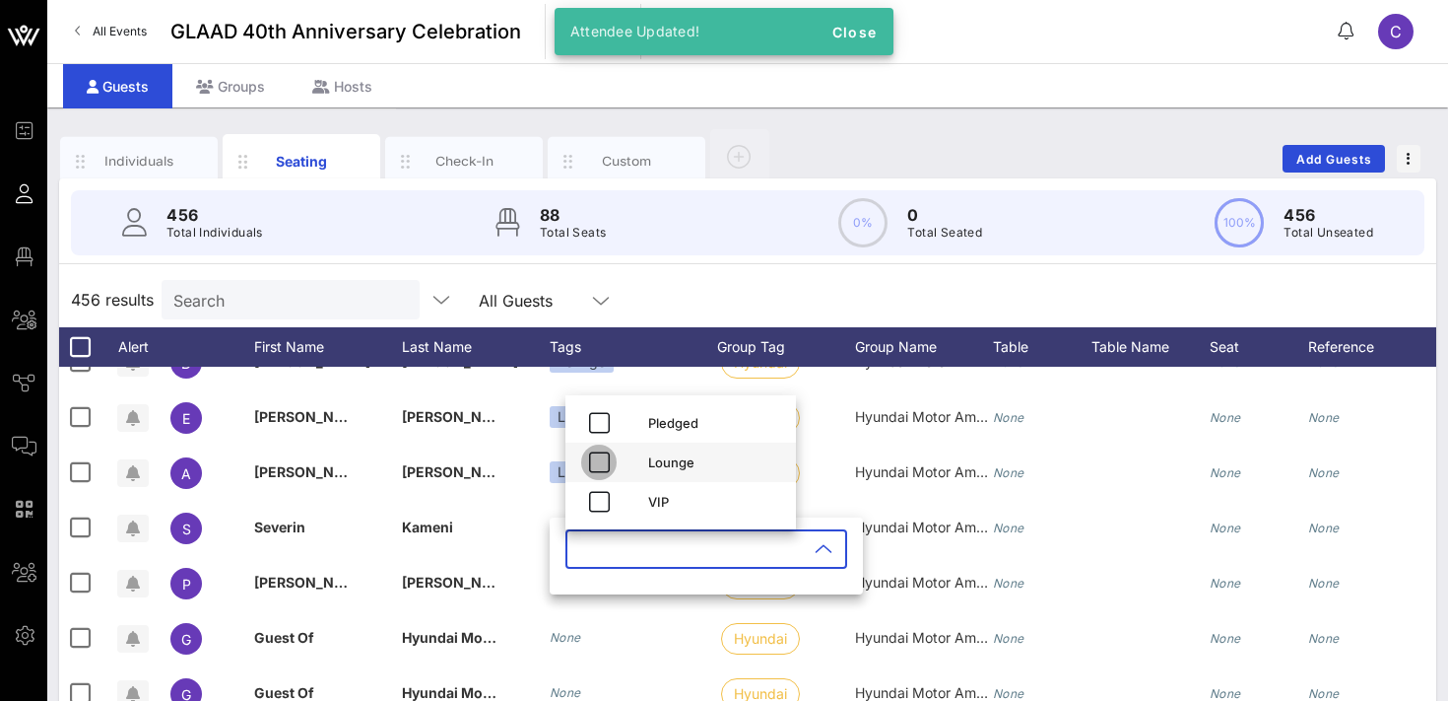
click at [608, 462] on icon "button" at bounding box center [599, 462] width 24 height 24
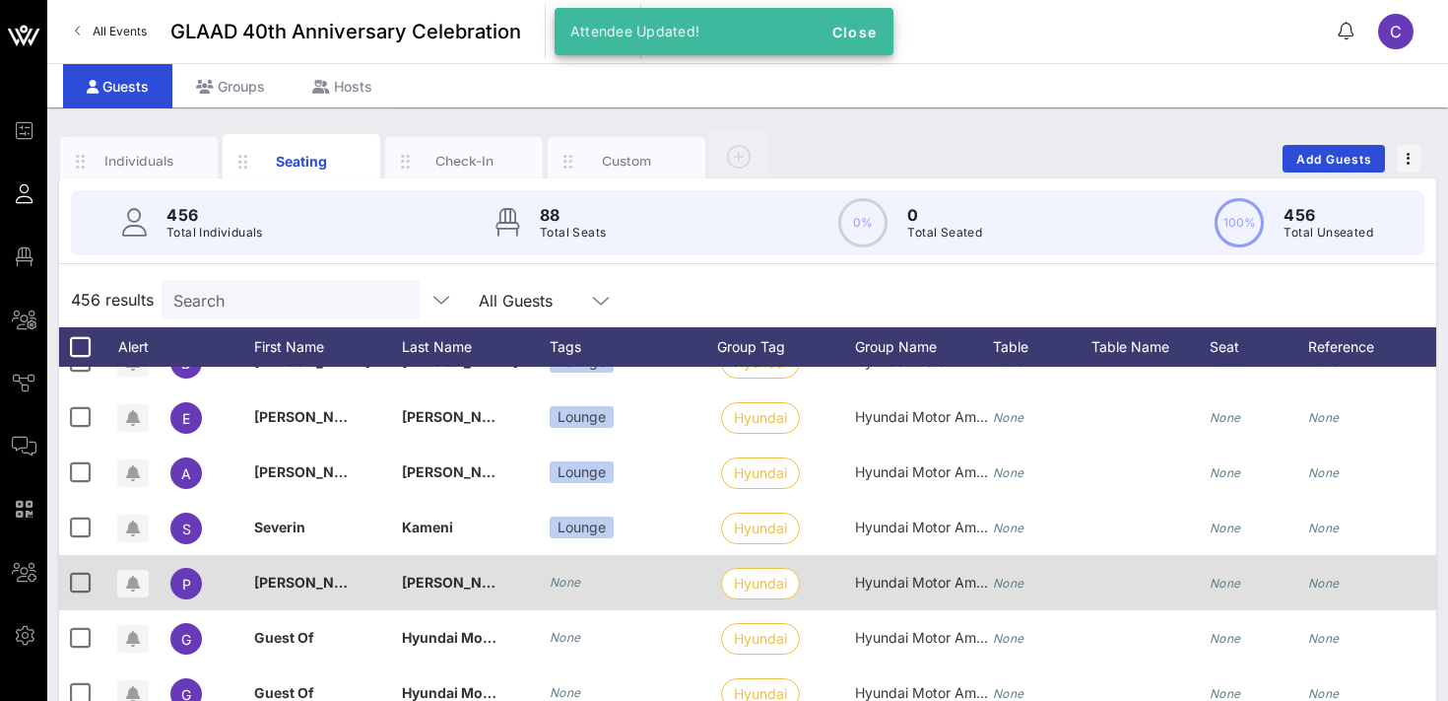
click at [561, 574] on icon "None" at bounding box center [566, 581] width 32 height 15
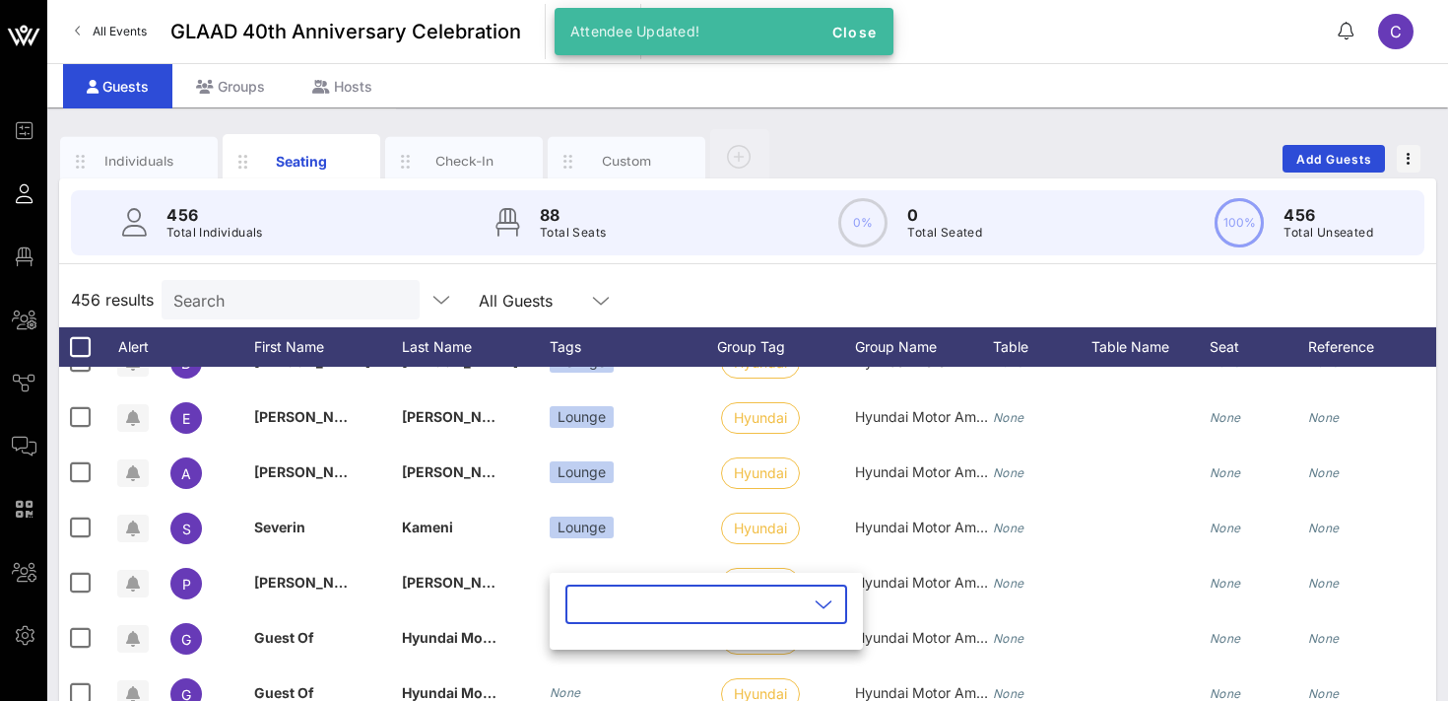
click at [578, 604] on input "text" at bounding box center [692, 604] width 231 height 32
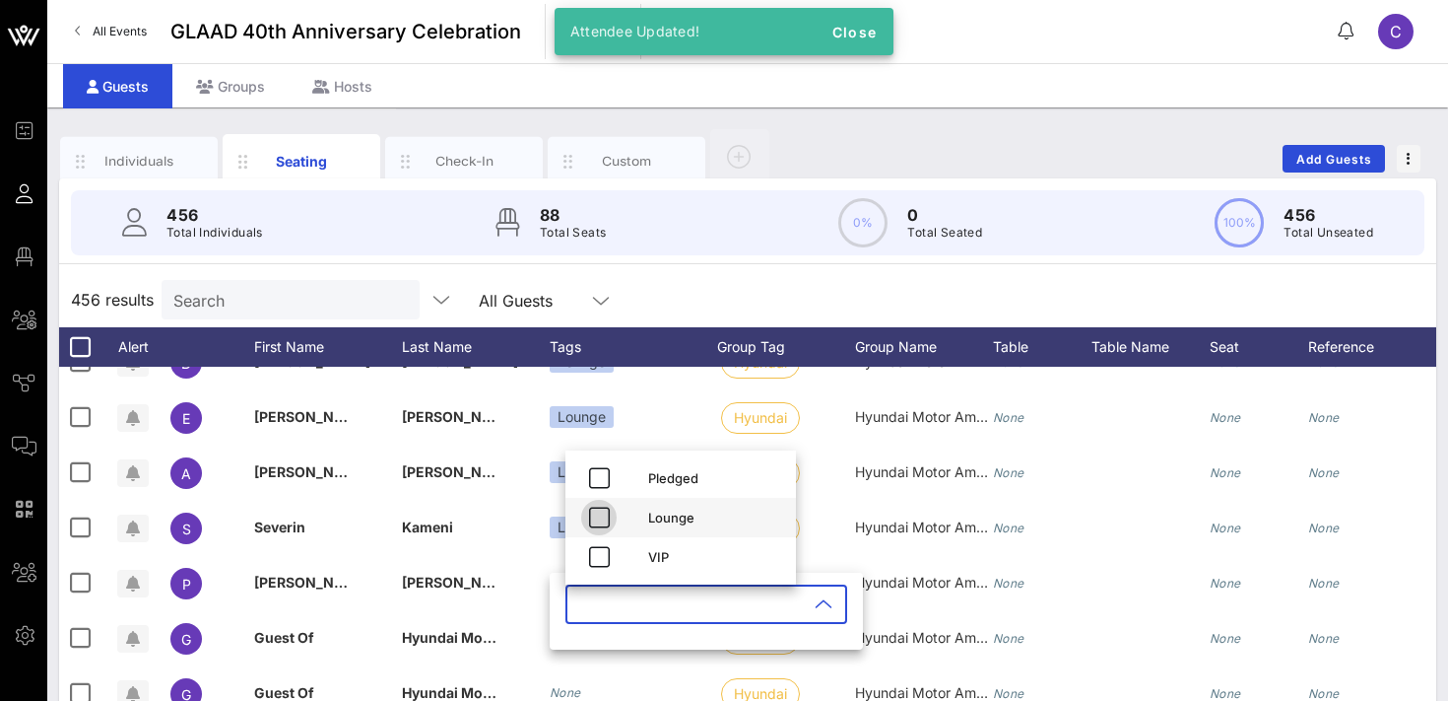
click at [606, 523] on icon "button" at bounding box center [599, 517] width 24 height 24
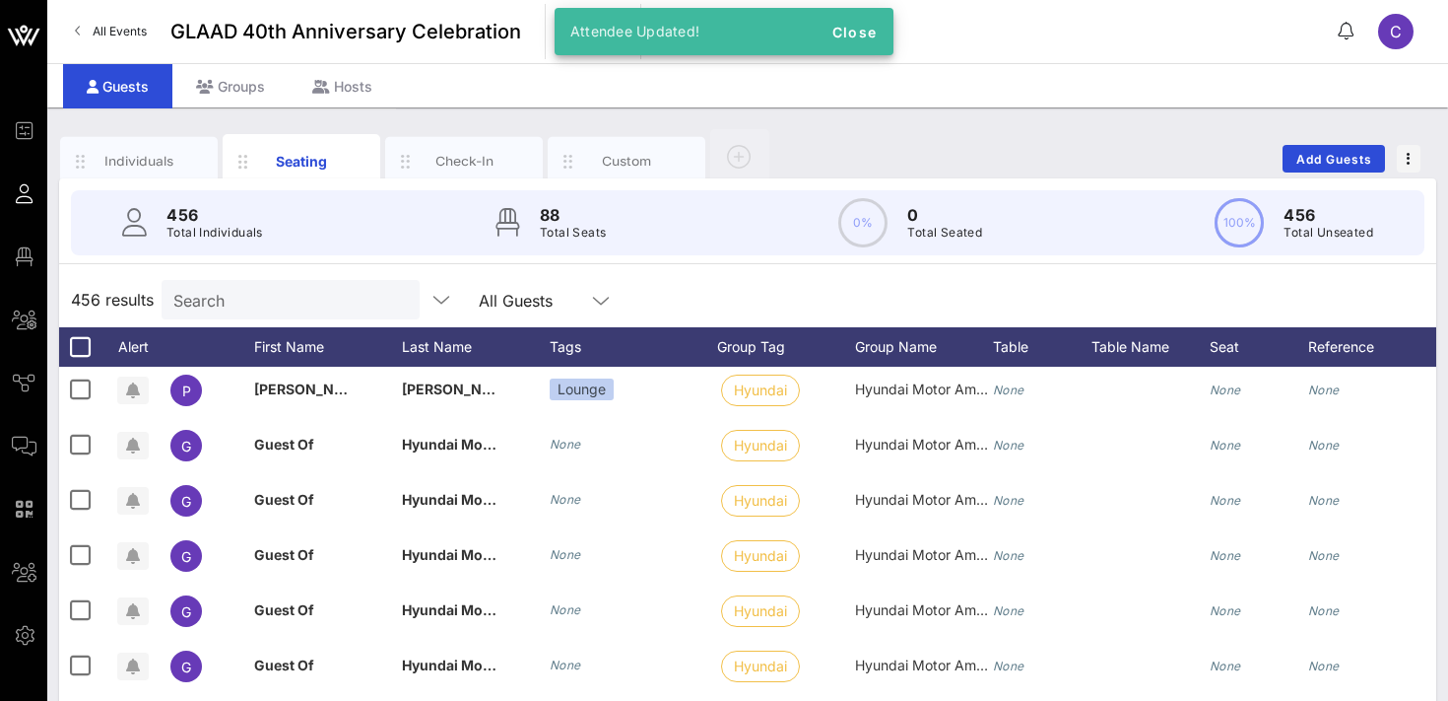
scroll to position [4975, 0]
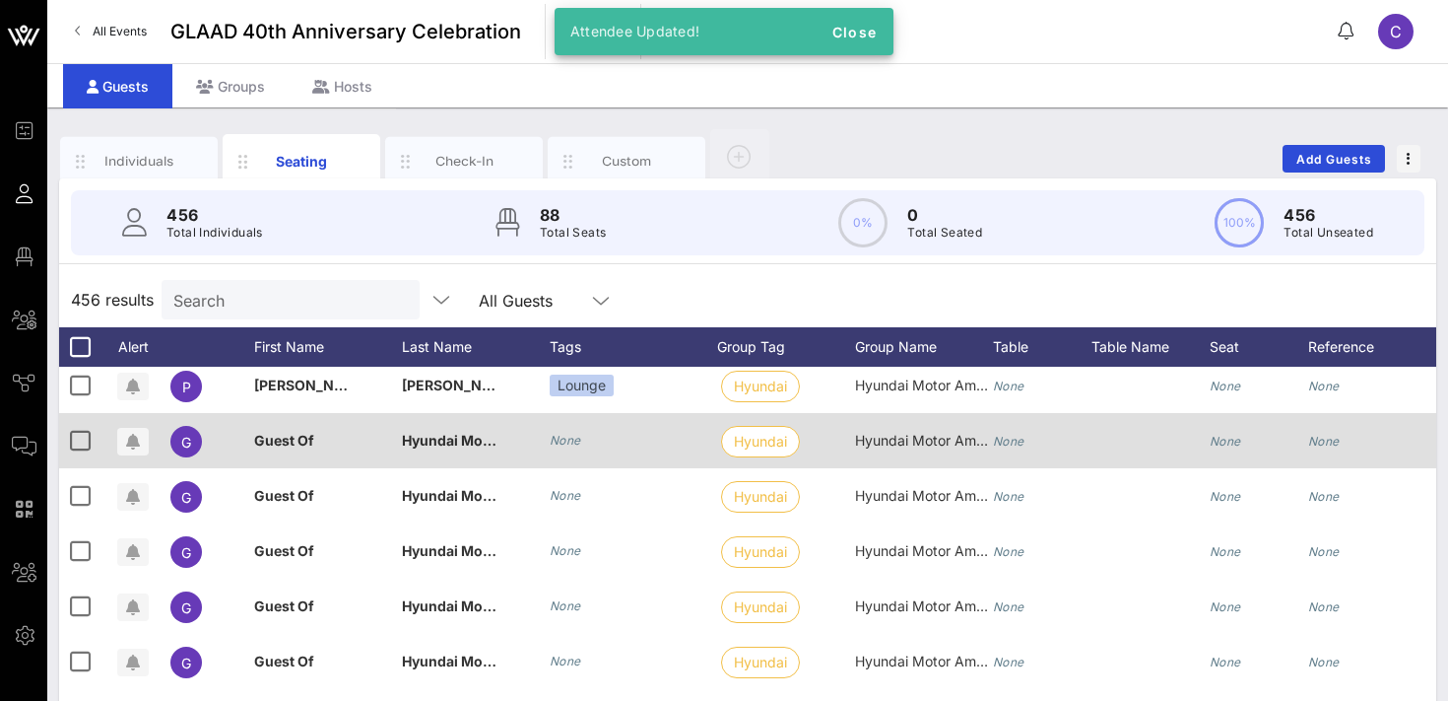
click at [567, 446] on icon "None" at bounding box center [566, 440] width 32 height 15
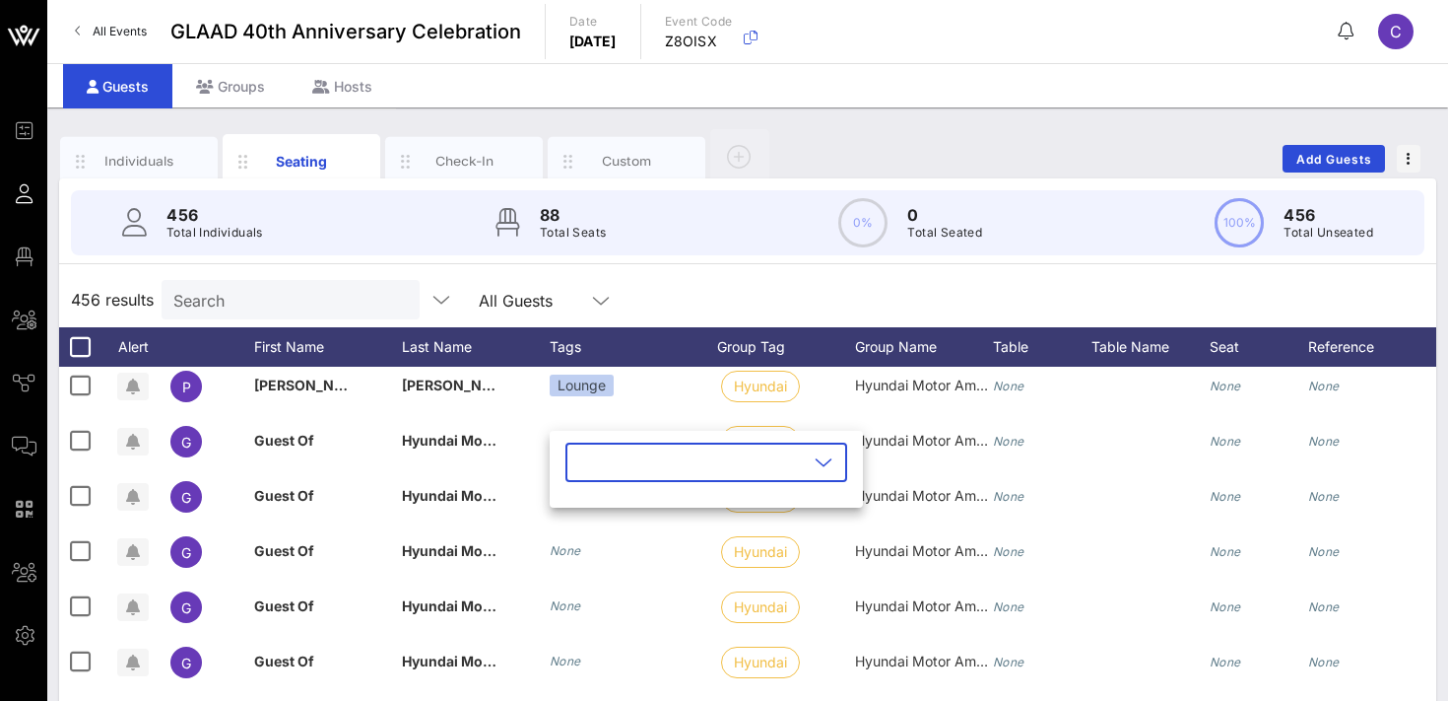
click at [581, 457] on input "text" at bounding box center [692, 462] width 231 height 32
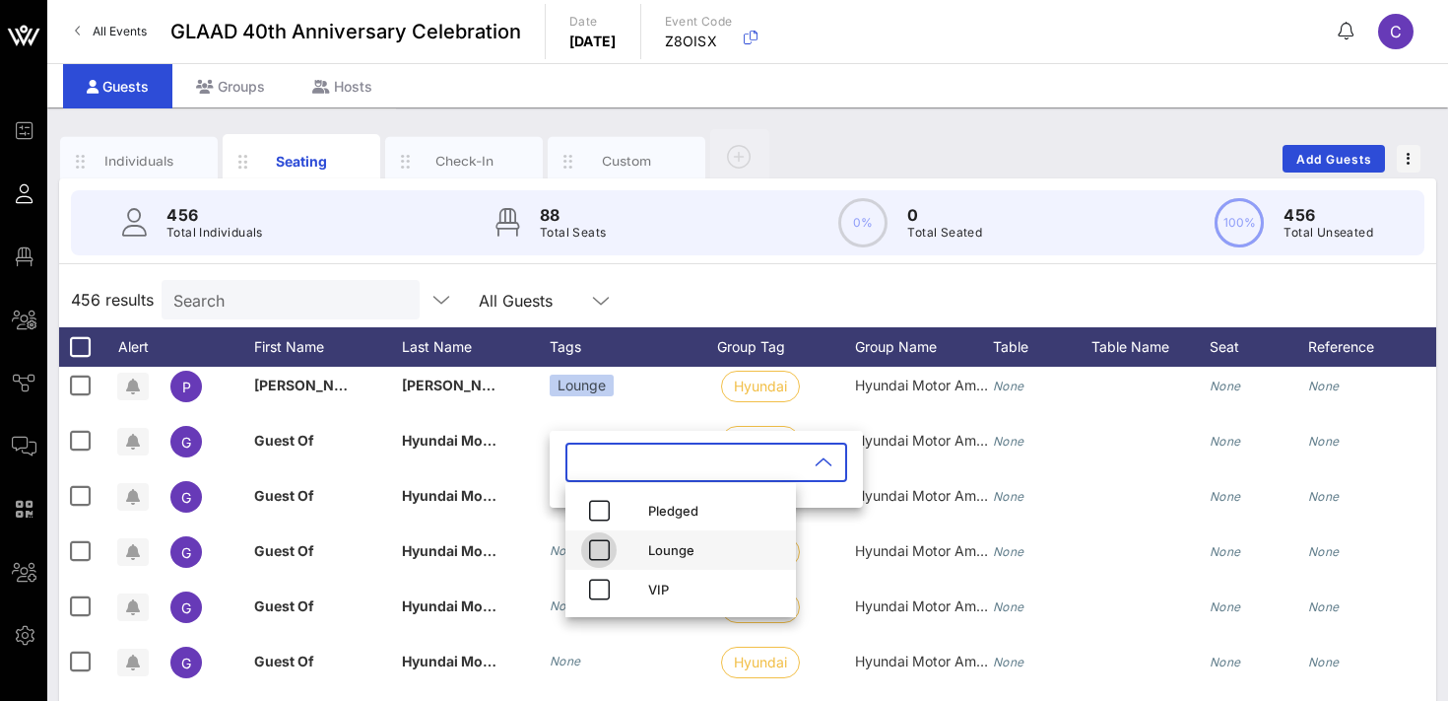
click at [596, 551] on icon "button" at bounding box center [599, 550] width 24 height 24
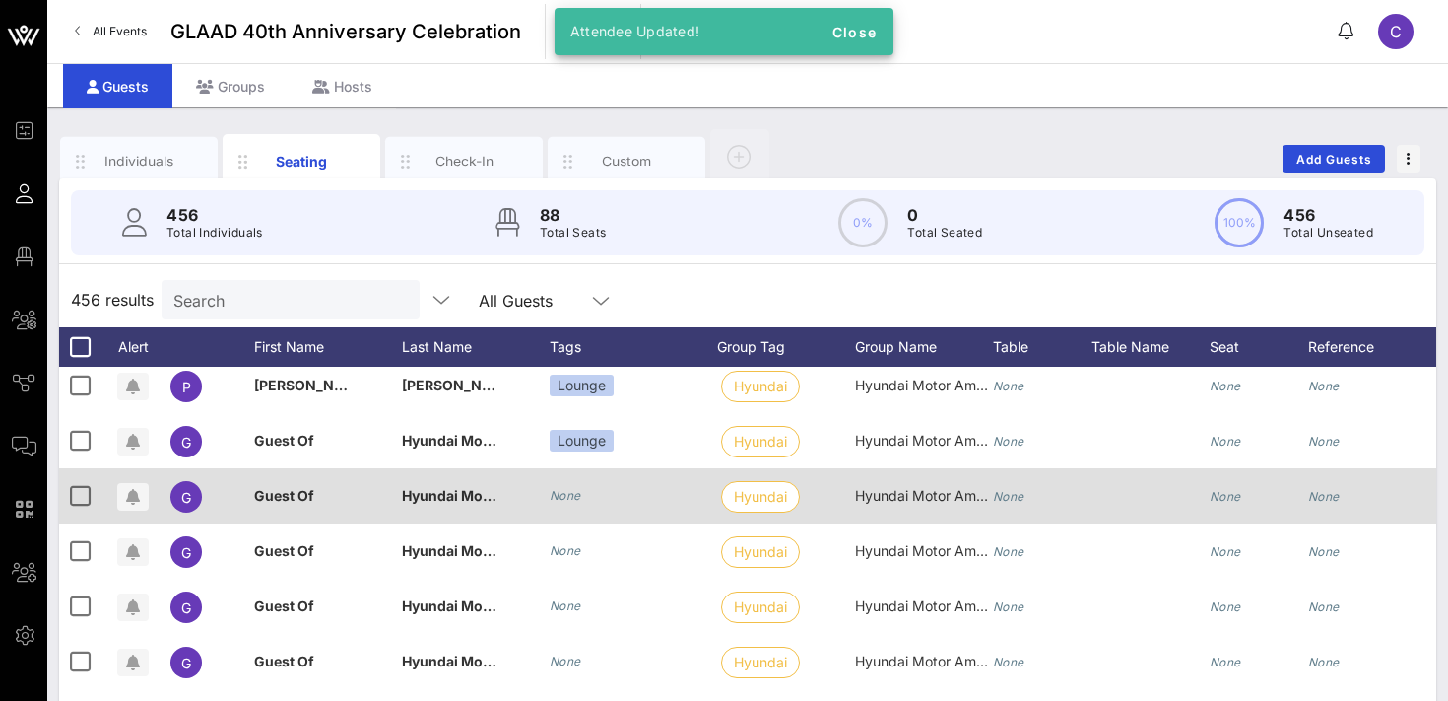
click at [572, 494] on icon "None" at bounding box center [566, 495] width 32 height 15
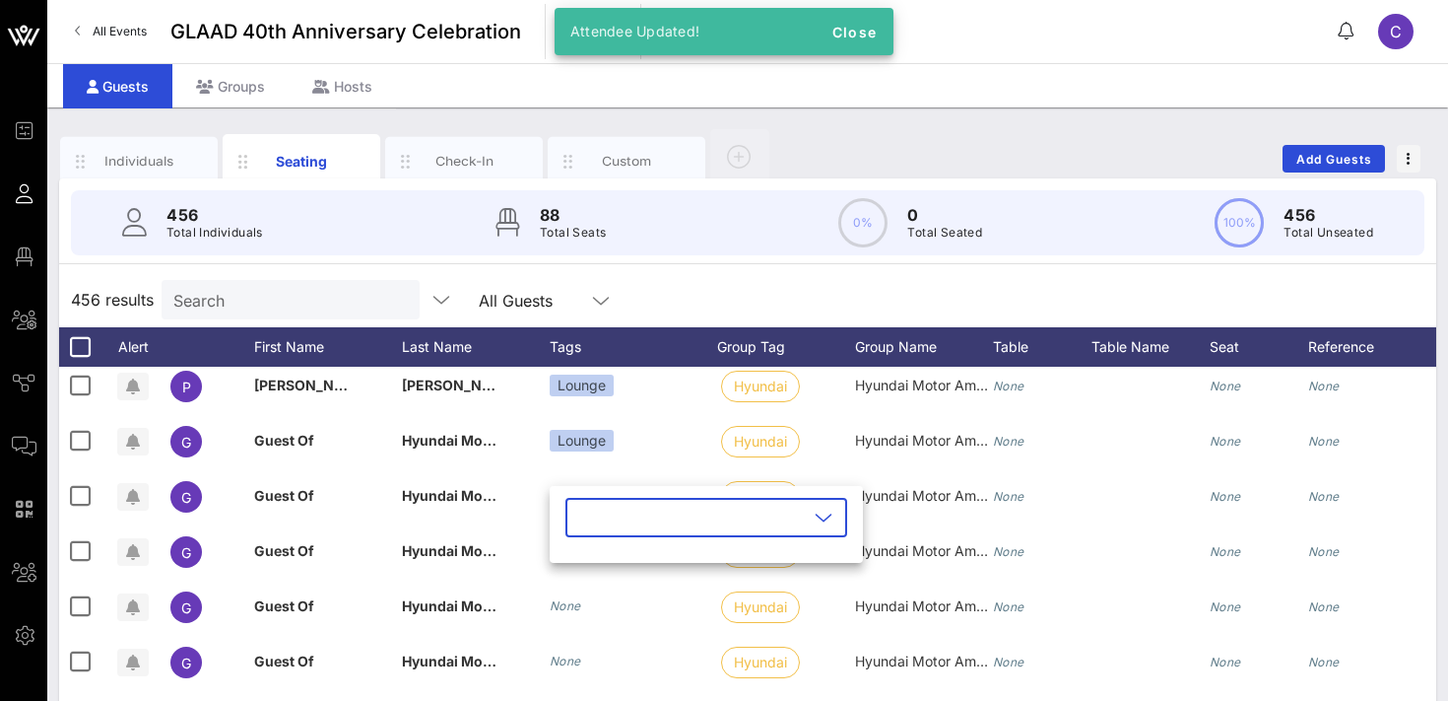
click at [592, 509] on input "text" at bounding box center [692, 518] width 231 height 32
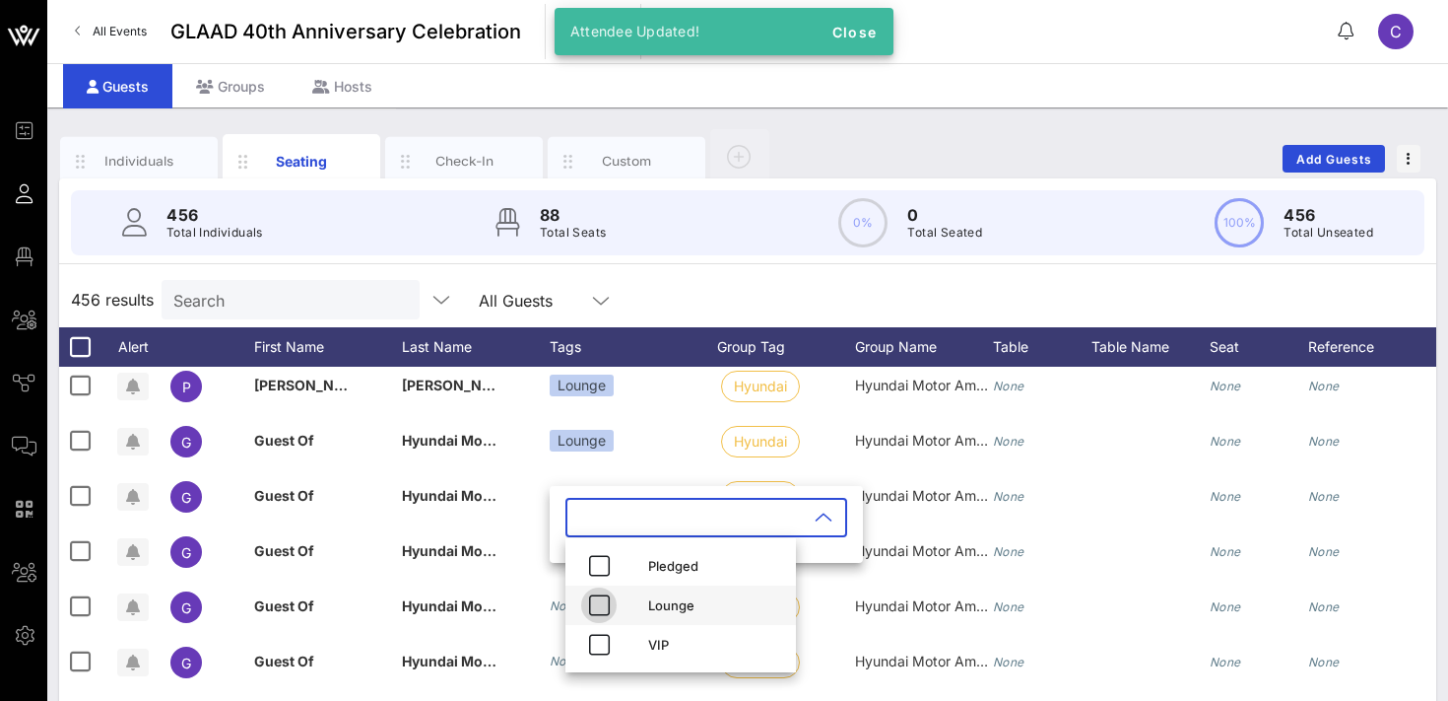
click at [600, 598] on icon "button" at bounding box center [599, 605] width 24 height 24
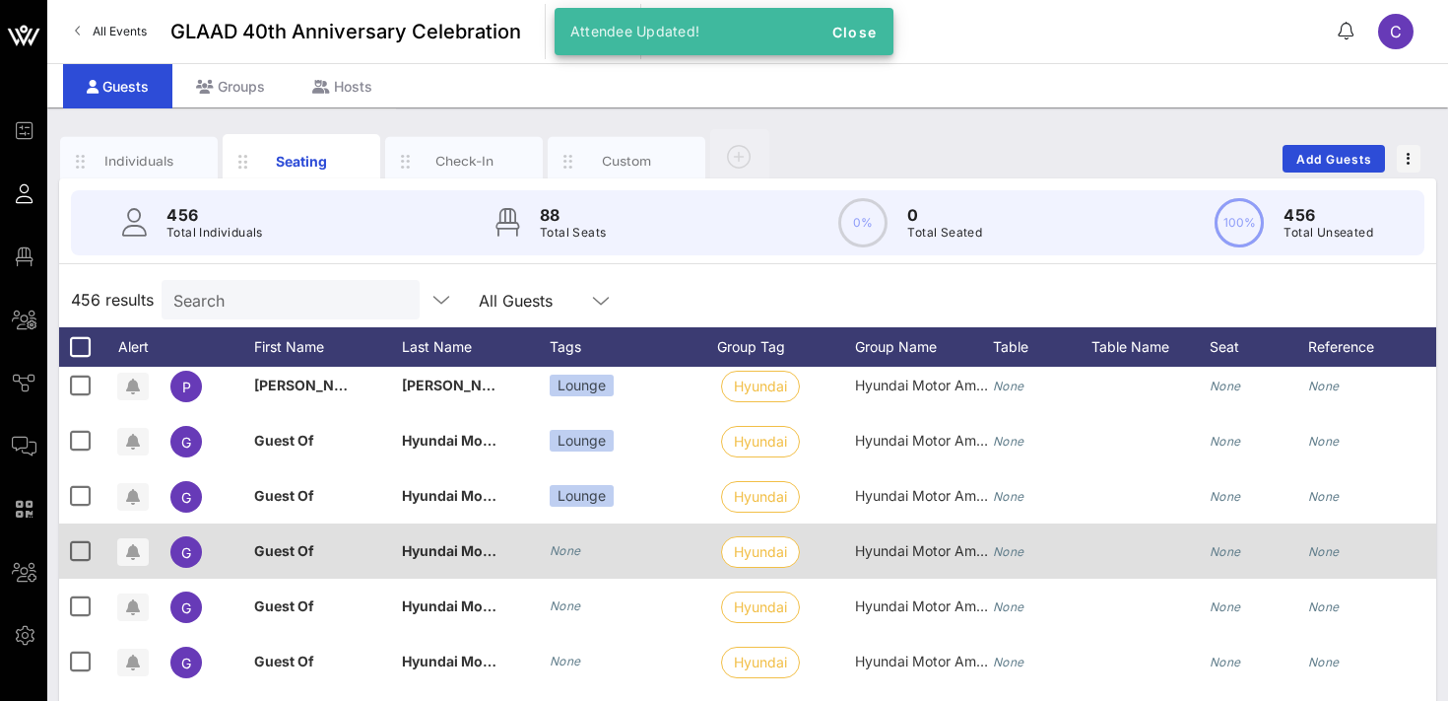
click at [558, 546] on icon "None" at bounding box center [566, 550] width 32 height 15
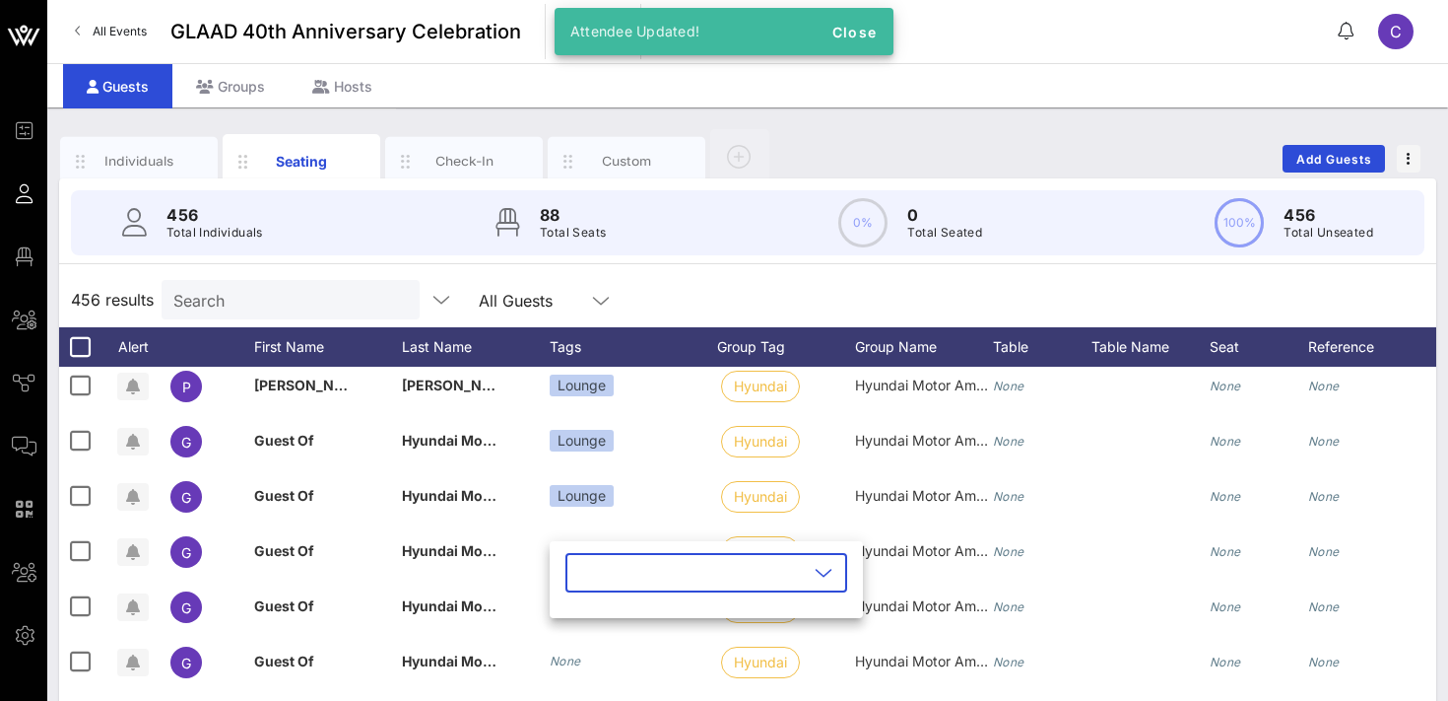
click at [585, 570] on input "text" at bounding box center [692, 573] width 231 height 32
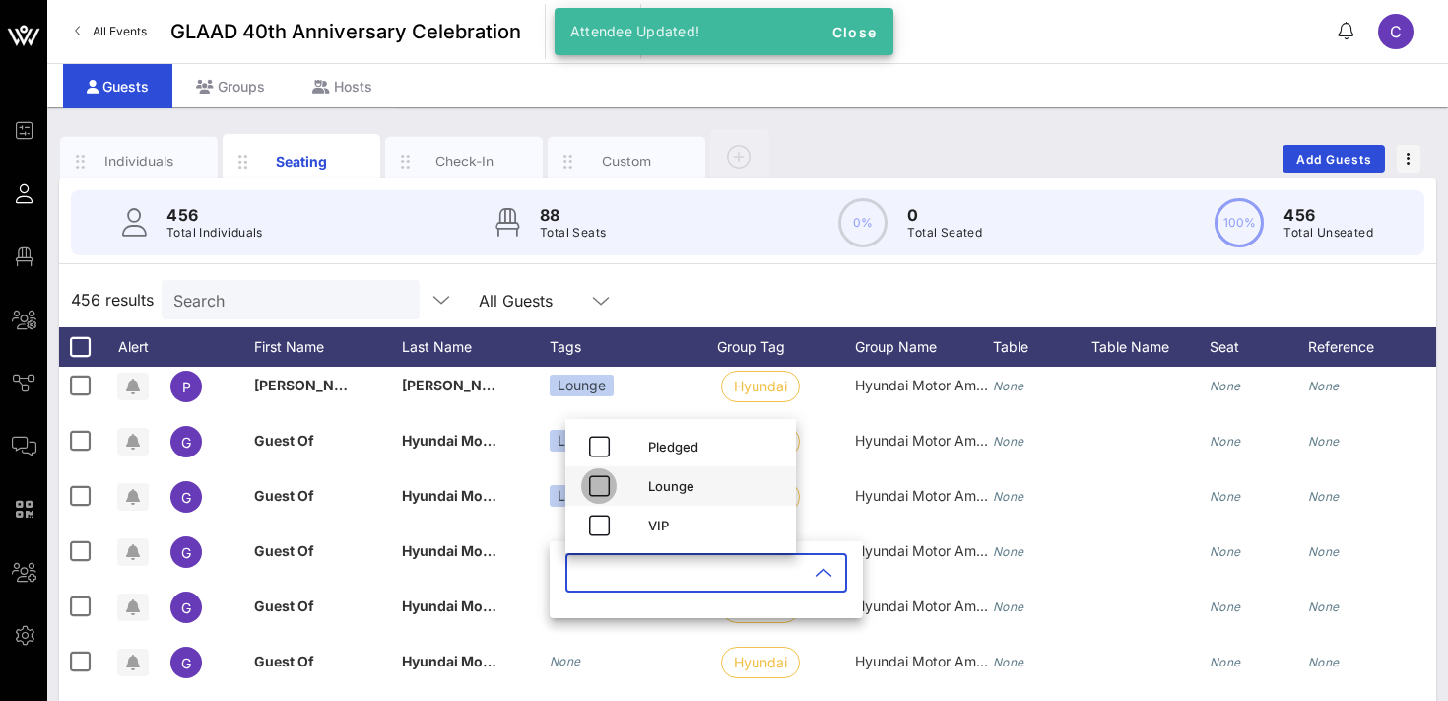
click at [596, 485] on icon "button" at bounding box center [599, 486] width 24 height 24
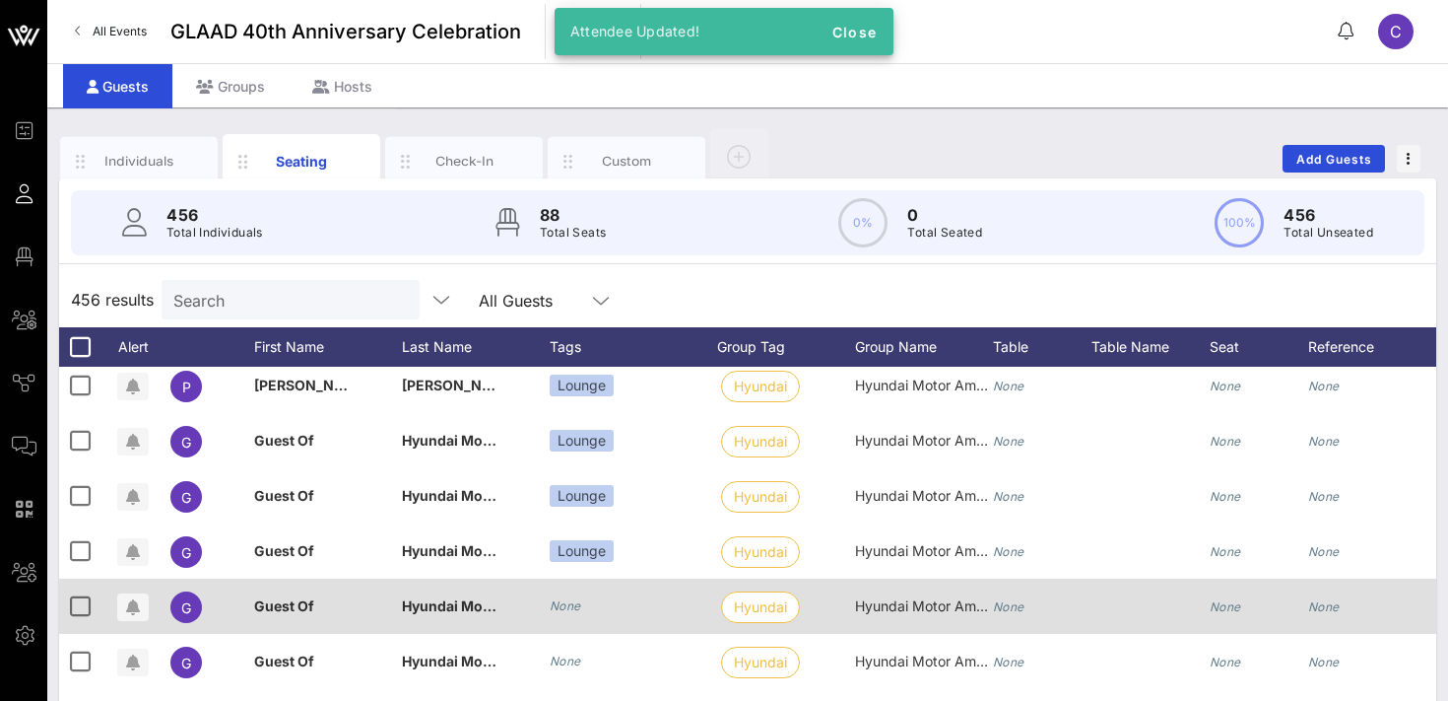
click at [571, 596] on div "None" at bounding box center [566, 606] width 32 height 20
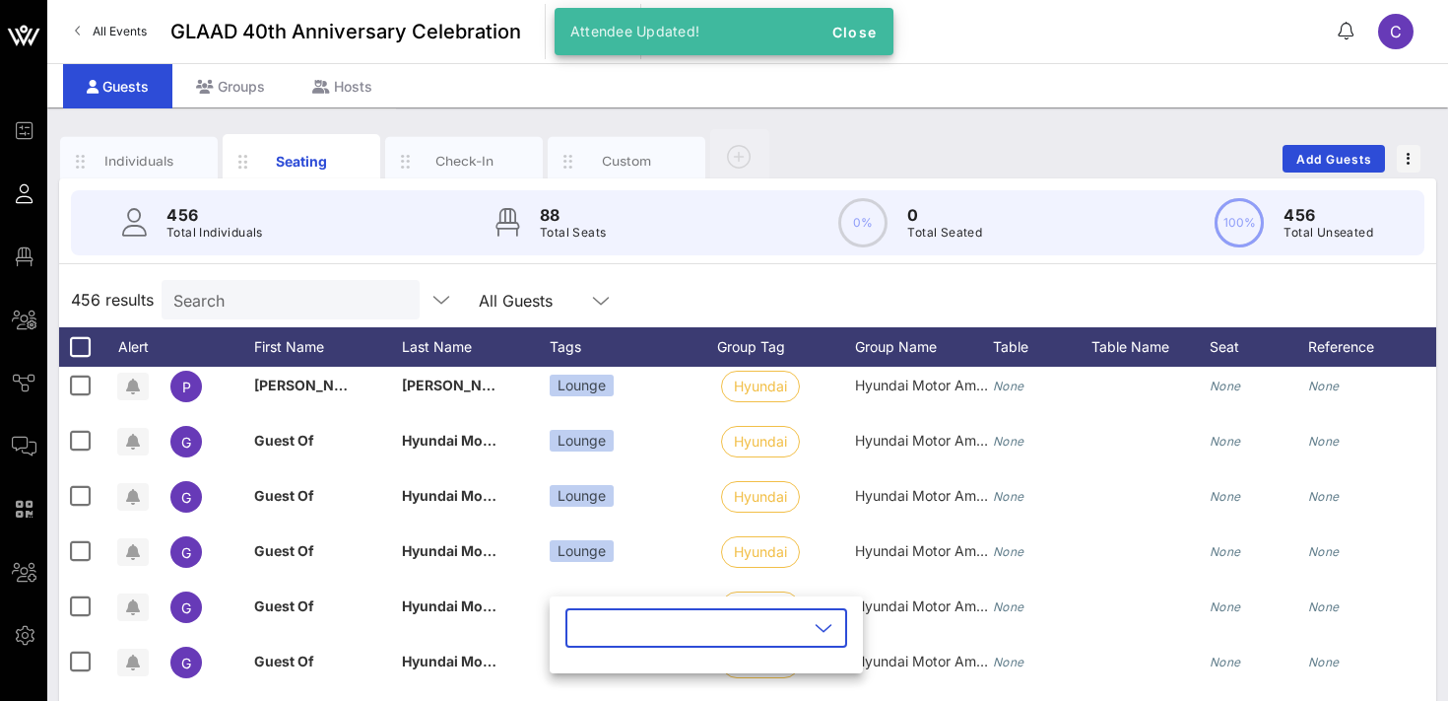
click at [597, 623] on input "text" at bounding box center [692, 628] width 231 height 32
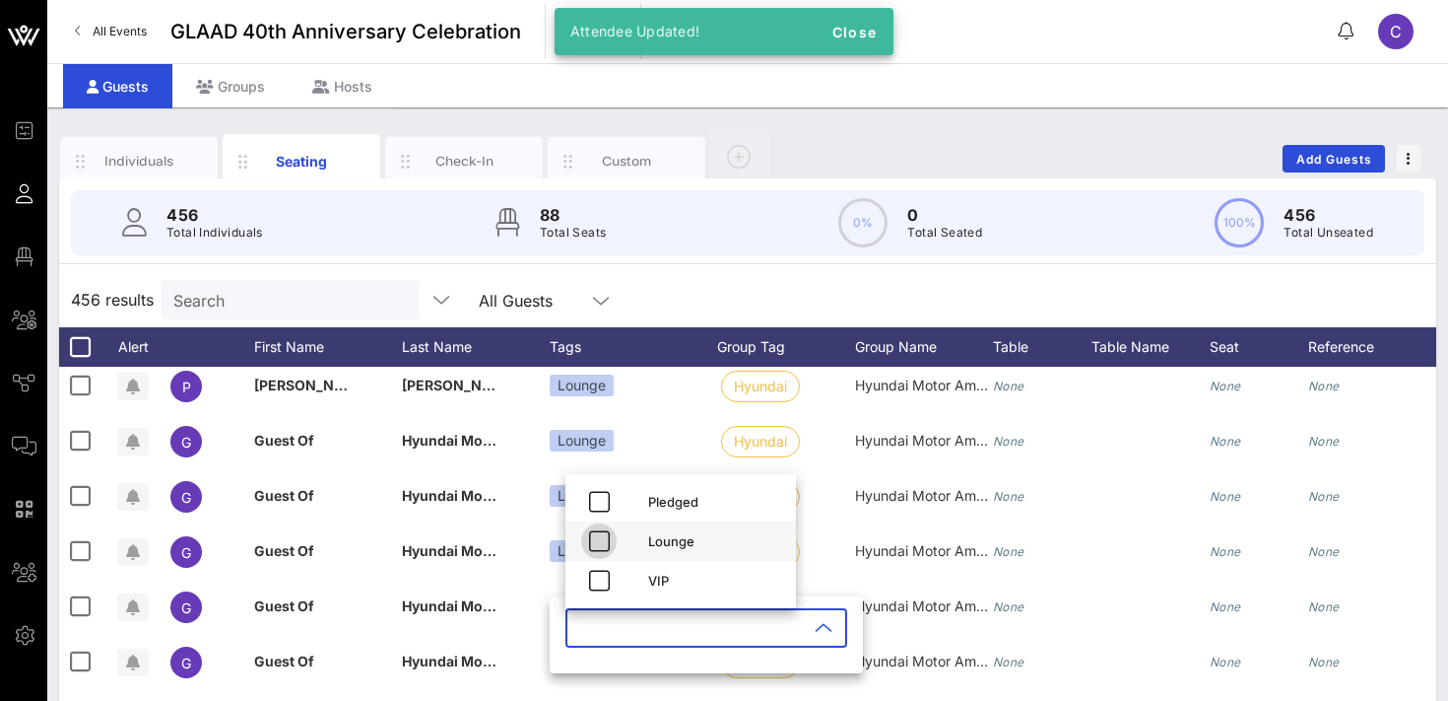
click at [601, 555] on button "button" at bounding box center [598, 540] width 35 height 35
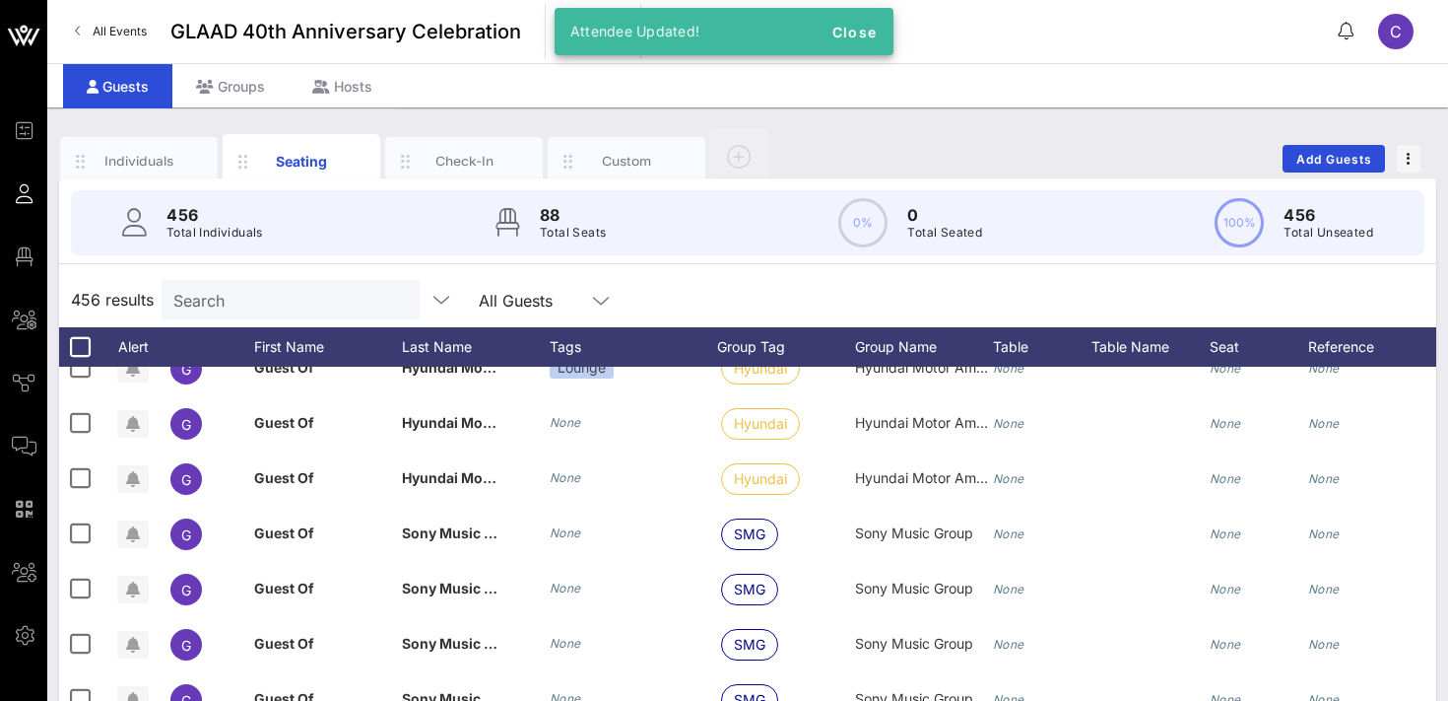
scroll to position [5223, 0]
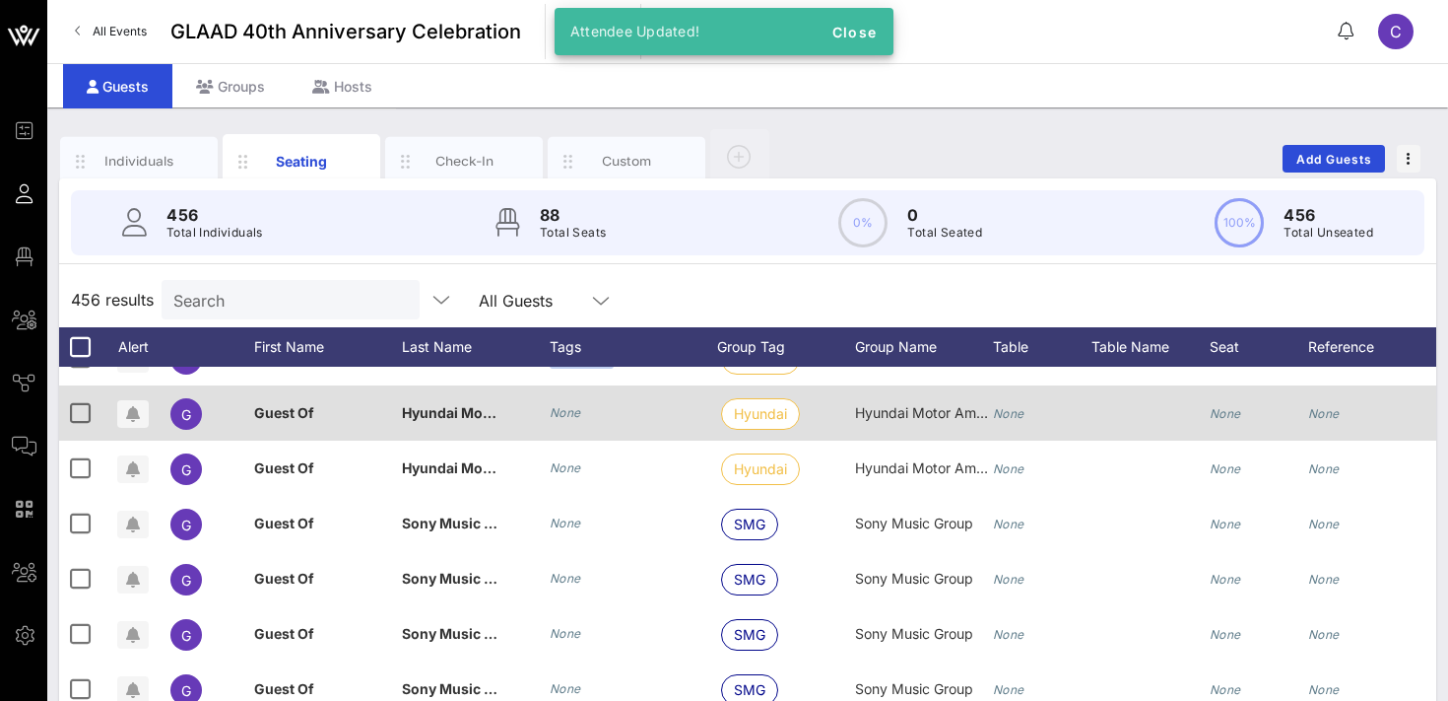
click at [569, 413] on icon "None" at bounding box center [566, 412] width 32 height 15
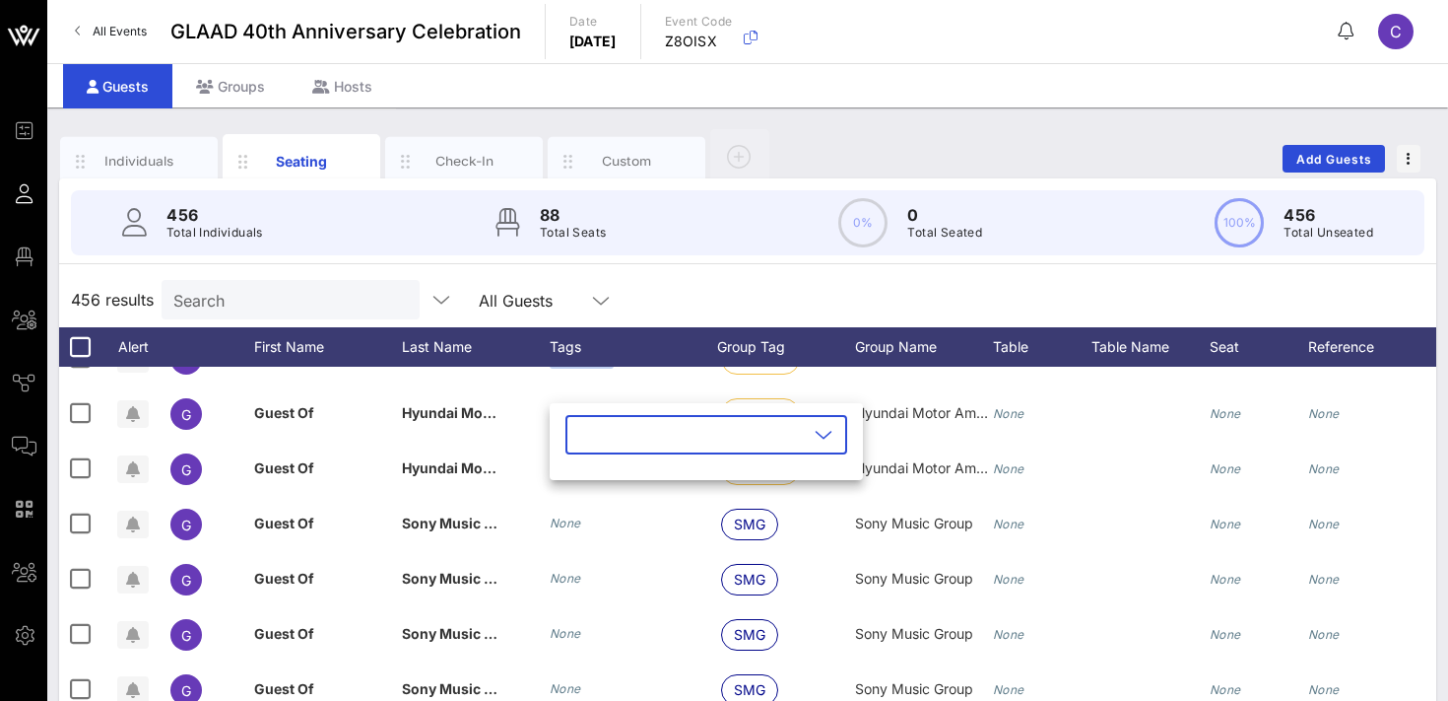
click at [583, 434] on input "text" at bounding box center [692, 435] width 231 height 32
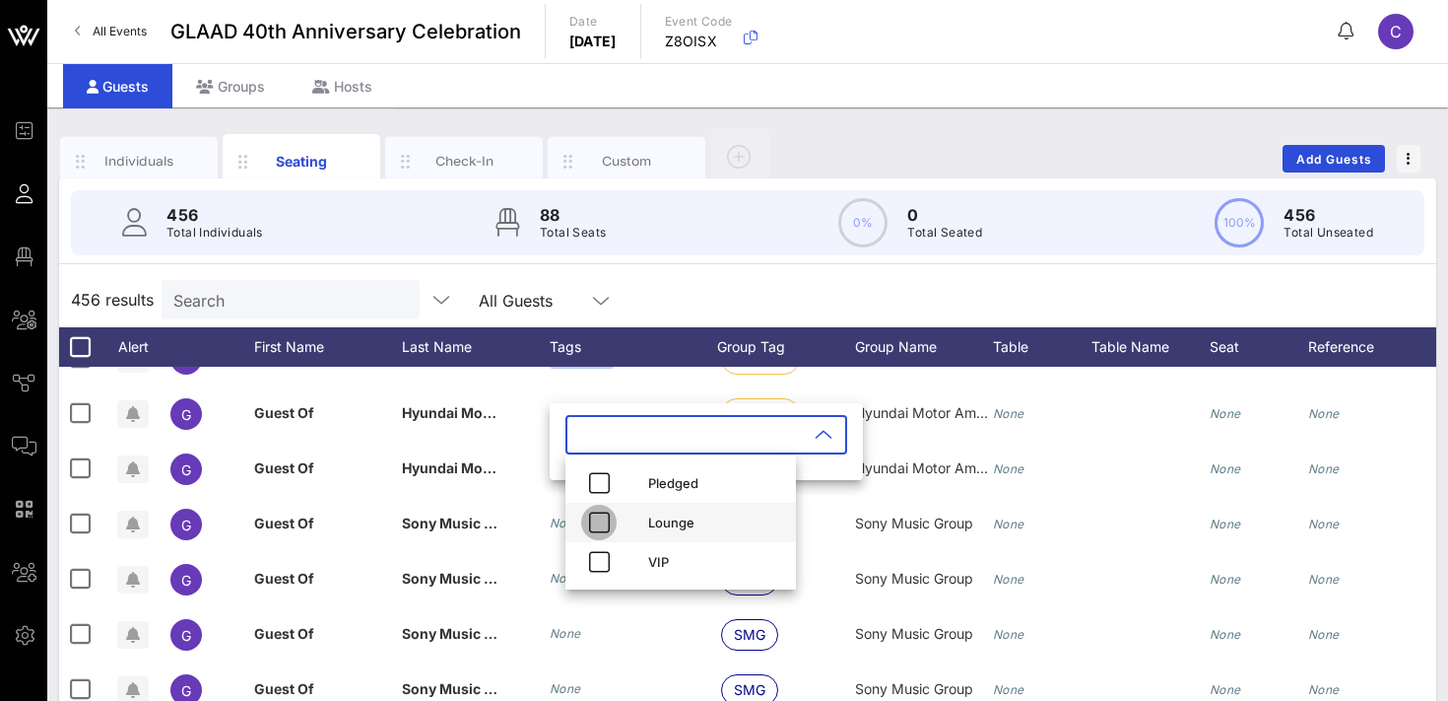
click at [602, 518] on icon "button" at bounding box center [599, 522] width 24 height 24
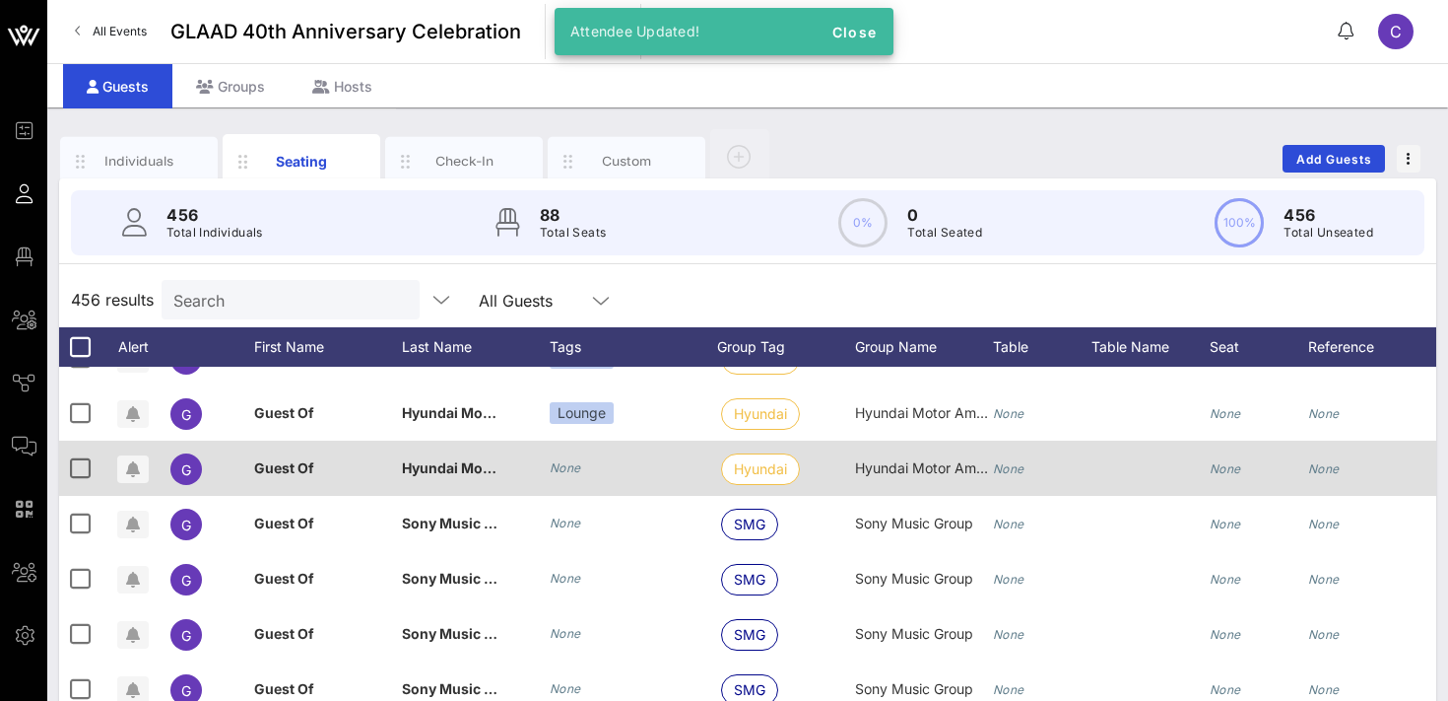
click at [570, 464] on icon "None" at bounding box center [566, 467] width 32 height 15
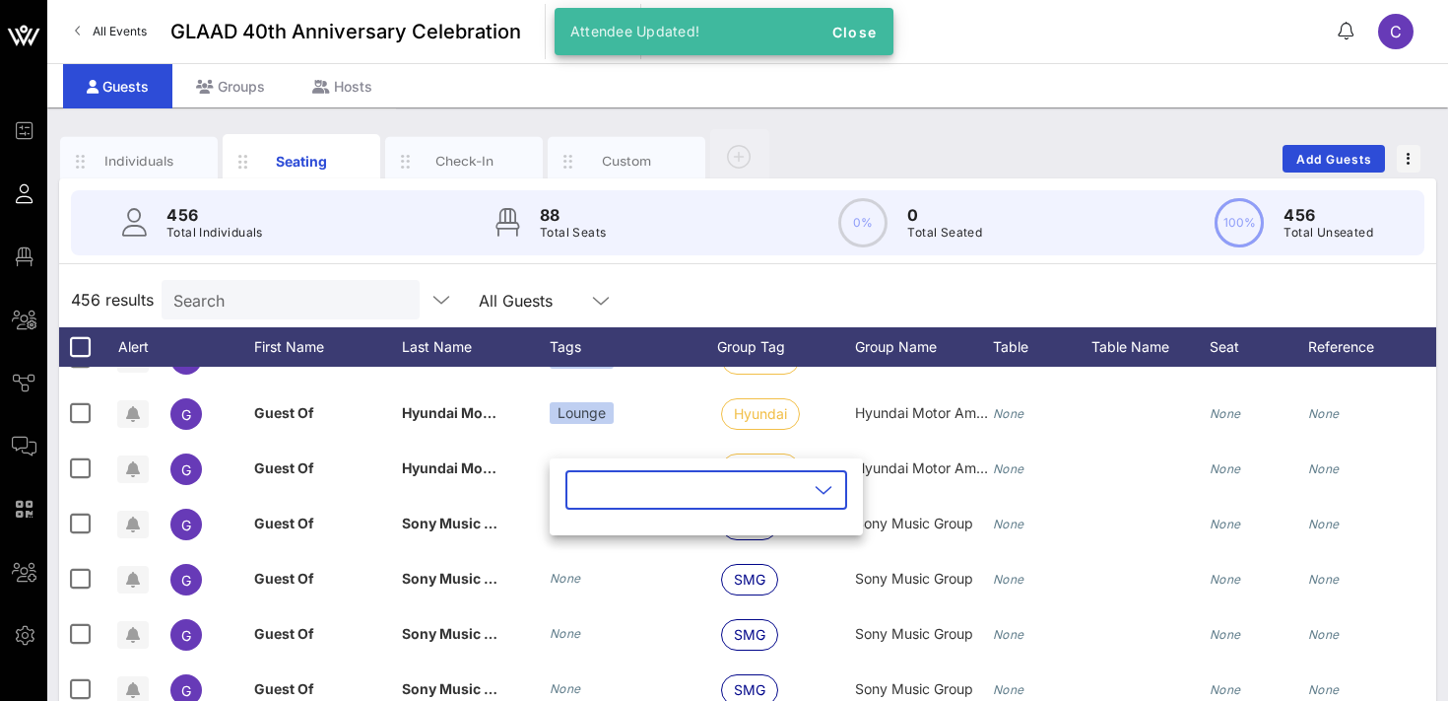
click at [589, 499] on input "text" at bounding box center [692, 490] width 231 height 32
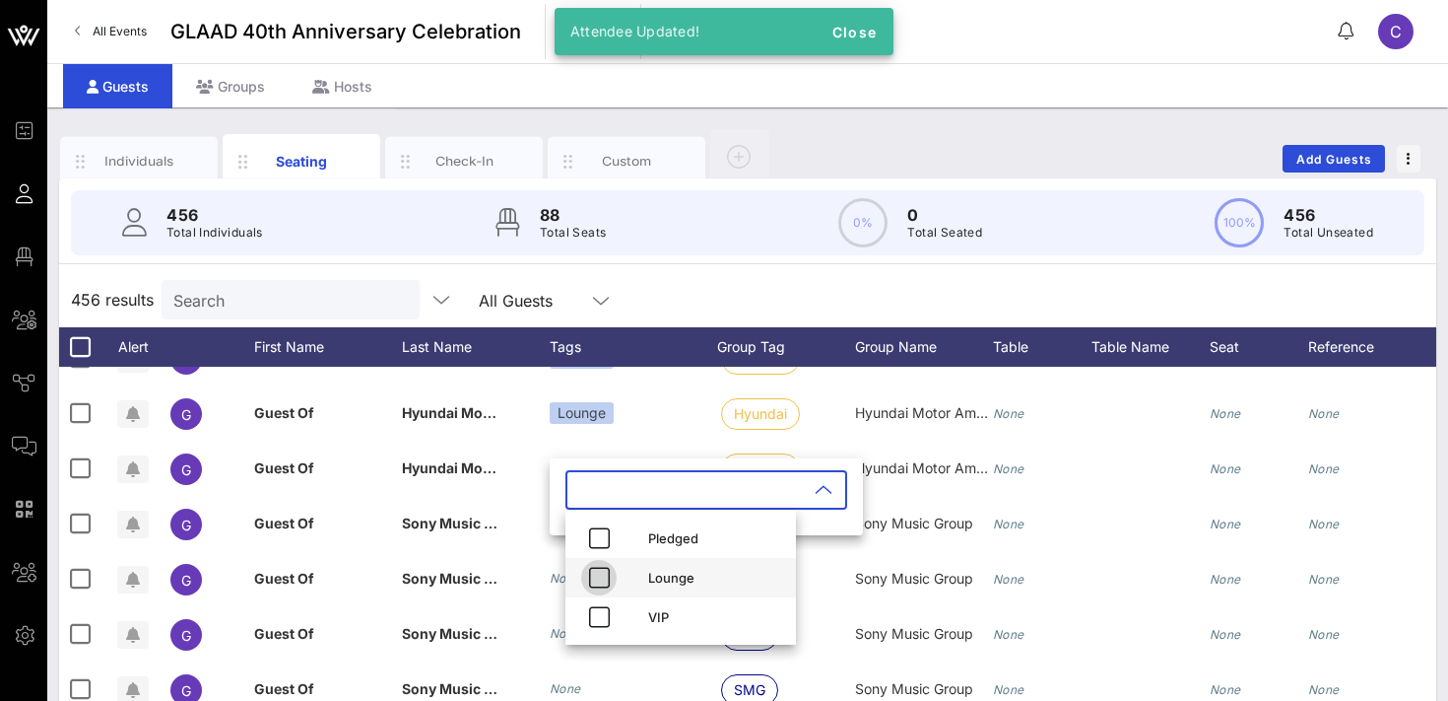
click at [601, 574] on icon "button" at bounding box center [599, 578] width 24 height 24
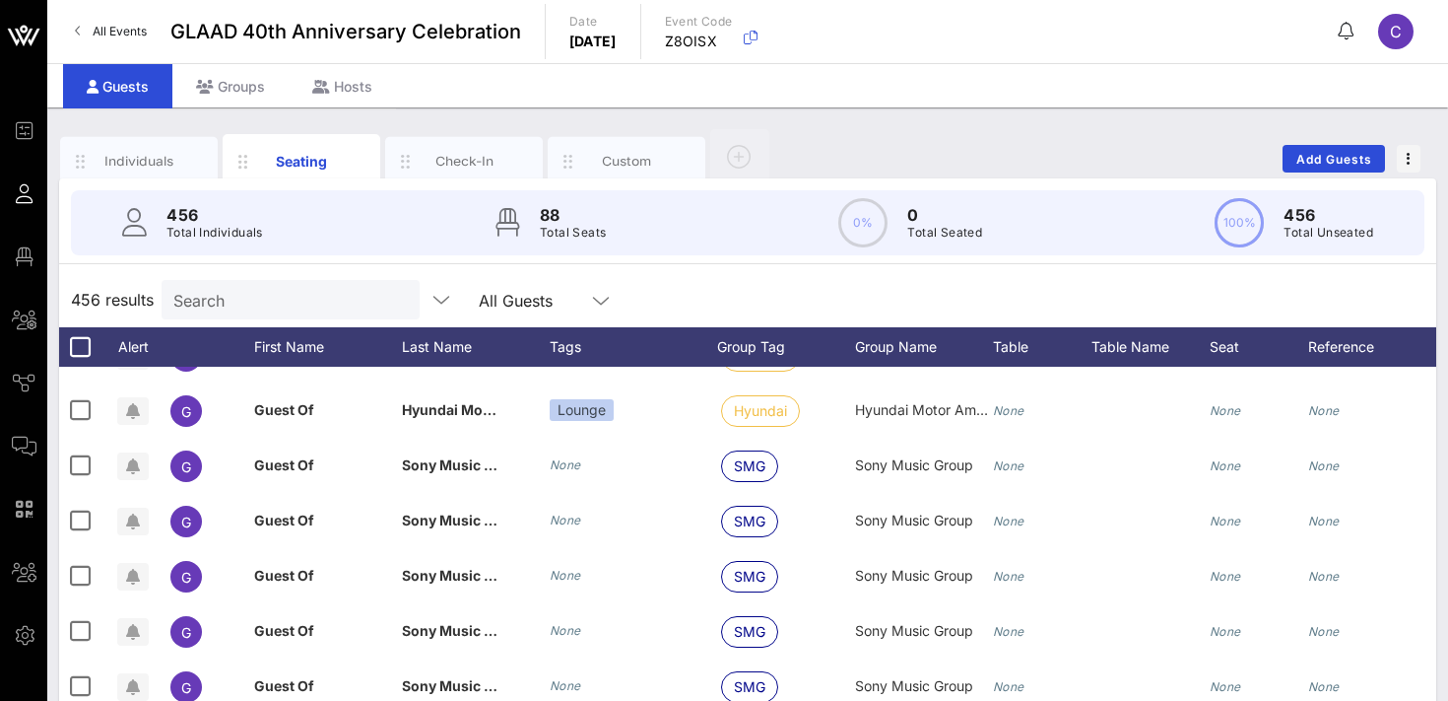
scroll to position [5283, 0]
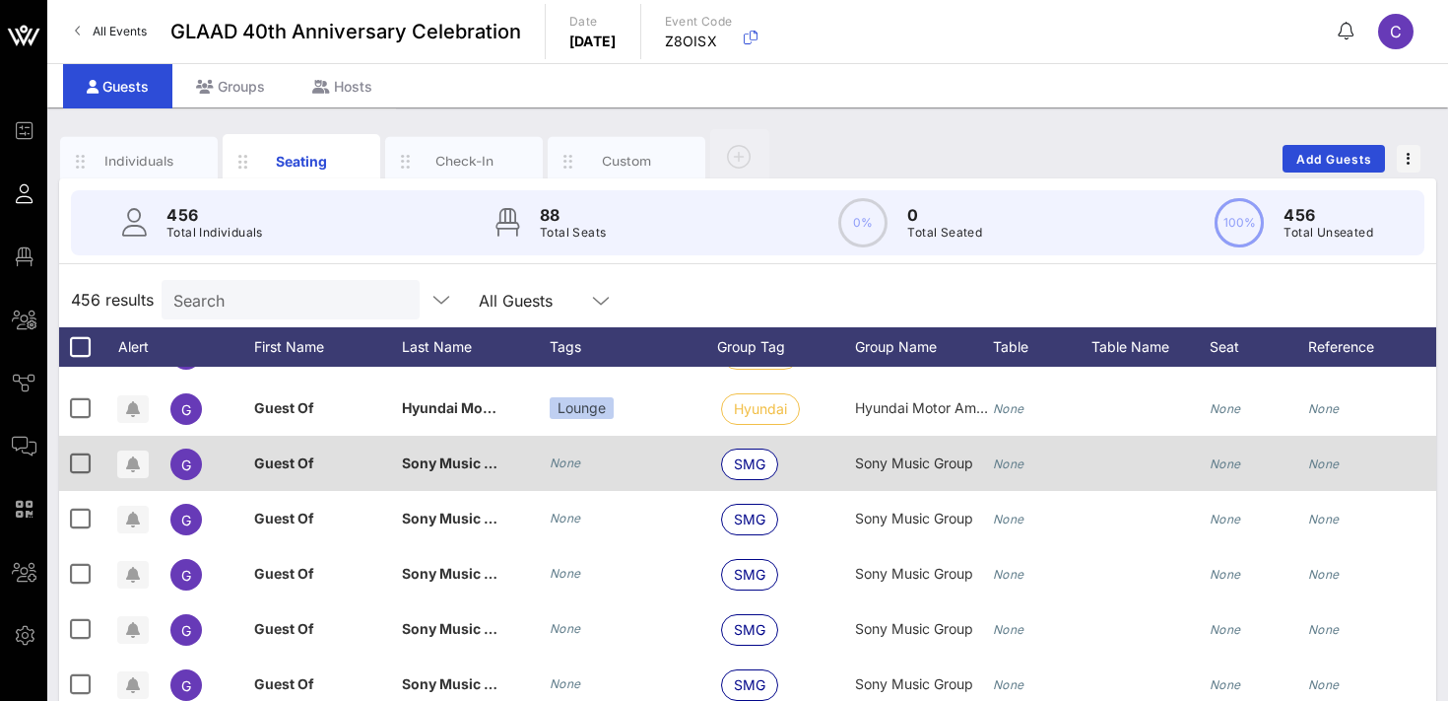
click at [564, 454] on div "None" at bounding box center [566, 463] width 32 height 20
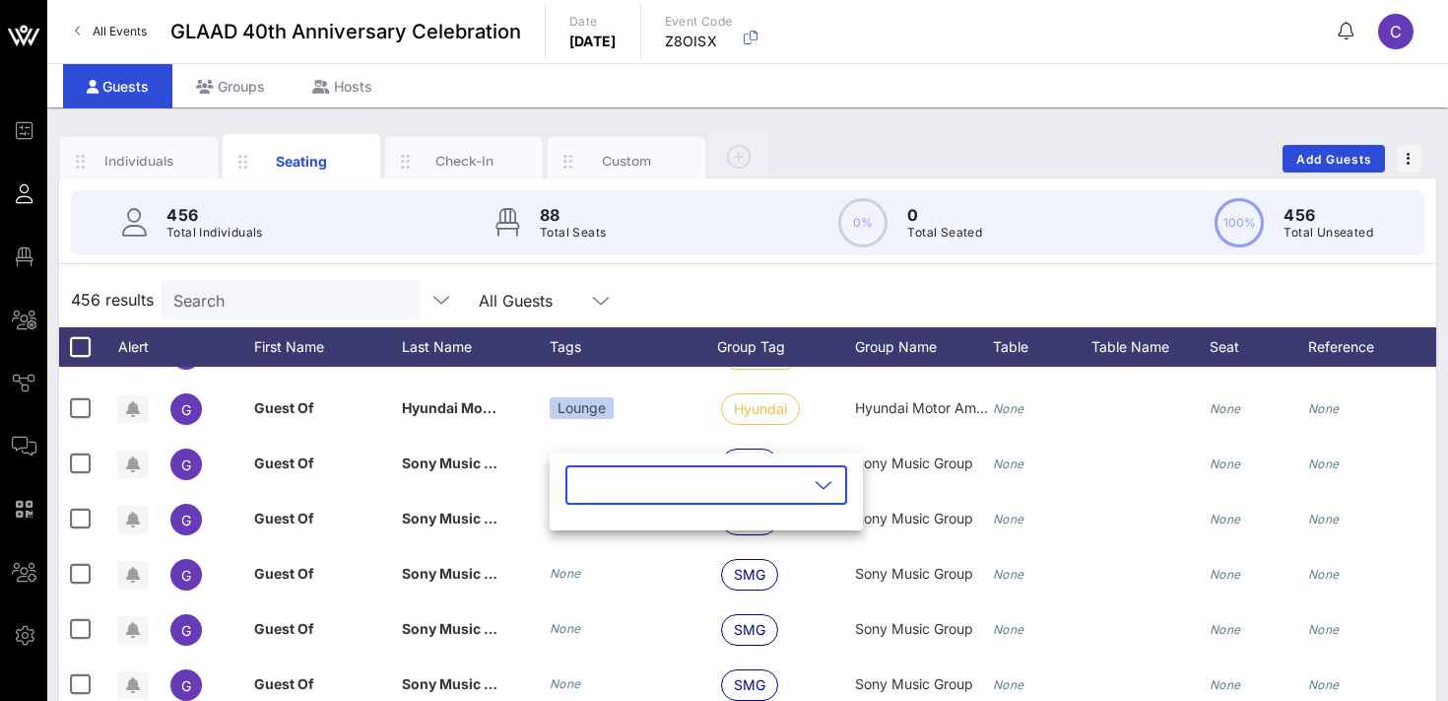
click at [590, 479] on input "text" at bounding box center [692, 485] width 231 height 32
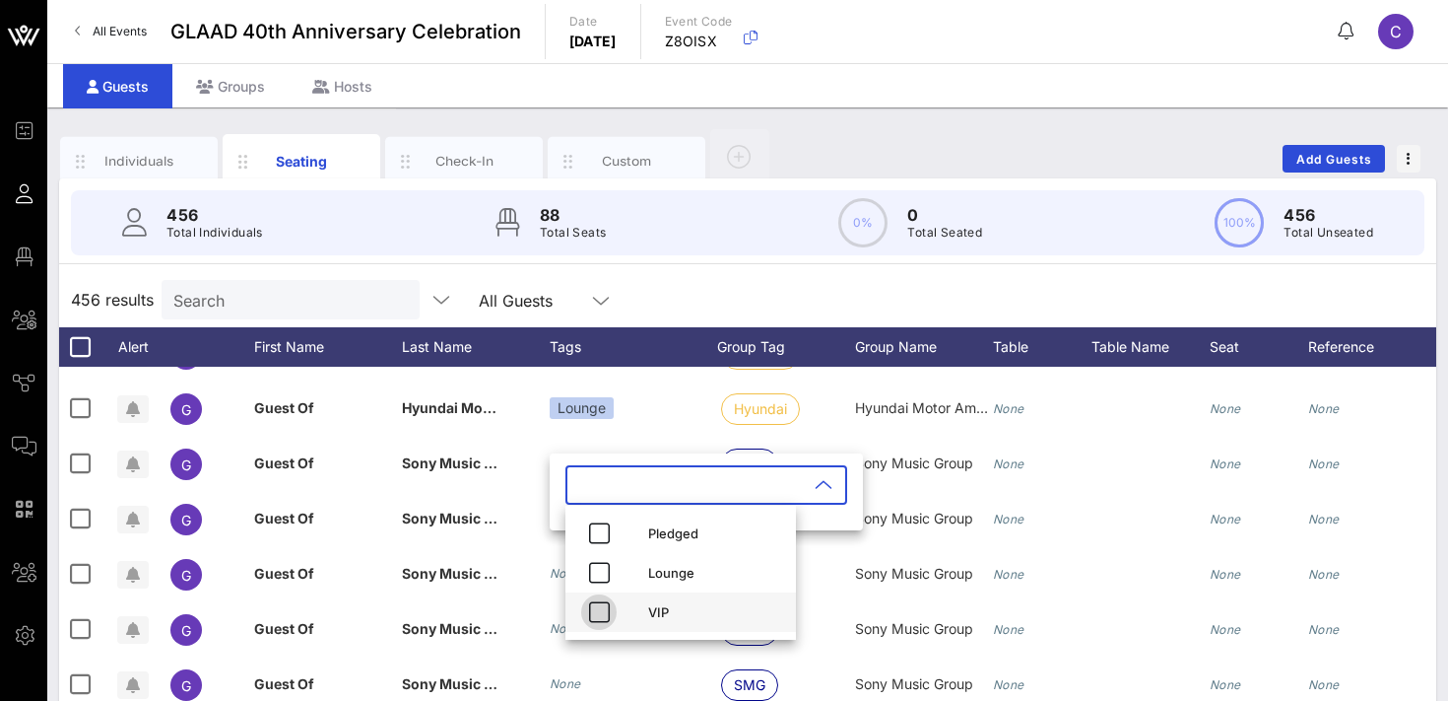
click at [598, 609] on icon "button" at bounding box center [599, 612] width 24 height 24
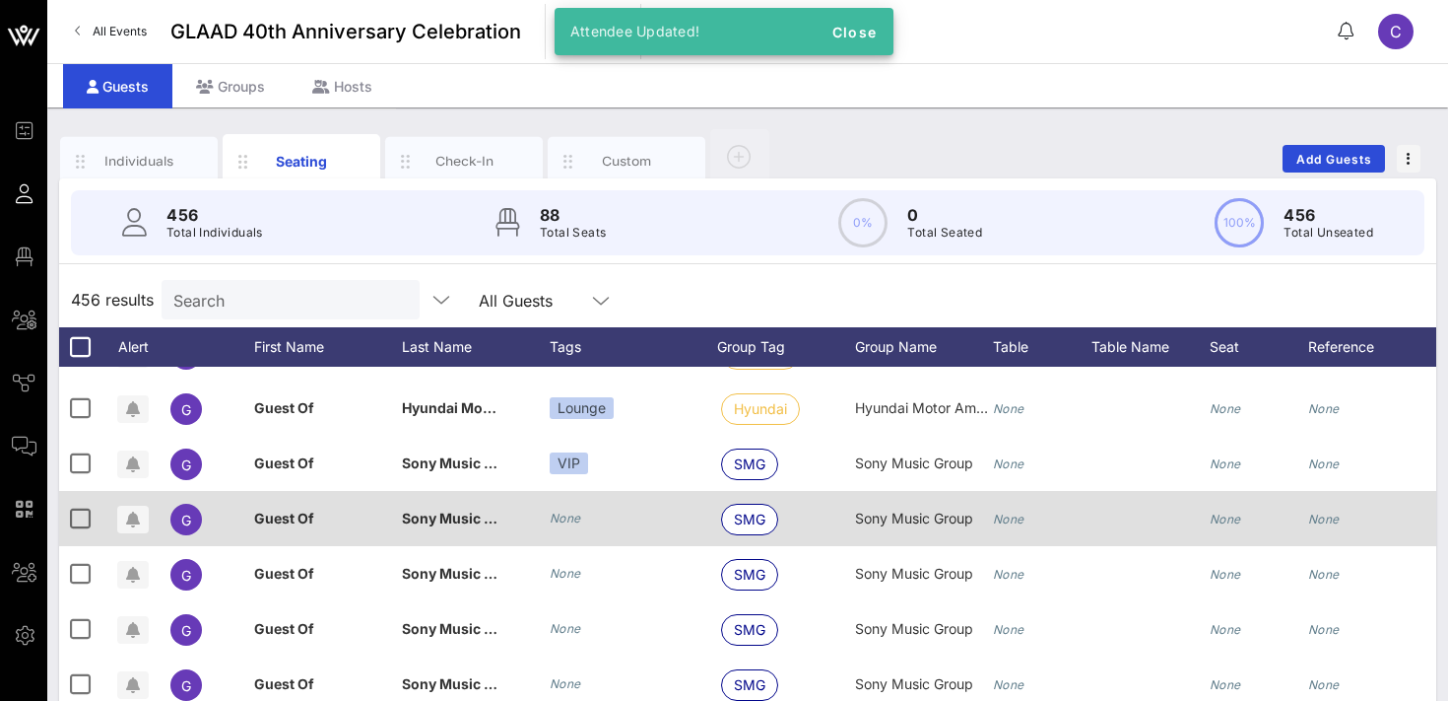
click at [570, 515] on icon "None" at bounding box center [566, 517] width 32 height 15
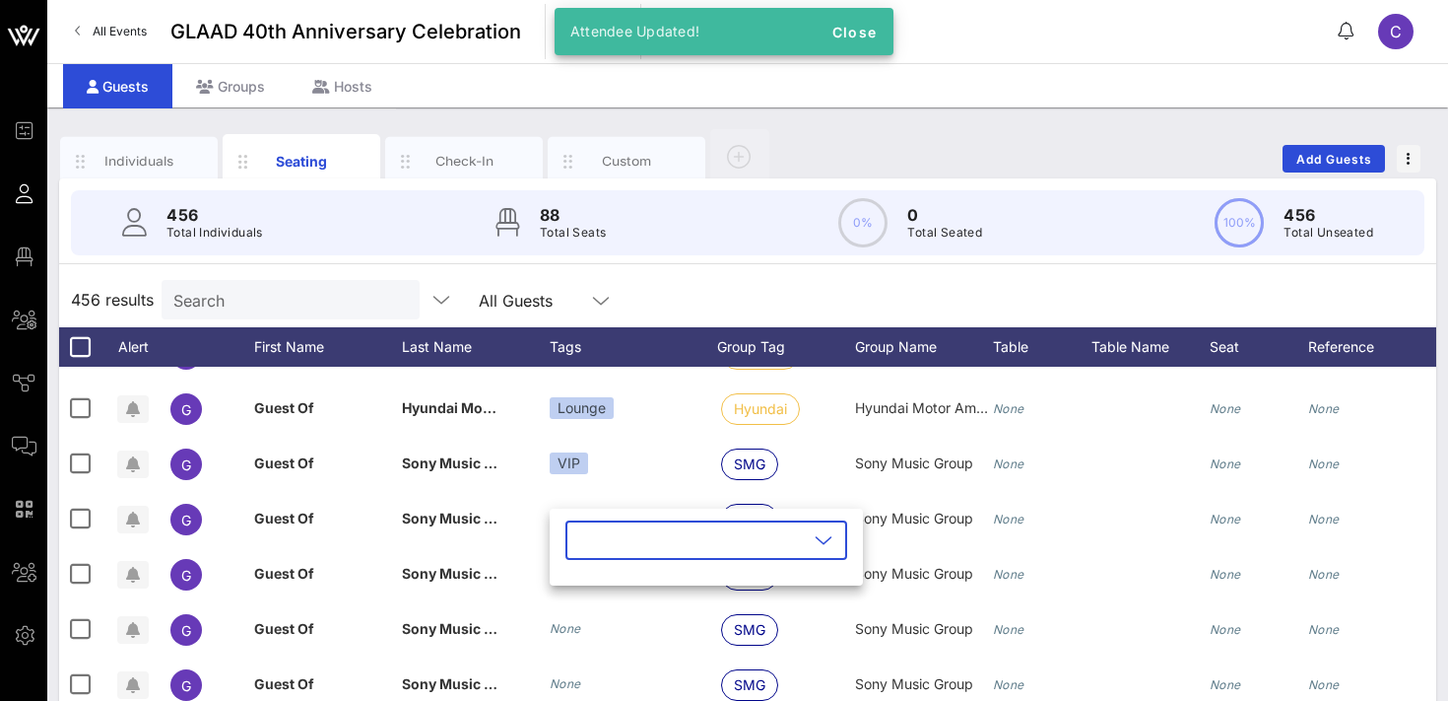
click at [582, 551] on input "text" at bounding box center [692, 540] width 231 height 32
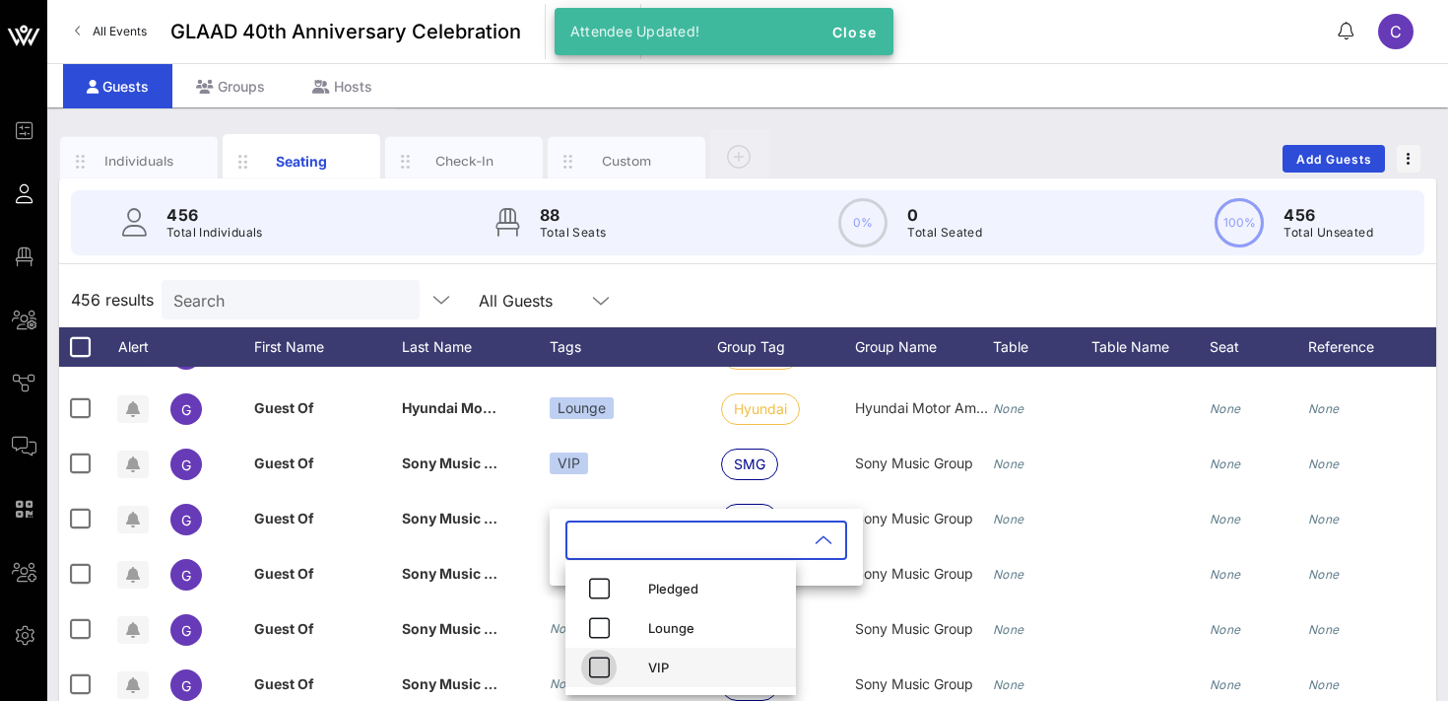
click at [603, 670] on icon "button" at bounding box center [599, 667] width 24 height 24
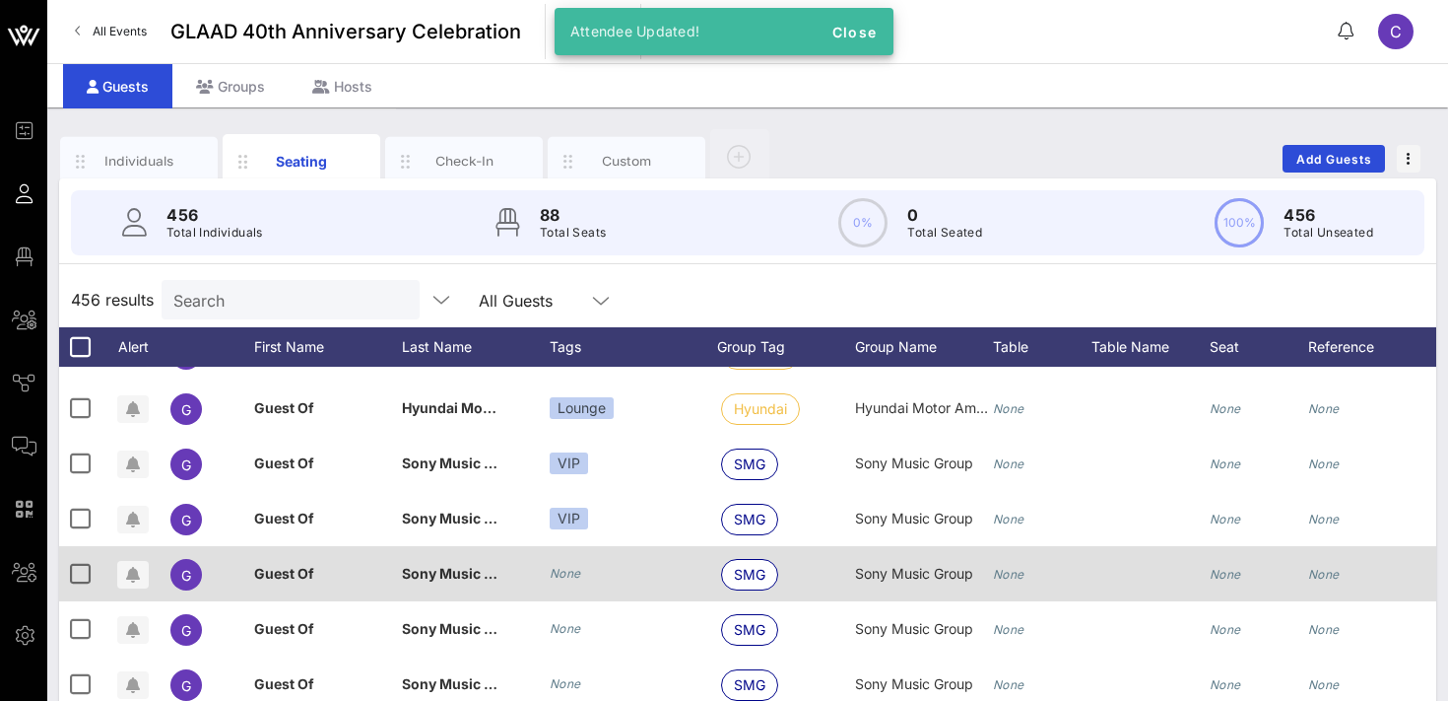
click at [567, 567] on icon "None" at bounding box center [566, 573] width 32 height 15
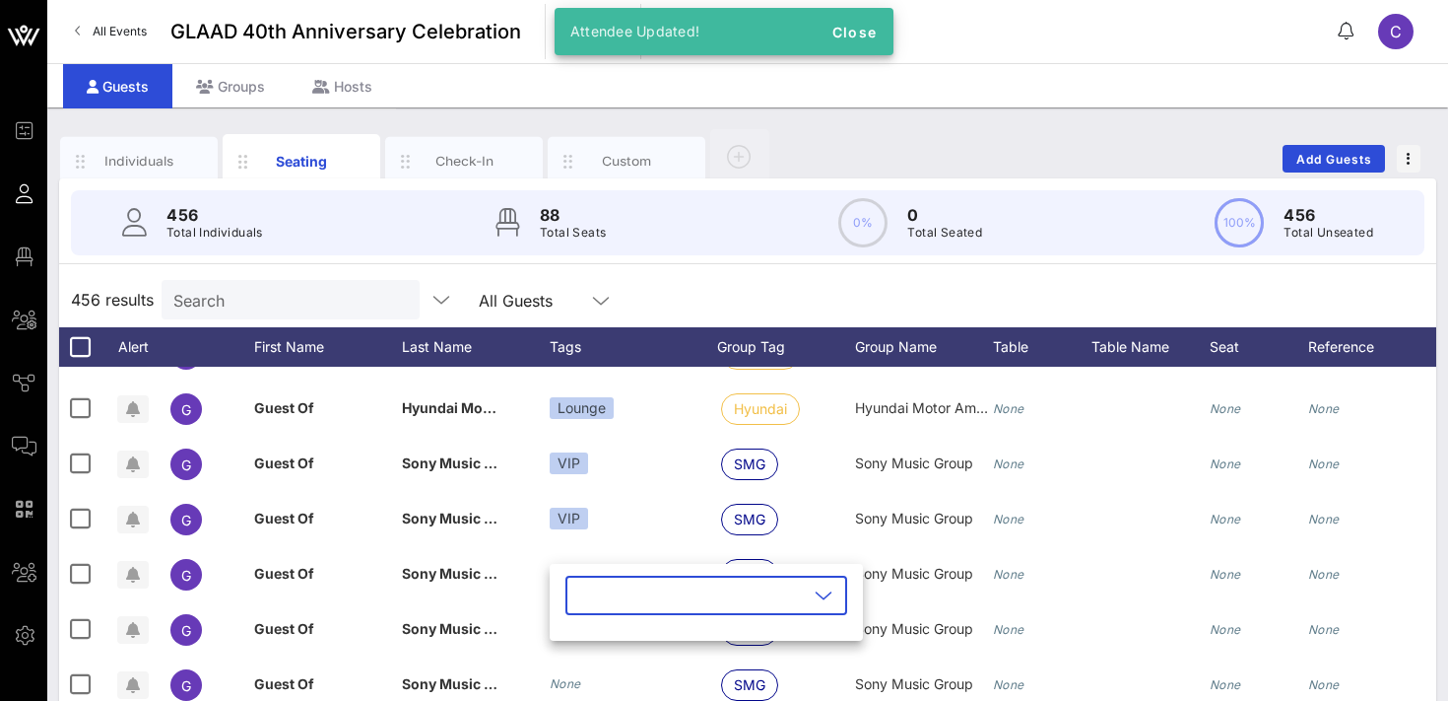
click at [585, 601] on input "text" at bounding box center [692, 595] width 231 height 32
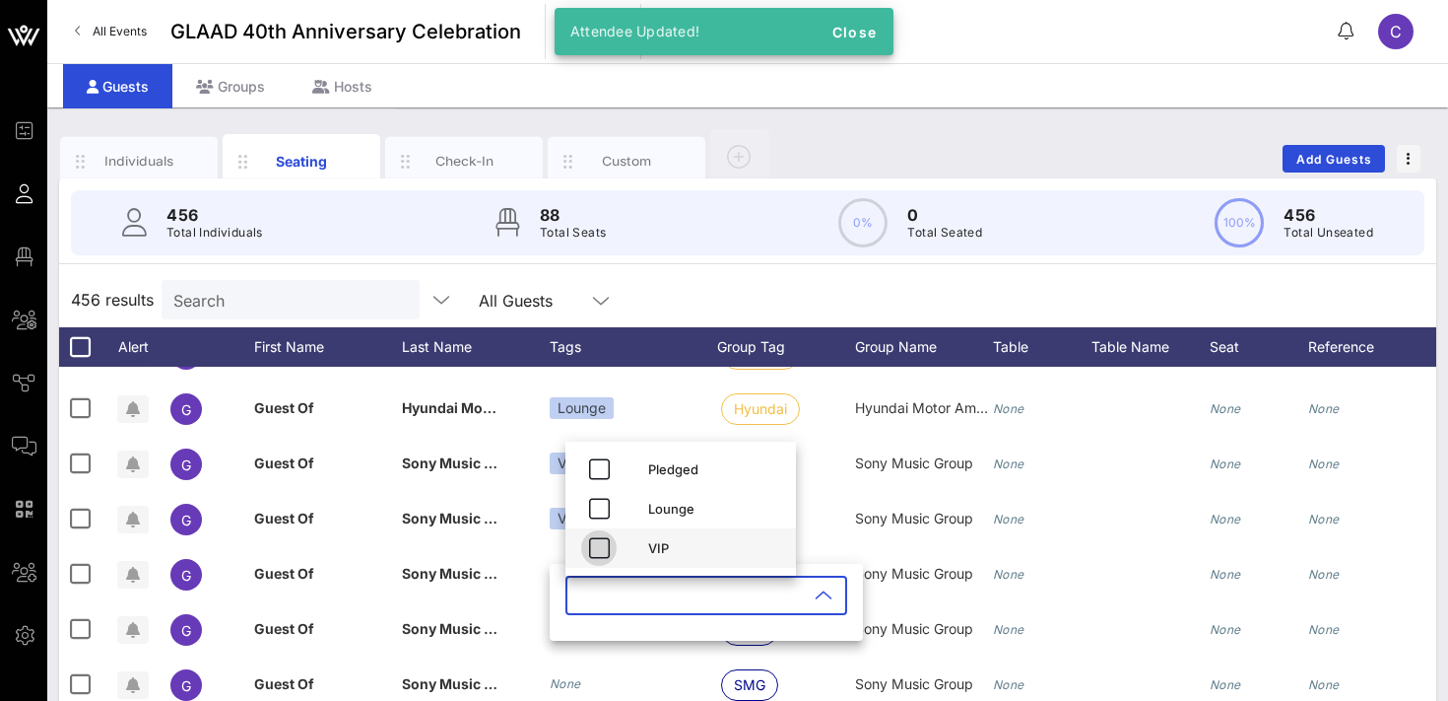
click at [600, 548] on icon "button" at bounding box center [599, 548] width 24 height 24
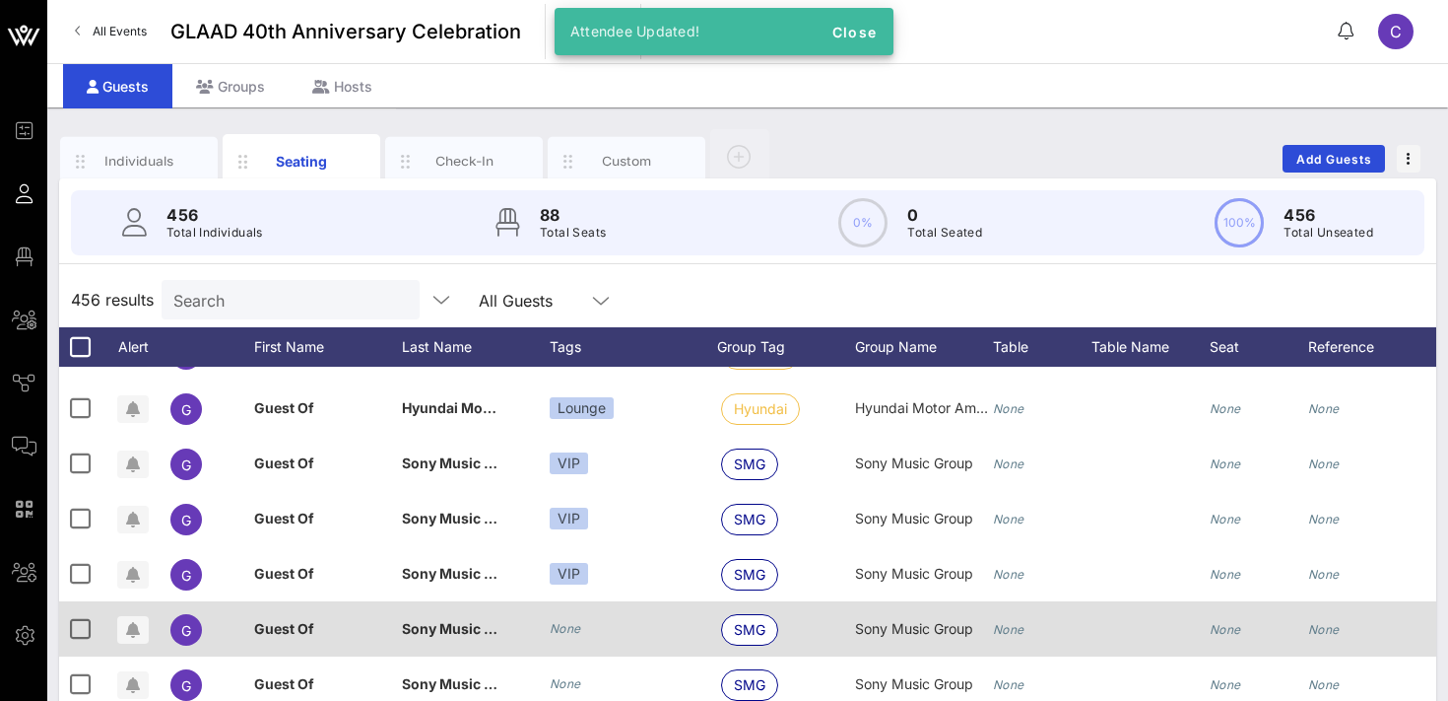
click at [566, 625] on icon "None" at bounding box center [566, 628] width 32 height 15
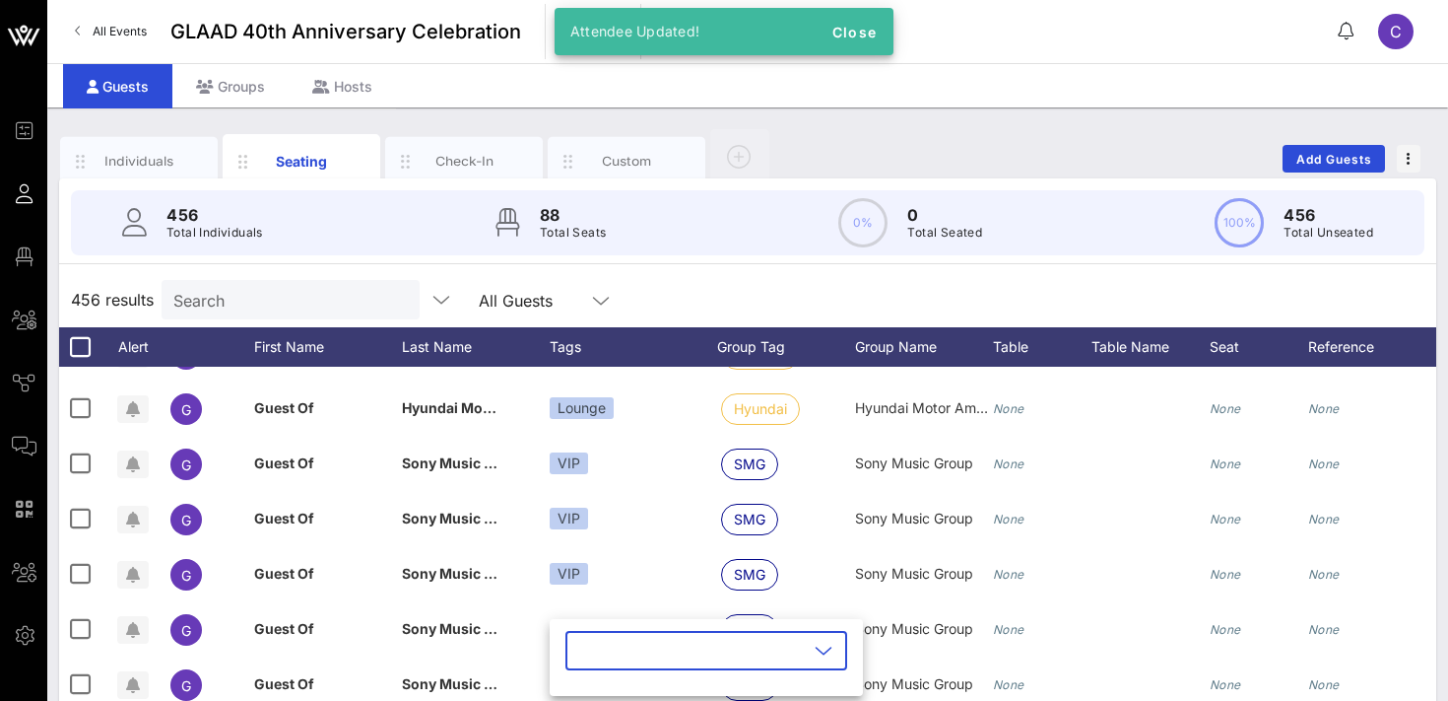
click at [604, 644] on input "text" at bounding box center [692, 651] width 231 height 32
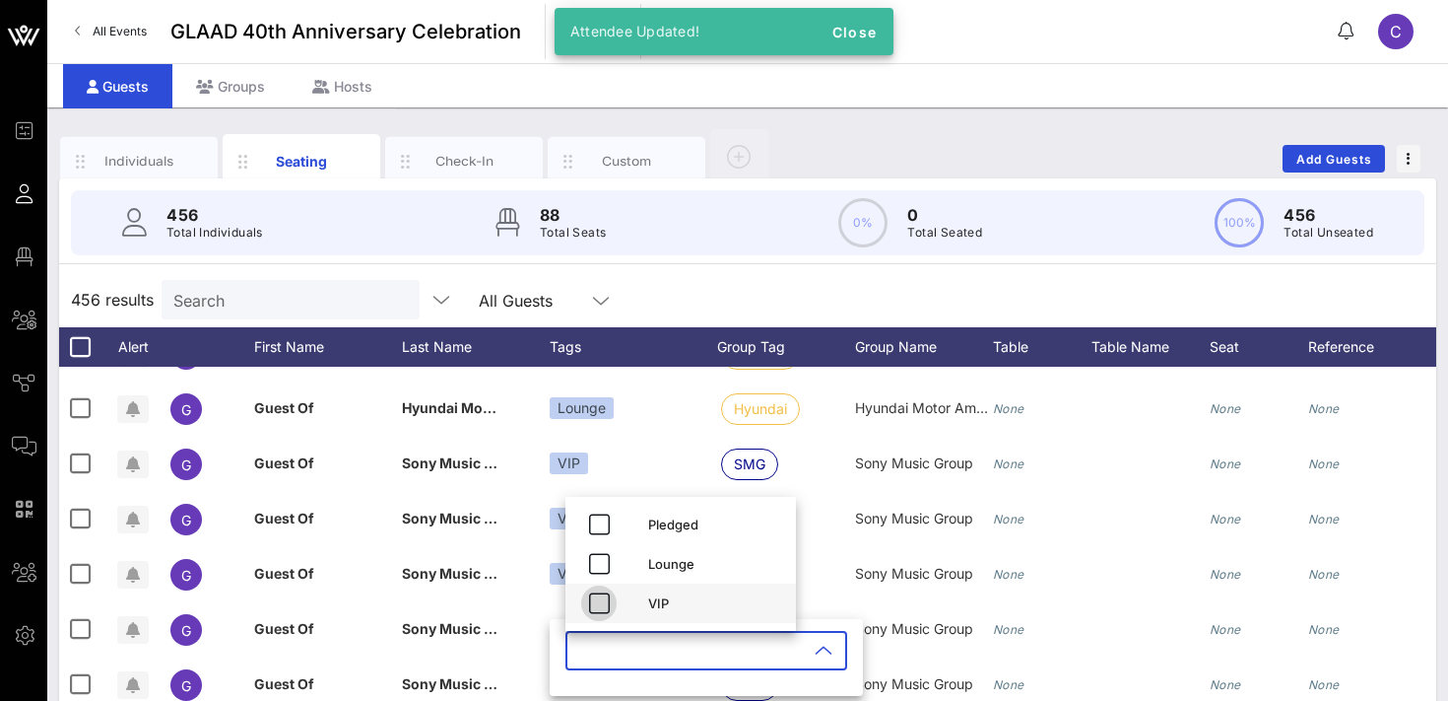
click at [599, 599] on icon "button" at bounding box center [599, 603] width 24 height 24
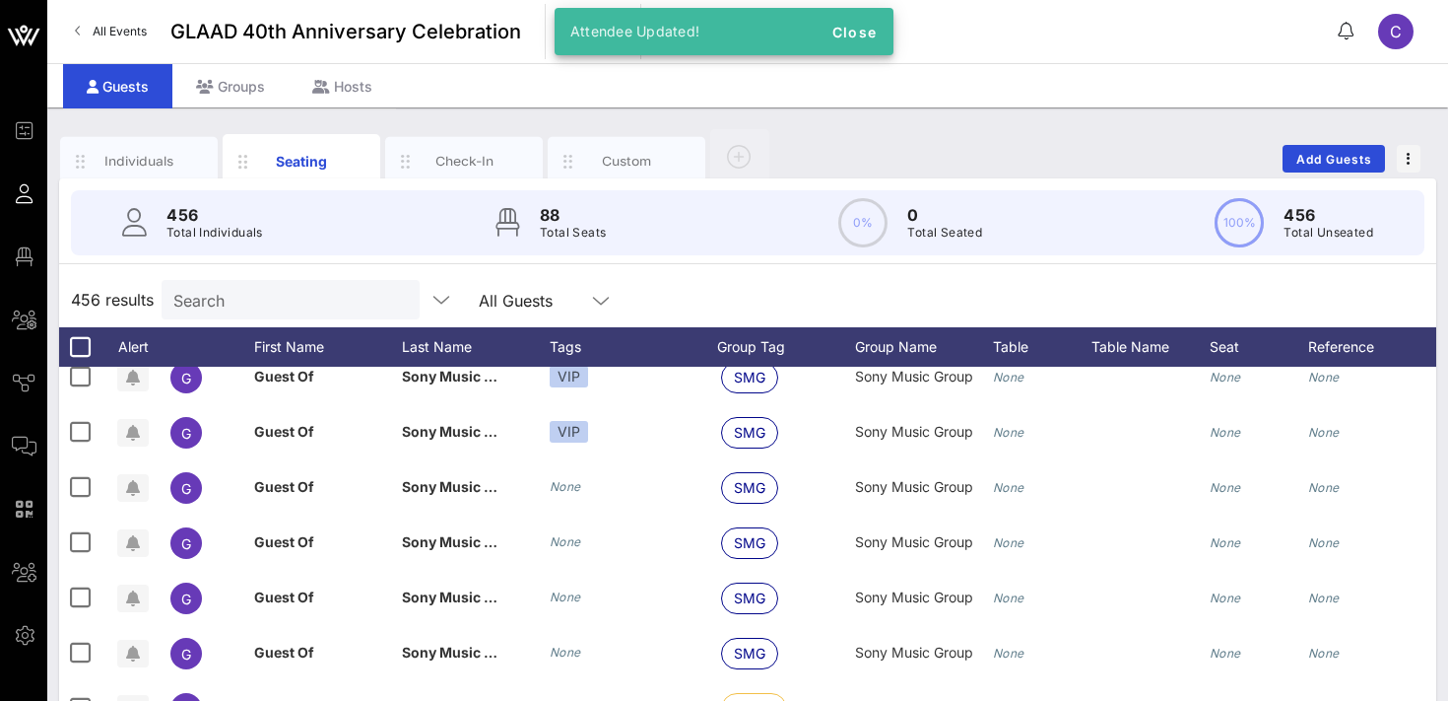
scroll to position [5501, 0]
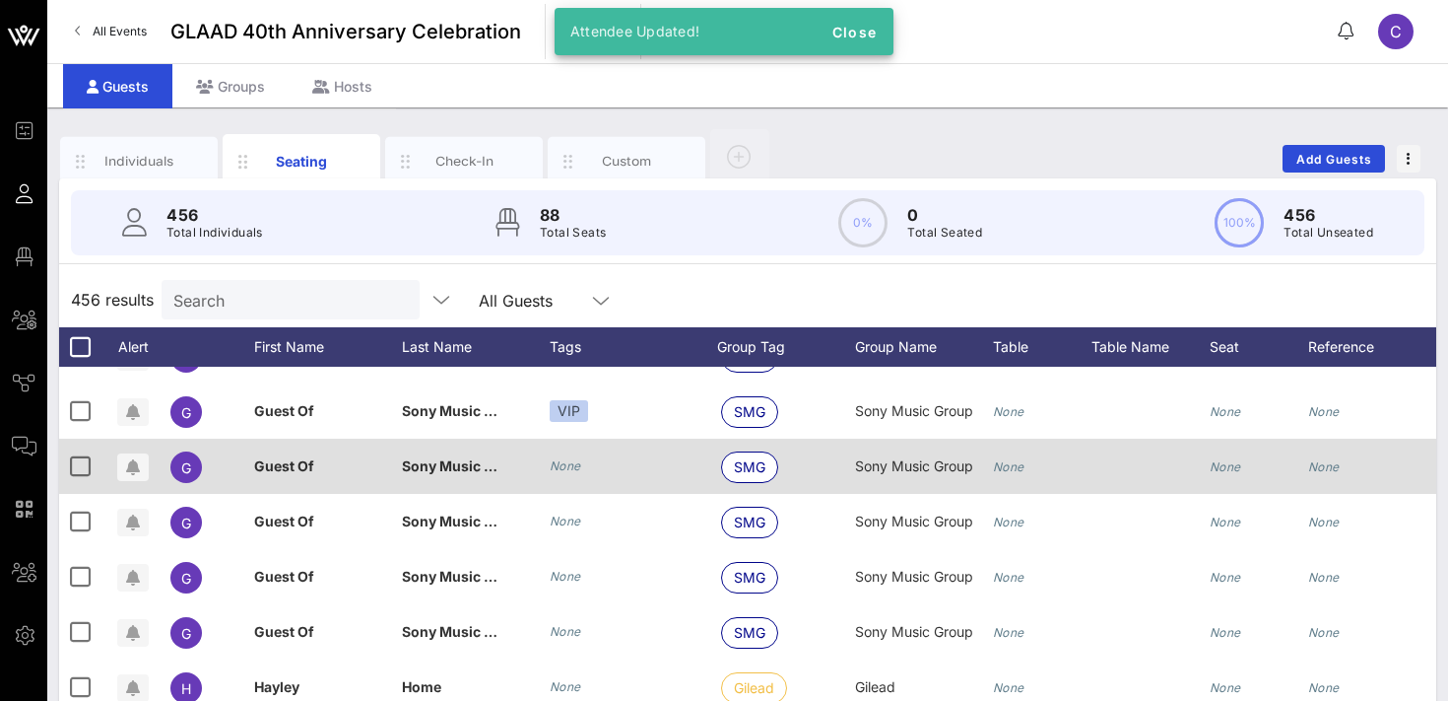
click at [572, 460] on icon "None" at bounding box center [566, 465] width 32 height 15
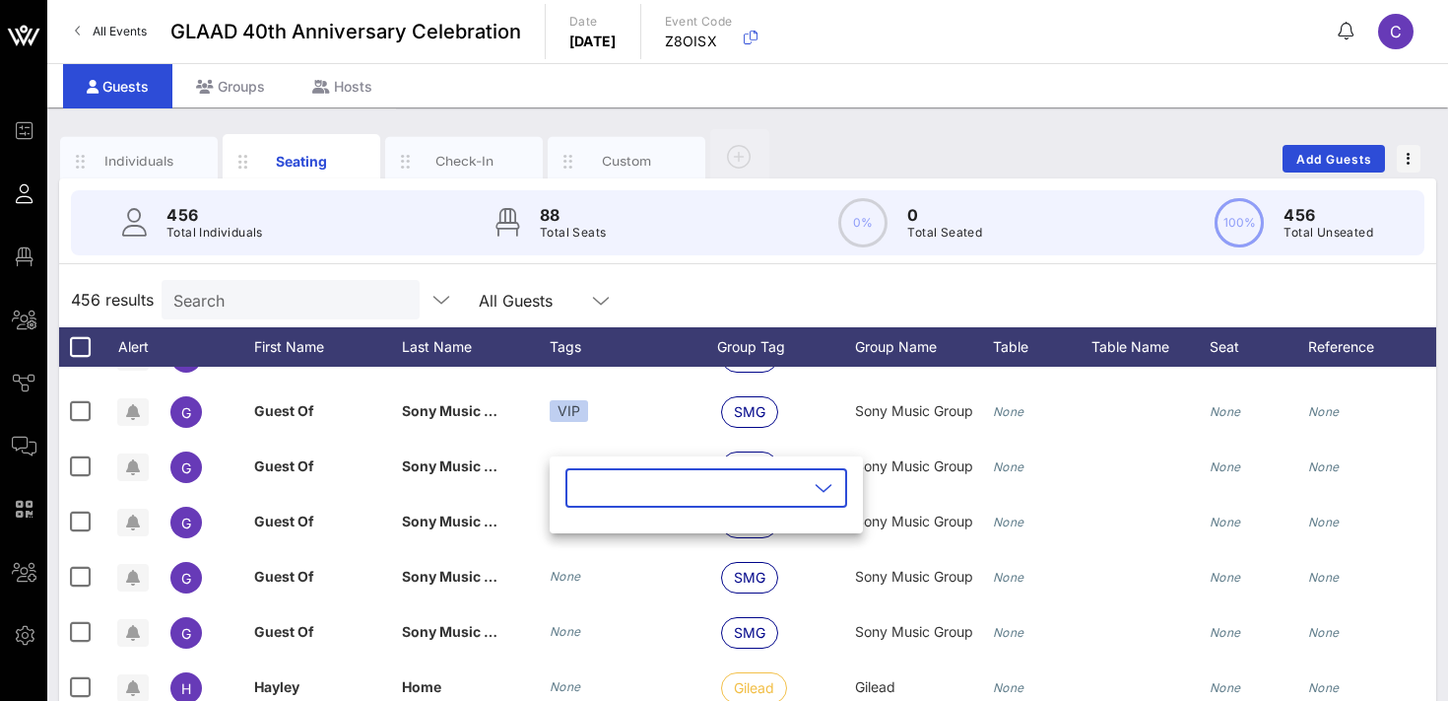
click at [585, 485] on input "text" at bounding box center [692, 488] width 231 height 32
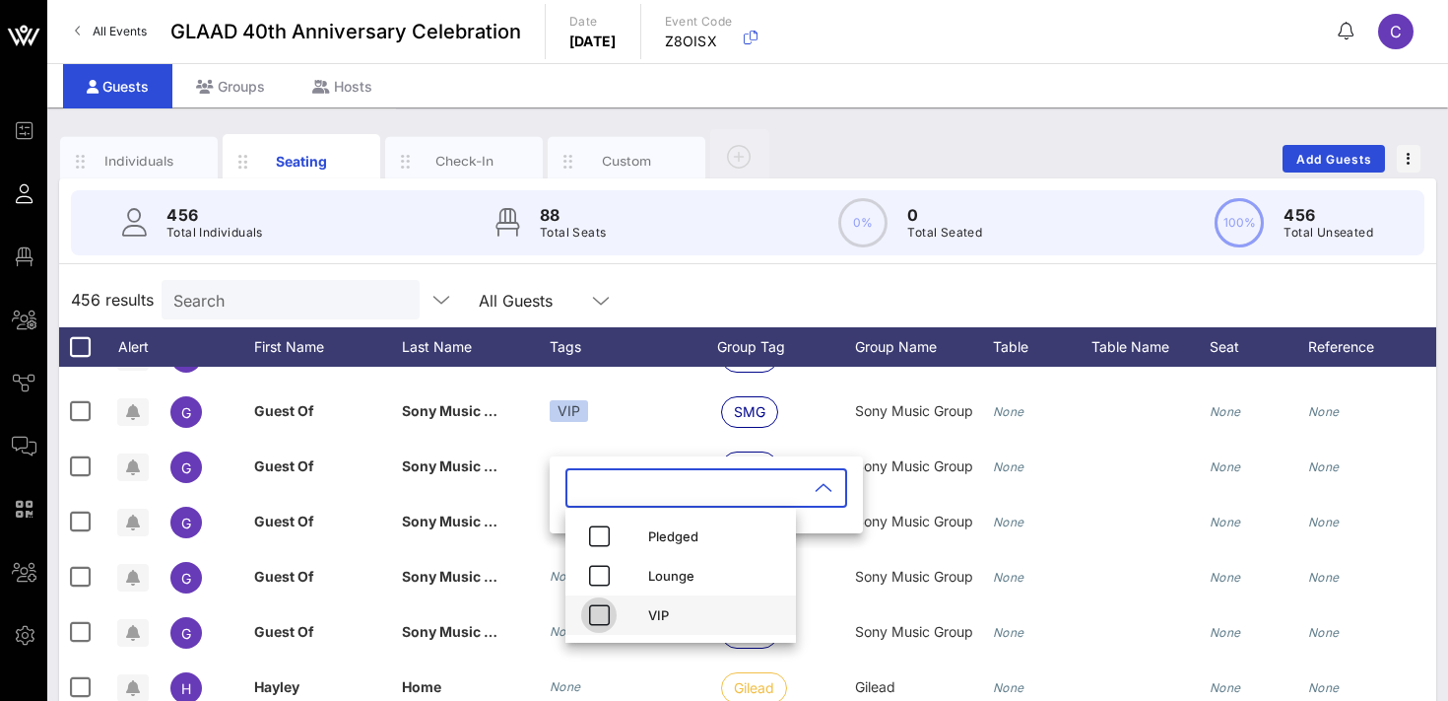
click at [600, 614] on icon "button" at bounding box center [599, 615] width 24 height 24
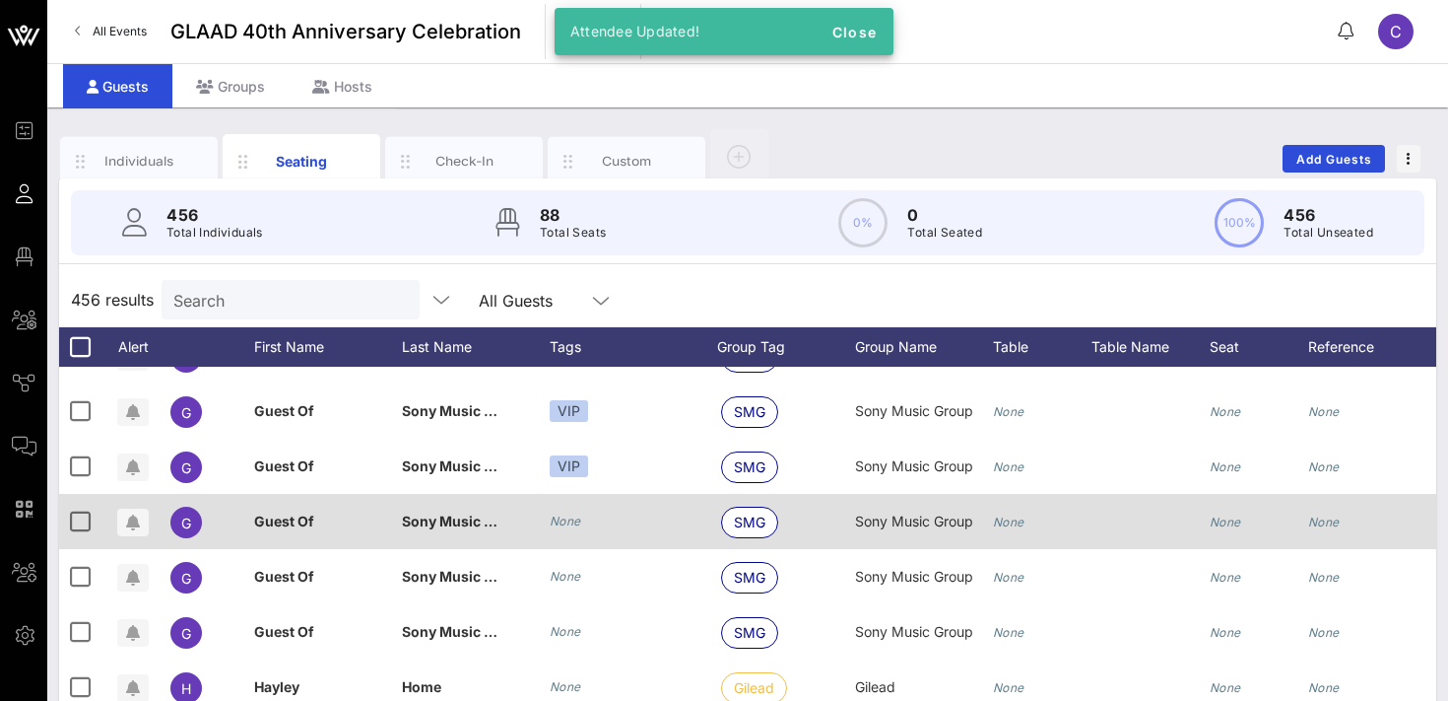
click at [567, 527] on icon "None" at bounding box center [566, 520] width 32 height 15
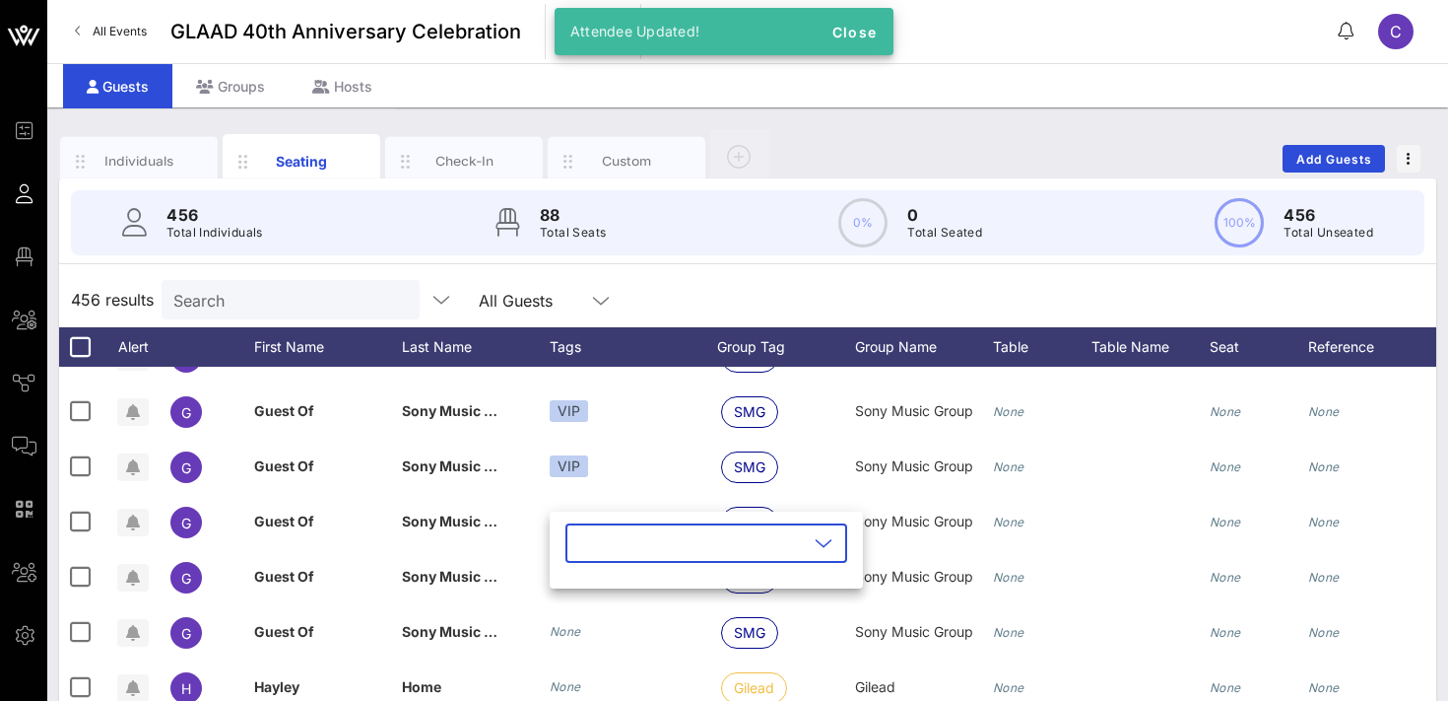
click at [596, 544] on input "text" at bounding box center [692, 543] width 231 height 32
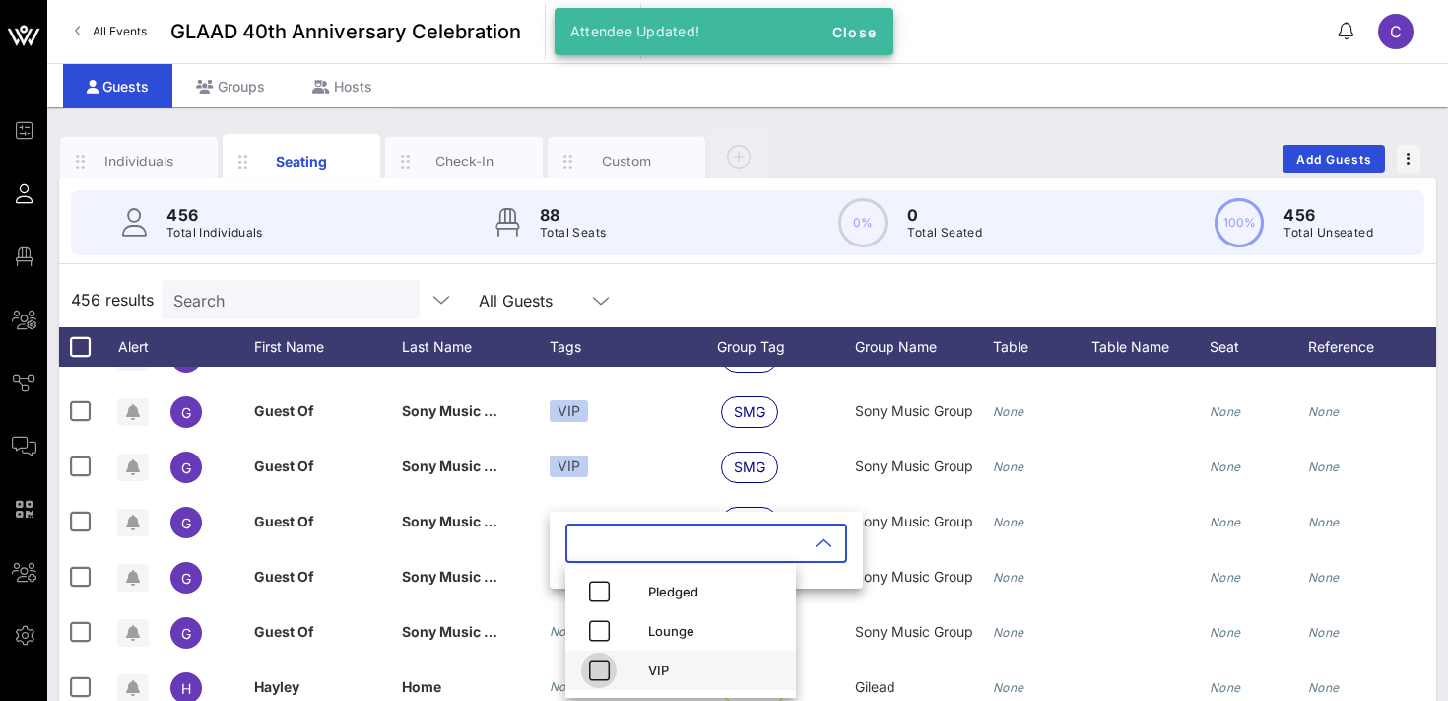
click at [598, 666] on icon "button" at bounding box center [599, 670] width 24 height 24
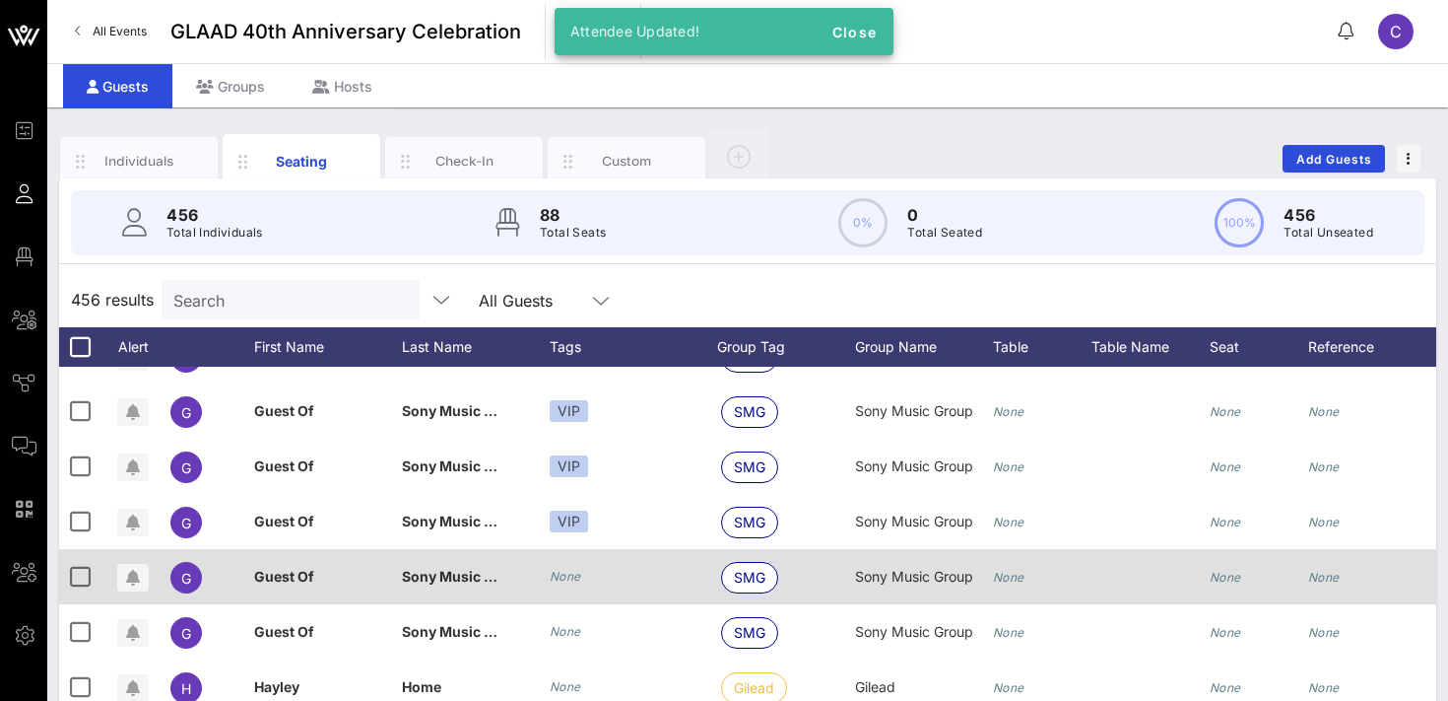
click at [566, 569] on icon "None" at bounding box center [566, 576] width 32 height 15
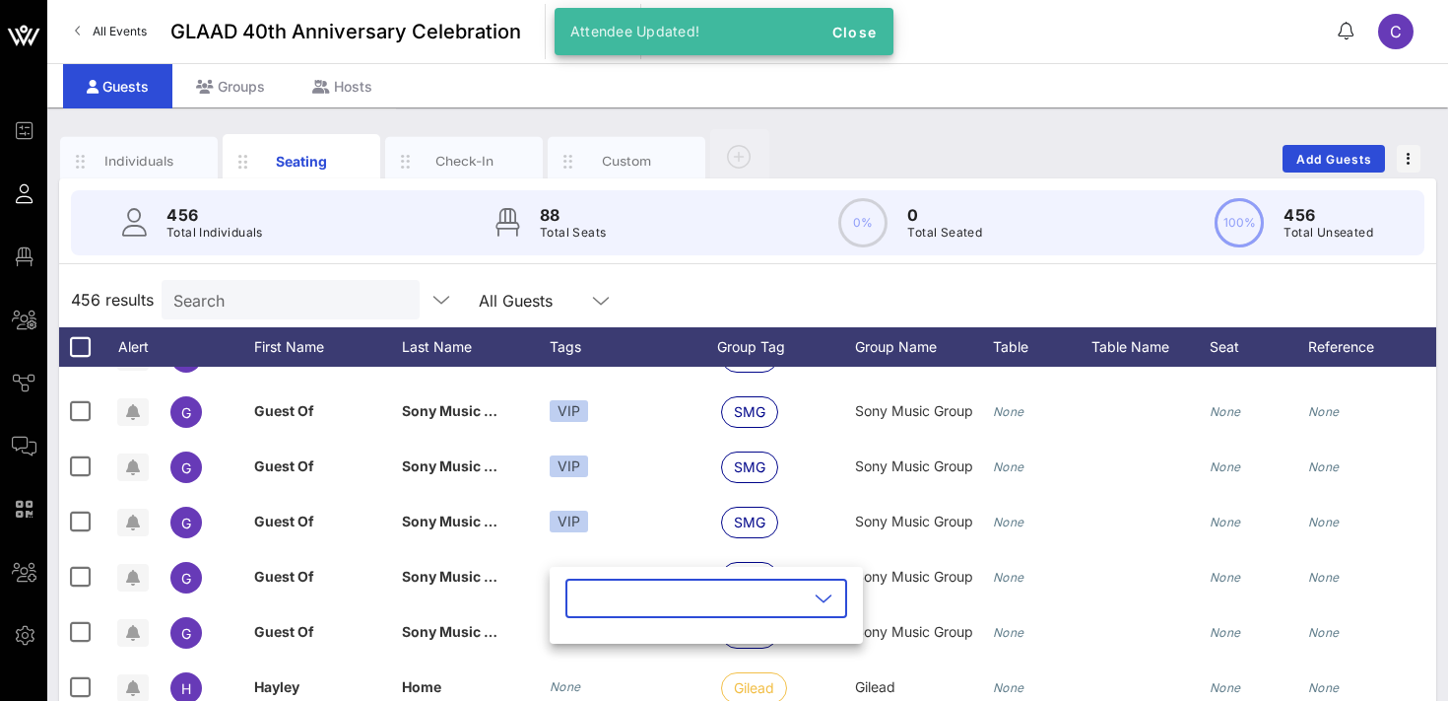
click at [577, 601] on input "text" at bounding box center [692, 598] width 231 height 32
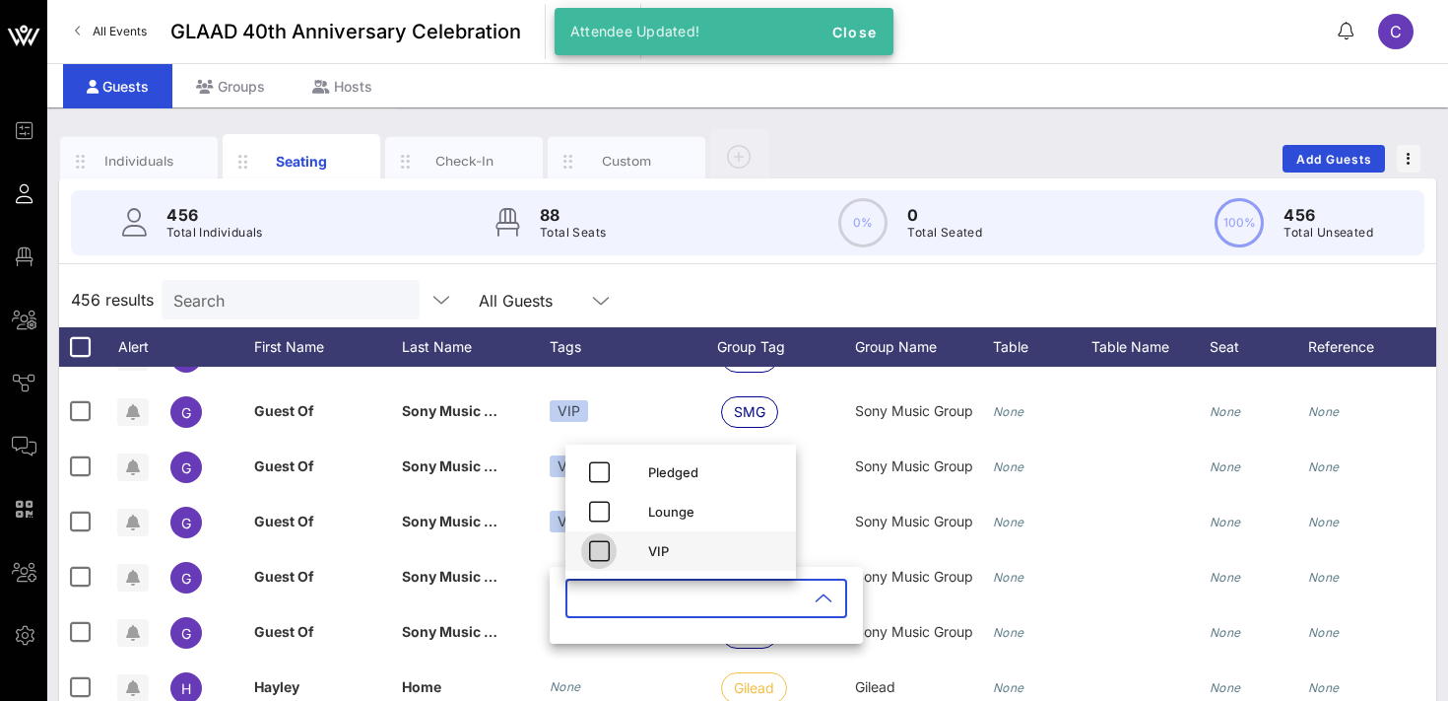
click at [605, 552] on icon "button" at bounding box center [599, 551] width 24 height 24
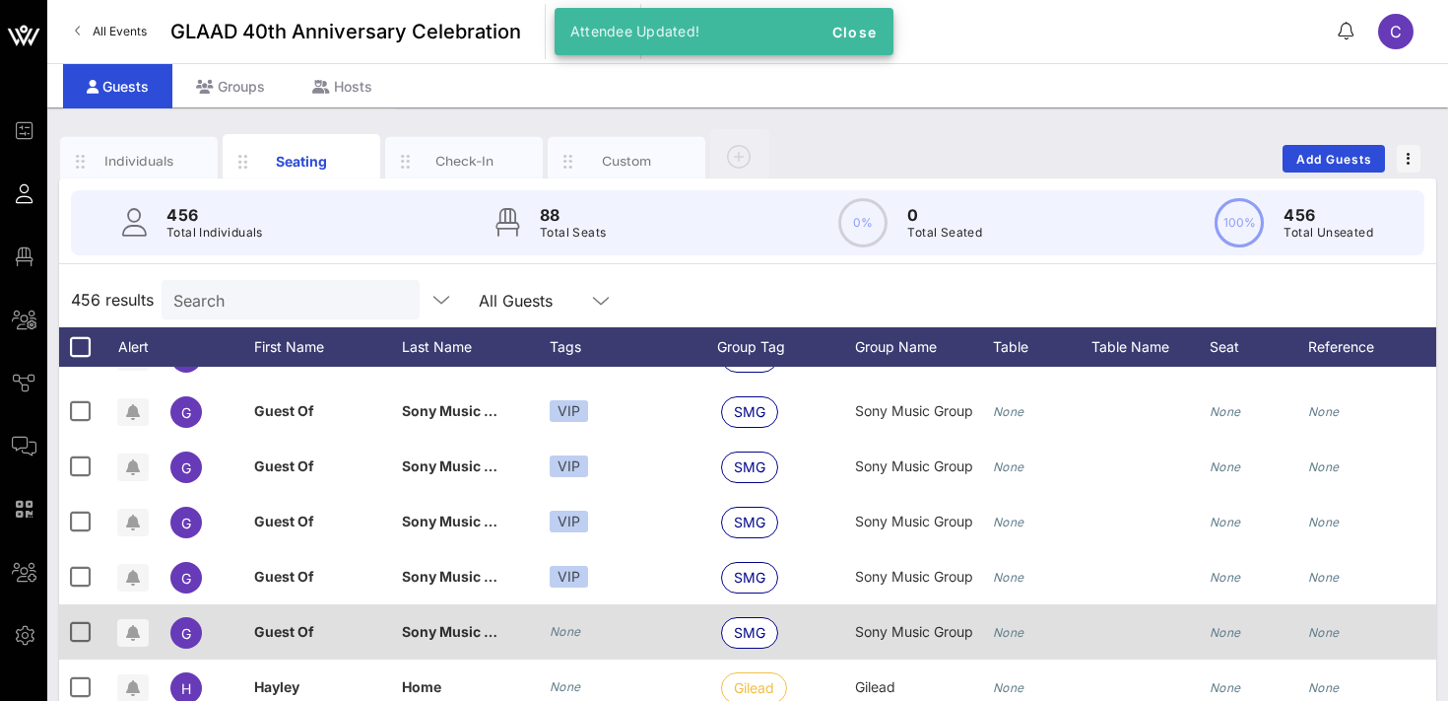
click at [570, 630] on icon "None" at bounding box center [566, 631] width 32 height 15
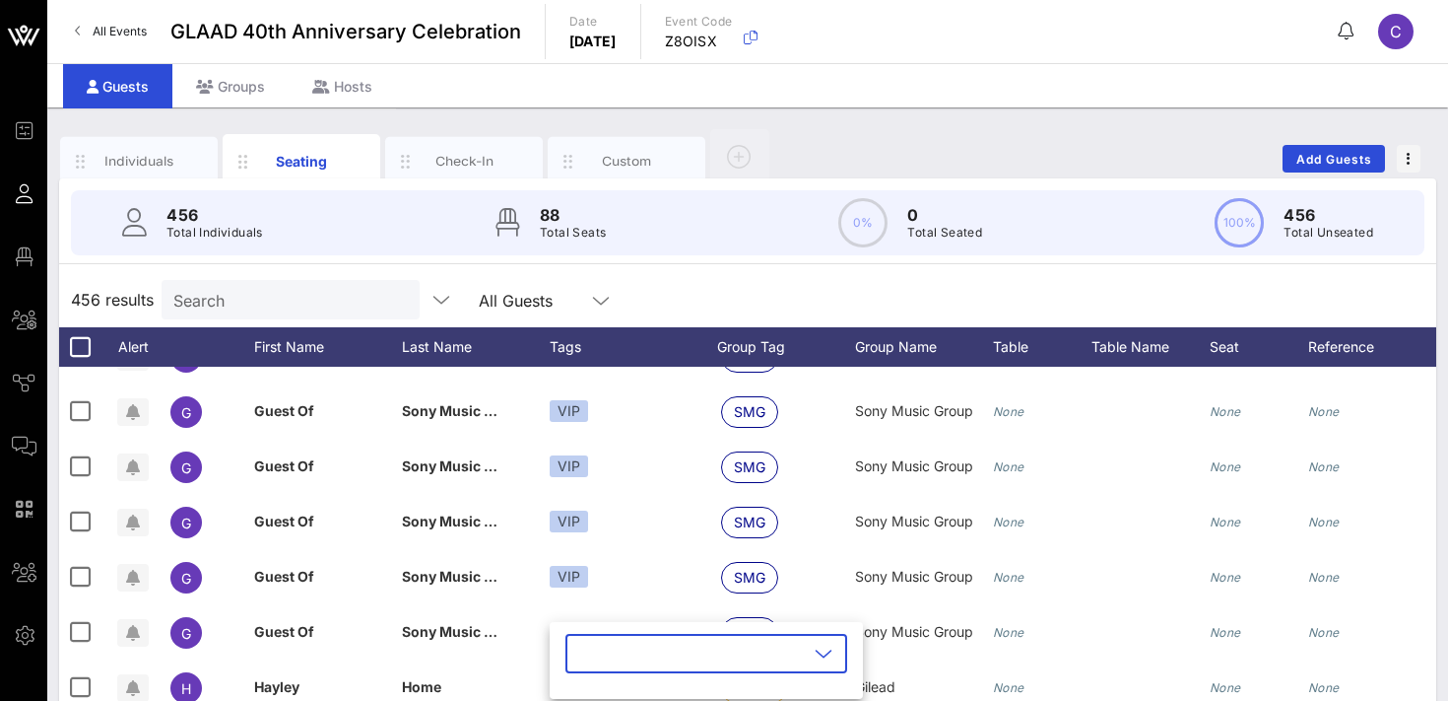
click at [604, 648] on input "text" at bounding box center [692, 653] width 231 height 32
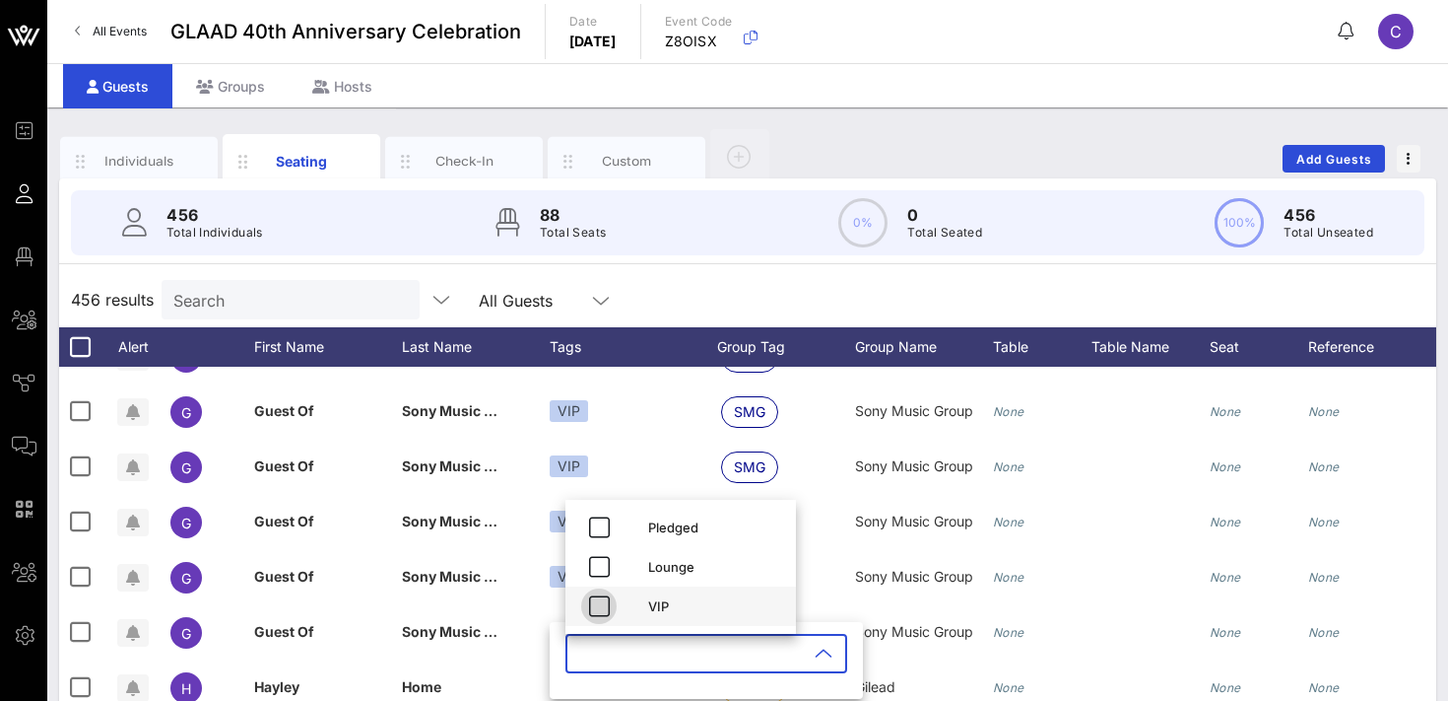
click at [607, 610] on icon "button" at bounding box center [599, 606] width 24 height 24
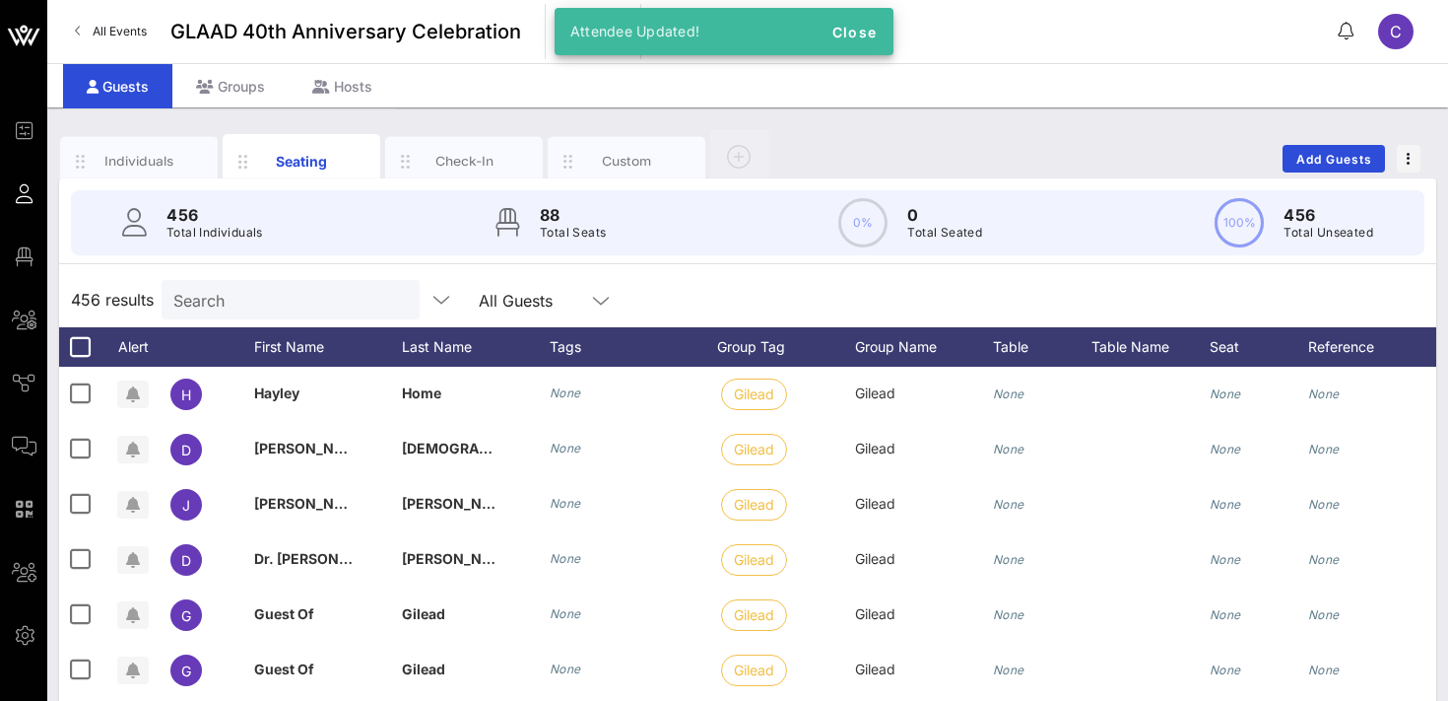
scroll to position [5791, 0]
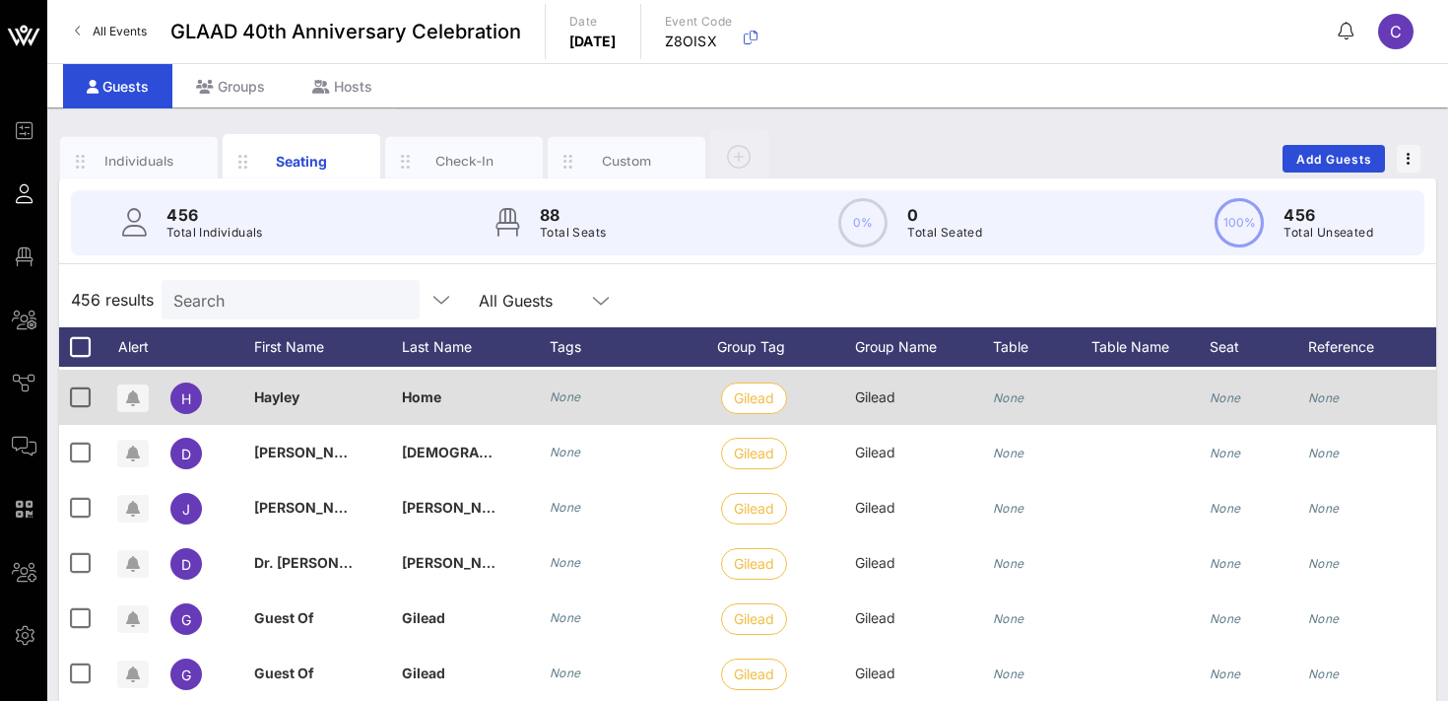
click at [568, 400] on icon "None" at bounding box center [566, 396] width 32 height 15
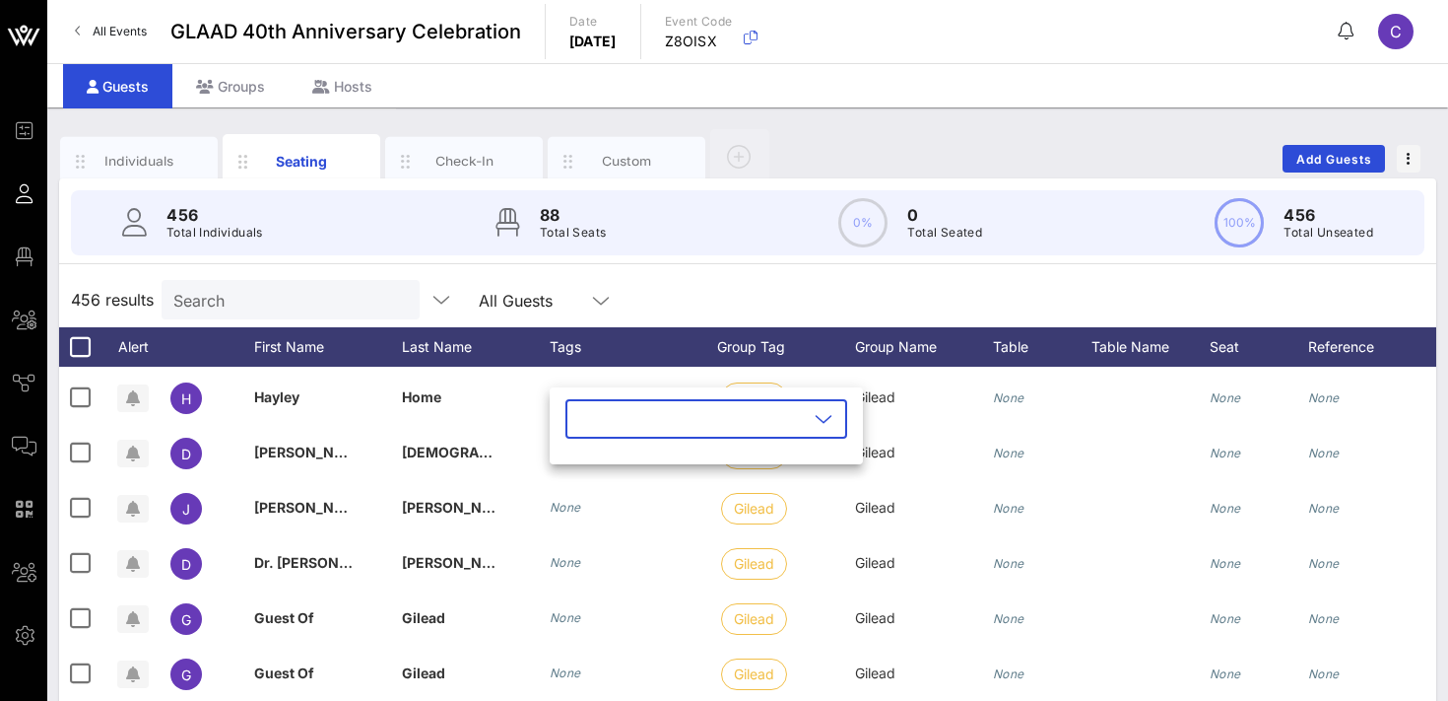
click at [579, 426] on input "text" at bounding box center [692, 419] width 231 height 32
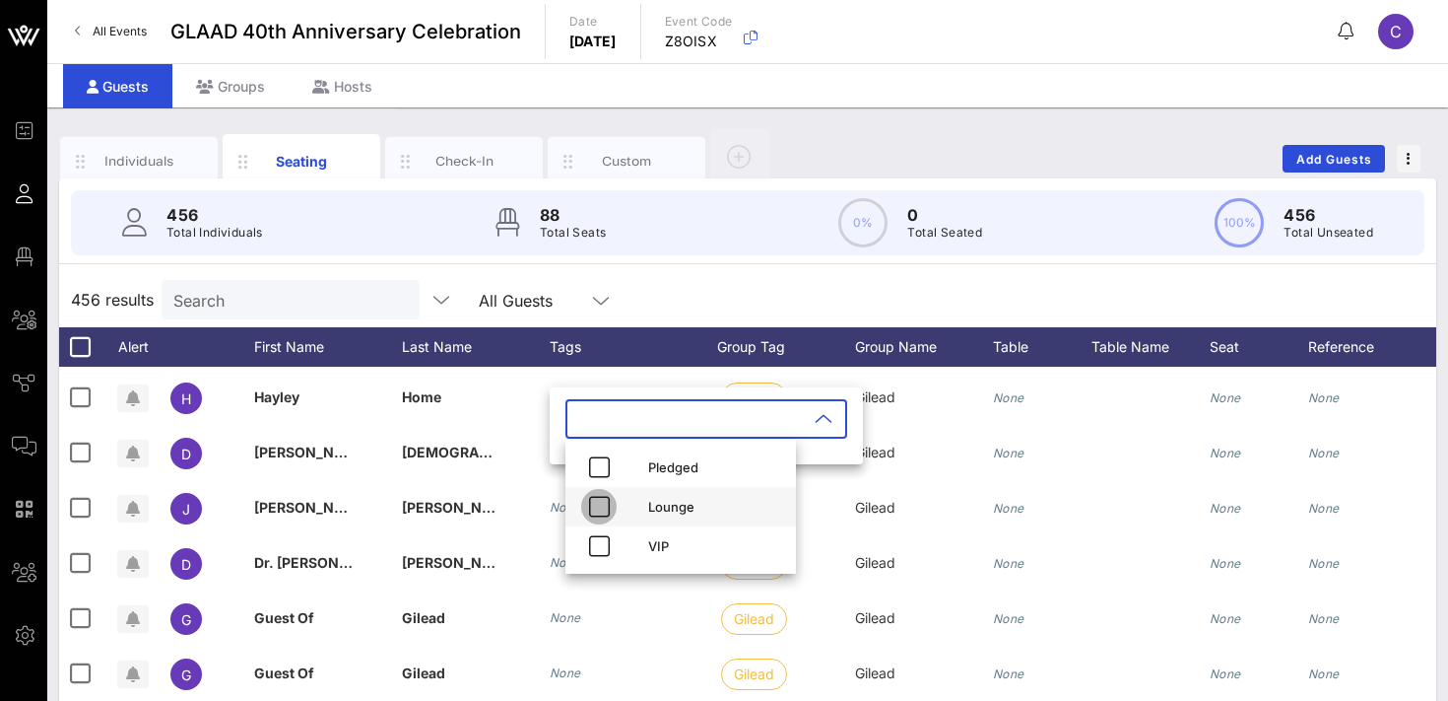
click at [593, 500] on icon "button" at bounding box center [599, 507] width 24 height 24
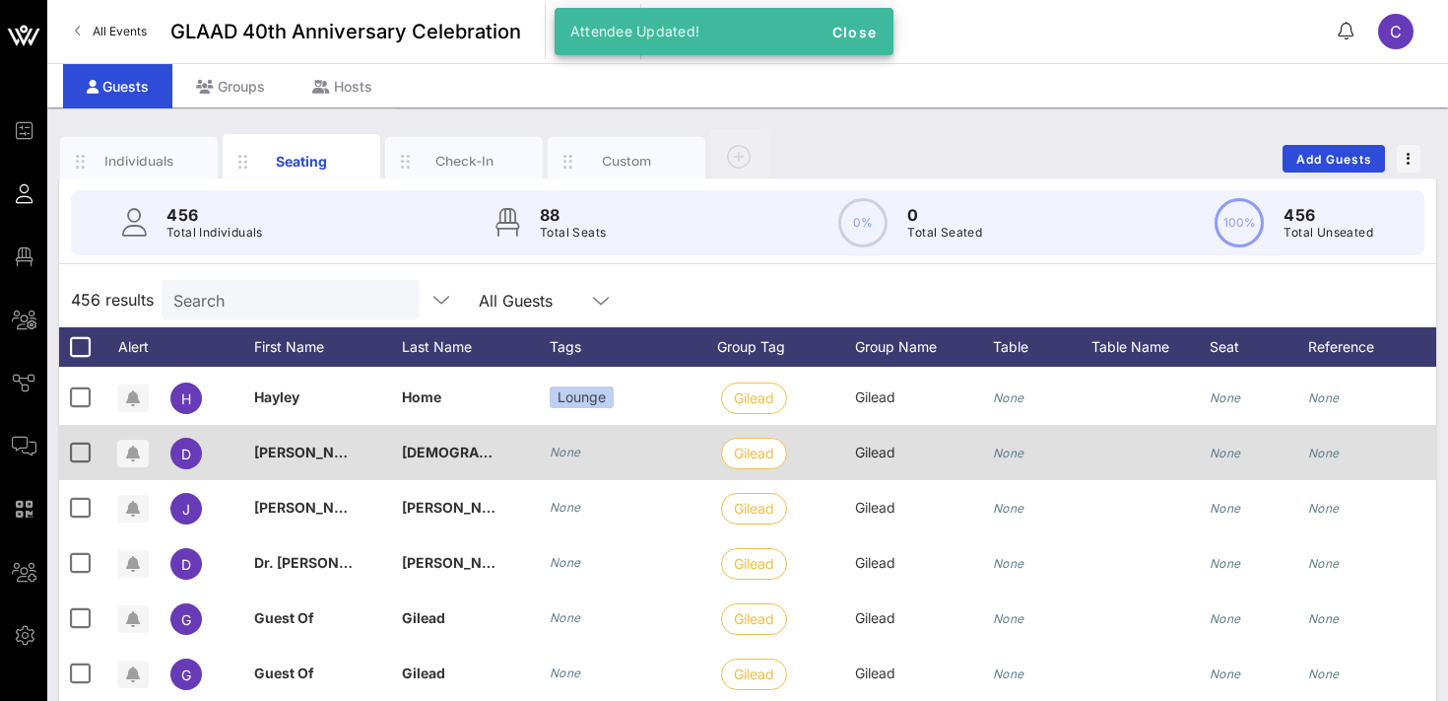
click at [575, 460] on div "None" at bounding box center [566, 452] width 32 height 20
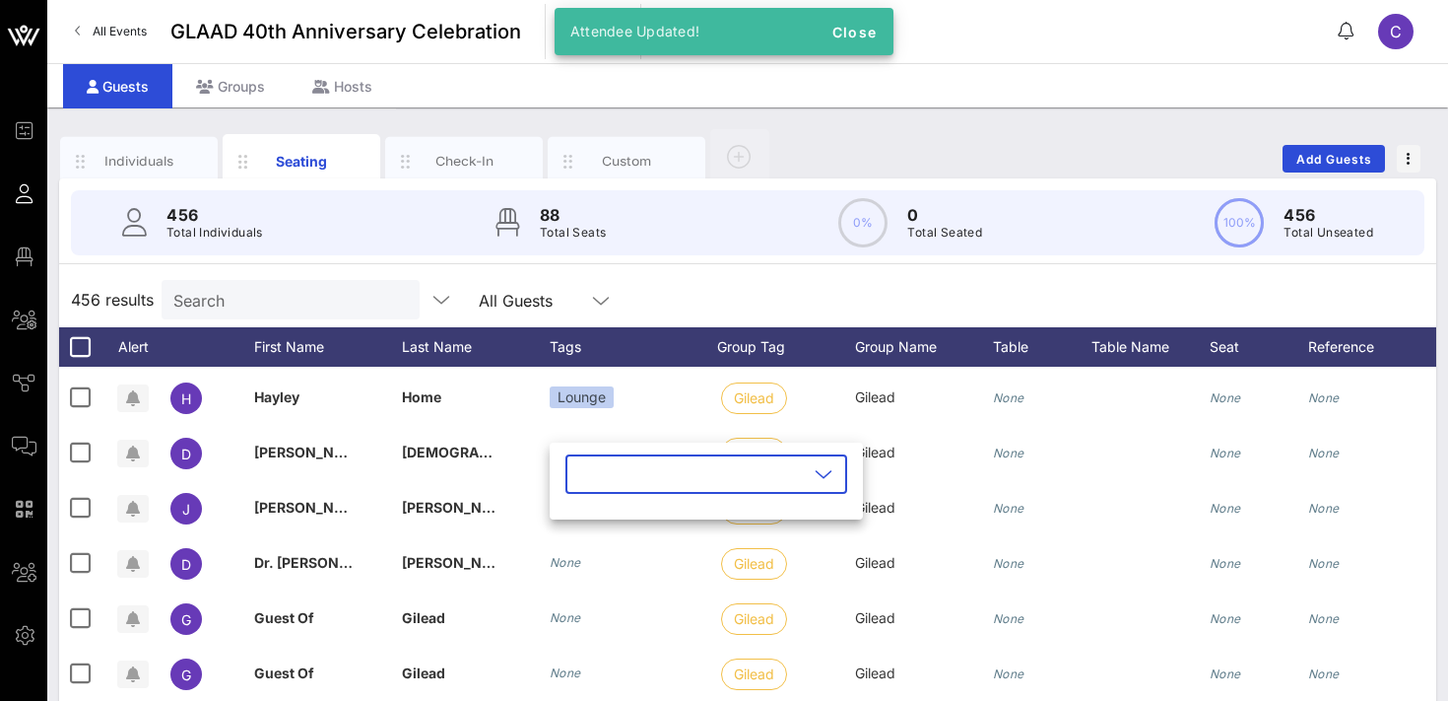
click at [598, 482] on input "text" at bounding box center [692, 474] width 231 height 32
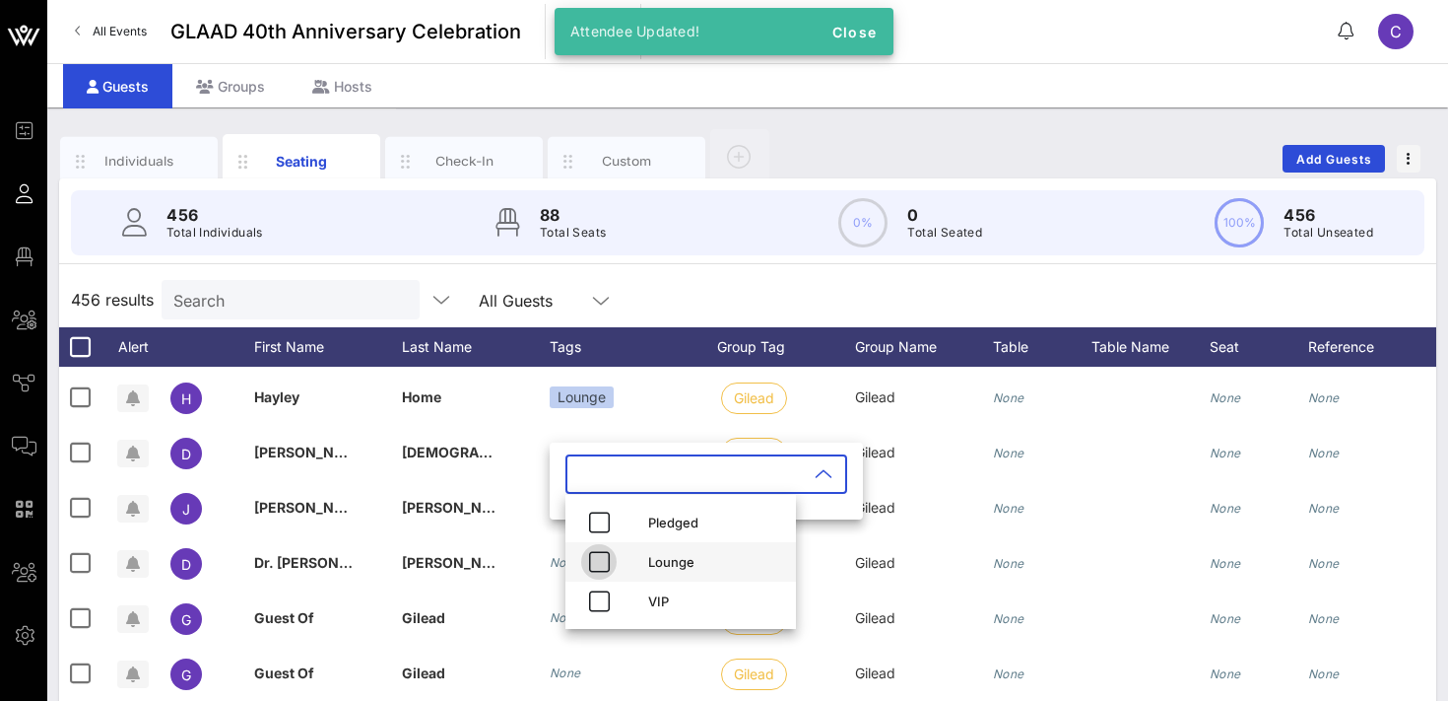
click at [598, 559] on icon "button" at bounding box center [599, 562] width 24 height 24
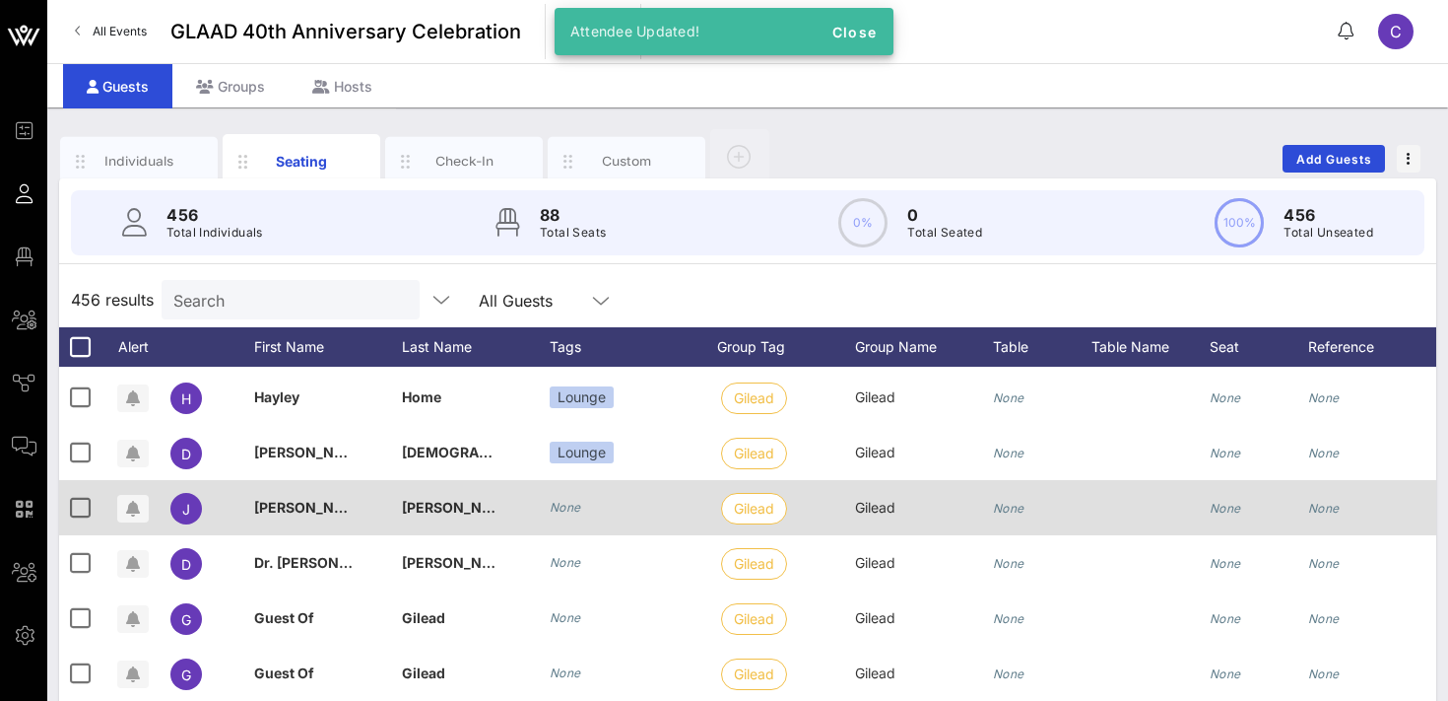
click at [563, 496] on div "None" at bounding box center [634, 507] width 168 height 55
click at [566, 503] on icon "None" at bounding box center [566, 507] width 32 height 15
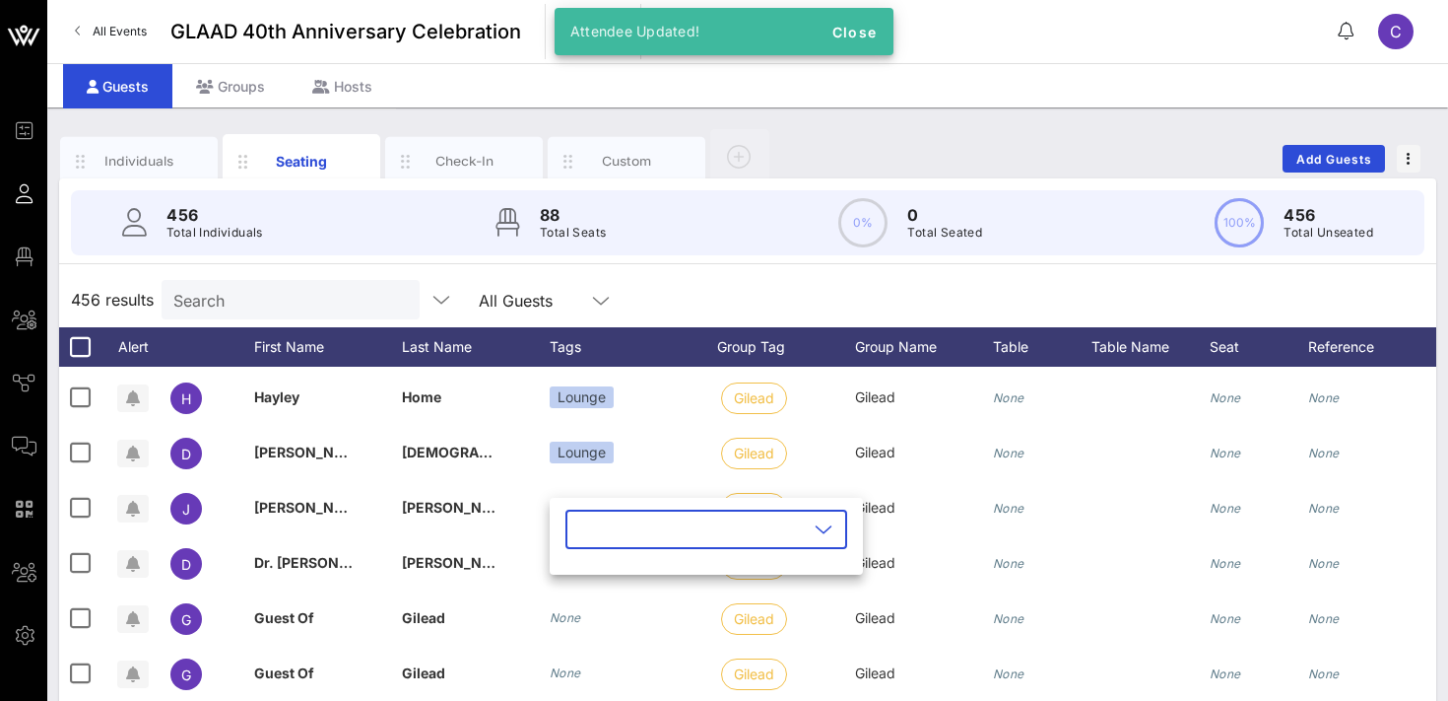
click at [587, 536] on input "text" at bounding box center [692, 529] width 231 height 32
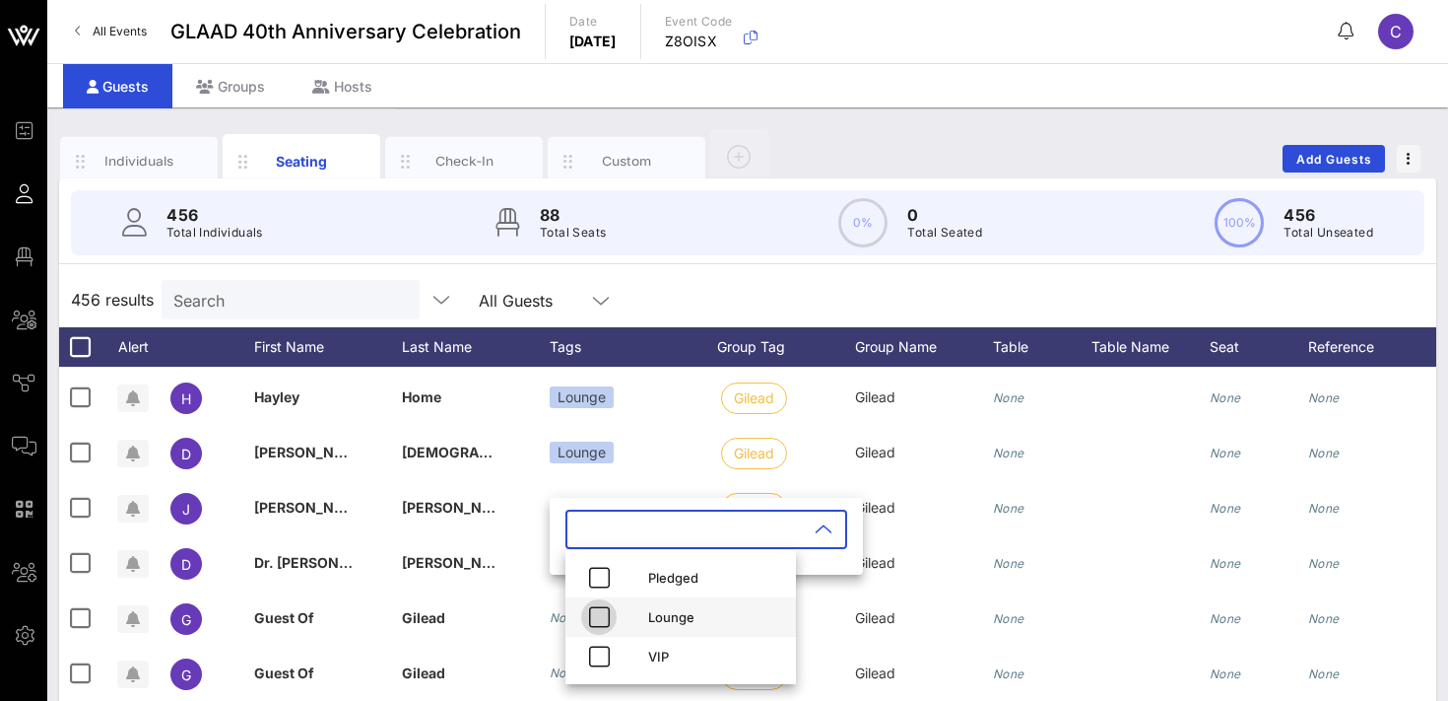
click at [601, 616] on icon "button" at bounding box center [599, 617] width 24 height 24
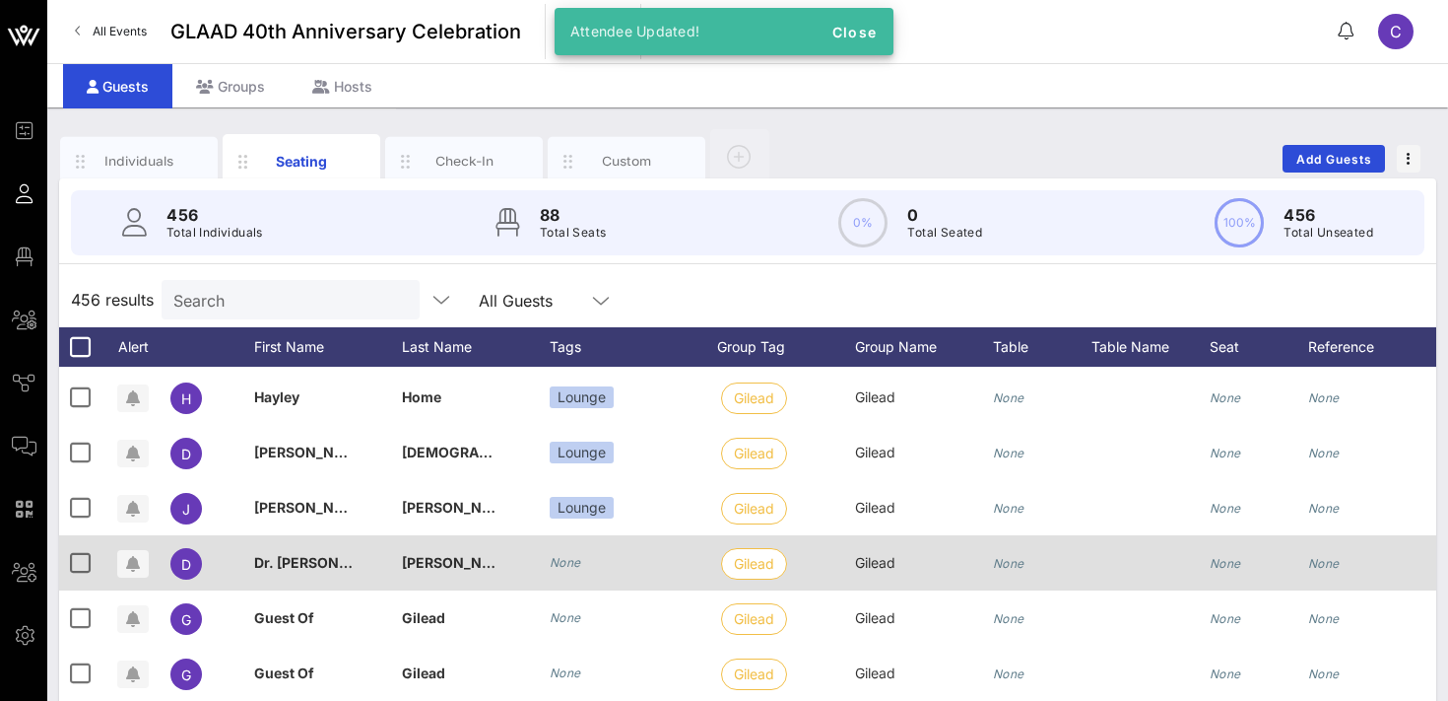
click at [570, 571] on div "None" at bounding box center [566, 563] width 32 height 20
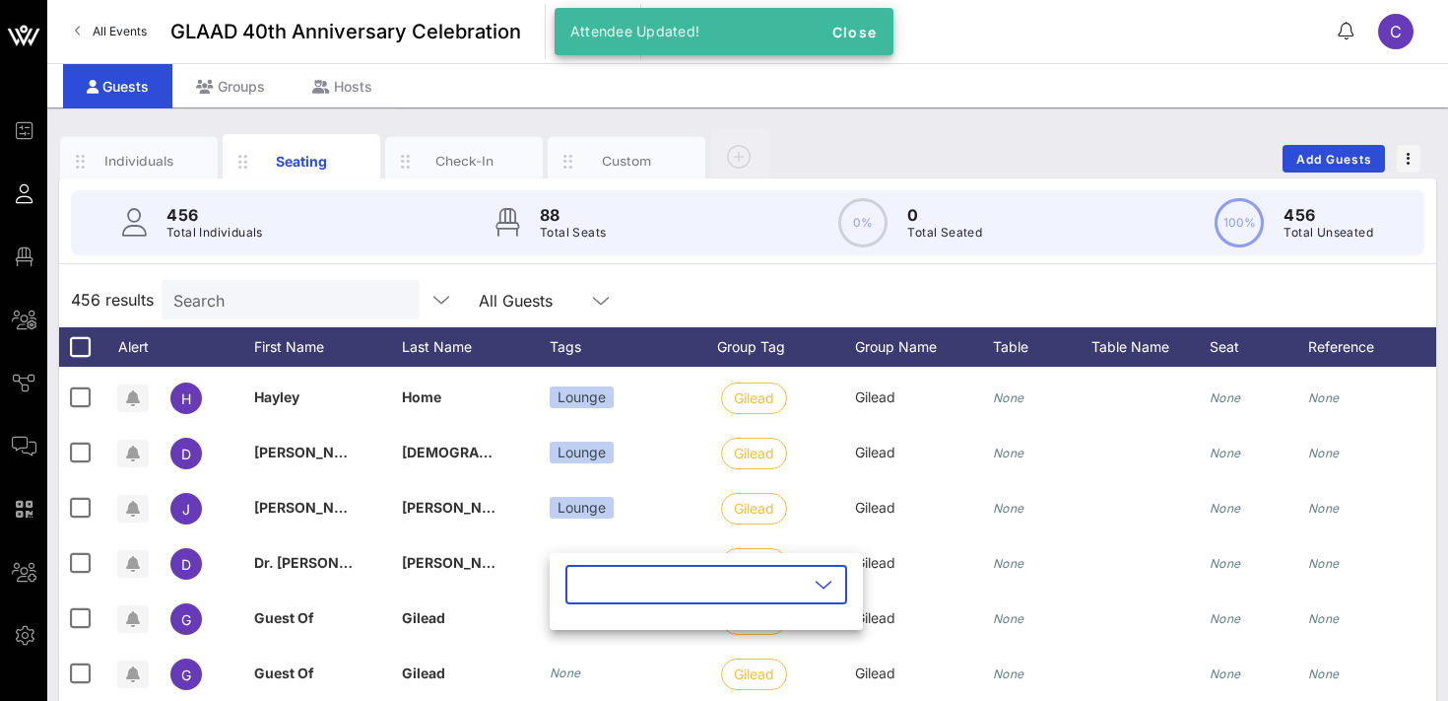
click at [601, 586] on input "text" at bounding box center [692, 585] width 231 height 32
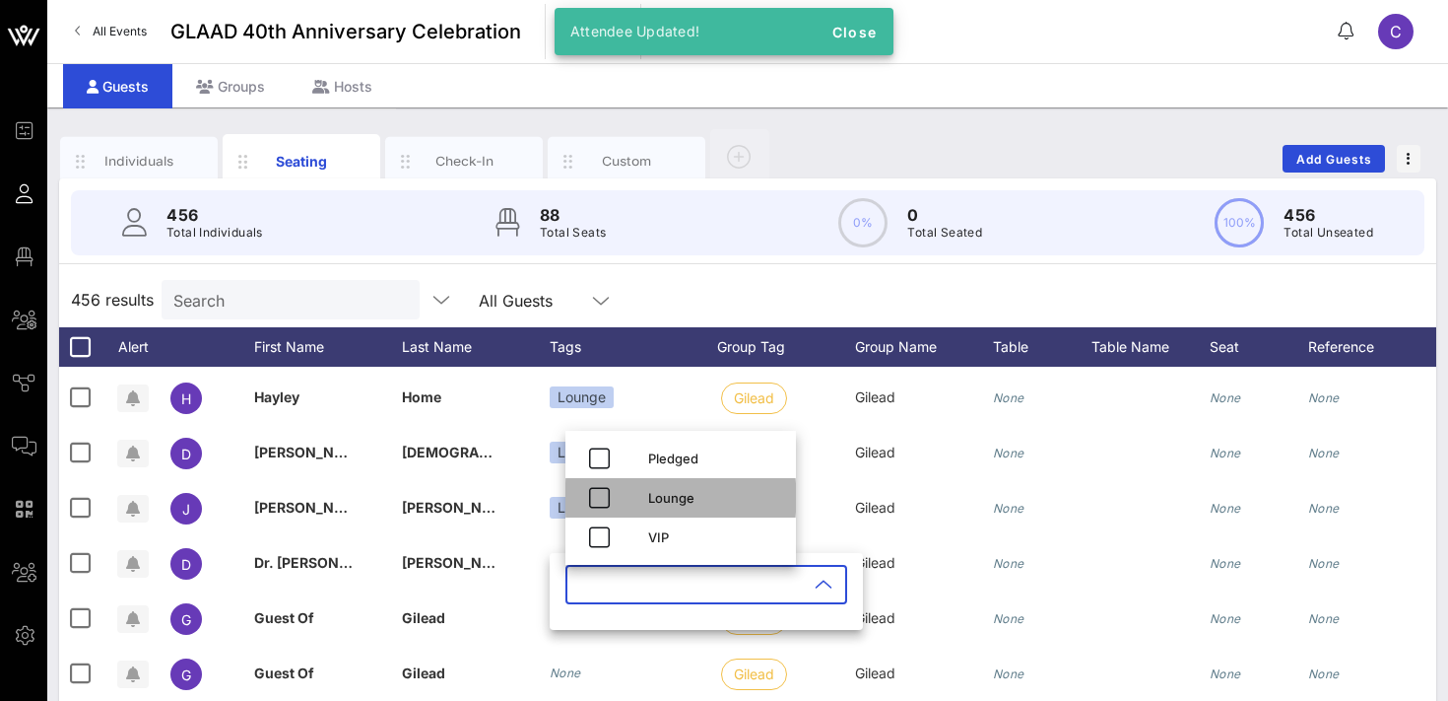
click at [652, 502] on div "Lounge" at bounding box center [714, 498] width 132 height 16
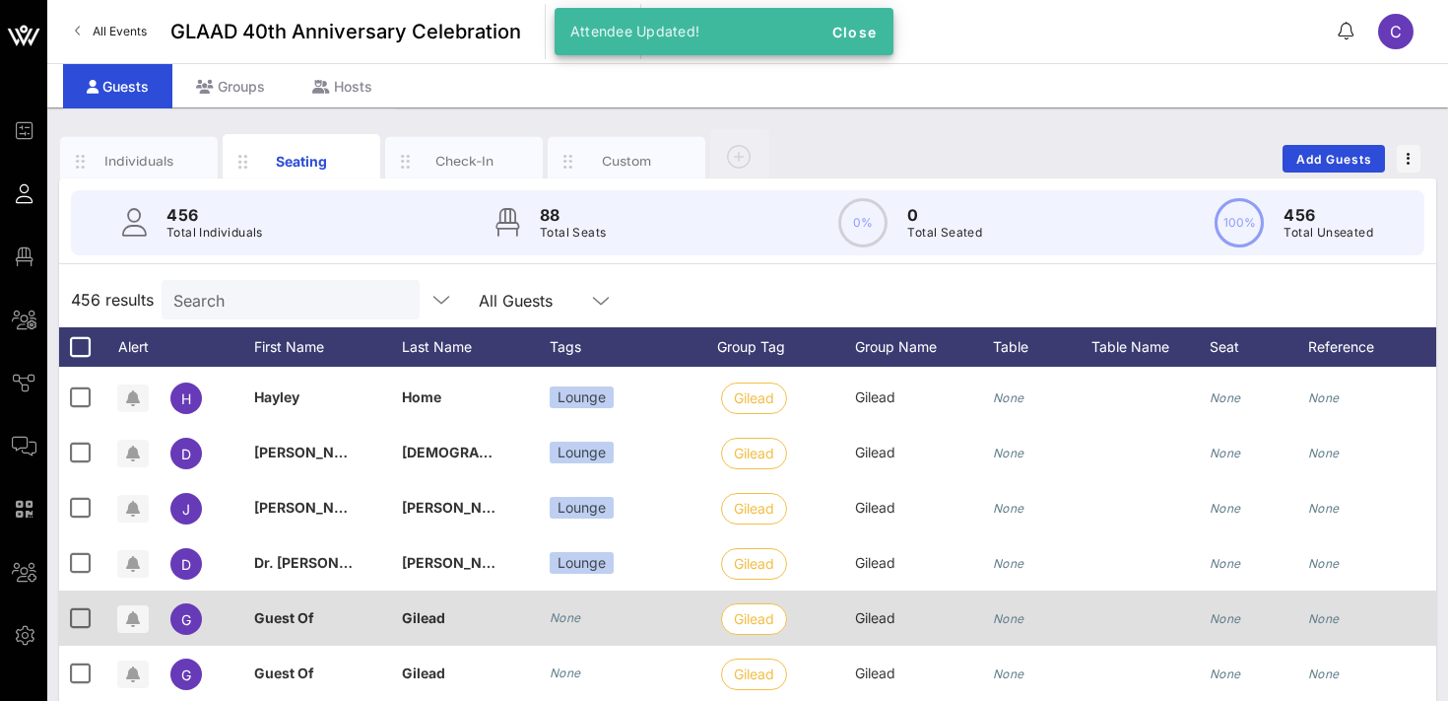
click at [561, 617] on icon "None" at bounding box center [566, 617] width 32 height 15
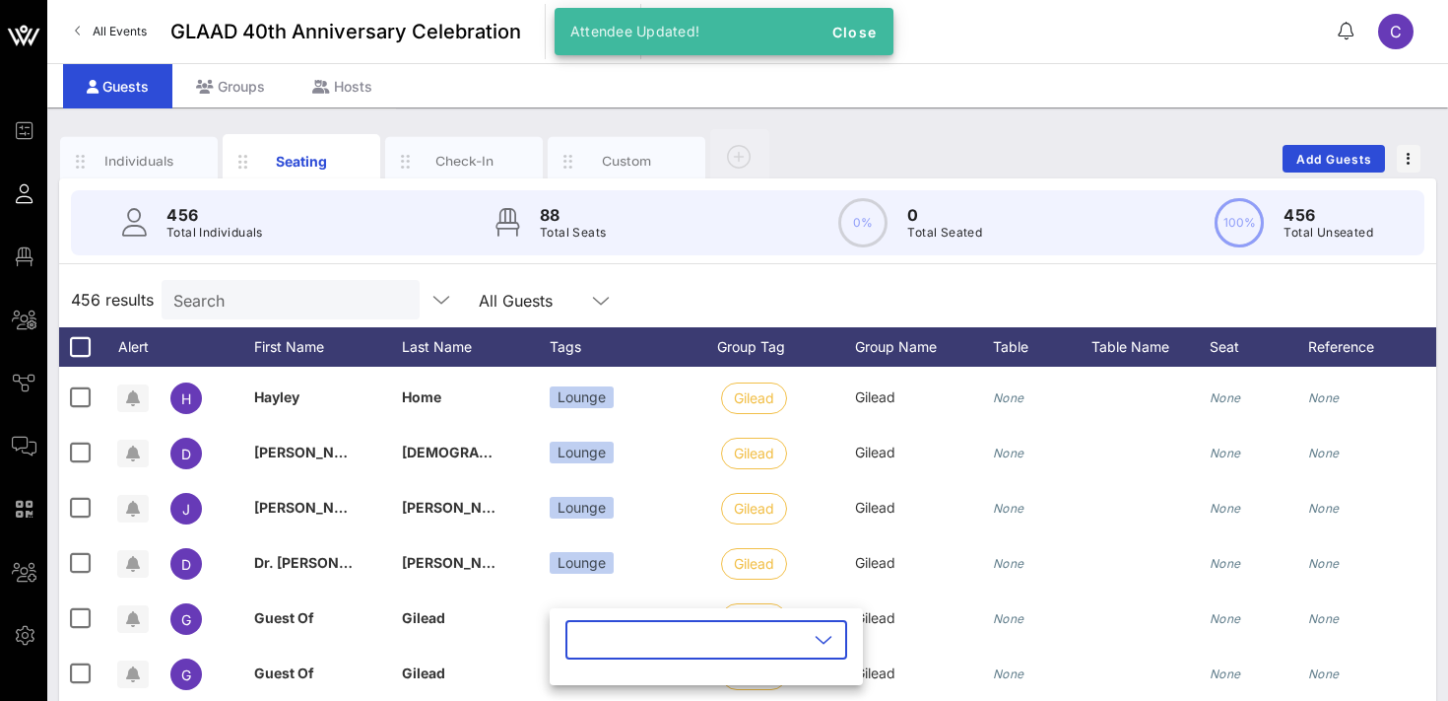
click at [604, 649] on input "text" at bounding box center [692, 640] width 231 height 32
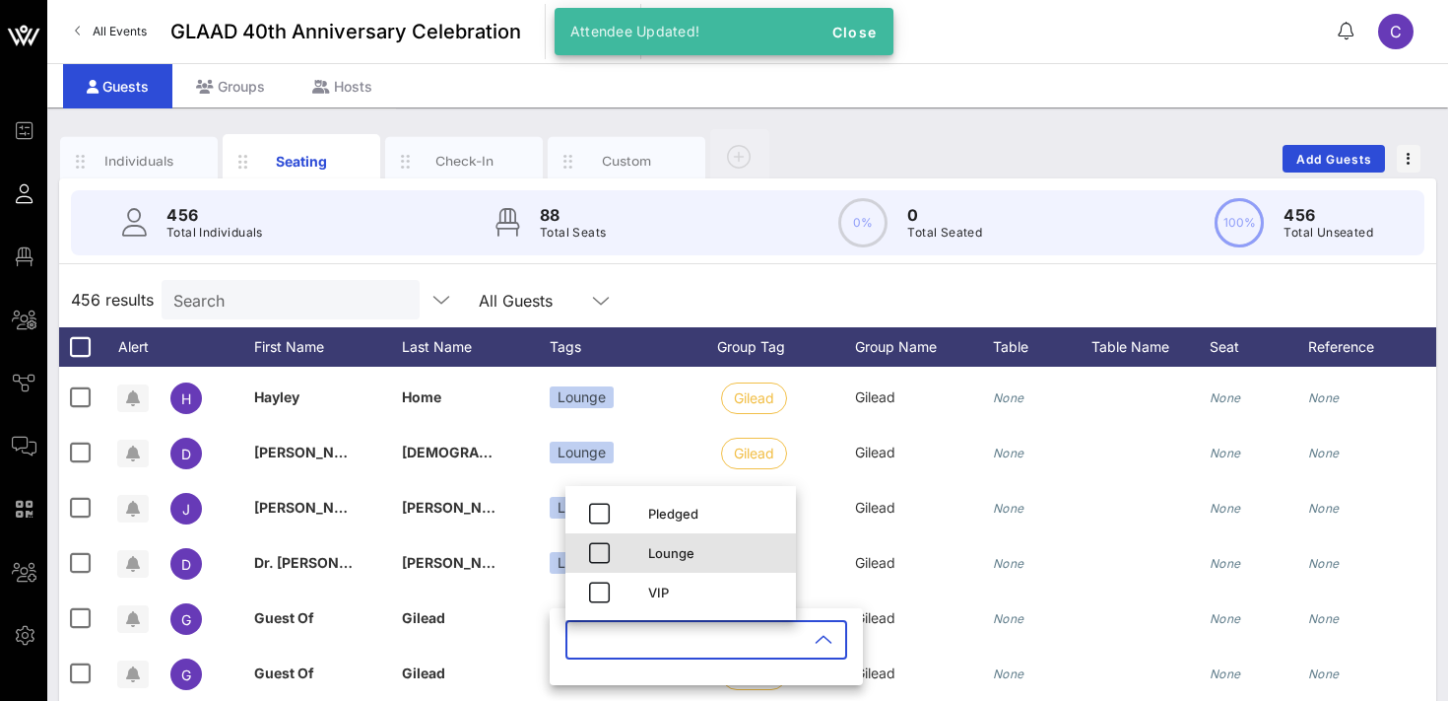
click at [621, 550] on div "Lounge" at bounding box center [681, 552] width 231 height 39
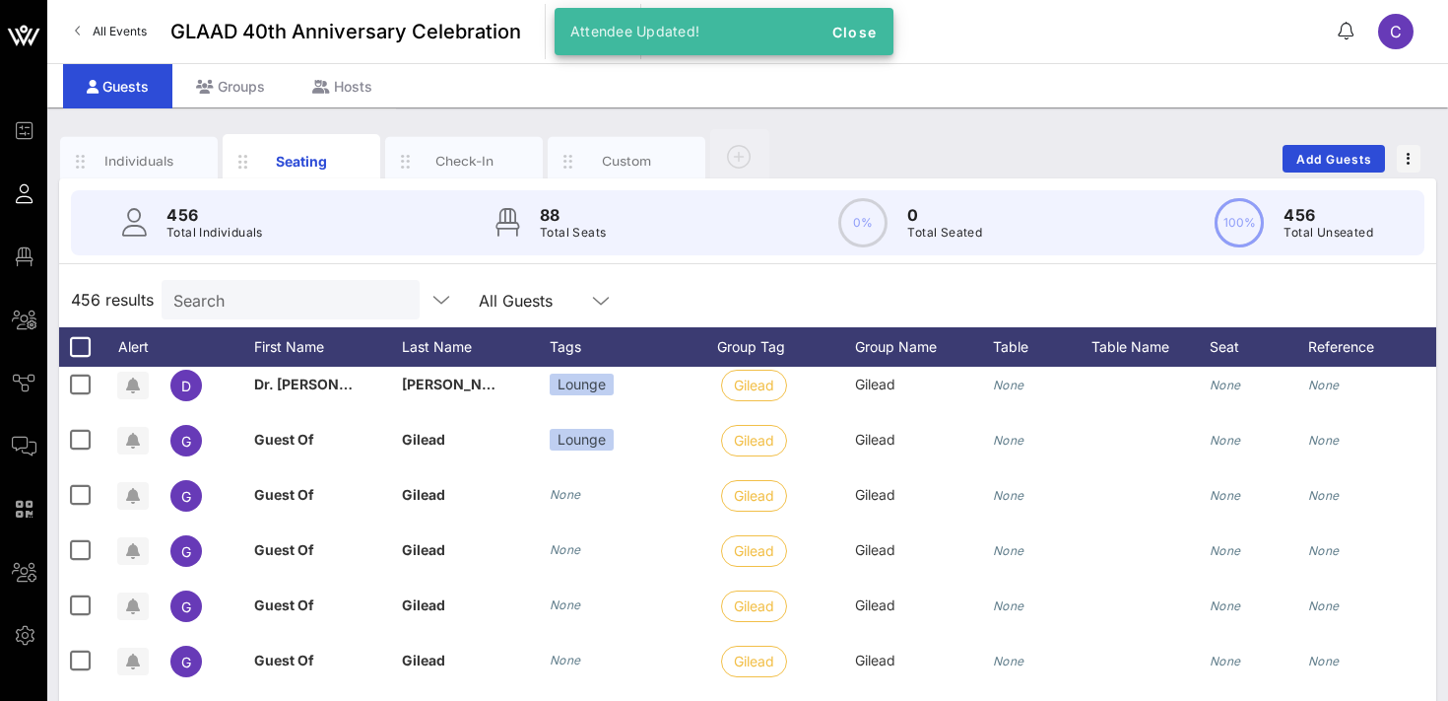
scroll to position [5972, 0]
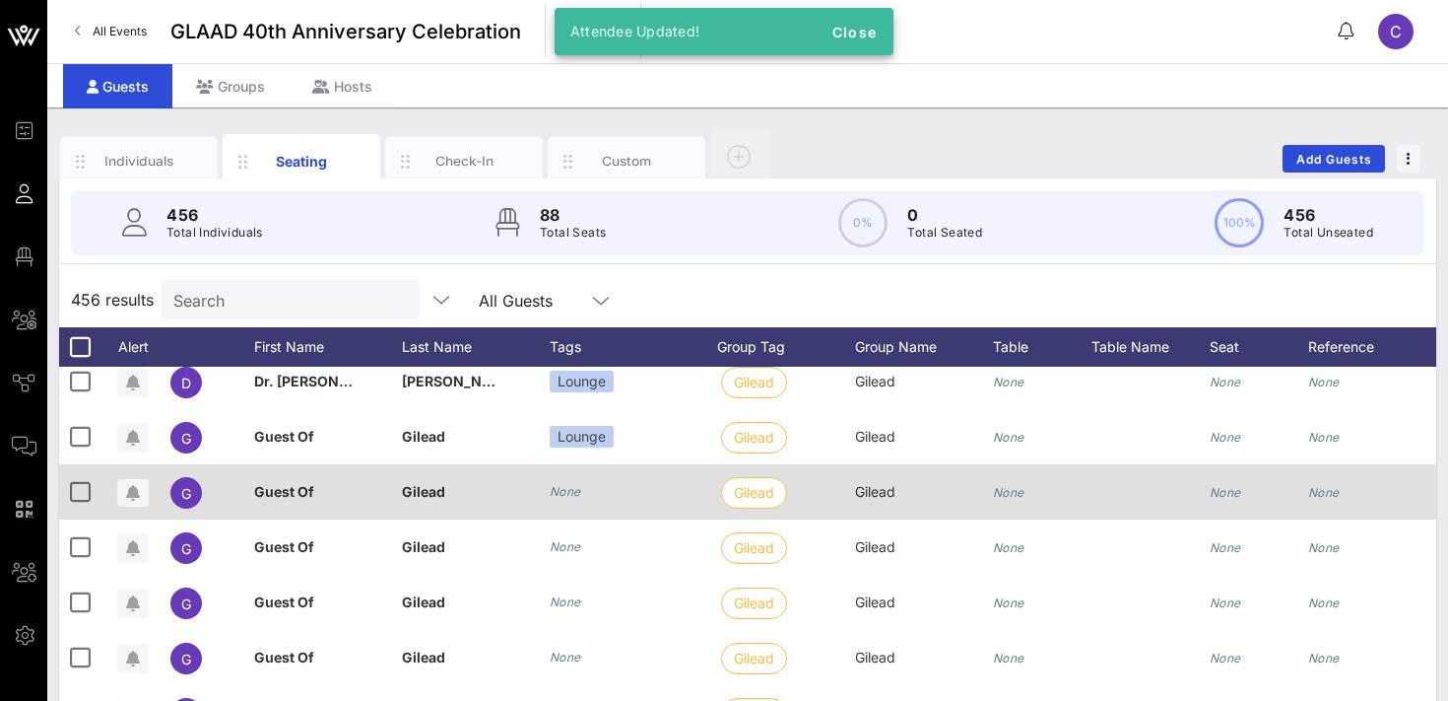
click at [564, 494] on icon "None" at bounding box center [566, 491] width 32 height 15
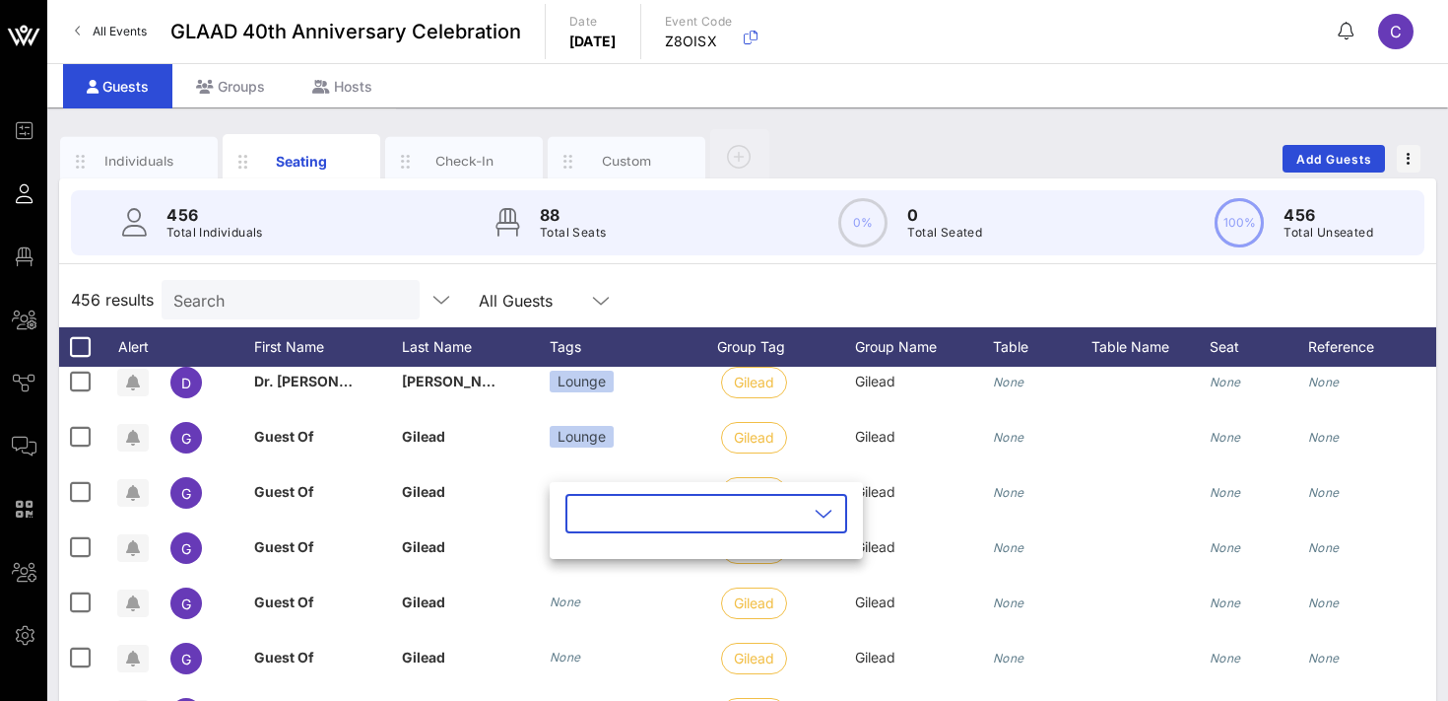
click at [590, 513] on input "text" at bounding box center [692, 514] width 231 height 32
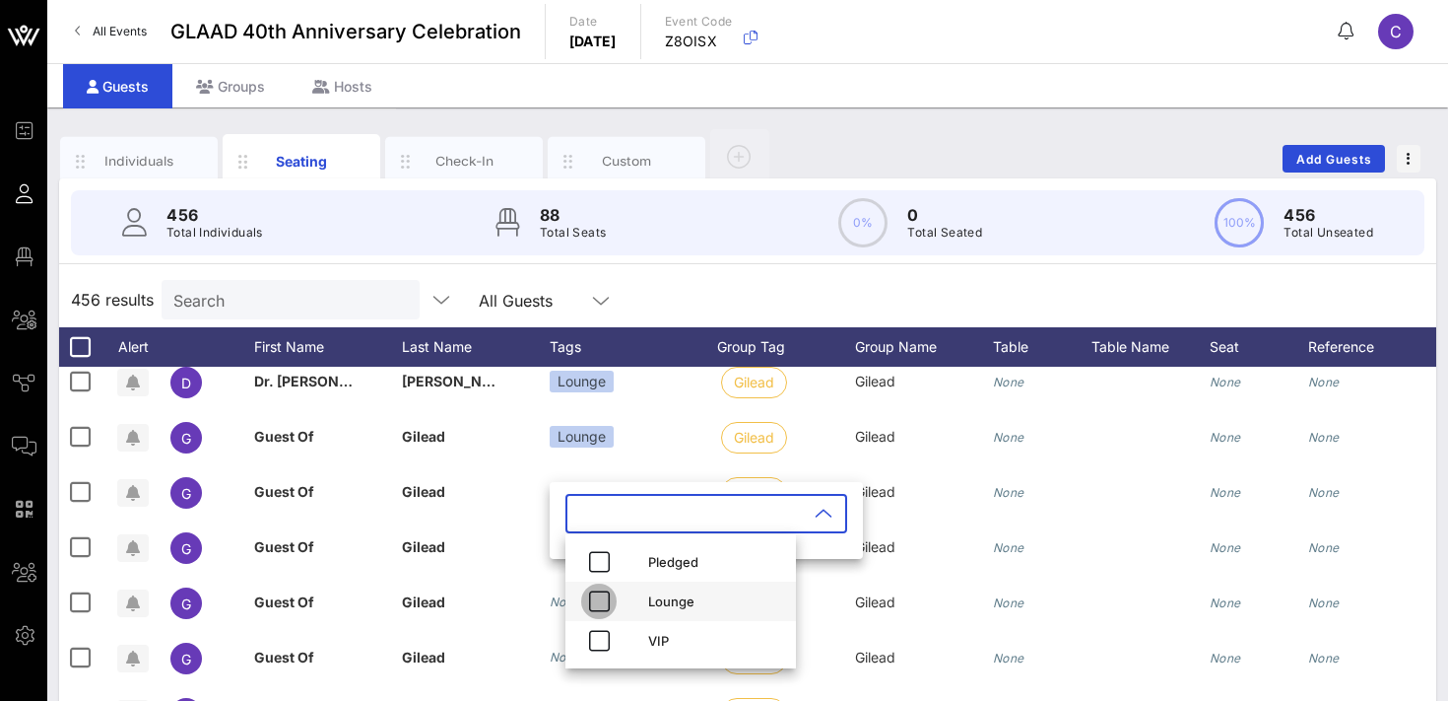
click at [603, 599] on icon "button" at bounding box center [599, 601] width 24 height 24
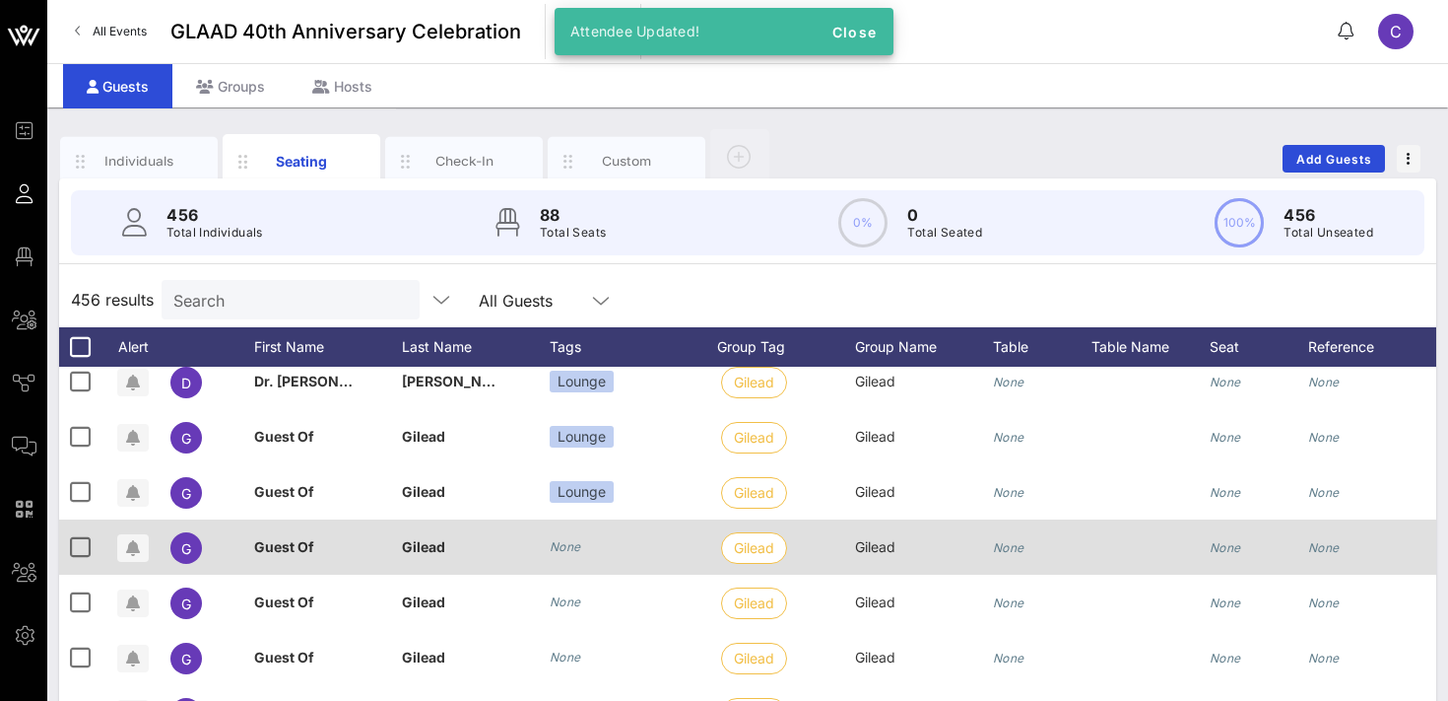
click at [575, 550] on icon "None" at bounding box center [566, 546] width 32 height 15
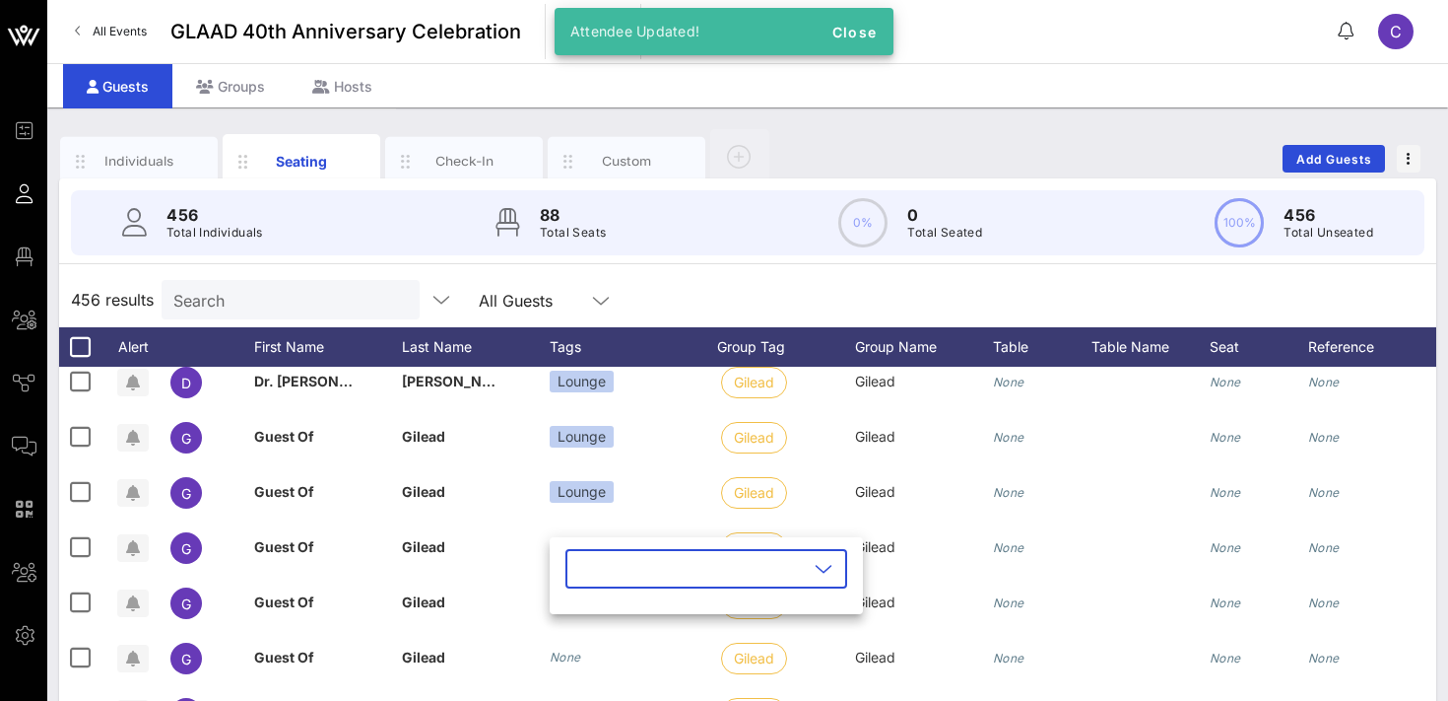
click at [590, 576] on input "text" at bounding box center [692, 569] width 231 height 32
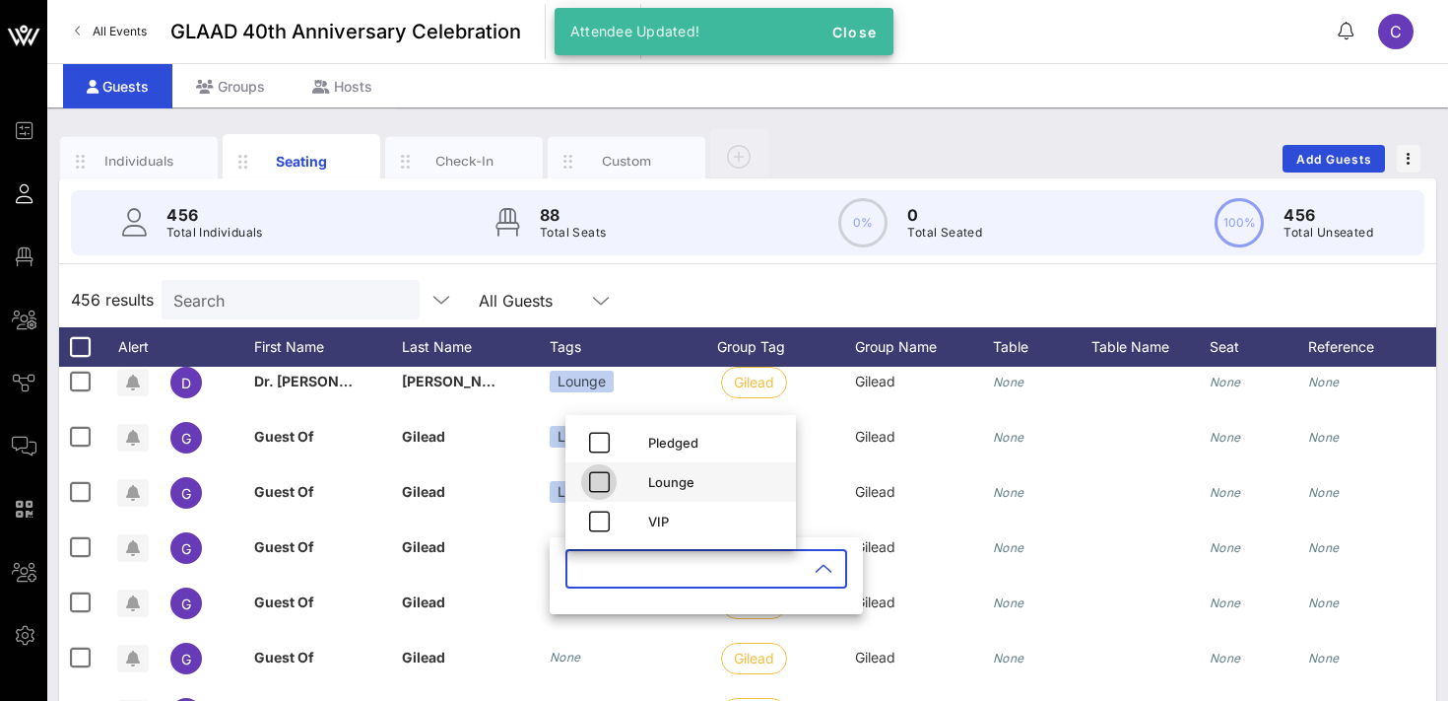
click at [605, 485] on icon "button" at bounding box center [599, 482] width 24 height 24
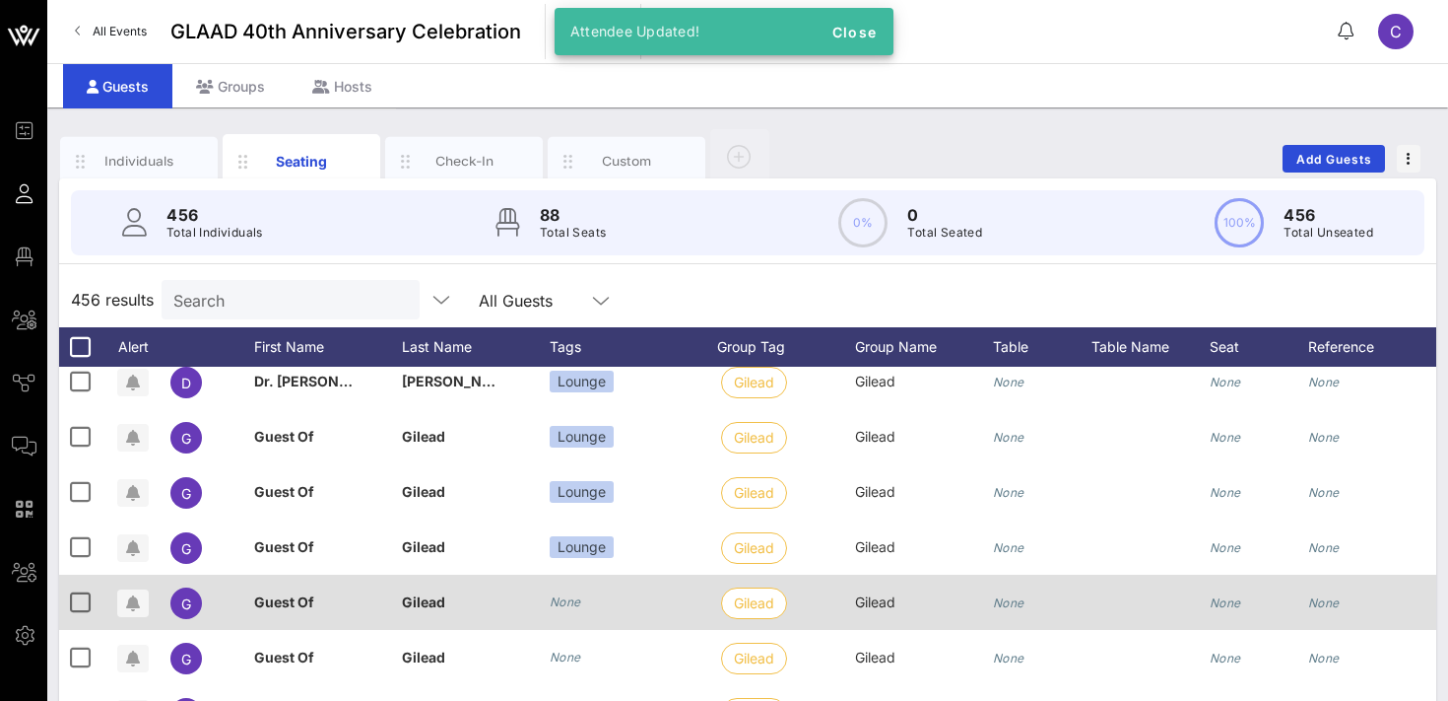
click at [570, 597] on icon "None" at bounding box center [566, 601] width 32 height 15
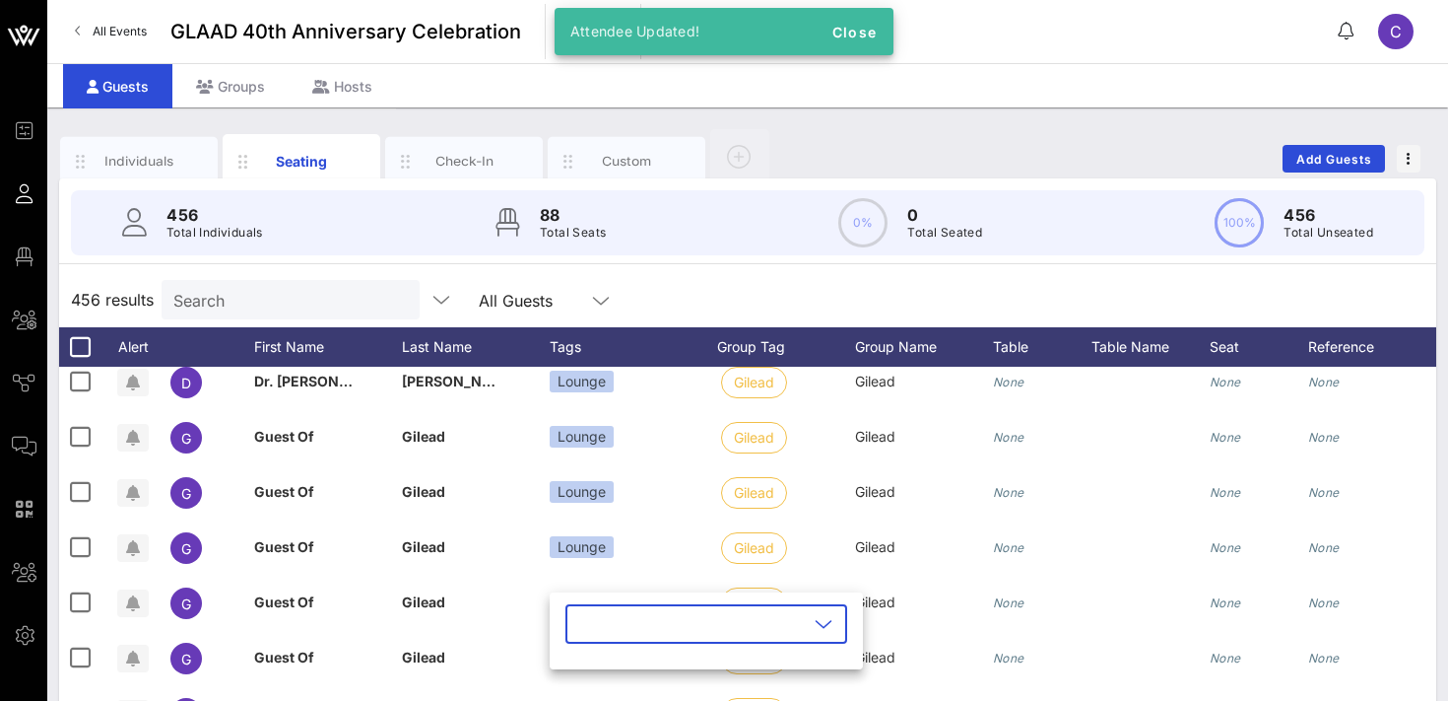
click at [595, 622] on input "text" at bounding box center [692, 624] width 231 height 32
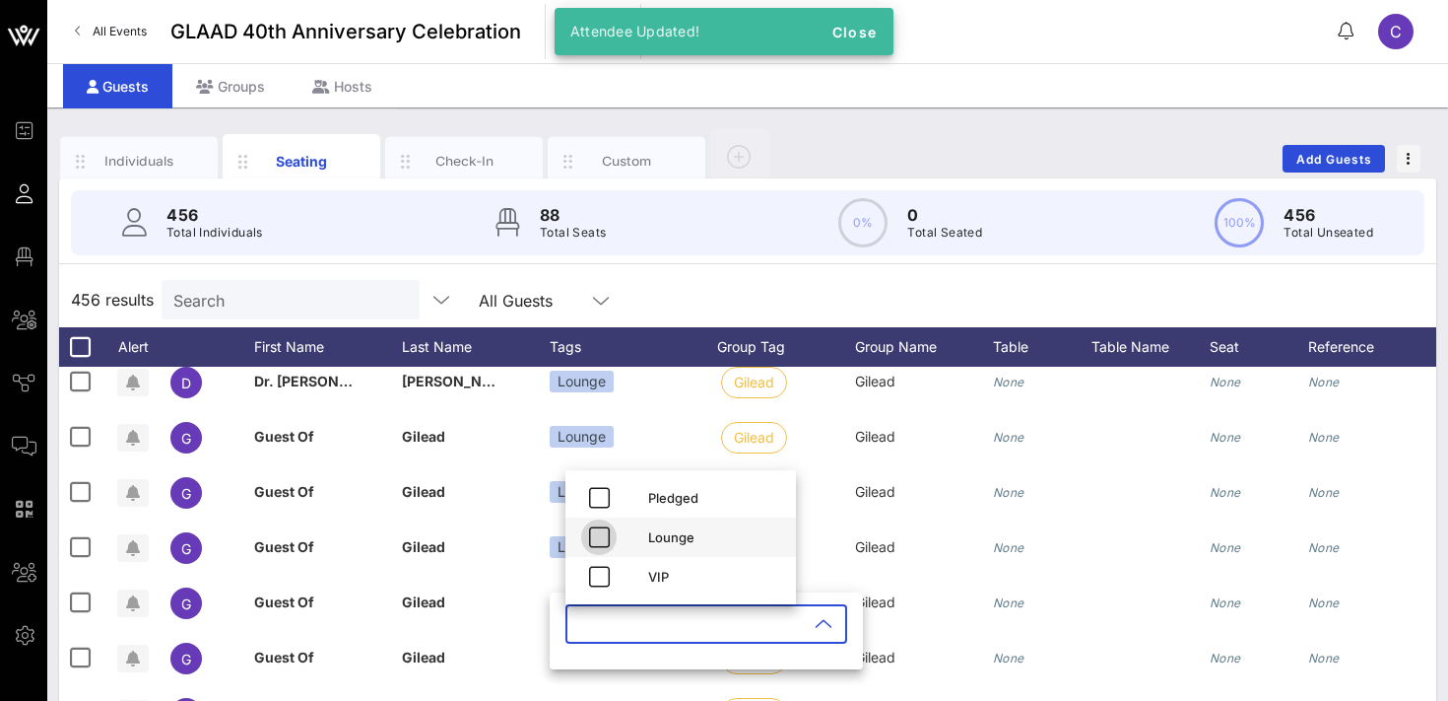
click at [608, 530] on icon "button" at bounding box center [599, 537] width 24 height 24
